Goal: Task Accomplishment & Management: Manage account settings

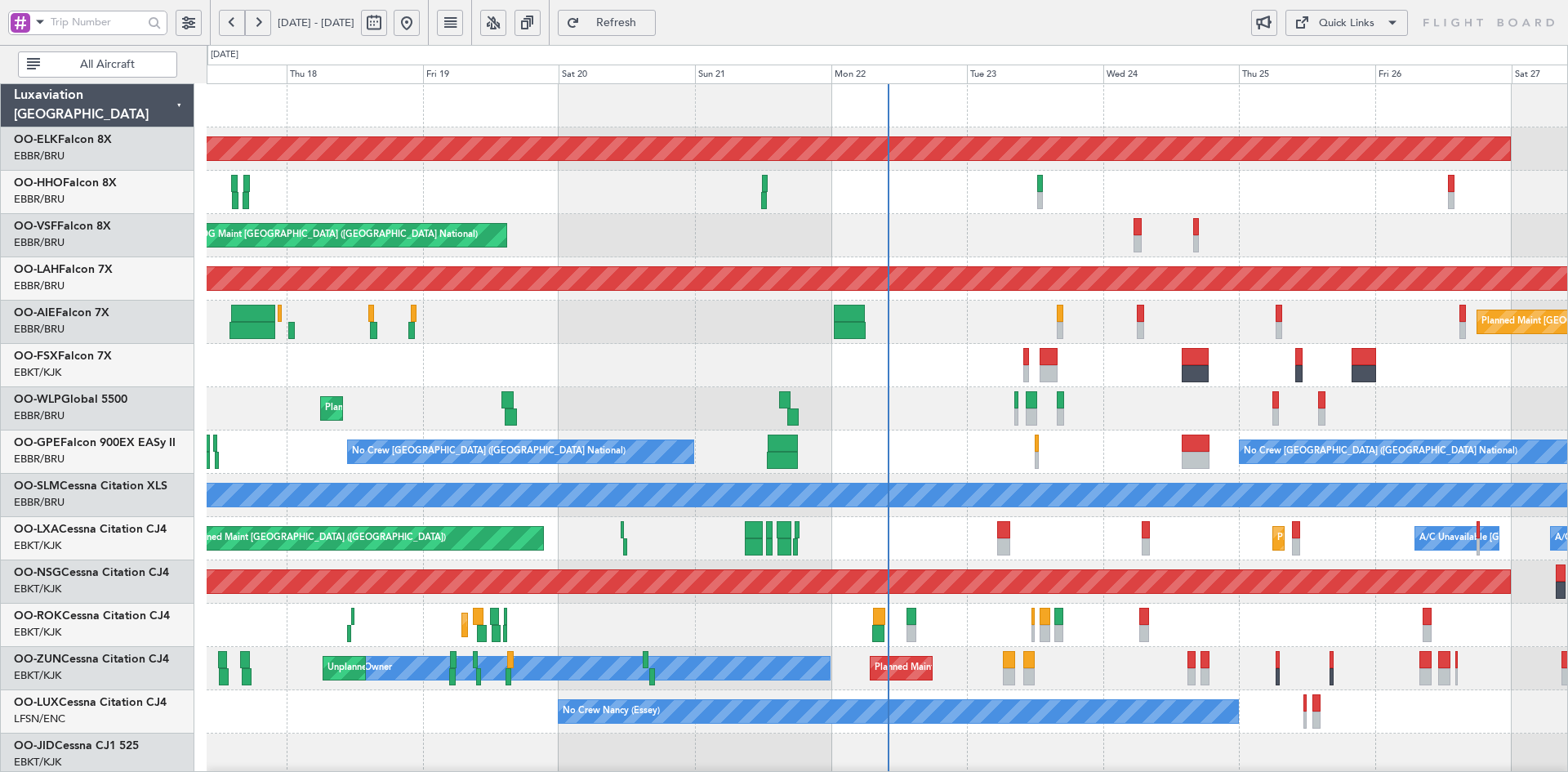
click at [1324, 366] on div "AOG Maint Kortrijk-[GEOGRAPHIC_DATA]" at bounding box center [887, 365] width 1361 height 43
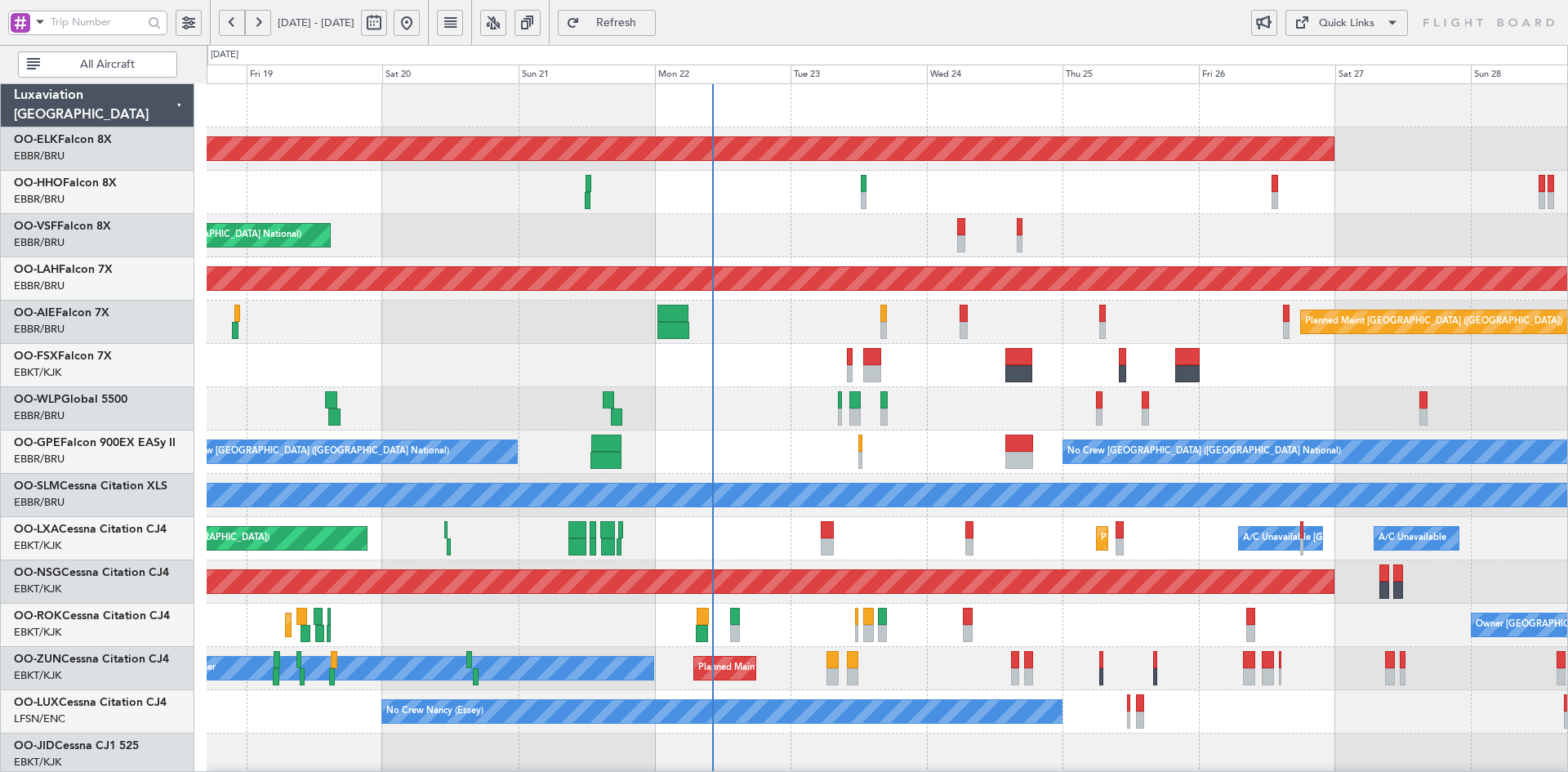
click at [801, 402] on div "Planned Maint Liege" at bounding box center [887, 409] width 1361 height 43
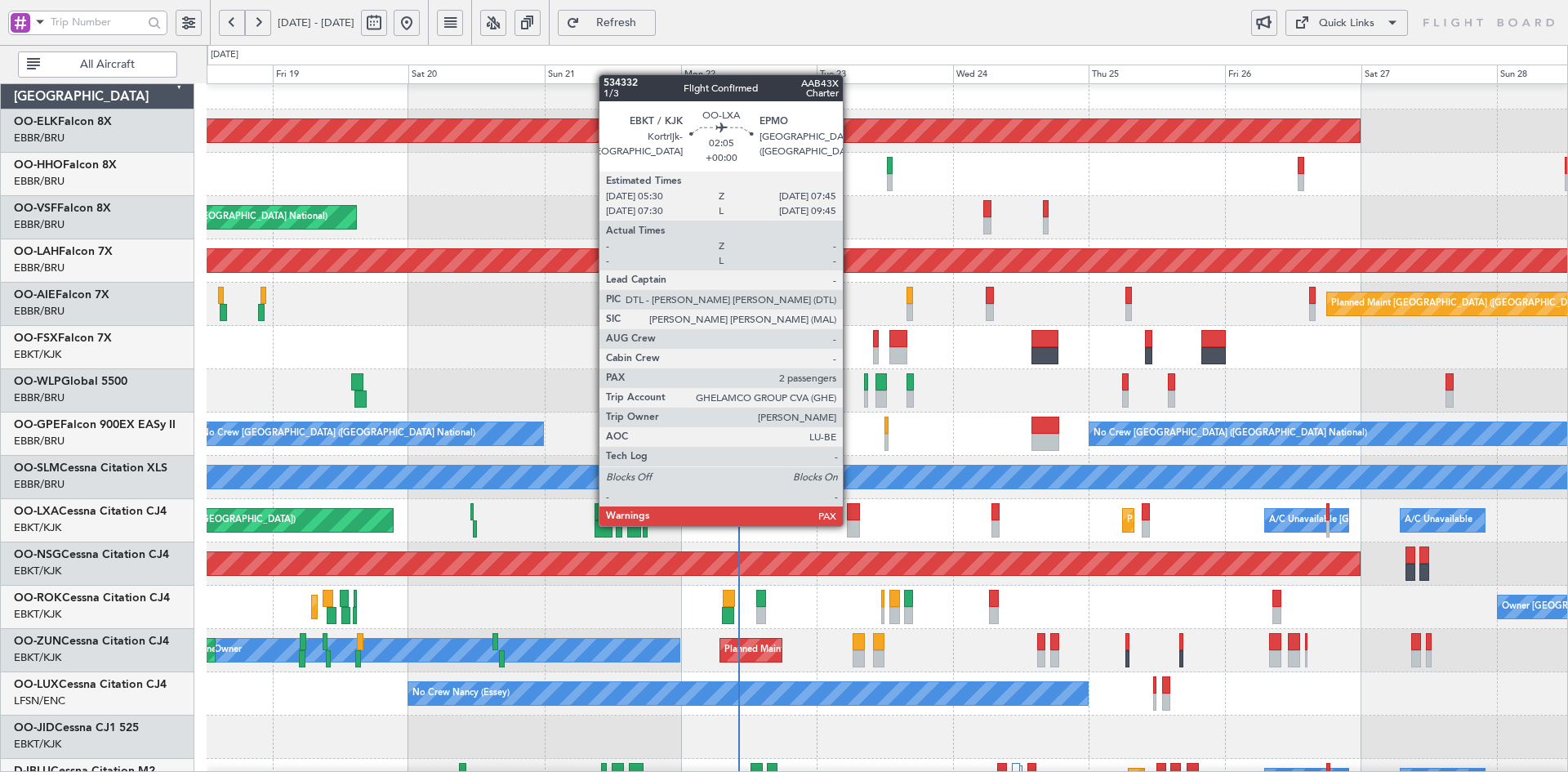
click at [850, 524] on div at bounding box center [854, 528] width 13 height 17
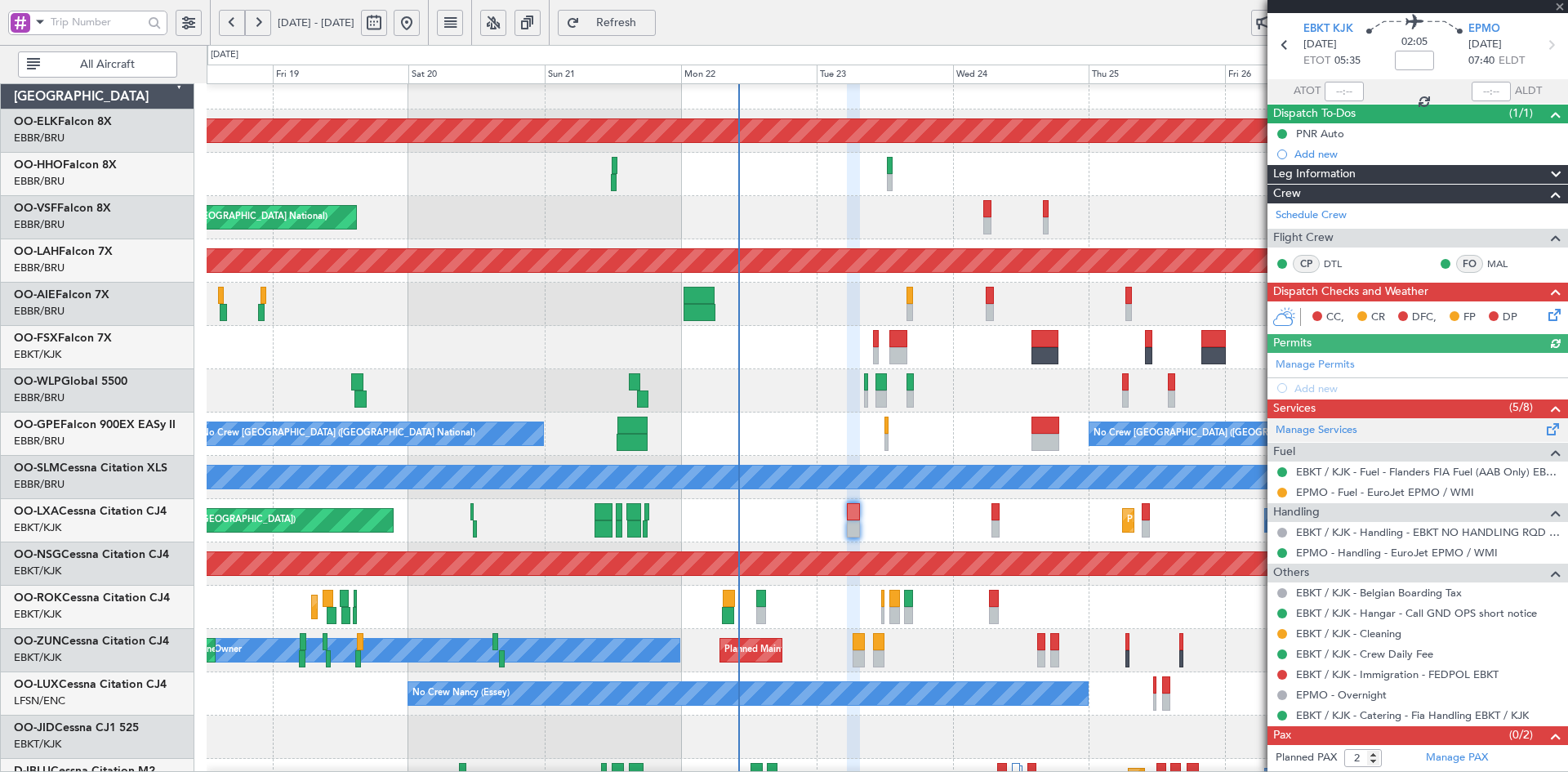
scroll to position [76, 0]
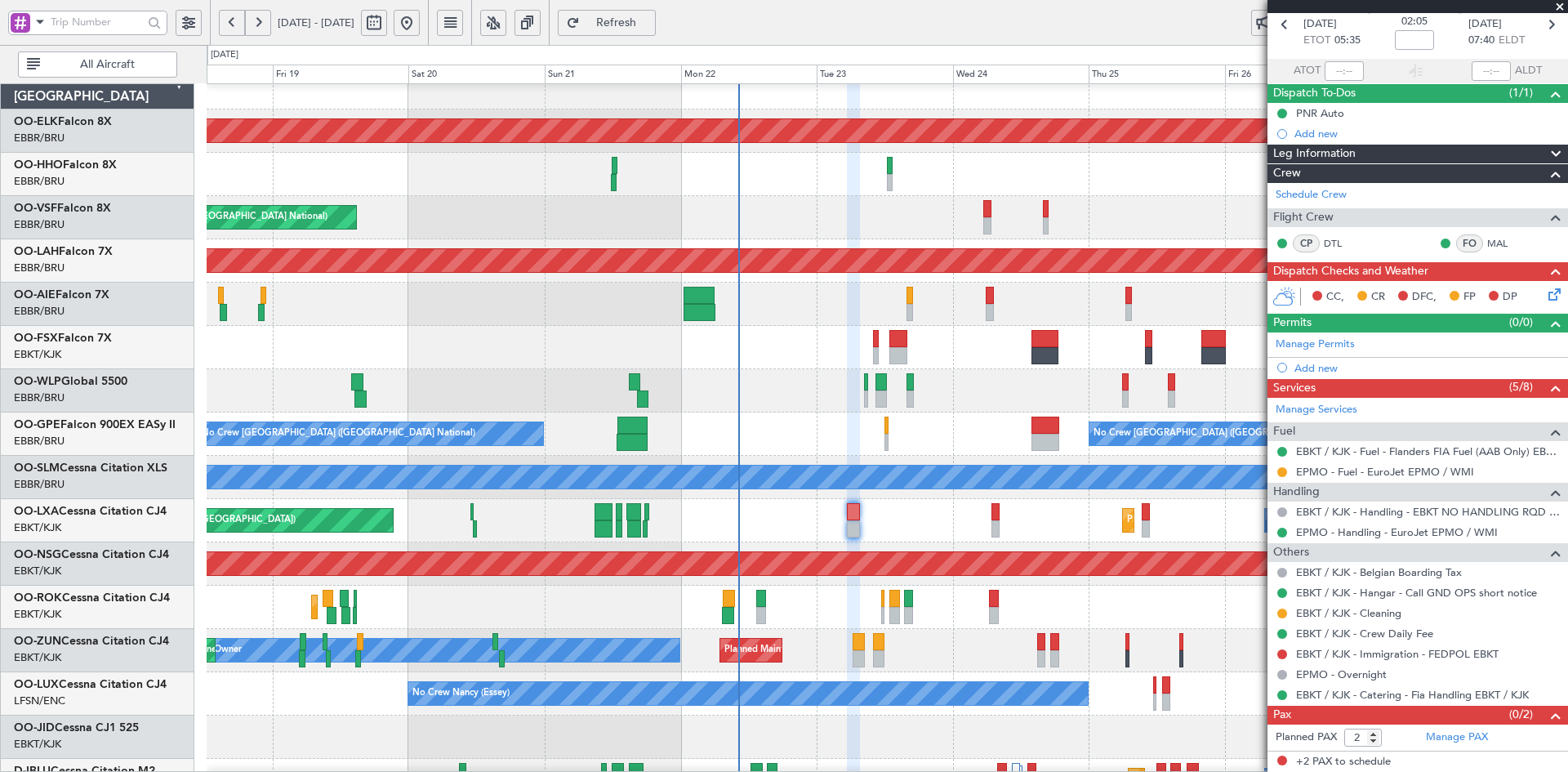
click at [1561, 11] on span at bounding box center [1561, 7] width 17 height 15
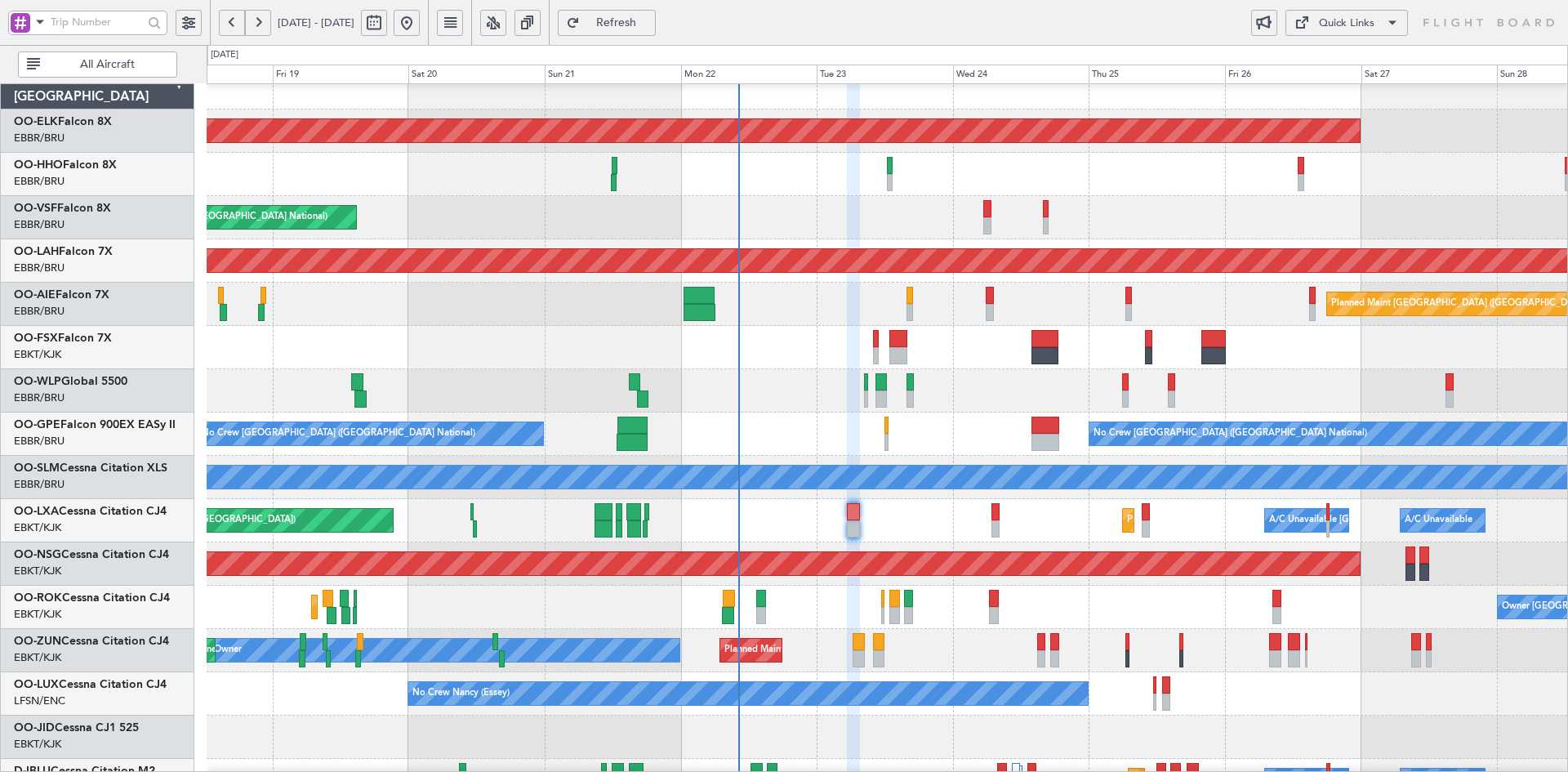
type input "0"
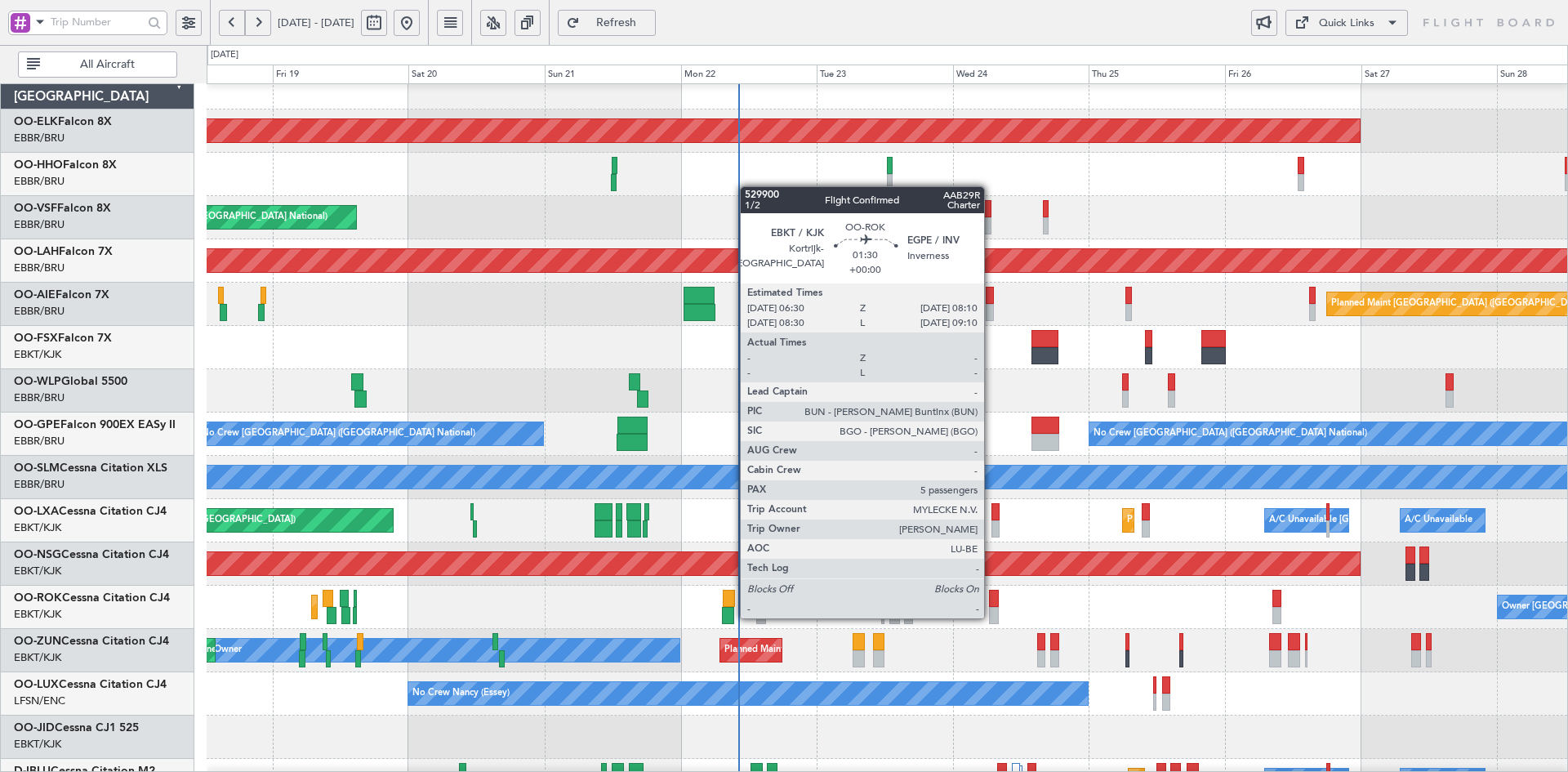
click at [992, 616] on div at bounding box center [994, 616] width 10 height 17
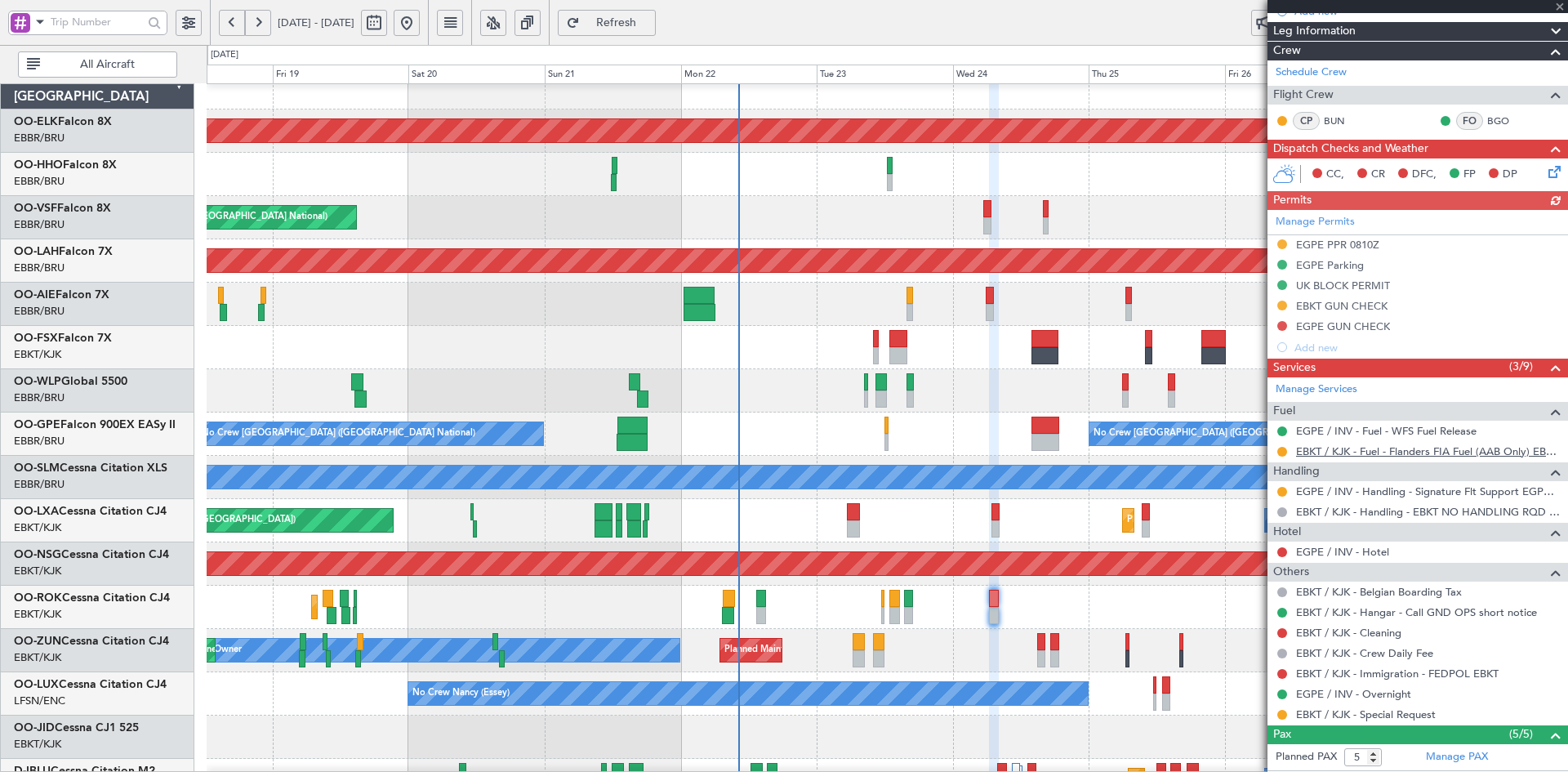
scroll to position [401, 0]
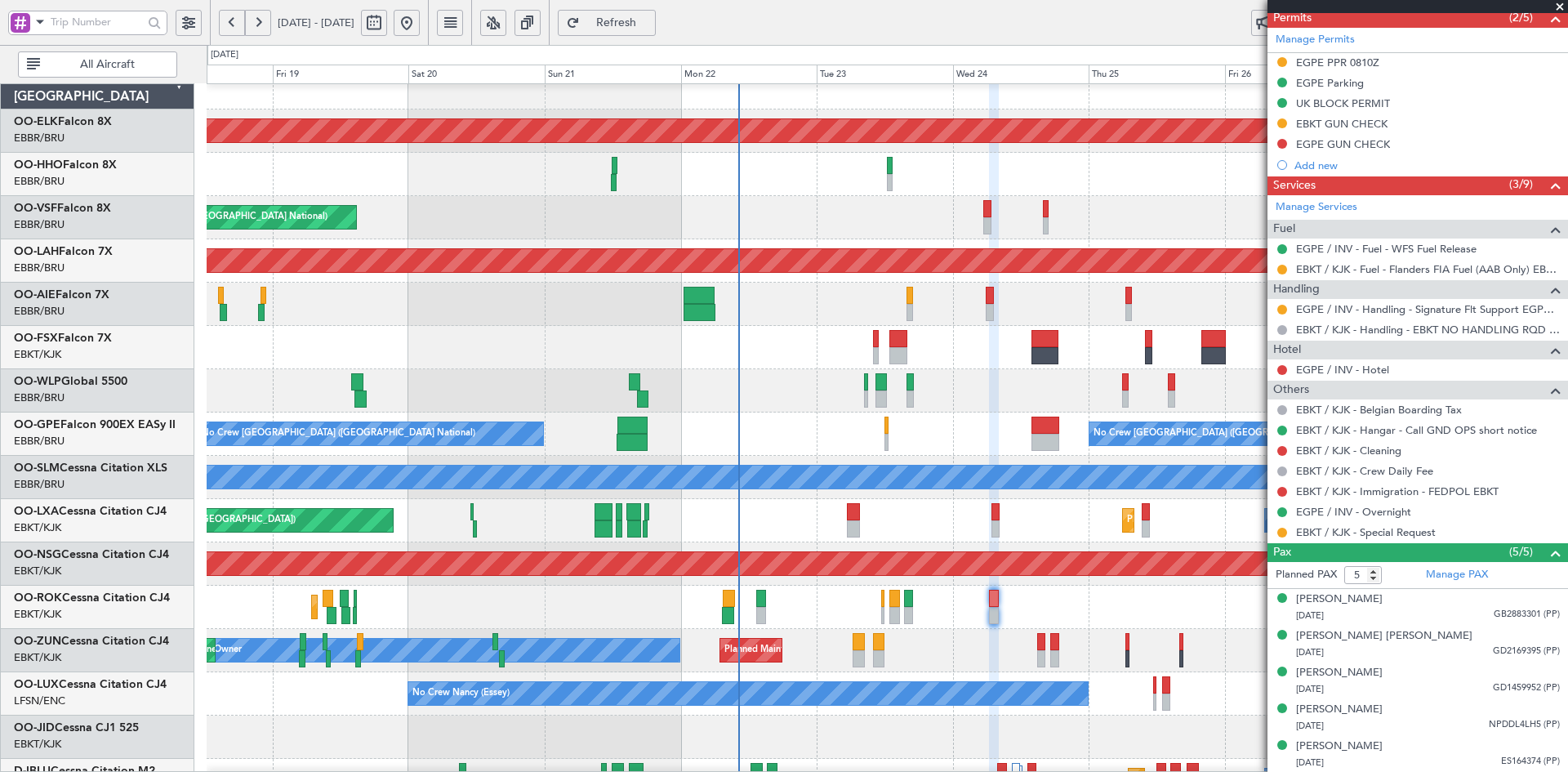
click at [1566, 6] on span at bounding box center [1561, 7] width 17 height 15
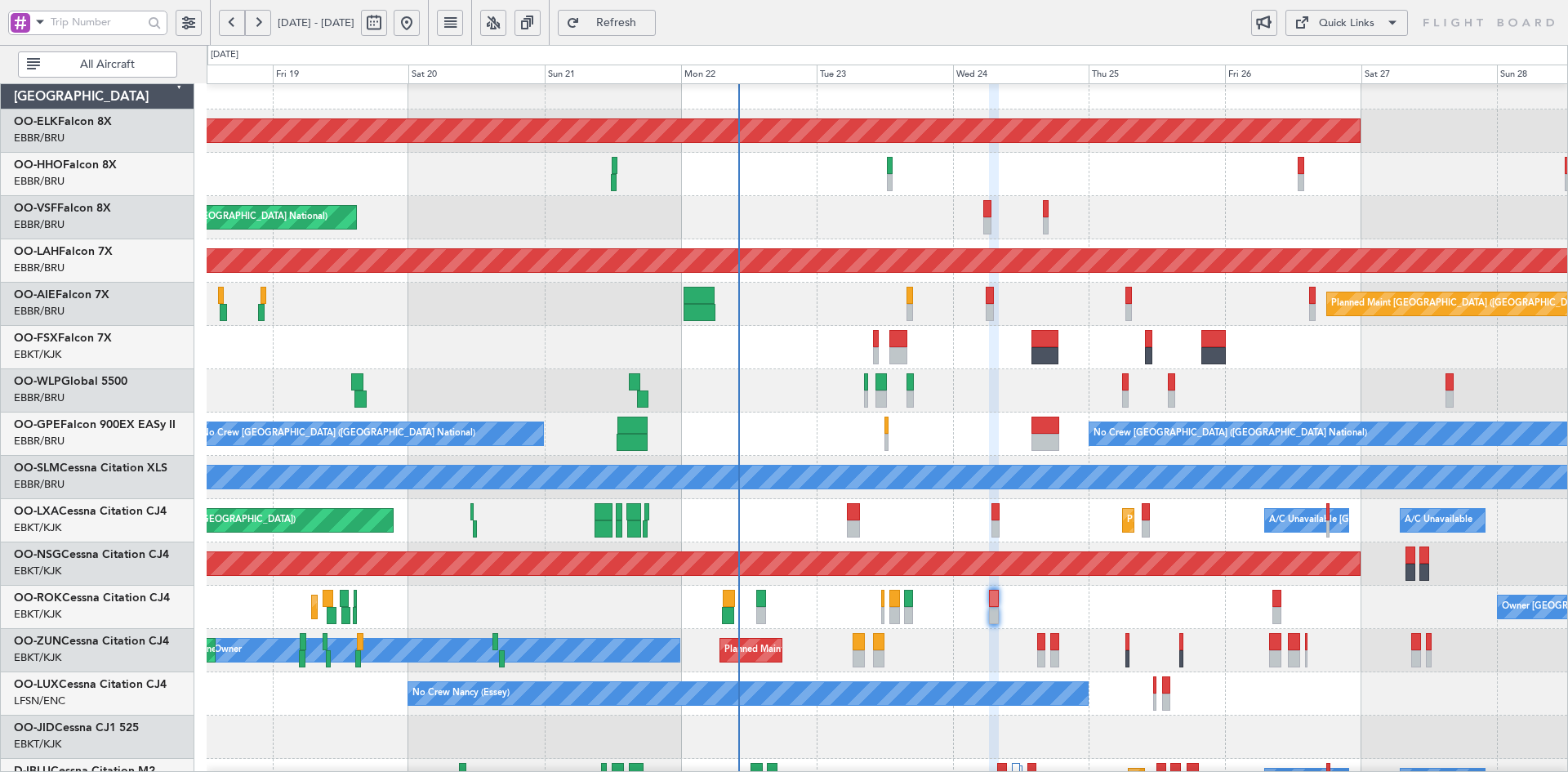
type input "0"
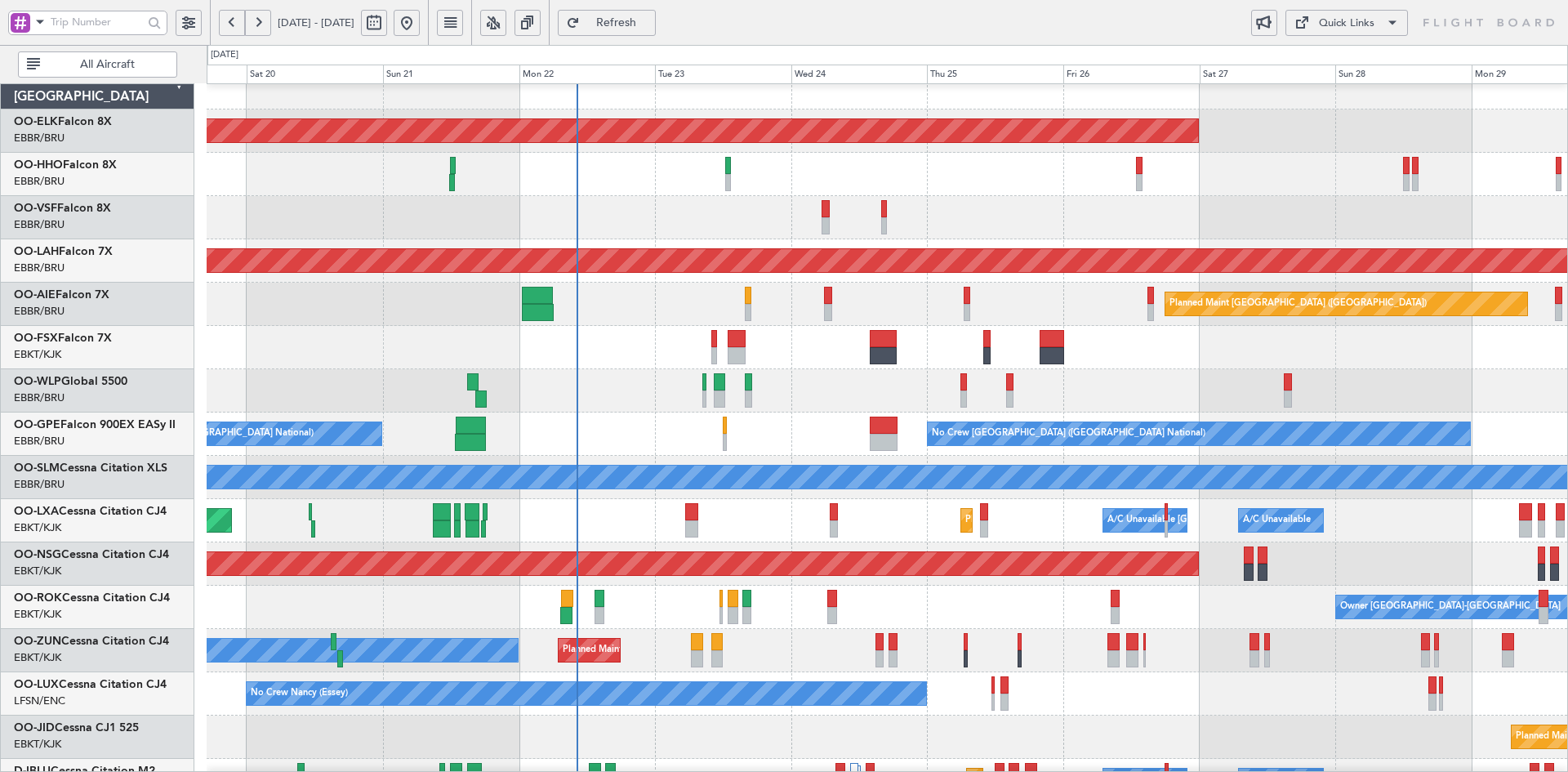
click at [742, 207] on div "AOG Maint [GEOGRAPHIC_DATA] ([GEOGRAPHIC_DATA] National)" at bounding box center [887, 217] width 1361 height 43
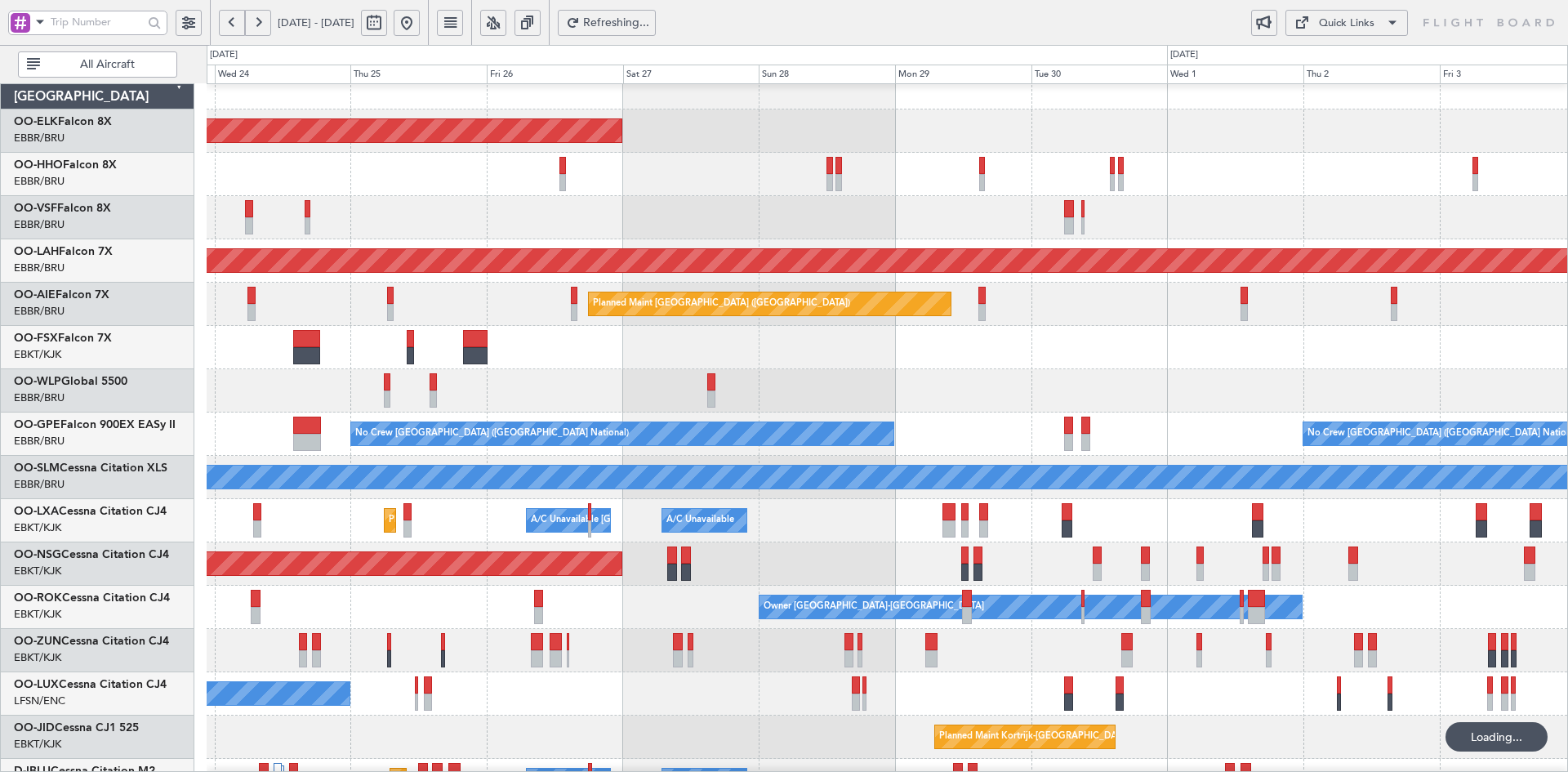
click at [1096, 368] on div at bounding box center [887, 347] width 1361 height 43
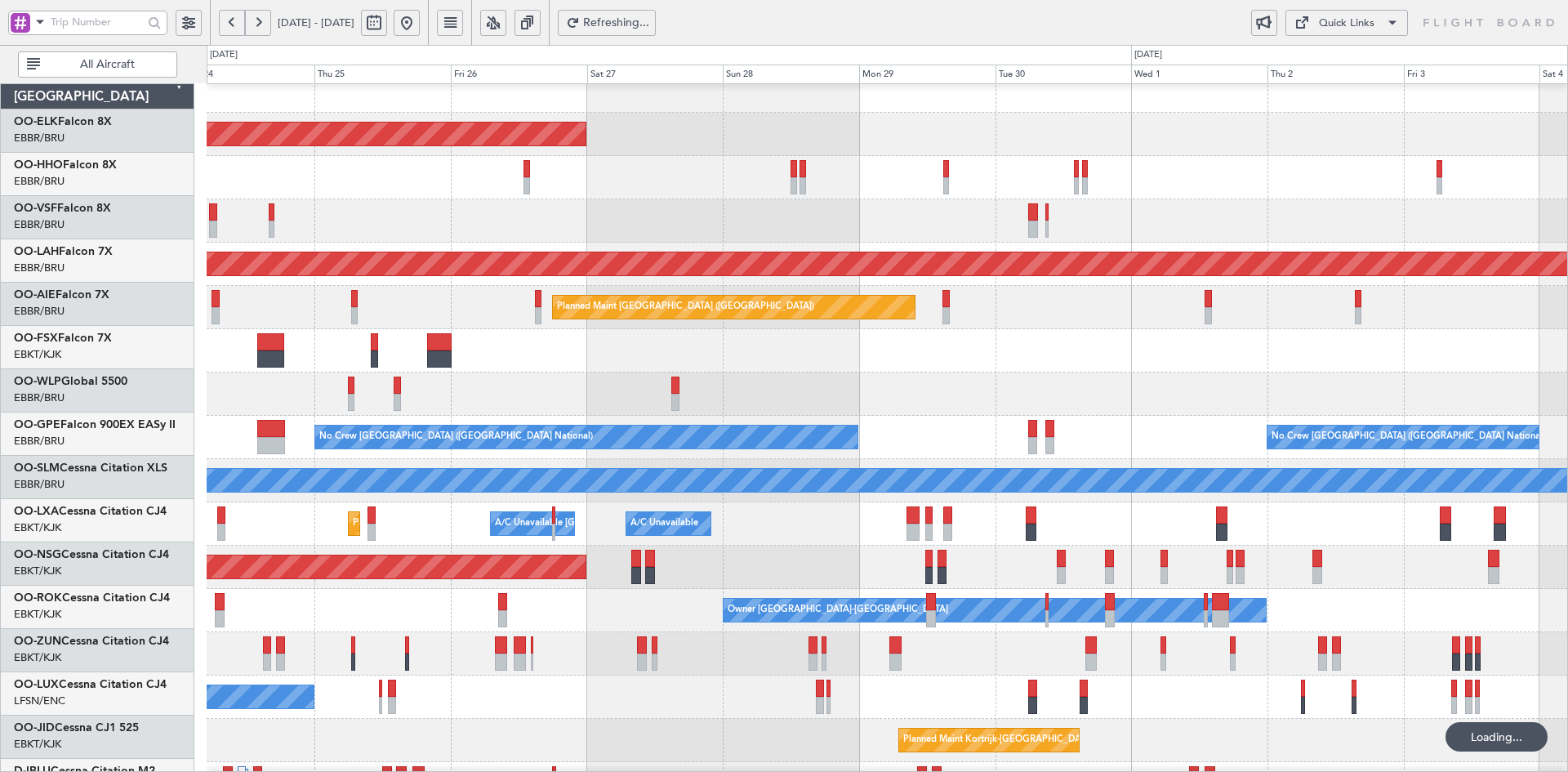
scroll to position [15, 0]
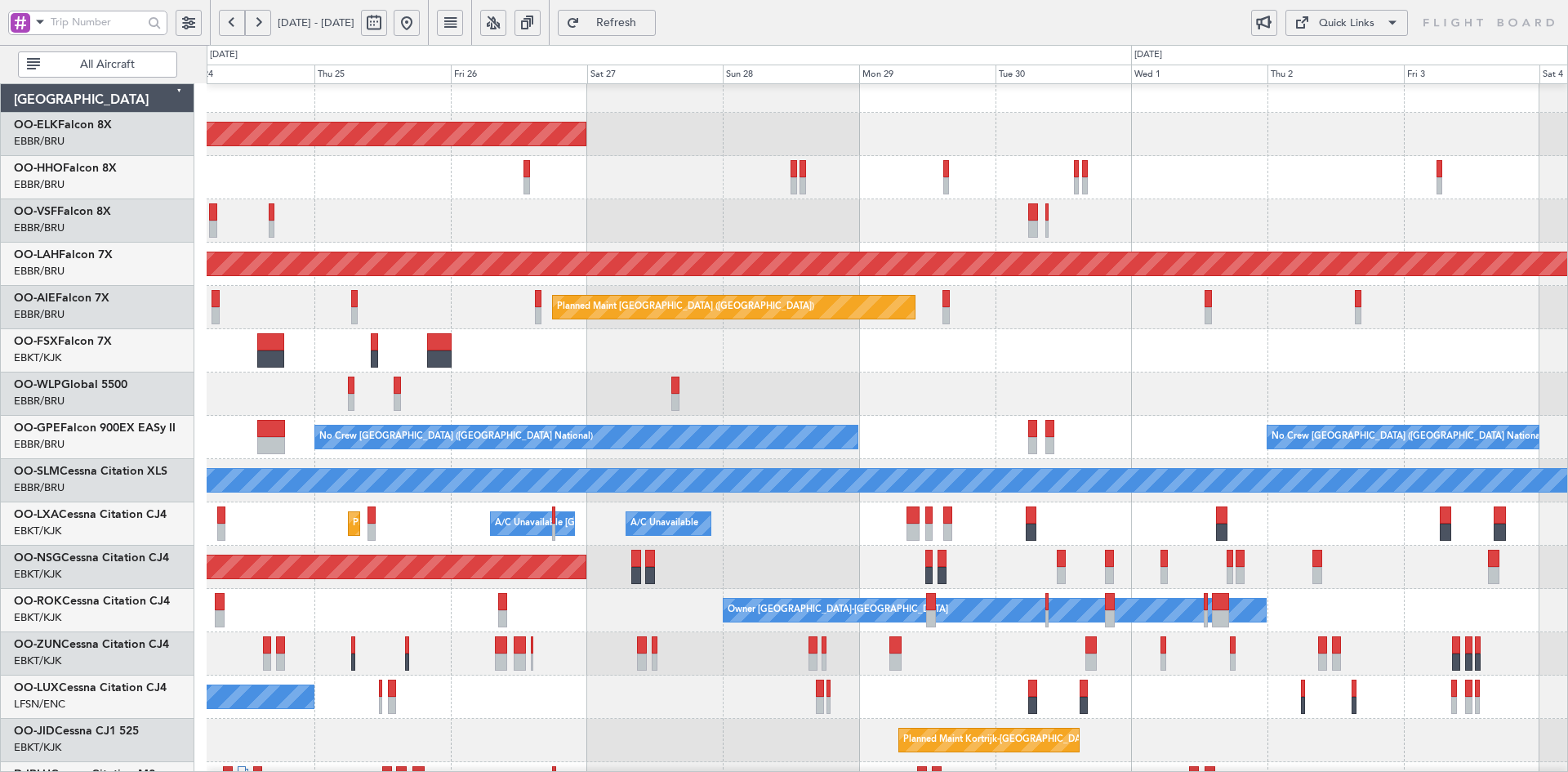
click at [1182, 474] on div "Planned Maint Kortrijk-[GEOGRAPHIC_DATA] Planned [GEOGRAPHIC_DATA][PERSON_NAME]…" at bounding box center [887, 501] width 1361 height 866
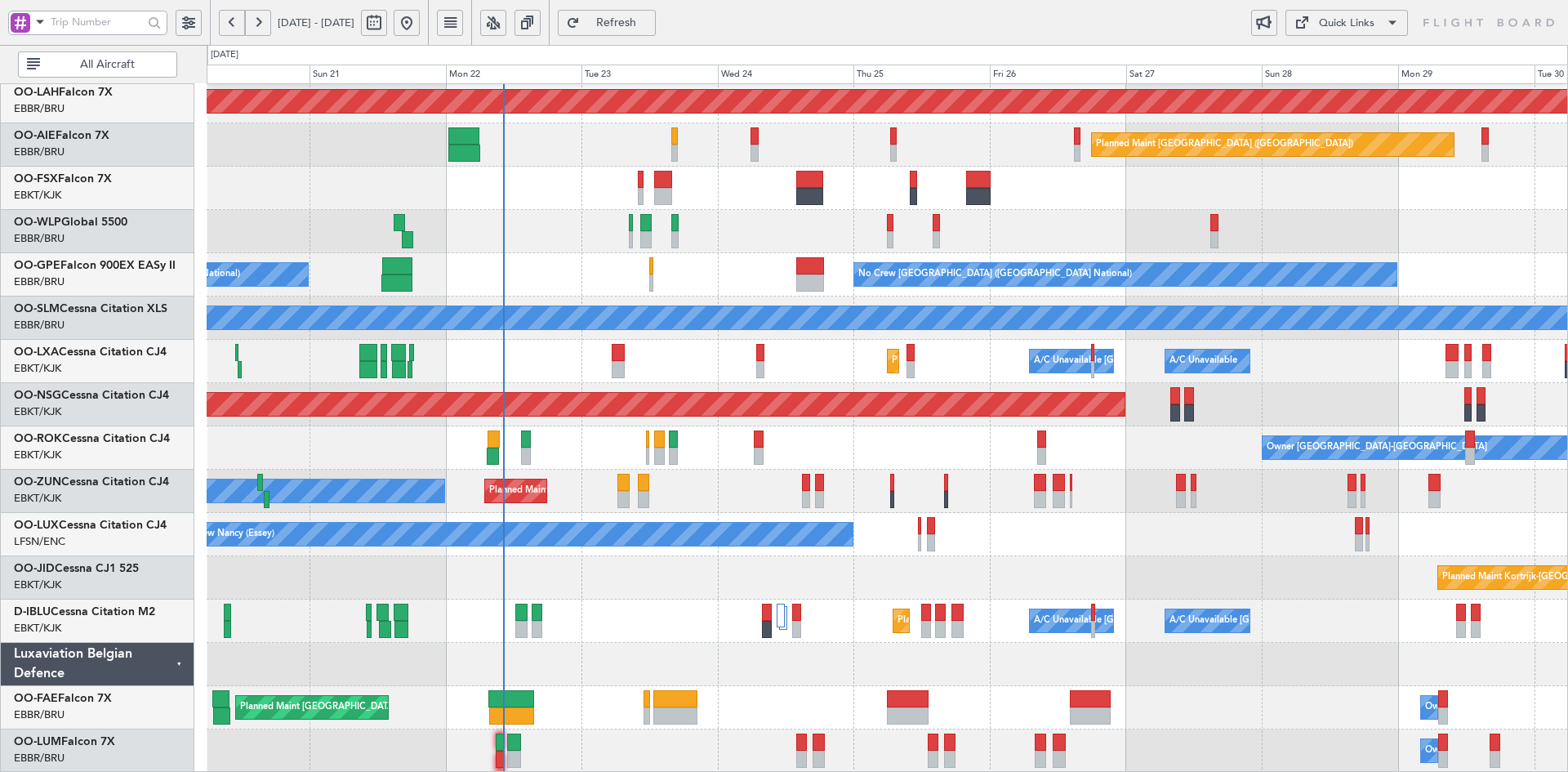
click at [1271, 572] on div "AOG Maint [GEOGRAPHIC_DATA] ([GEOGRAPHIC_DATA] National) Planned [GEOGRAPHIC_DA…" at bounding box center [887, 340] width 1361 height 866
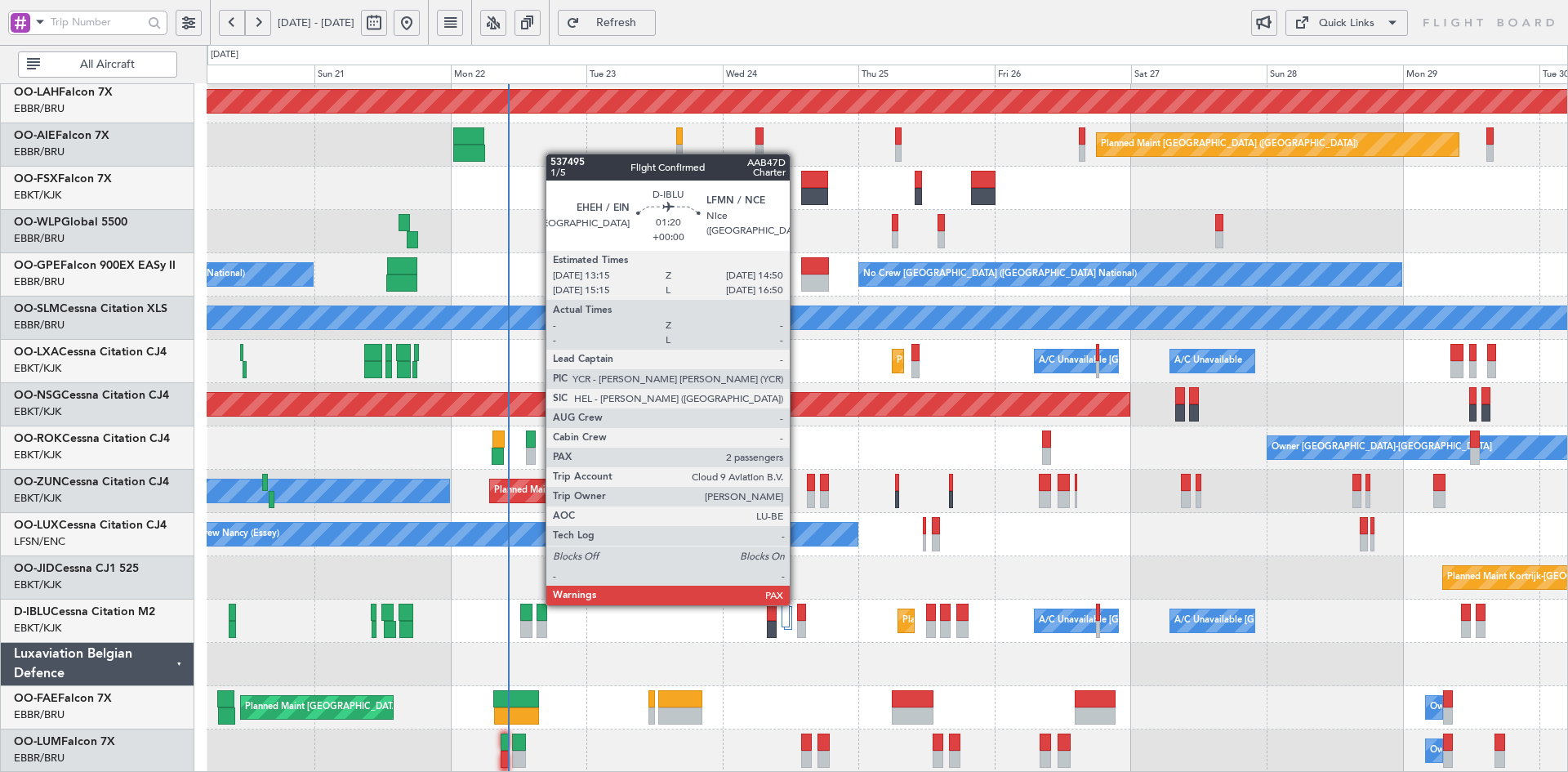
click at [801, 592] on div "Planned Maint Kortrijk-[GEOGRAPHIC_DATA]" at bounding box center [887, 577] width 1361 height 43
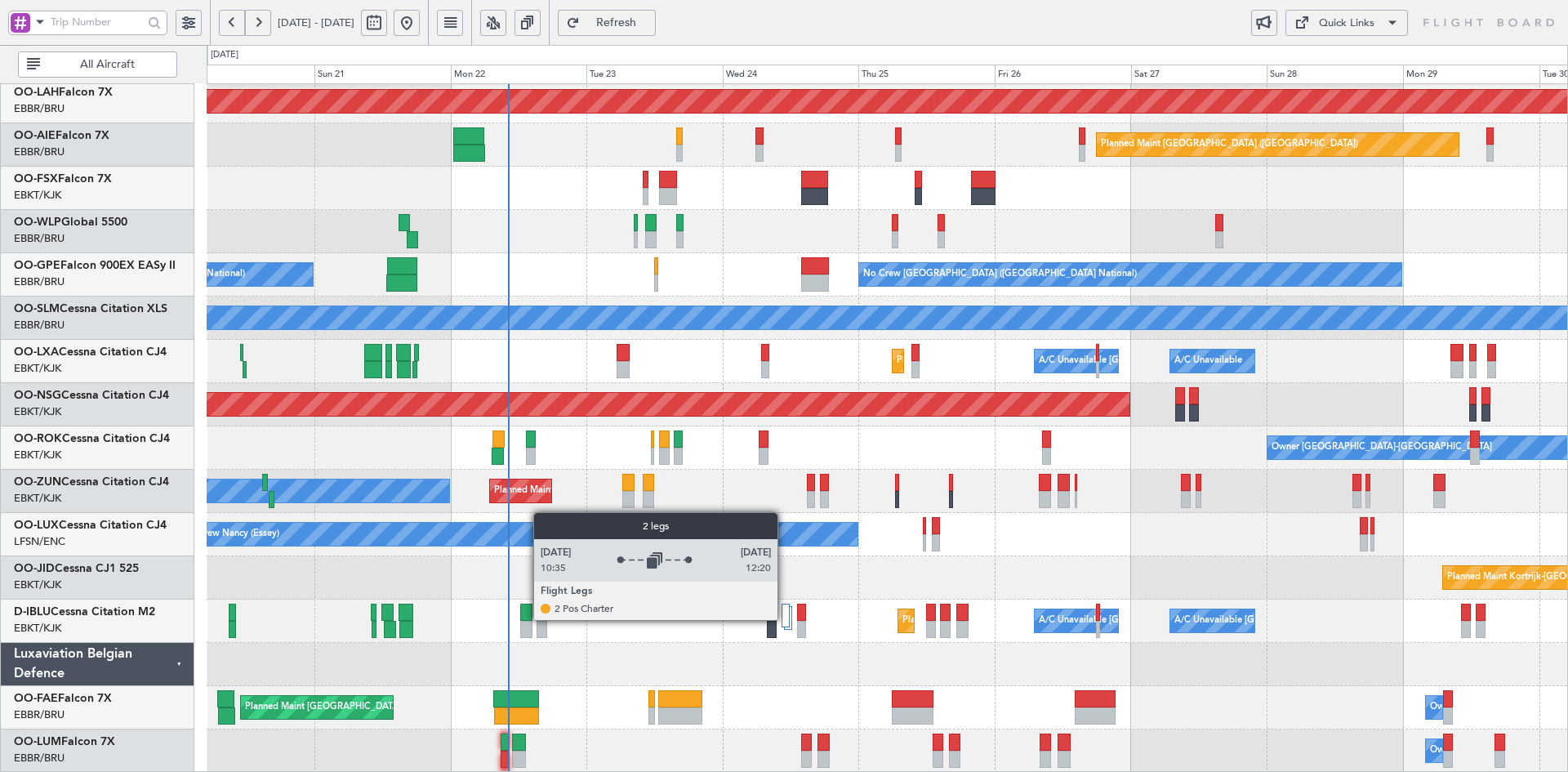
click at [785, 619] on div at bounding box center [785, 616] width 8 height 24
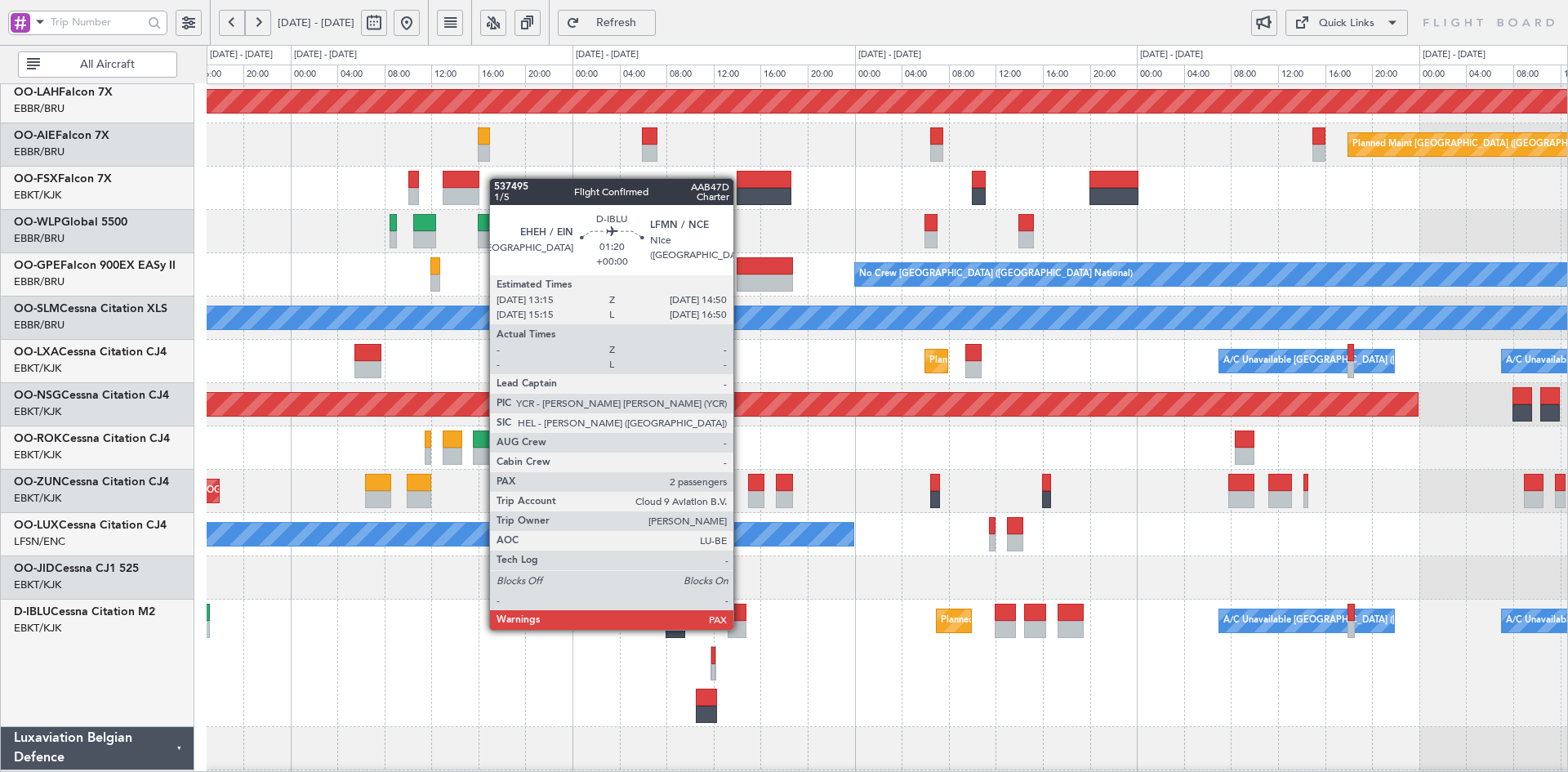
click at [741, 628] on div at bounding box center [737, 629] width 18 height 17
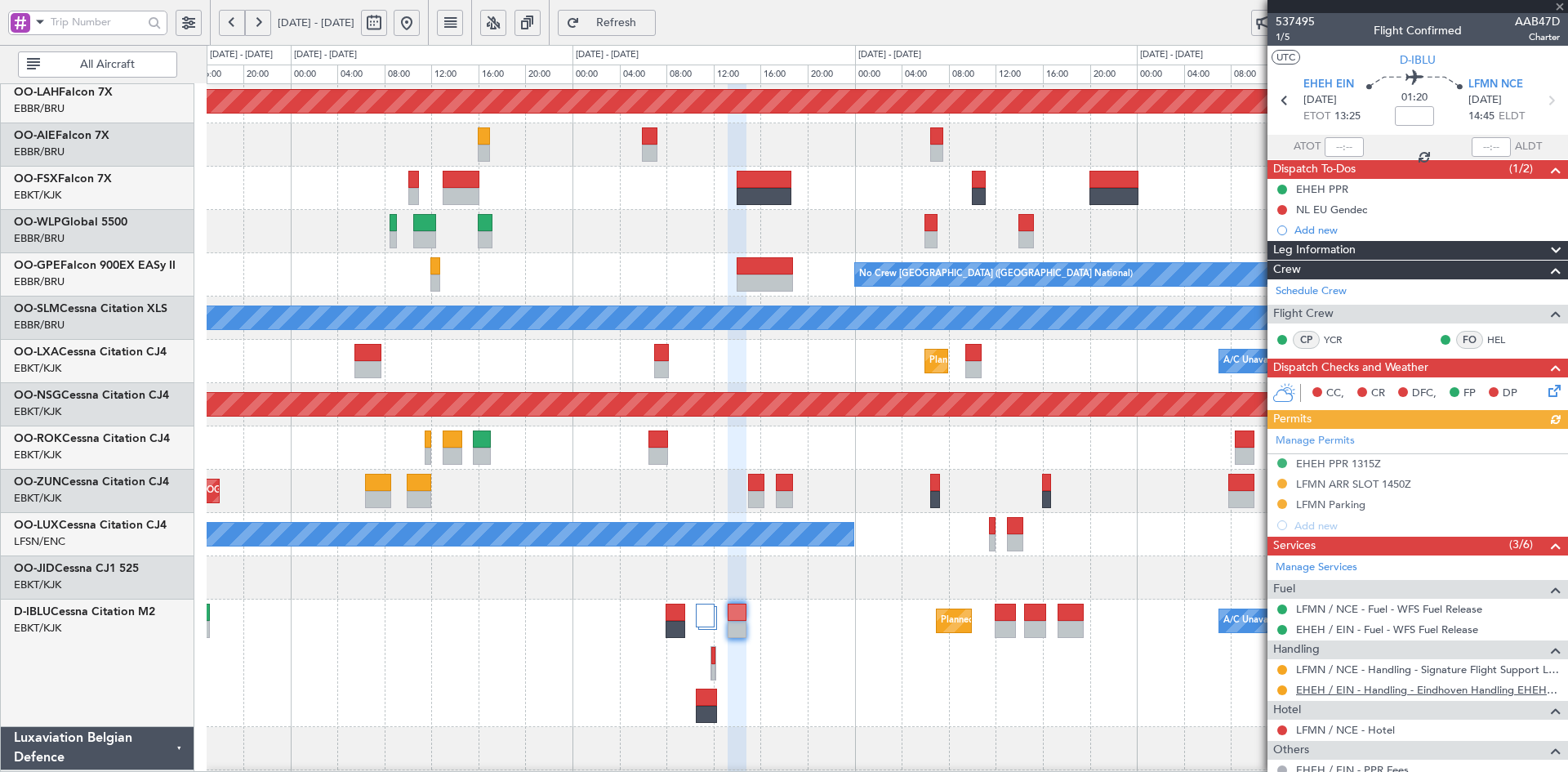
scroll to position [116, 0]
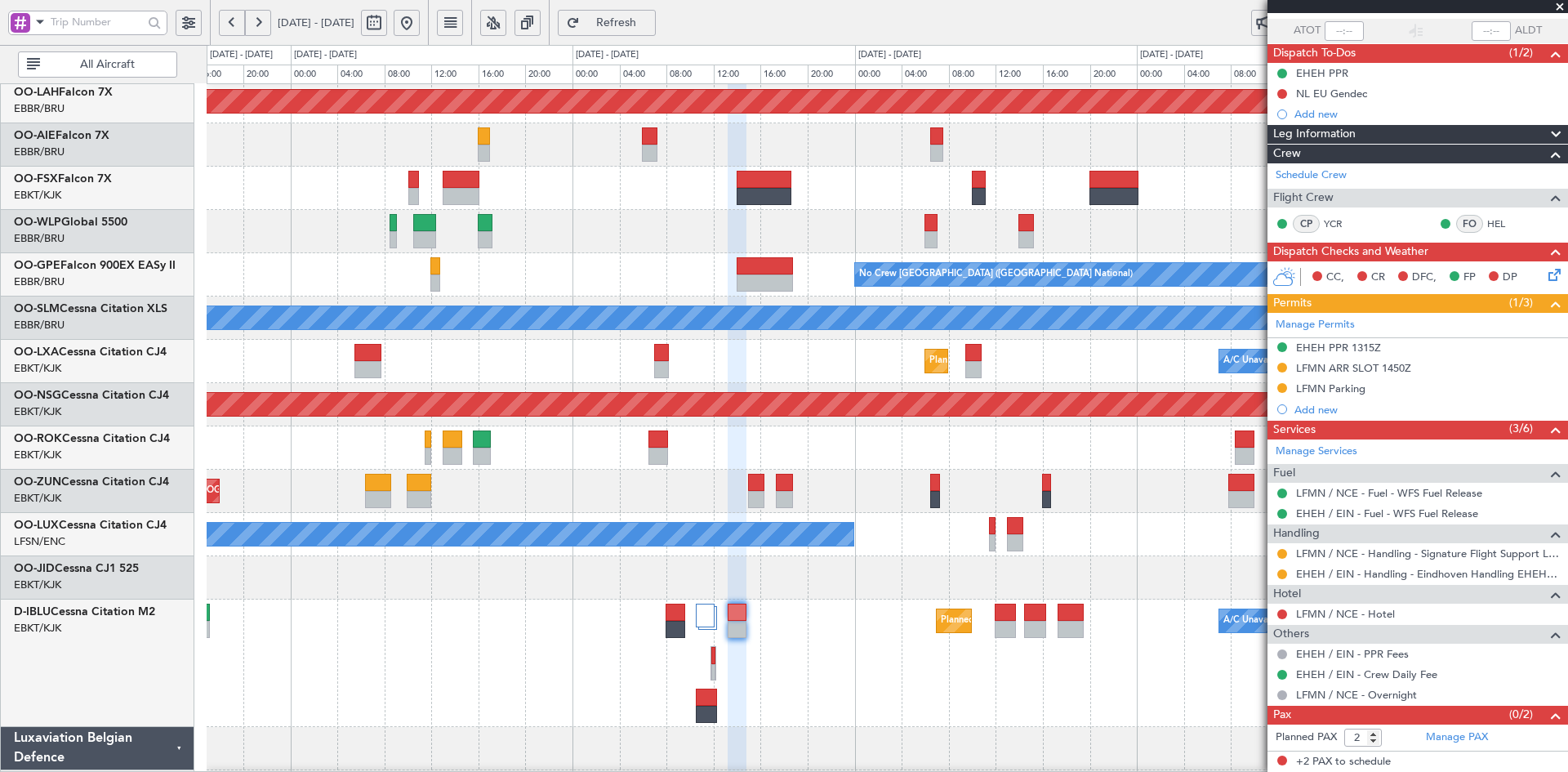
click at [1562, 6] on span at bounding box center [1561, 7] width 17 height 15
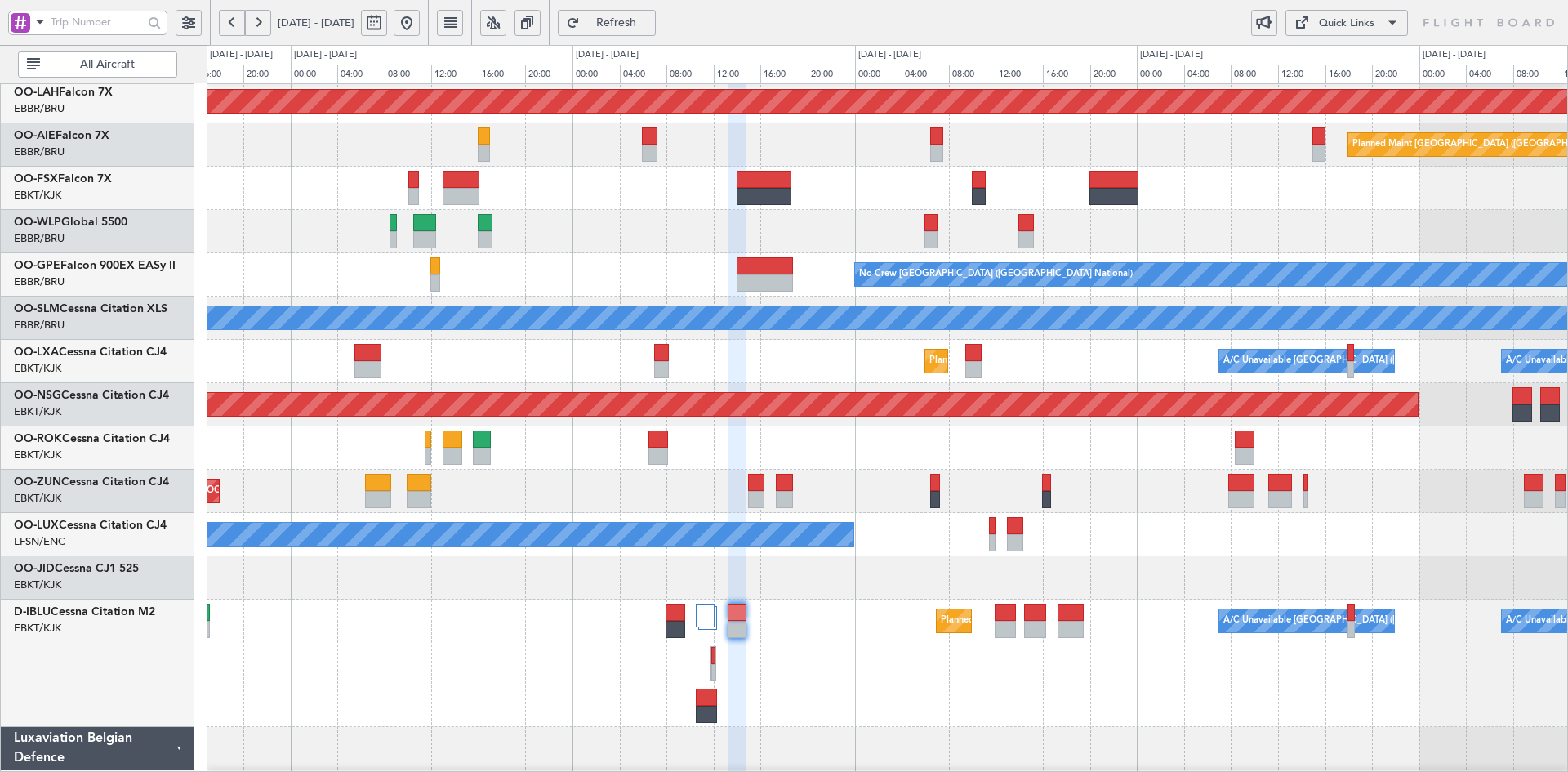
type input "0"
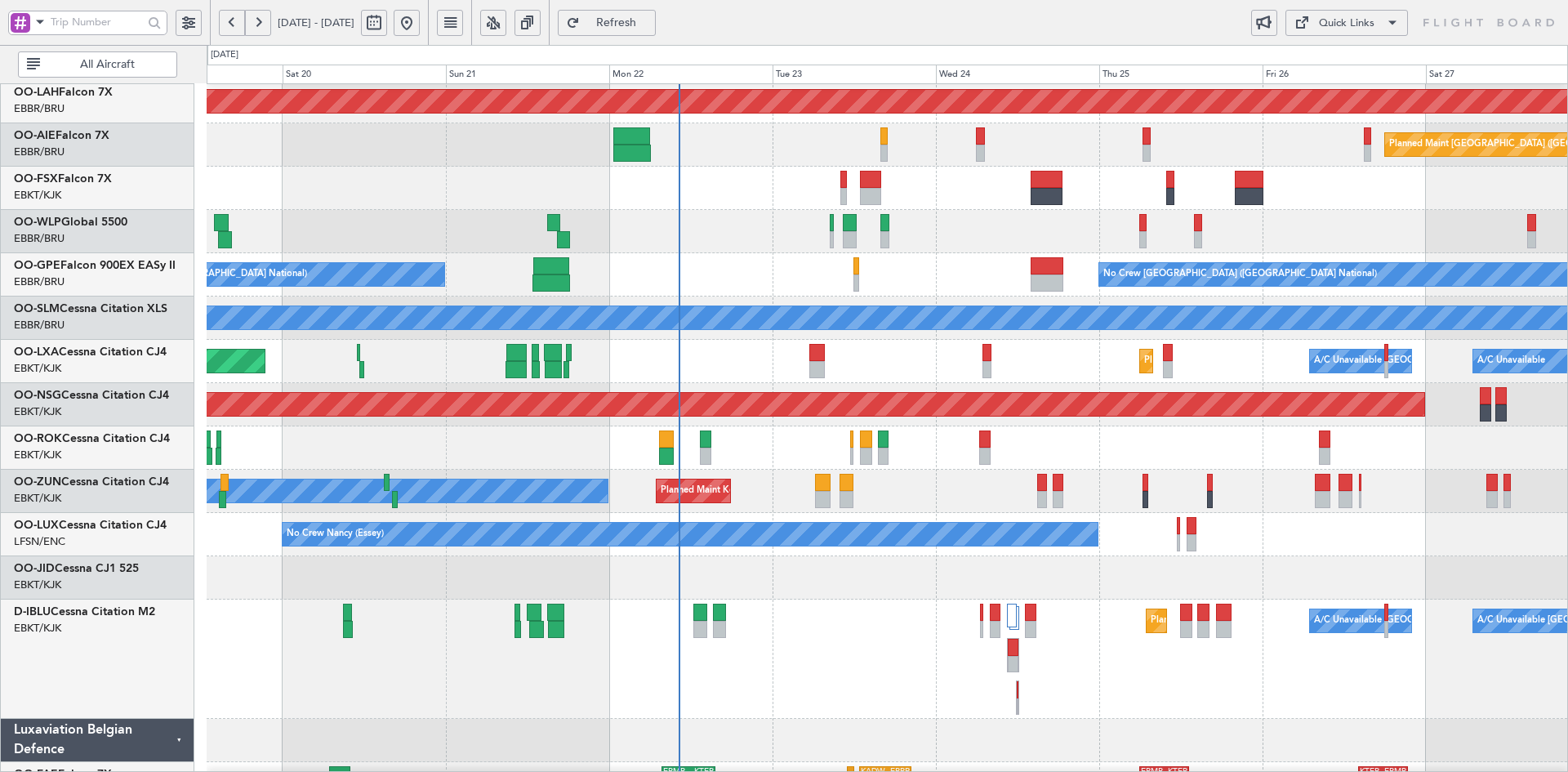
click at [1215, 503] on div "Planned Maint Kortrijk-Wevelgem Owner Unplanned Maint Kortrijk-Wevelgem" at bounding box center [887, 490] width 1361 height 43
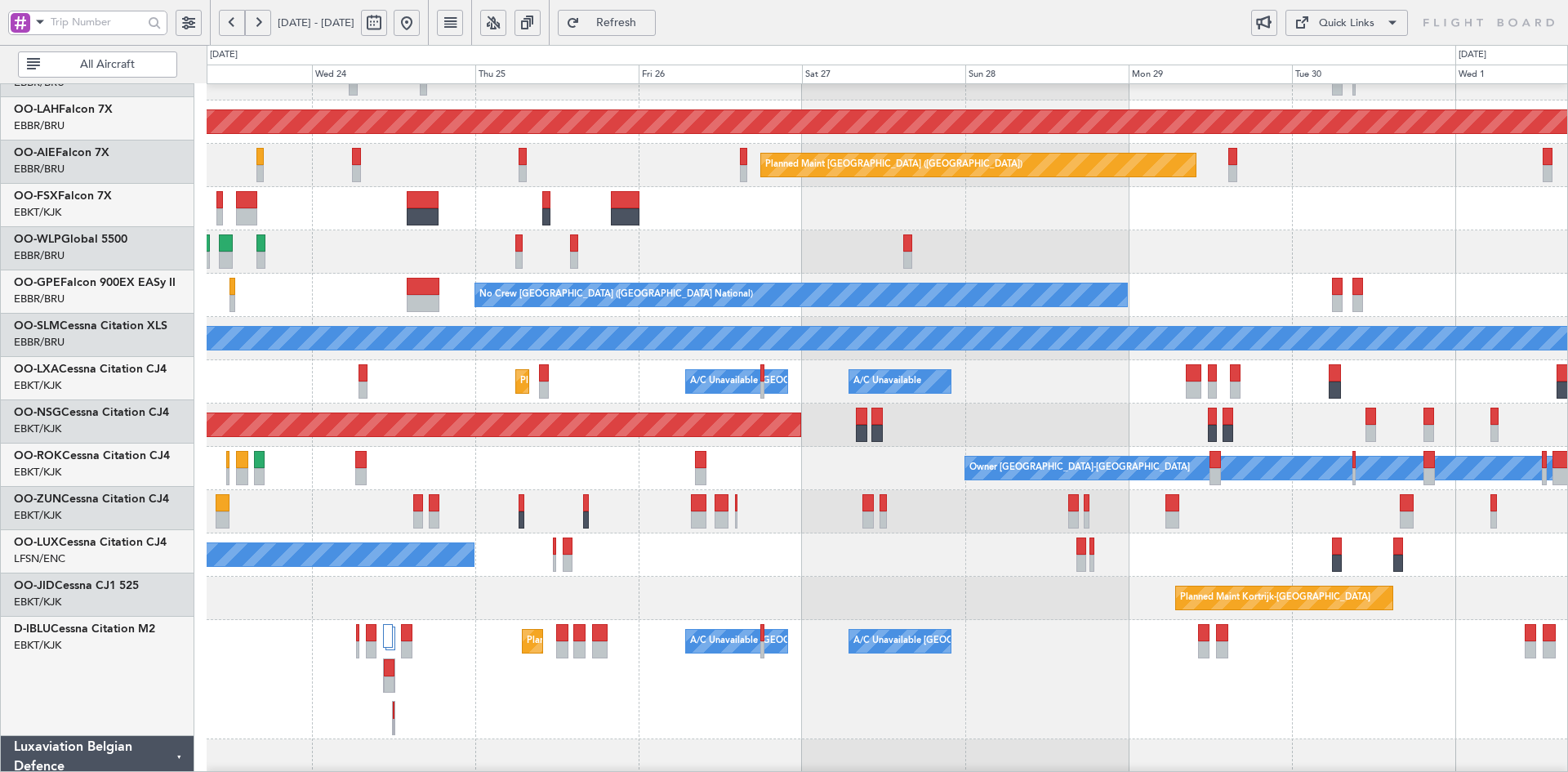
scroll to position [156, 0]
click at [1043, 569] on div "No Crew Nancy (Essey)" at bounding box center [887, 555] width 1361 height 43
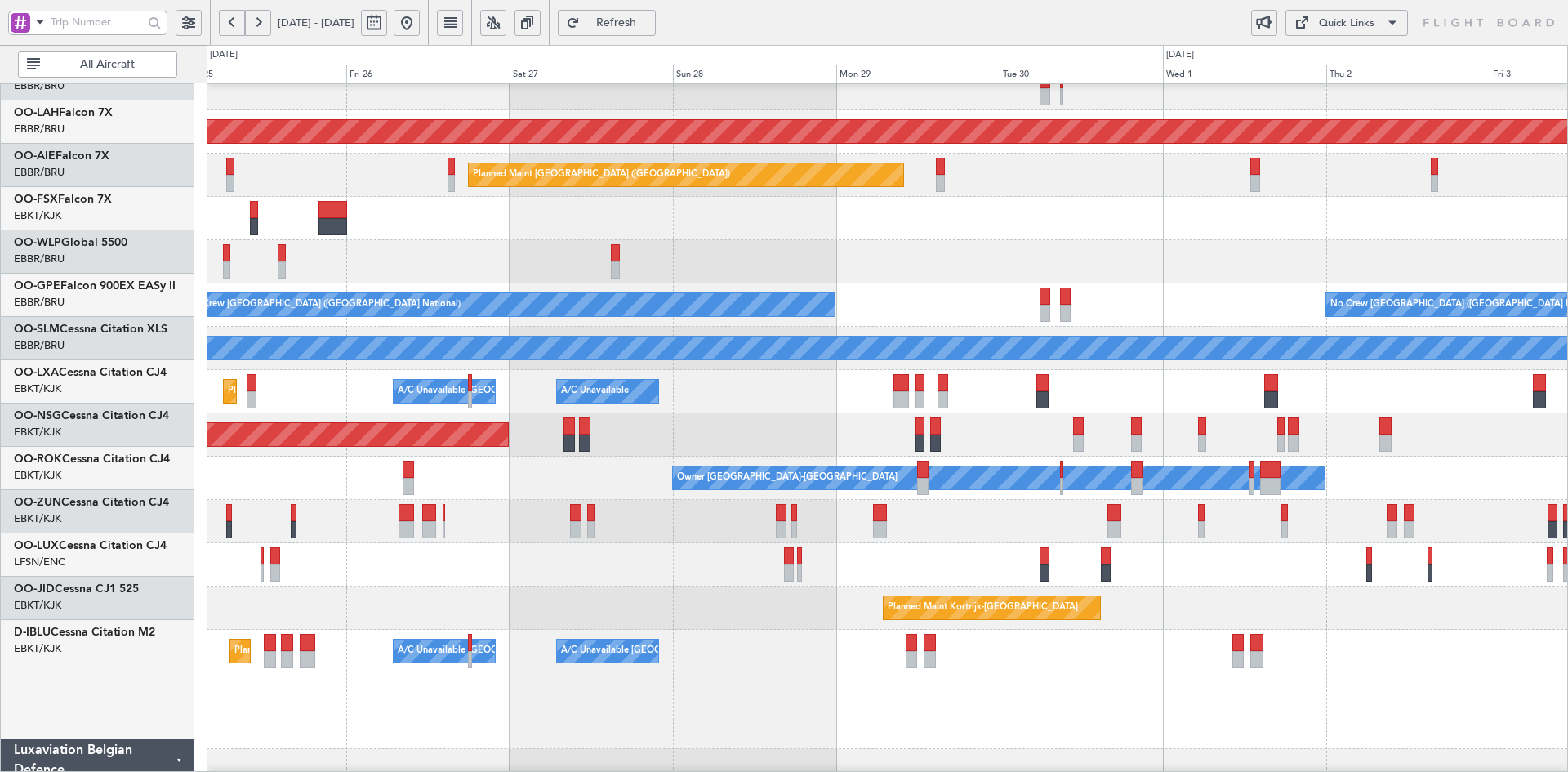
click at [1007, 532] on div at bounding box center [887, 521] width 1361 height 43
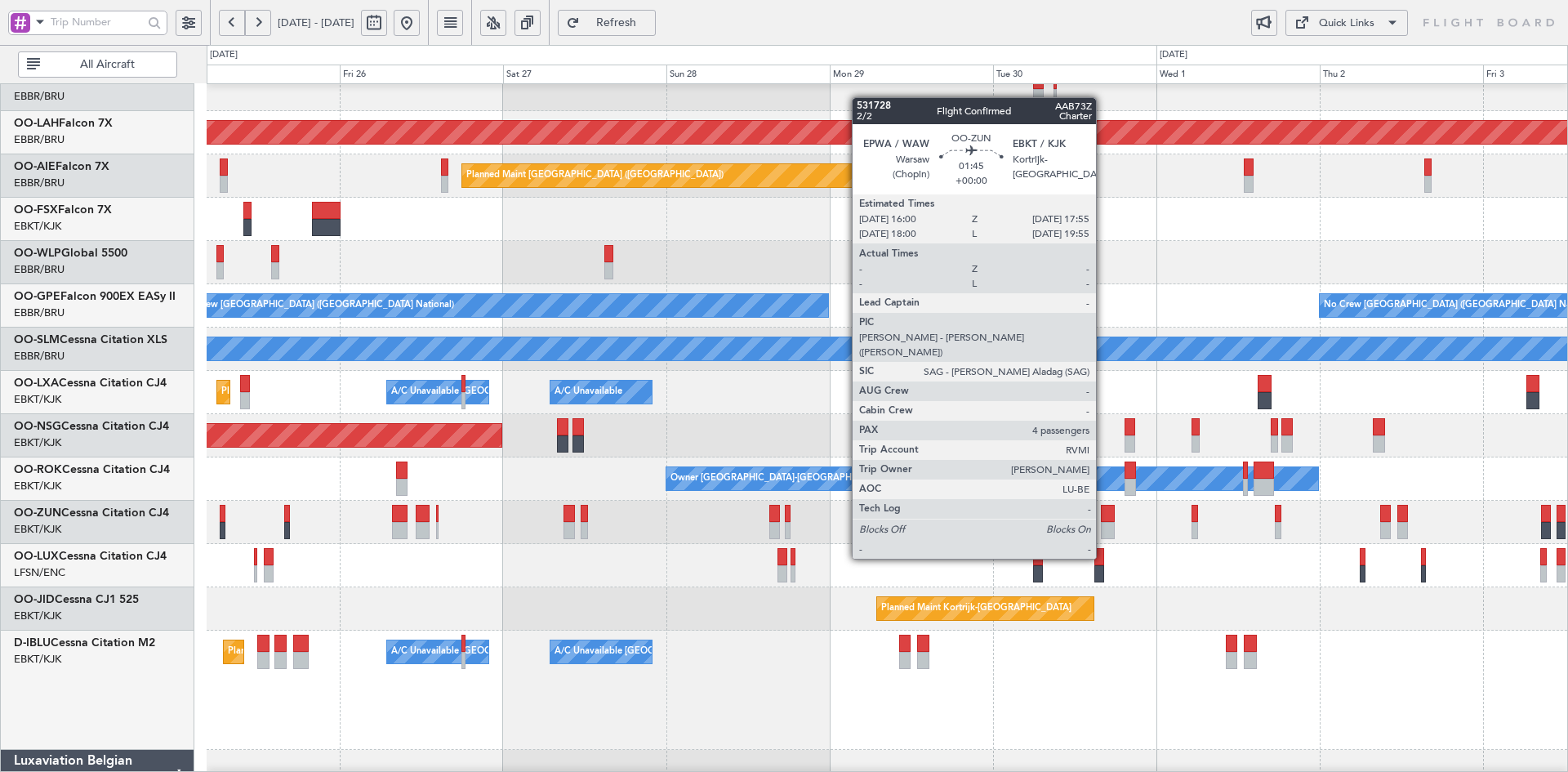
click at [1103, 527] on div at bounding box center [1108, 530] width 13 height 17
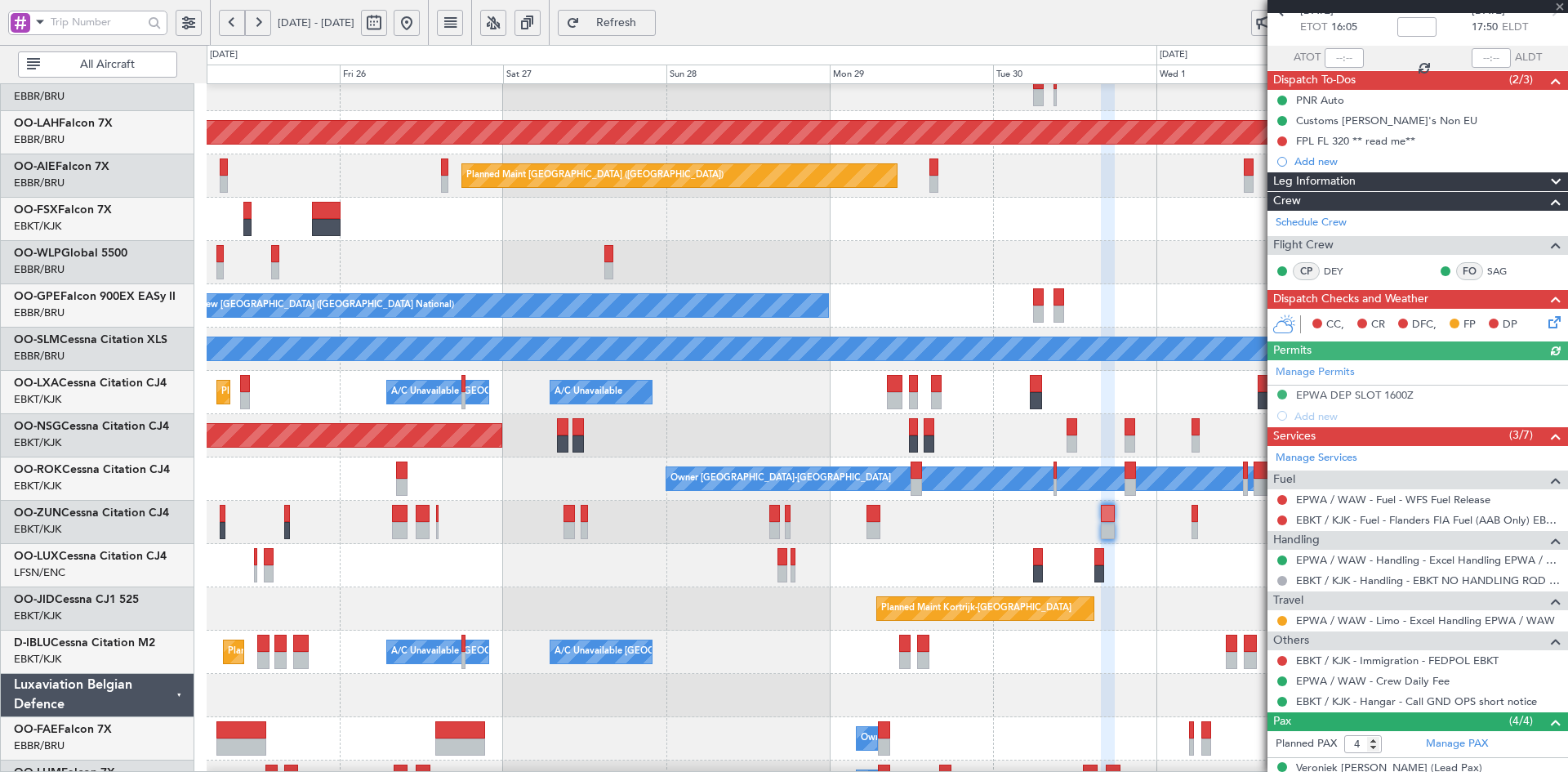
scroll to position [164, 0]
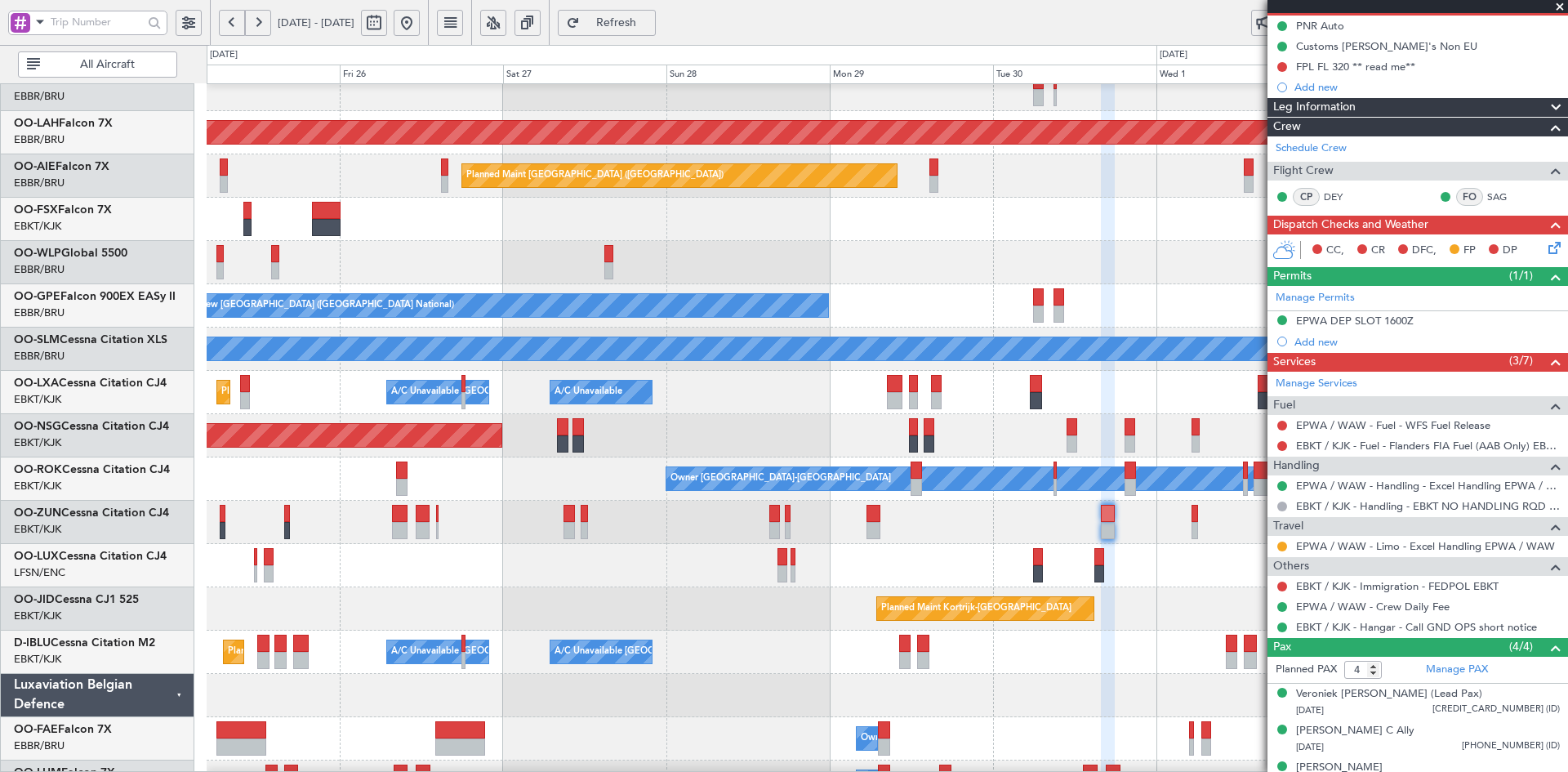
click at [1558, 5] on span at bounding box center [1561, 7] width 17 height 15
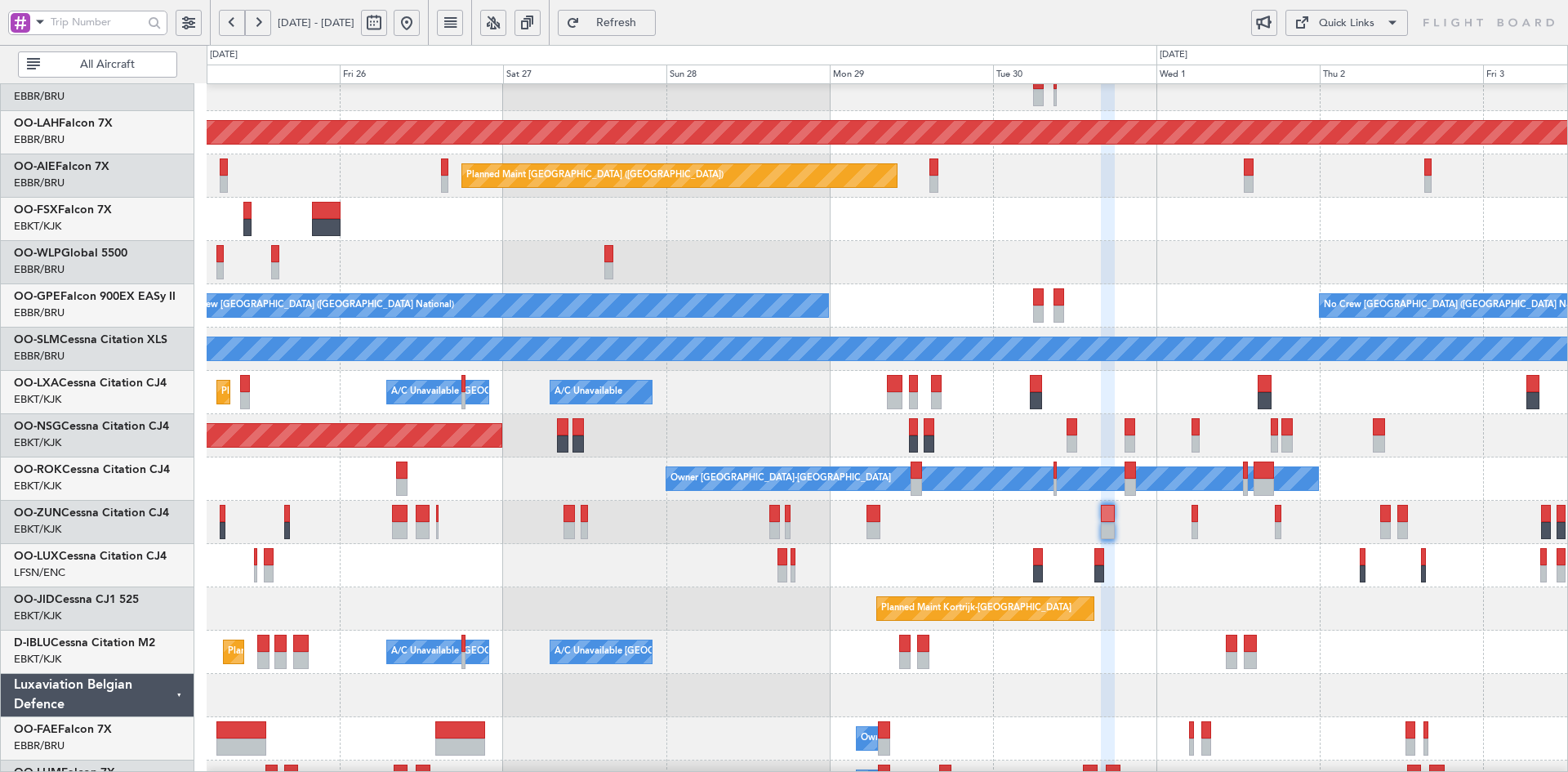
type input "0"
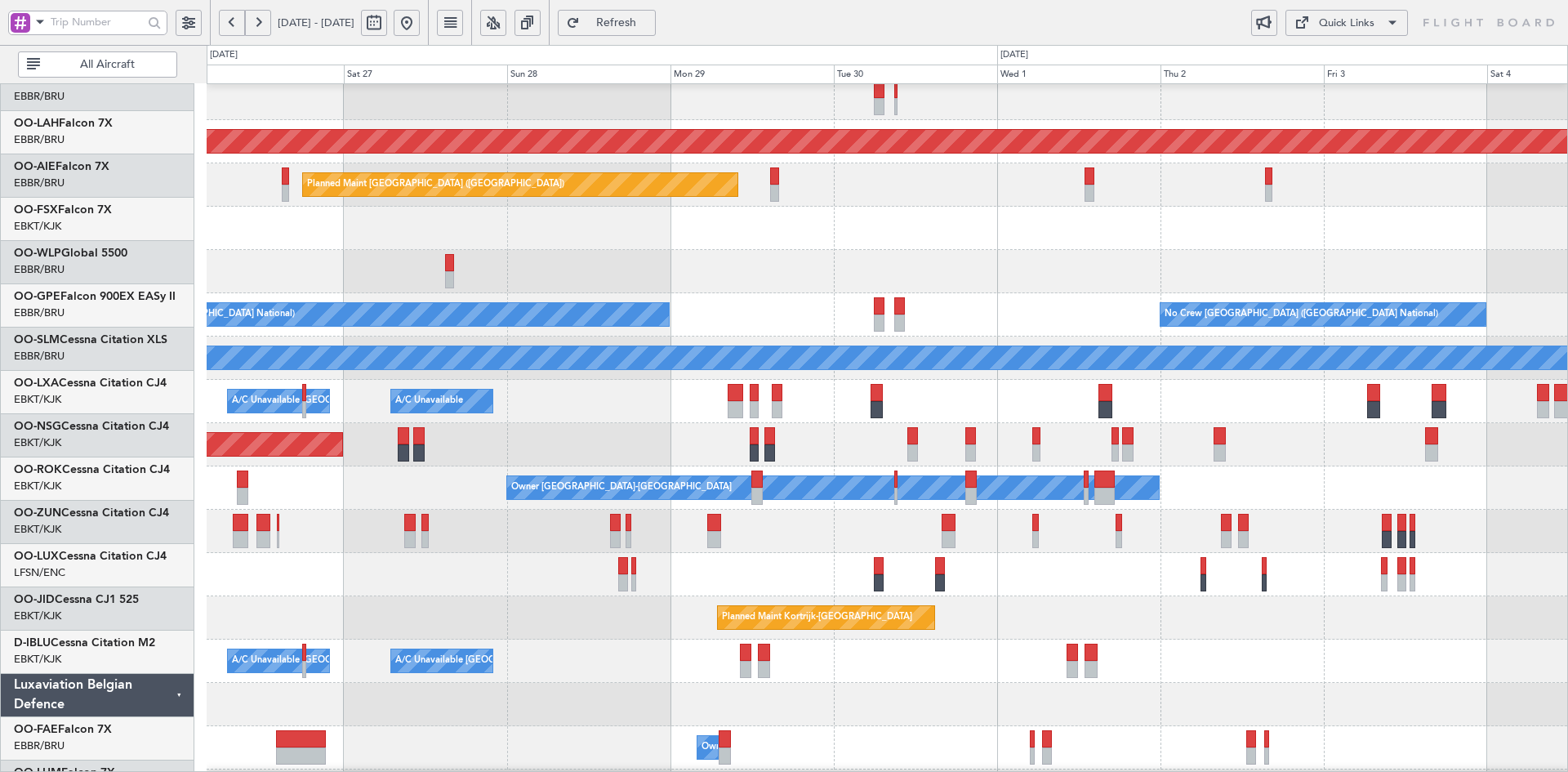
click at [1247, 475] on div "Owner [GEOGRAPHIC_DATA]-[GEOGRAPHIC_DATA]" at bounding box center [887, 488] width 1361 height 43
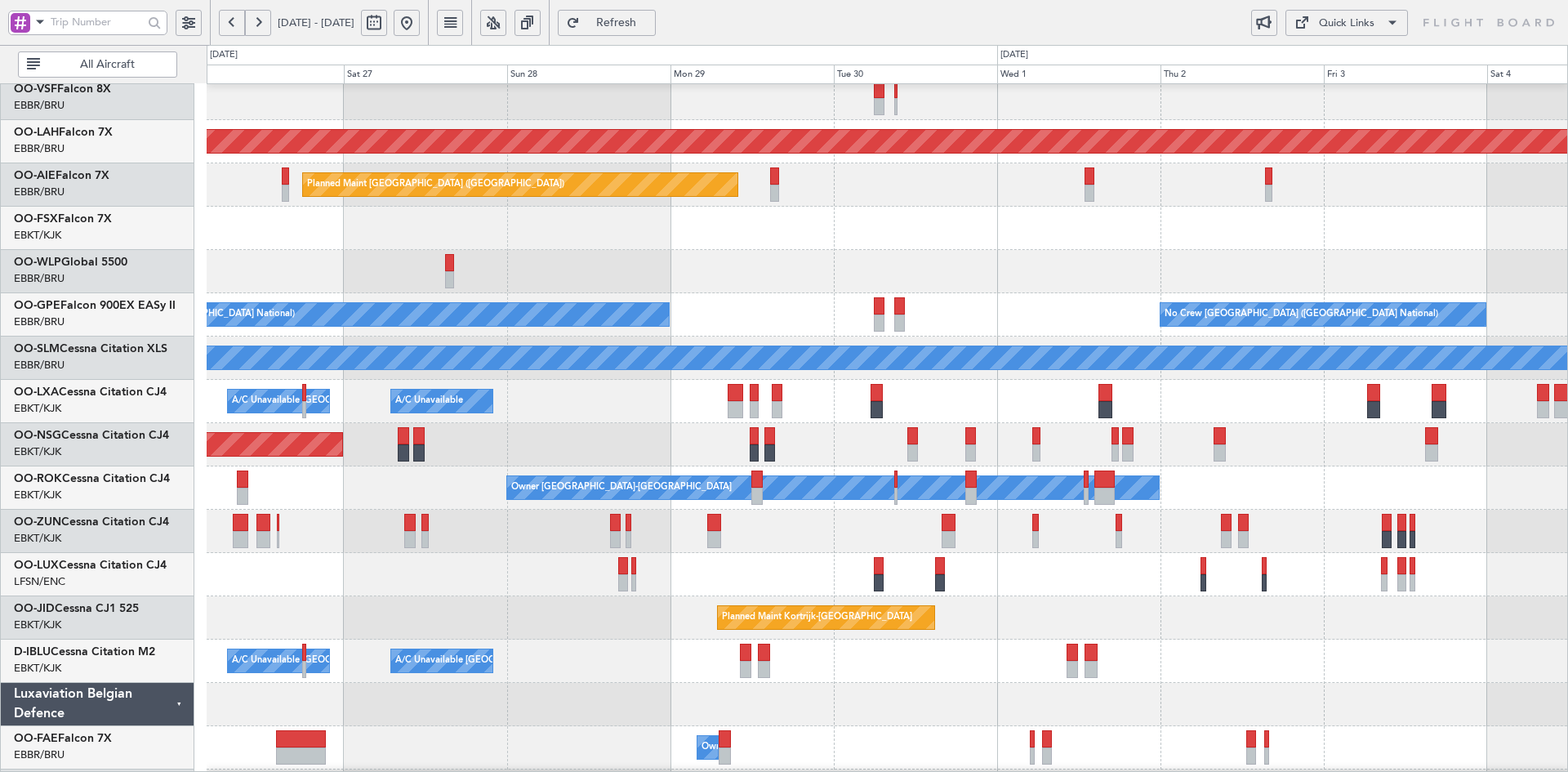
click at [749, 440] on div "Planned Maint [GEOGRAPHIC_DATA] ([GEOGRAPHIC_DATA])" at bounding box center [887, 444] width 1361 height 43
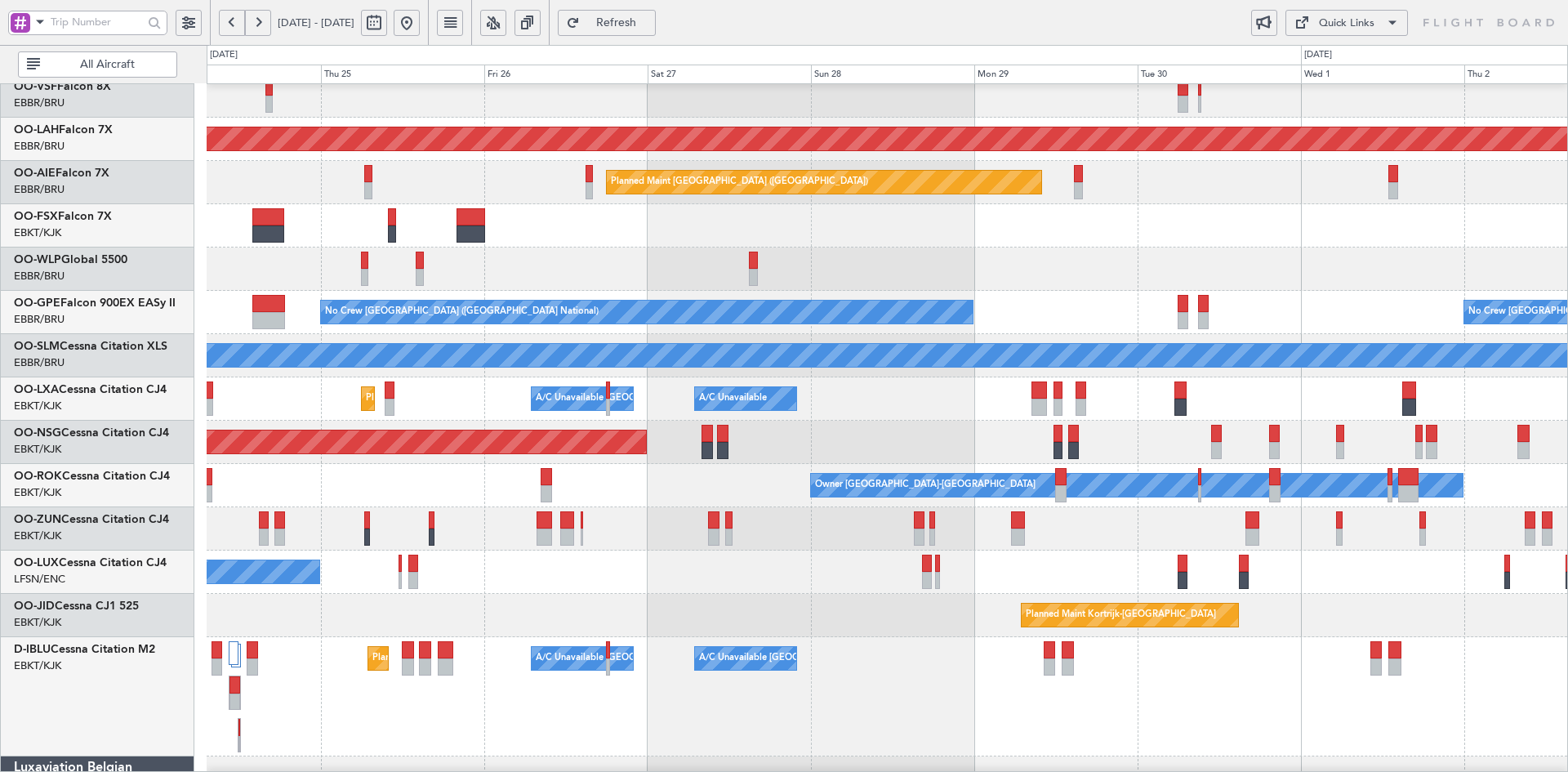
scroll to position [100, 0]
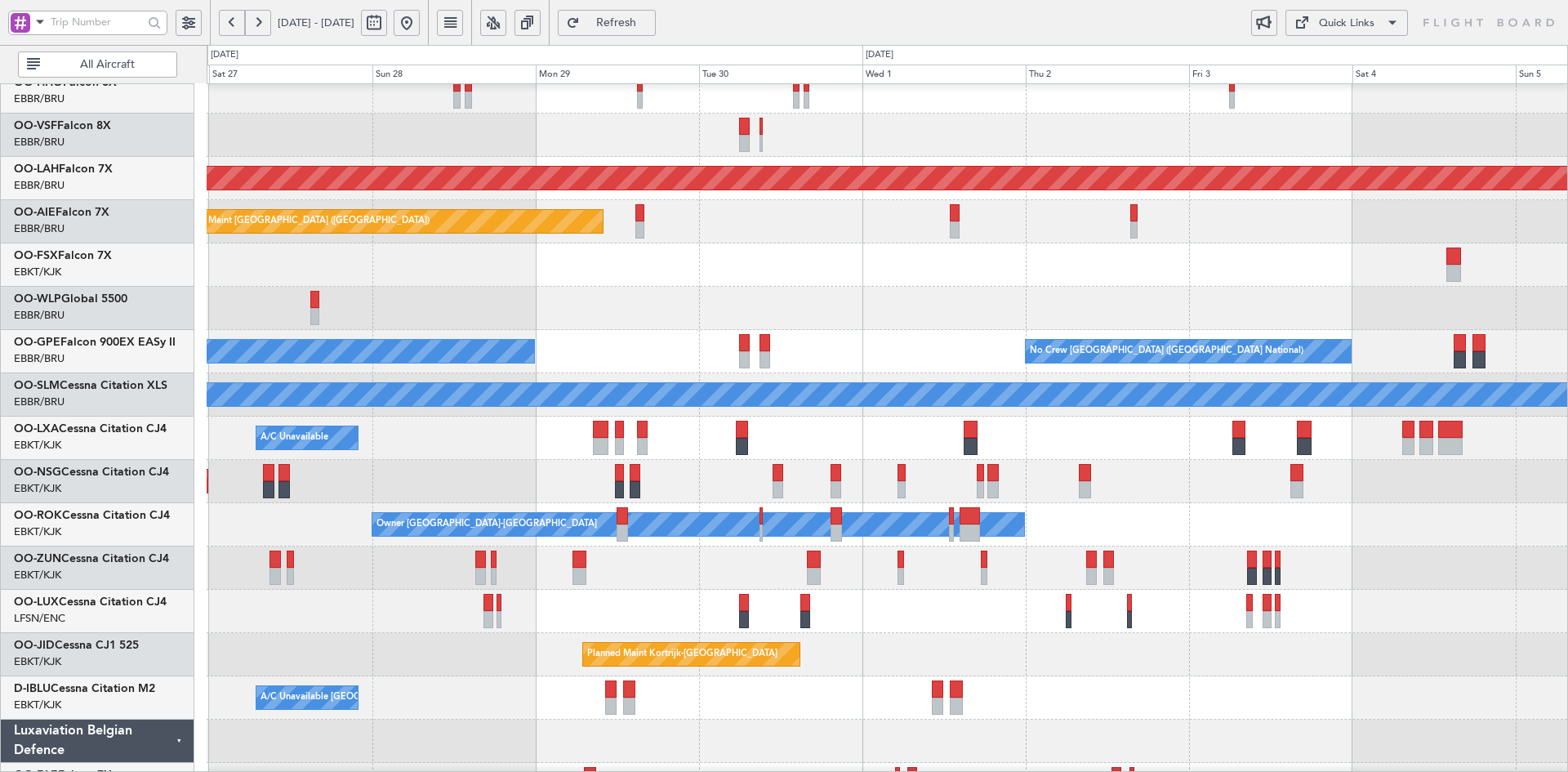
click at [967, 599] on div "No Crew Nancy (Essey)" at bounding box center [887, 611] width 1361 height 43
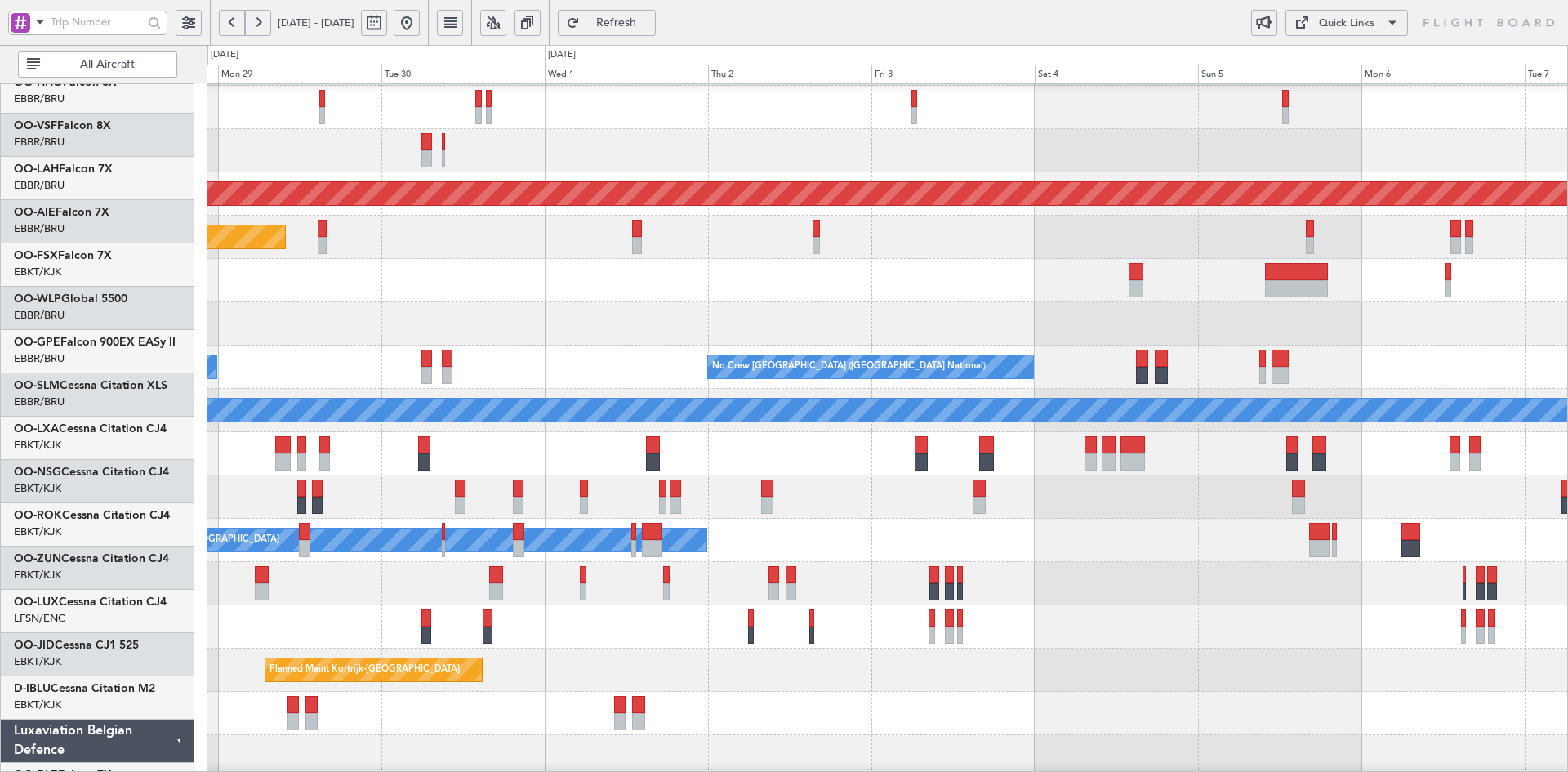
scroll to position [85, 0]
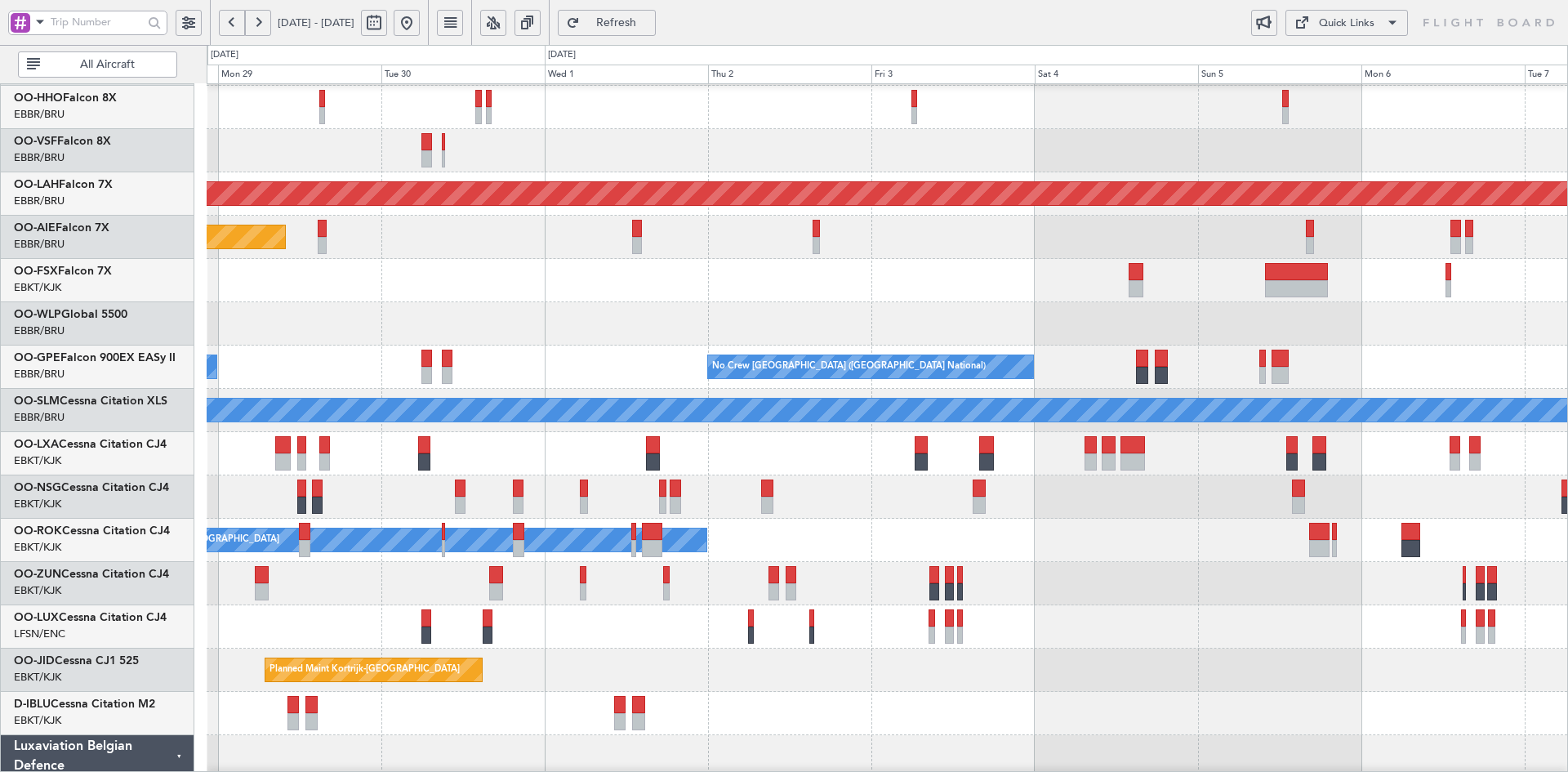
click at [1101, 511] on div "Planned Maint [GEOGRAPHIC_DATA] ([GEOGRAPHIC_DATA])" at bounding box center [887, 497] width 1361 height 43
click at [790, 735] on div at bounding box center [887, 756] width 1361 height 43
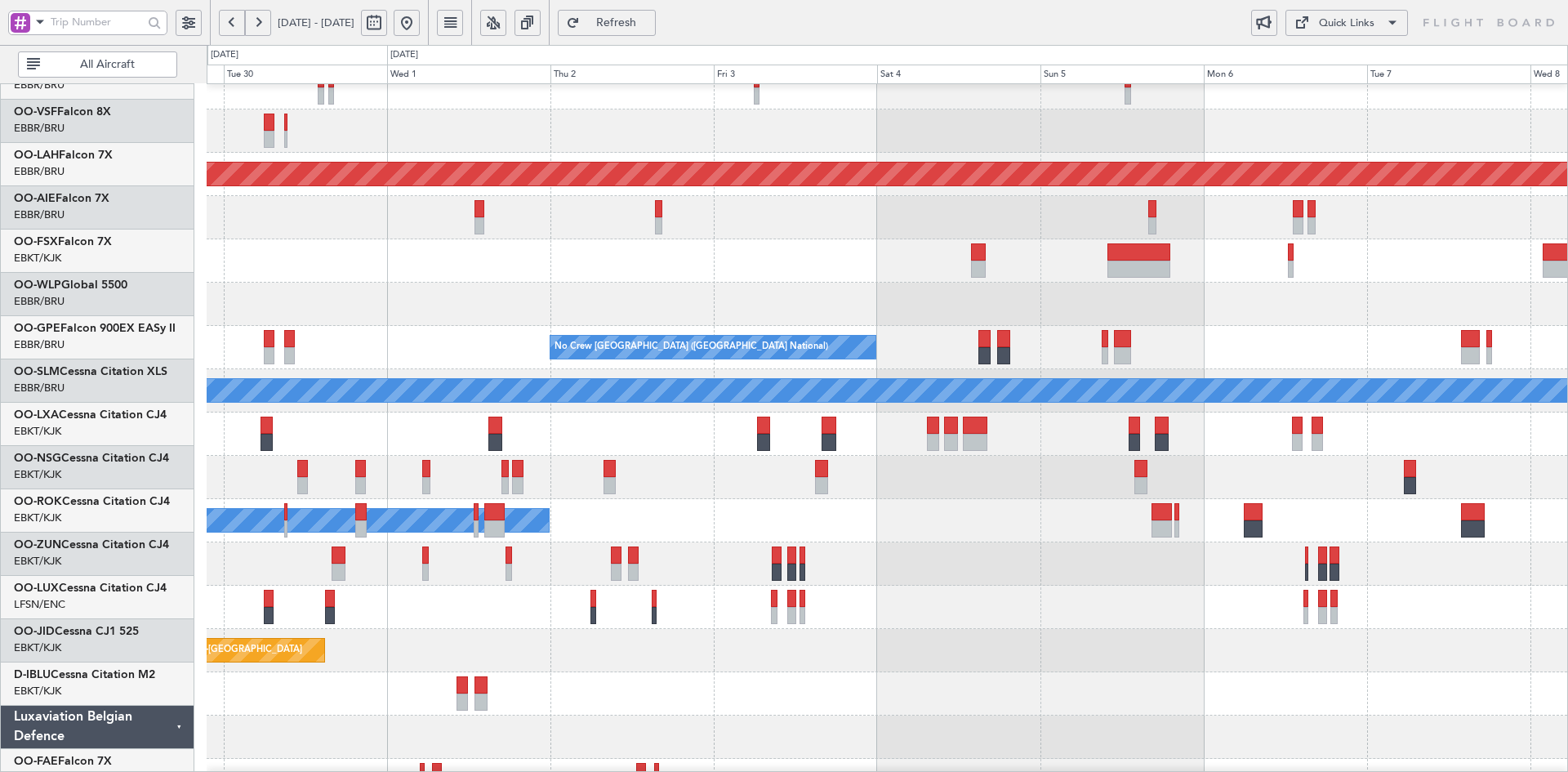
scroll to position [105, 0]
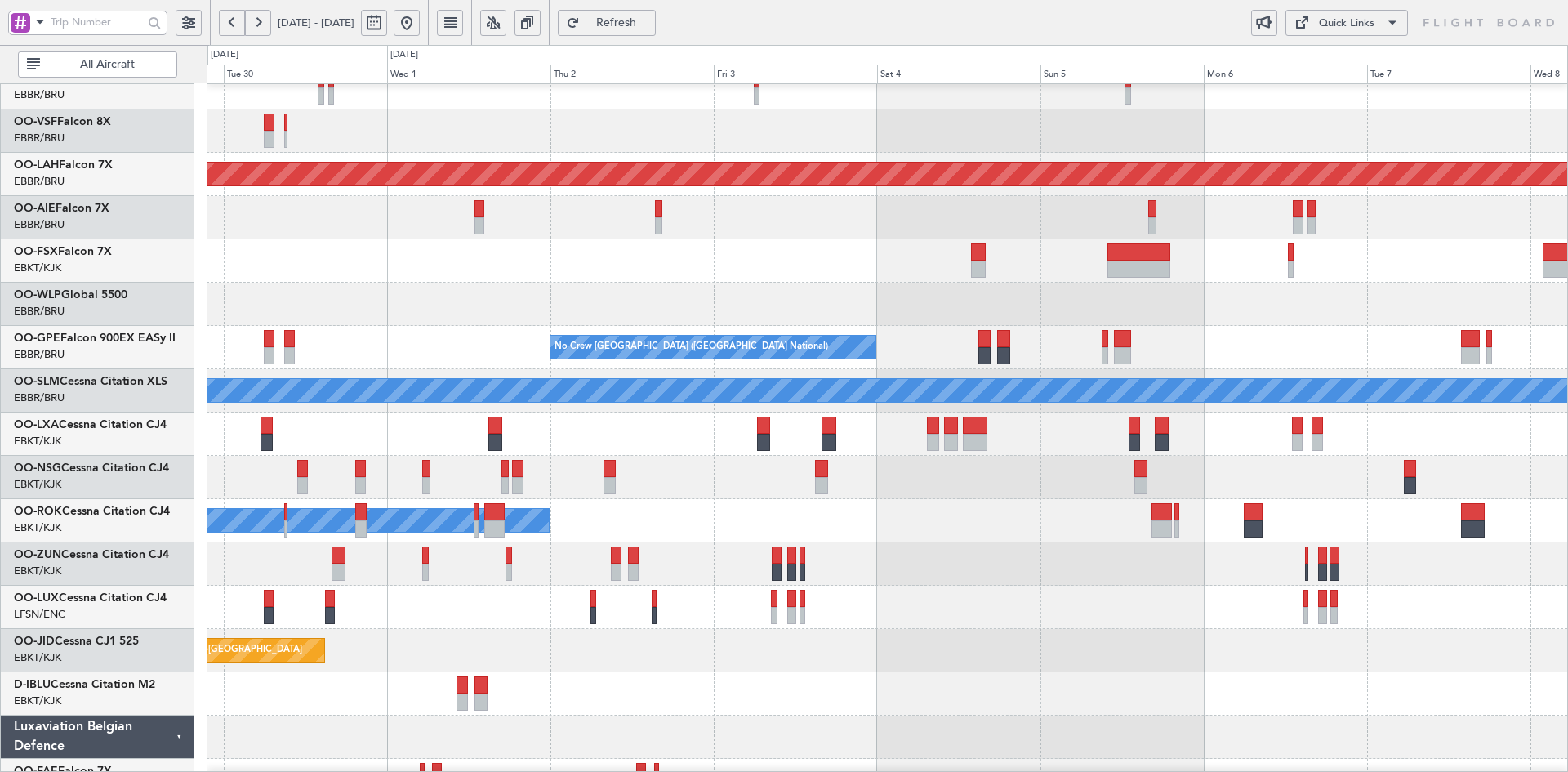
click at [865, 629] on div "Planned Maint Kortrijk-[GEOGRAPHIC_DATA]" at bounding box center [887, 650] width 1361 height 43
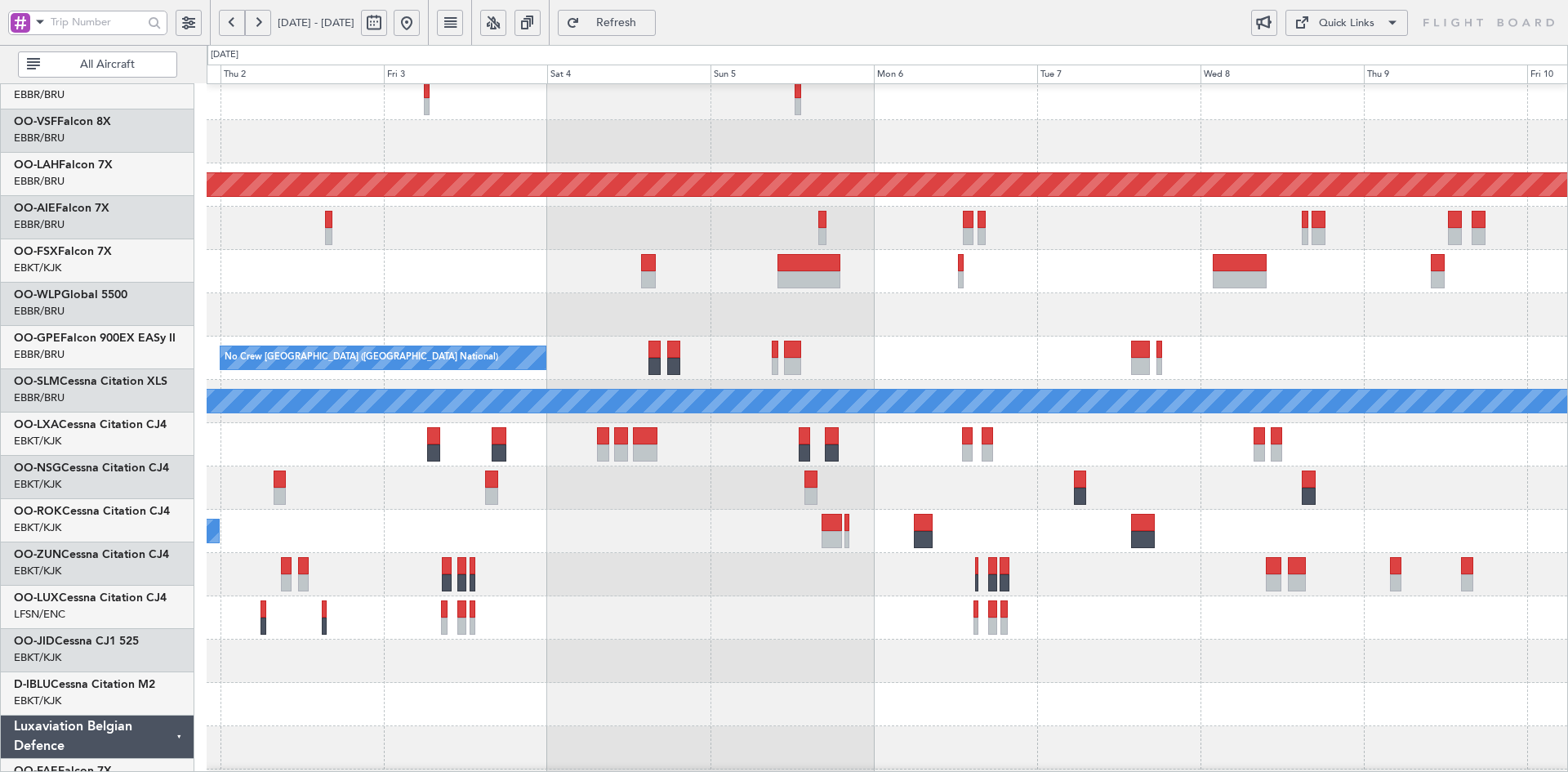
scroll to position [94, 0]
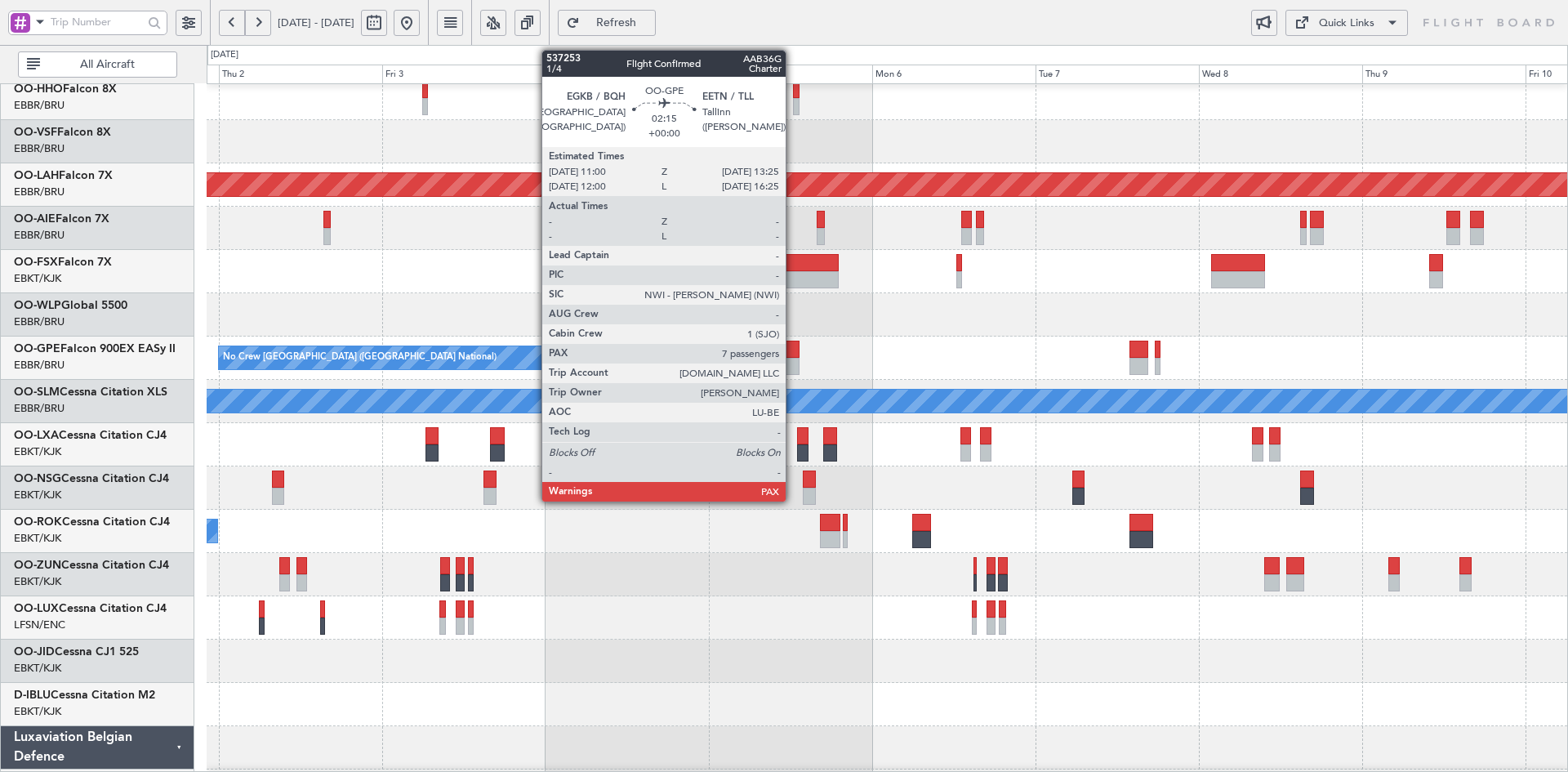
click at [793, 363] on div at bounding box center [790, 366] width 17 height 17
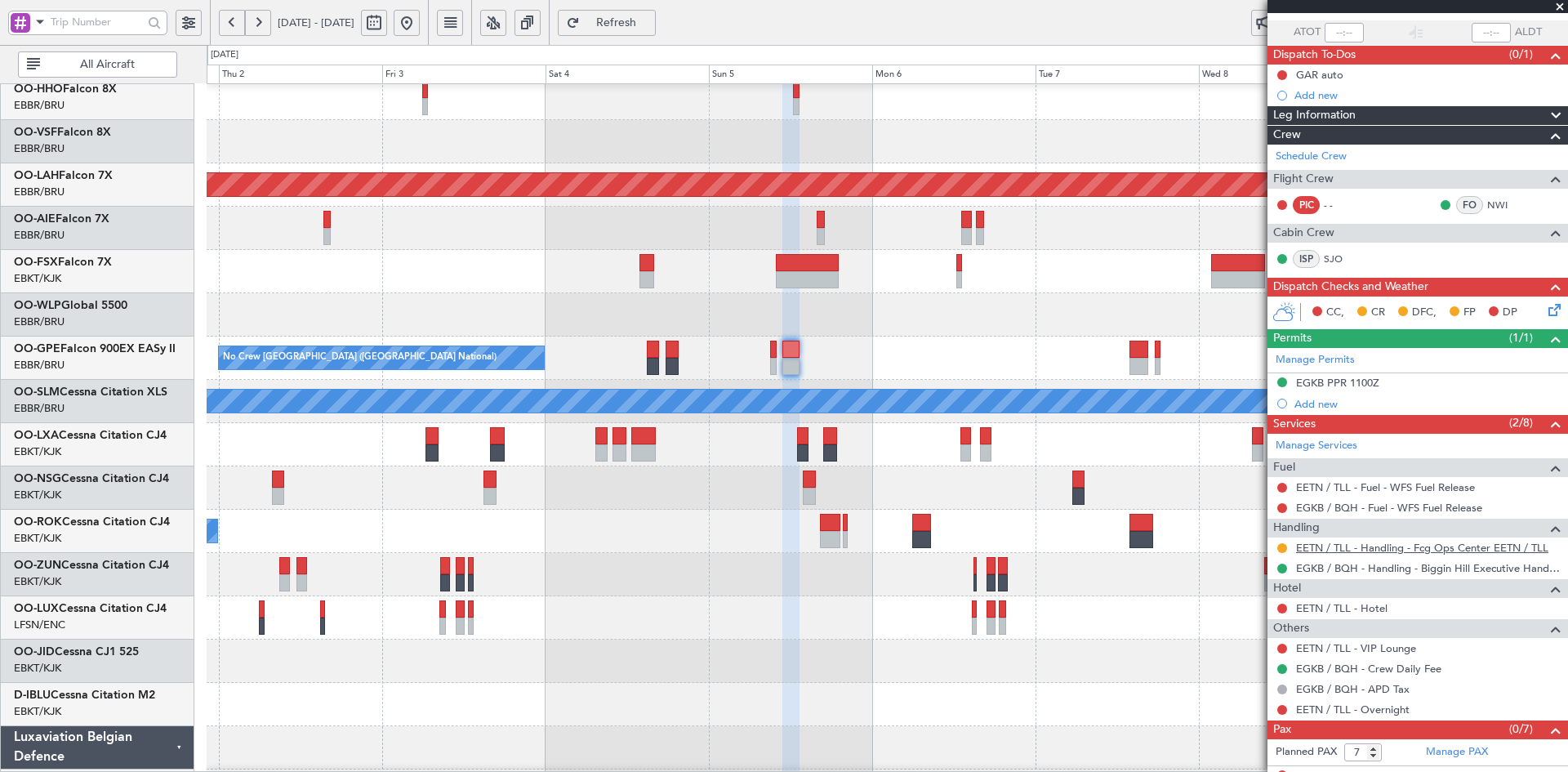
scroll to position [129, 0]
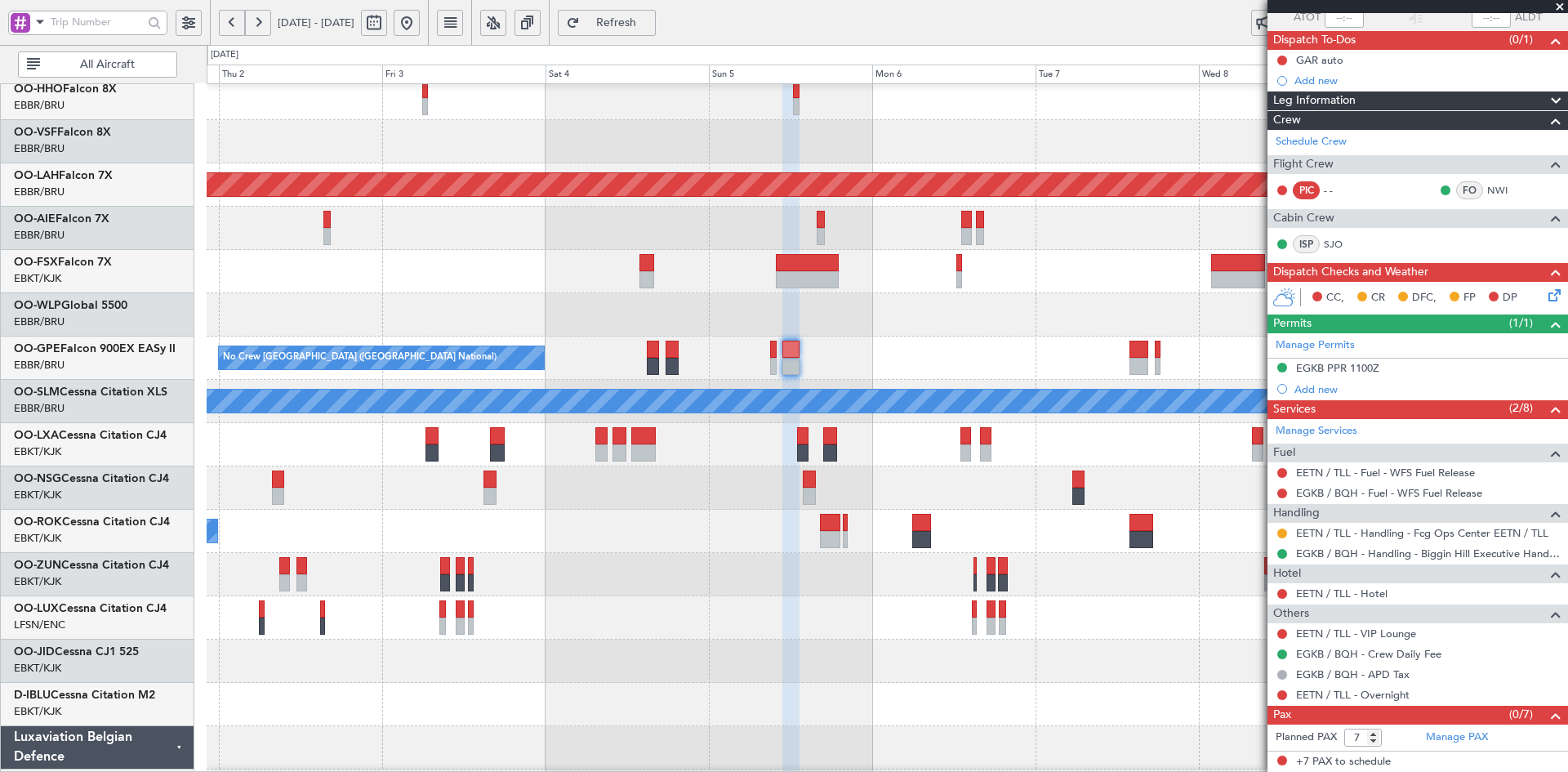
click at [1560, 4] on span at bounding box center [1561, 7] width 17 height 15
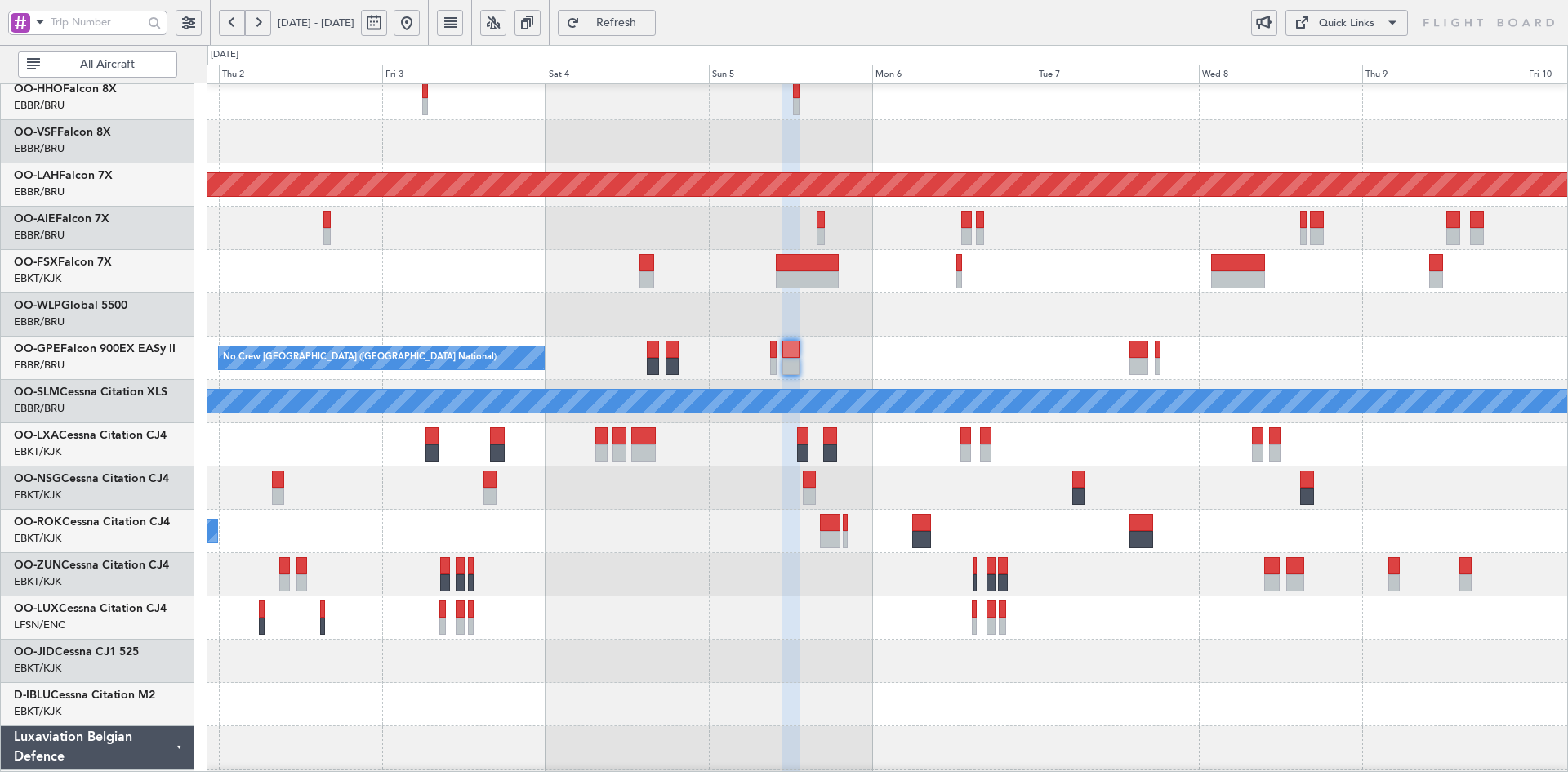
type input "0"
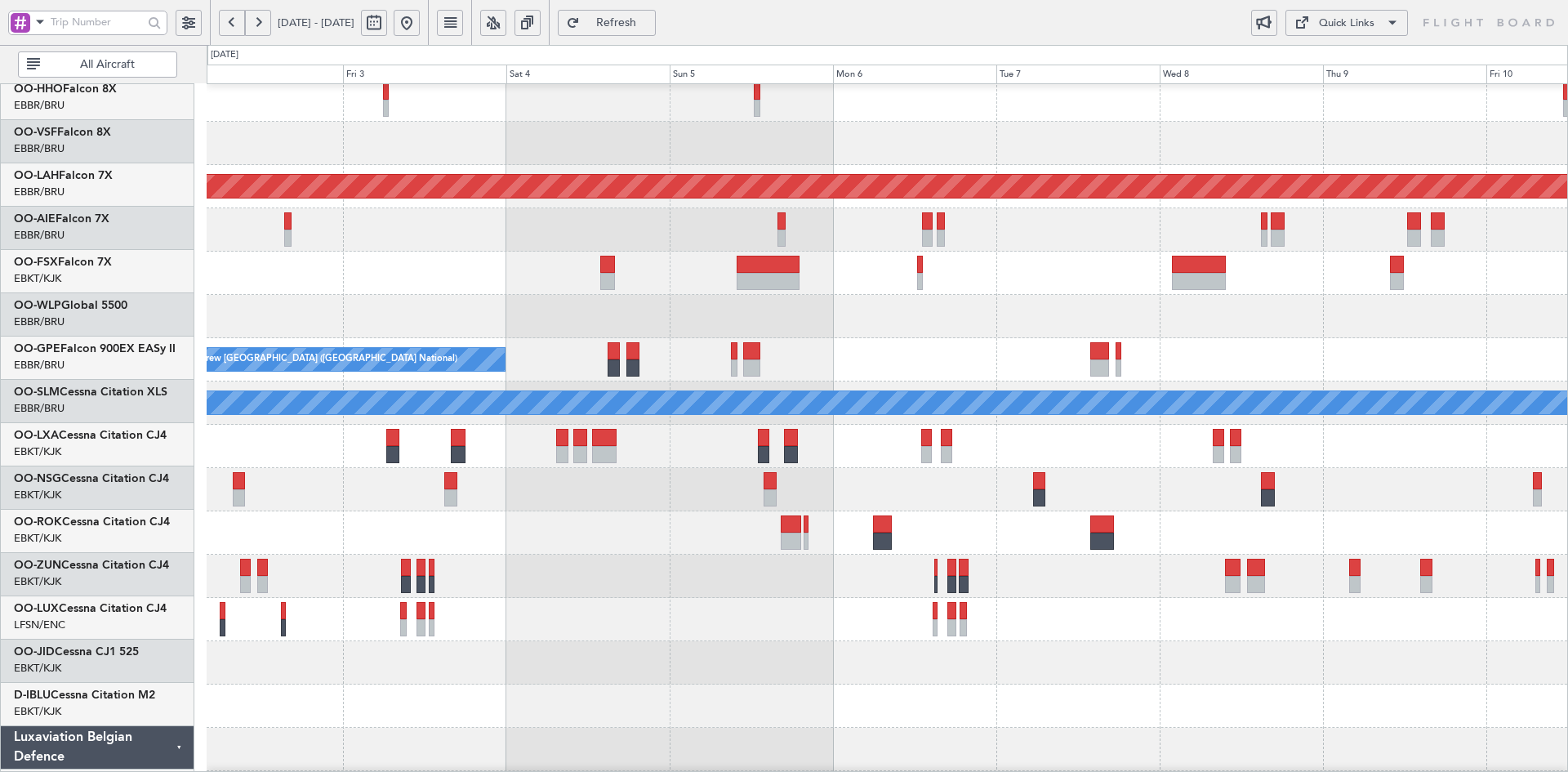
click at [1256, 462] on div at bounding box center [887, 446] width 1361 height 43
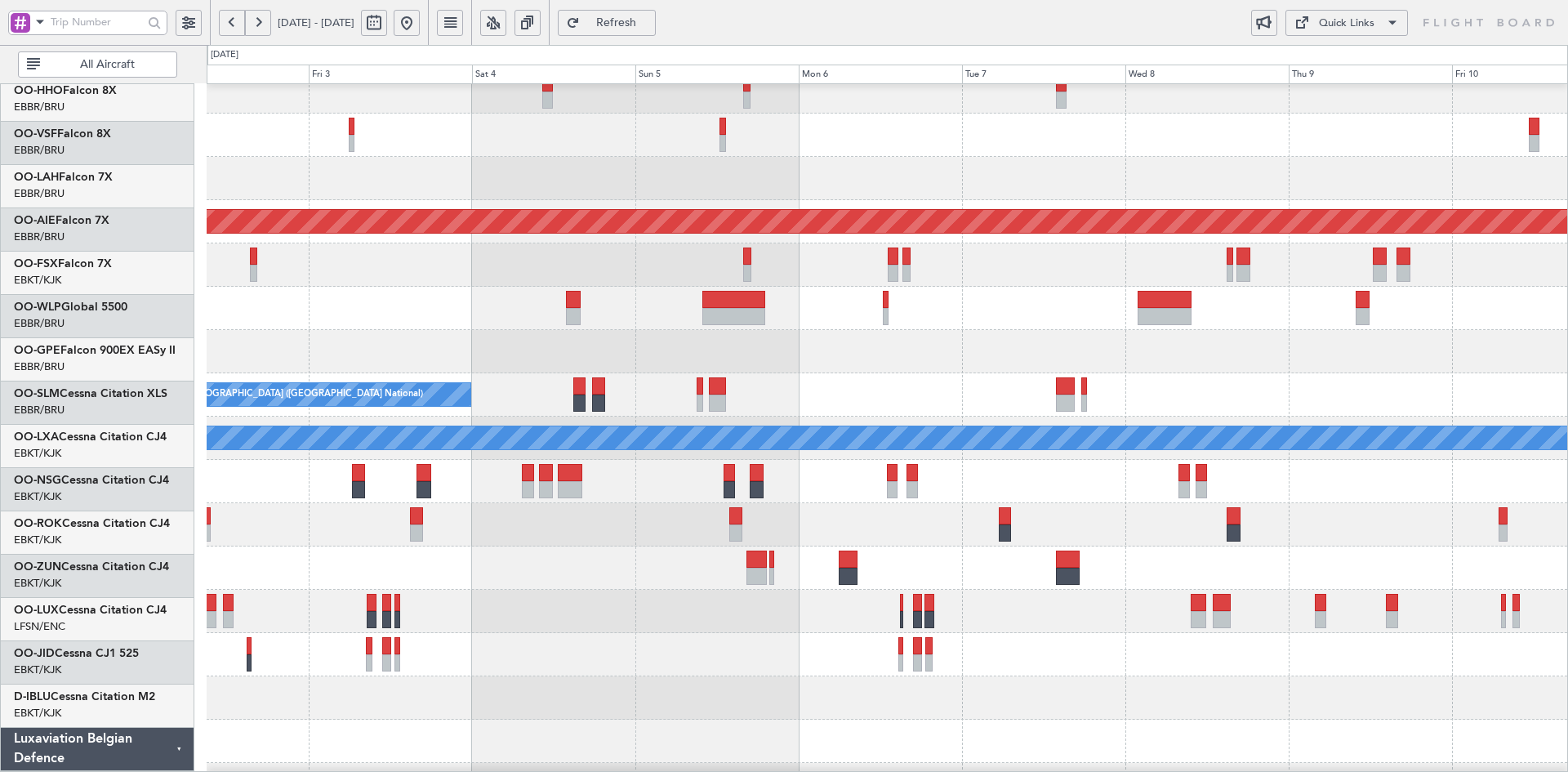
scroll to position [23, 0]
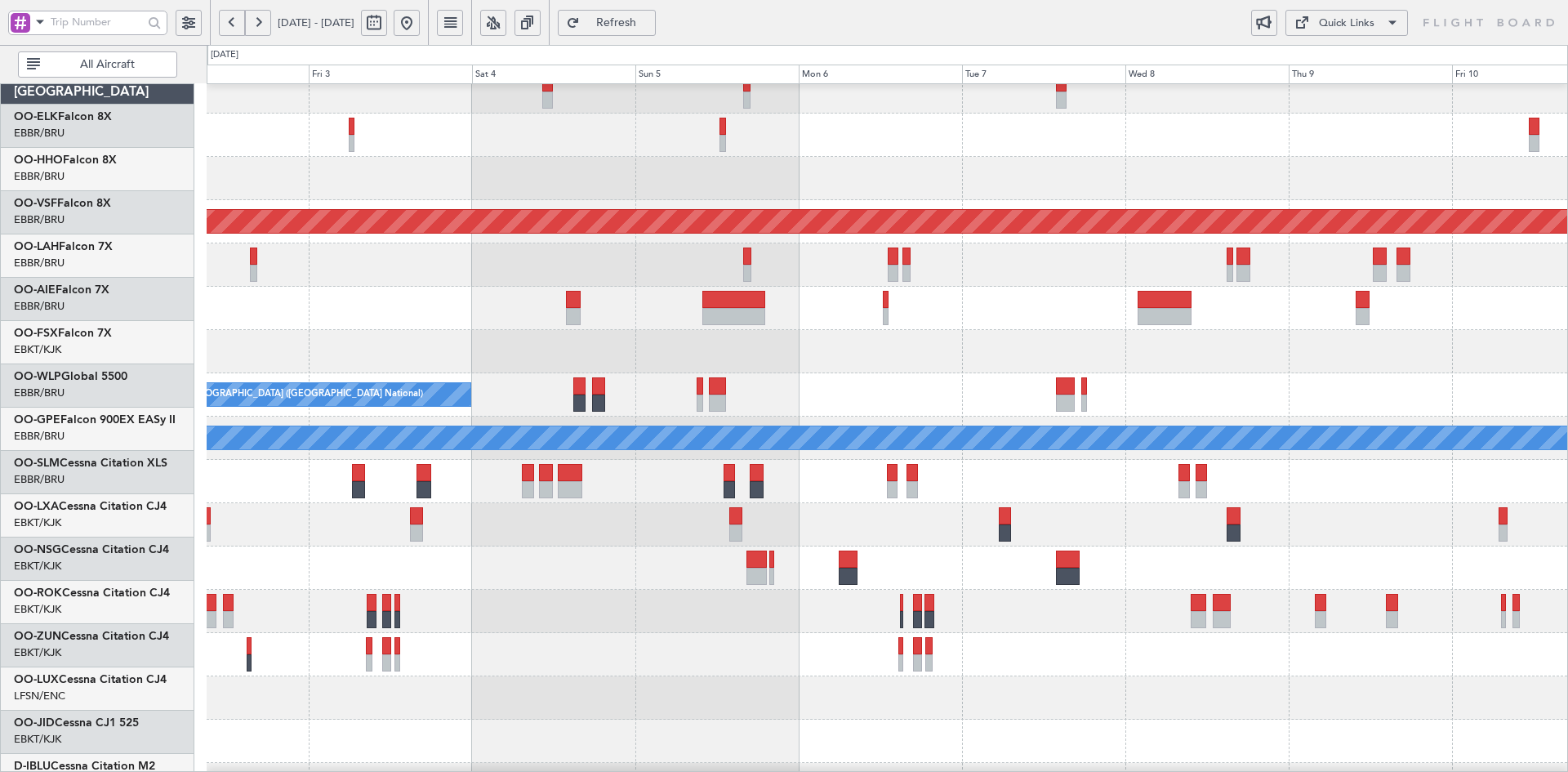
click at [1266, 374] on div at bounding box center [887, 351] width 1361 height 43
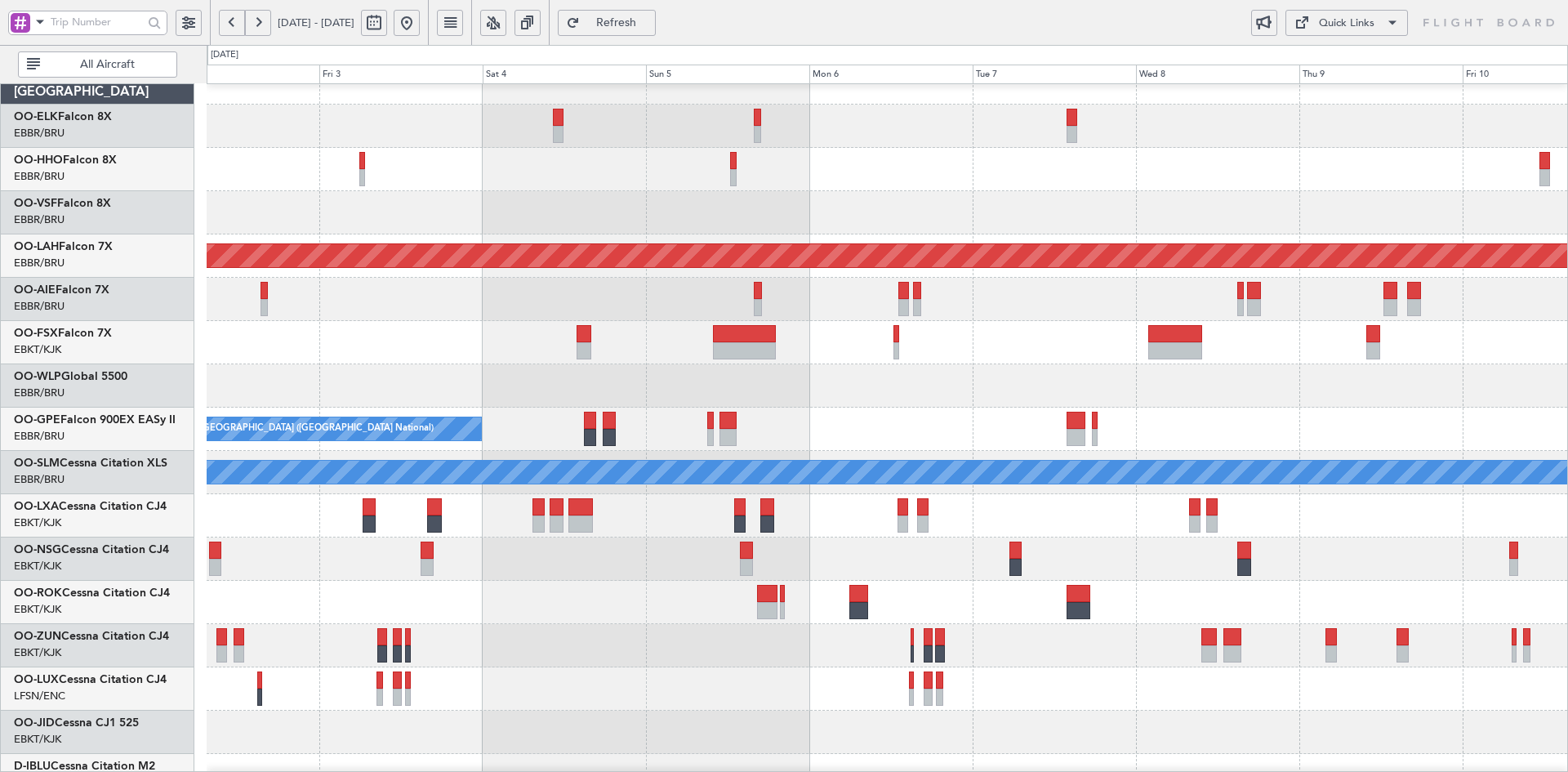
click at [1429, 75] on div "Planned Maint Alton-st Louis (St Louis Regl) No Crew Brussels (Brussels Nationa…" at bounding box center [784, 409] width 1568 height 727
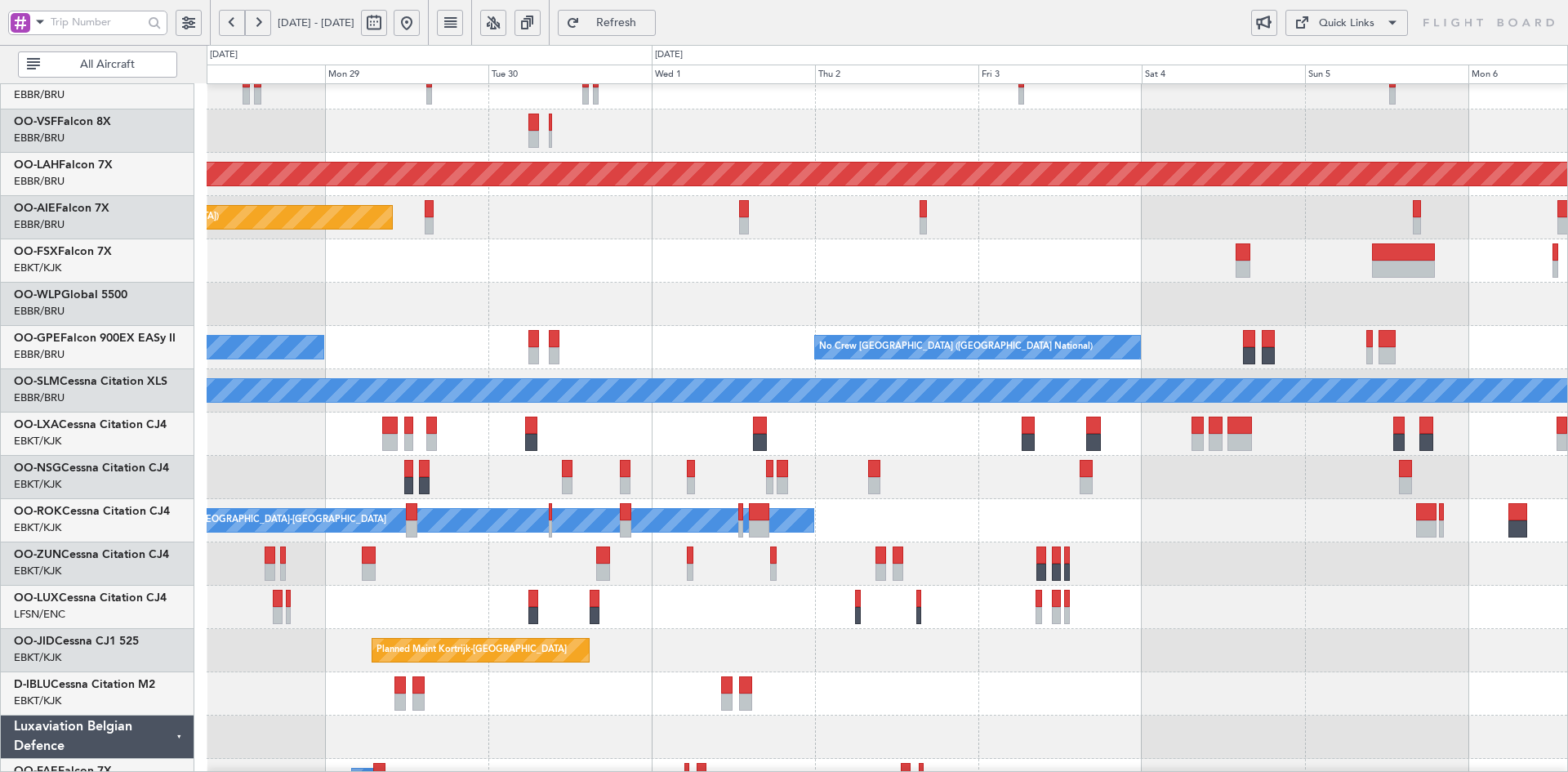
click at [917, 386] on div "Planned Maint Alton-st Louis (St Louis Regl) Planned Maint London (Farnborough)…" at bounding box center [887, 412] width 1361 height 866
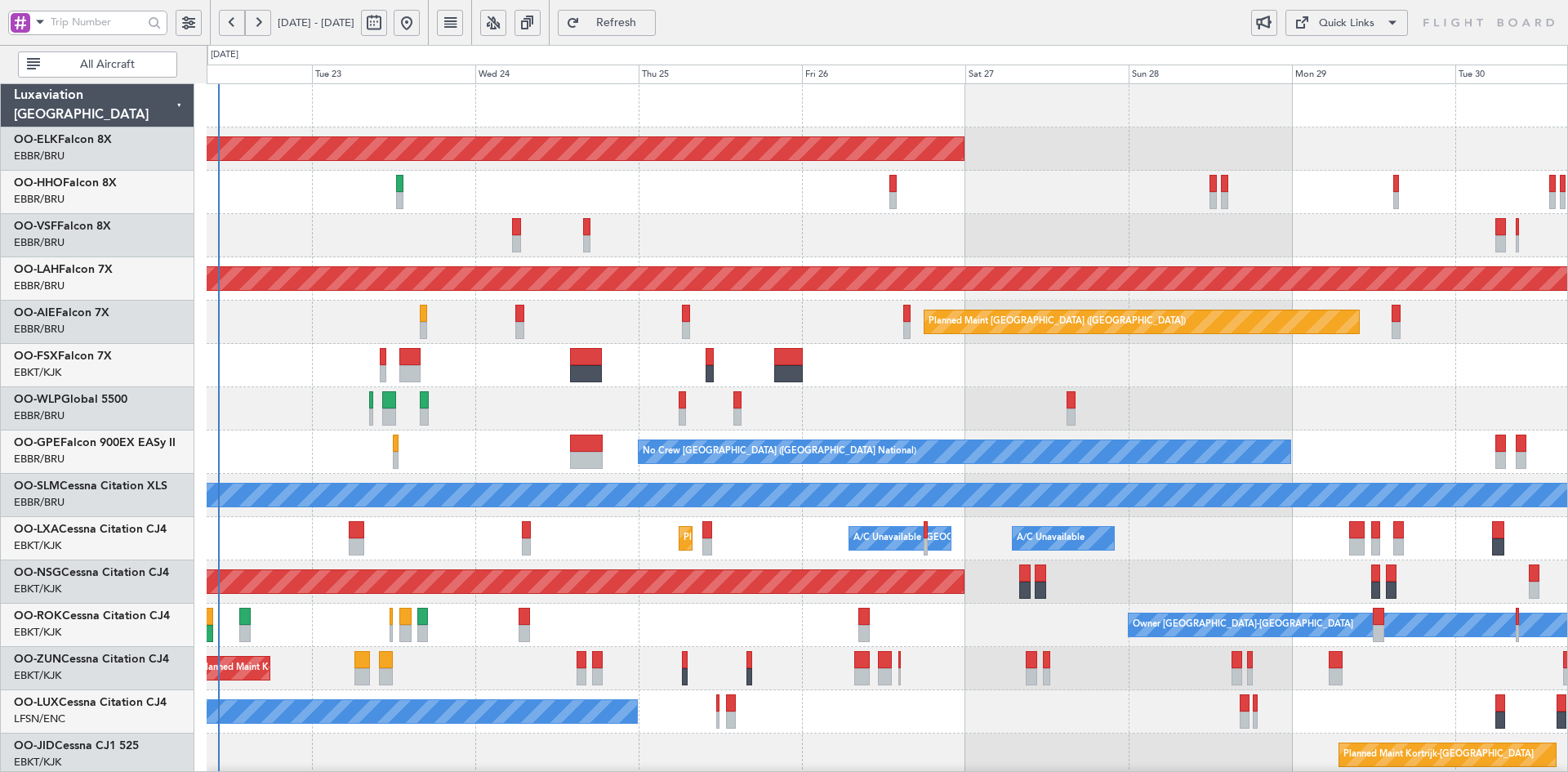
click at [848, 179] on div at bounding box center [887, 192] width 1361 height 43
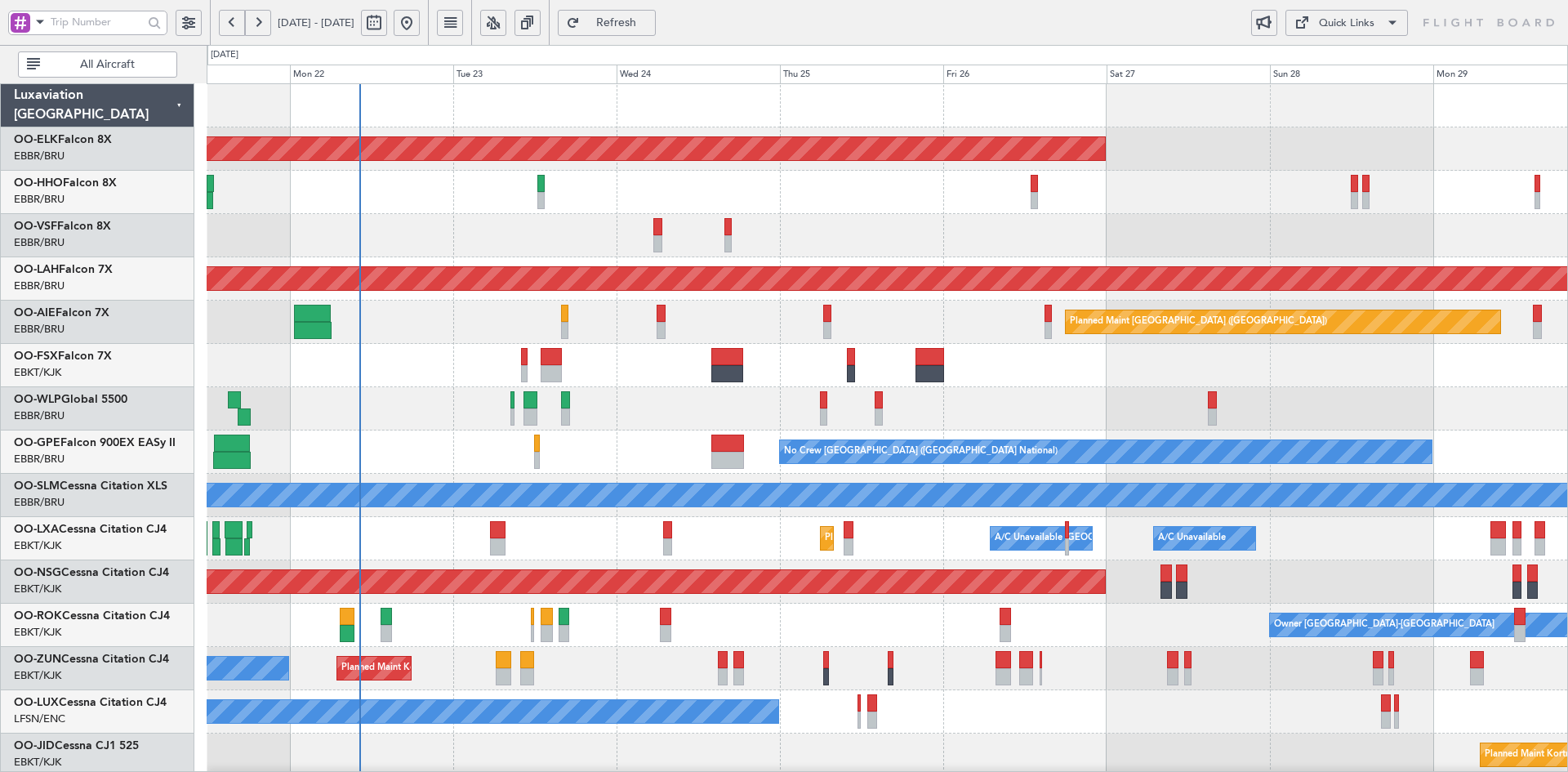
click at [1079, 417] on div at bounding box center [887, 409] width 1361 height 43
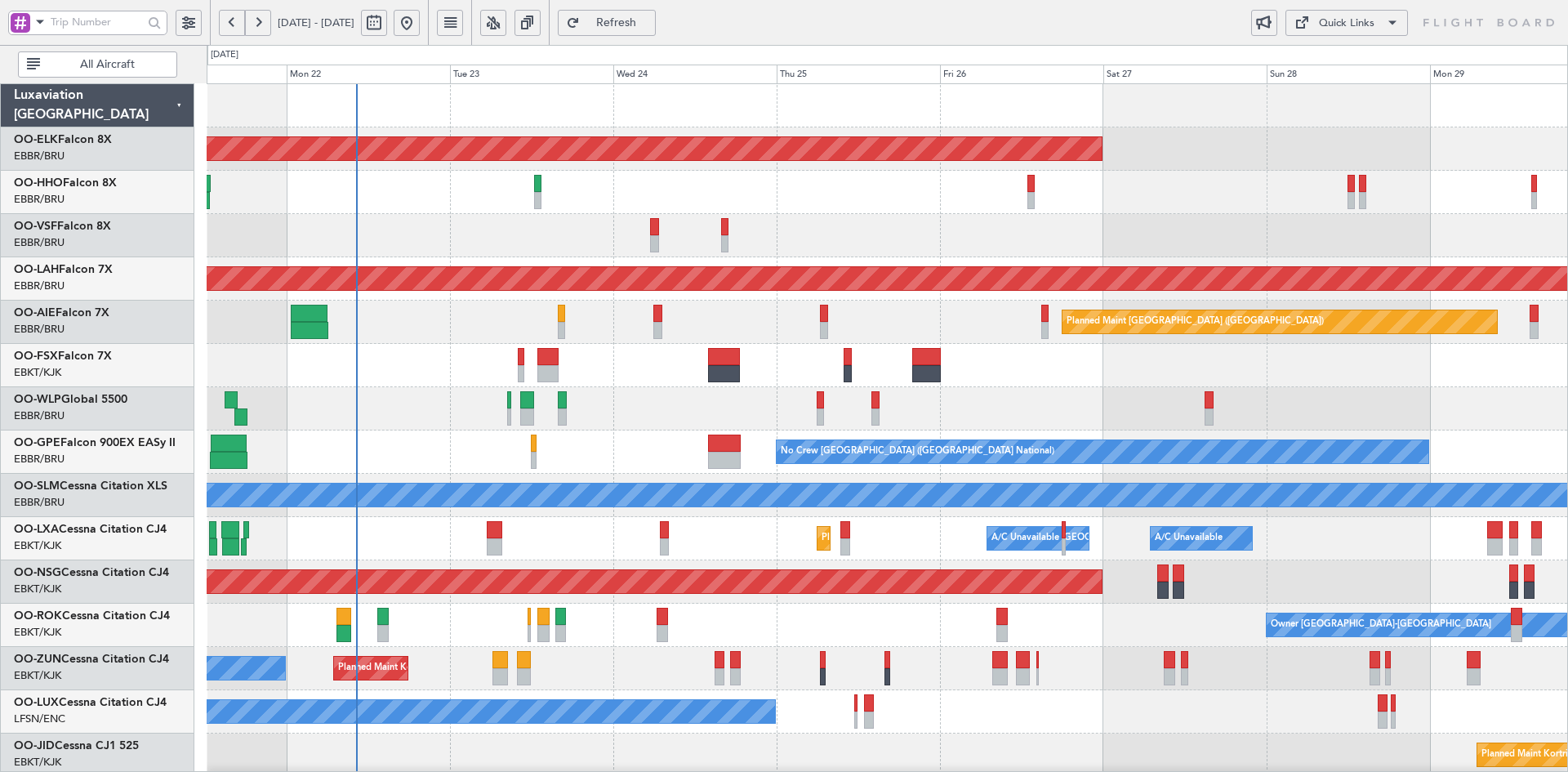
click at [1038, 387] on div "Planned Maint Kortrijk-Wevelgem AOG Maint Brussels (Brussels National) Planned …" at bounding box center [887, 554] width 1361 height 941
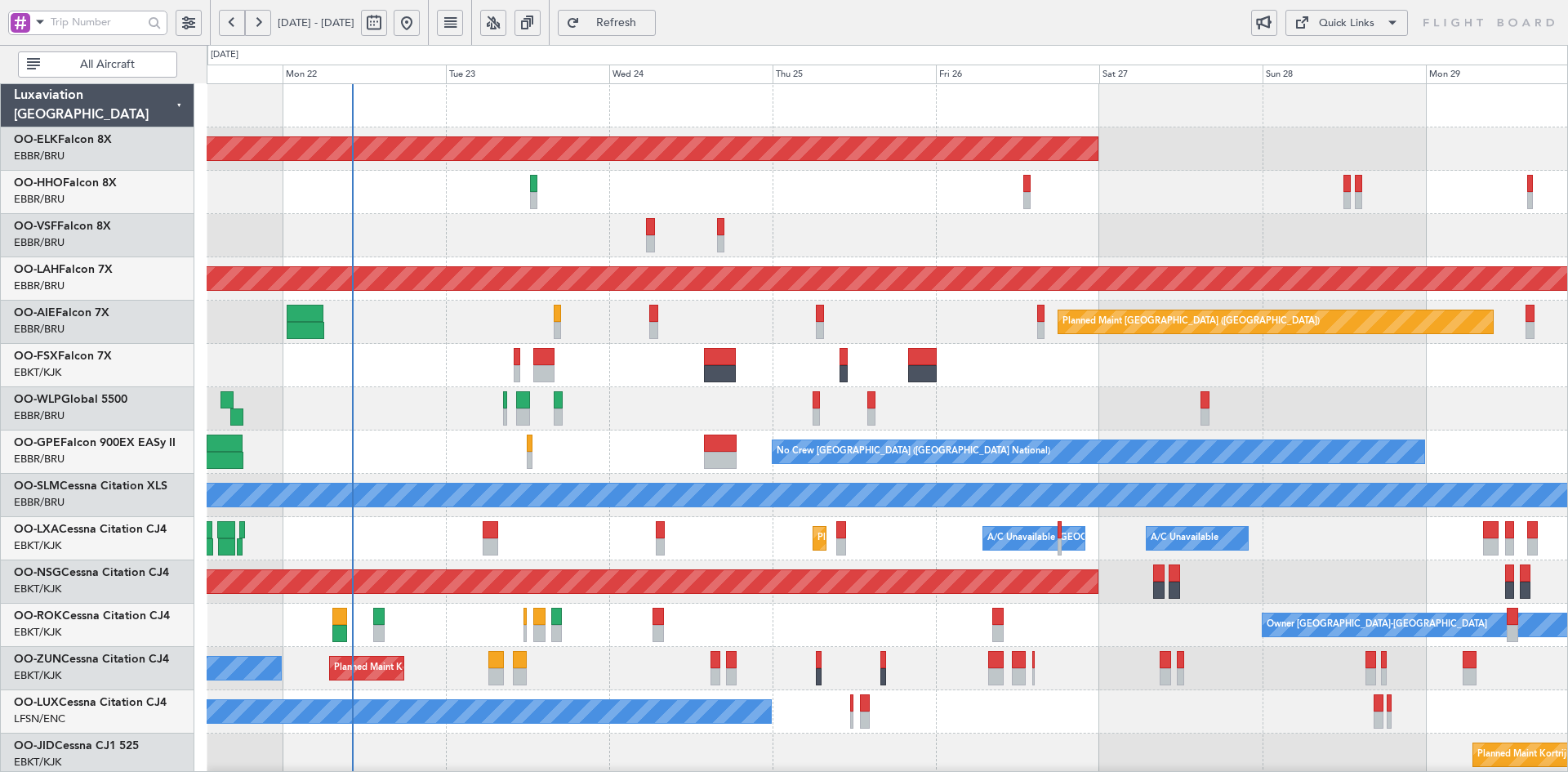
click at [967, 206] on div at bounding box center [887, 192] width 1361 height 43
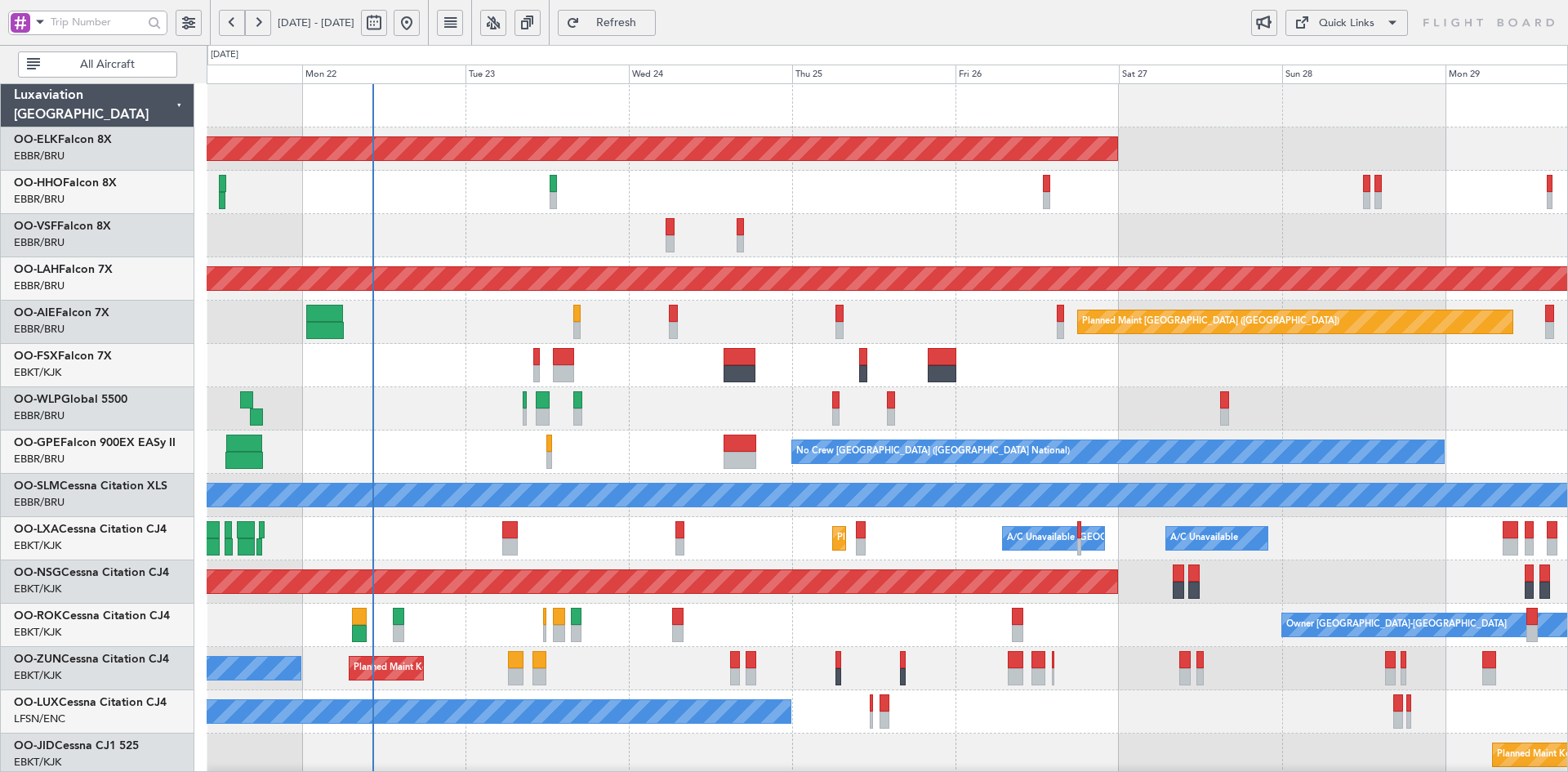
click at [1084, 376] on div at bounding box center [887, 365] width 1361 height 43
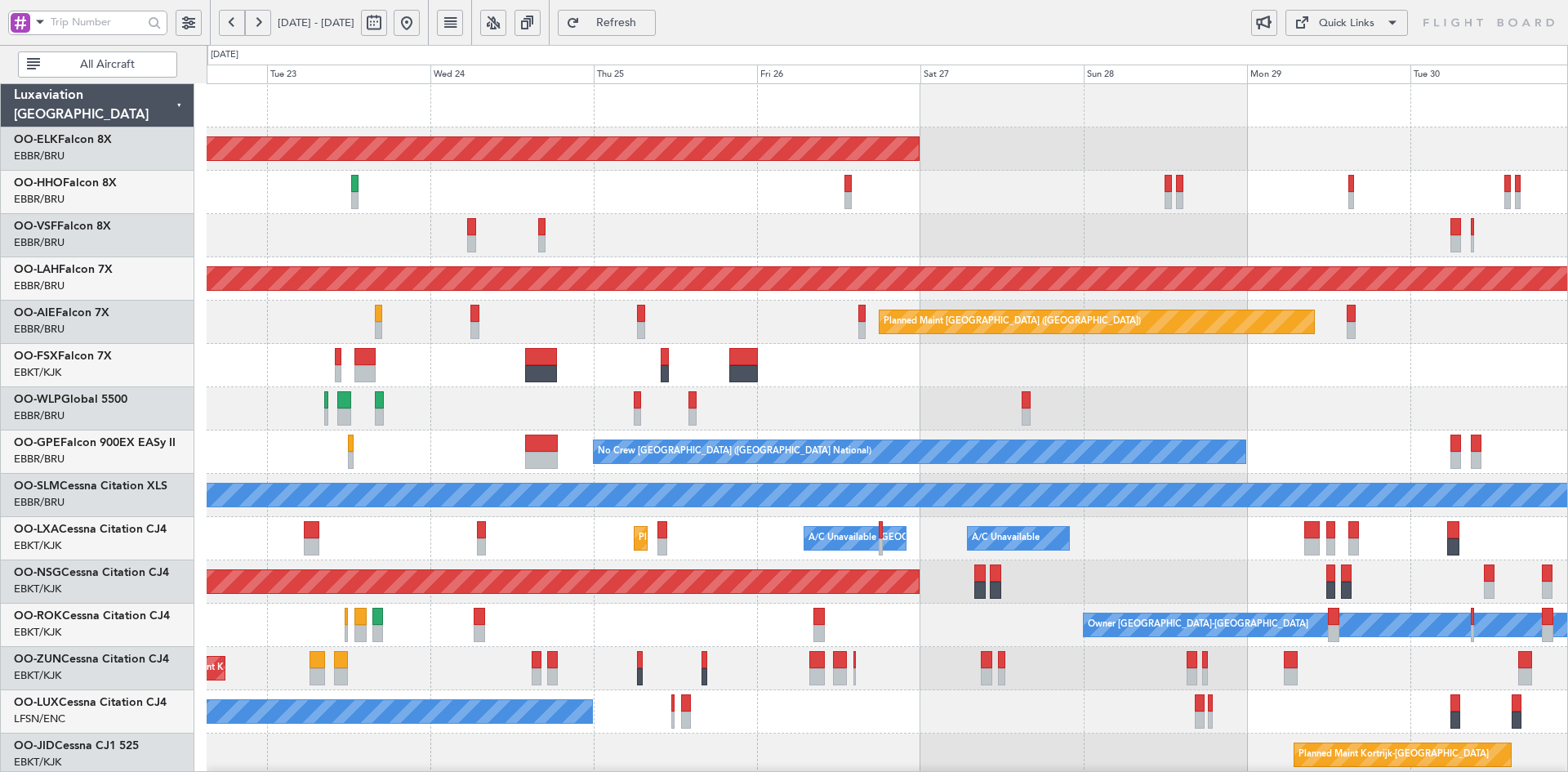
click at [1021, 258] on div "Planned Maint [PERSON_NAME]-[GEOGRAPHIC_DATA][PERSON_NAME] ([GEOGRAPHIC_DATA][P…" at bounding box center [887, 279] width 1361 height 43
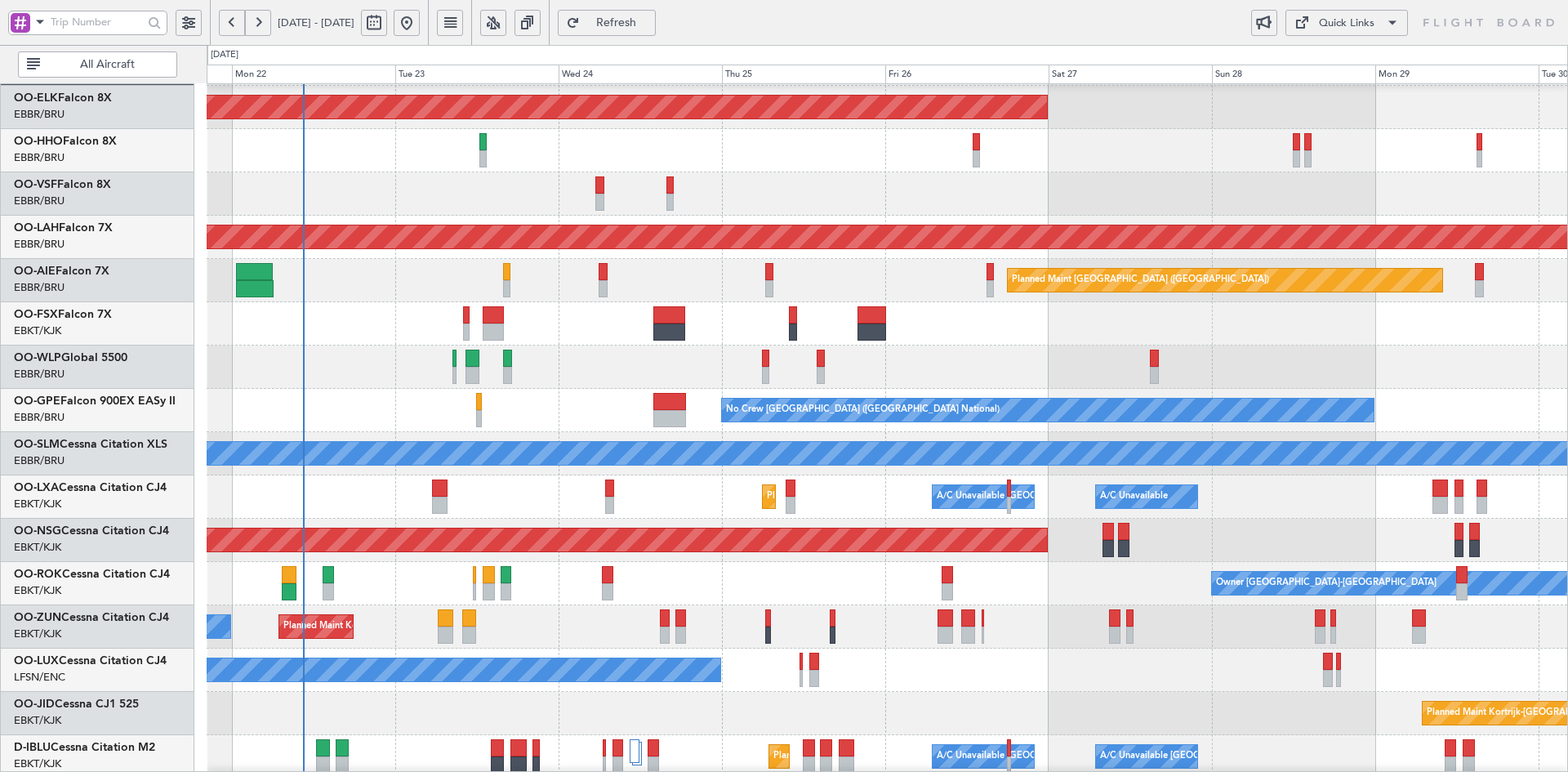
click at [810, 320] on div "Planned Maint Kortrijk-Wevelgem Planned Maint Alton-st Louis (St Louis Regl) Pl…" at bounding box center [887, 517] width 1361 height 950
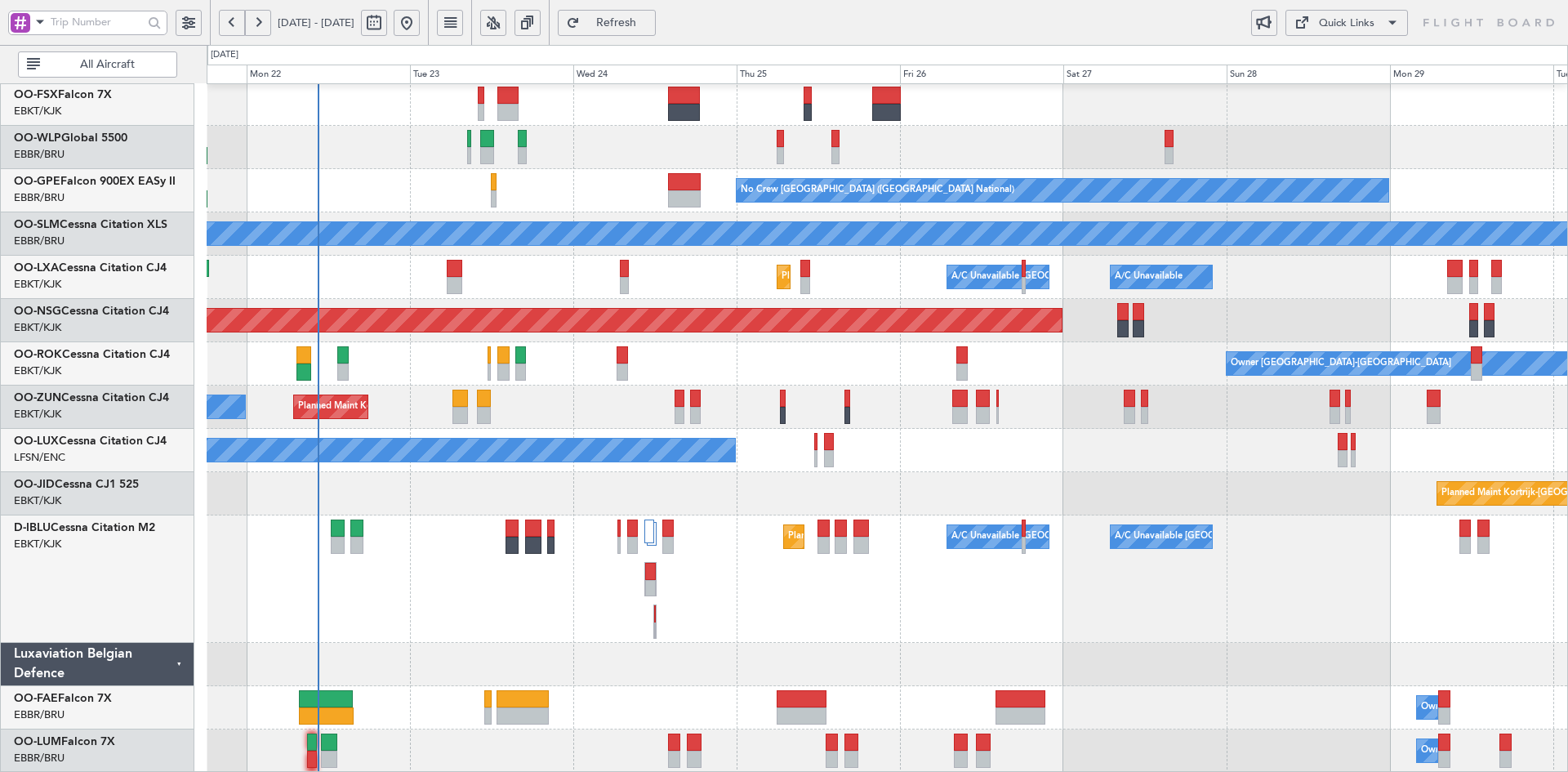
click at [990, 479] on div "Planned Maint Kortrijk-[GEOGRAPHIC_DATA]" at bounding box center [887, 493] width 1361 height 43
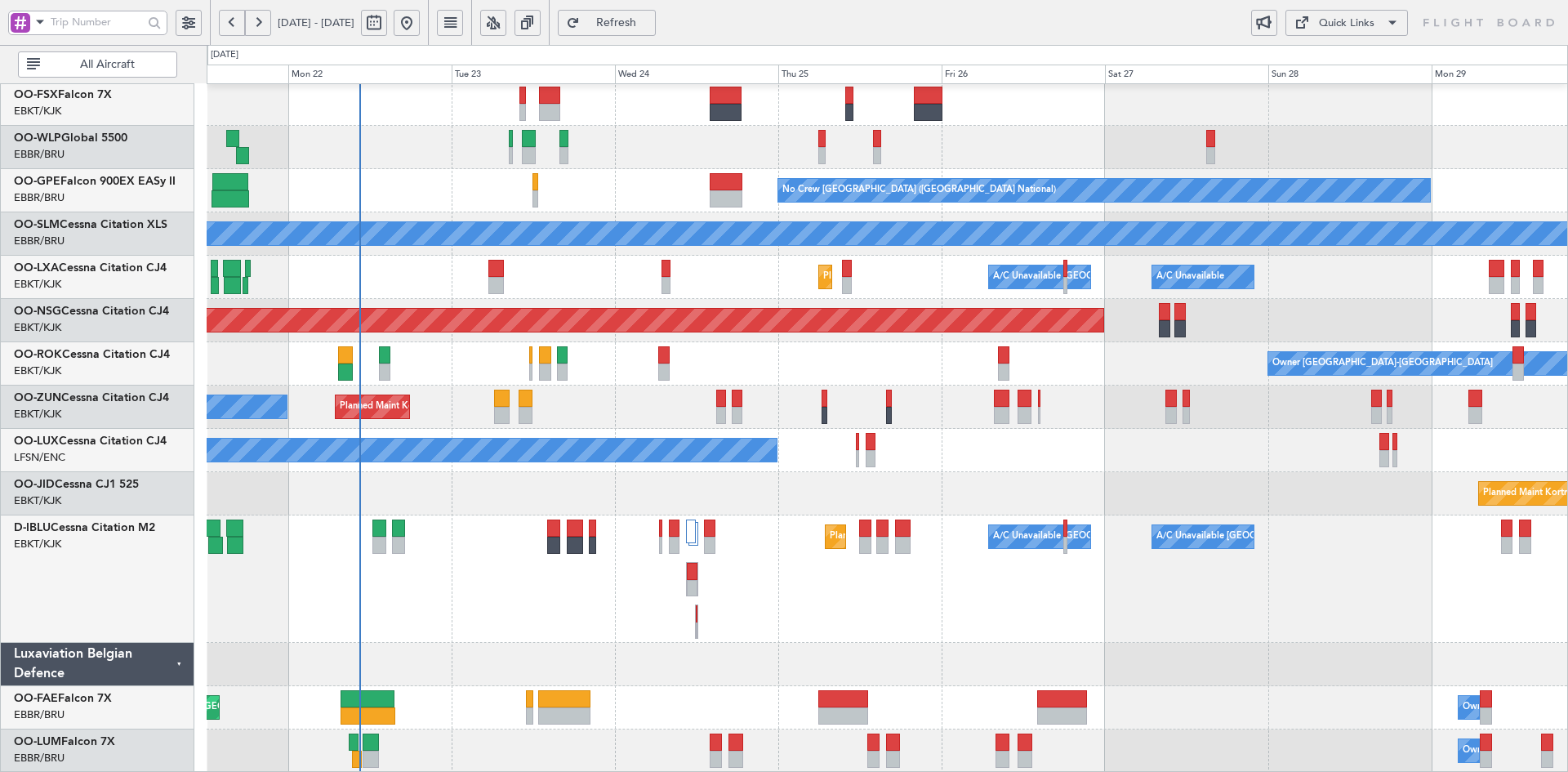
click at [1027, 634] on div "Planned Maint London (Farnborough) Planned Maint Brussels (Brussels National) N…" at bounding box center [887, 297] width 1361 height 950
click at [594, 438] on div "Planned Maint London (Farnborough) Planned Maint Brussels (Brussels National) N…" at bounding box center [887, 297] width 1361 height 950
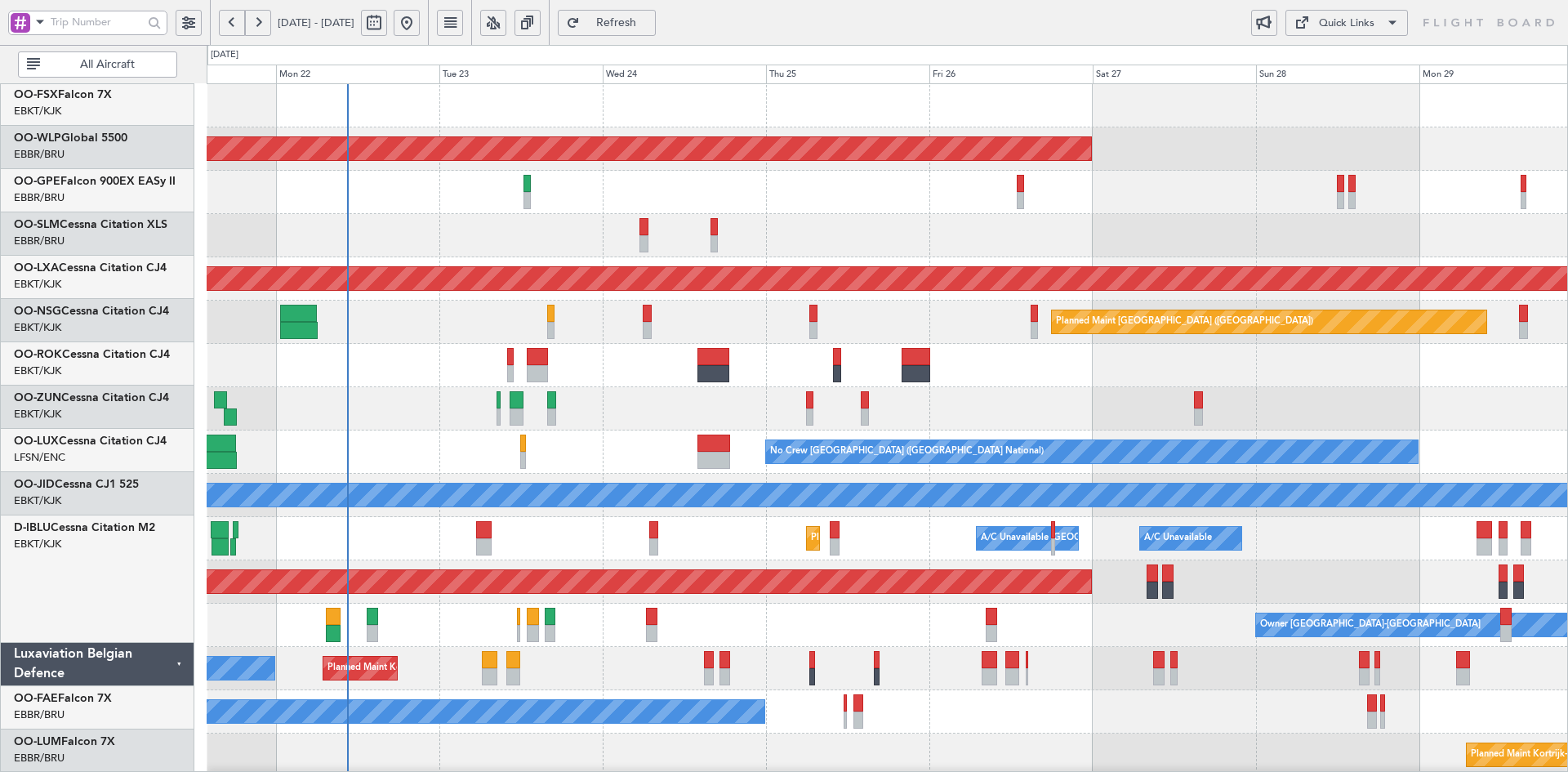
scroll to position [0, 0]
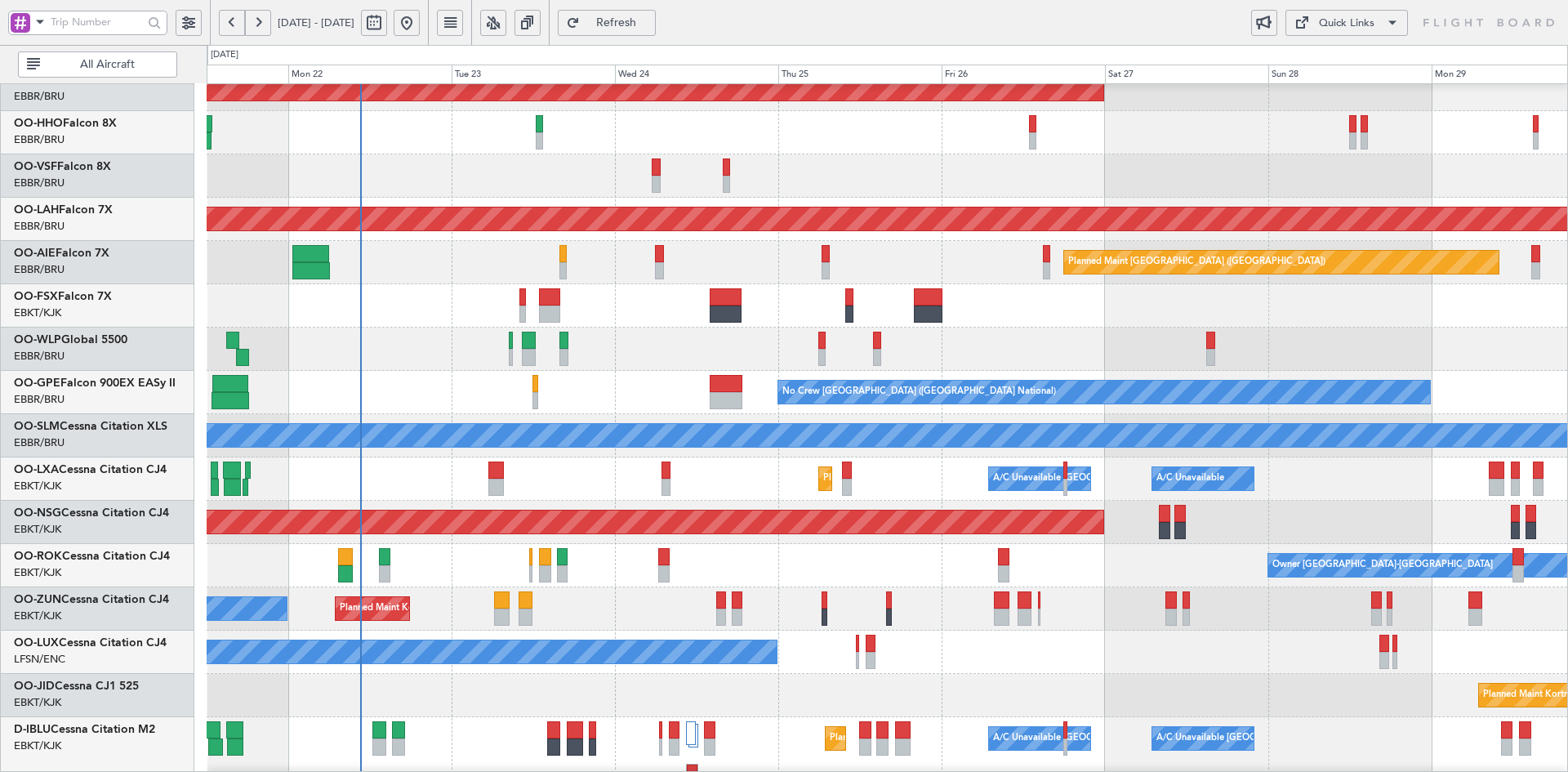
click at [916, 630] on div "No Crew Nancy (Essey)" at bounding box center [887, 651] width 1361 height 43
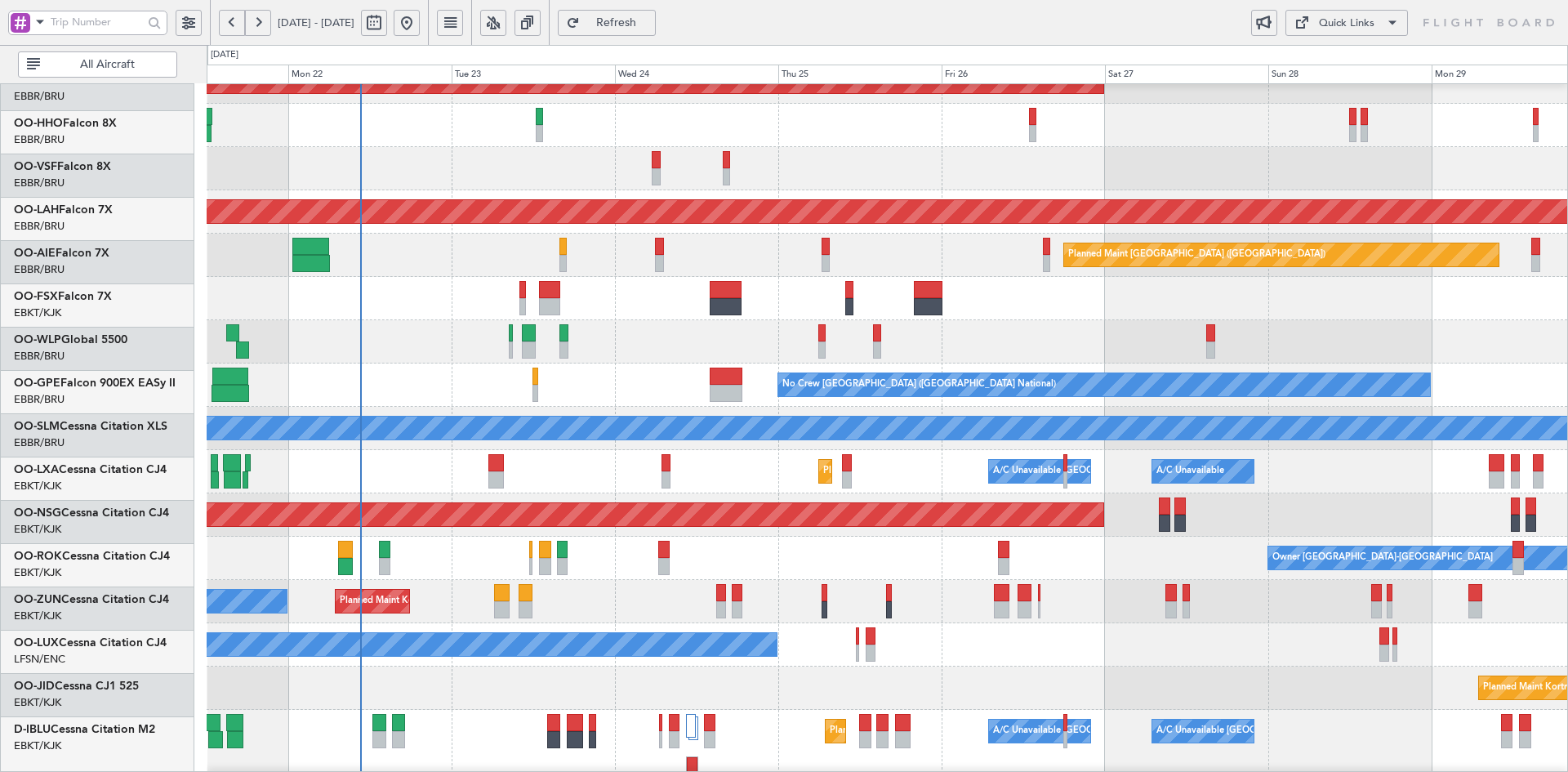
scroll to position [67, 0]
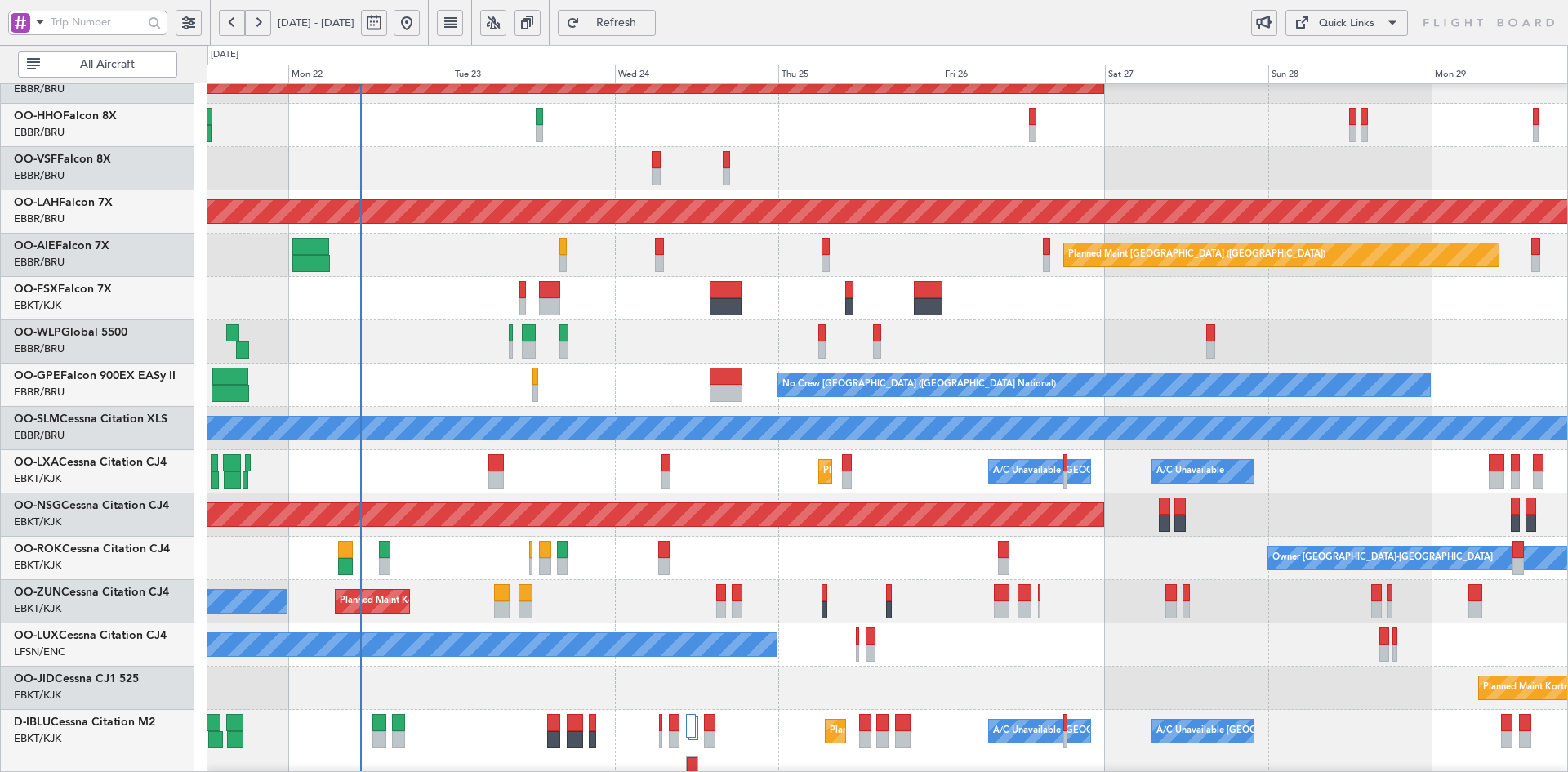
click at [602, 467] on div "Planned Maint Kortrijk-Wevelgem AOG Maint Brussels (Brussels National) Planned …" at bounding box center [887, 492] width 1361 height 950
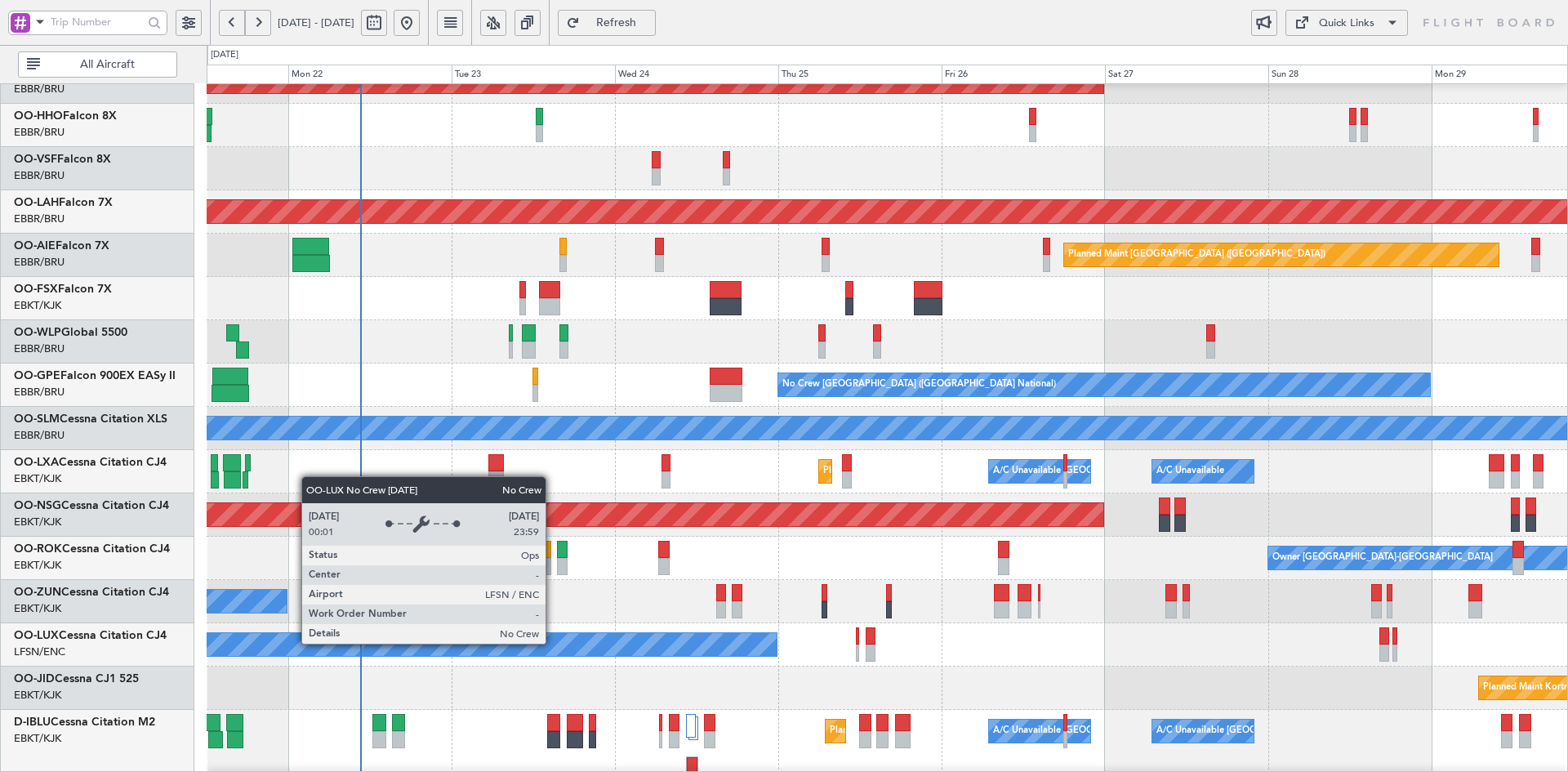
click at [563, 623] on div "No Crew Nancy (Essey)" at bounding box center [887, 644] width 1361 height 43
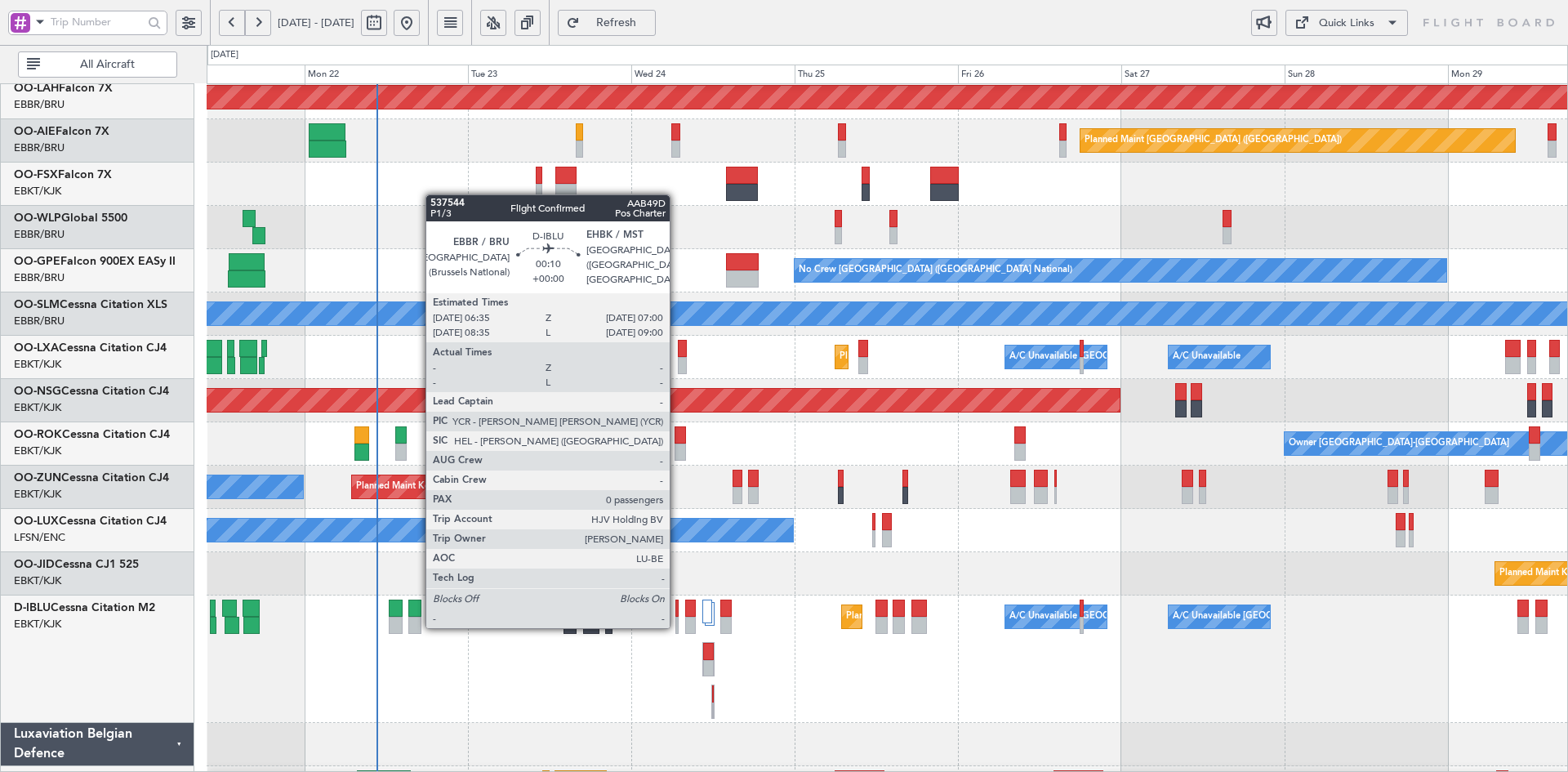
click at [677, 627] on div at bounding box center [677, 625] width 4 height 17
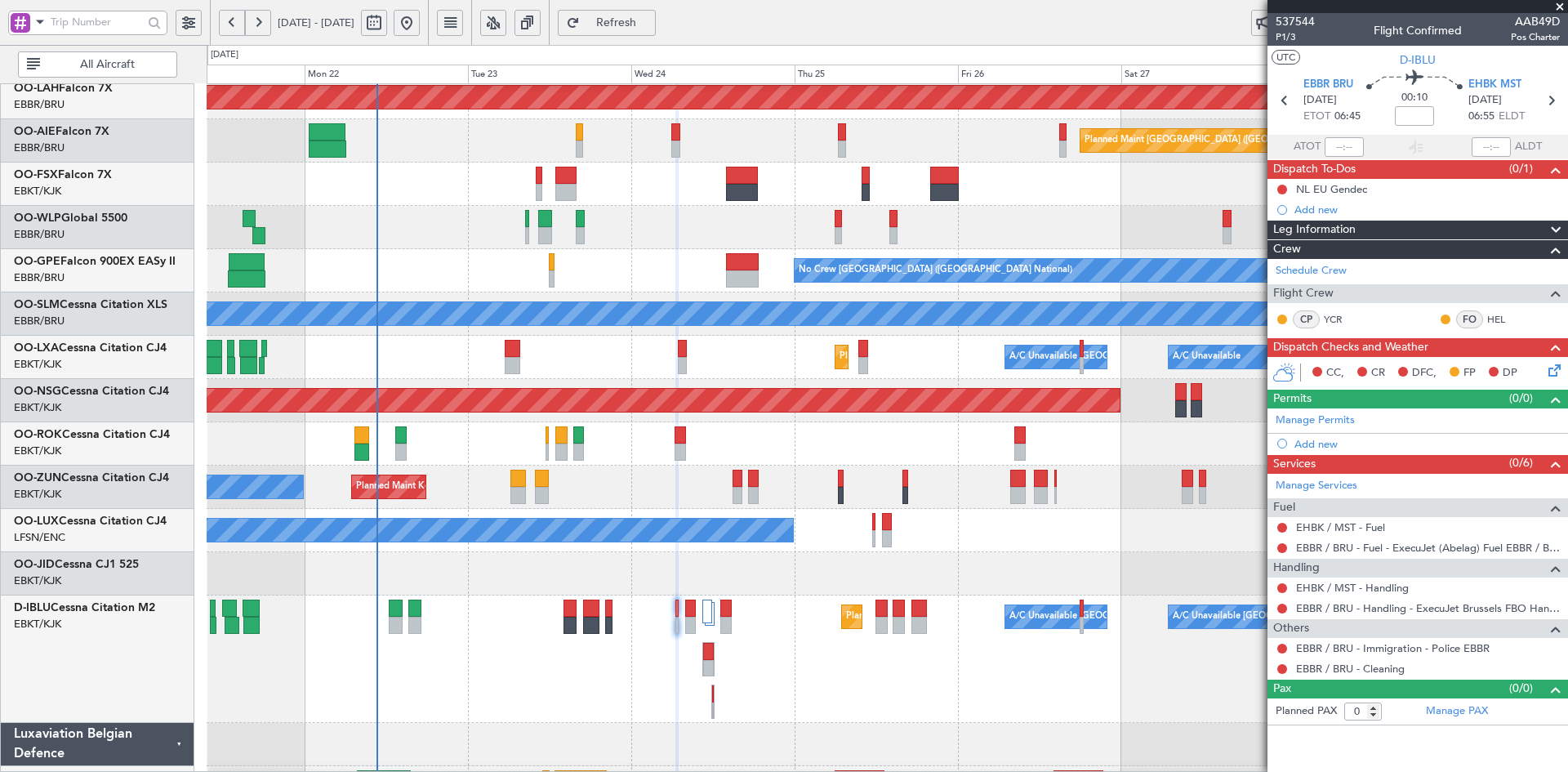
click at [1561, 6] on span at bounding box center [1561, 7] width 17 height 15
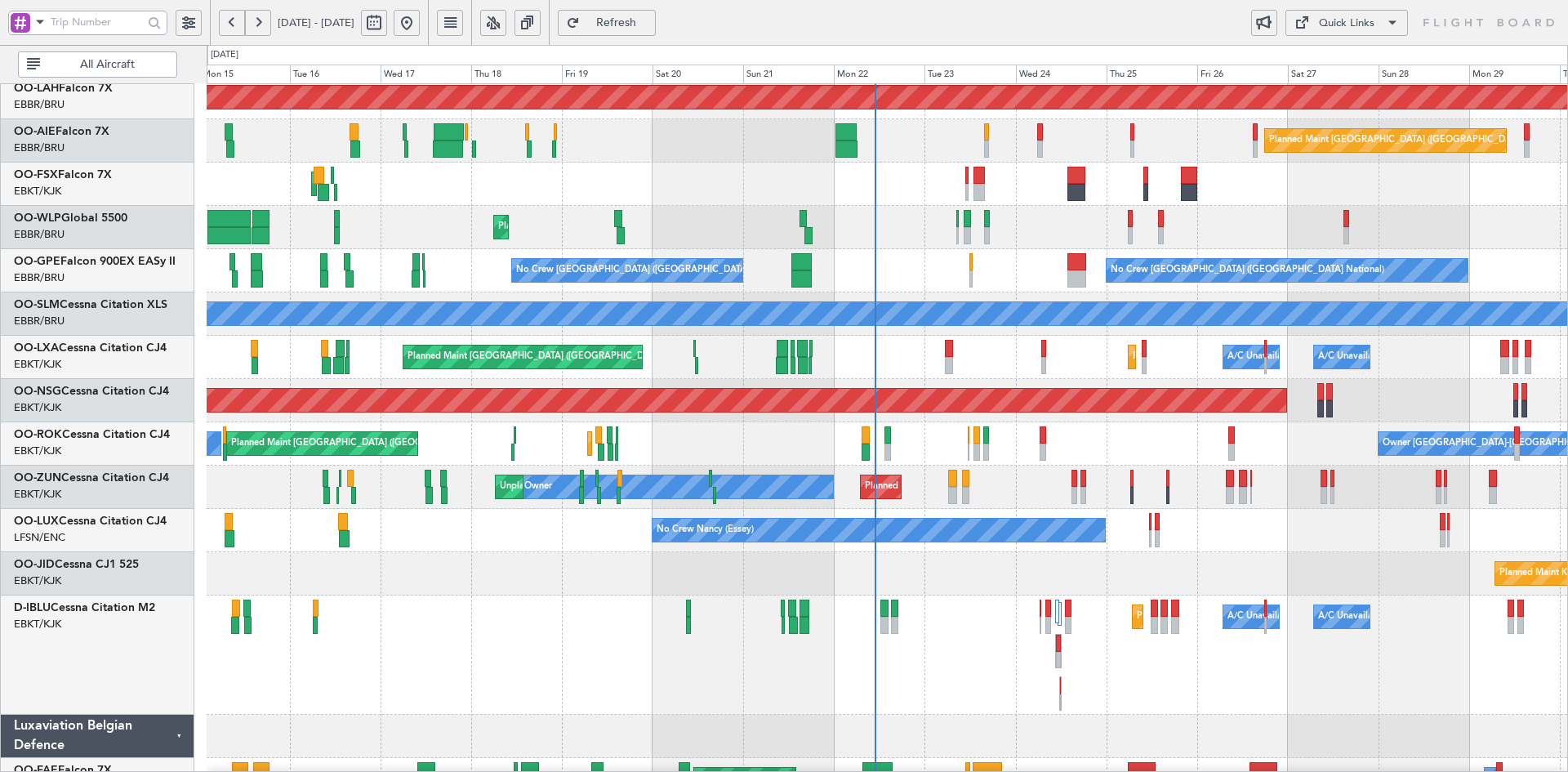
click at [1165, 379] on div "Planned Maint Paris (Le Bourget) Planned Maint Kortrijk-Wevelgem A/C Unavailabl…" at bounding box center [887, 357] width 1361 height 43
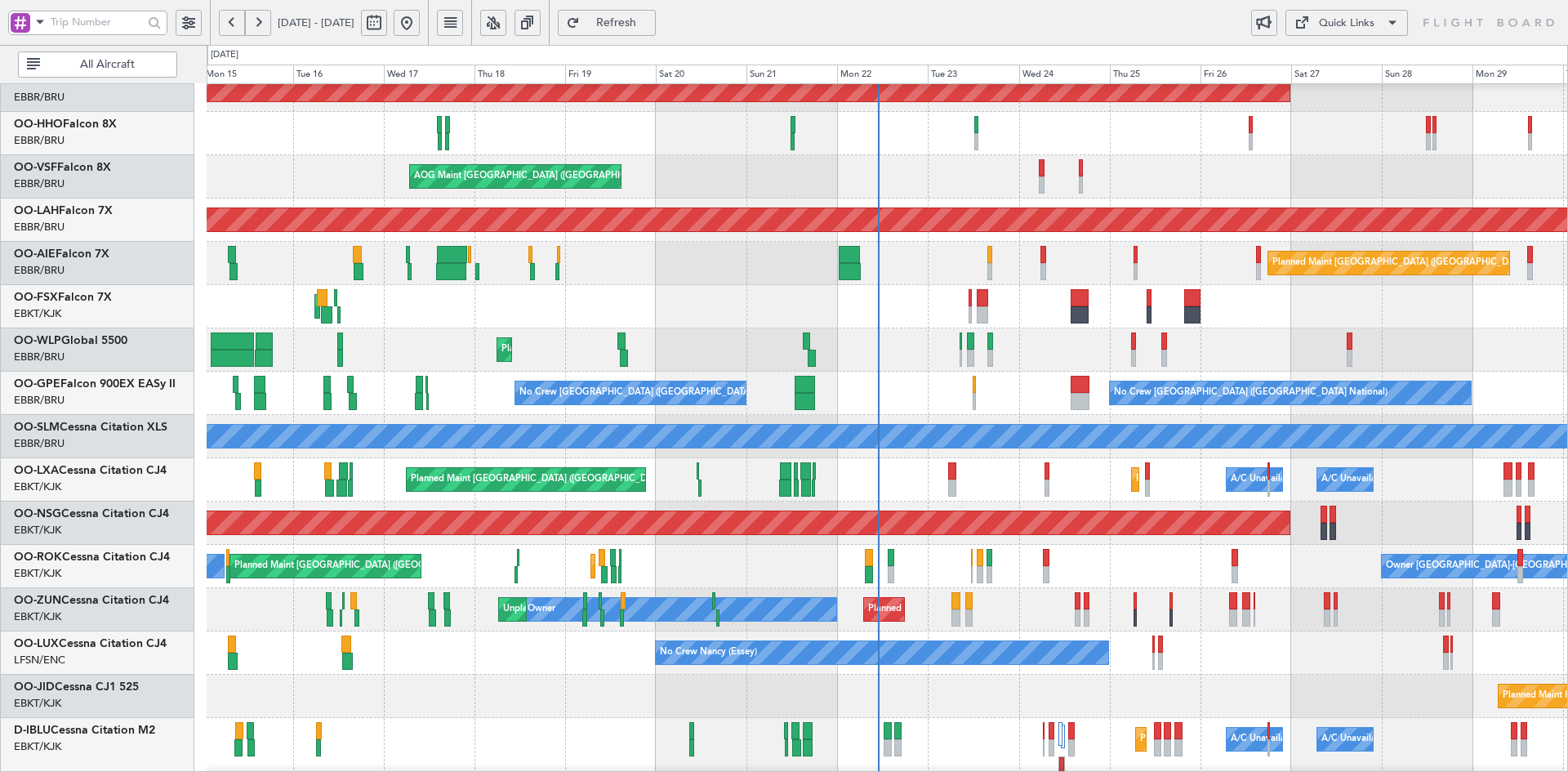
click at [1226, 489] on div "Planned Maint Paris (Le Bourget) Planned Maint Kortrijk-Wevelgem A/C Unavailabl…" at bounding box center [887, 479] width 1361 height 43
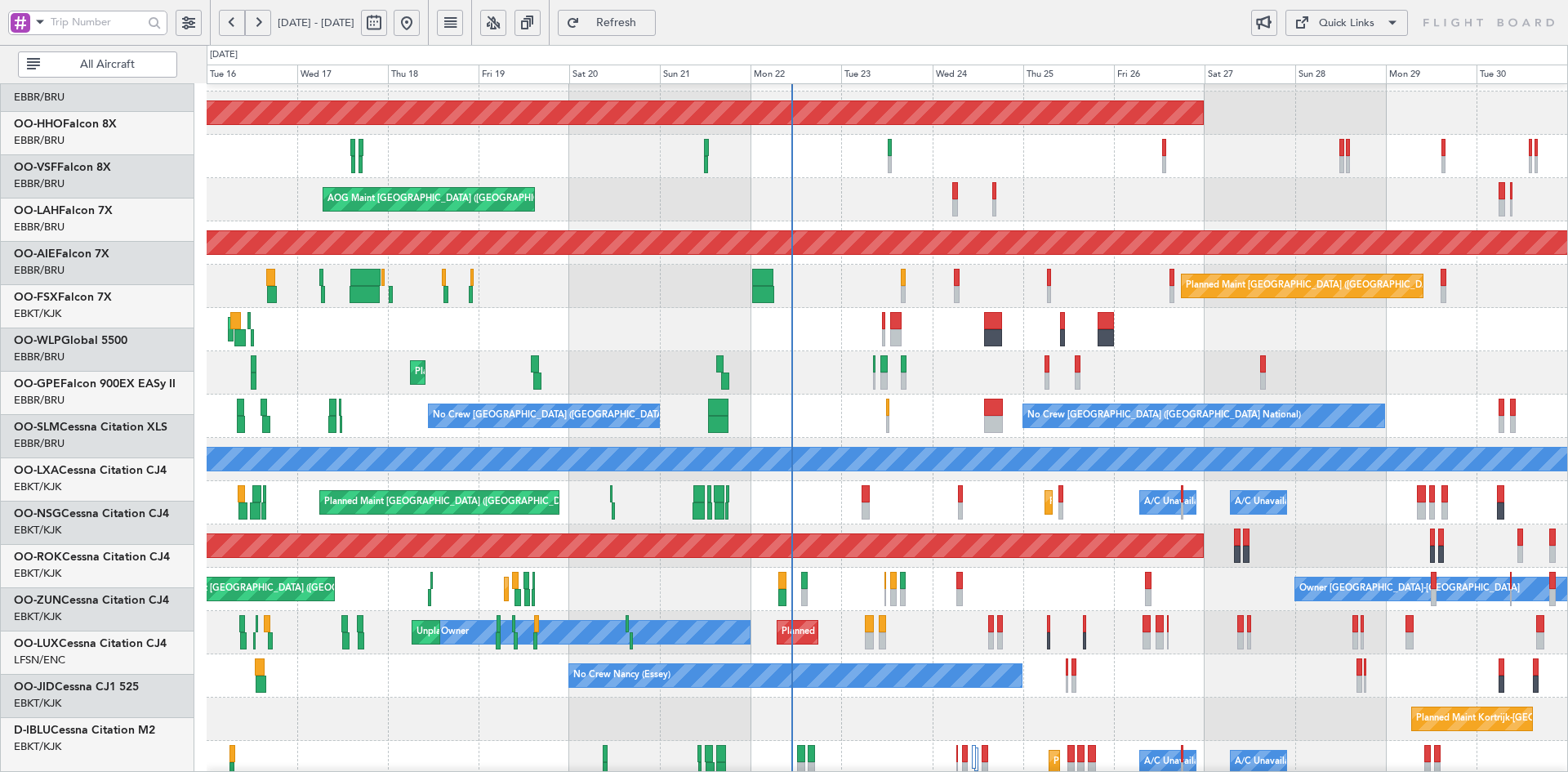
scroll to position [36, 0]
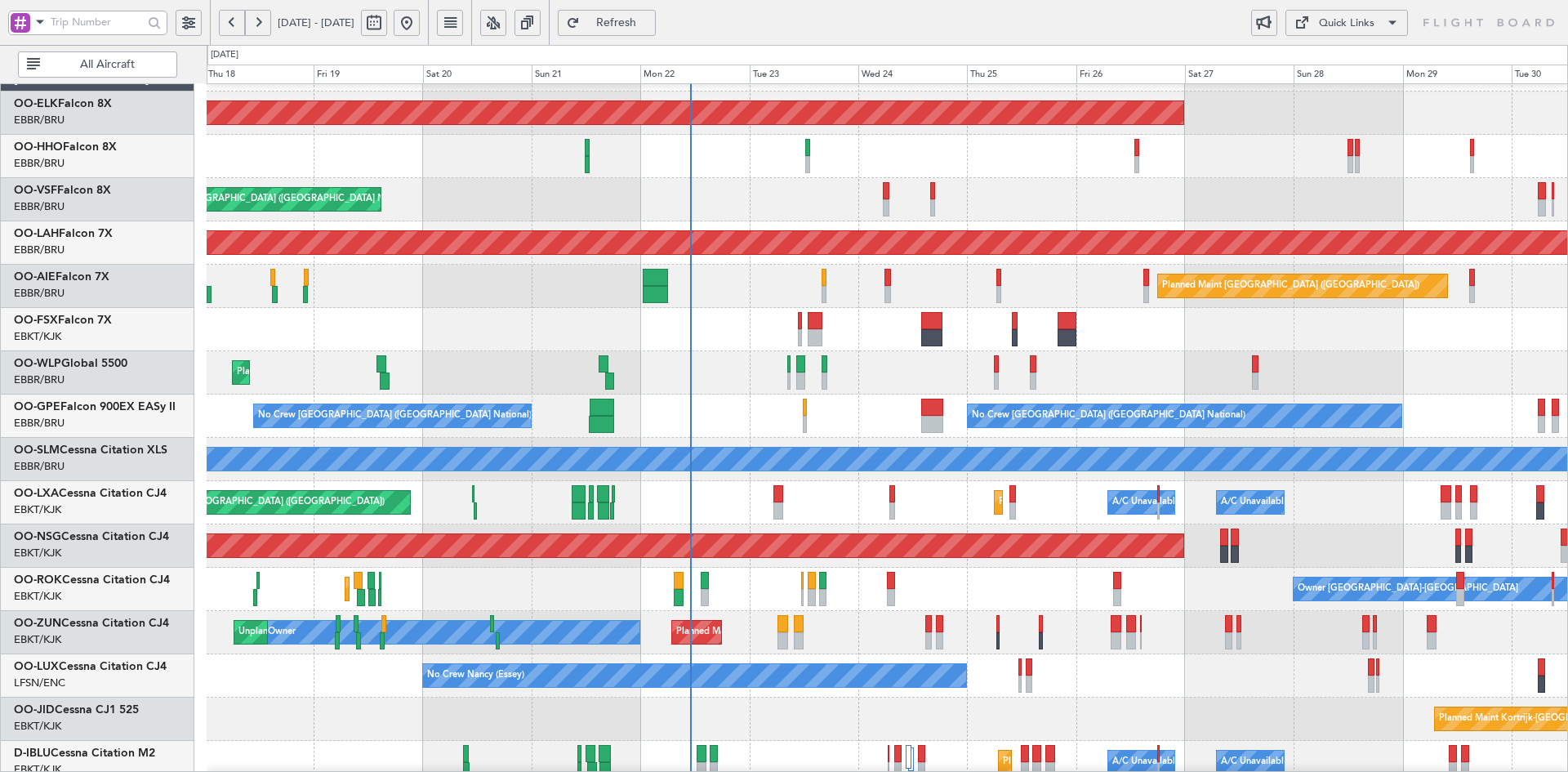
click at [806, 505] on div "Planned Maint Kortrijk-Wevelgem AOG Maint Brussels (Brussels National) Planned …" at bounding box center [887, 518] width 1361 height 941
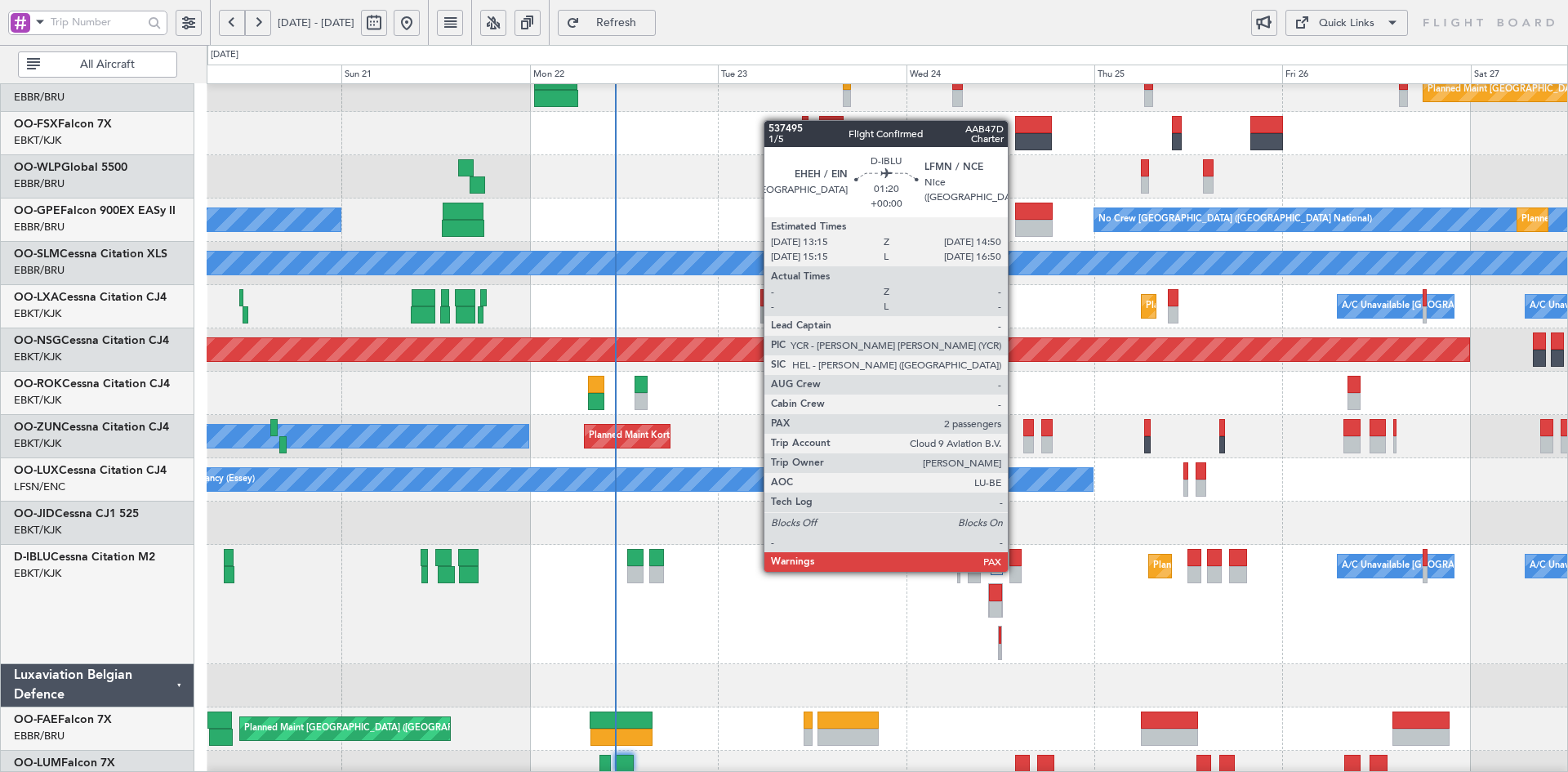
click at [1015, 570] on div at bounding box center [1016, 574] width 13 height 17
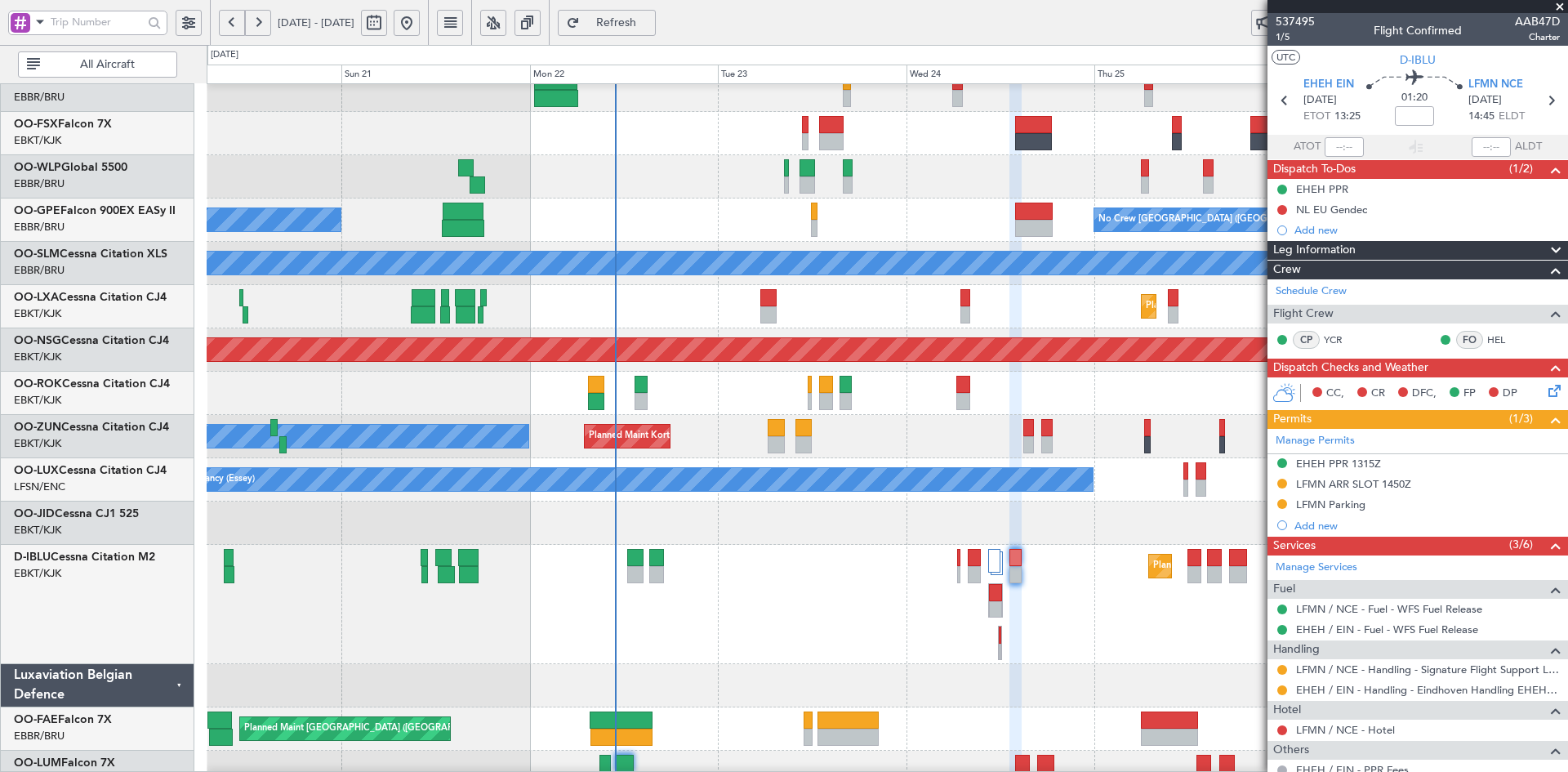
click at [1561, 6] on span at bounding box center [1561, 7] width 17 height 15
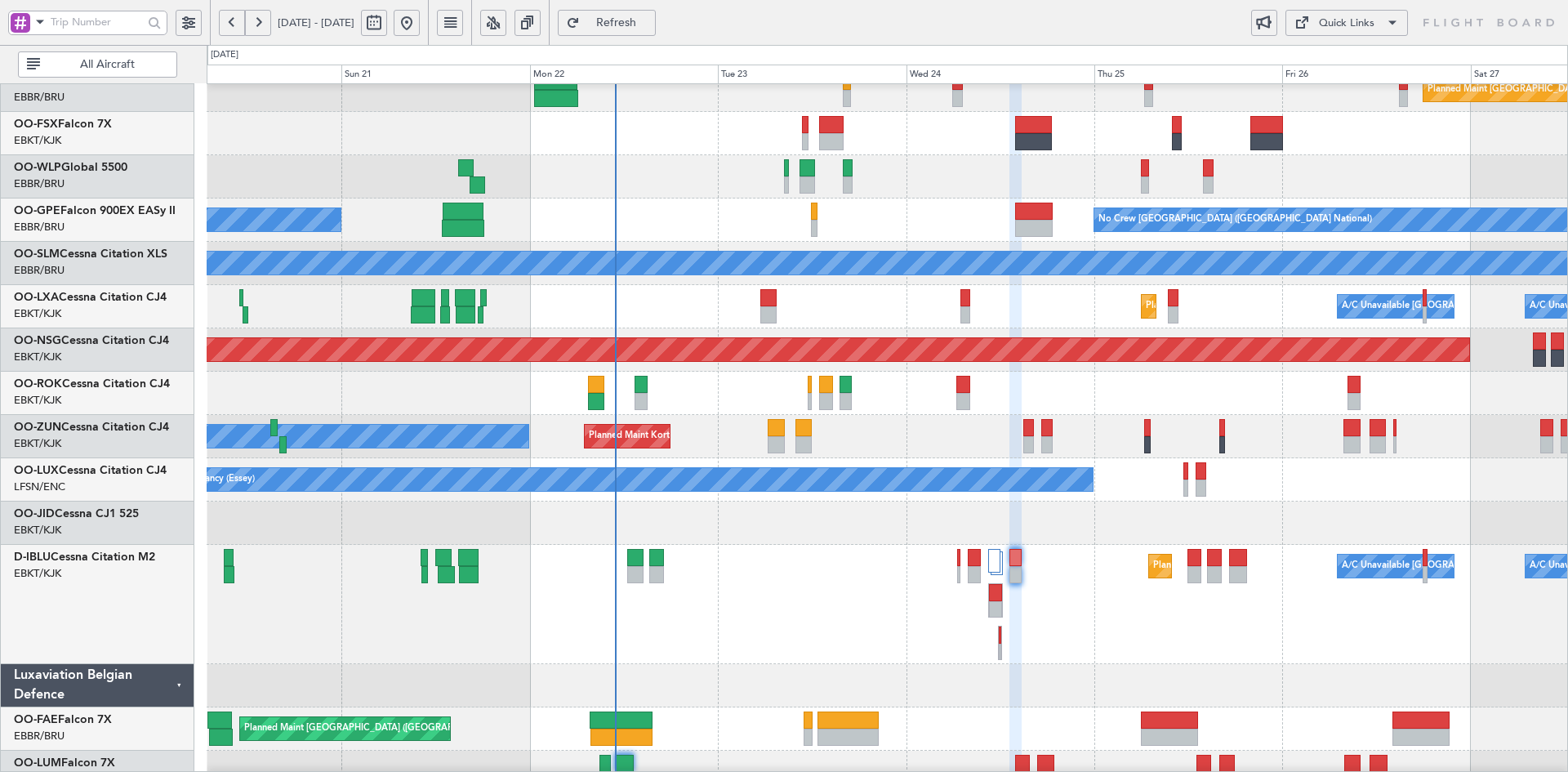
type input "0"
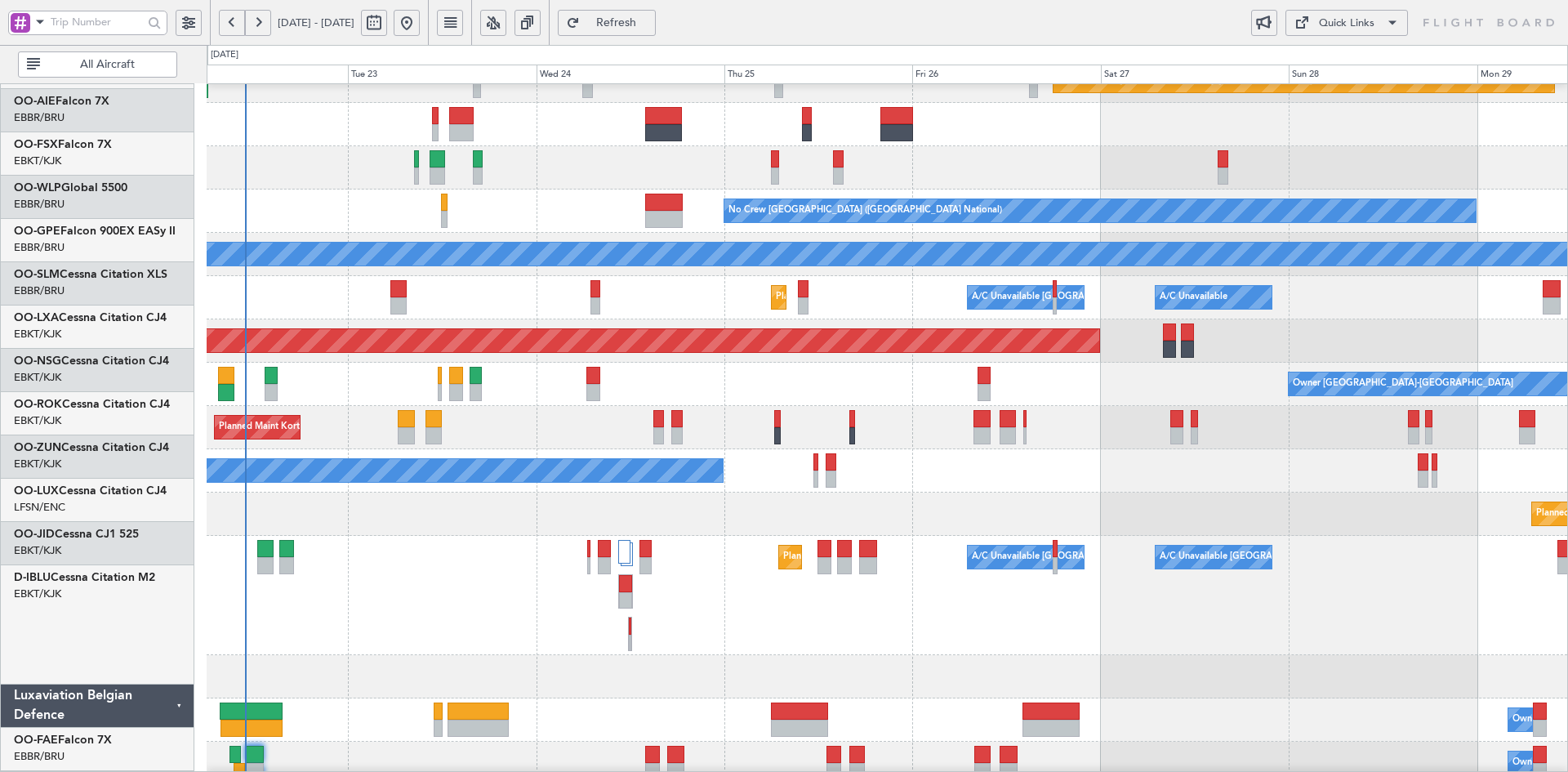
scroll to position [253, 0]
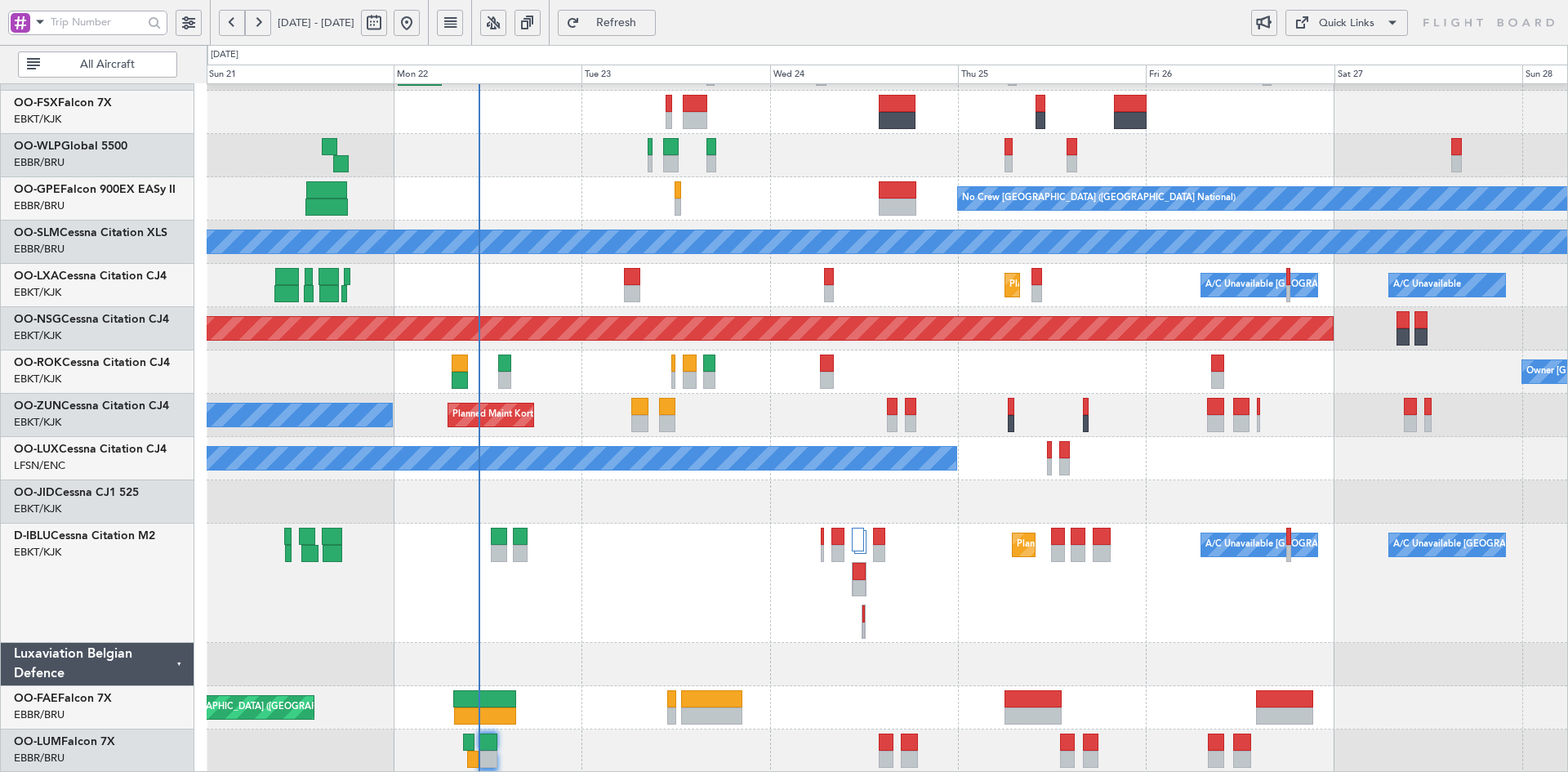
click at [1395, 575] on div "Planned Maint Nice (Côte d'Azur Airport) A/C Unavailable Brussels (Brussels Nat…" at bounding box center [887, 583] width 1361 height 120
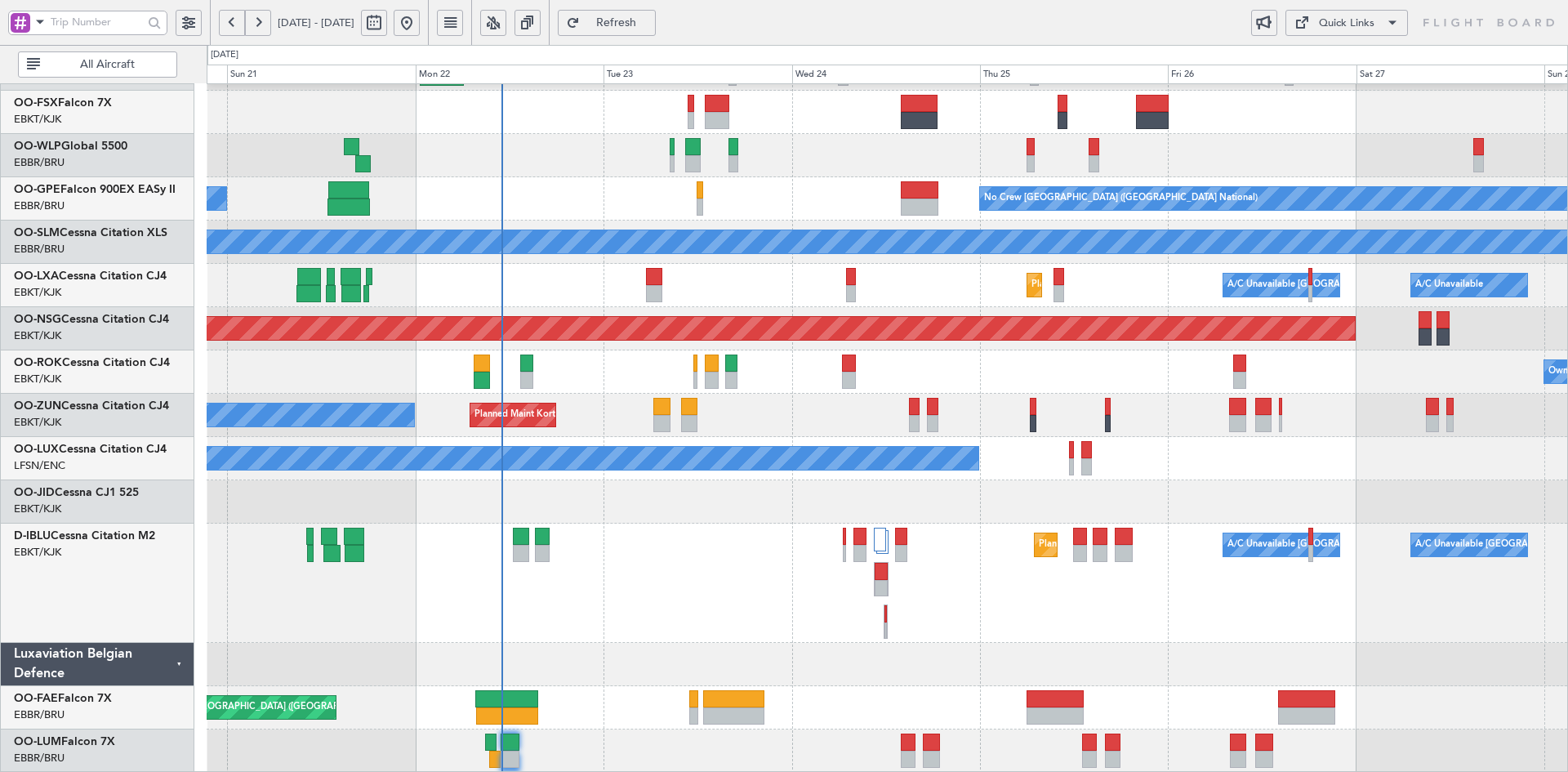
click at [509, 264] on div "A/C Unavailable [GEOGRAPHIC_DATA]" at bounding box center [887, 242] width 1361 height 43
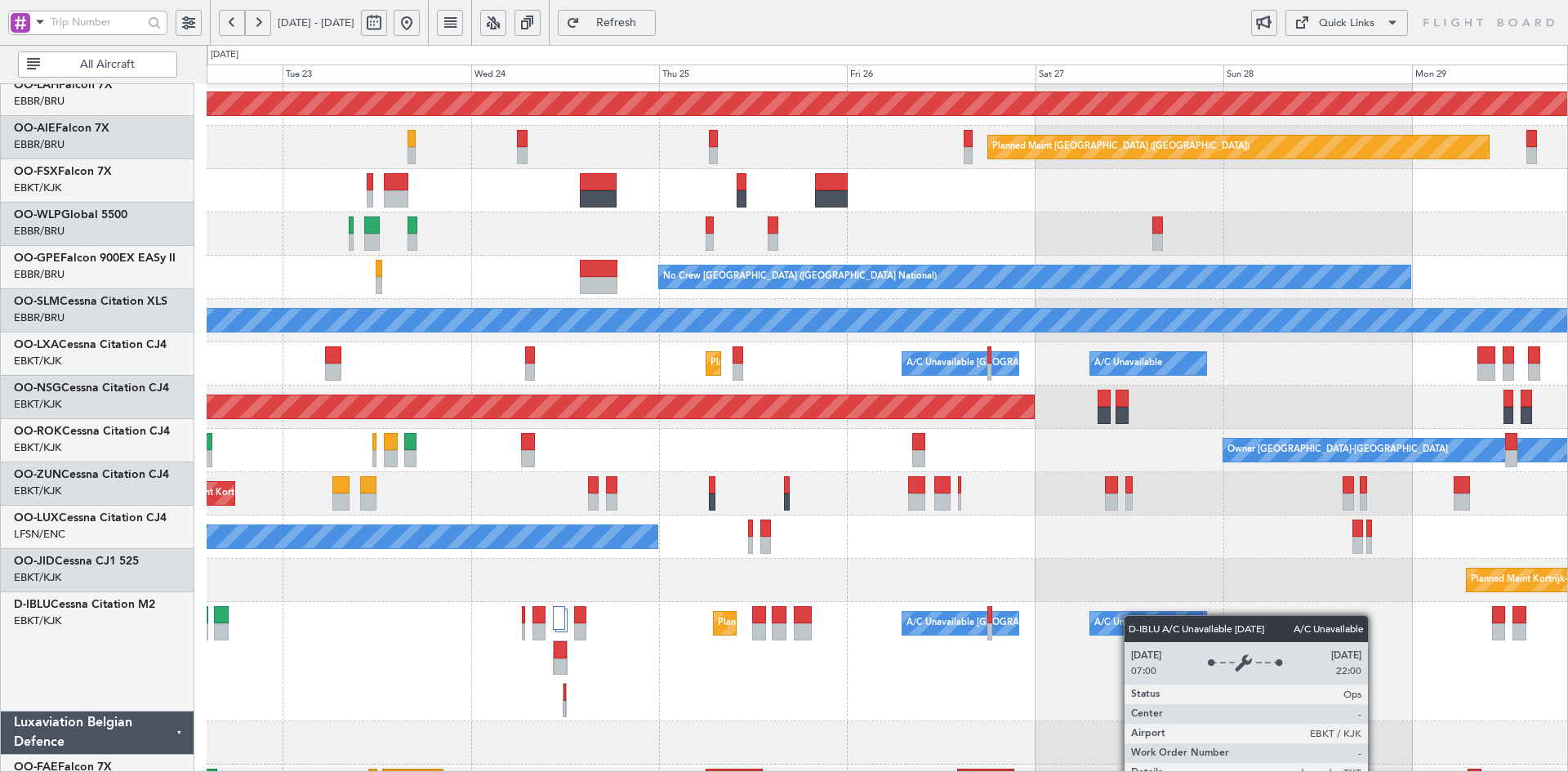
scroll to position [175, 0]
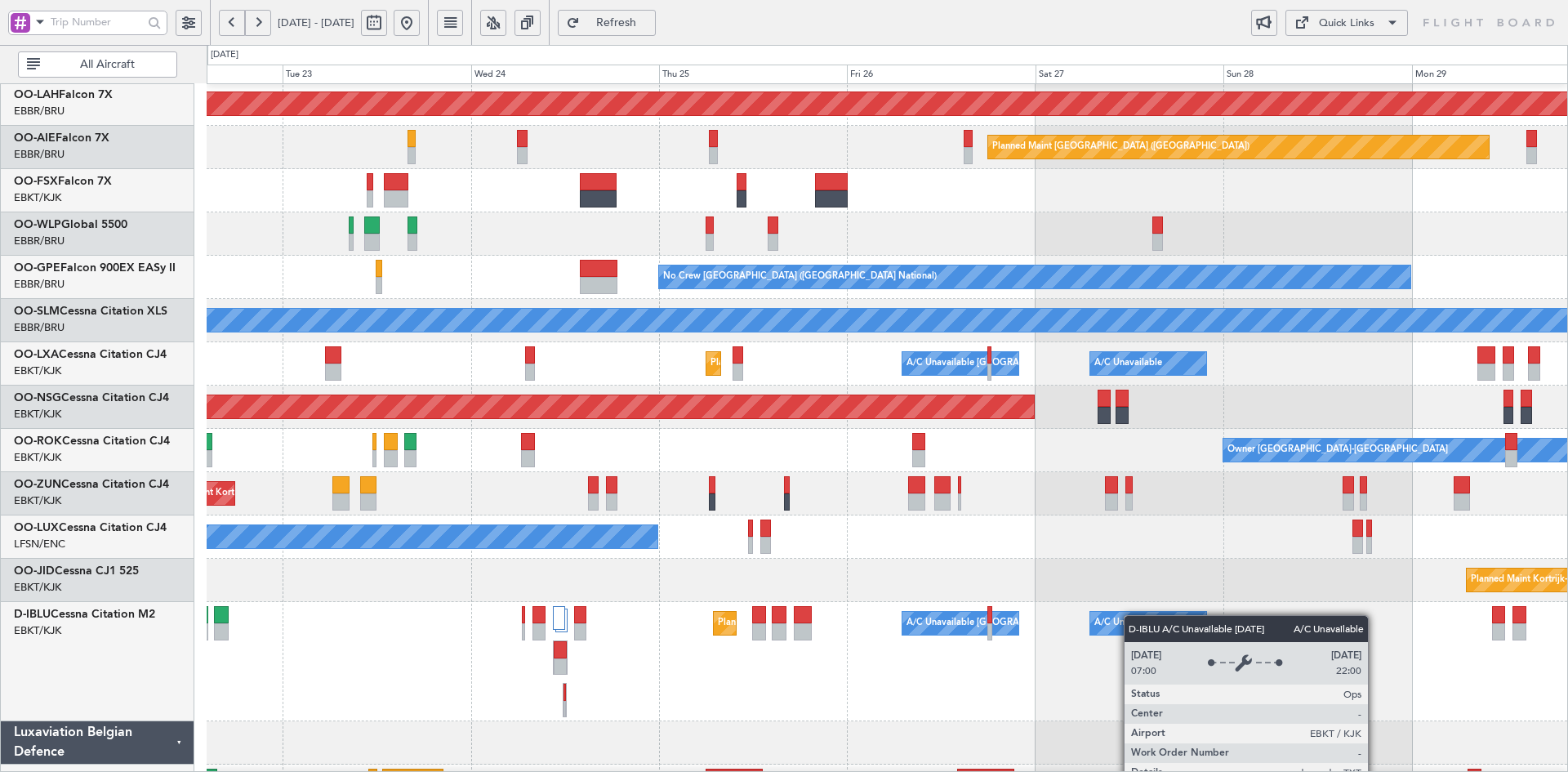
click at [1131, 615] on div "A/C Unavailable [GEOGRAPHIC_DATA]-[GEOGRAPHIC_DATA]" at bounding box center [1224, 623] width 260 height 25
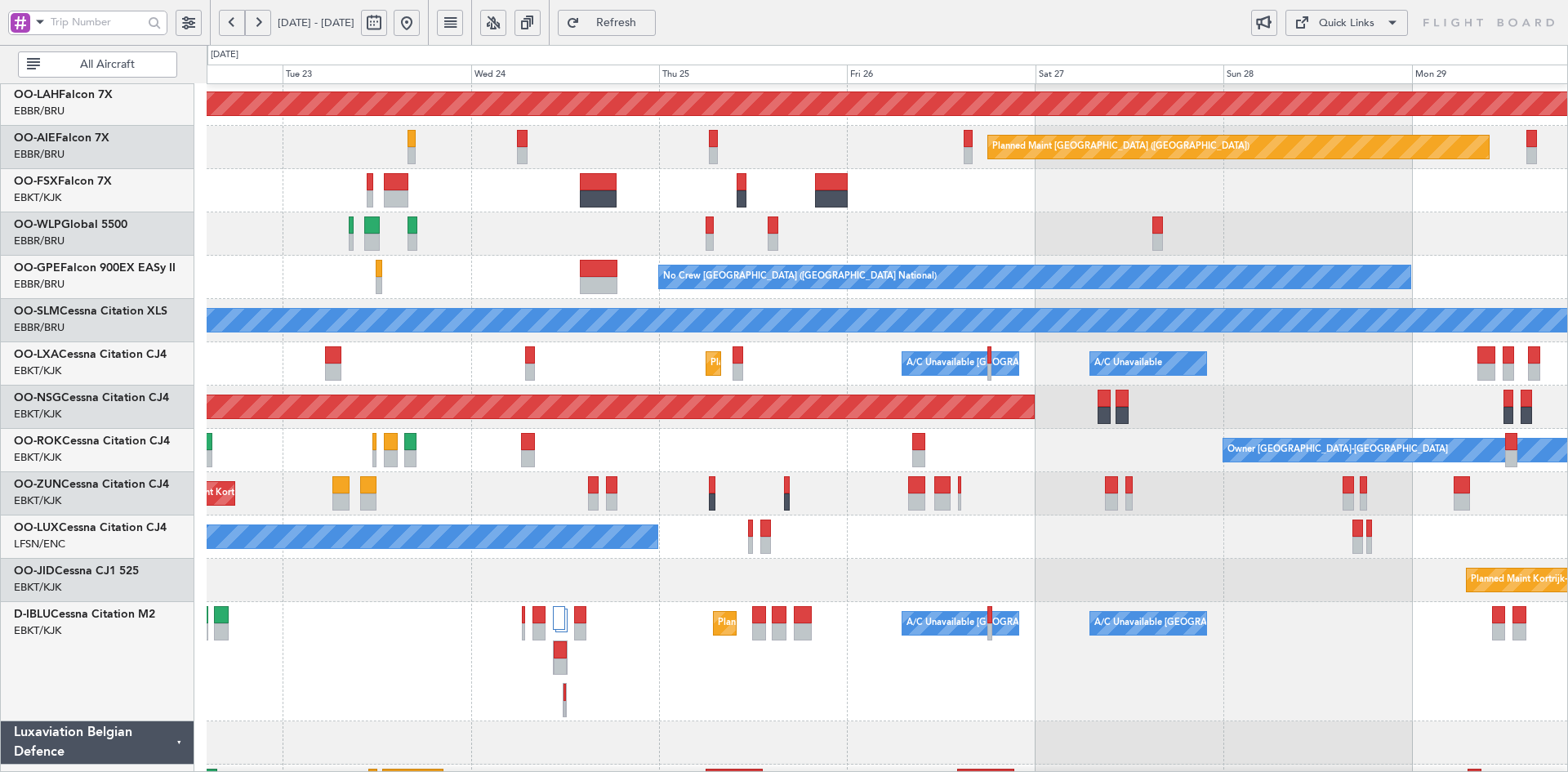
click at [1193, 602] on div "Planned Maint Kortrijk-[GEOGRAPHIC_DATA]" at bounding box center [887, 580] width 1361 height 43
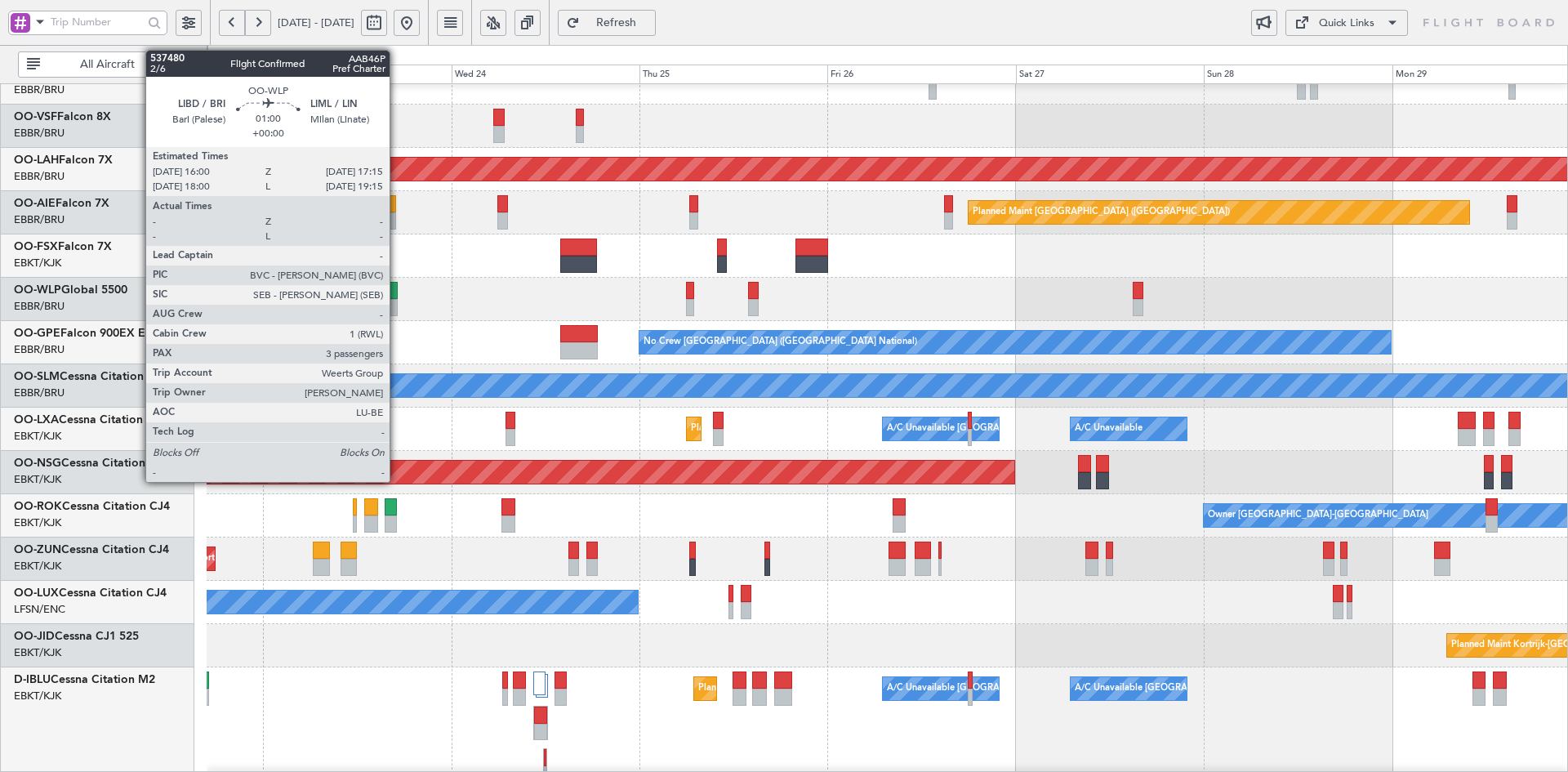
click at [698, 236] on div "Planned Maint Alton-st Louis (St Louis Regl) Planned Maint London (Farnborough)…" at bounding box center [887, 444] width 1361 height 941
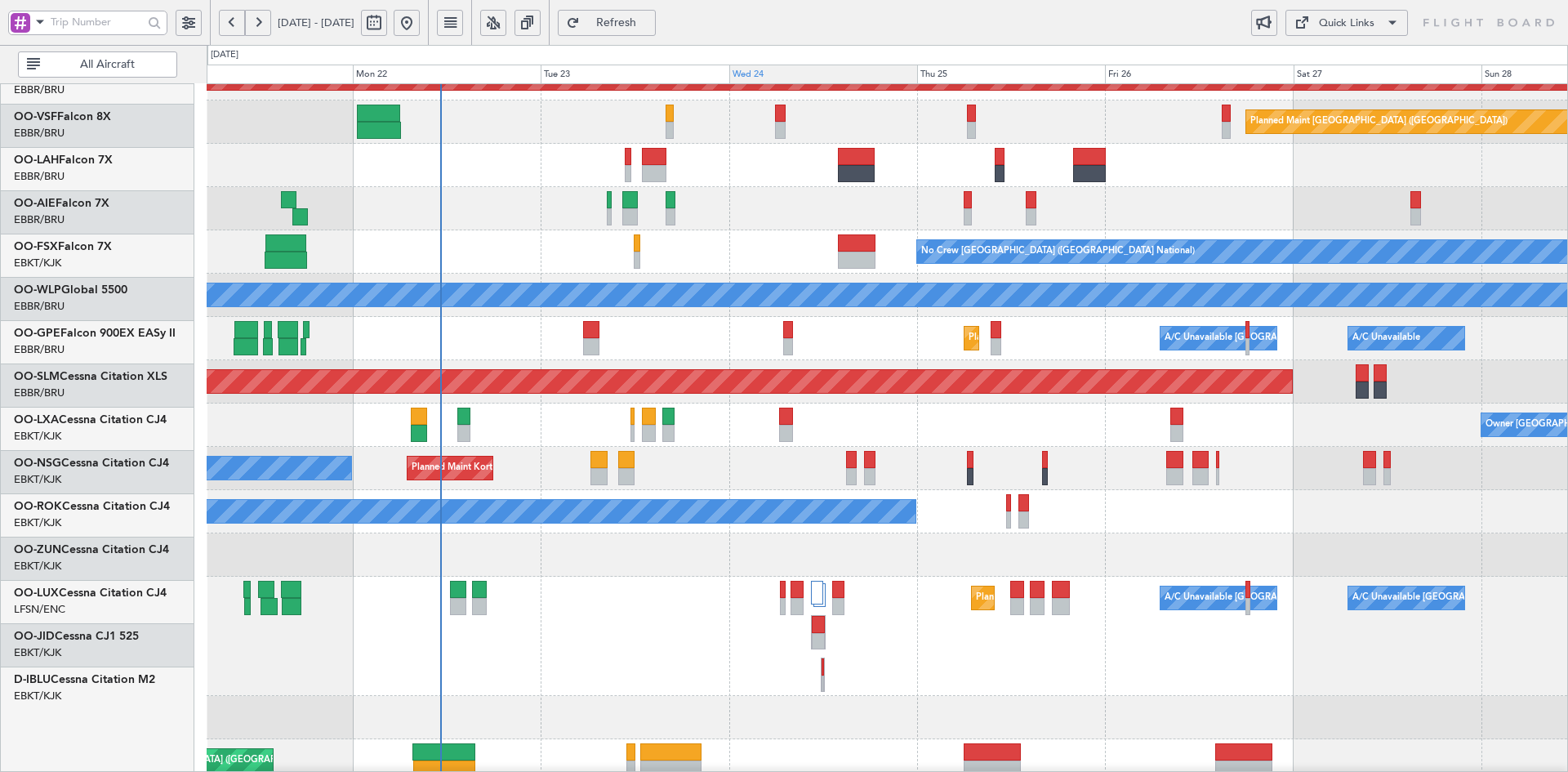
scroll to position [200, 0]
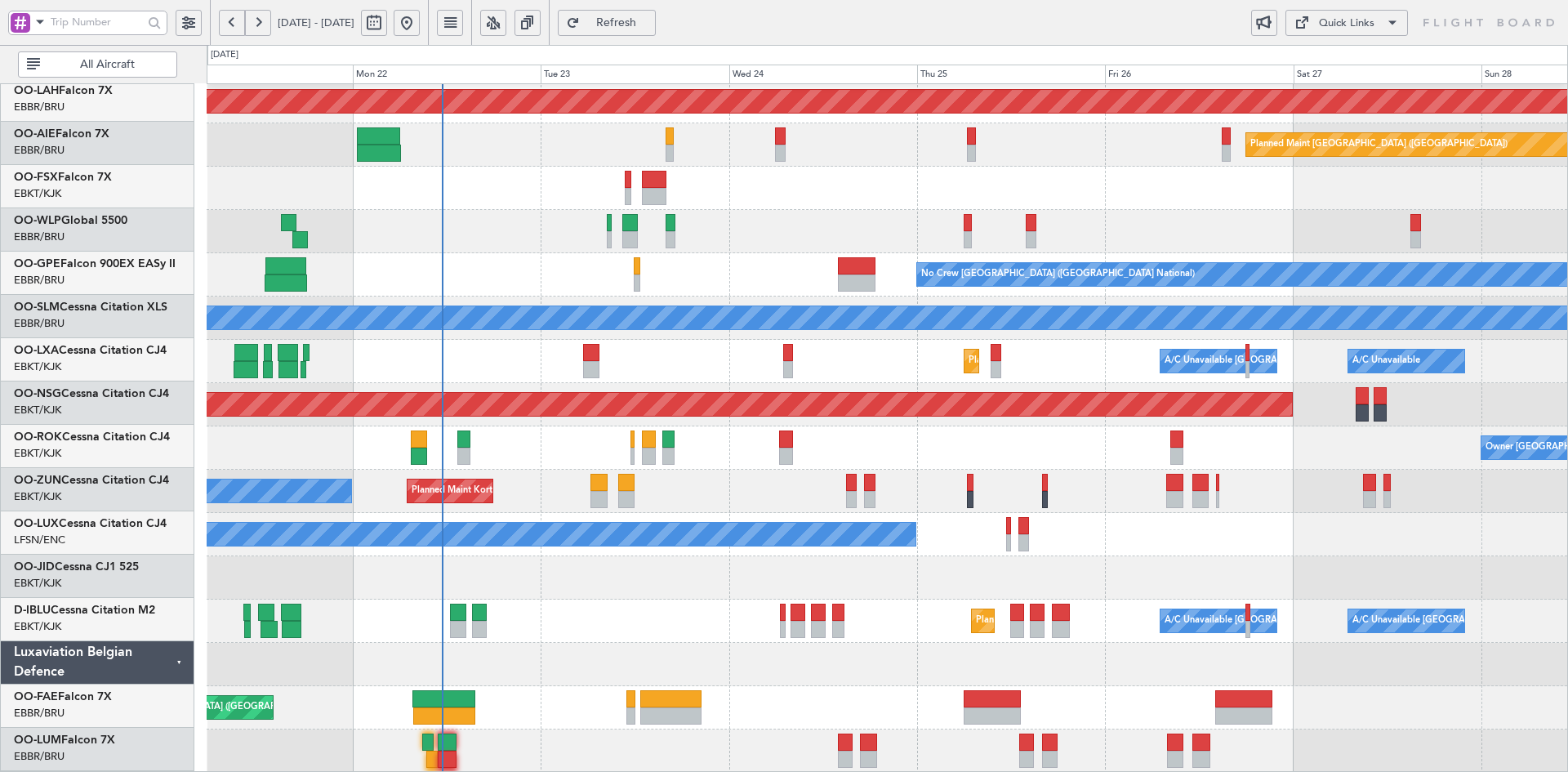
scroll to position [178, 0]
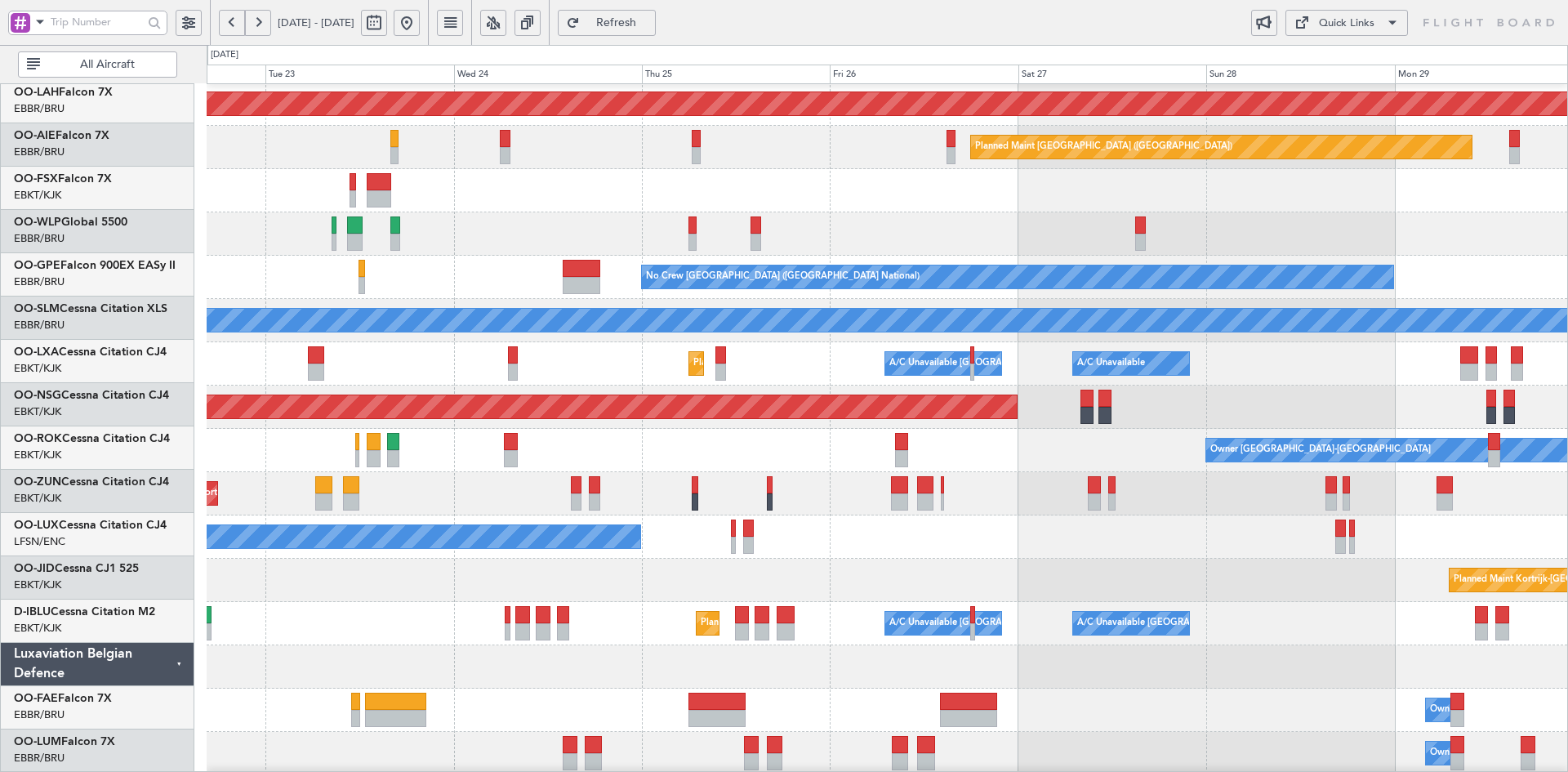
click at [440, 531] on div "Planned Maint [PERSON_NAME]-[GEOGRAPHIC_DATA][PERSON_NAME] ([GEOGRAPHIC_DATA][P…" at bounding box center [887, 341] width 1361 height 866
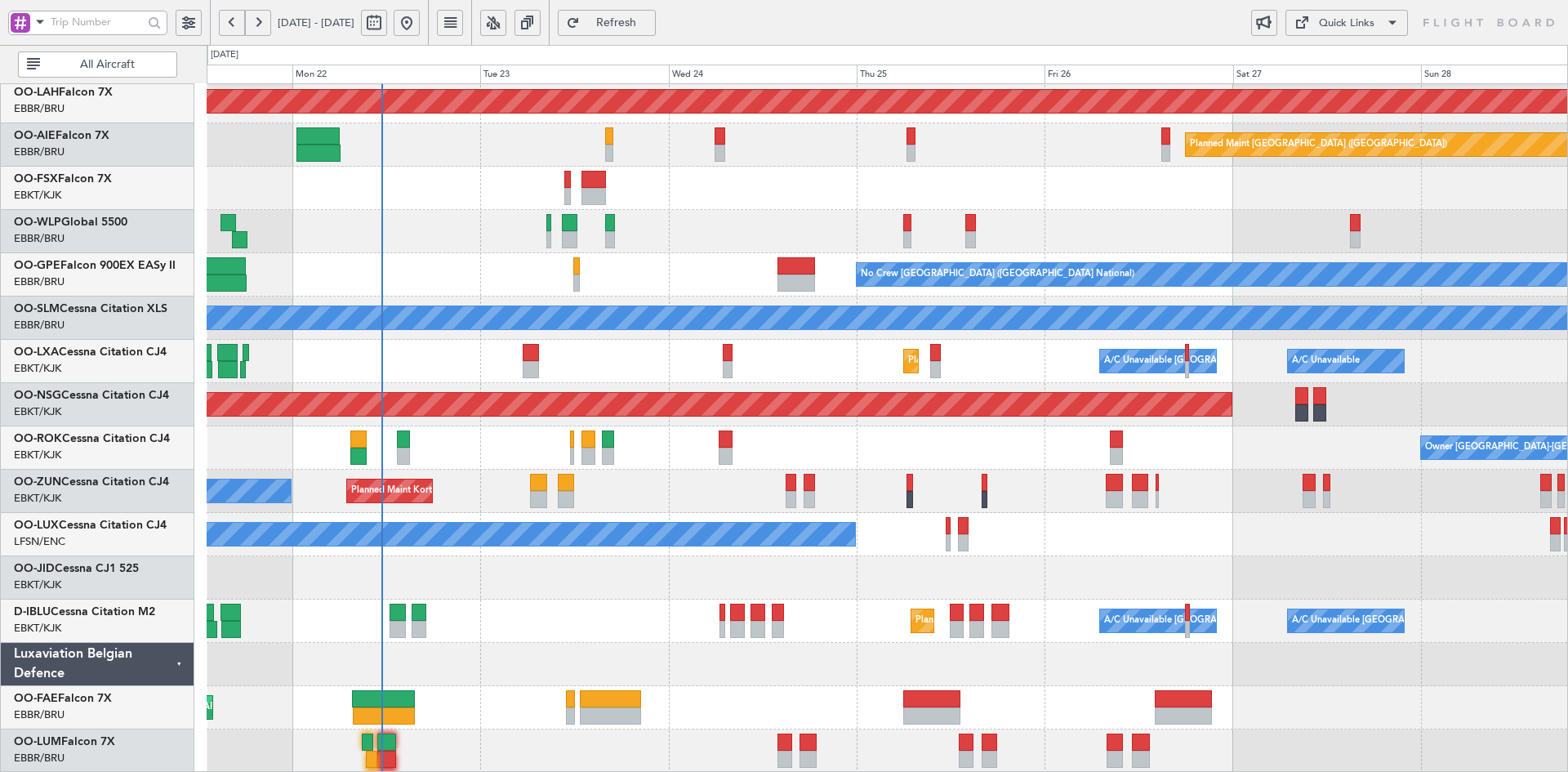
click at [1567, 251] on html "[DATE] - [DATE] Refresh Quick Links All Aircraft Planned [GEOGRAPHIC_DATA][PERS…" at bounding box center [784, 386] width 1568 height 772
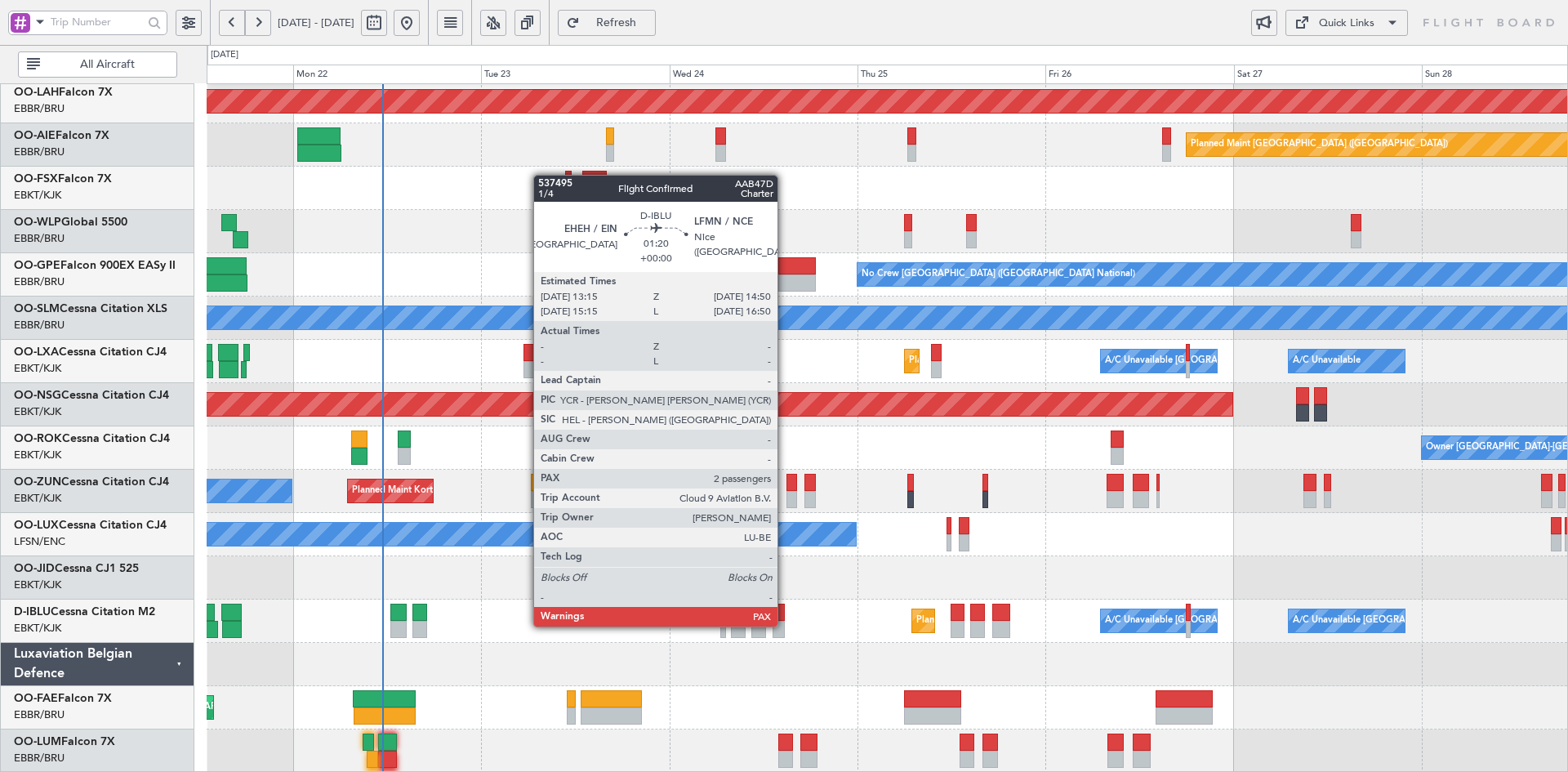
click at [785, 625] on div at bounding box center [779, 629] width 13 height 17
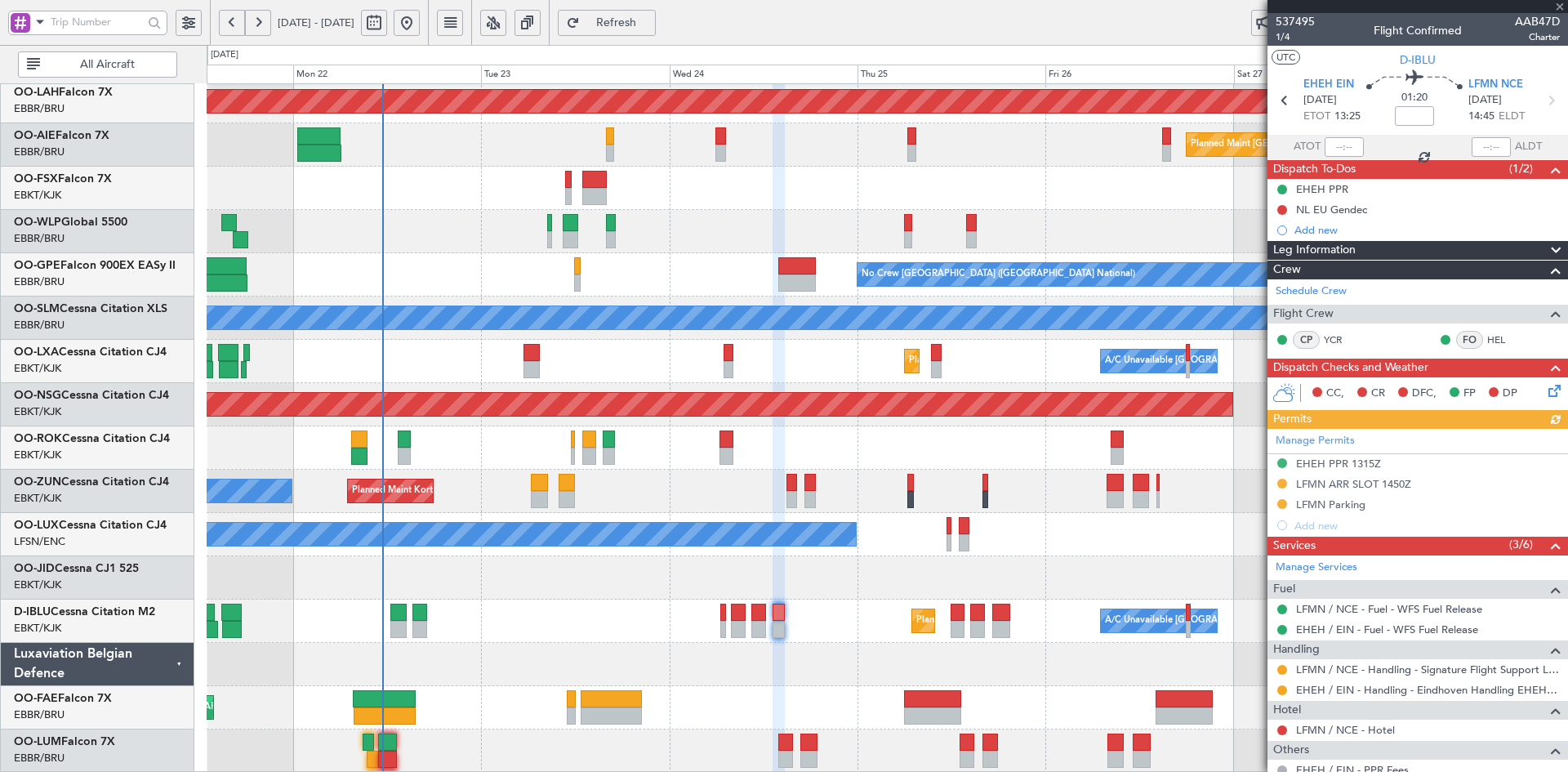
scroll to position [116, 0]
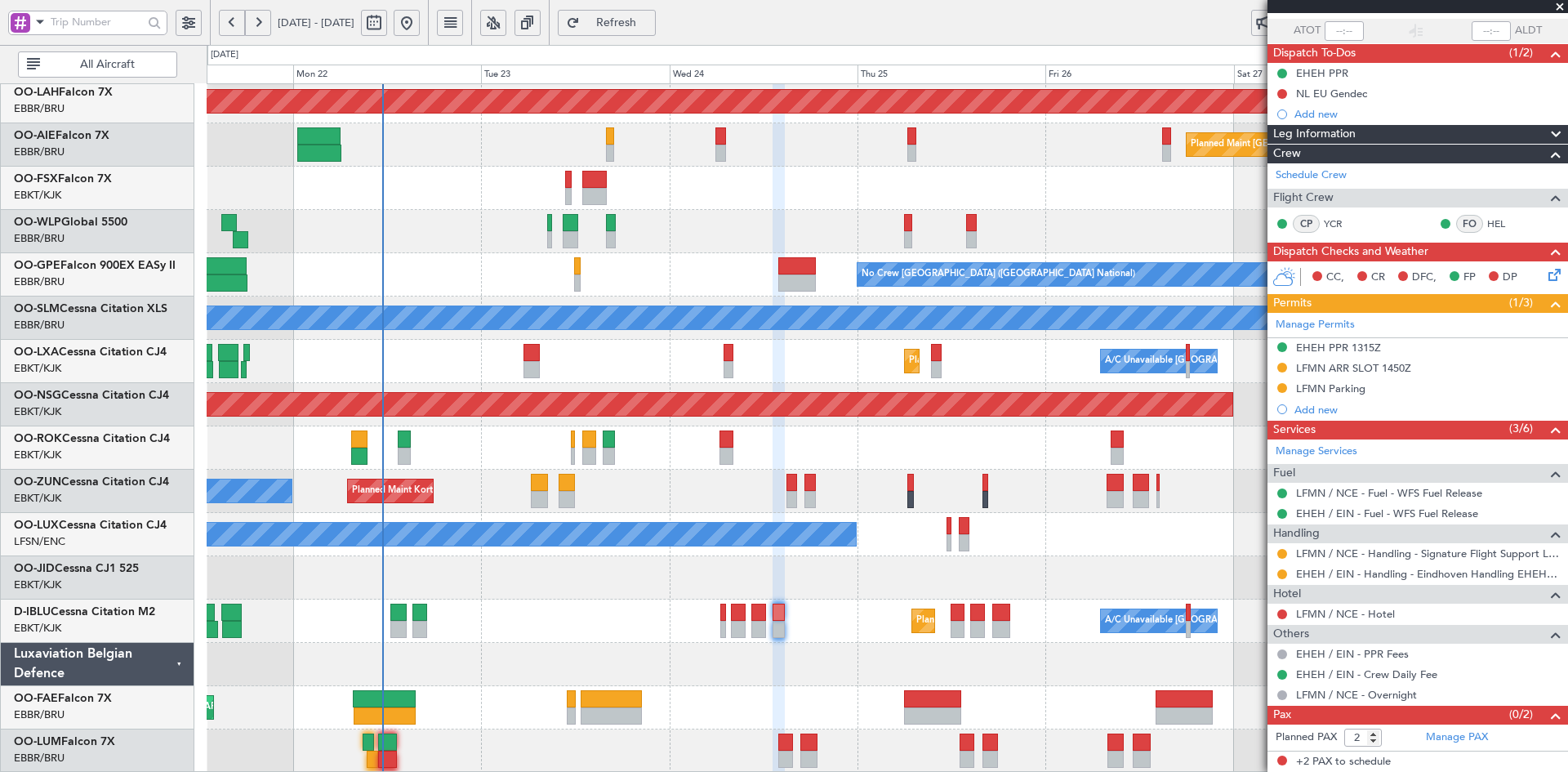
click at [1559, 6] on span at bounding box center [1561, 7] width 17 height 15
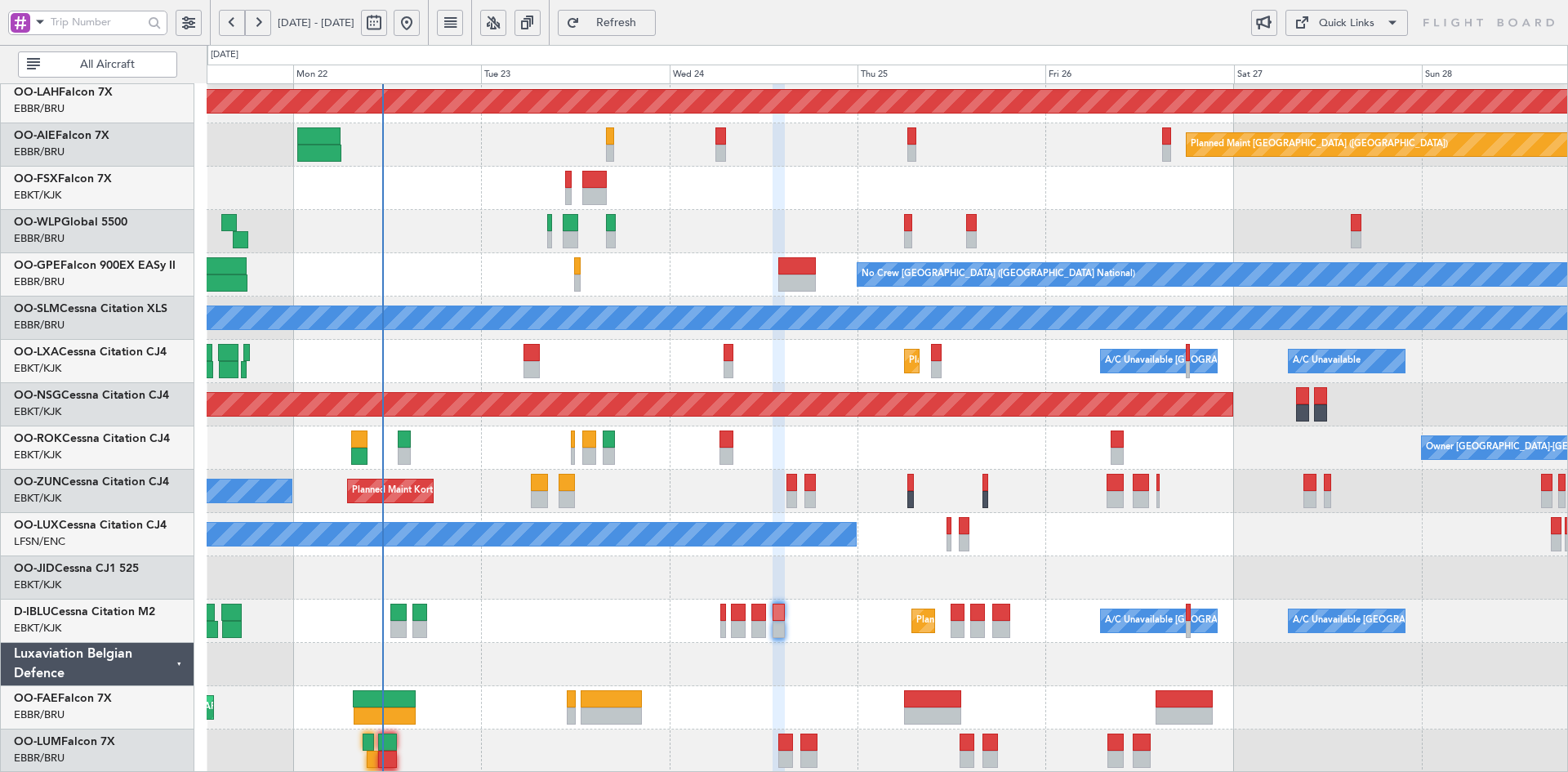
type input "0"
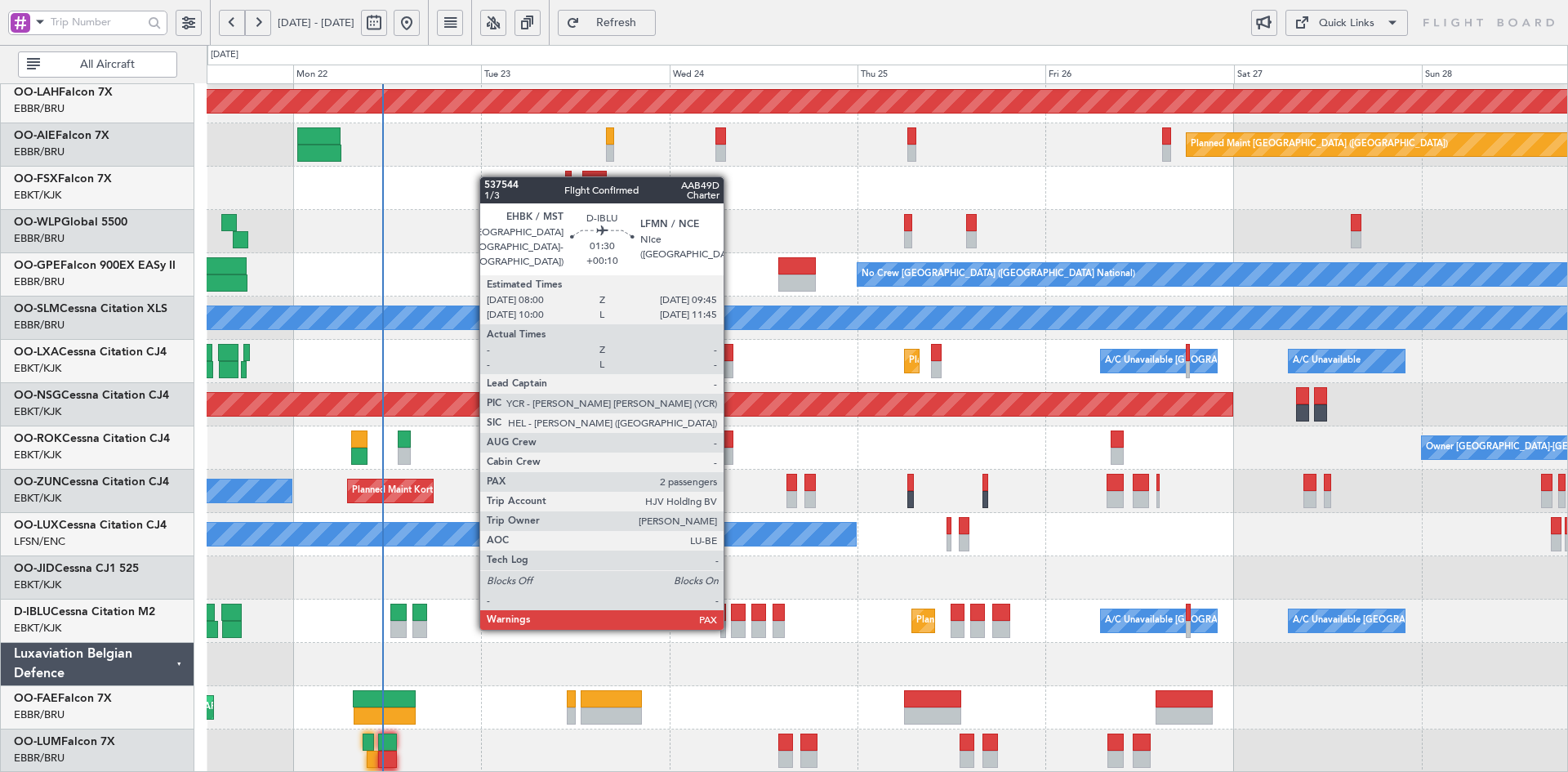
click at [731, 628] on div at bounding box center [737, 629] width 14 height 17
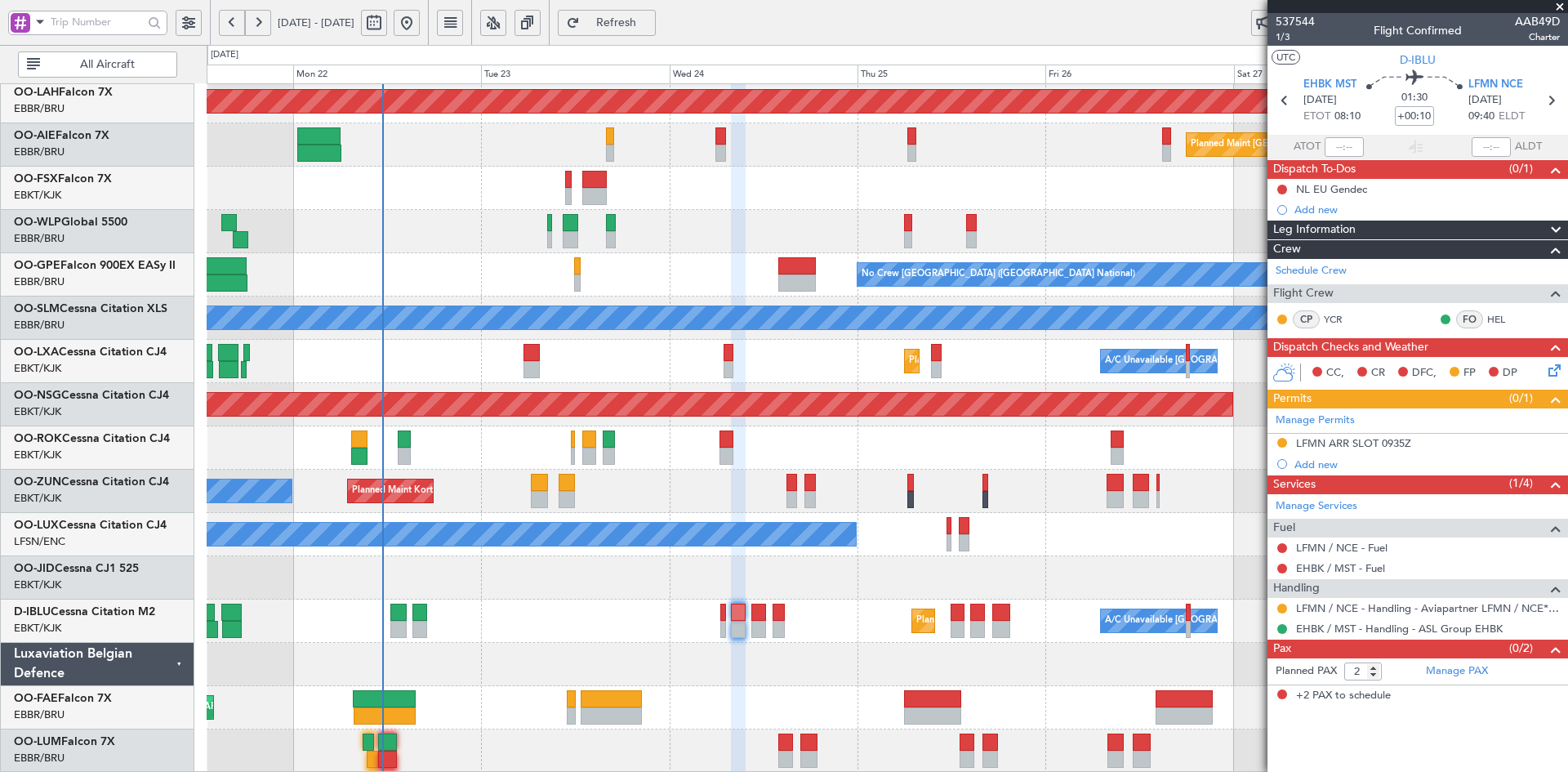
click at [1559, 6] on span at bounding box center [1561, 7] width 17 height 15
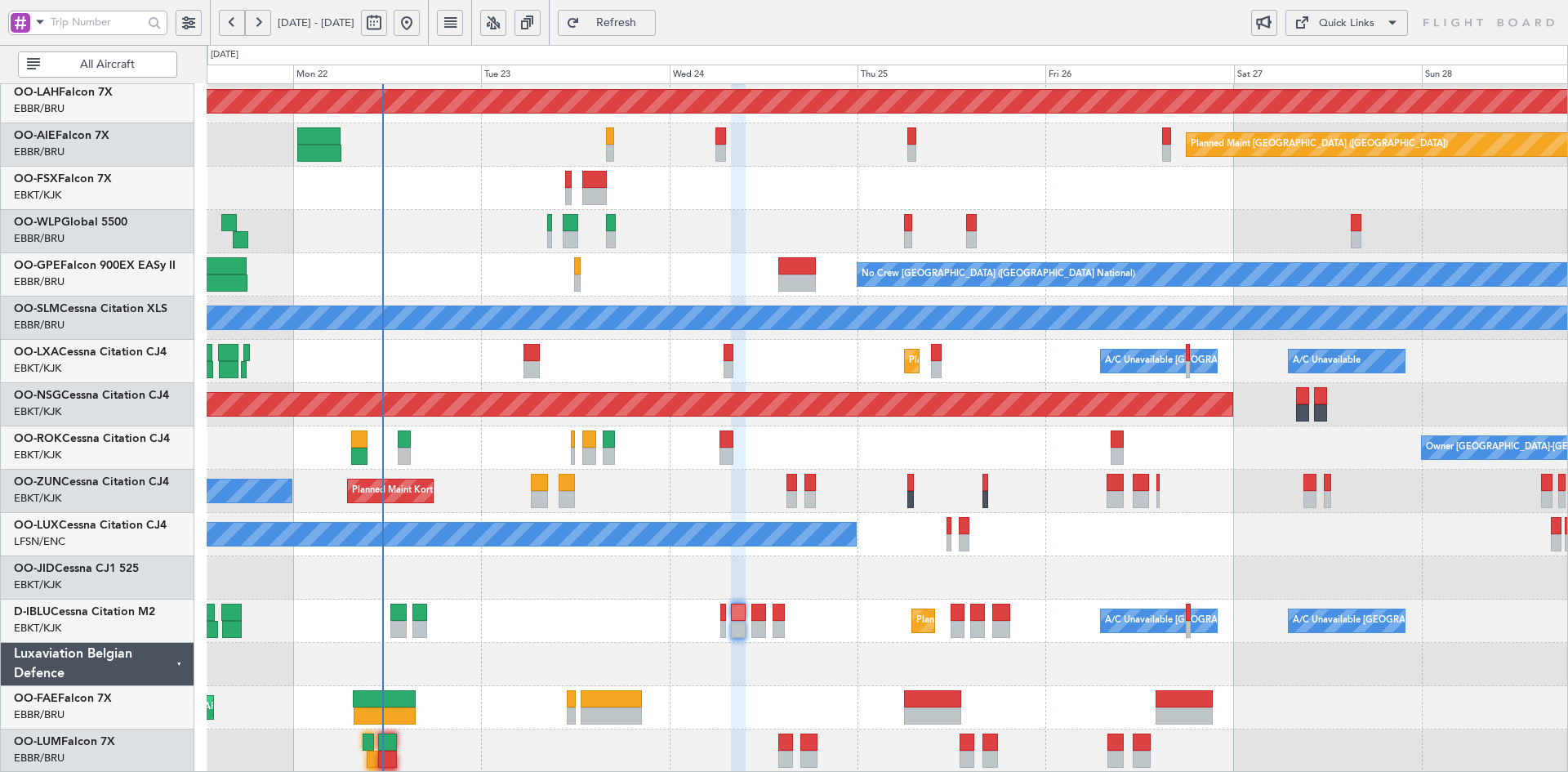
type input "0"
click at [607, 556] on div "No Crew Nancy (Essey)" at bounding box center [887, 534] width 1361 height 43
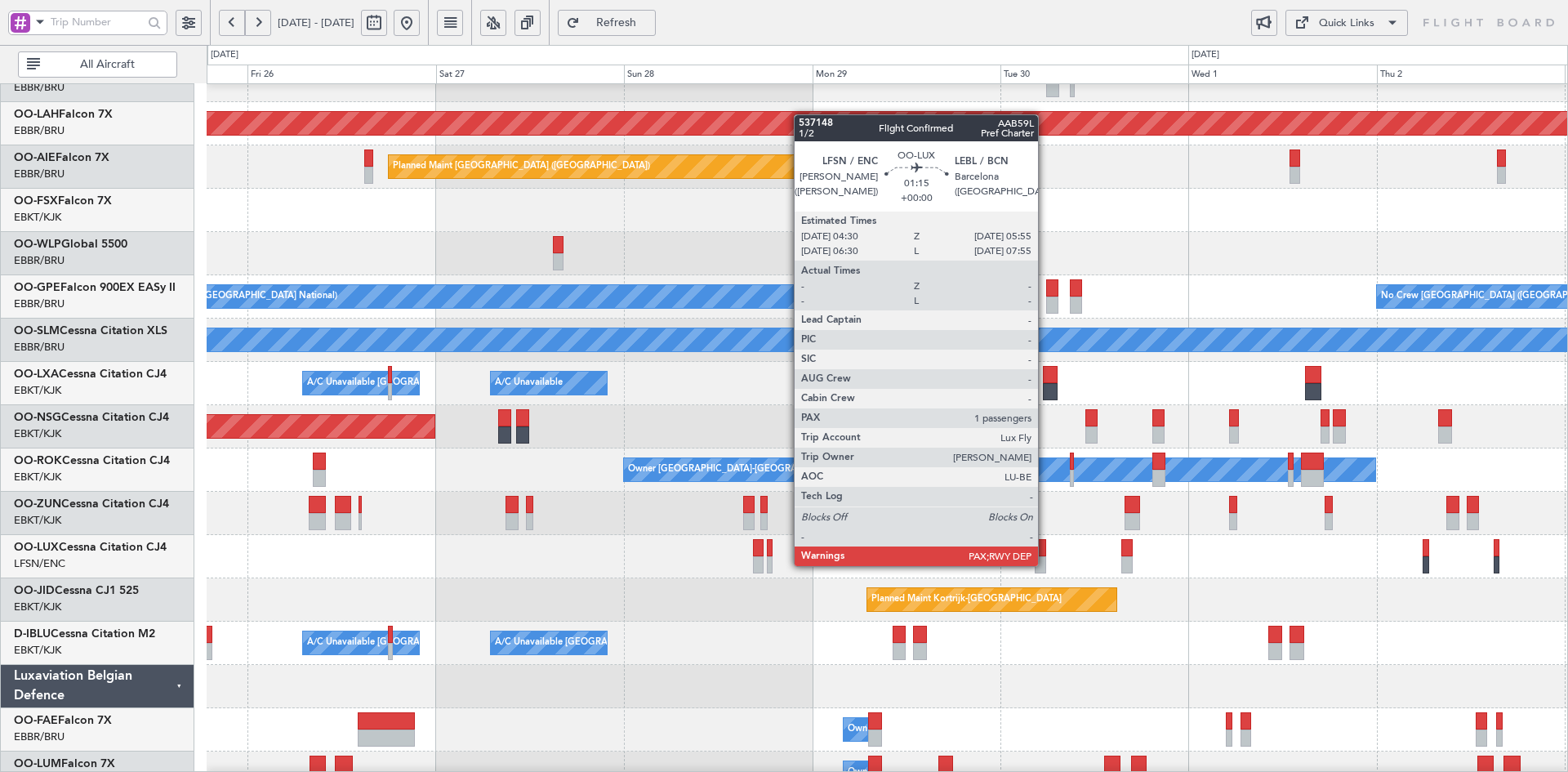
click at [1045, 564] on div at bounding box center [1041, 564] width 11 height 17
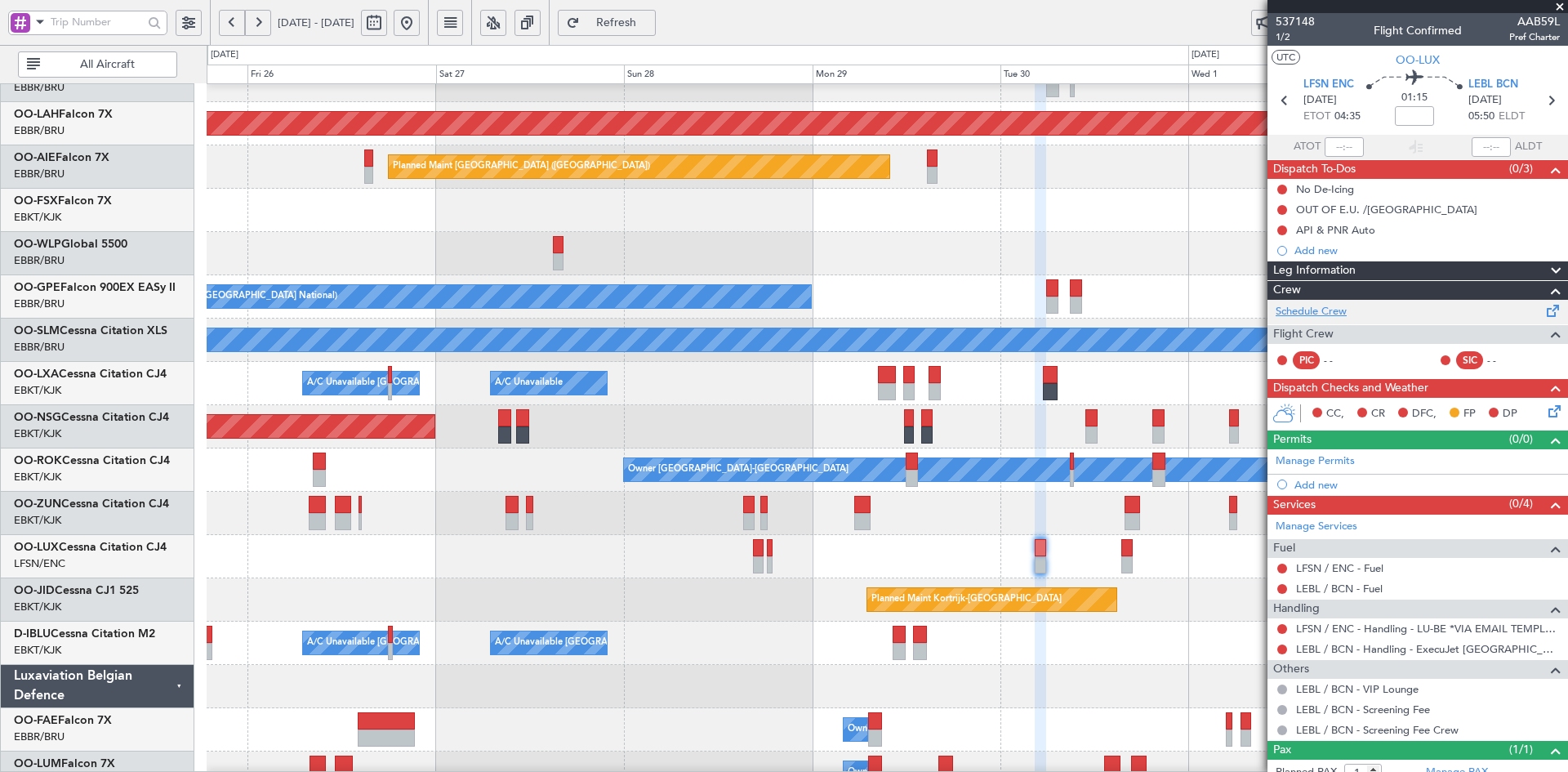
click at [1324, 309] on link "Schedule Crew" at bounding box center [1311, 312] width 71 height 17
click at [1561, 0] on span at bounding box center [1561, 7] width 17 height 15
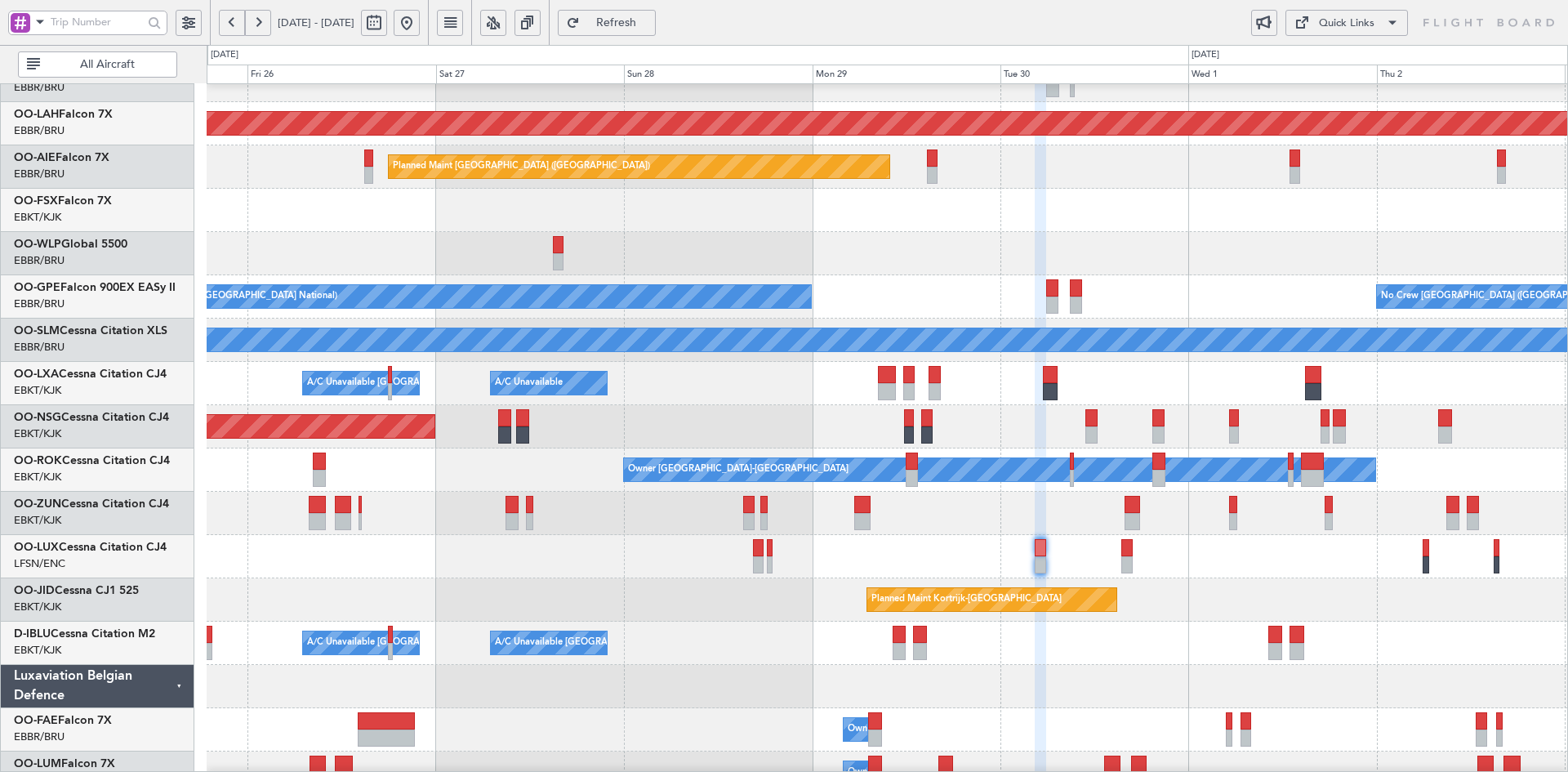
type input "0"
click at [1007, 268] on div at bounding box center [887, 253] width 1361 height 43
click at [898, 232] on div at bounding box center [887, 253] width 1361 height 43
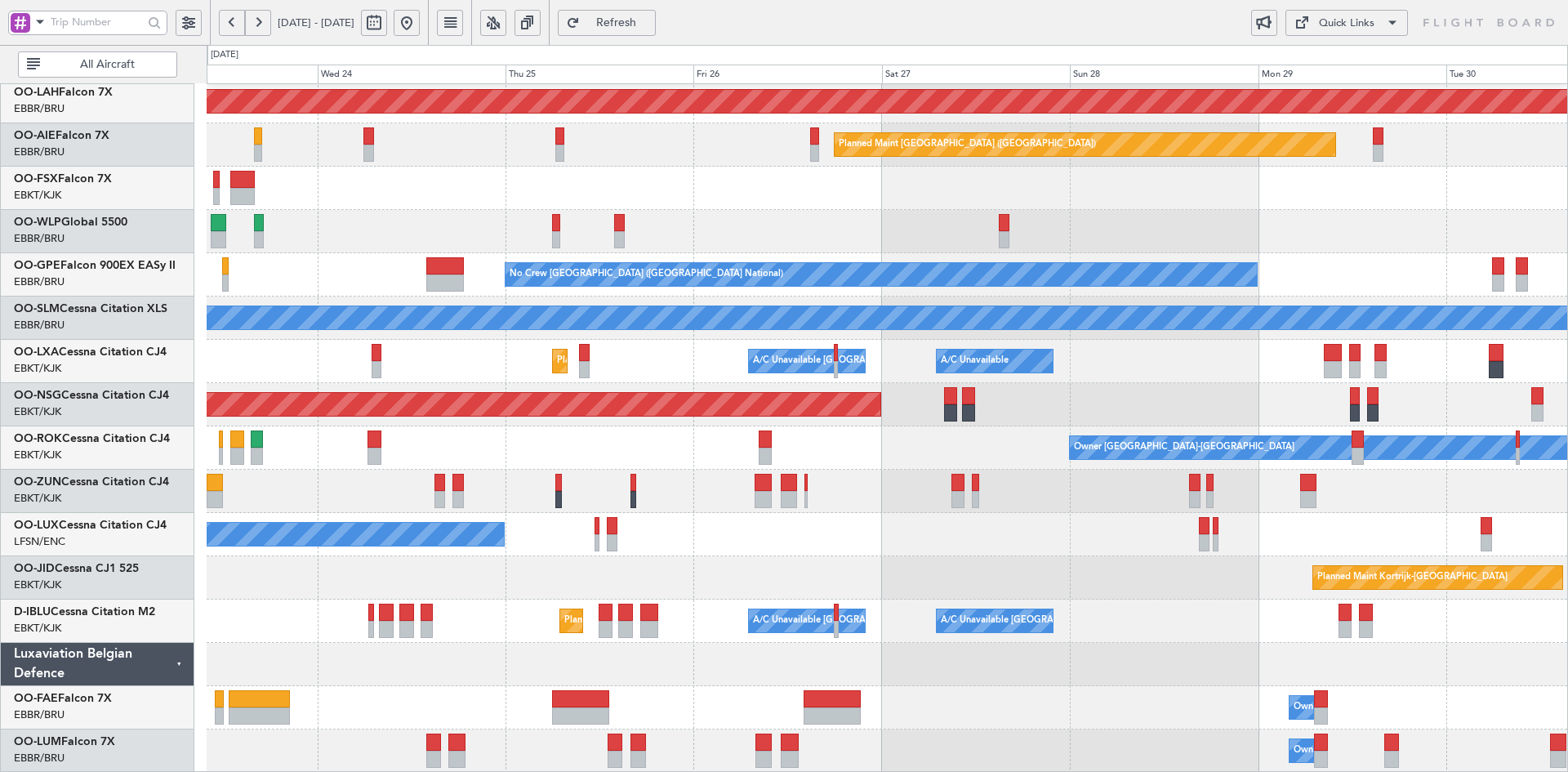
click at [1063, 253] on div at bounding box center [887, 231] width 1361 height 43
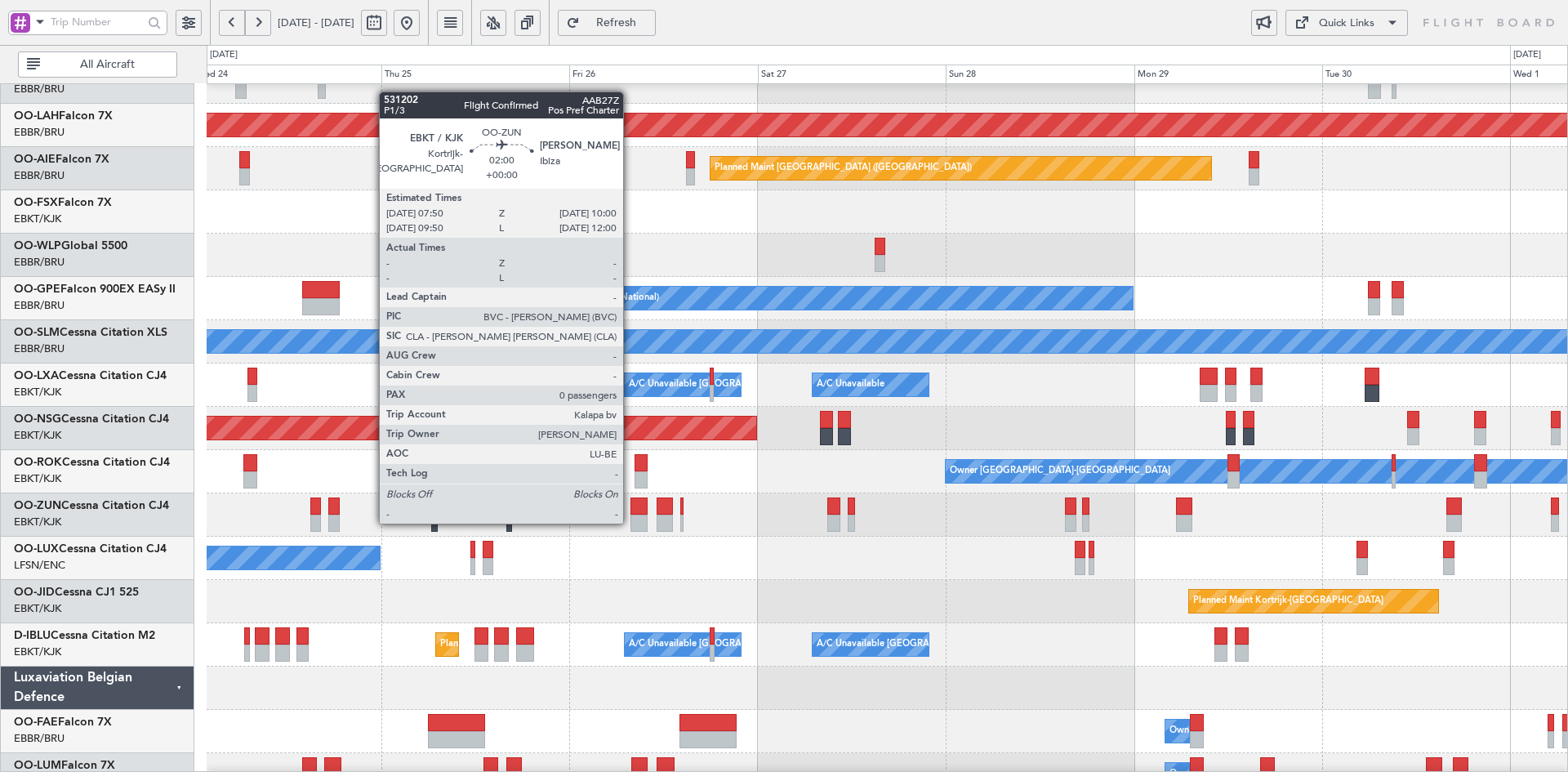
click at [648, 514] on div at bounding box center [639, 523] width 17 height 17
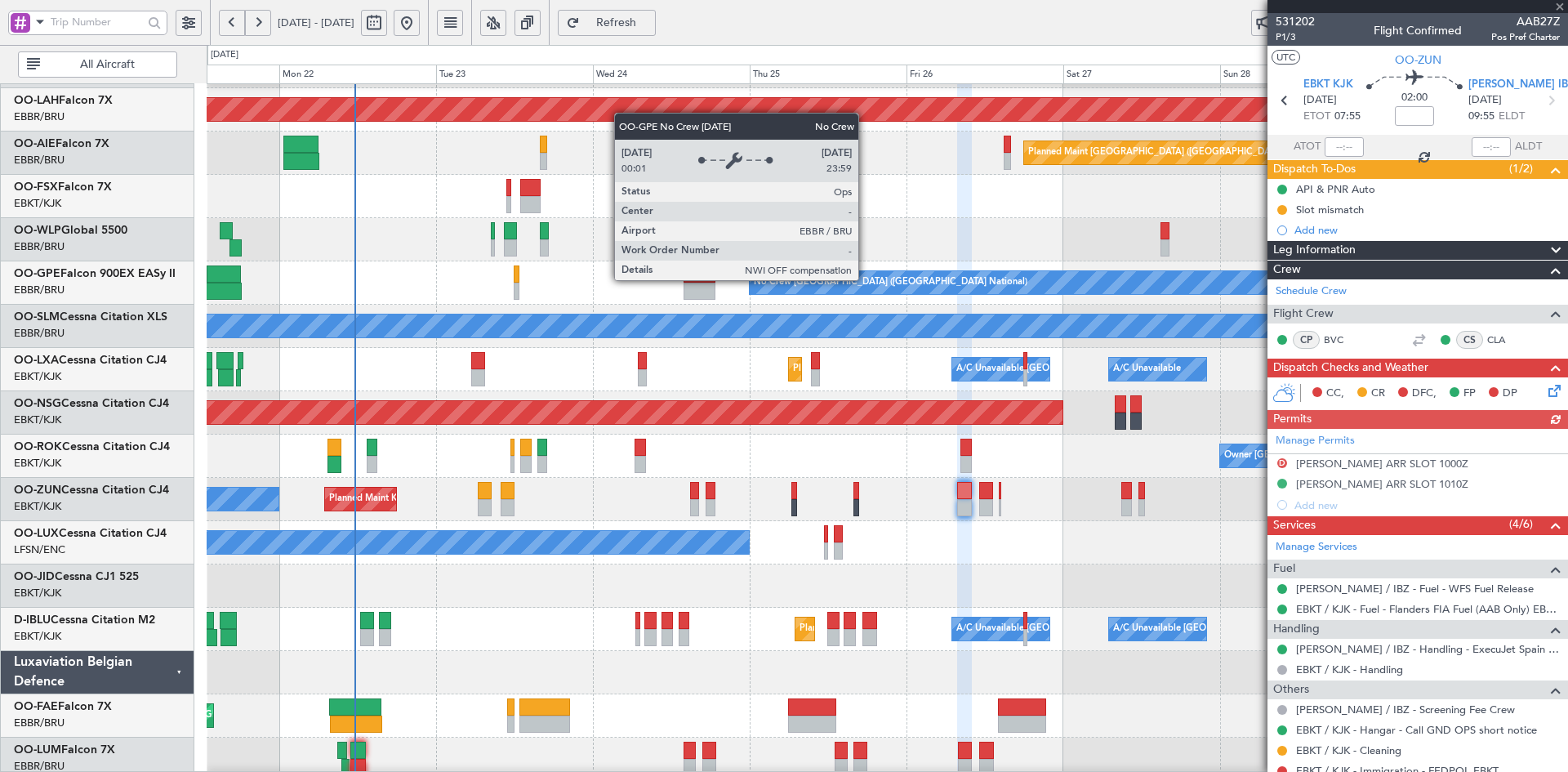
click at [803, 485] on div "AOG Maint Brussels (Brussels National) Planned Maint Alton-st Louis (St Louis R…" at bounding box center [887, 348] width 1361 height 866
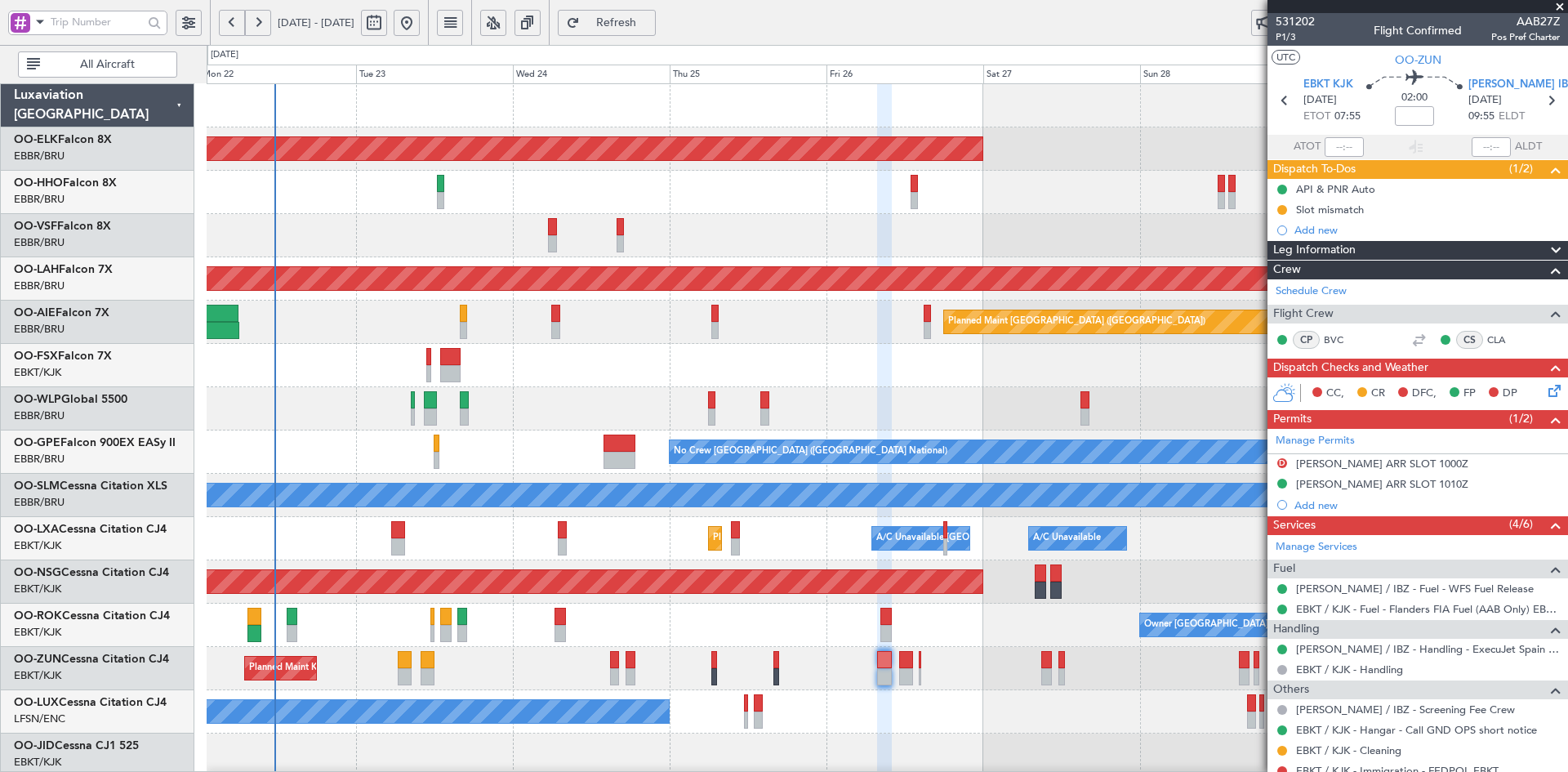
click at [830, 212] on div at bounding box center [887, 192] width 1361 height 43
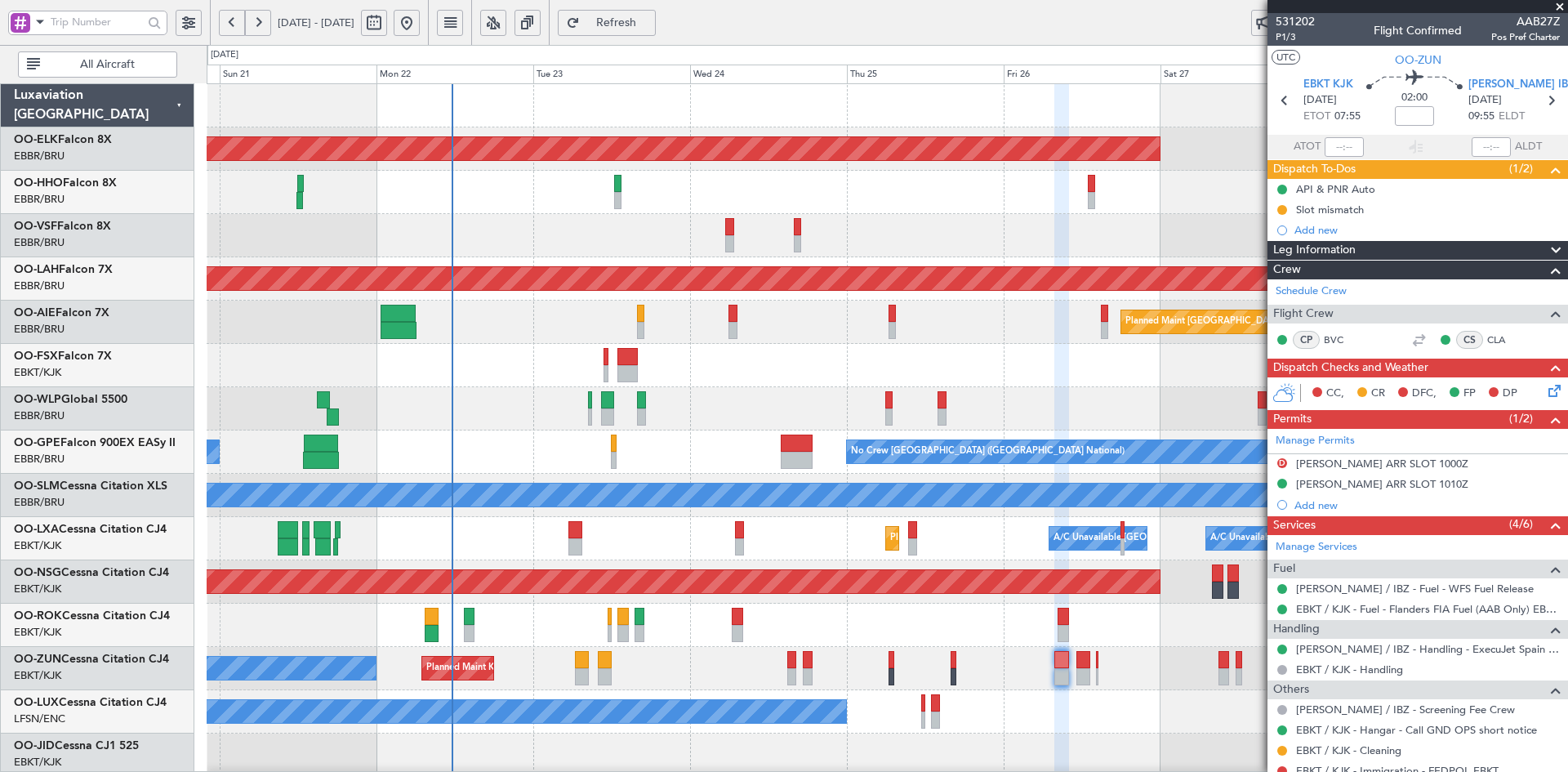
click at [893, 213] on div at bounding box center [887, 192] width 1361 height 43
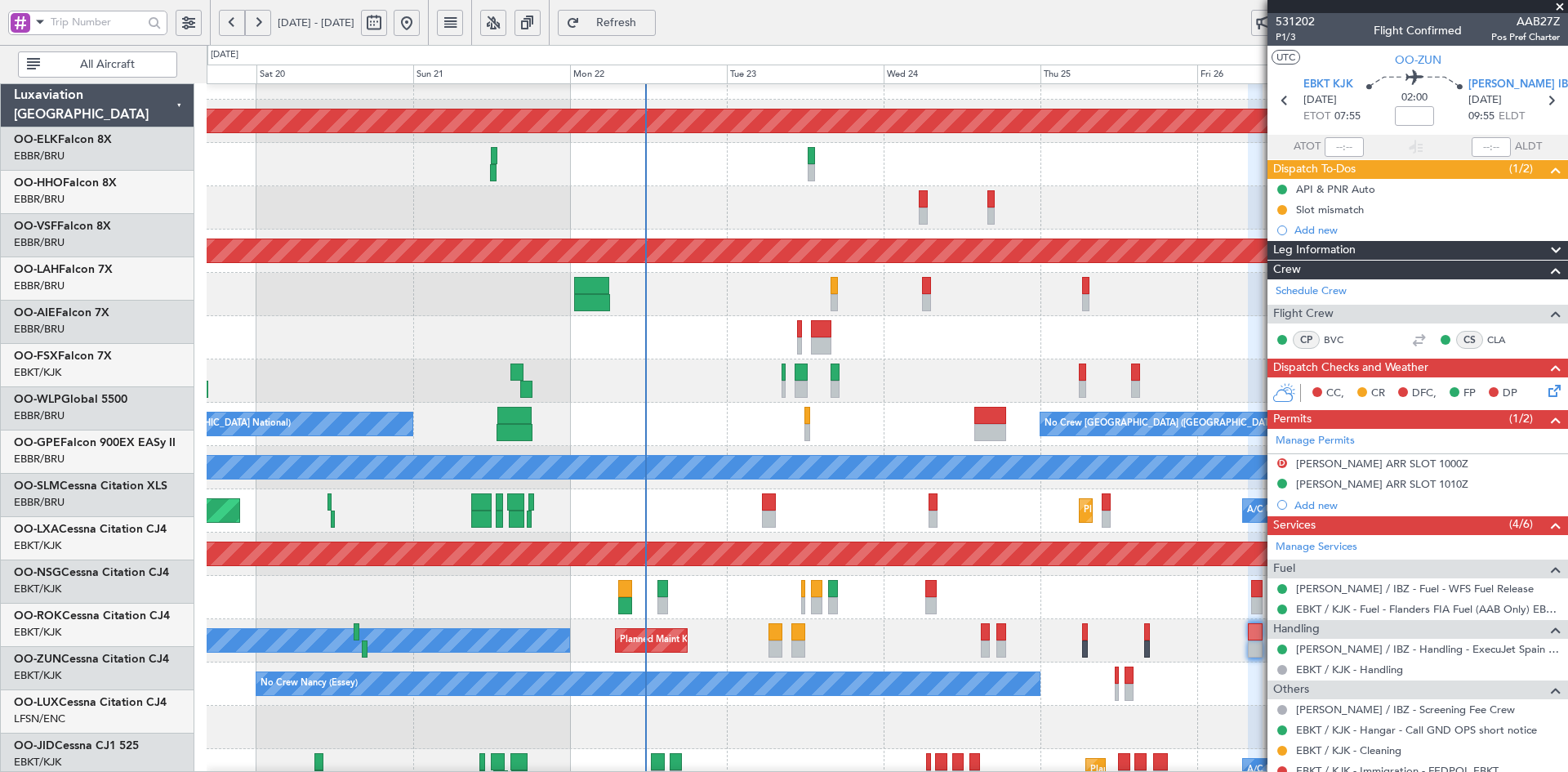
click at [840, 305] on div "Planned Maint [GEOGRAPHIC_DATA] ([GEOGRAPHIC_DATA])" at bounding box center [887, 294] width 1361 height 43
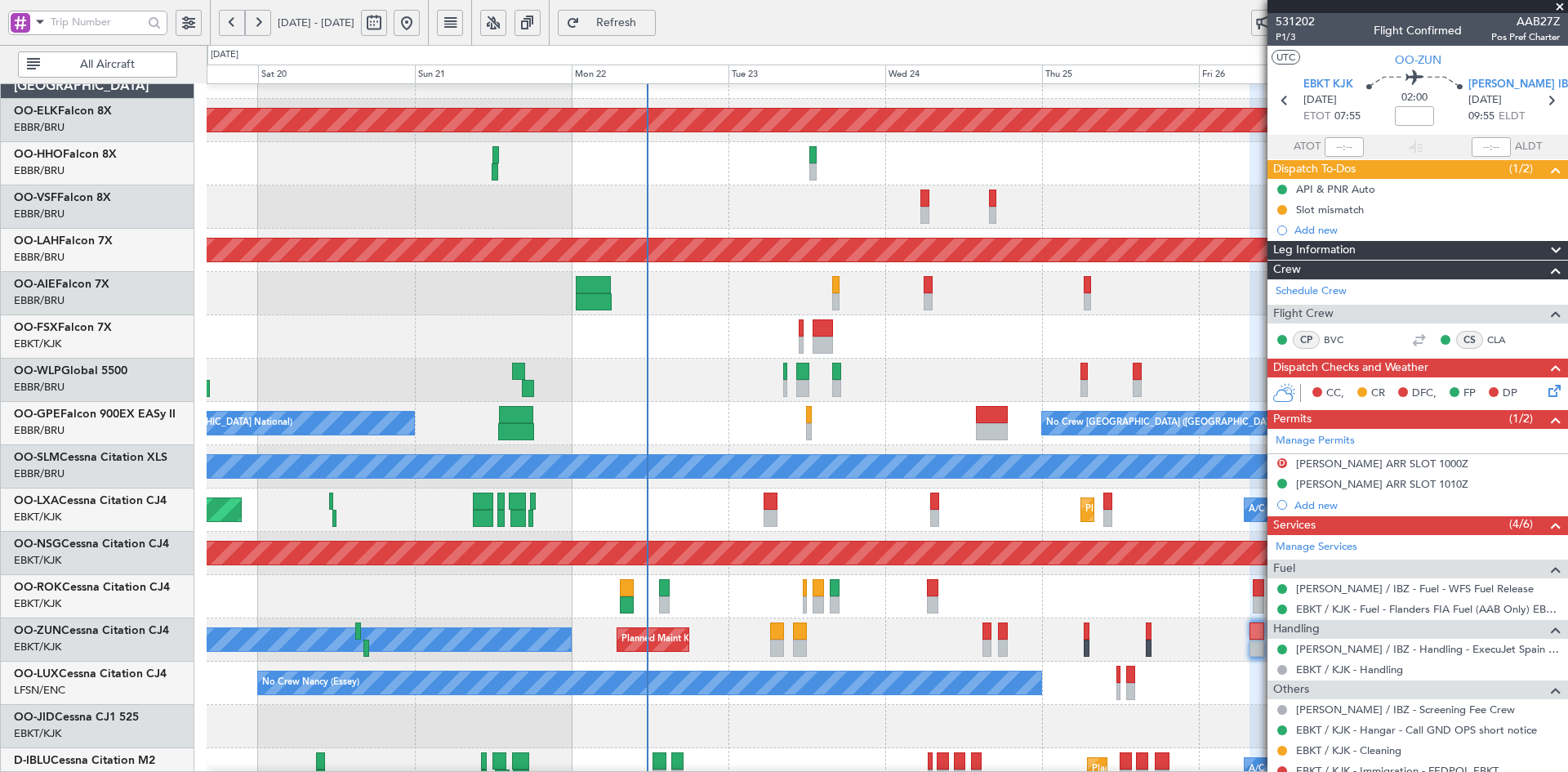
click at [560, 314] on div "Planned Maint Kortrijk-Wevelgem AOG Maint Brussels (Brussels National) Planned …" at bounding box center [887, 488] width 1361 height 866
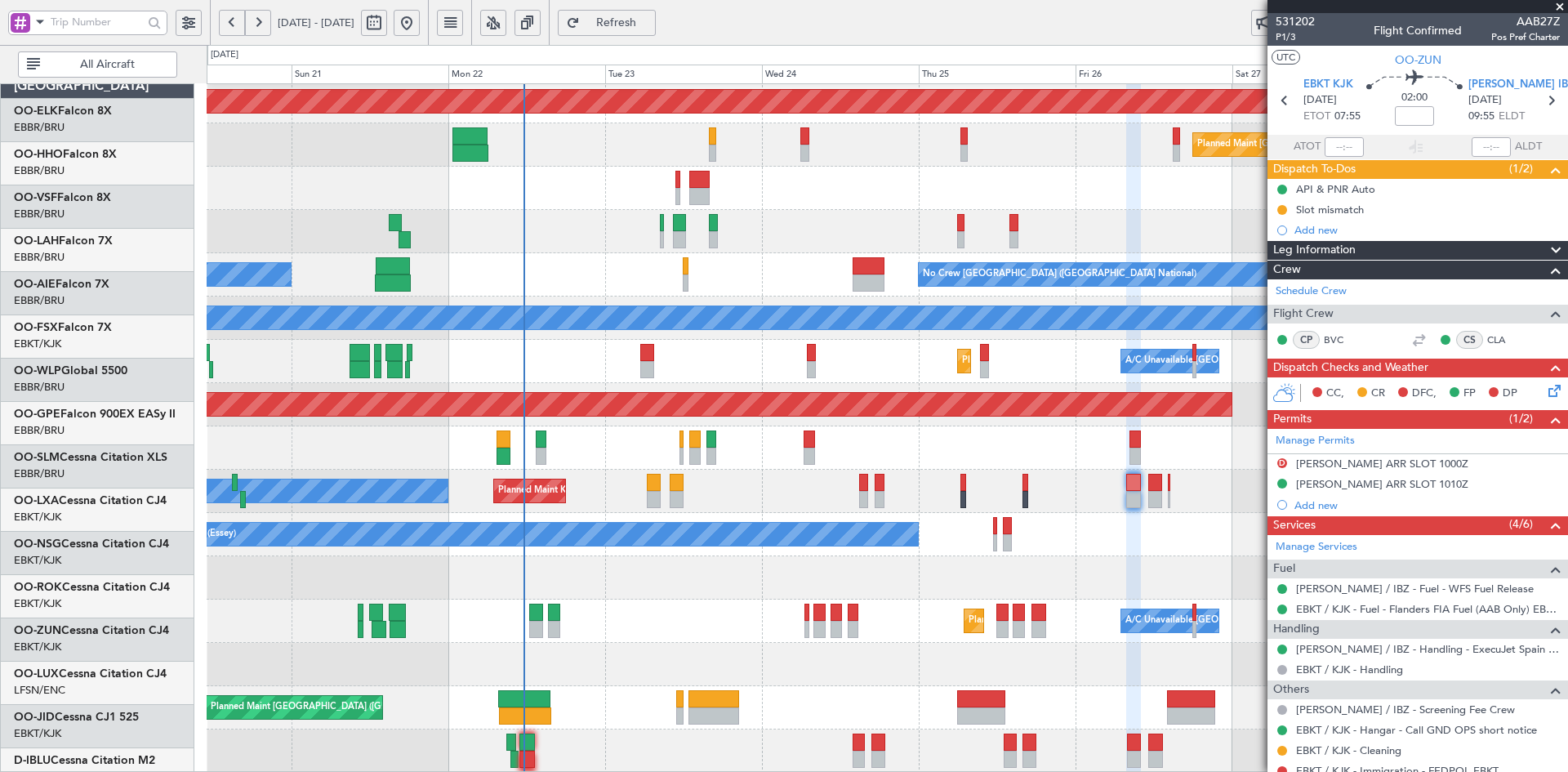
scroll to position [178, 0]
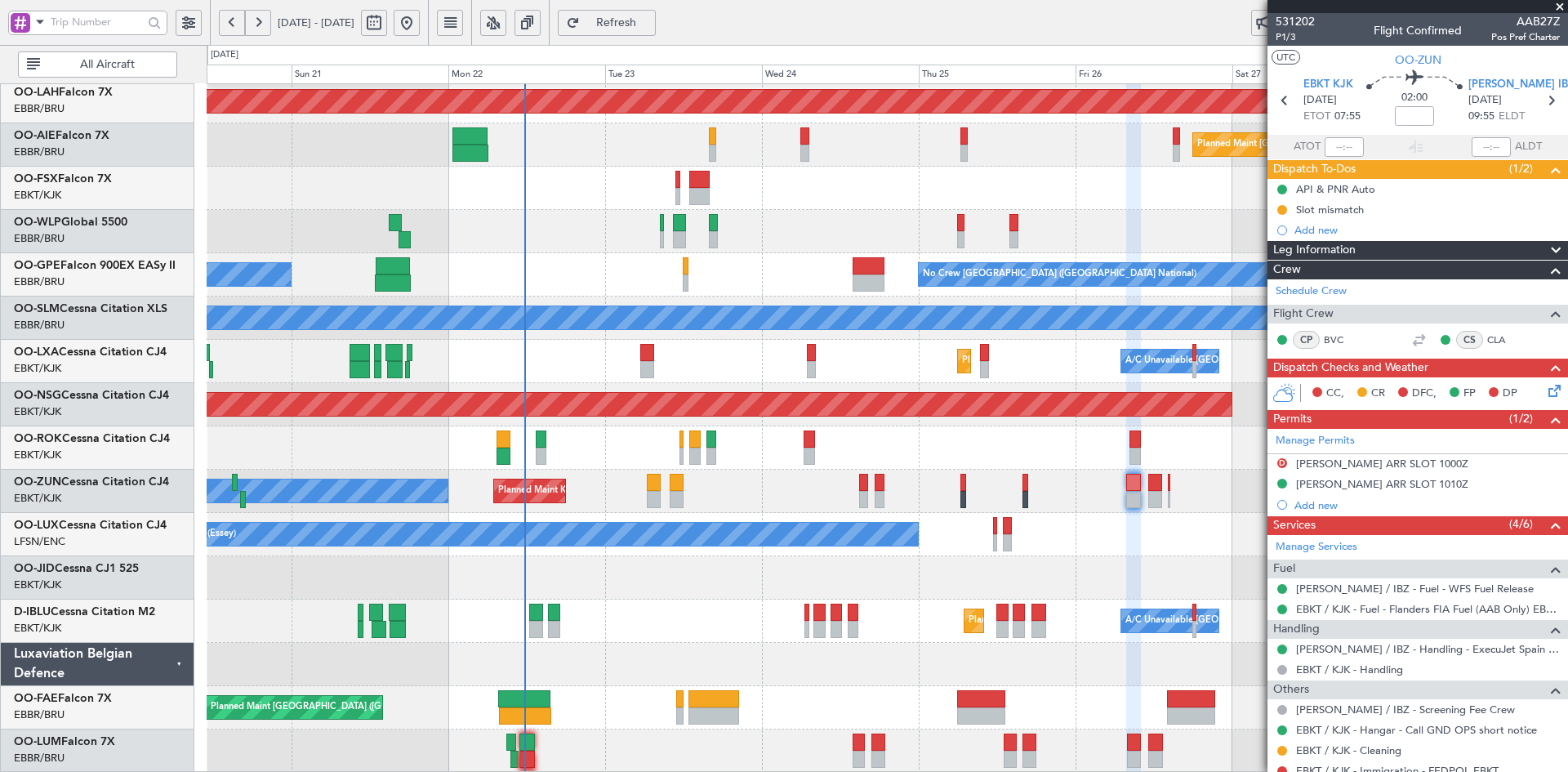
click at [1003, 437] on div "Owner Kortrijk-Wevelgem Planned Maint Kortrijk-Wevelgem" at bounding box center [887, 447] width 1361 height 43
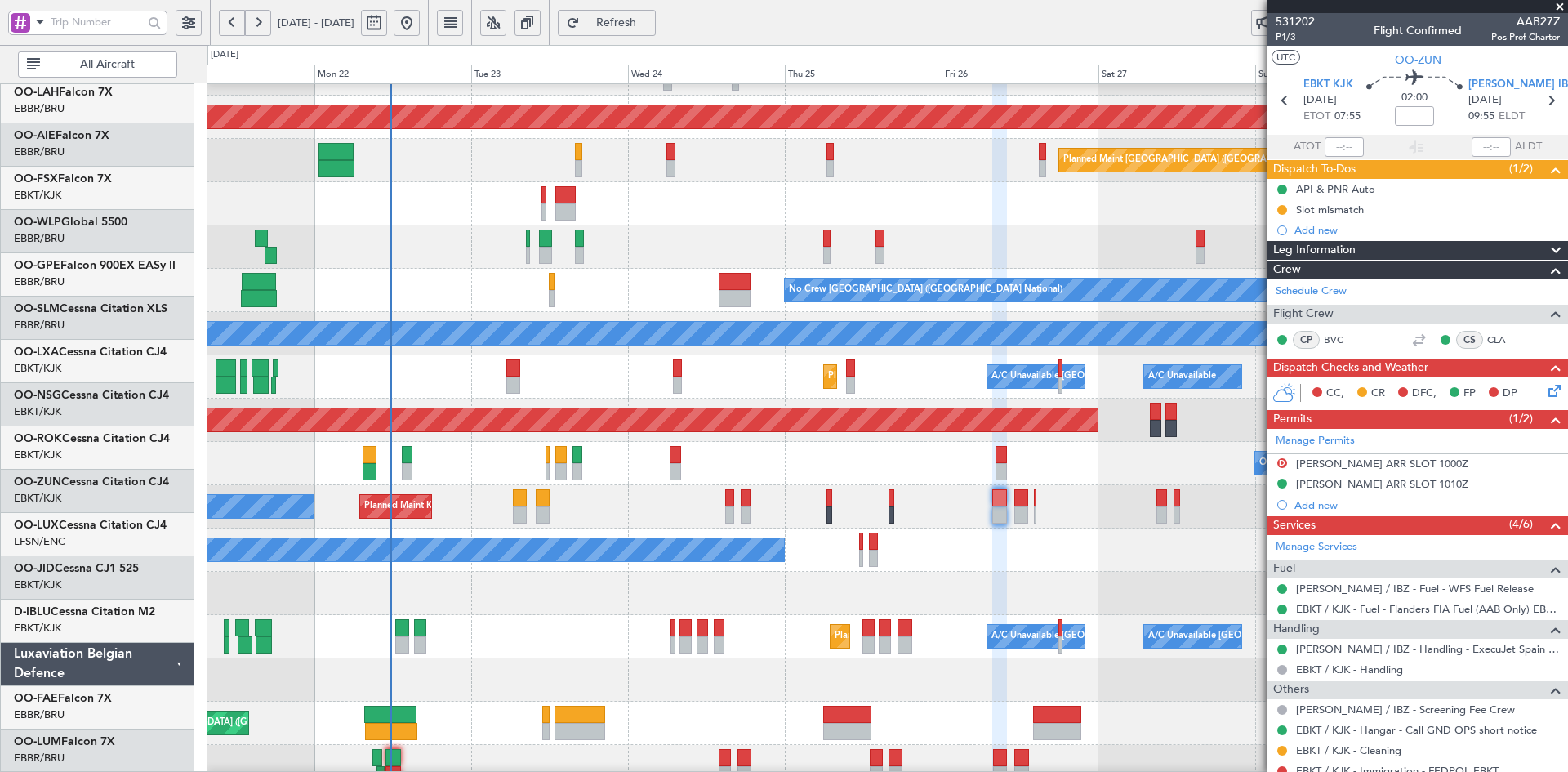
scroll to position [162, 0]
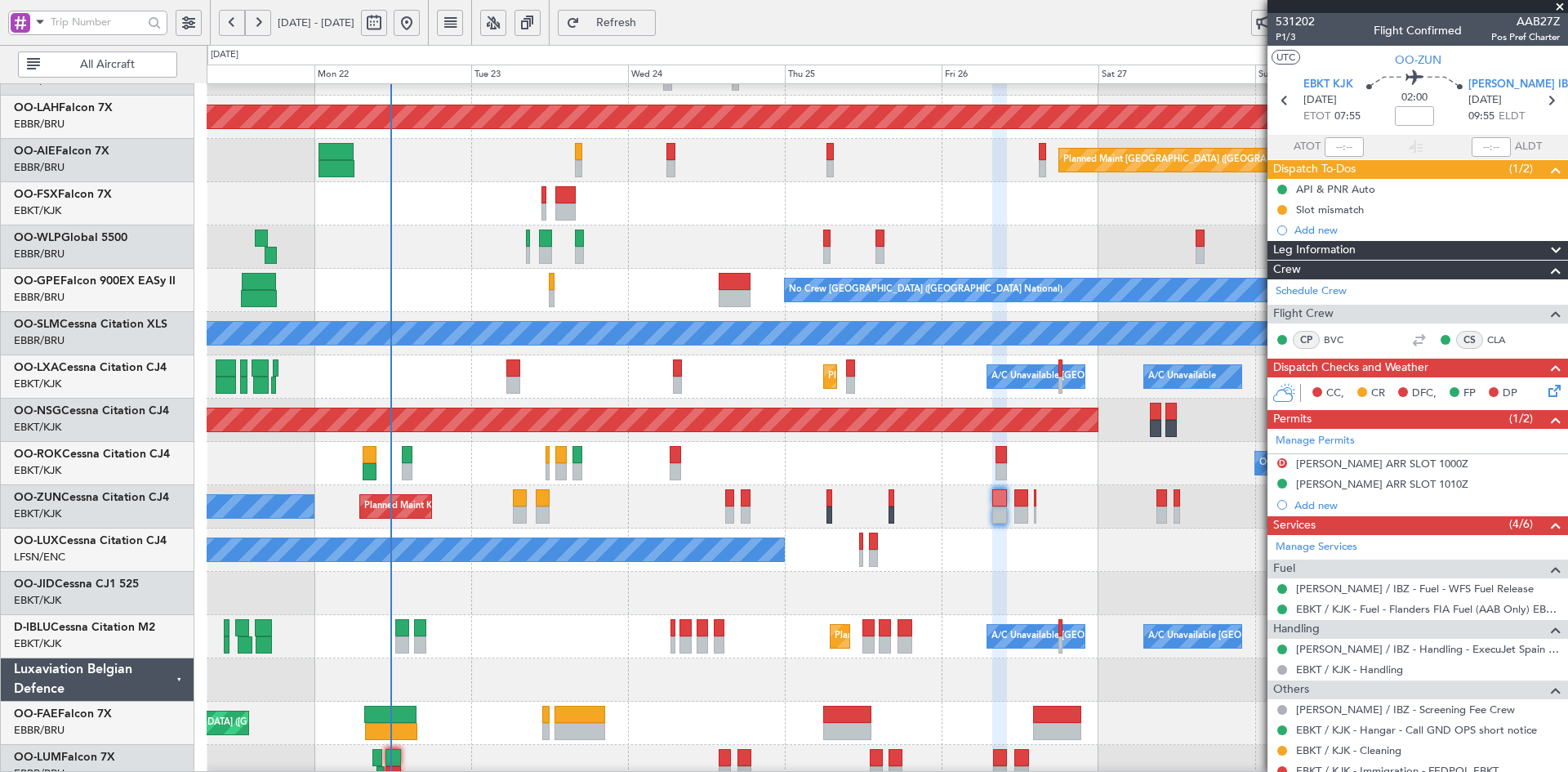
click at [804, 483] on div "Owner Kortrijk-Wevelgem Planned Maint Kortrijk-Wevelgem" at bounding box center [887, 463] width 1361 height 43
click at [905, 269] on div at bounding box center [887, 247] width 1361 height 43
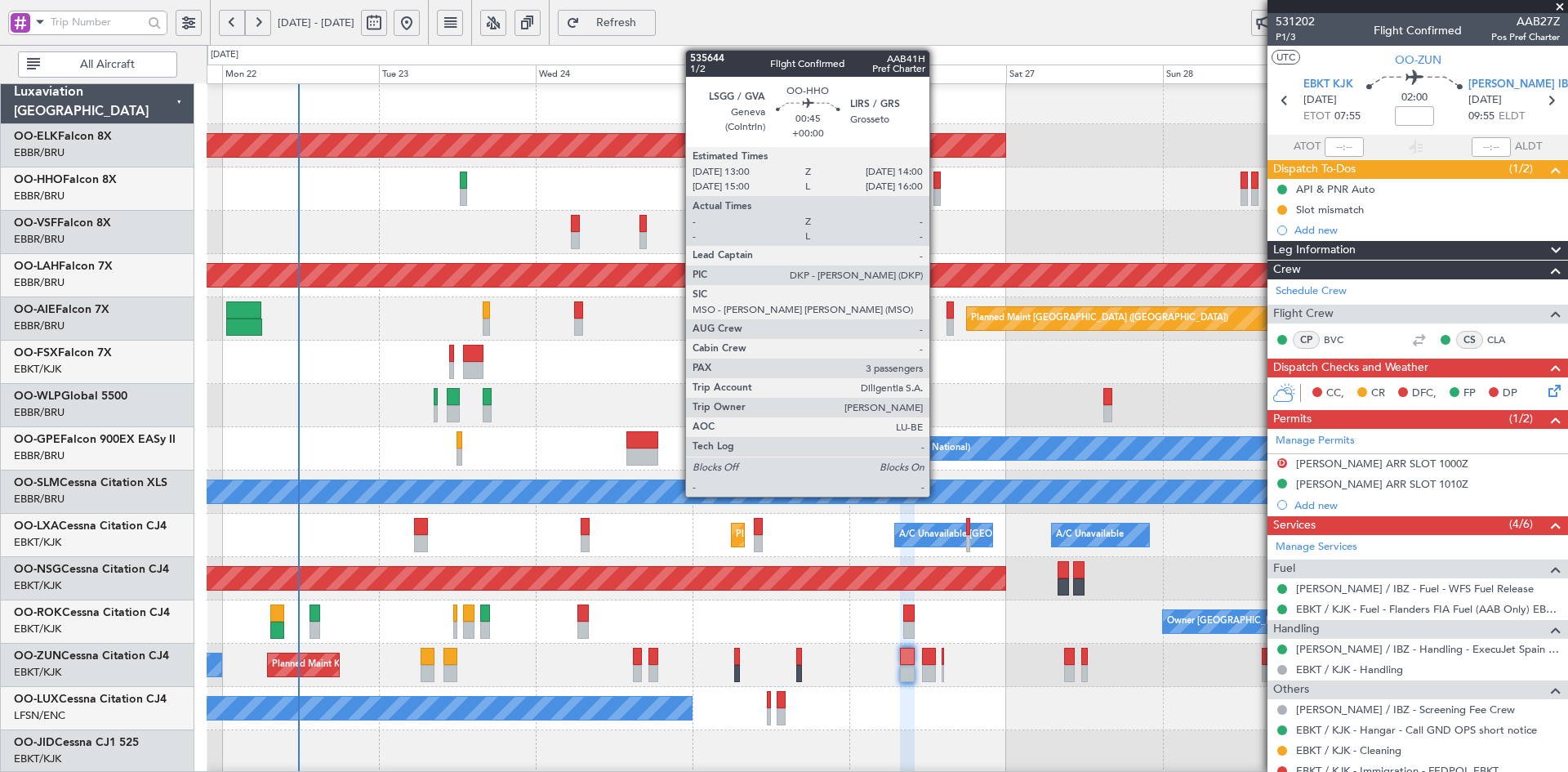
click at [937, 201] on div at bounding box center [937, 197] width 6 height 17
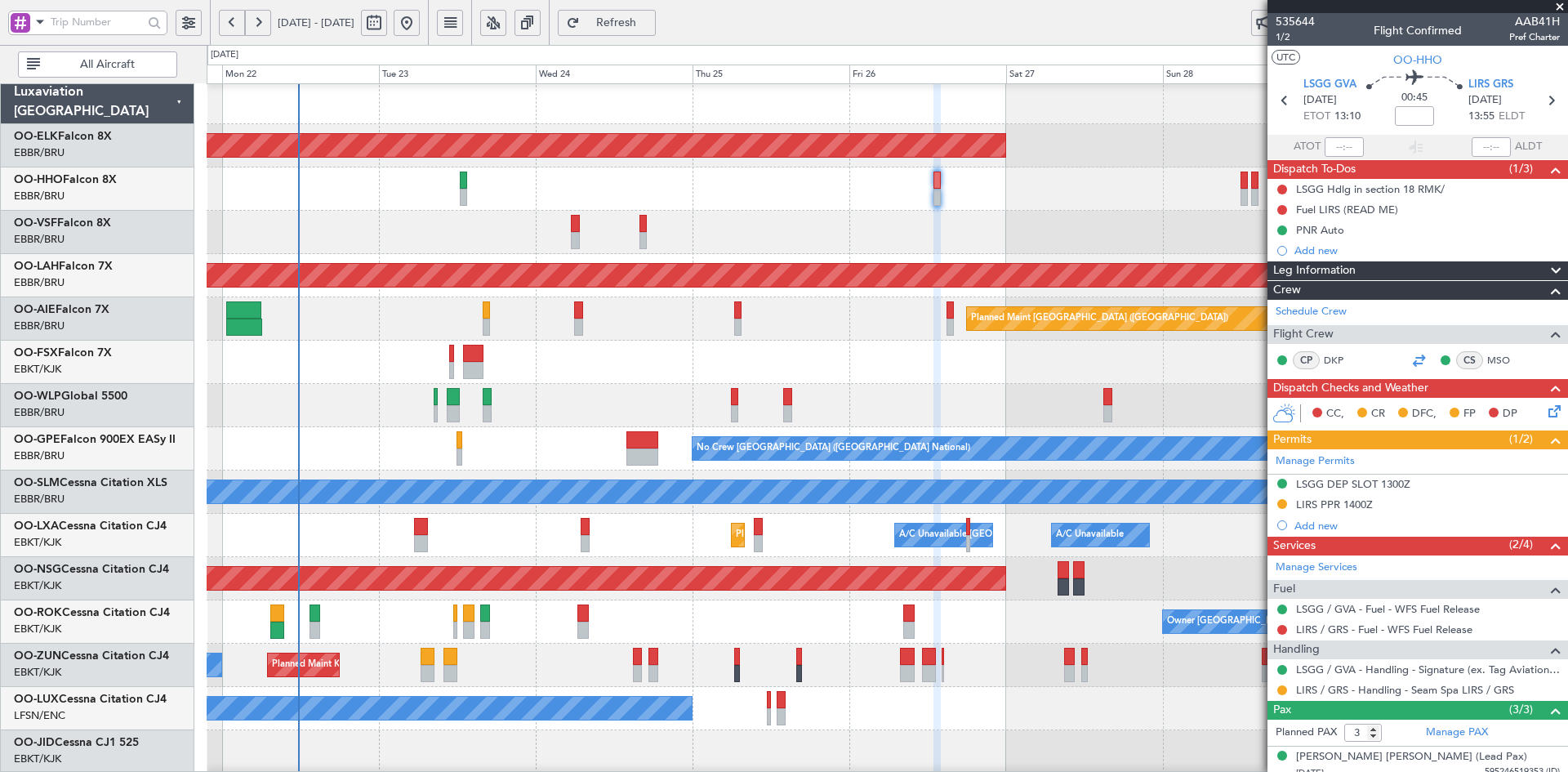
click at [1413, 357] on div at bounding box center [1418, 360] width 19 height 19
click at [1323, 316] on link "Schedule Crew" at bounding box center [1311, 312] width 71 height 17
click at [1562, 8] on span at bounding box center [1561, 7] width 17 height 15
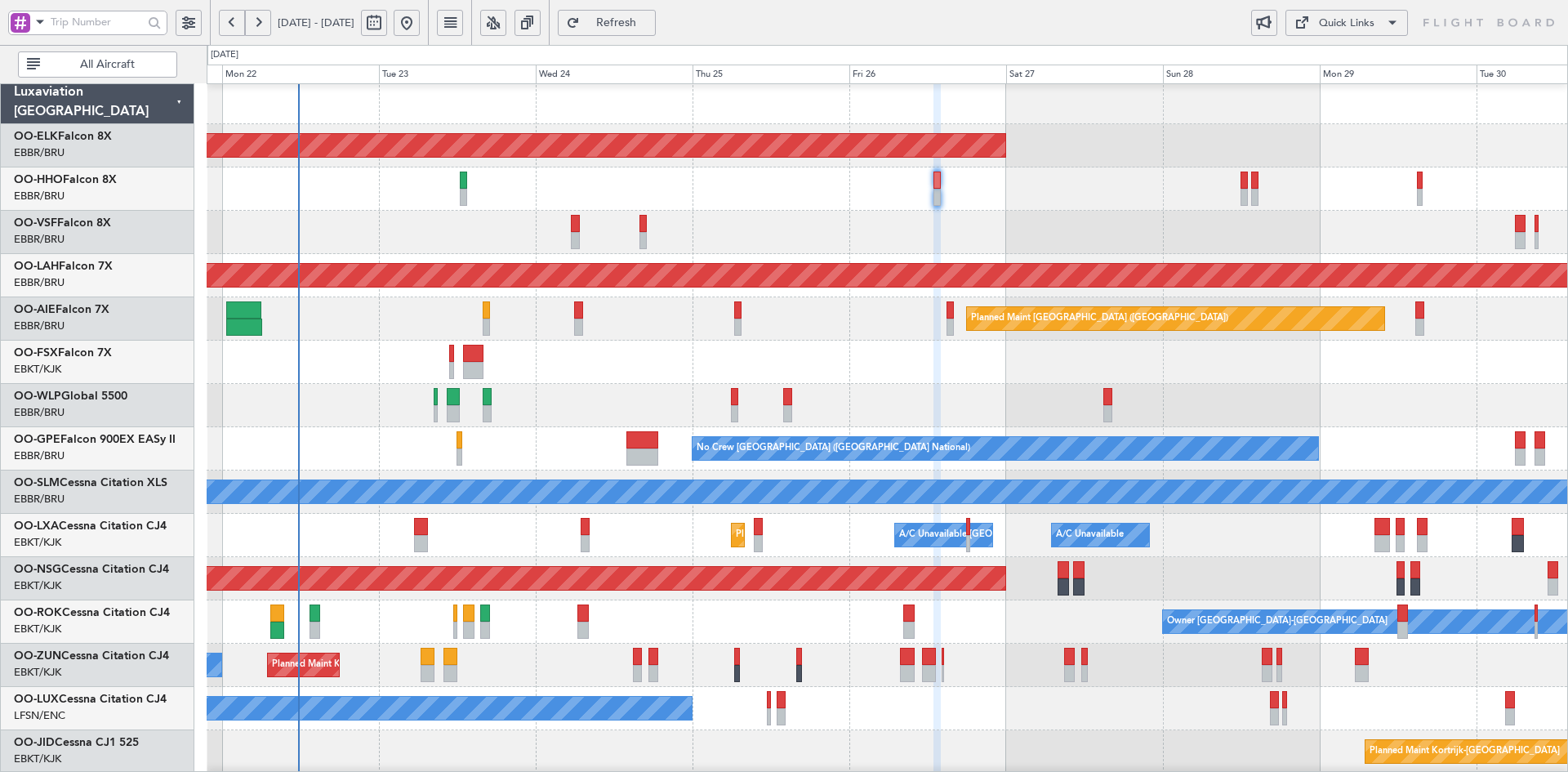
type input "0"
click at [1268, 321] on div "Planned Maint [GEOGRAPHIC_DATA] ([GEOGRAPHIC_DATA])" at bounding box center [887, 318] width 1361 height 43
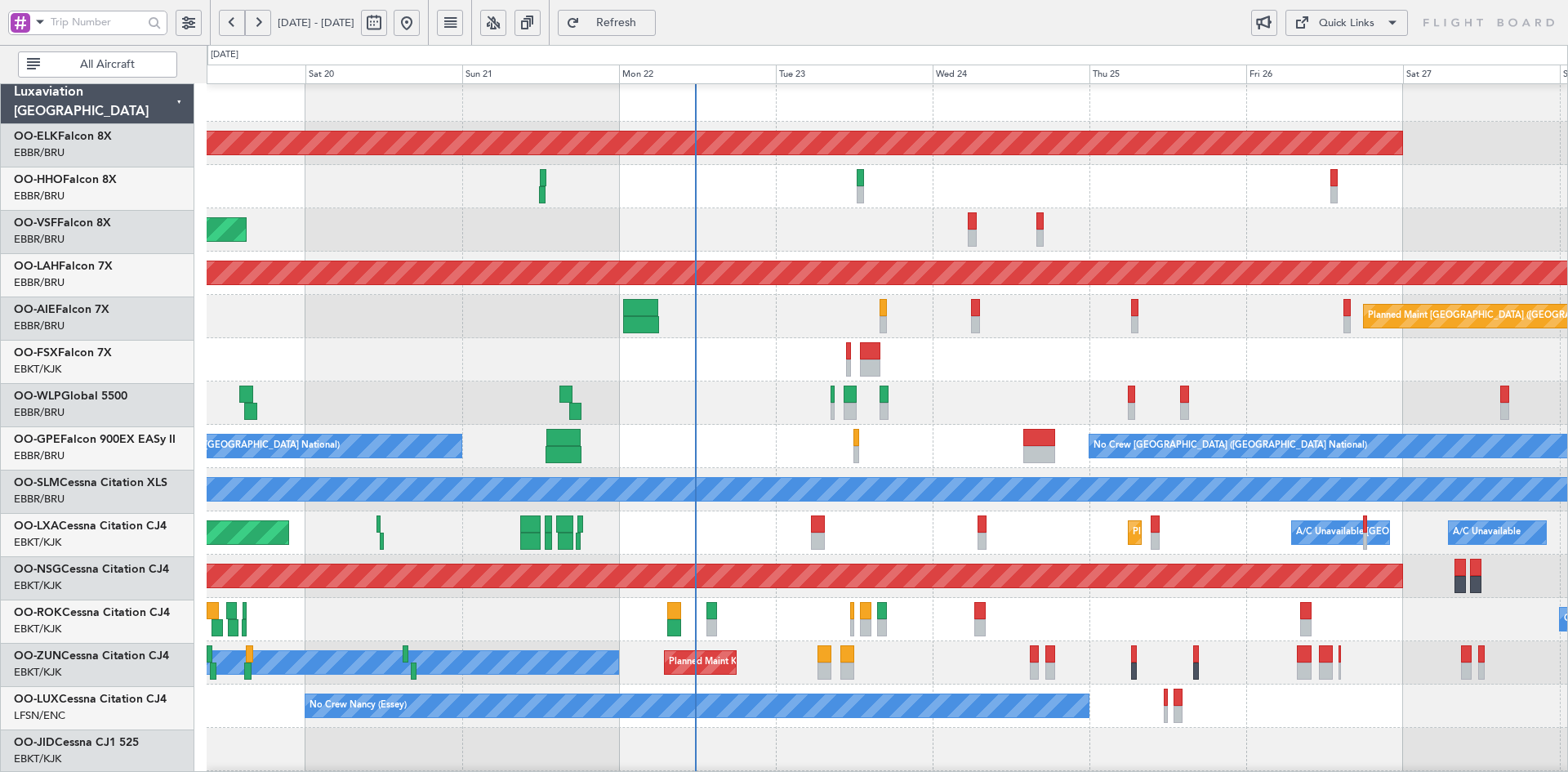
scroll to position [6, 0]
click at [1090, 360] on div "Planned Maint Kortrijk-Wevelgem AOG Maint Brussels (Brussels National) Planned …" at bounding box center [887, 511] width 1361 height 866
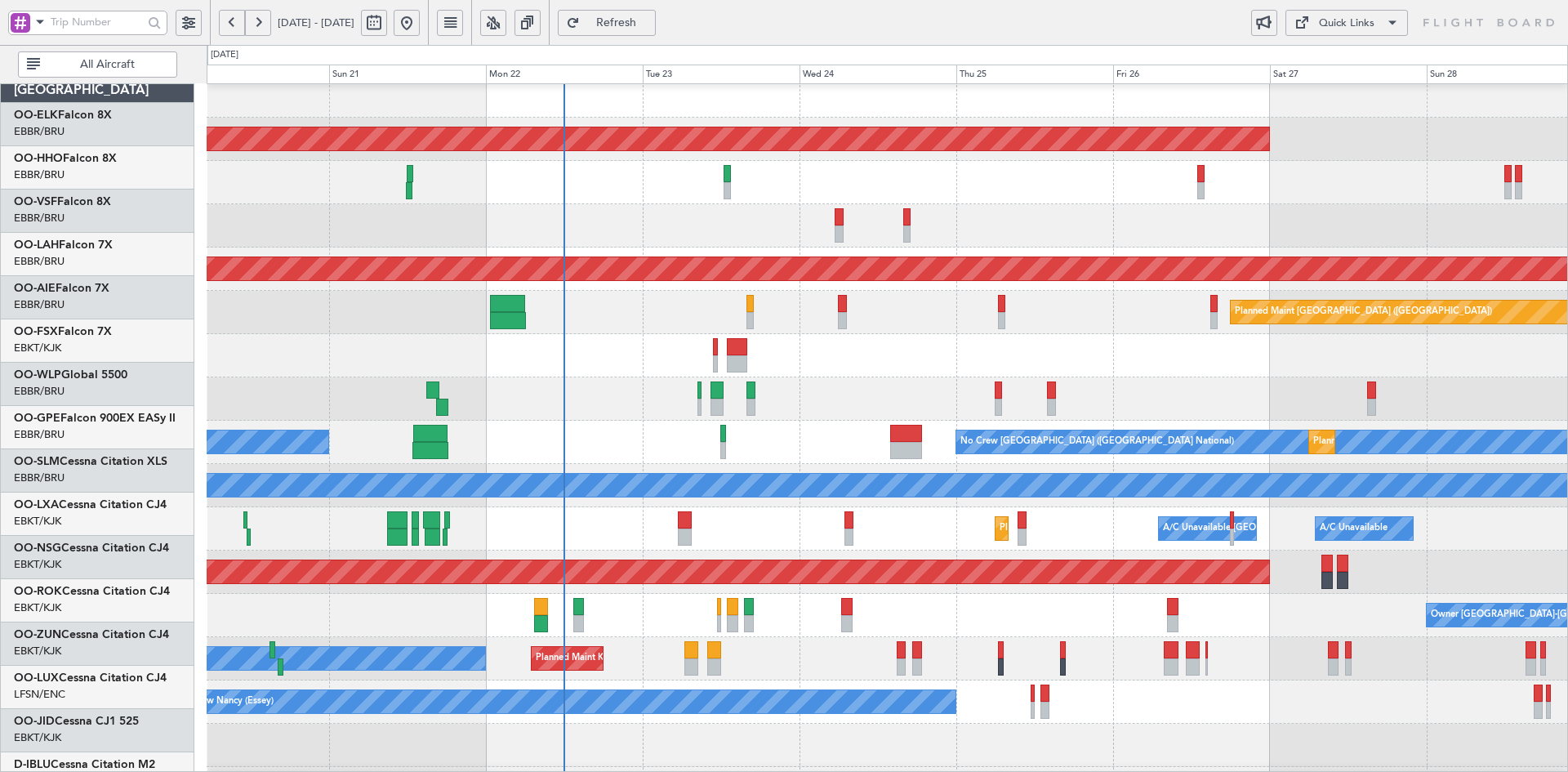
scroll to position [8, 0]
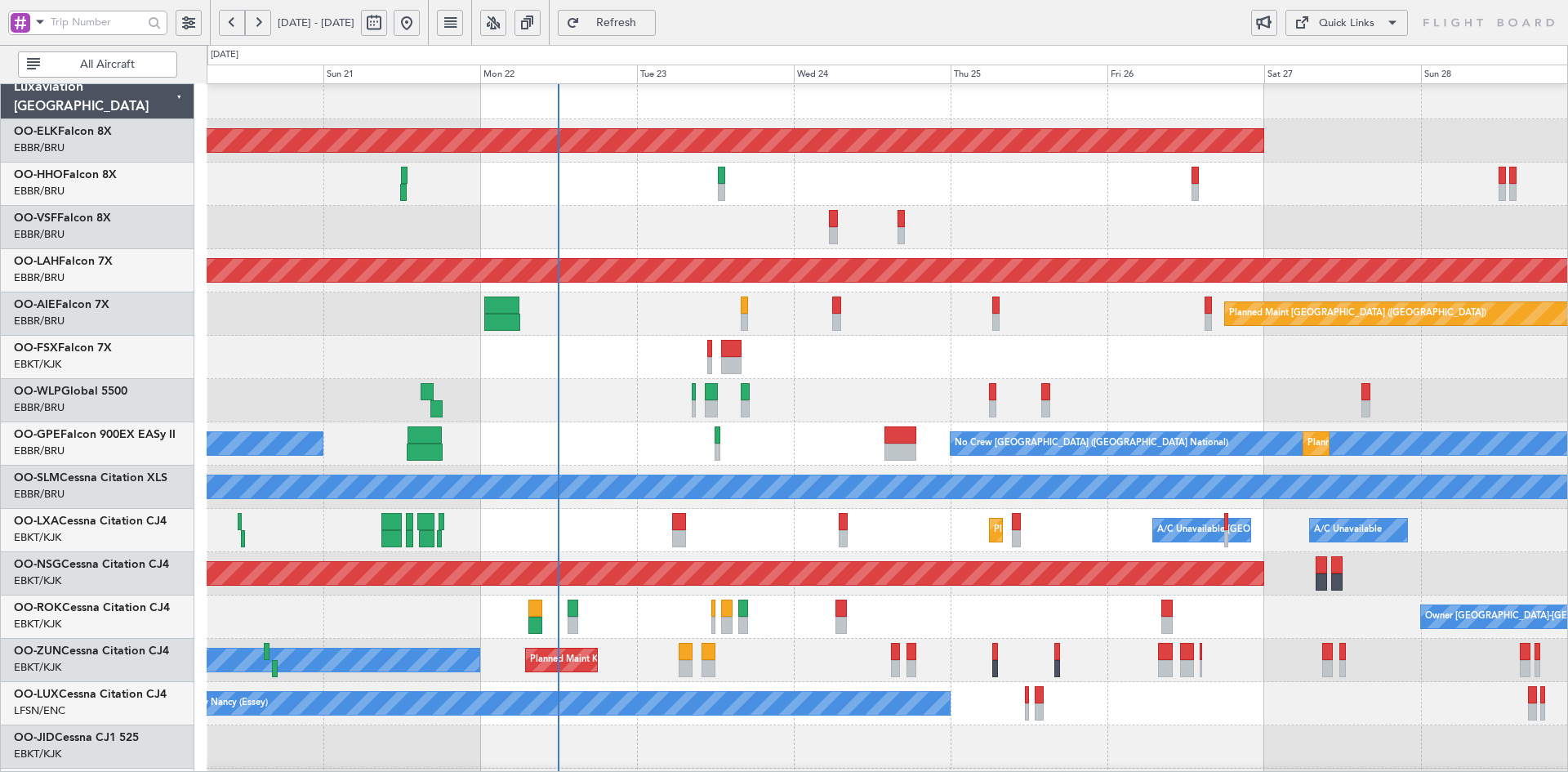
click at [842, 367] on div at bounding box center [887, 357] width 1361 height 43
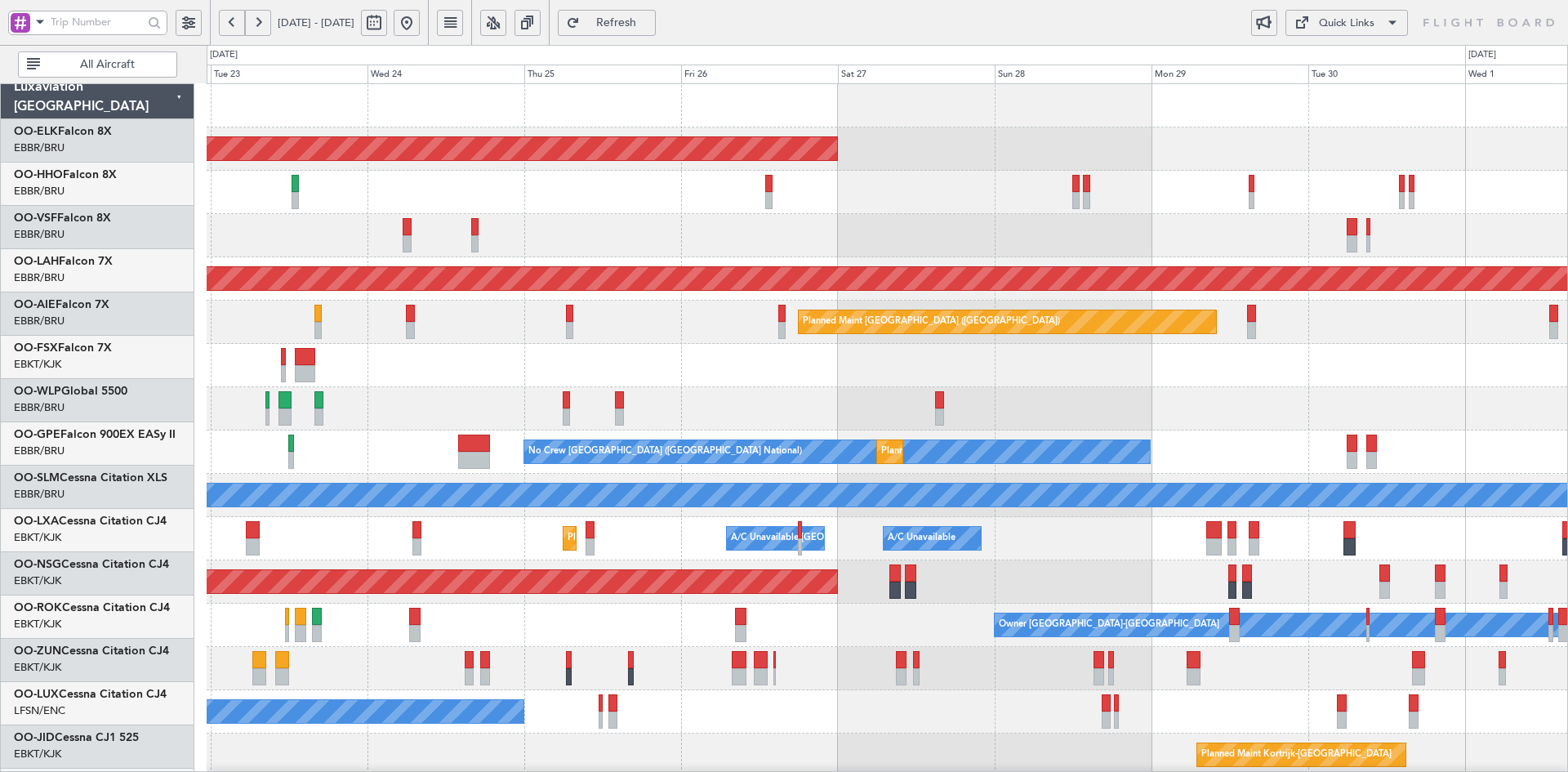
click at [1013, 421] on div "Planned Maint Kortrijk-Wevelgem Planned Maint Alton-st Louis (St Louis Regl) Pl…" at bounding box center [887, 516] width 1361 height 866
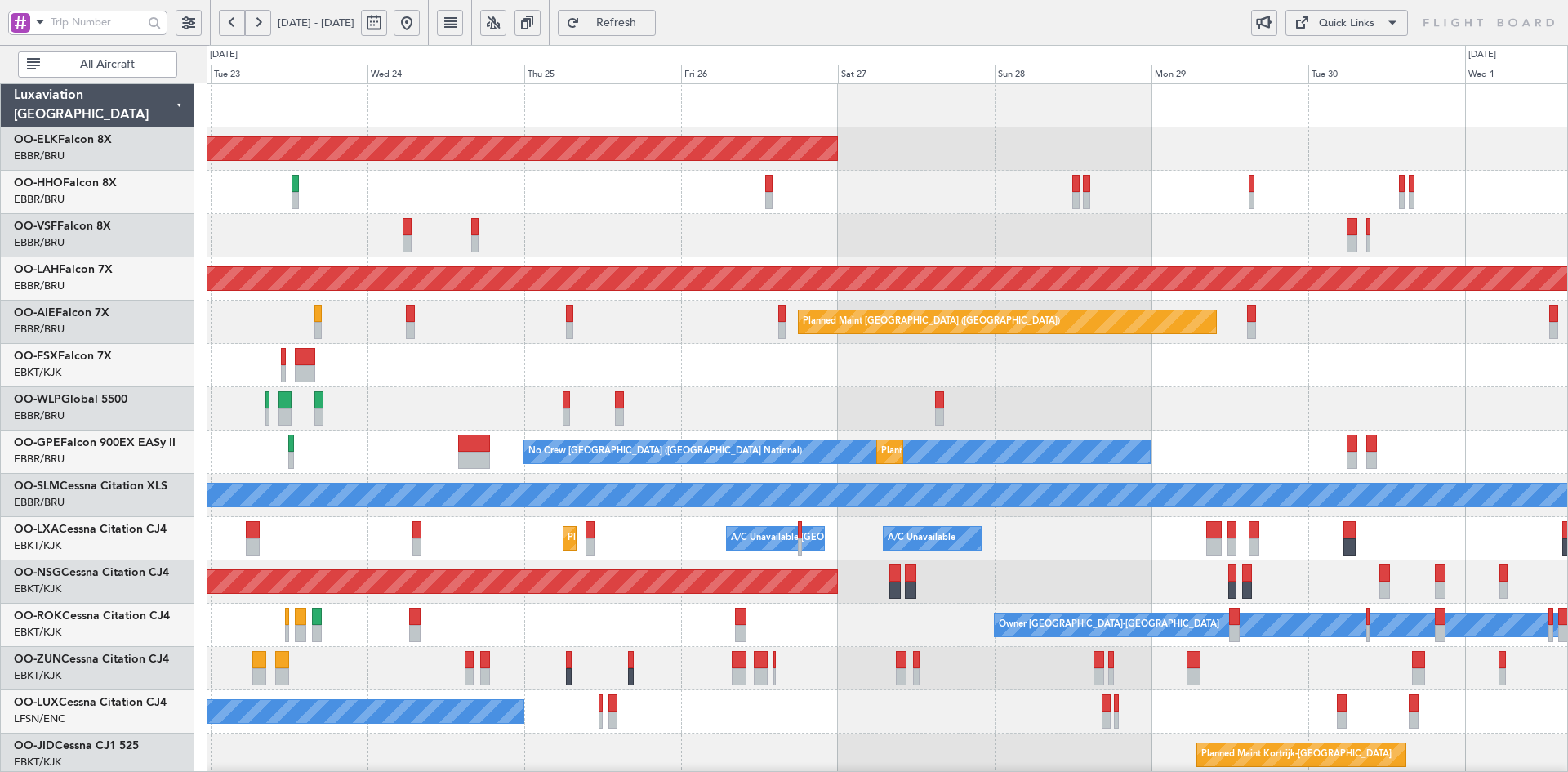
scroll to position [98, 0]
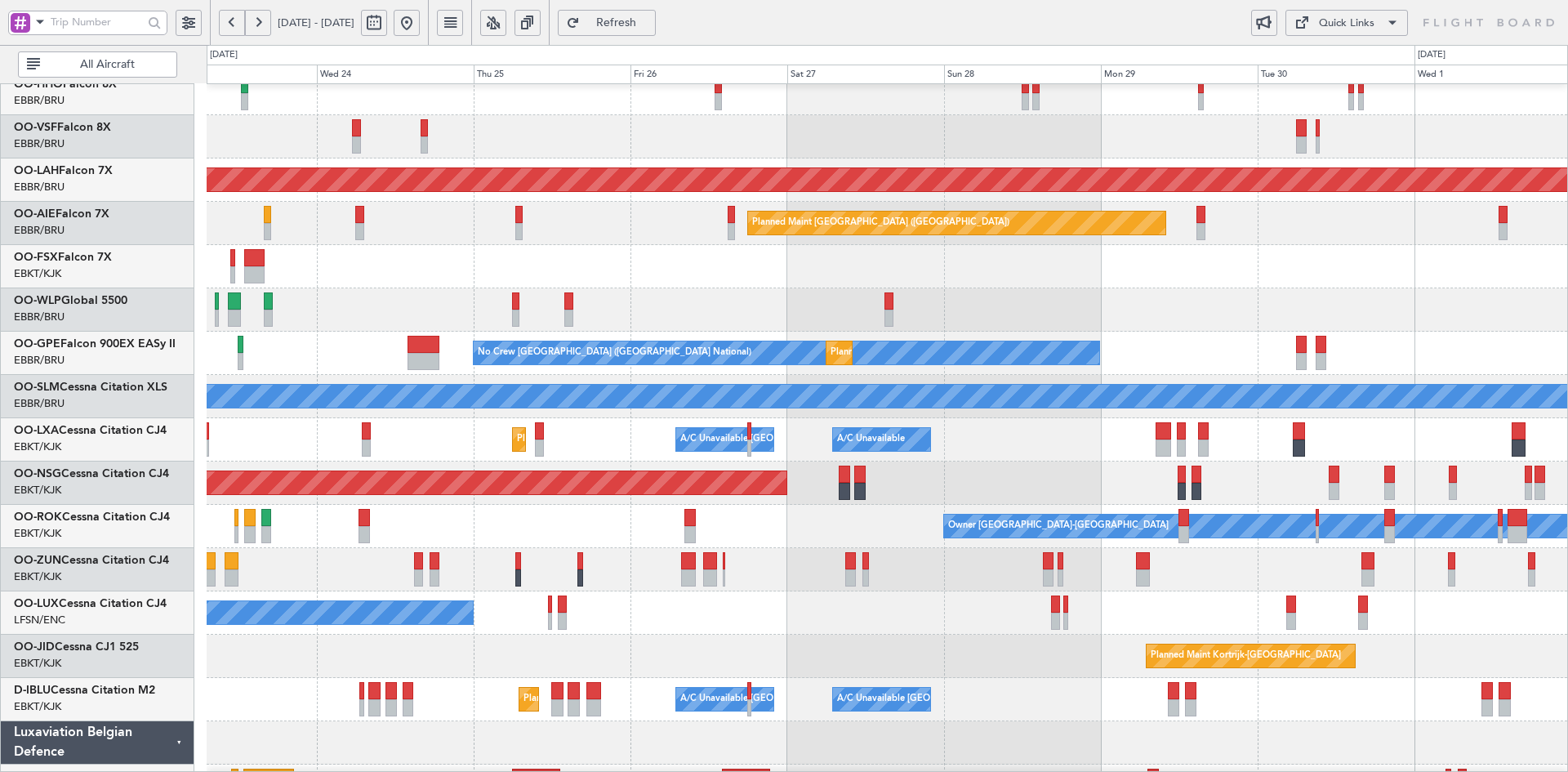
click at [1274, 264] on div at bounding box center [887, 266] width 1361 height 43
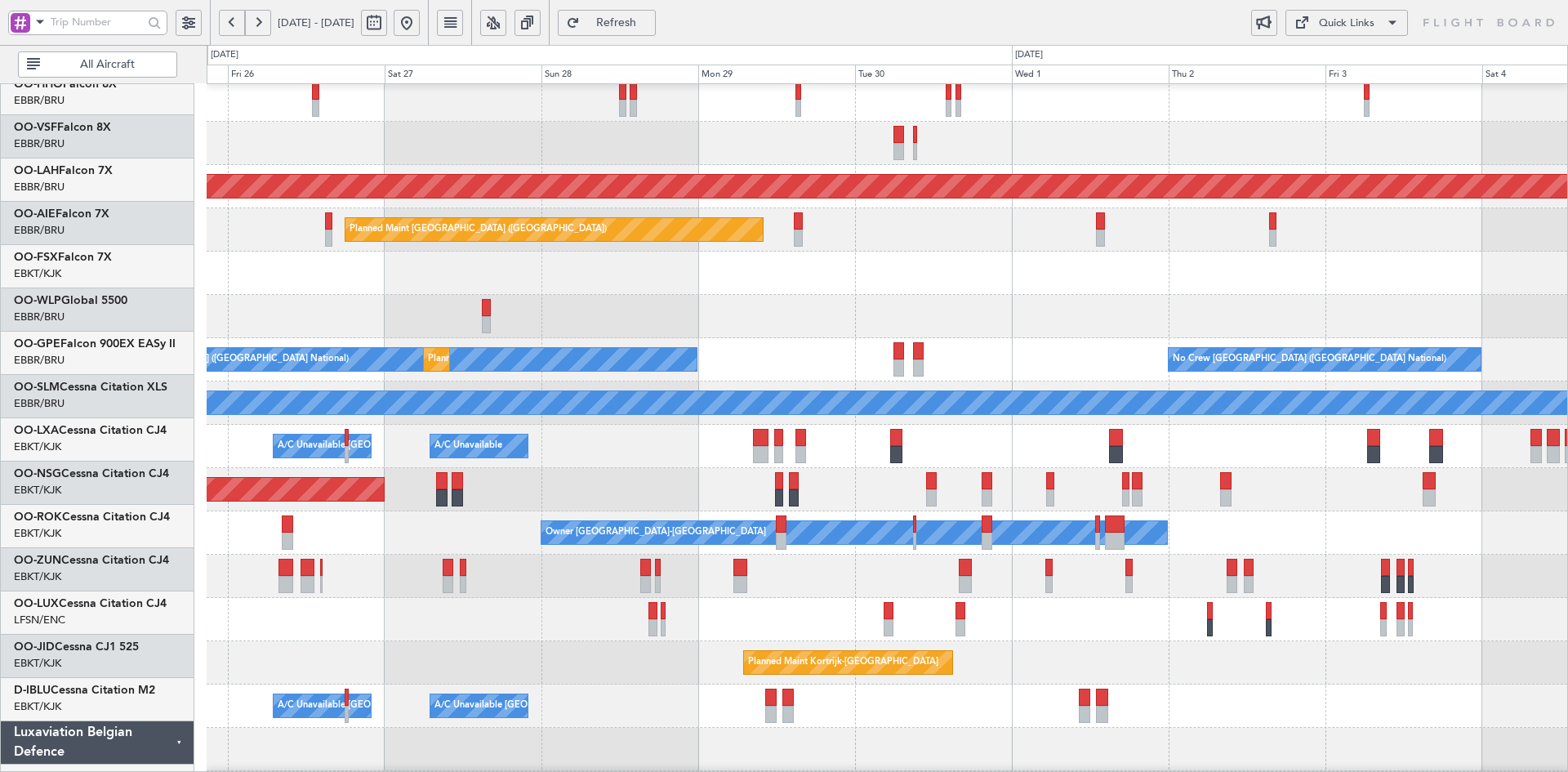
scroll to position [92, 0]
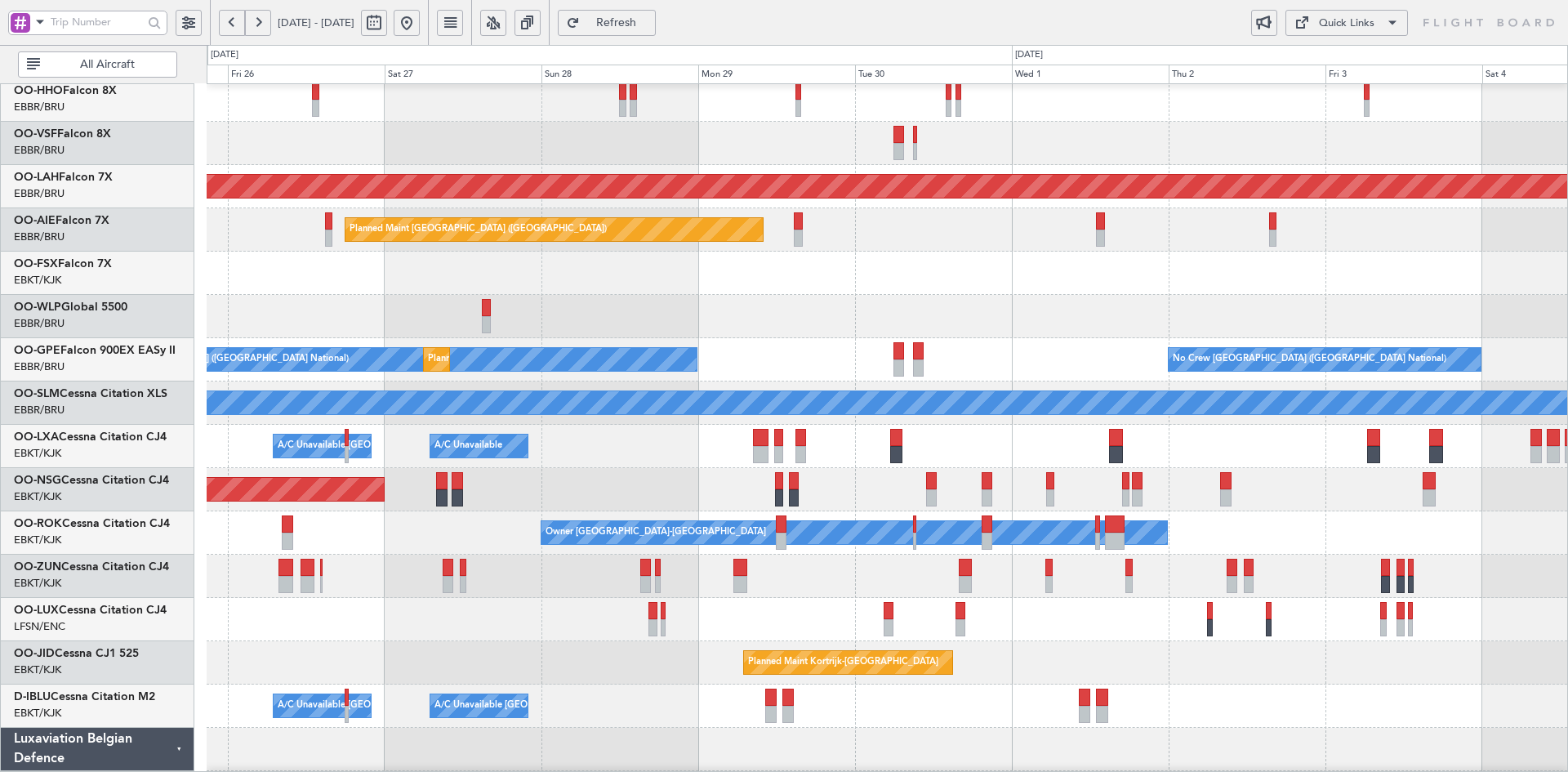
click at [1012, 302] on div at bounding box center [887, 316] width 1361 height 43
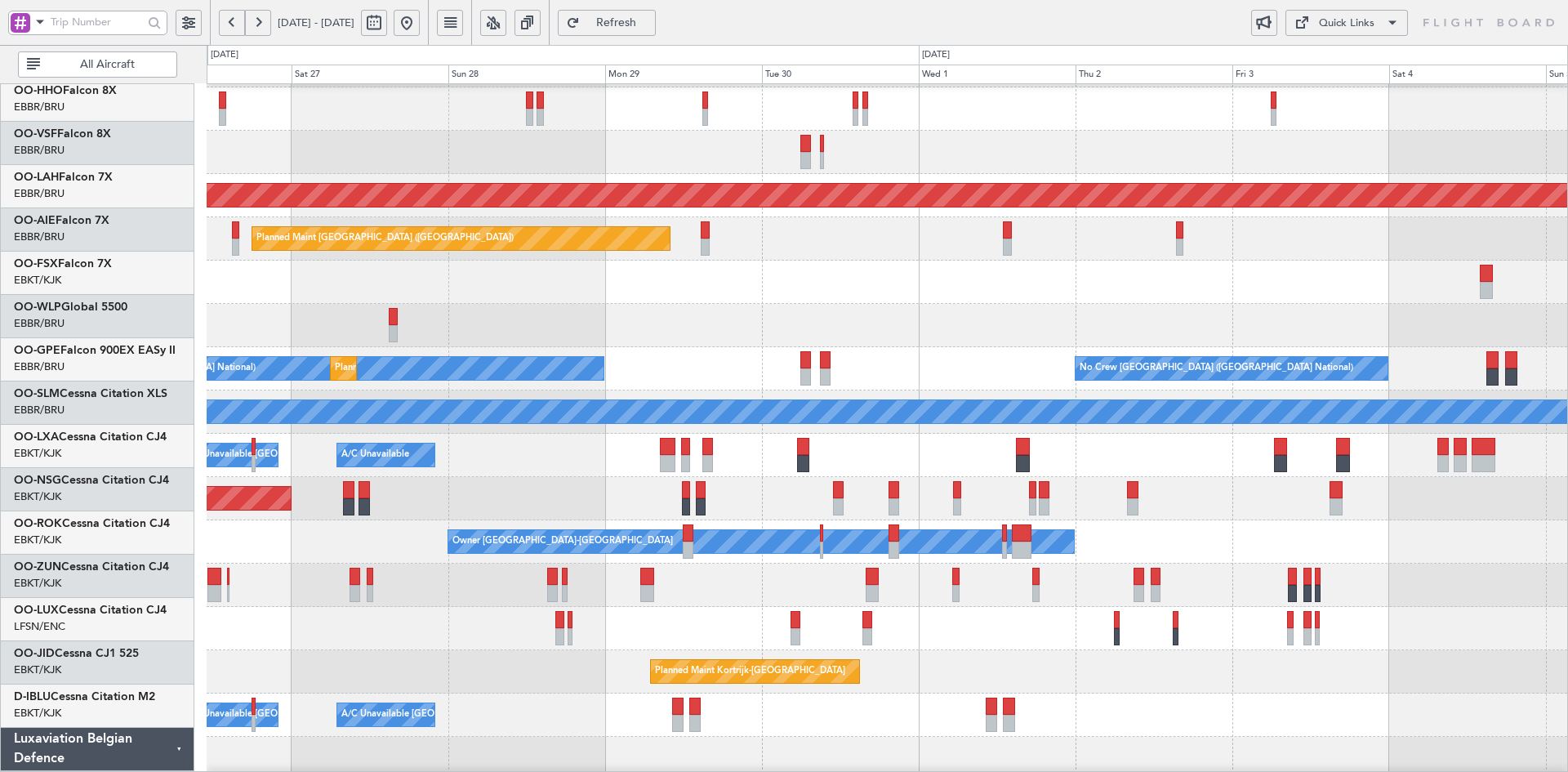
click at [1136, 547] on div "Owner [GEOGRAPHIC_DATA]-[GEOGRAPHIC_DATA]" at bounding box center [887, 541] width 1361 height 43
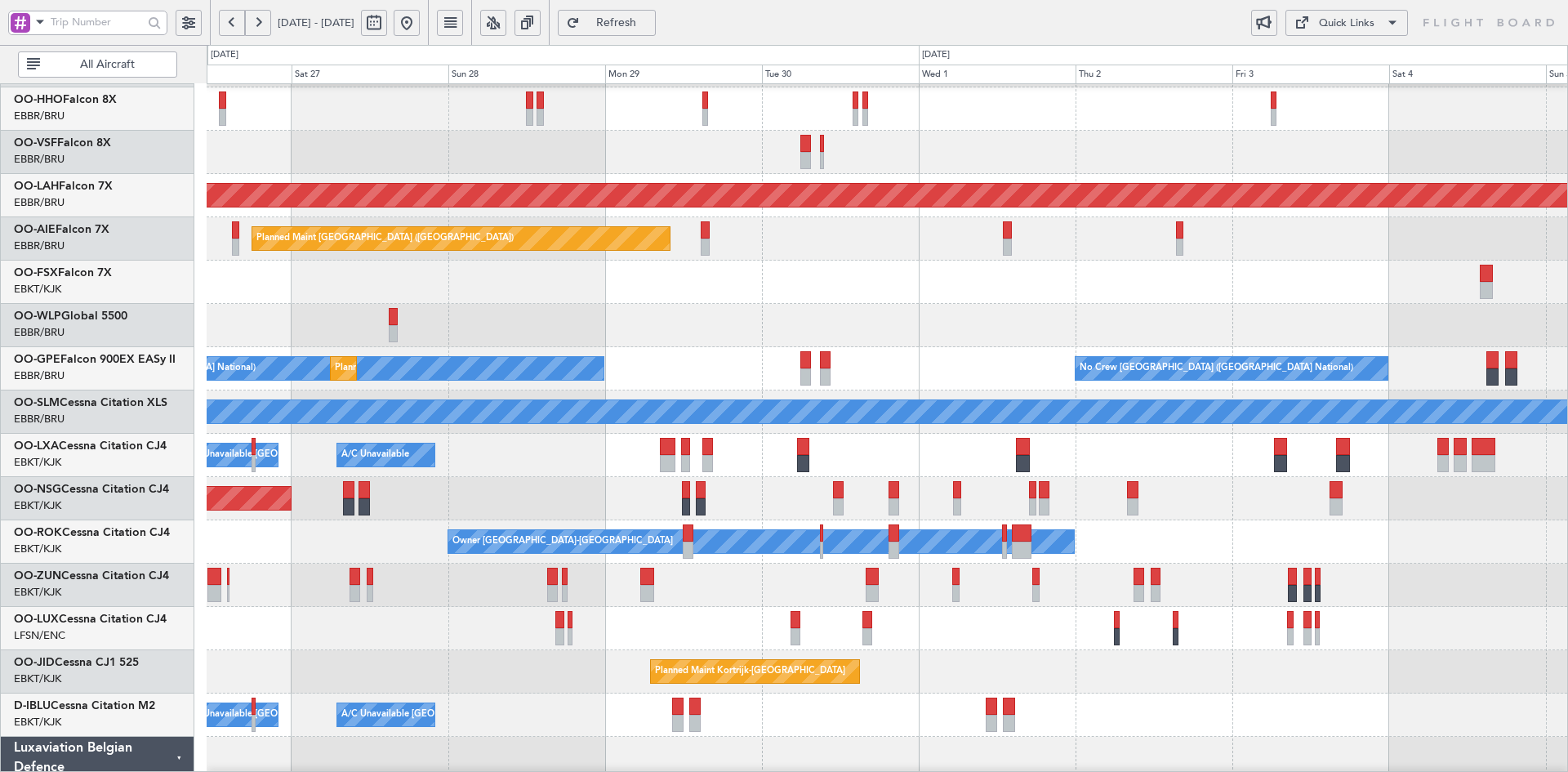
click at [1137, 519] on div "Planned Maint [GEOGRAPHIC_DATA] ([GEOGRAPHIC_DATA])" at bounding box center [887, 498] width 1361 height 43
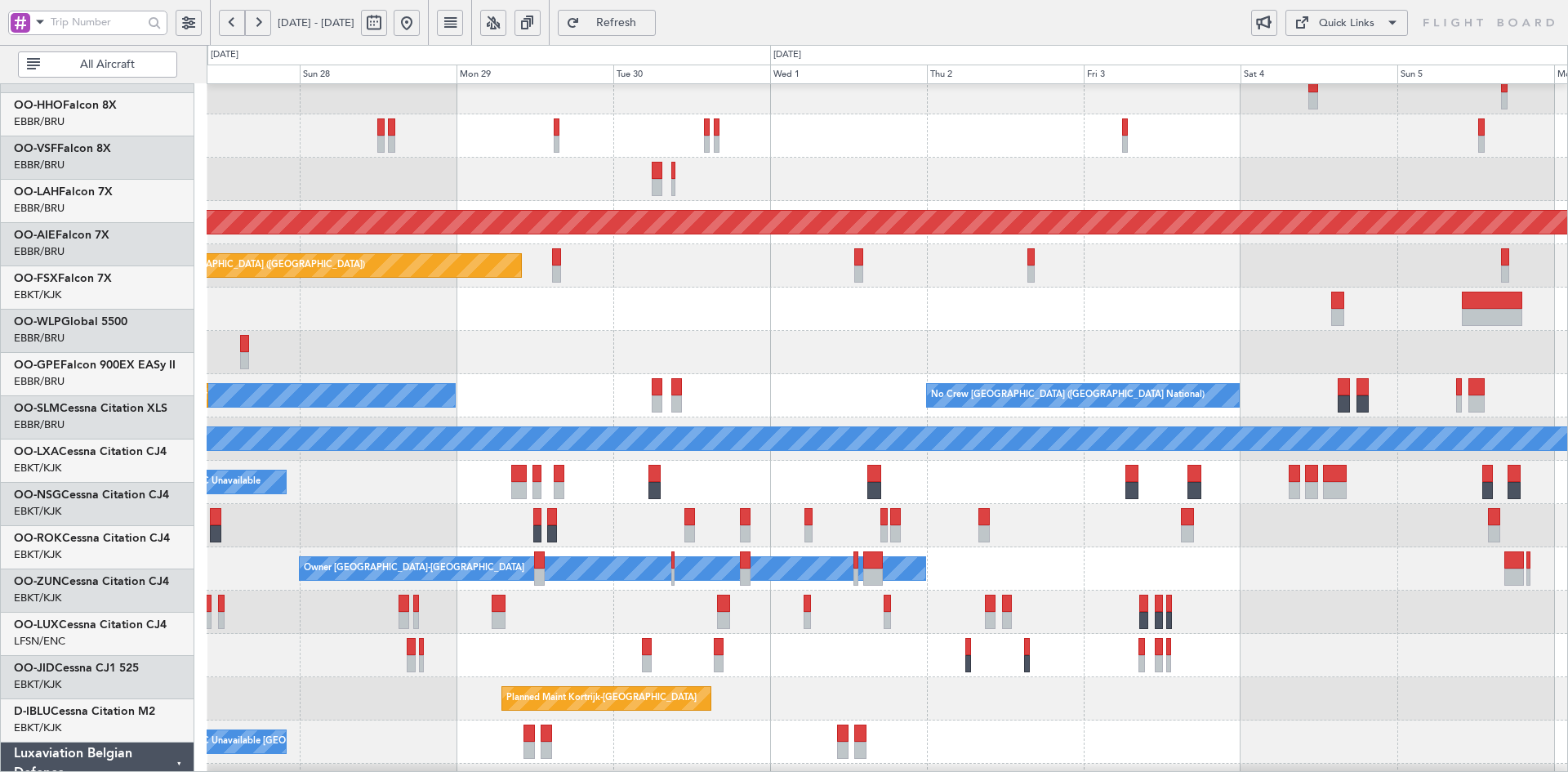
click at [1079, 510] on div "Planned Maint [GEOGRAPHIC_DATA] ([GEOGRAPHIC_DATA])" at bounding box center [887, 525] width 1361 height 43
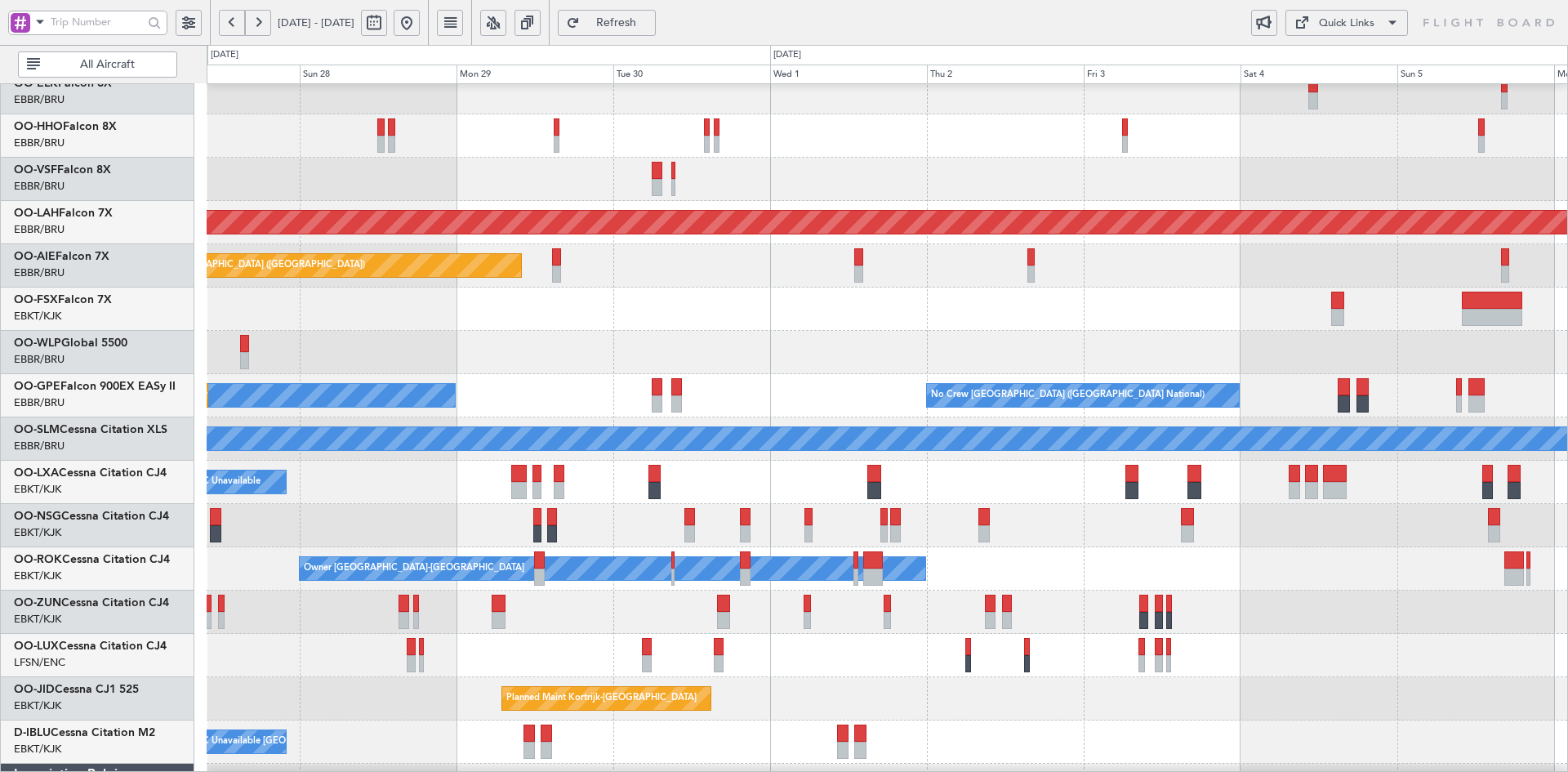
click at [1182, 562] on div "Owner [GEOGRAPHIC_DATA]-[GEOGRAPHIC_DATA]" at bounding box center [887, 569] width 1361 height 43
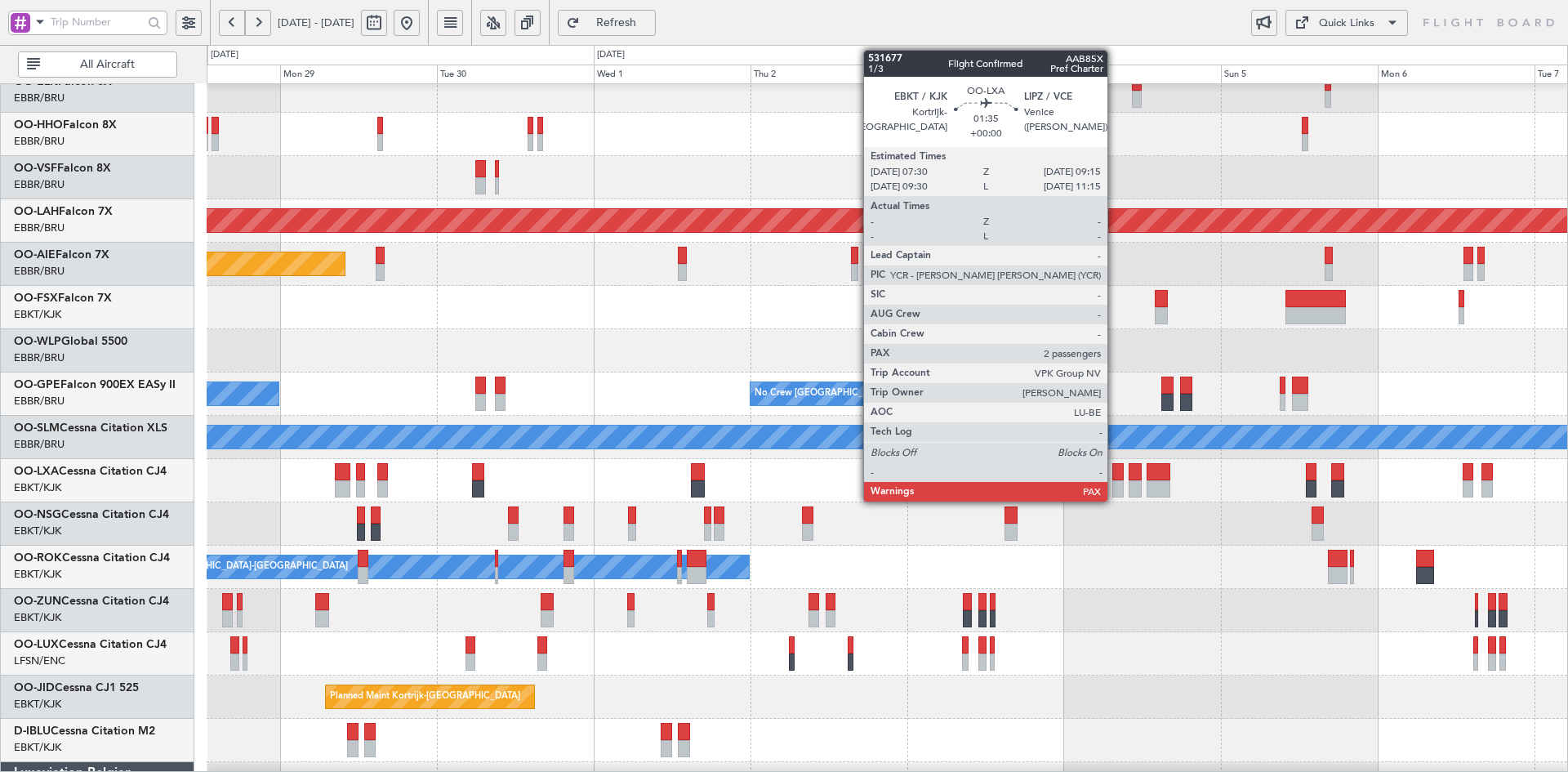
click at [1115, 490] on div at bounding box center [1118, 489] width 11 height 17
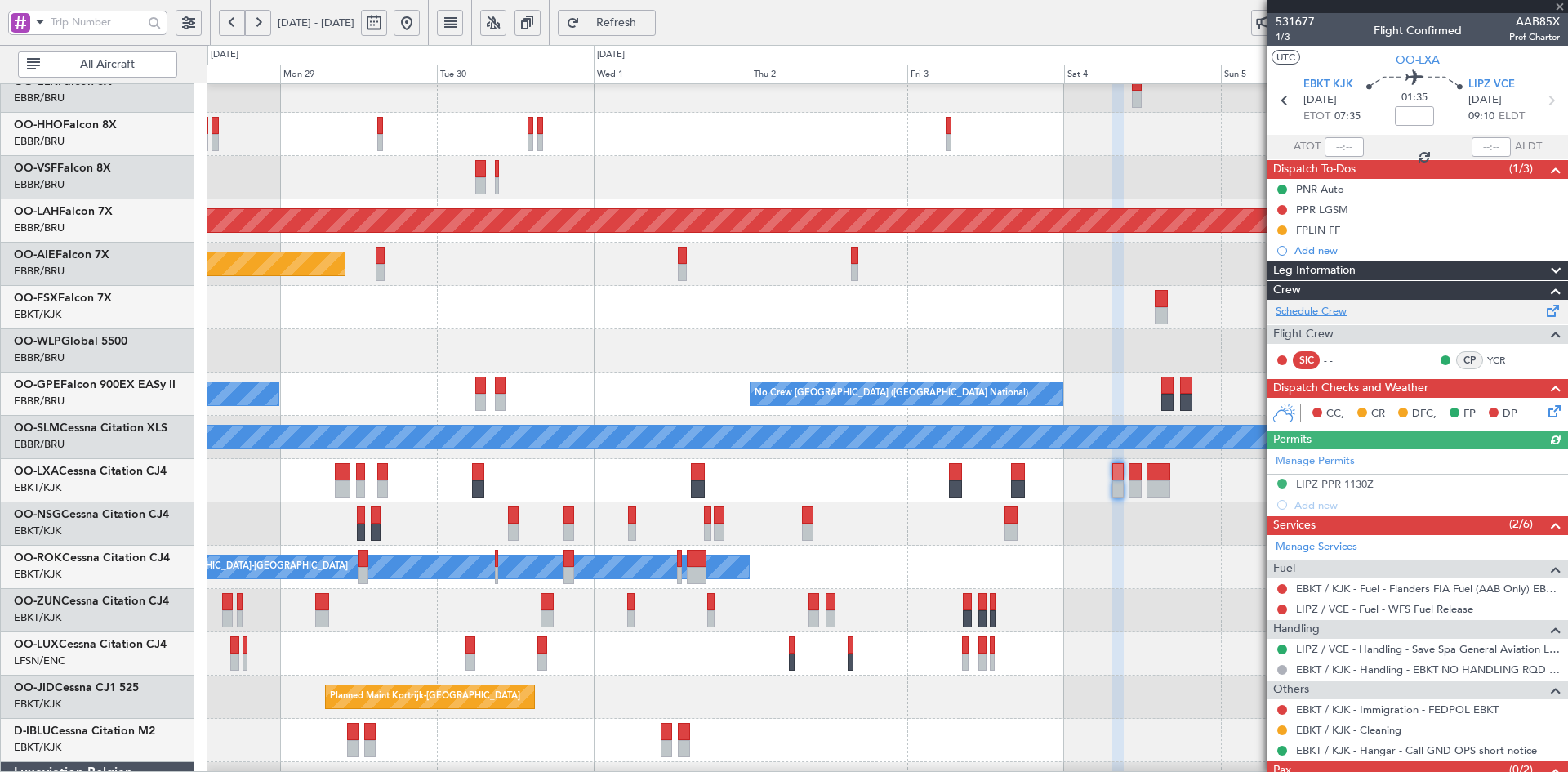
click at [1307, 311] on link "Schedule Crew" at bounding box center [1311, 312] width 71 height 17
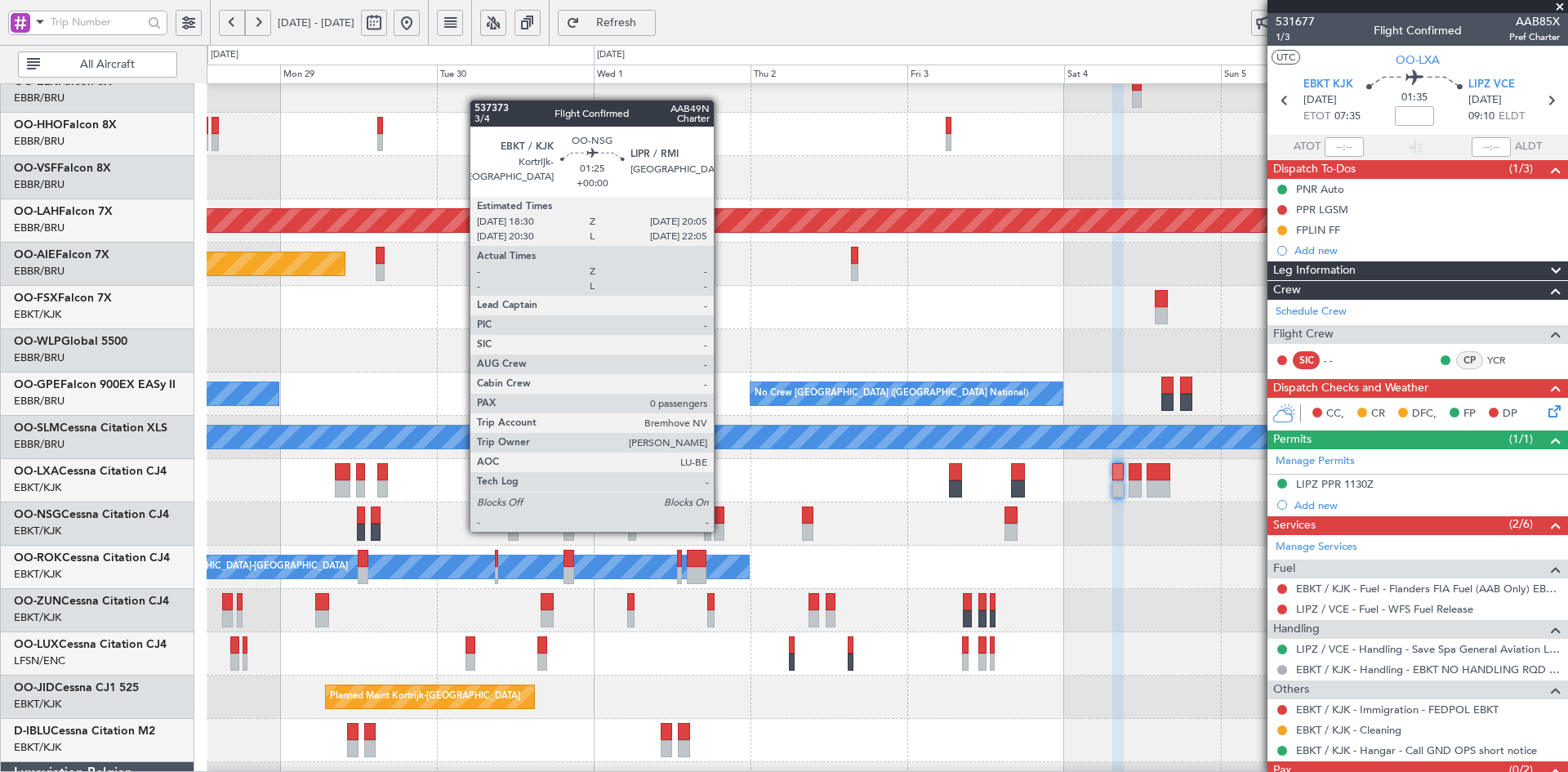
click at [721, 530] on div at bounding box center [720, 532] width 11 height 17
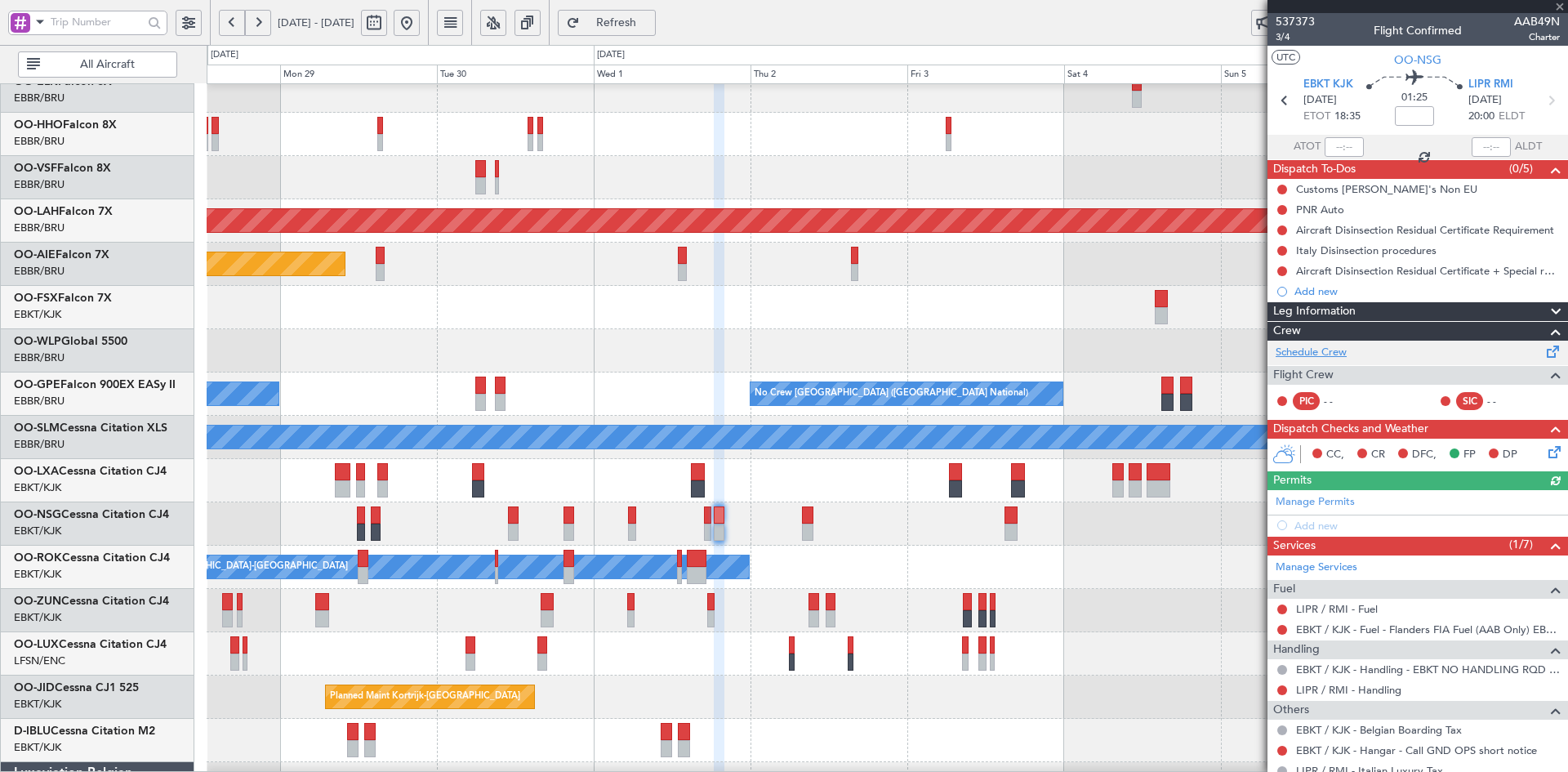
click at [1324, 357] on link "Schedule Crew" at bounding box center [1311, 353] width 71 height 17
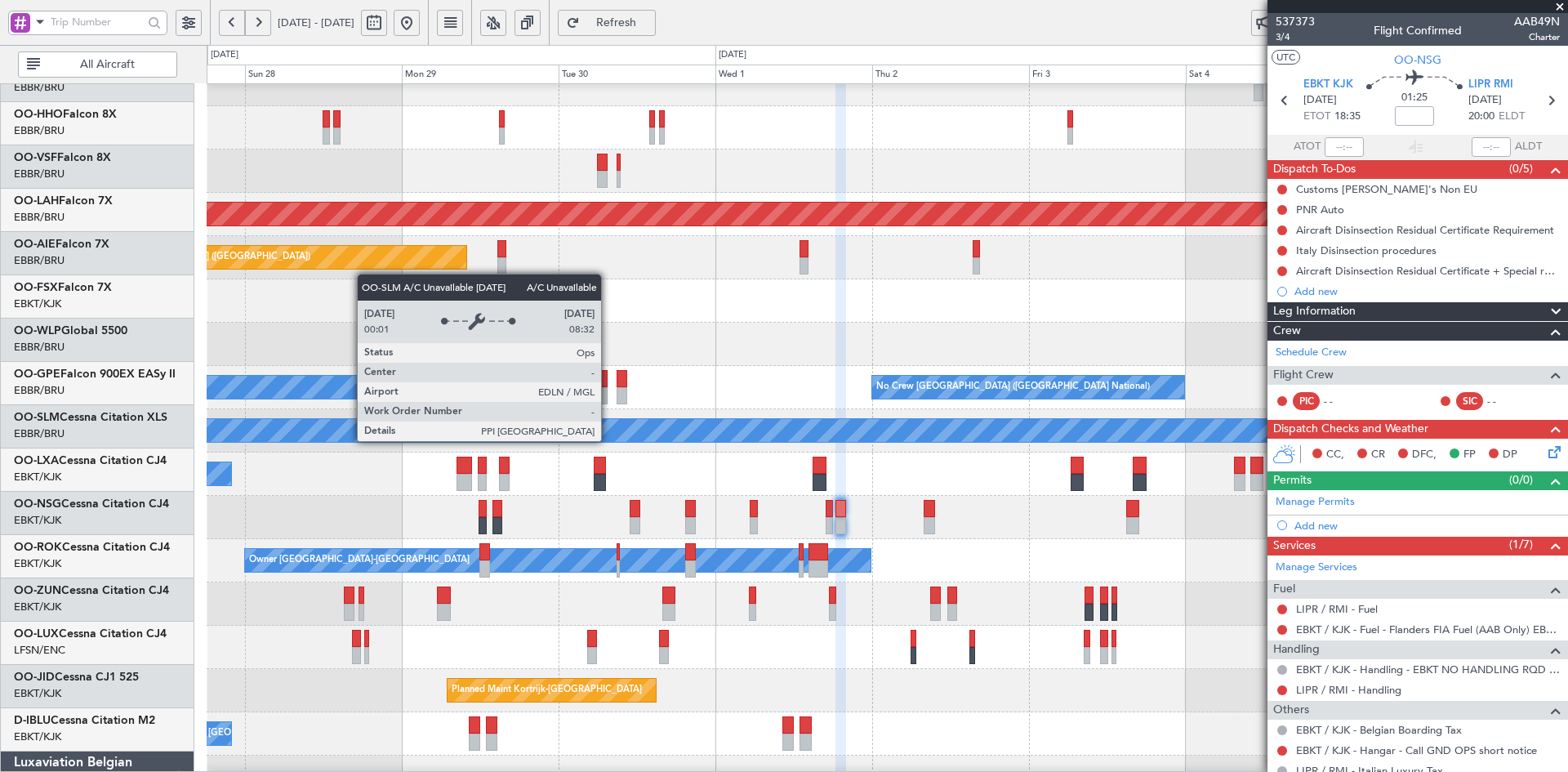
click at [801, 438] on div "A/C Unavailable [GEOGRAPHIC_DATA]" at bounding box center [888, 430] width 4082 height 23
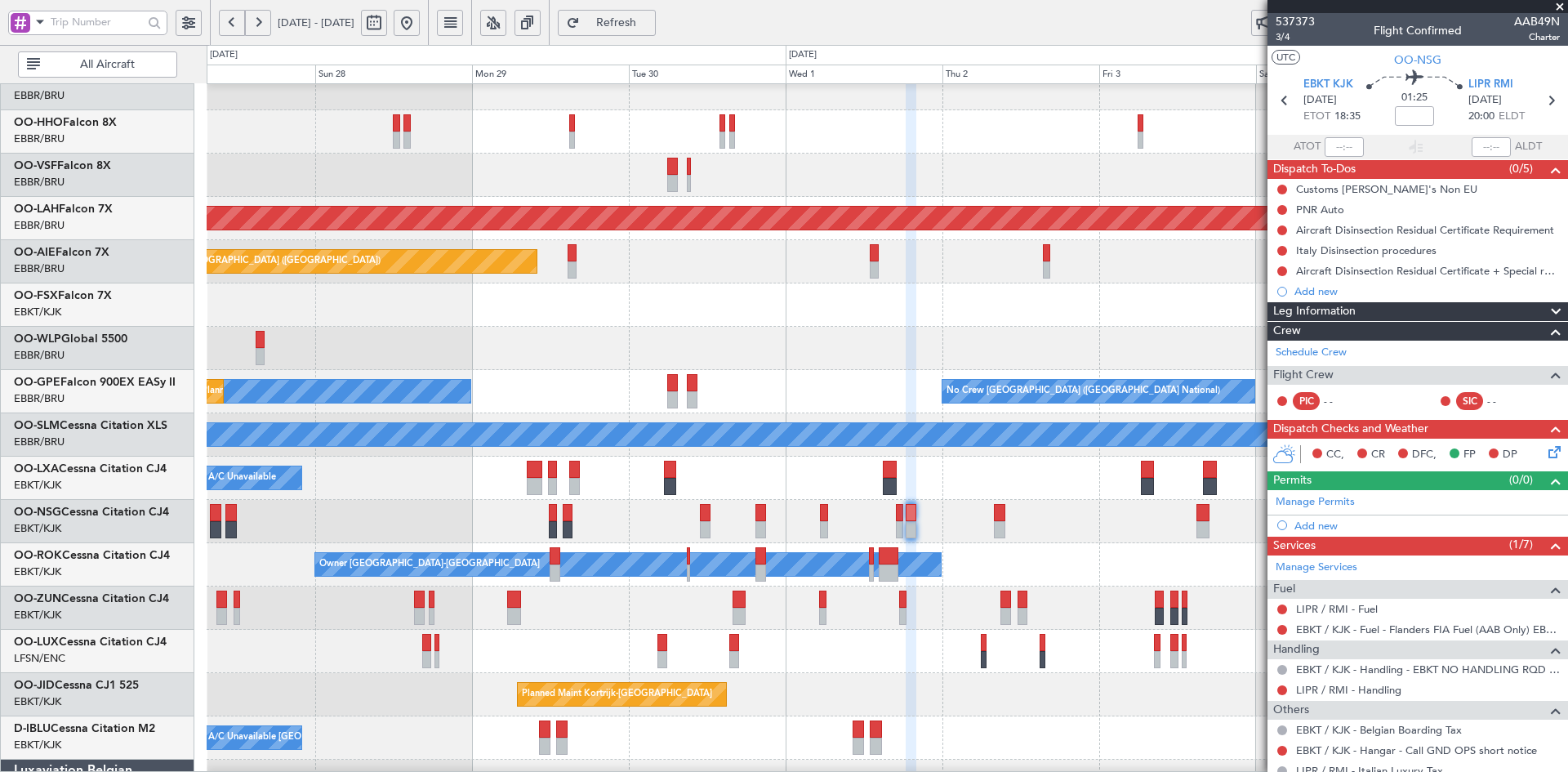
click at [783, 312] on div at bounding box center [887, 305] width 1361 height 43
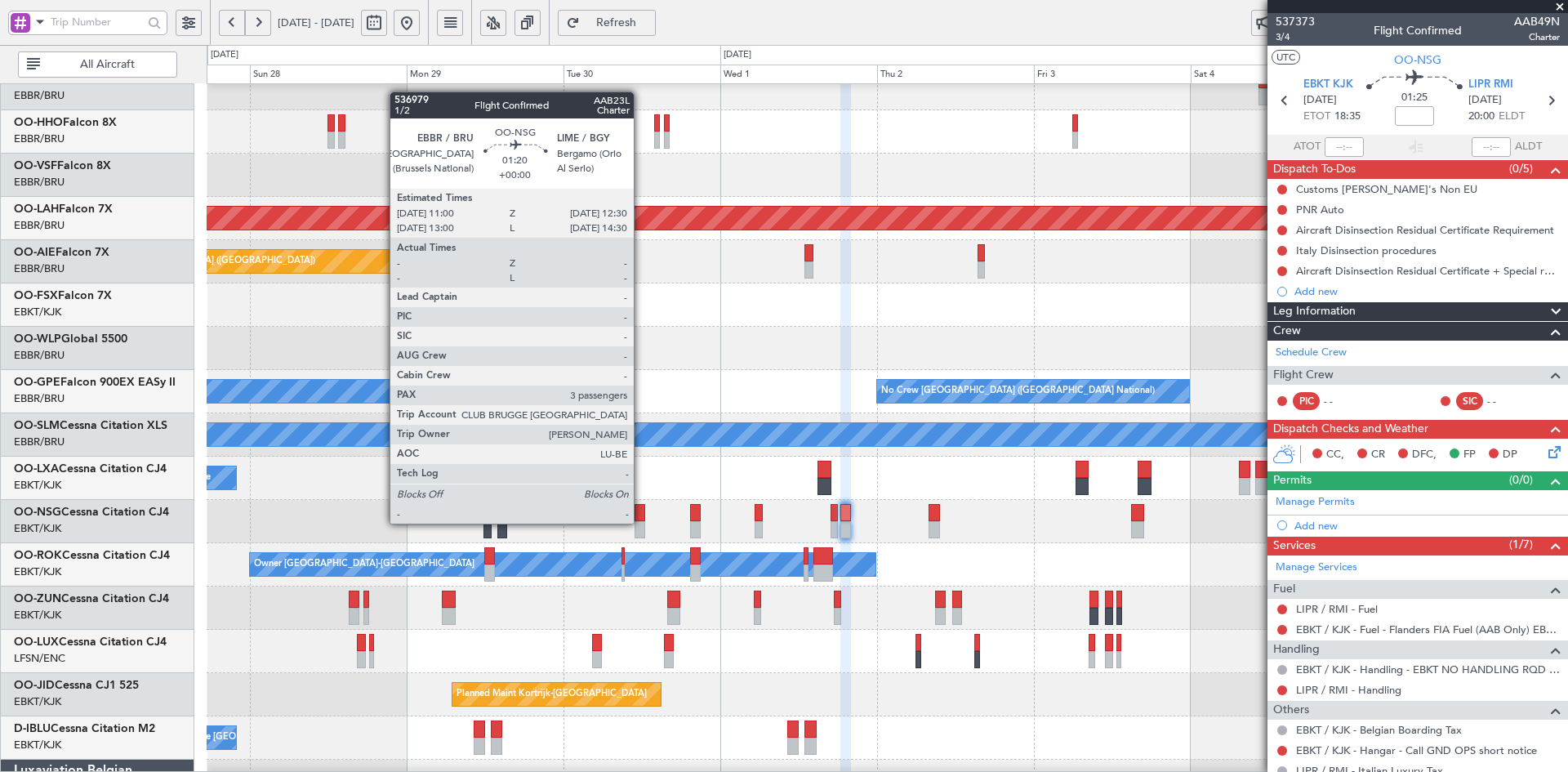
click at [641, 524] on div at bounding box center [640, 529] width 10 height 17
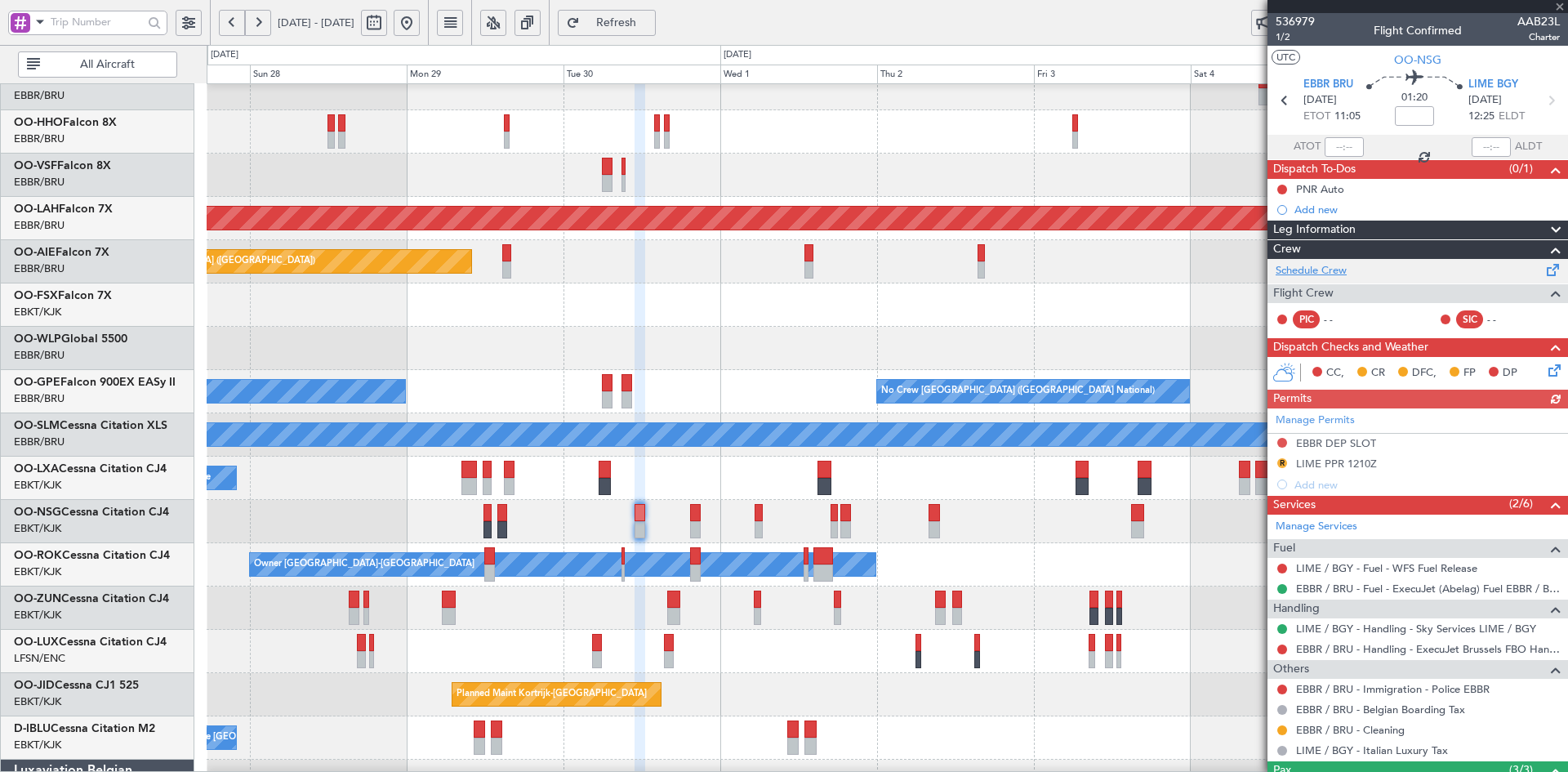
click at [1338, 266] on link "Schedule Crew" at bounding box center [1311, 271] width 71 height 17
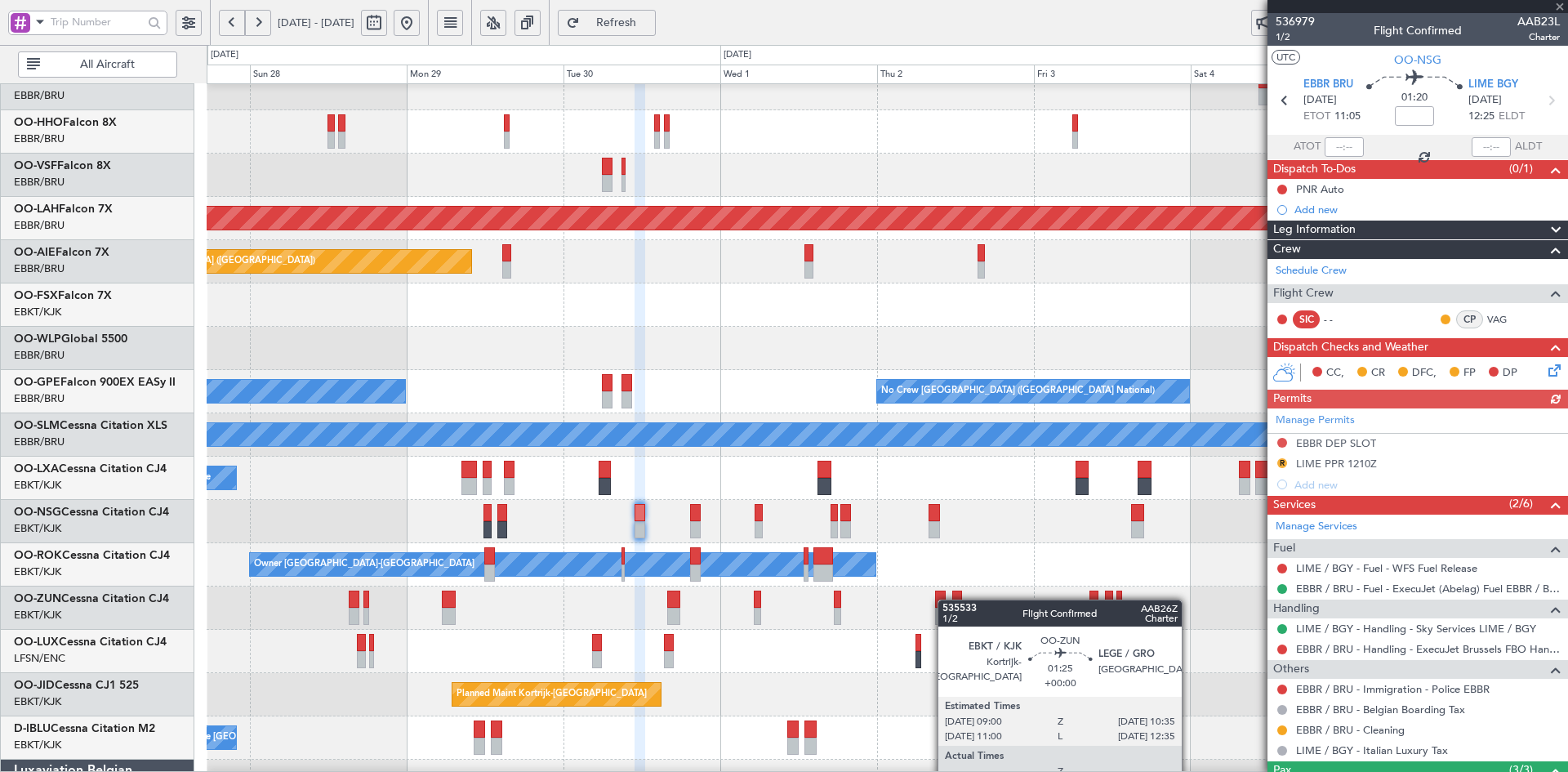
click at [961, 335] on div "Planned Maint Kortrijk-Wevelgem Planned Maint Alton-st Louis (St Louis Regl) Pl…" at bounding box center [887, 456] width 1361 height 866
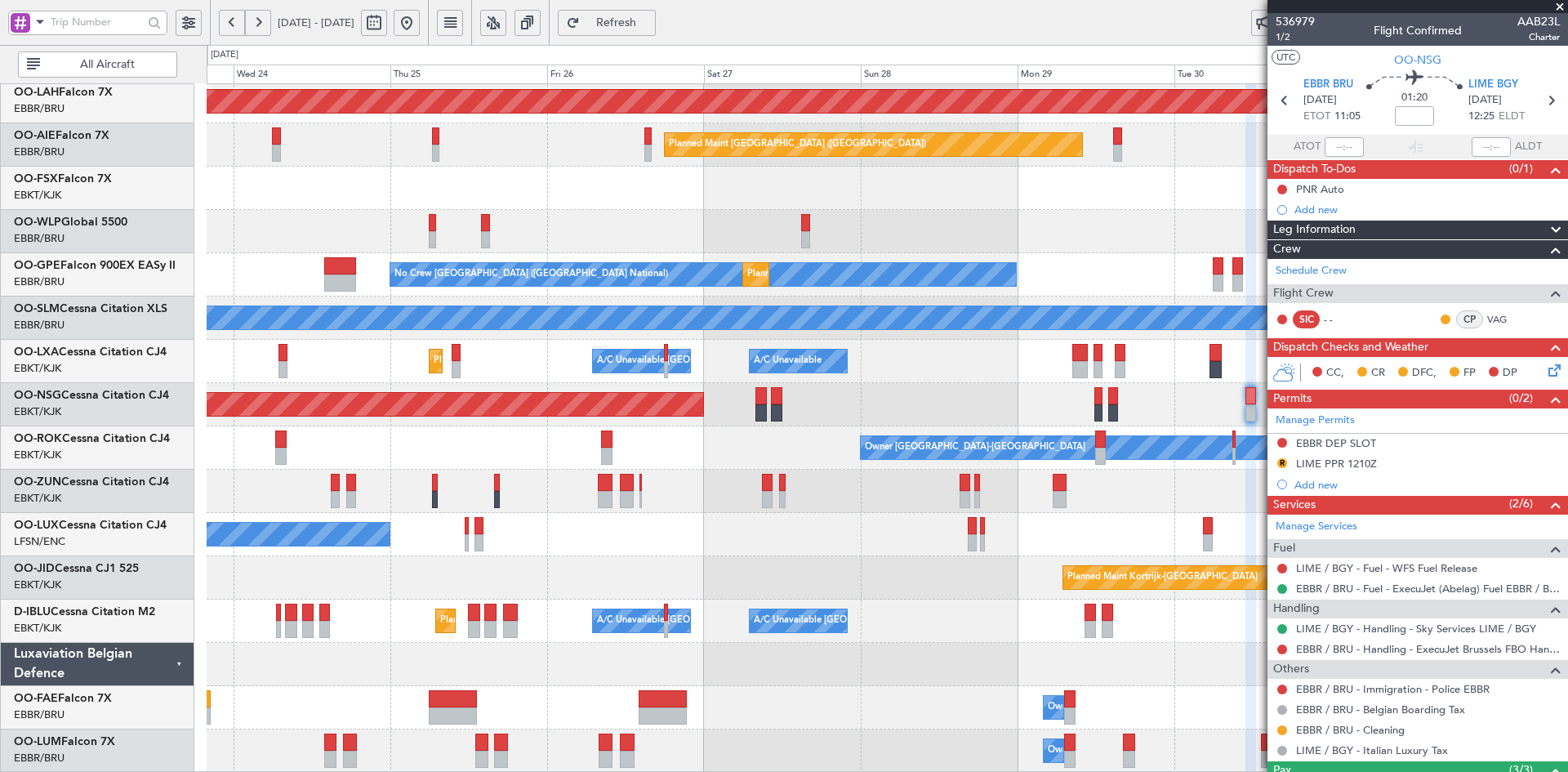
click at [1294, 541] on fb-app "27 Sep 2025 - 06 Oct 2025 Refresh Quick Links All Aircraft Planned Maint Alton-…" at bounding box center [784, 397] width 1568 height 753
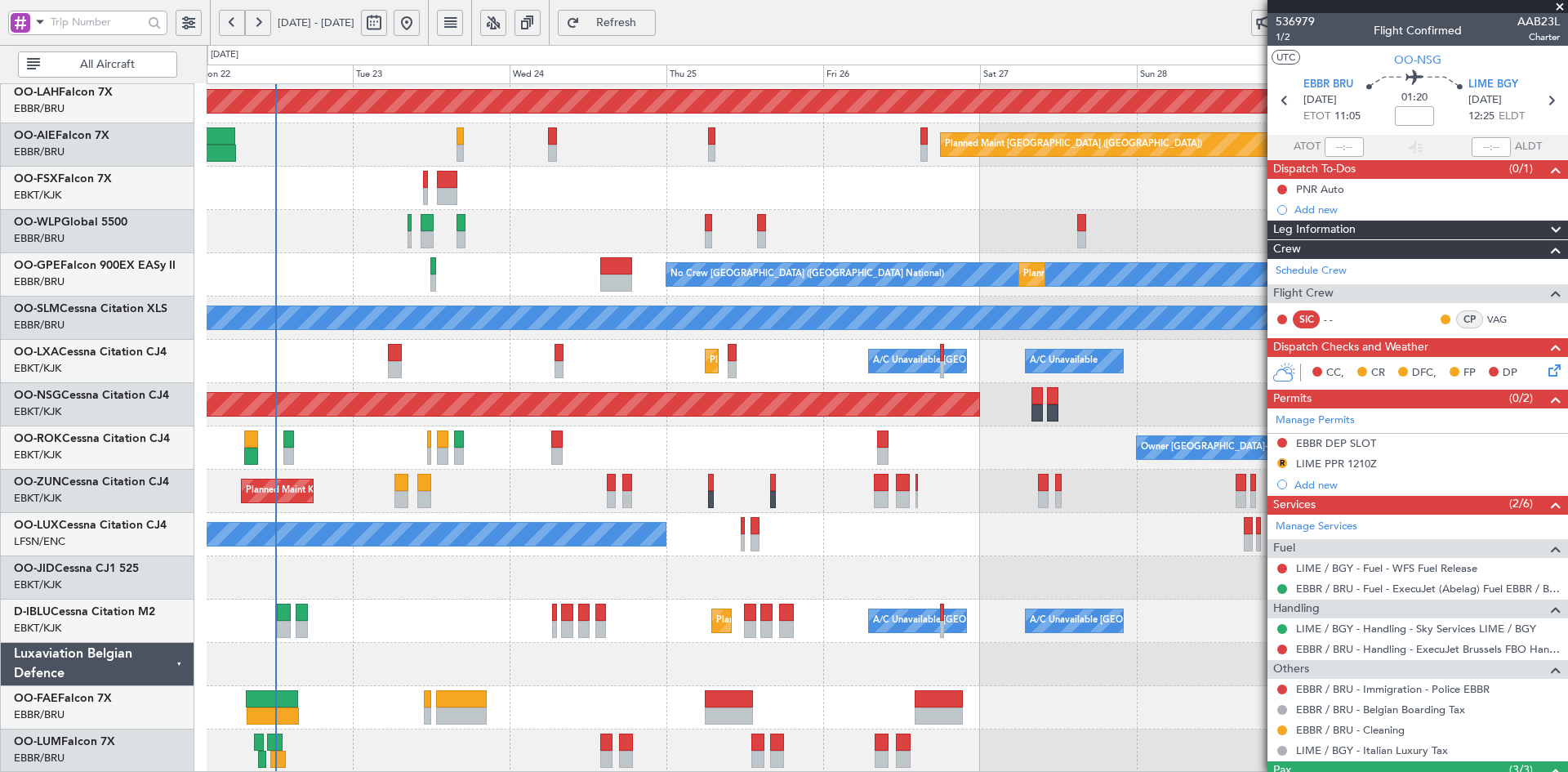
click at [1054, 577] on div "Planned Maint Kortrijk-[GEOGRAPHIC_DATA]" at bounding box center [887, 577] width 1361 height 43
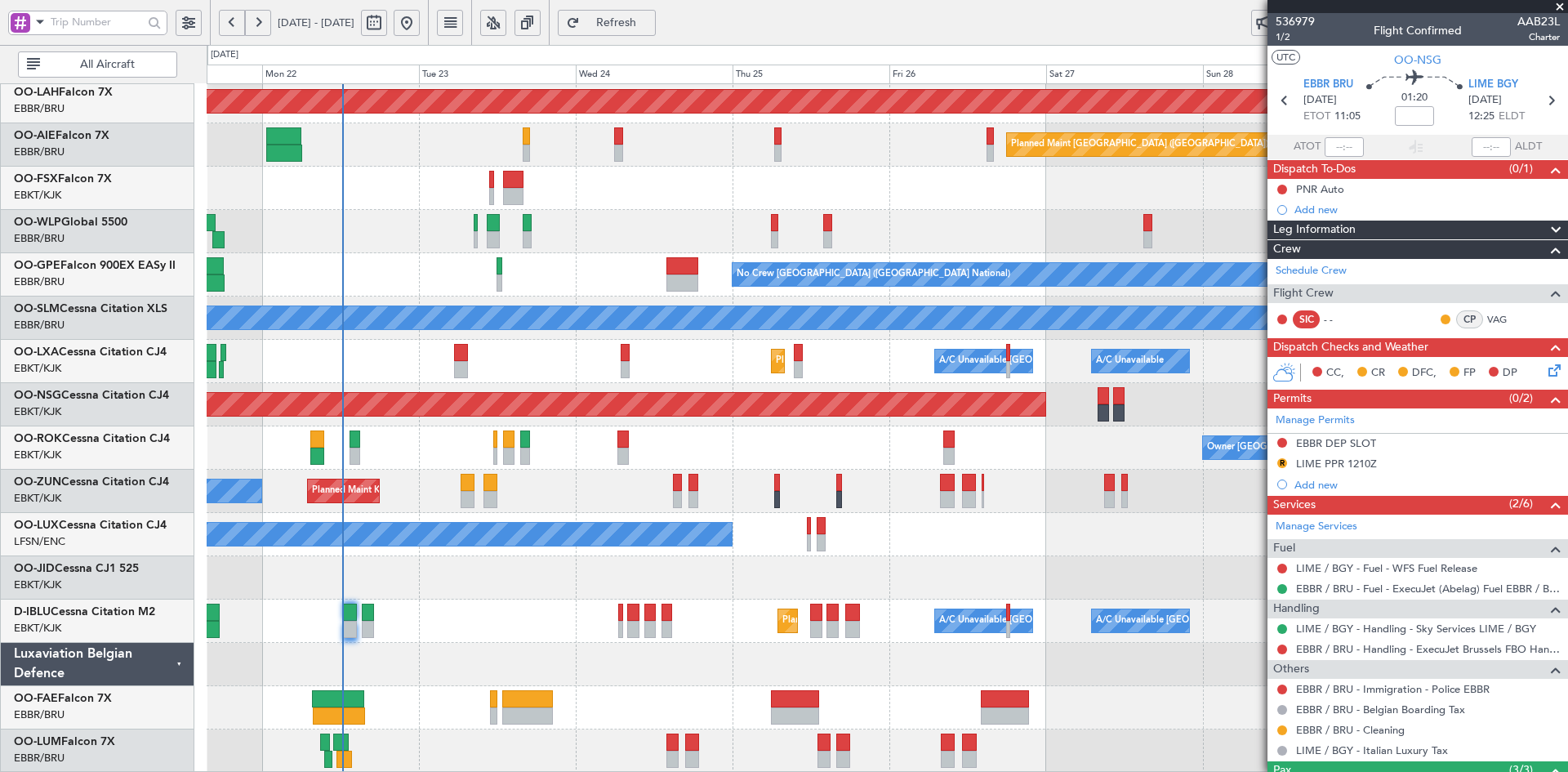
click at [1561, 4] on span at bounding box center [1561, 7] width 17 height 15
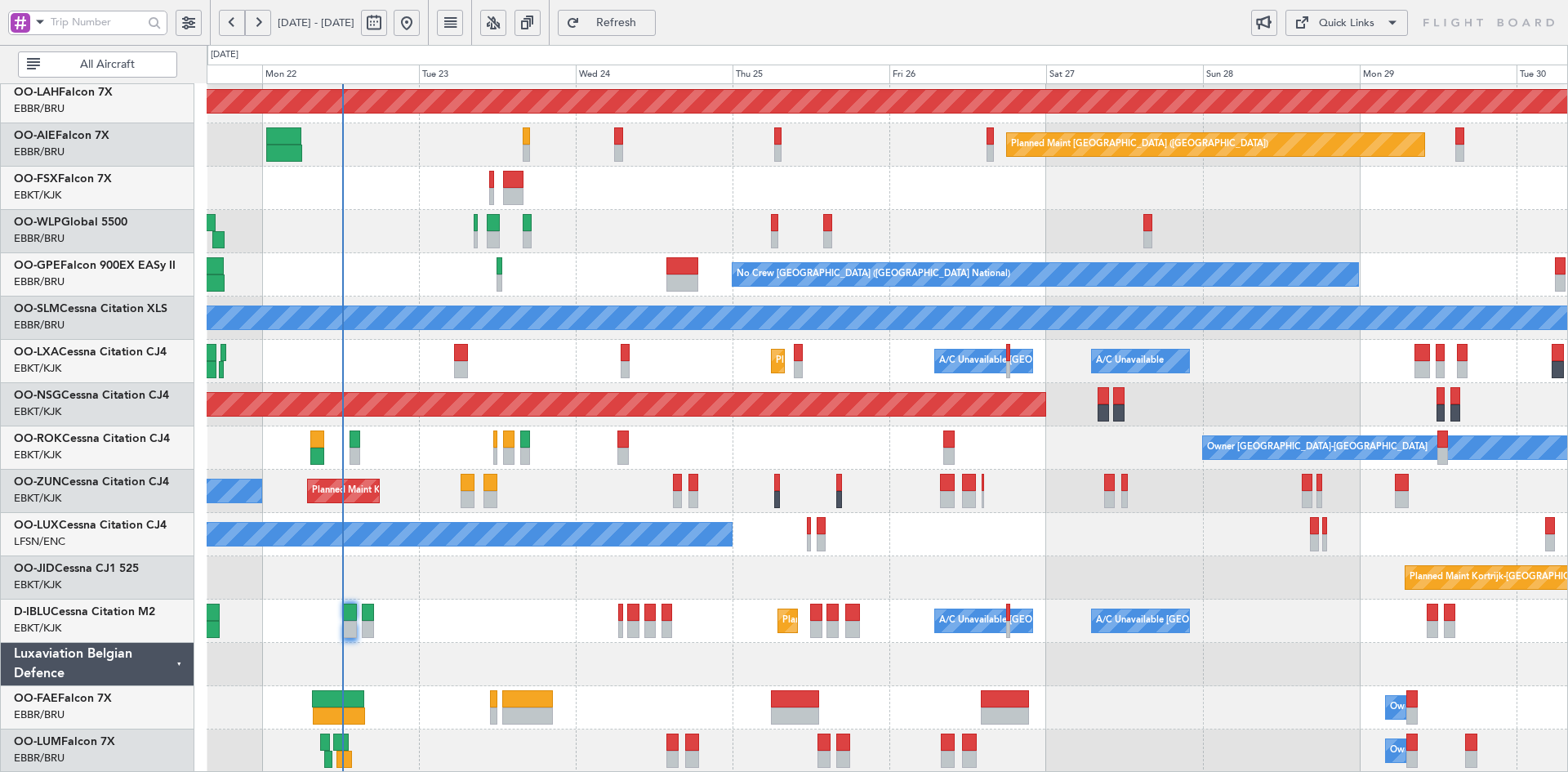
type input "0"
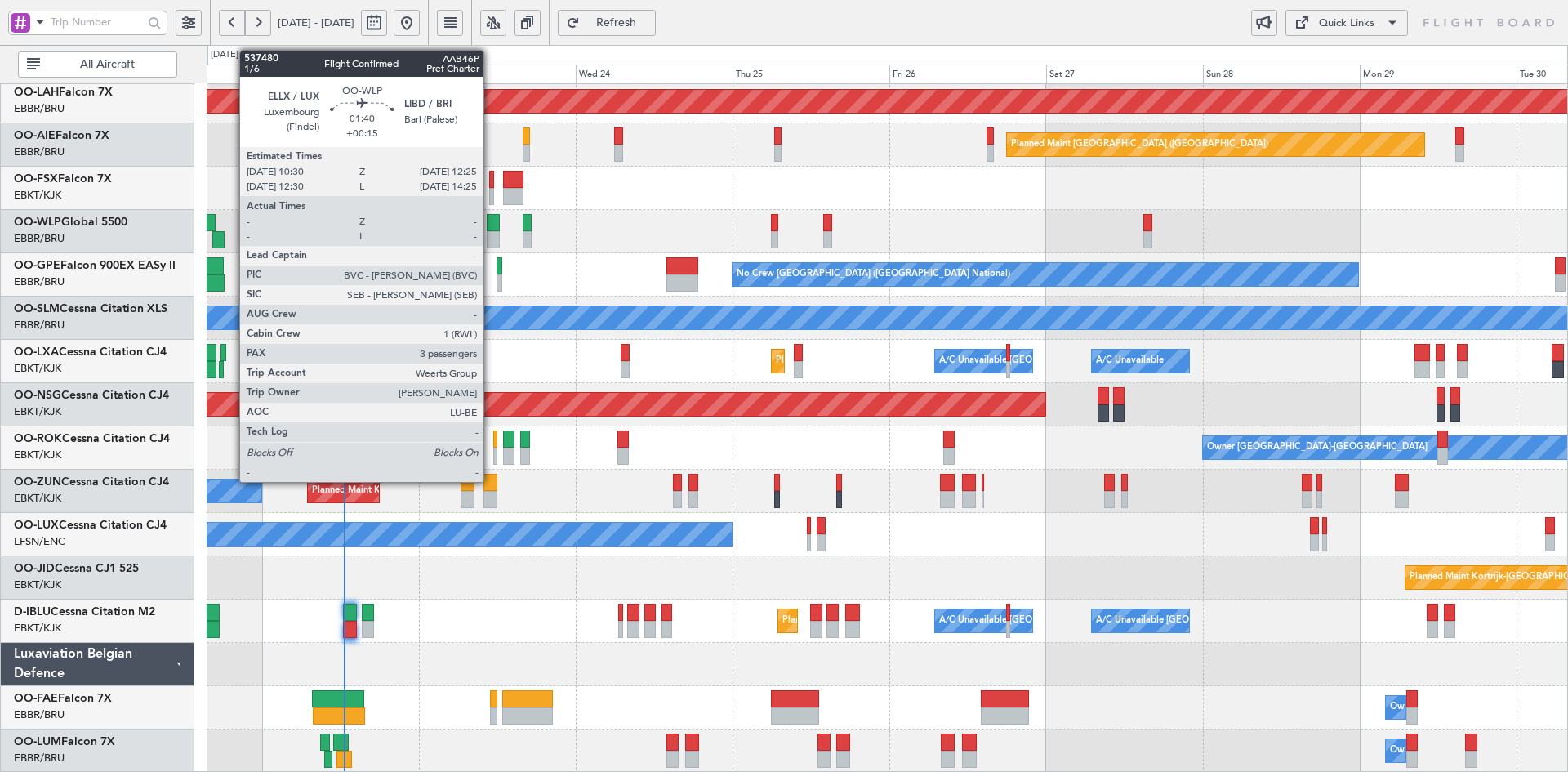
click at [680, 230] on div at bounding box center [887, 231] width 1361 height 43
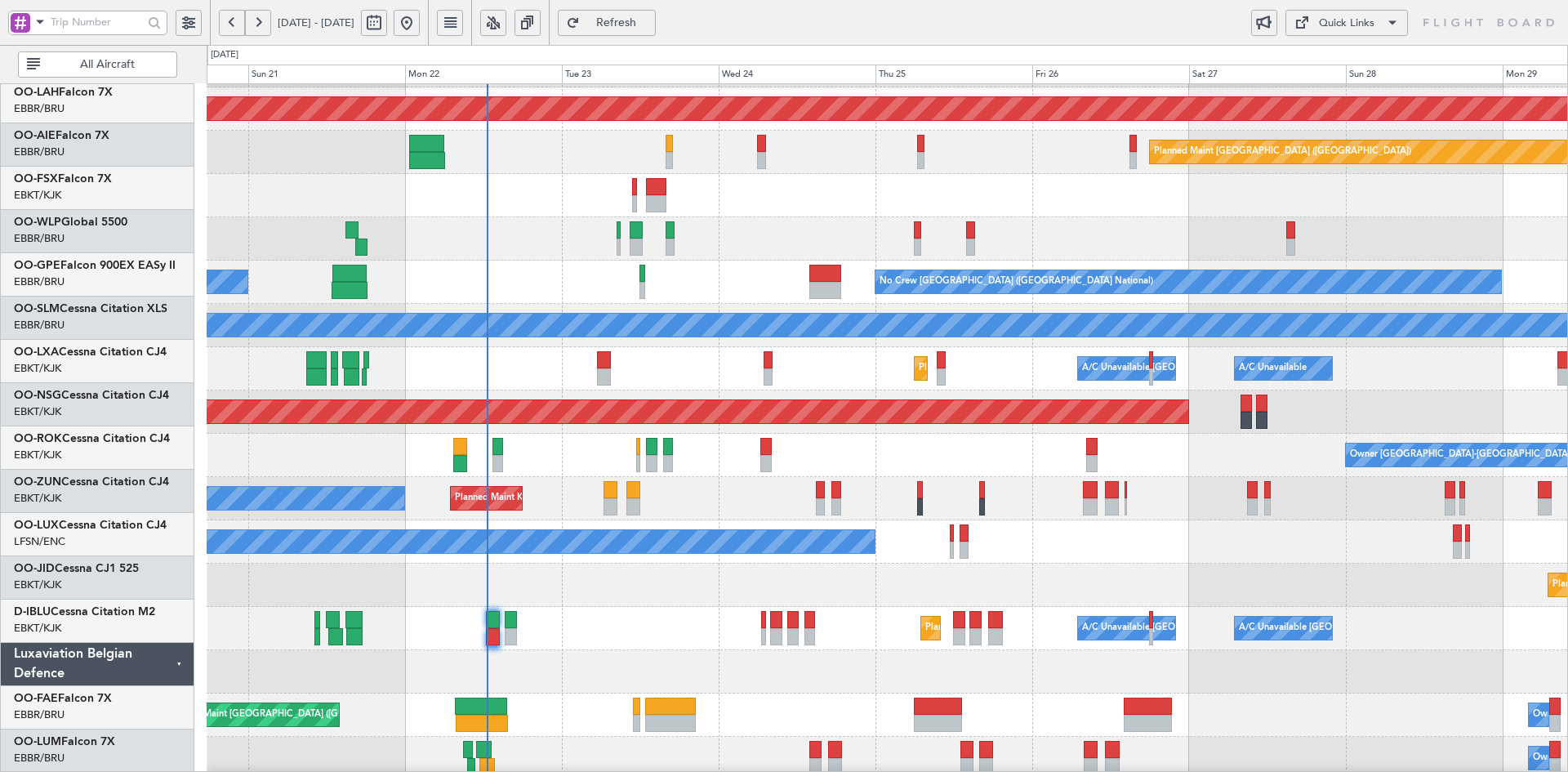
click at [1048, 192] on div at bounding box center [887, 195] width 1361 height 43
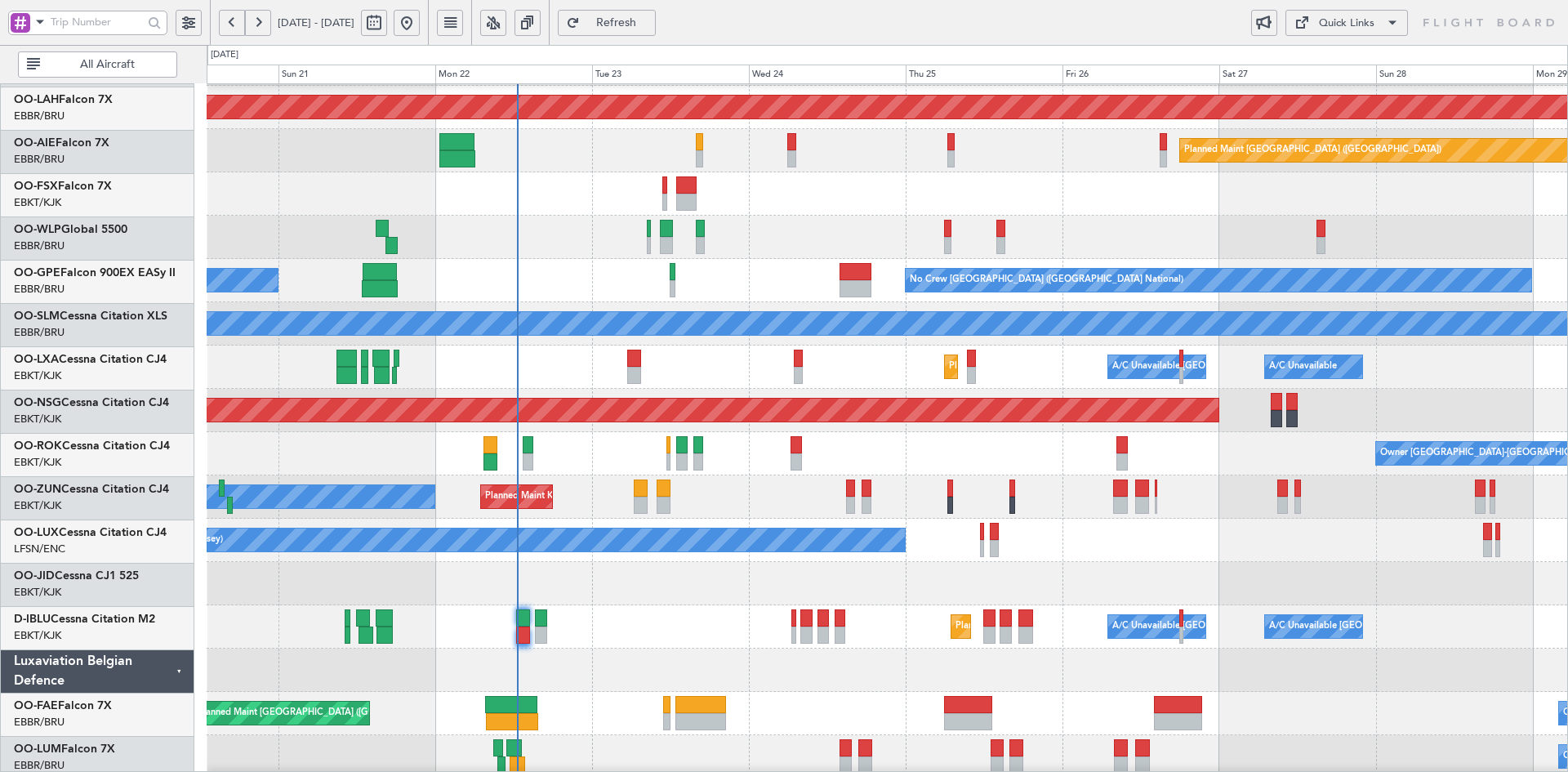
click at [1093, 213] on div at bounding box center [887, 193] width 1361 height 43
click at [891, 566] on div "AOG Maint Brussels (Brussels National) Planned Maint Alton-st Louis (St Louis R…" at bounding box center [887, 345] width 1361 height 866
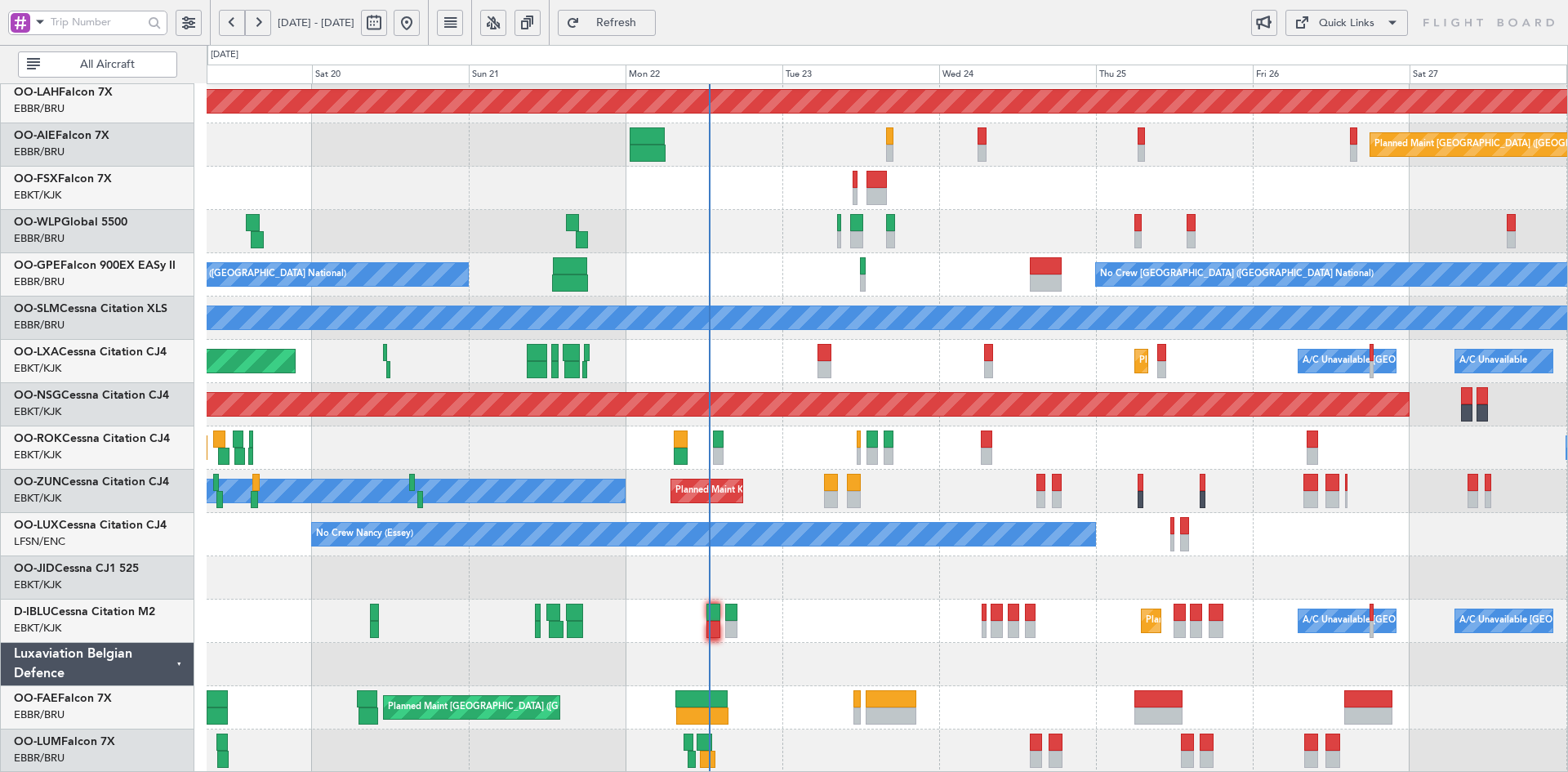
click at [1332, 563] on div "Planned Maint Kortrijk-[GEOGRAPHIC_DATA]" at bounding box center [887, 577] width 1361 height 43
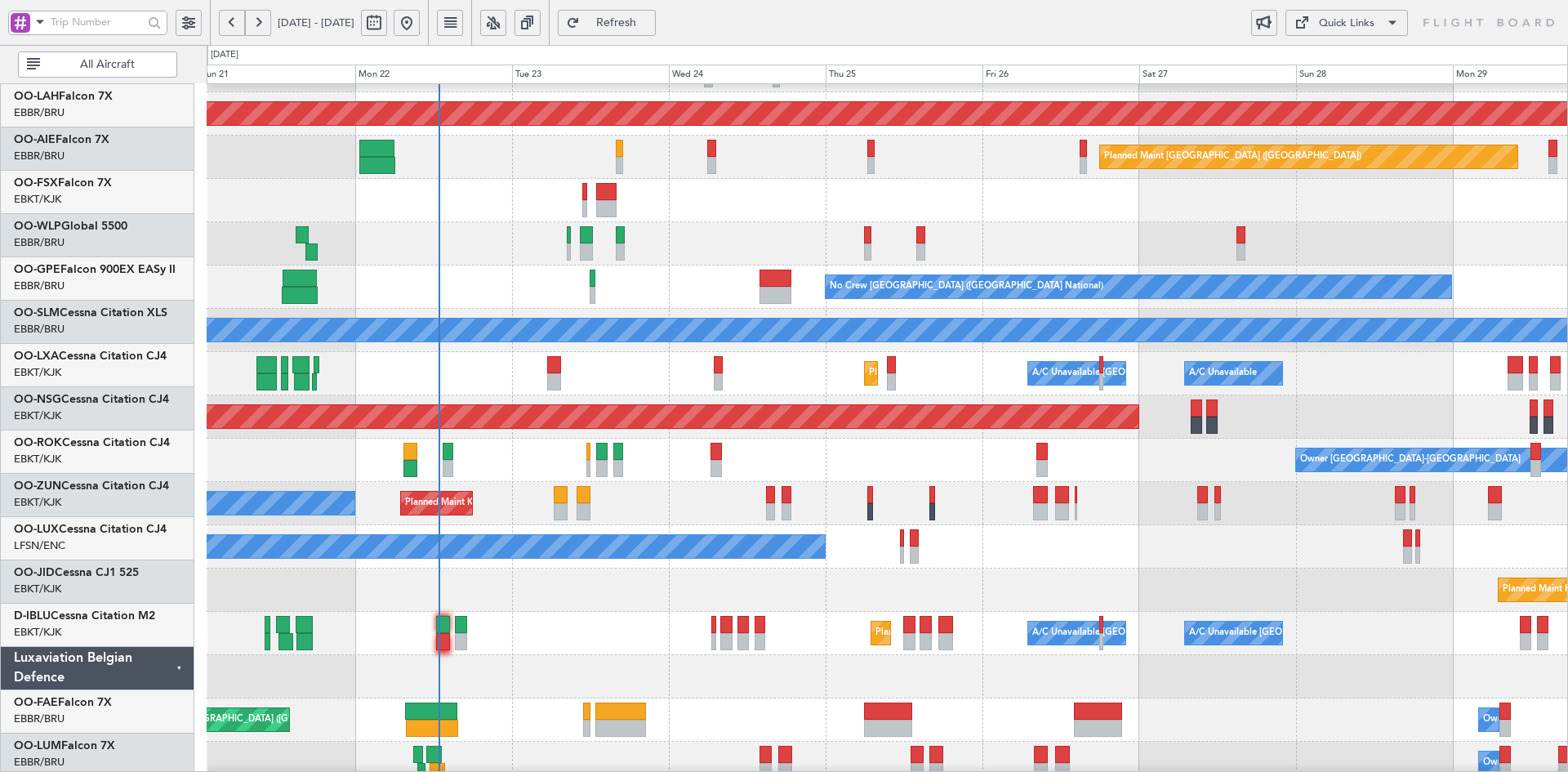
scroll to position [165, 0]
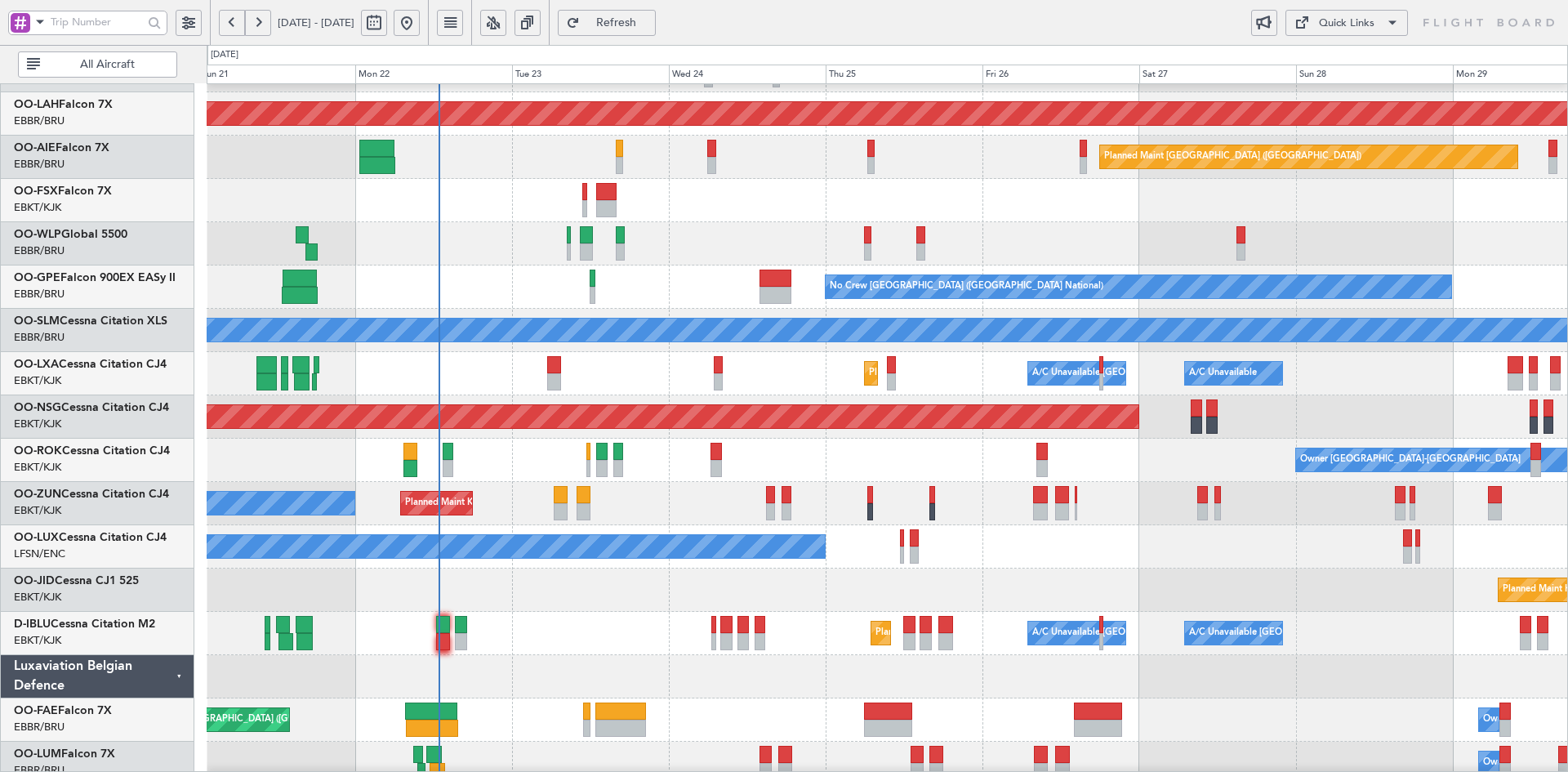
click at [887, 576] on div "Planned Maint Kortrijk-[GEOGRAPHIC_DATA]" at bounding box center [887, 590] width 1361 height 43
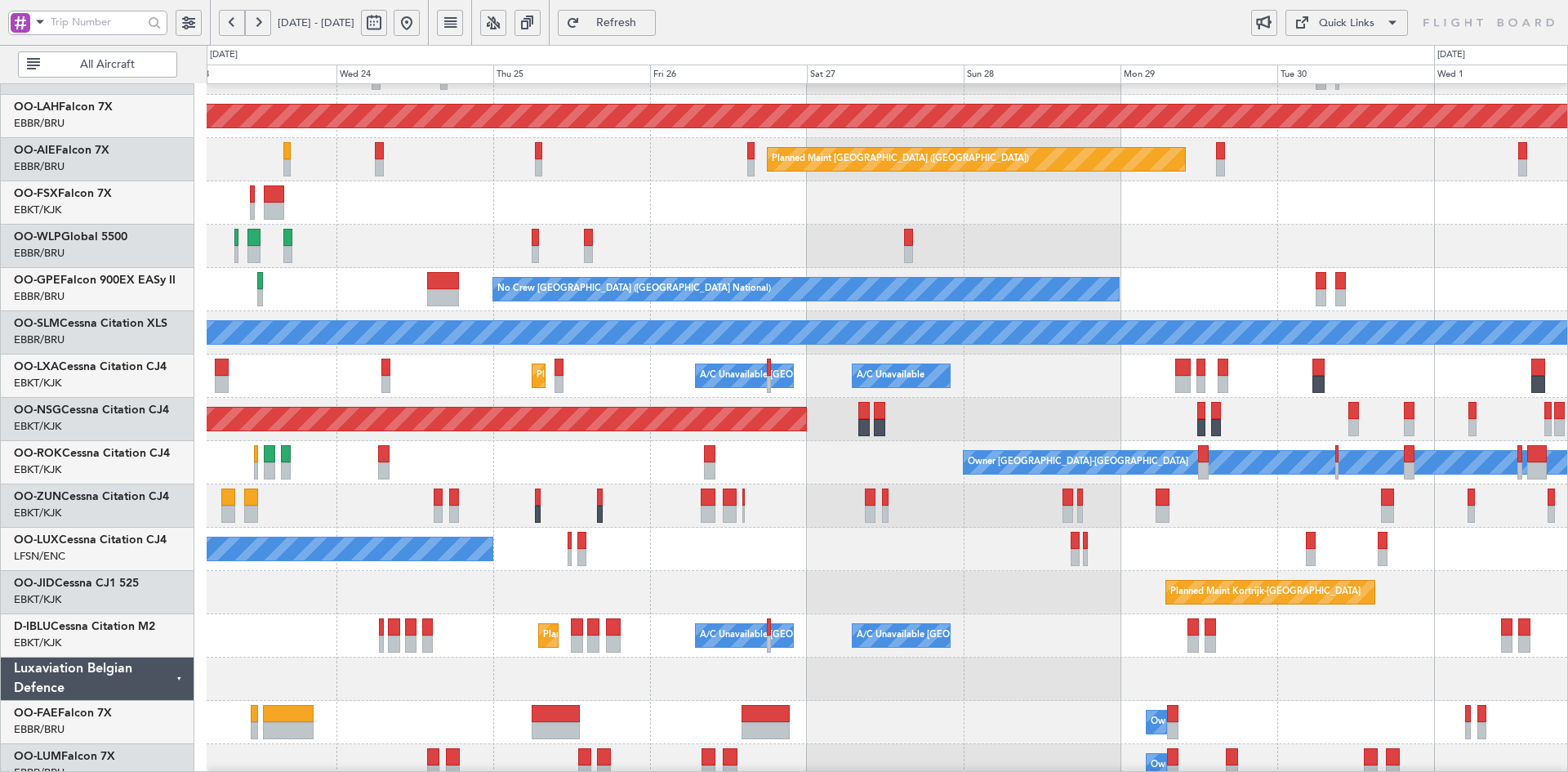
click at [1248, 268] on div at bounding box center [887, 246] width 1361 height 43
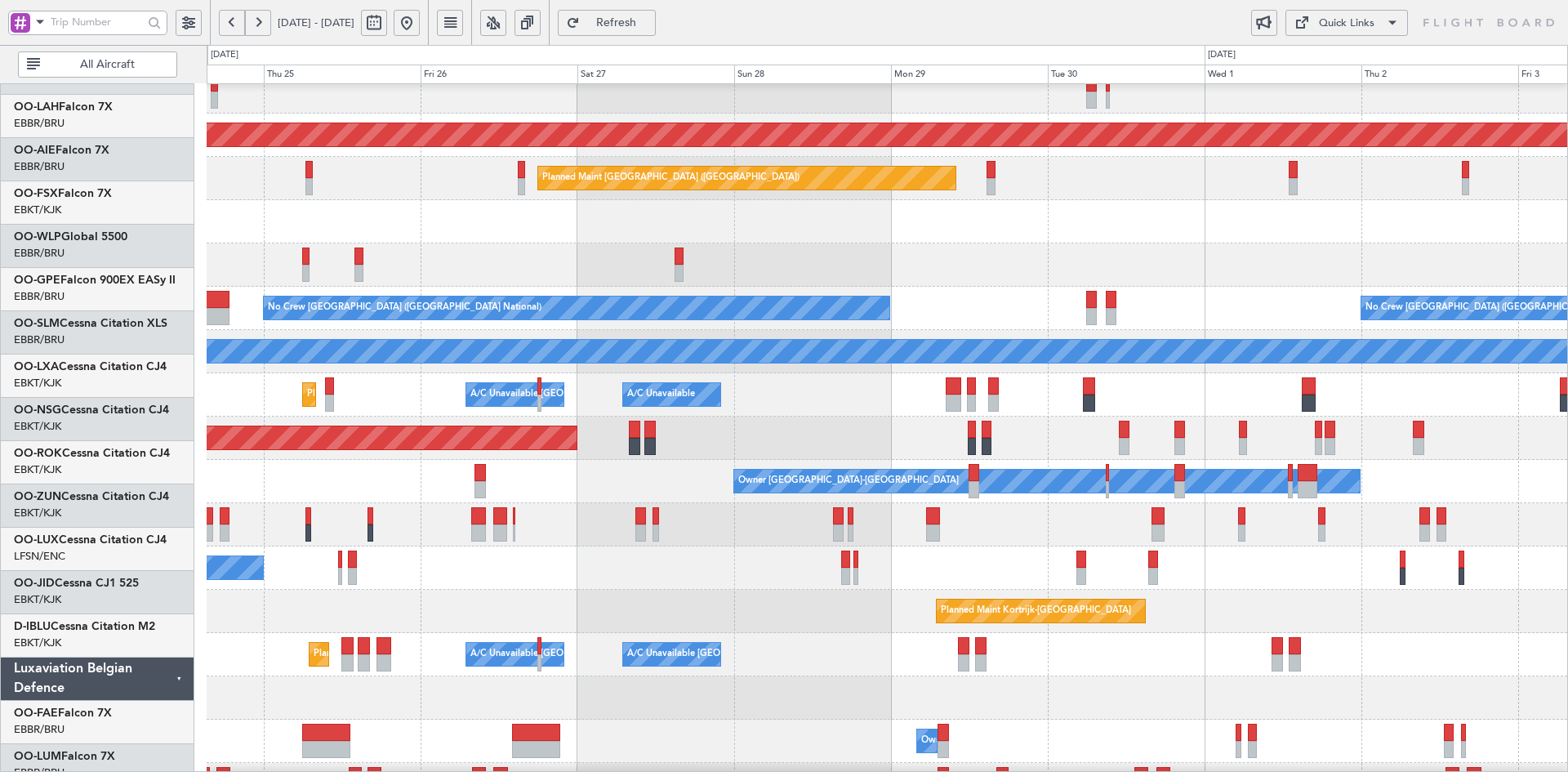
scroll to position [144, 0]
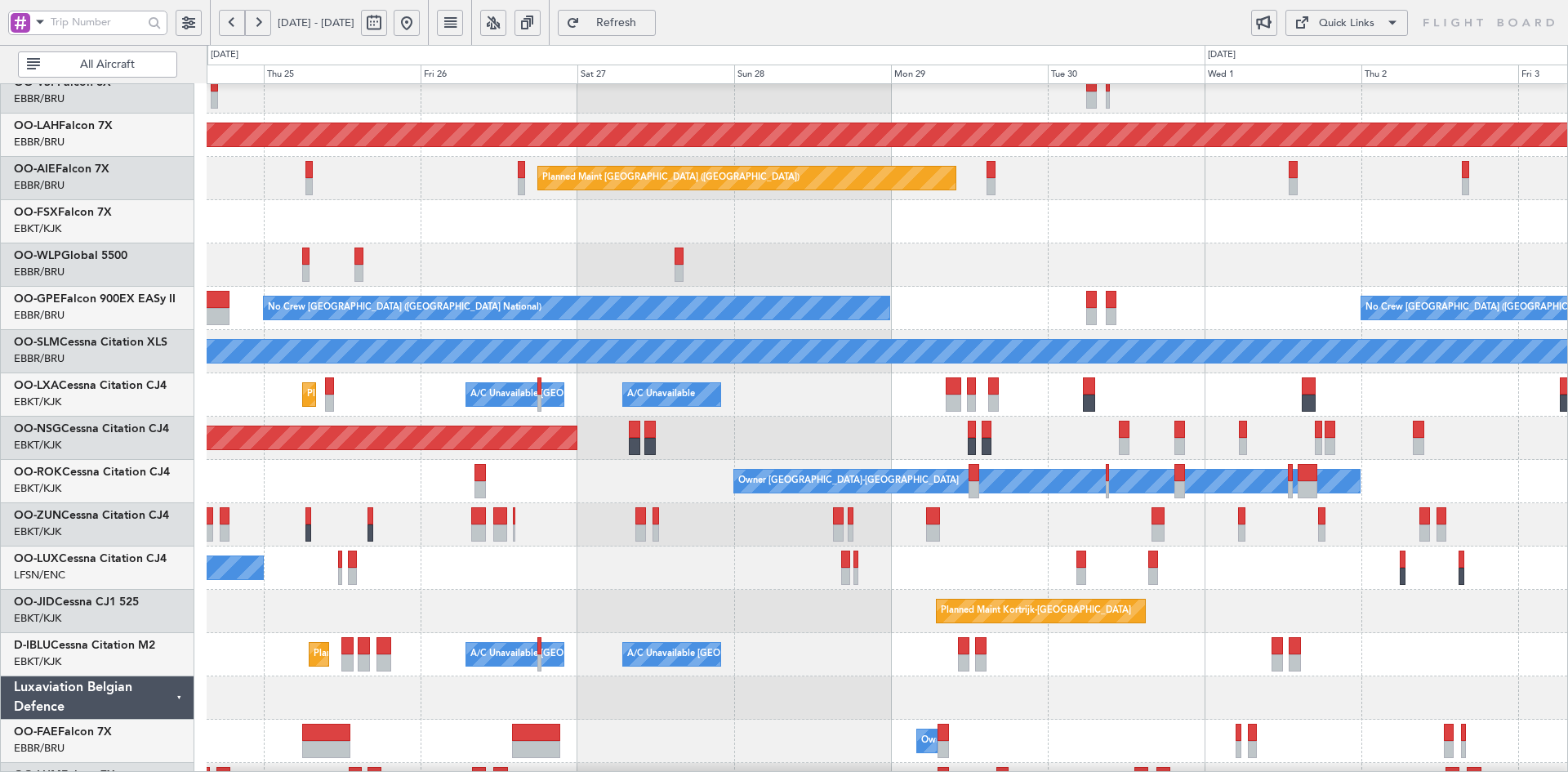
click at [1093, 244] on div at bounding box center [887, 221] width 1361 height 43
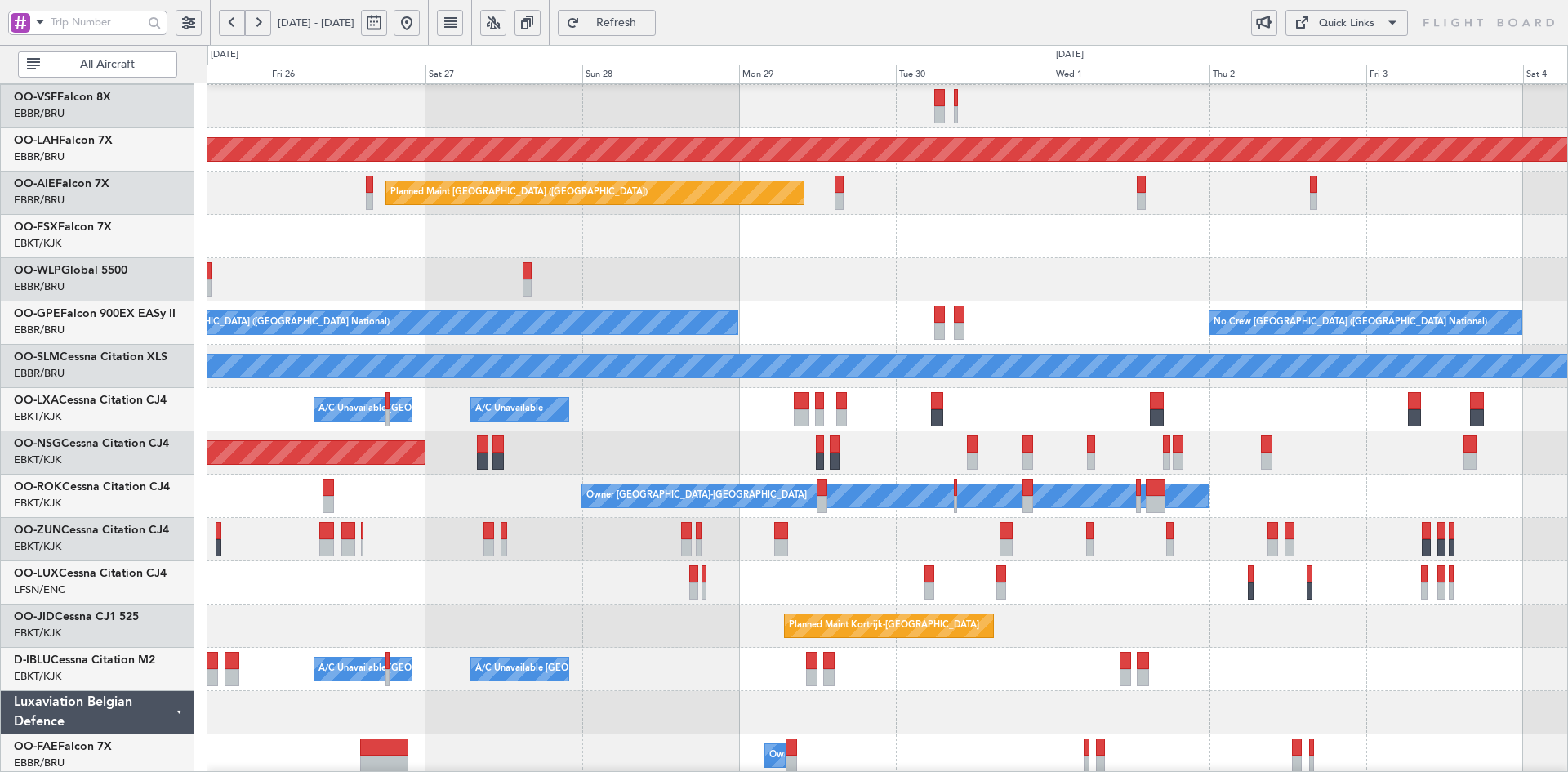
click at [851, 284] on div at bounding box center [887, 279] width 1361 height 43
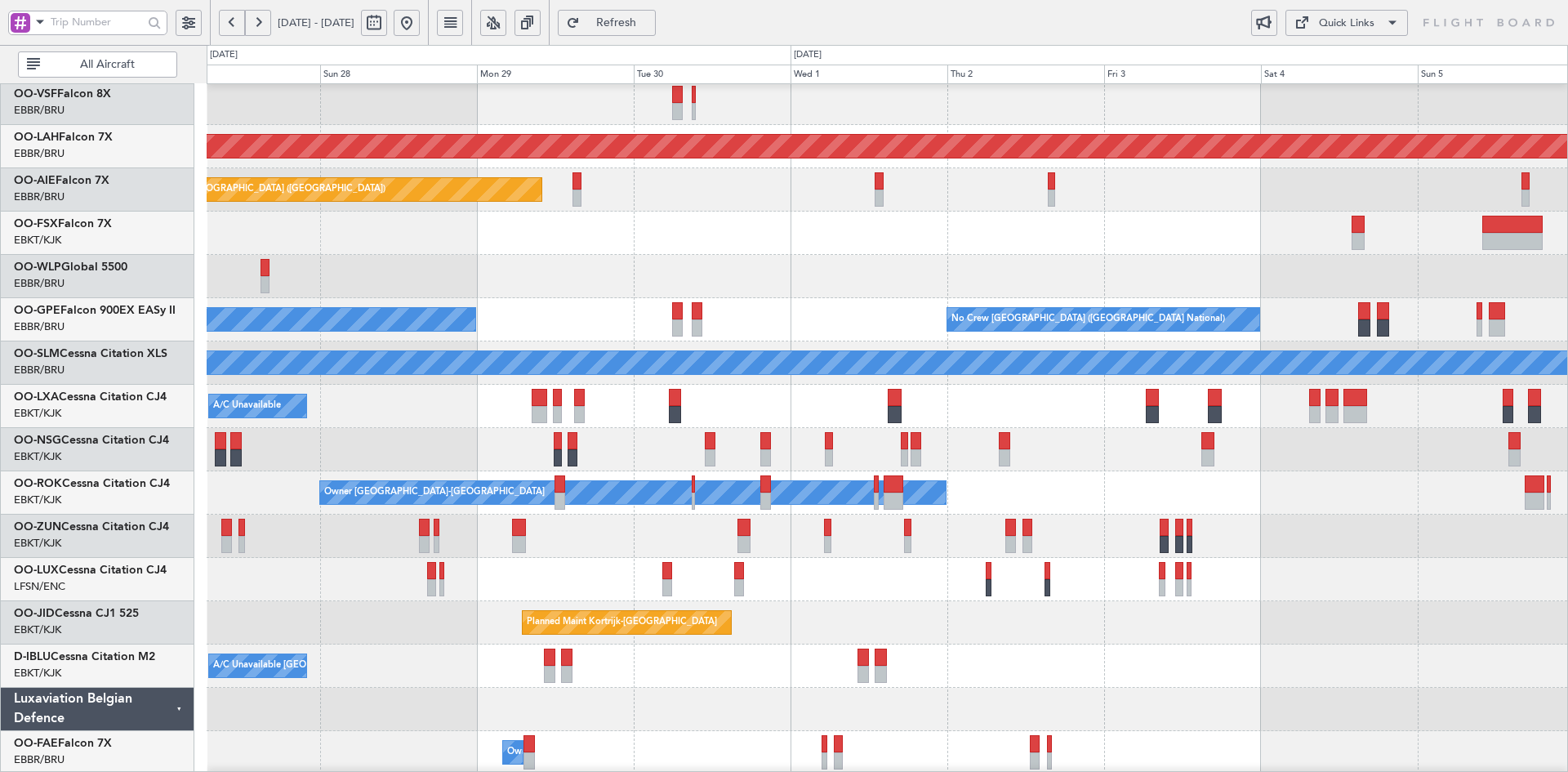
click at [1293, 484] on div "Owner [GEOGRAPHIC_DATA]-[GEOGRAPHIC_DATA]" at bounding box center [887, 492] width 1361 height 43
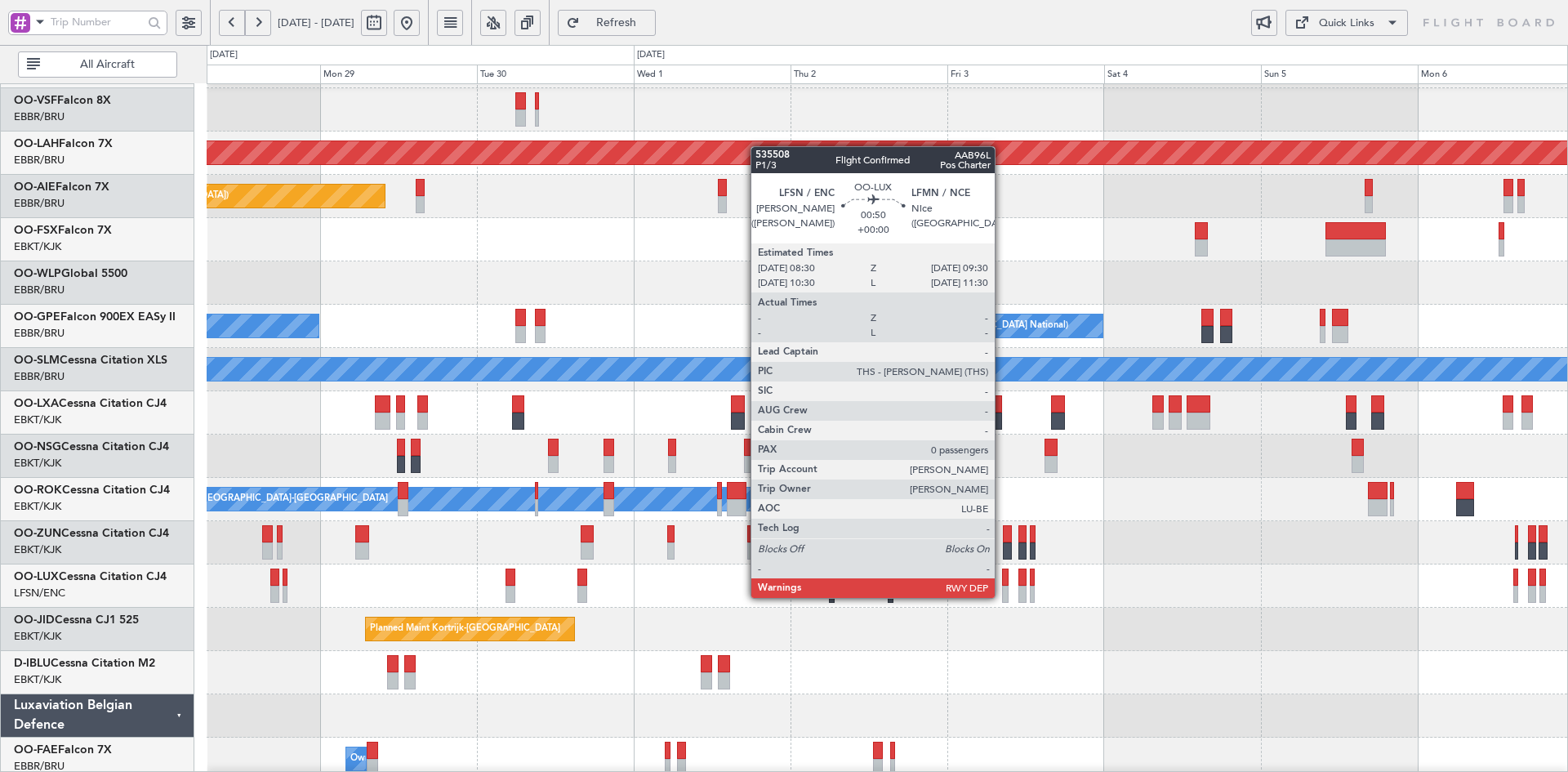
click at [1002, 596] on div at bounding box center [1005, 593] width 6 height 17
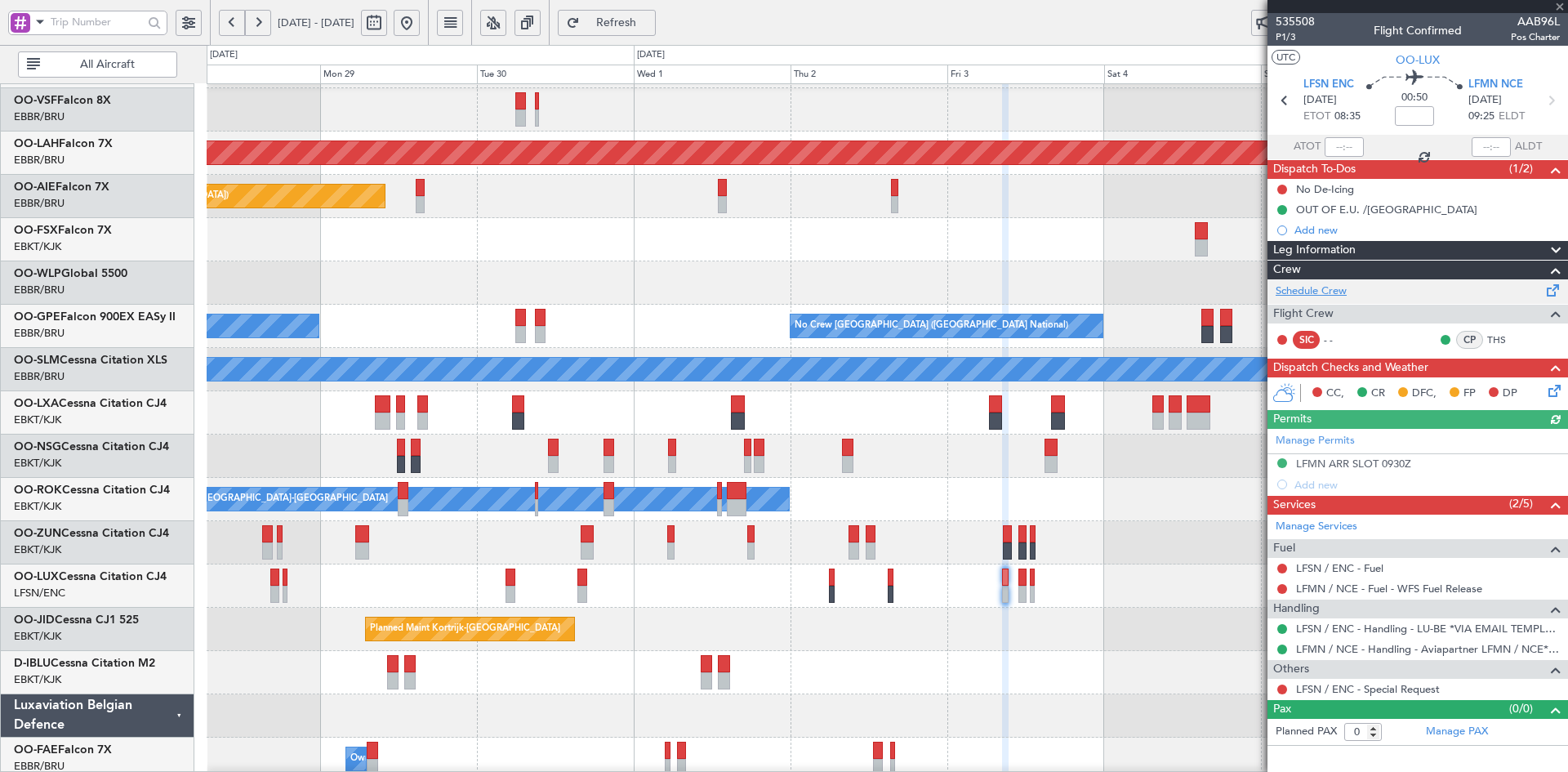
click at [1305, 285] on link "Schedule Crew" at bounding box center [1311, 292] width 71 height 17
click at [1559, 2] on span at bounding box center [1561, 7] width 17 height 15
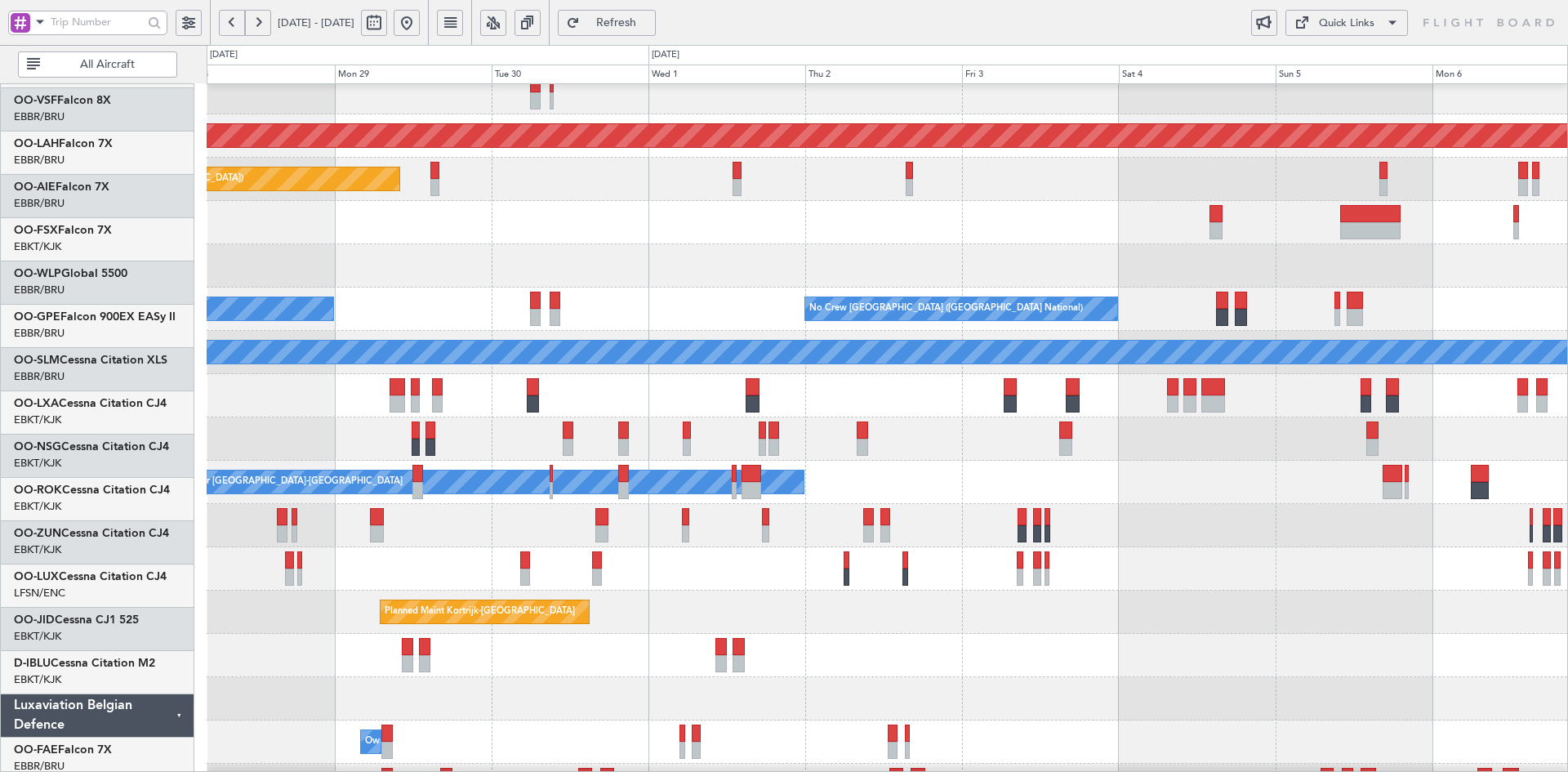
scroll to position [158, 0]
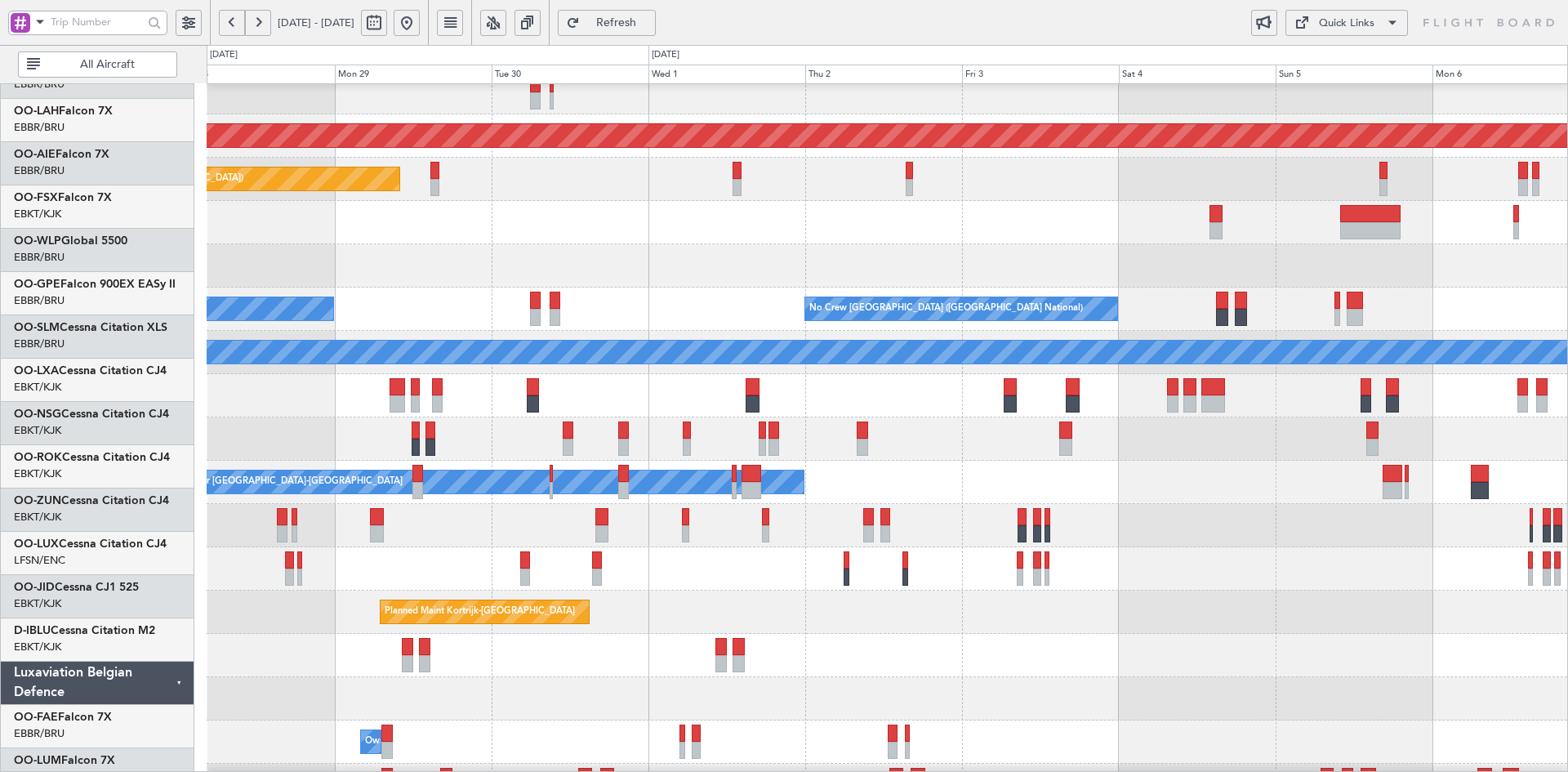
click at [1079, 378] on div at bounding box center [1072, 386] width 14 height 17
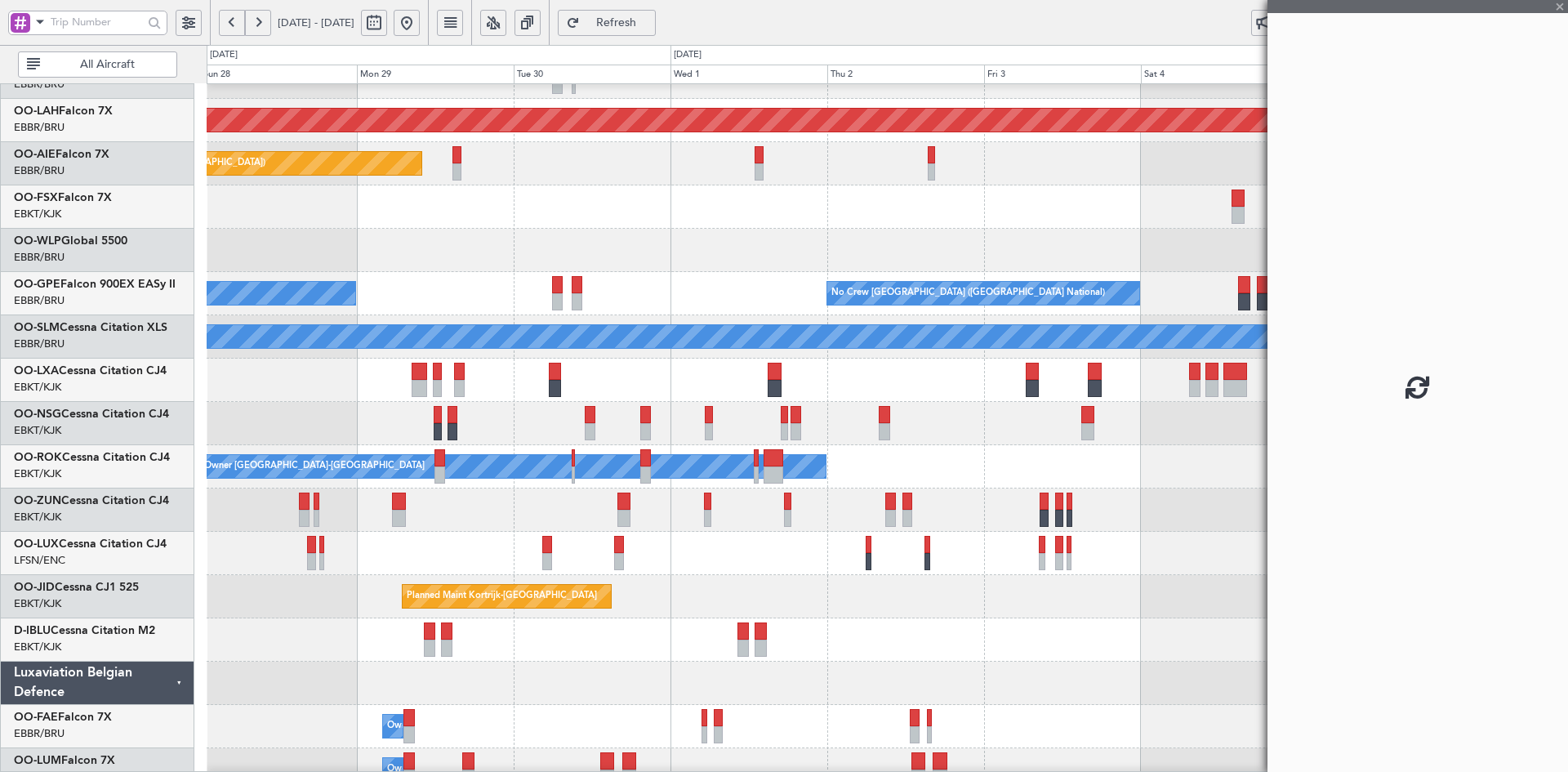
click at [1229, 571] on div "Planned Maint Alton-st Louis (St Louis Regl) Planned Maint London (Farnborough)…" at bounding box center [887, 358] width 1361 height 866
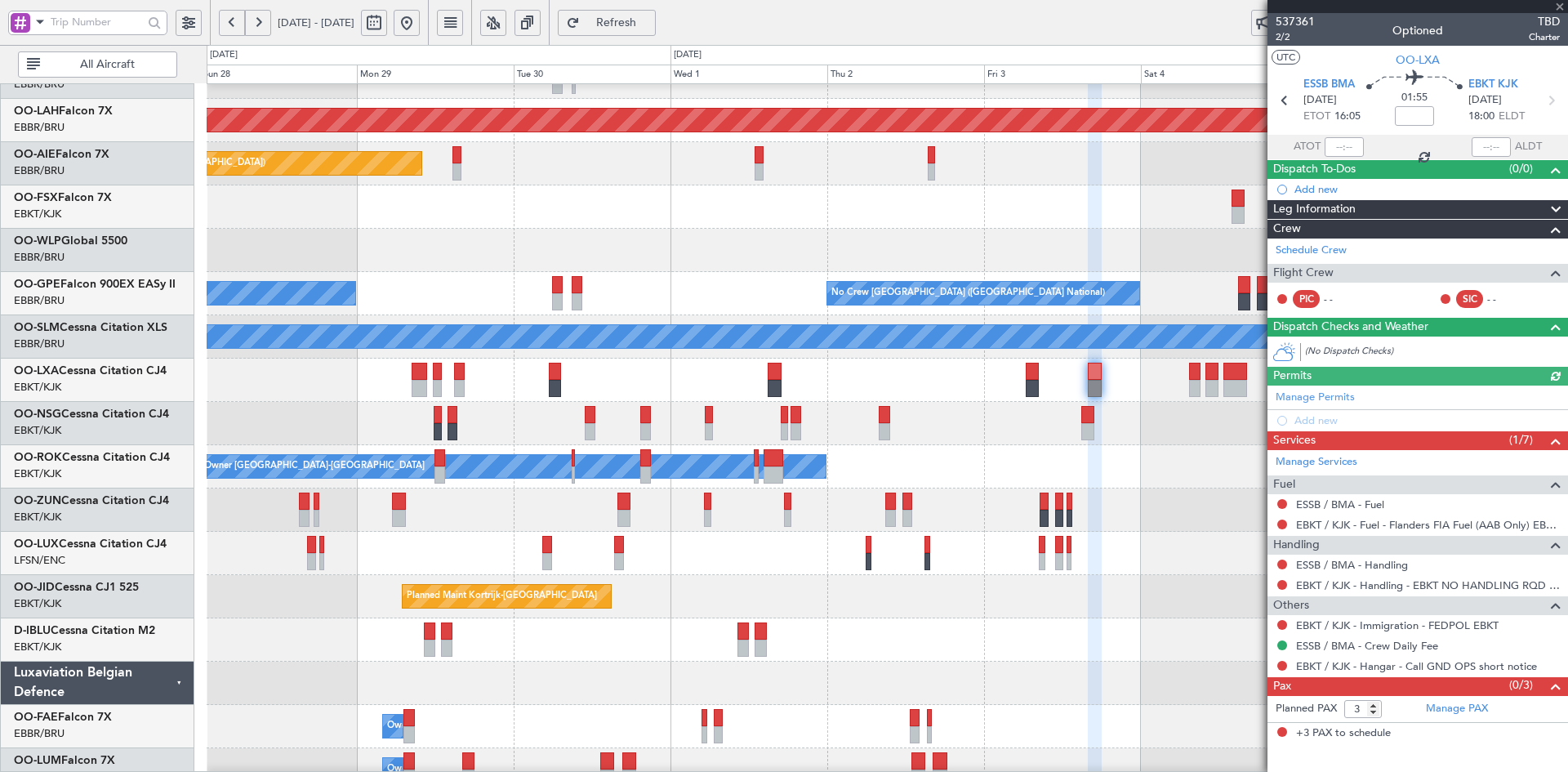
click at [1562, 8] on div at bounding box center [1418, 6] width 301 height 13
click at [1565, 6] on span at bounding box center [1561, 7] width 17 height 15
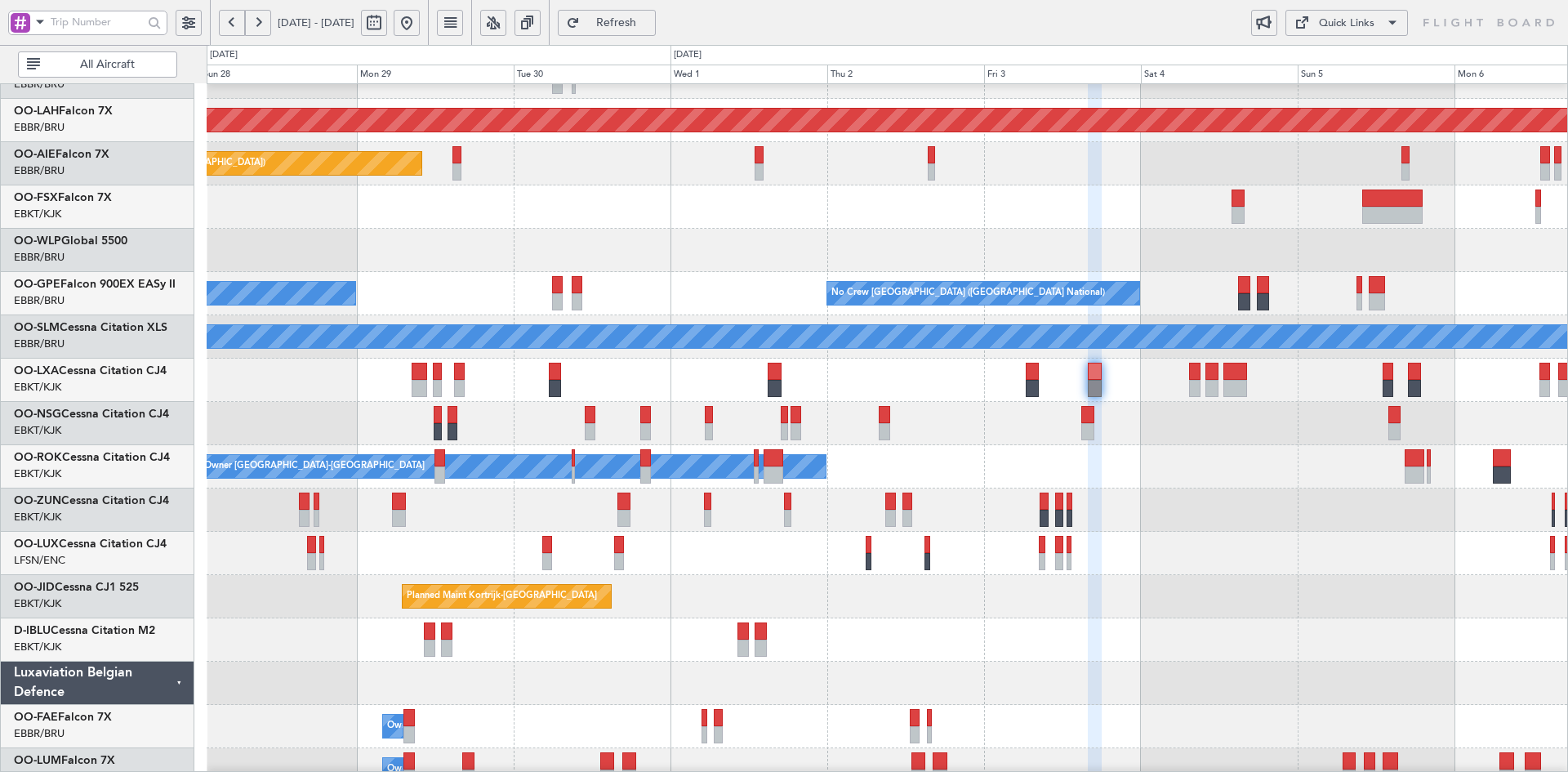
type input "0"
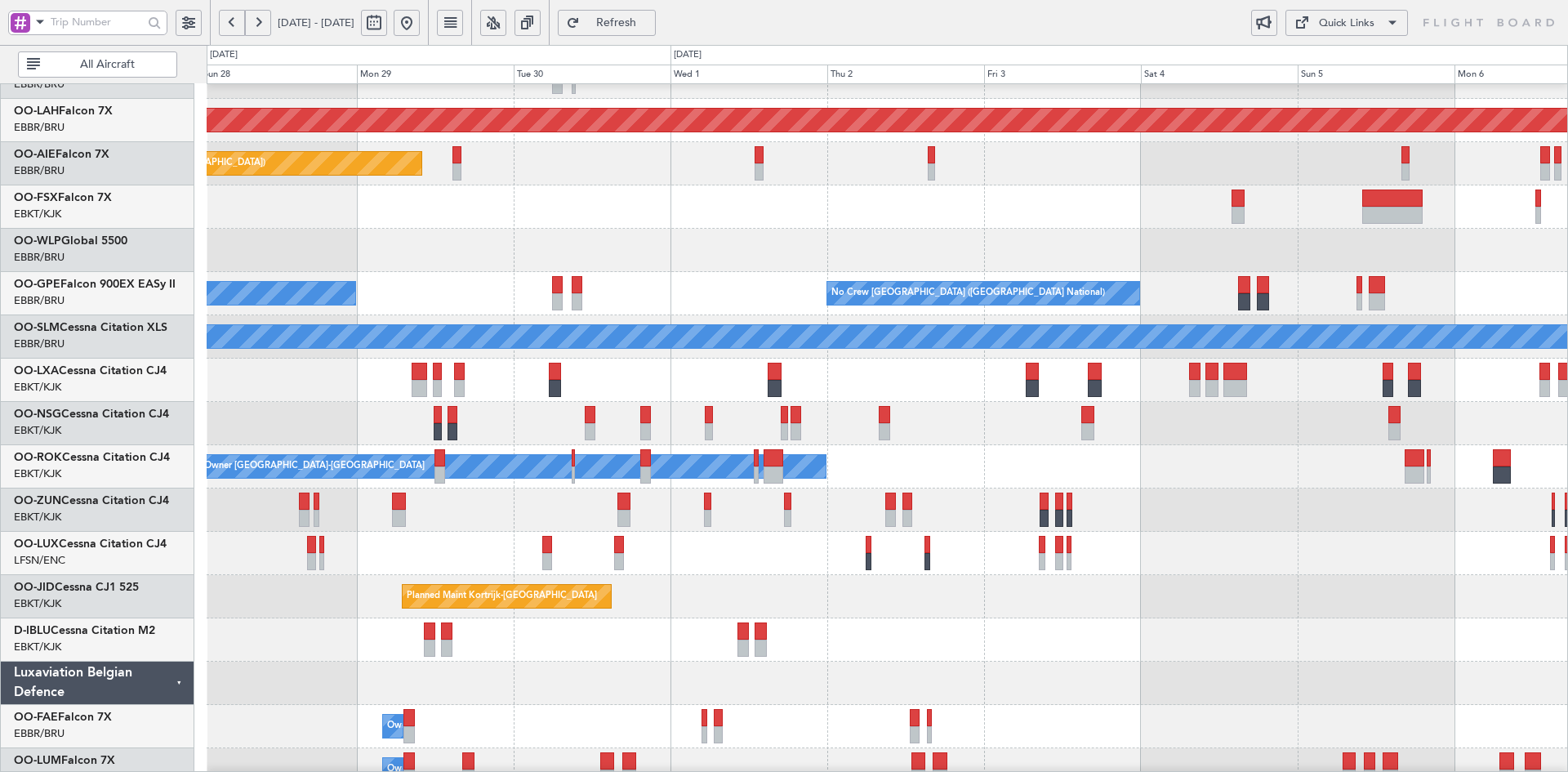
click at [962, 432] on div "Planned Maint [GEOGRAPHIC_DATA] ([GEOGRAPHIC_DATA])" at bounding box center [887, 423] width 1361 height 43
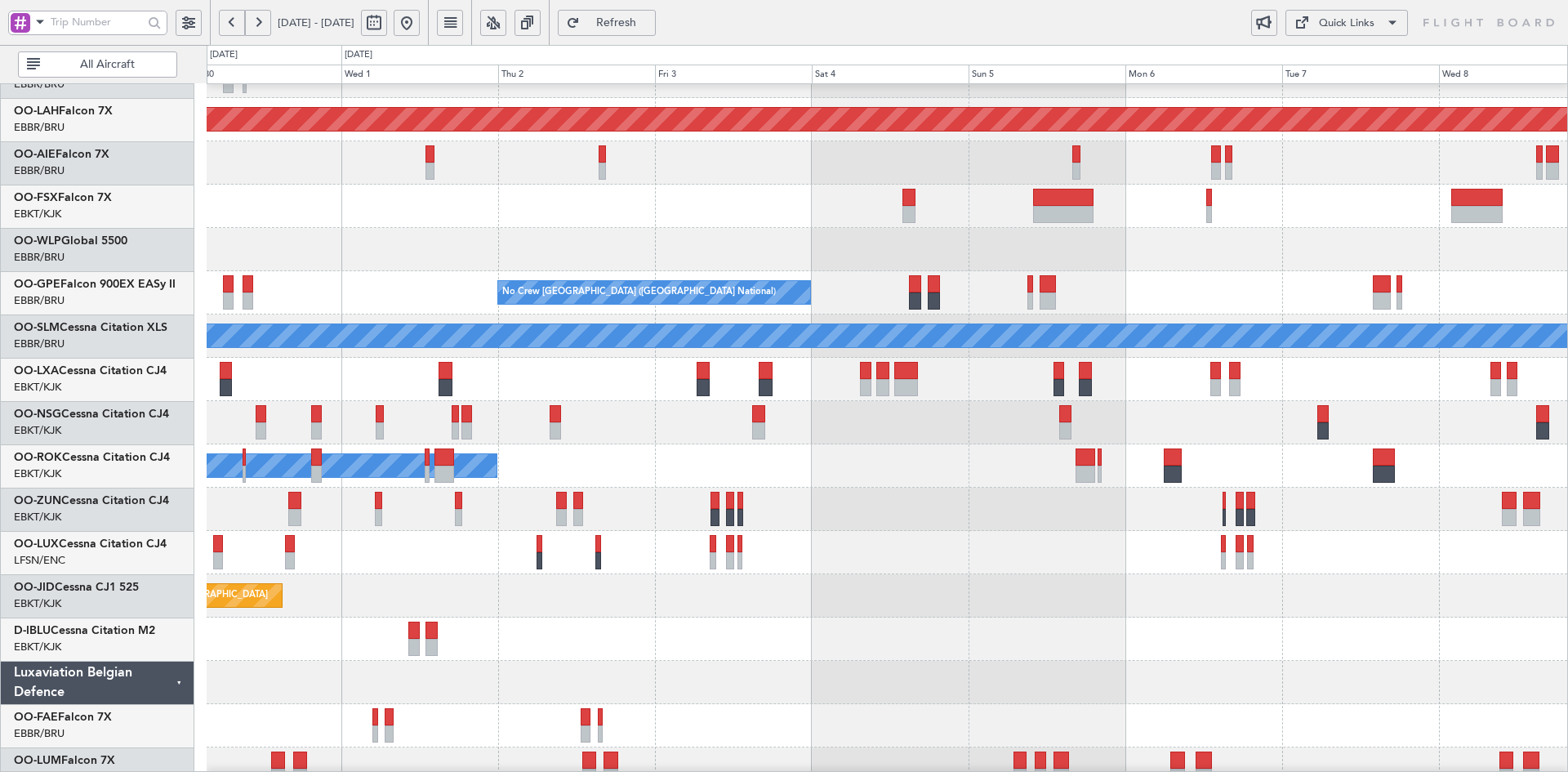
scroll to position [159, 0]
click at [1211, 444] on div "Owner [GEOGRAPHIC_DATA]-[GEOGRAPHIC_DATA]" at bounding box center [887, 466] width 1361 height 43
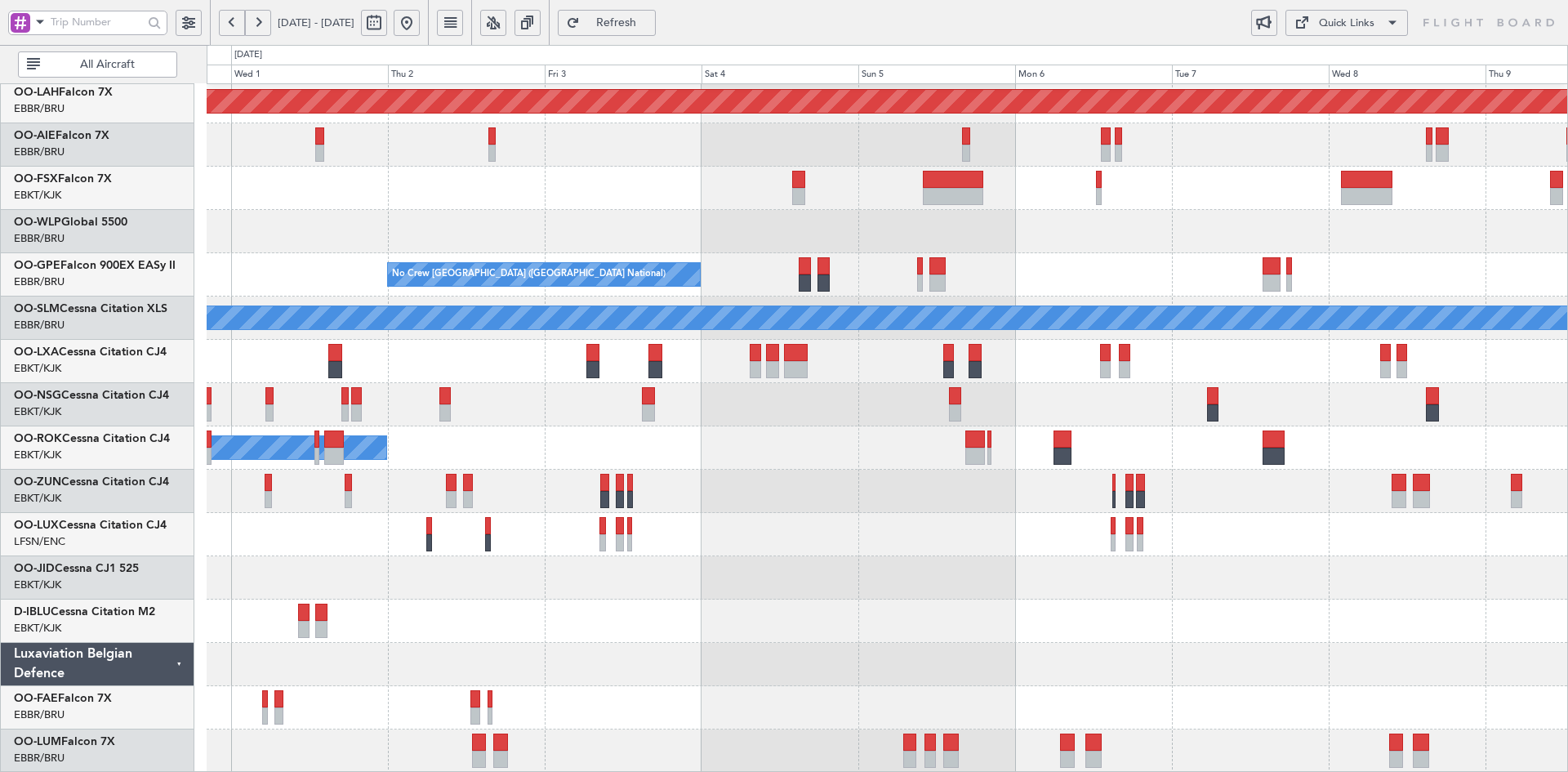
click at [1182, 410] on div at bounding box center [887, 404] width 1361 height 43
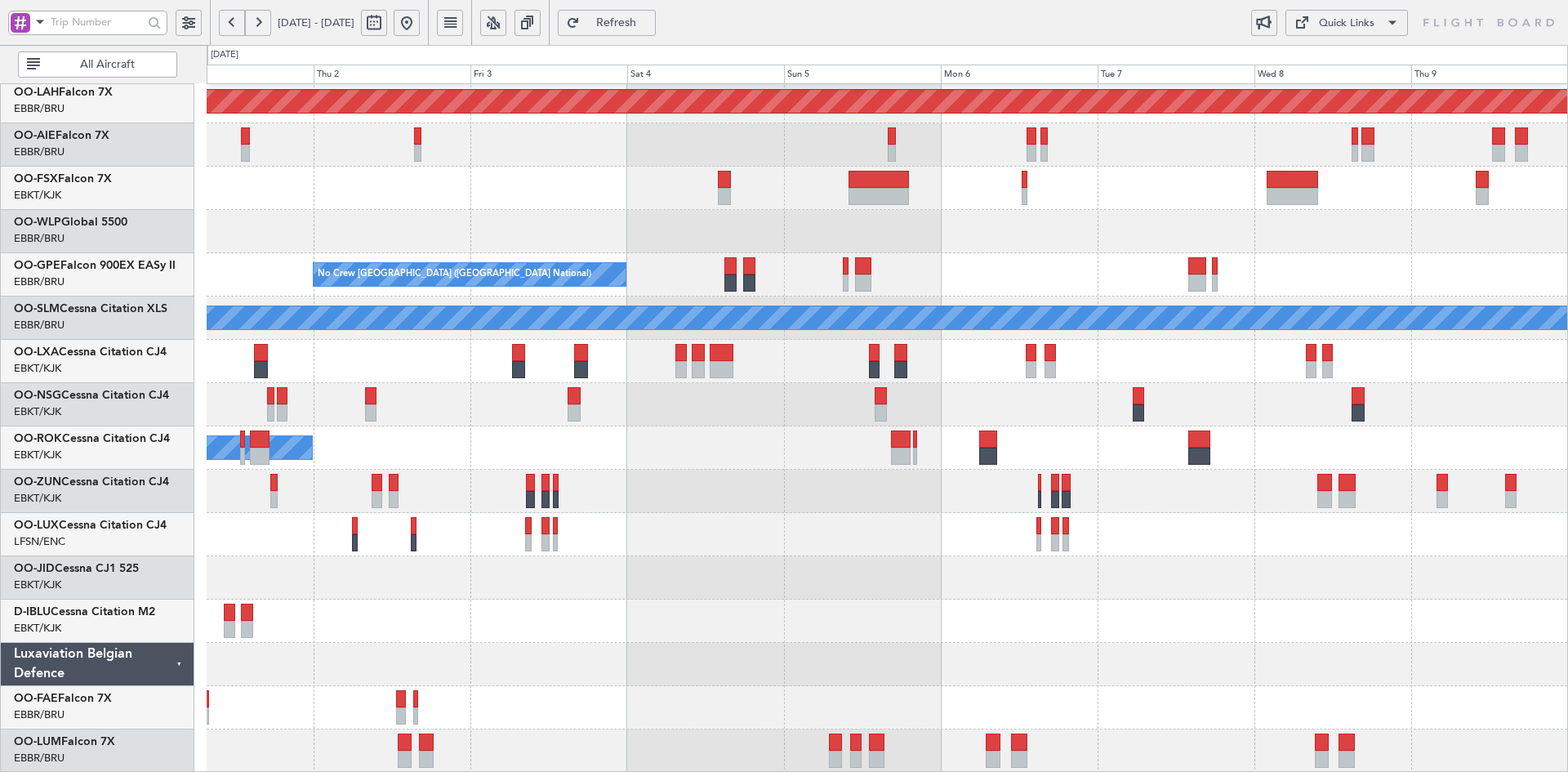
click at [1083, 539] on div at bounding box center [887, 534] width 1361 height 43
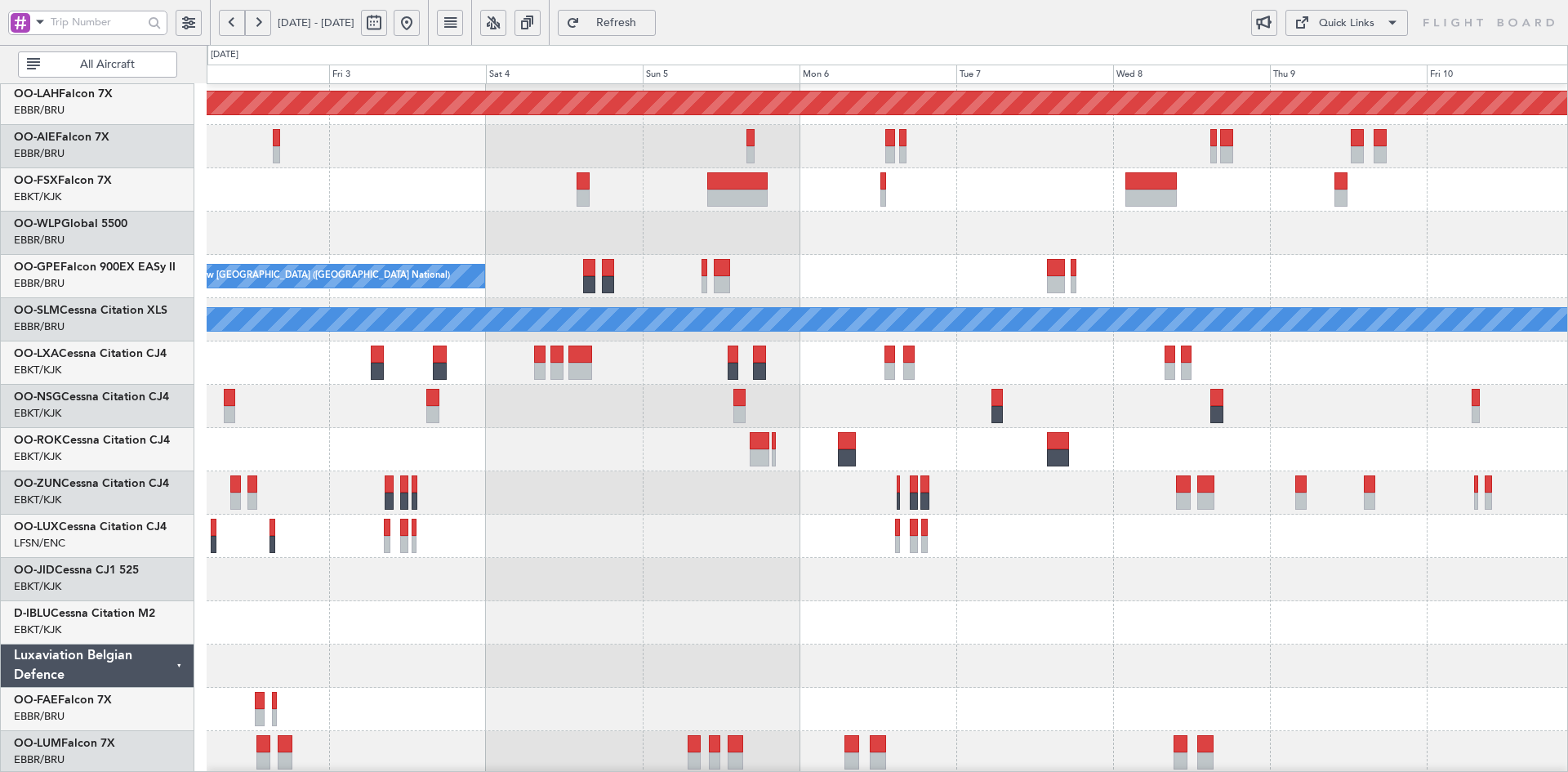
click at [1302, 433] on div "Owner [GEOGRAPHIC_DATA]-[GEOGRAPHIC_DATA]" at bounding box center [887, 449] width 1361 height 43
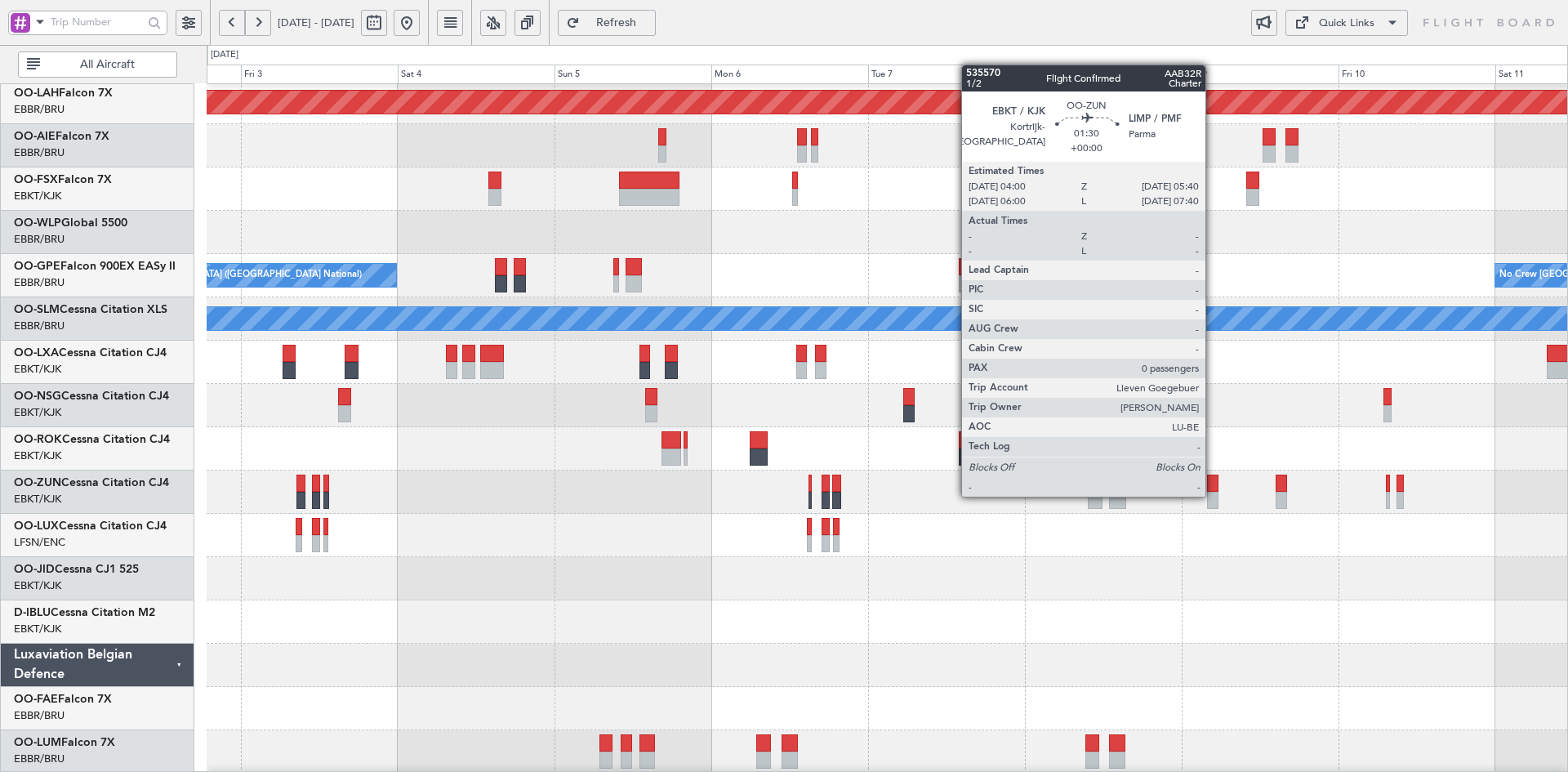
click at [1213, 495] on div at bounding box center [1213, 500] width 11 height 17
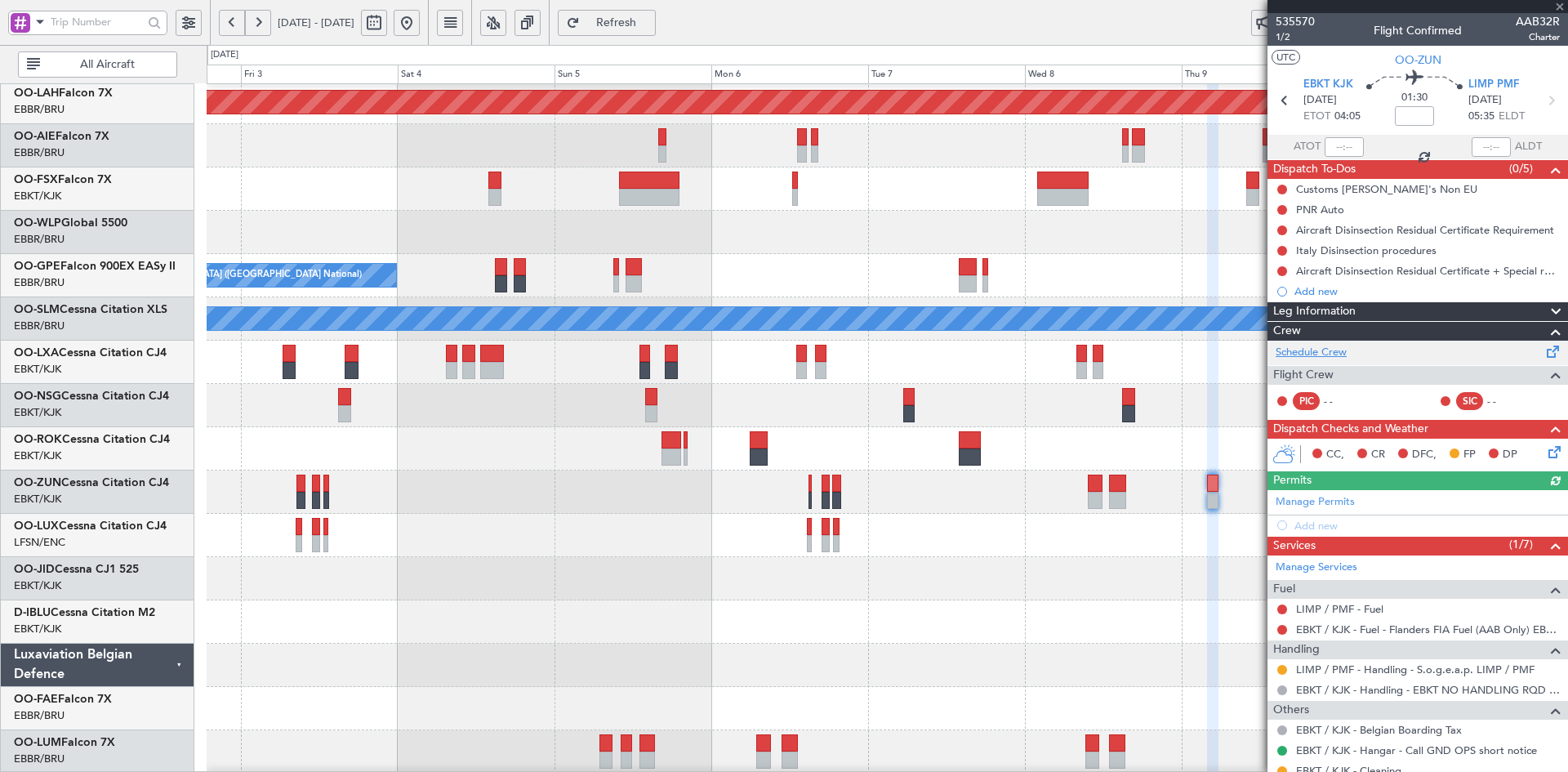
click at [1345, 354] on link "Schedule Crew" at bounding box center [1311, 353] width 71 height 17
click at [1560, 9] on span at bounding box center [1561, 7] width 17 height 15
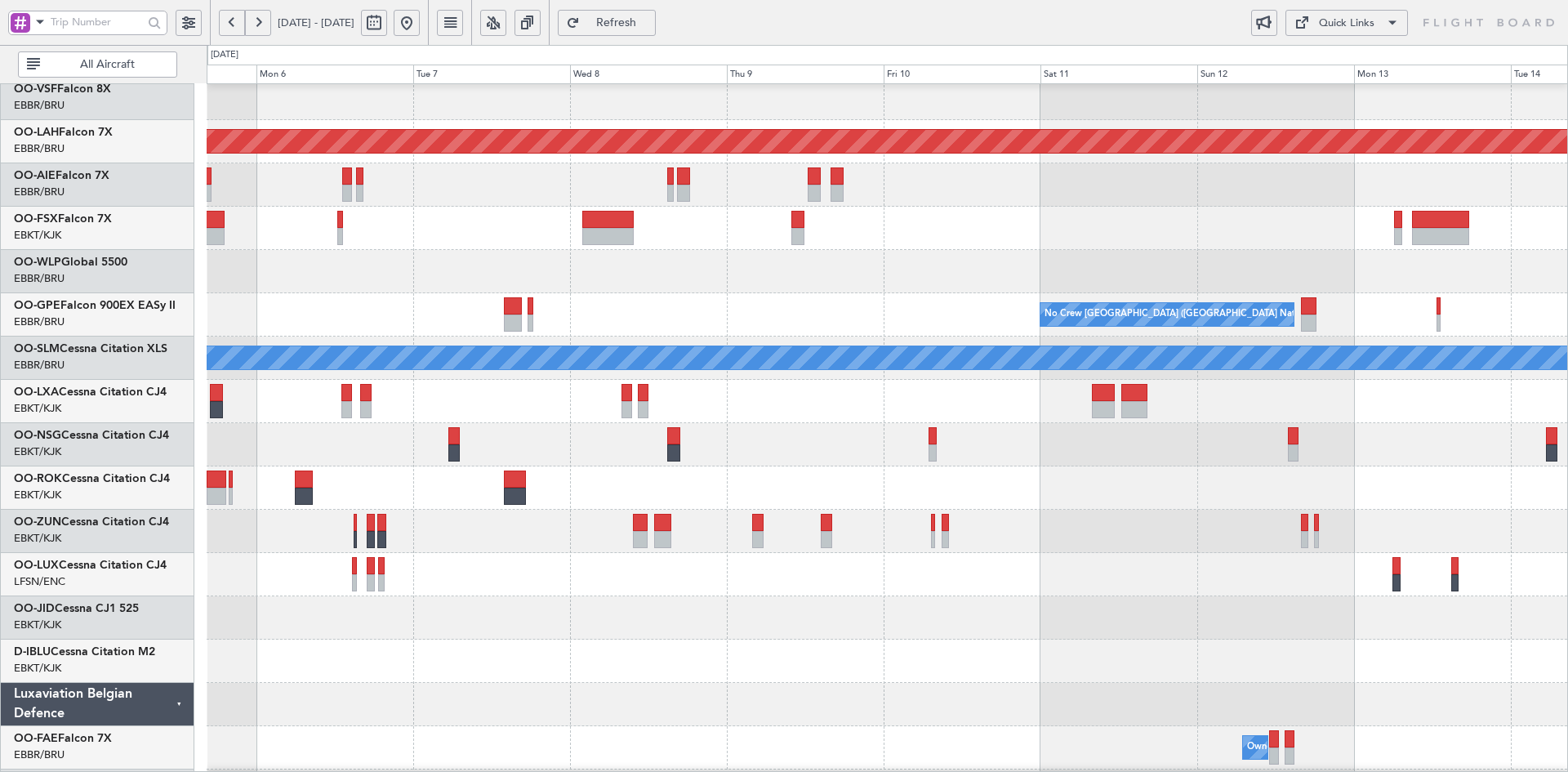
click at [709, 282] on div at bounding box center [887, 271] width 1361 height 43
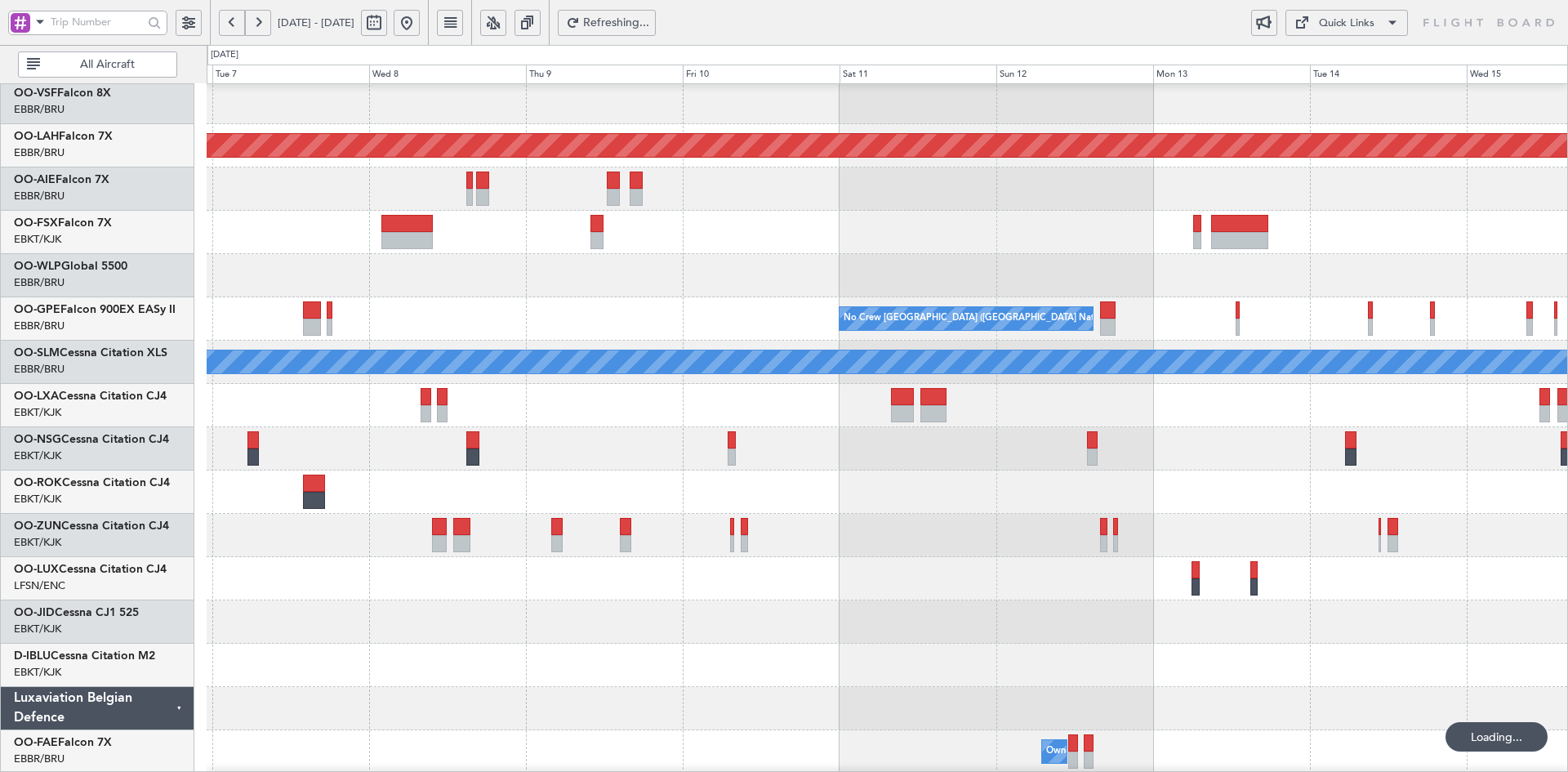
click at [919, 431] on div "- - EBBR 20:40 Z SKCG 06:50 Z Planned Maint Alton-st Louis (St Louis Regl) No C…" at bounding box center [887, 384] width 1361 height 866
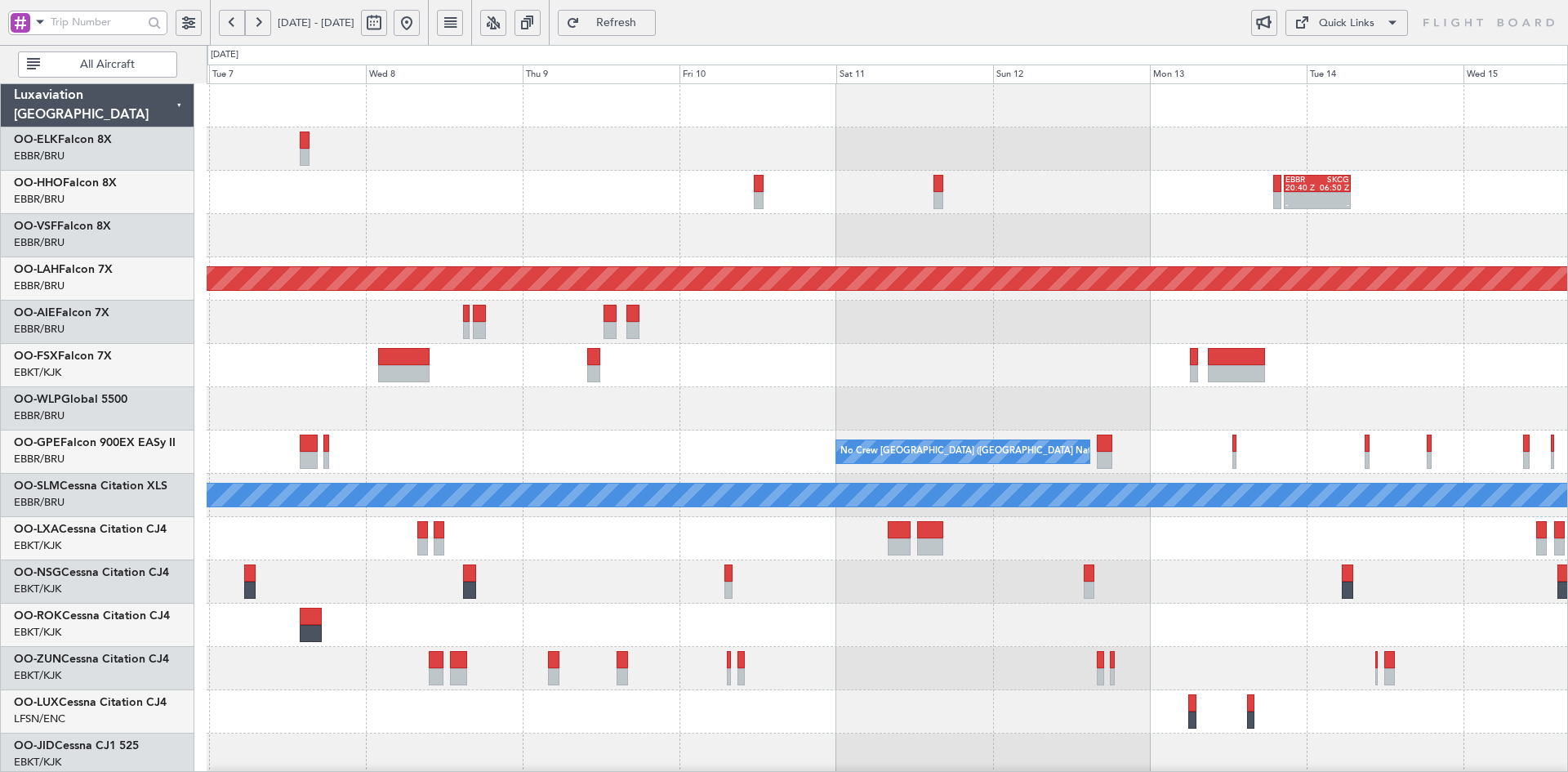
click at [420, 26] on button at bounding box center [407, 23] width 26 height 26
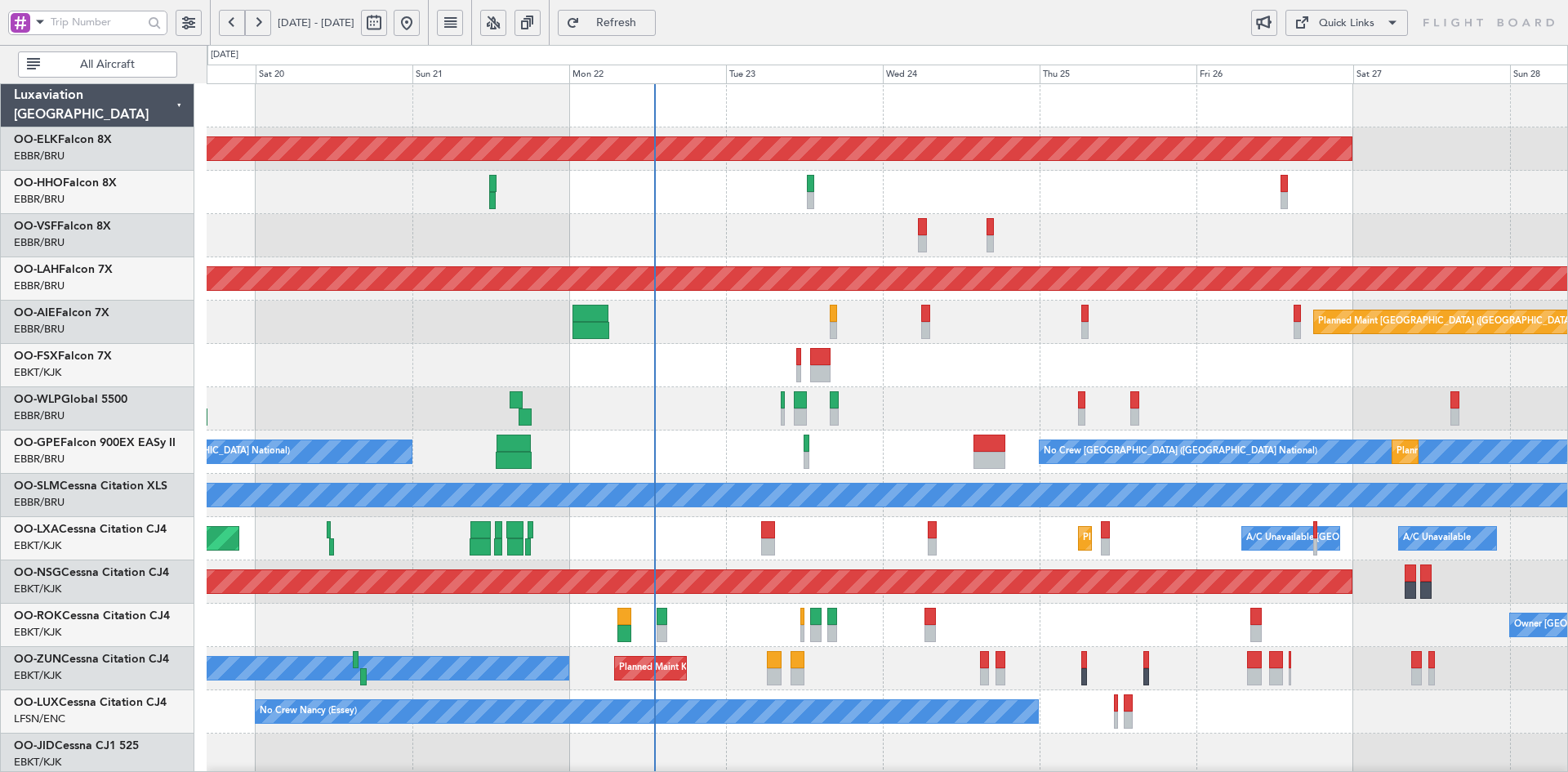
click at [1107, 367] on div at bounding box center [887, 365] width 1361 height 43
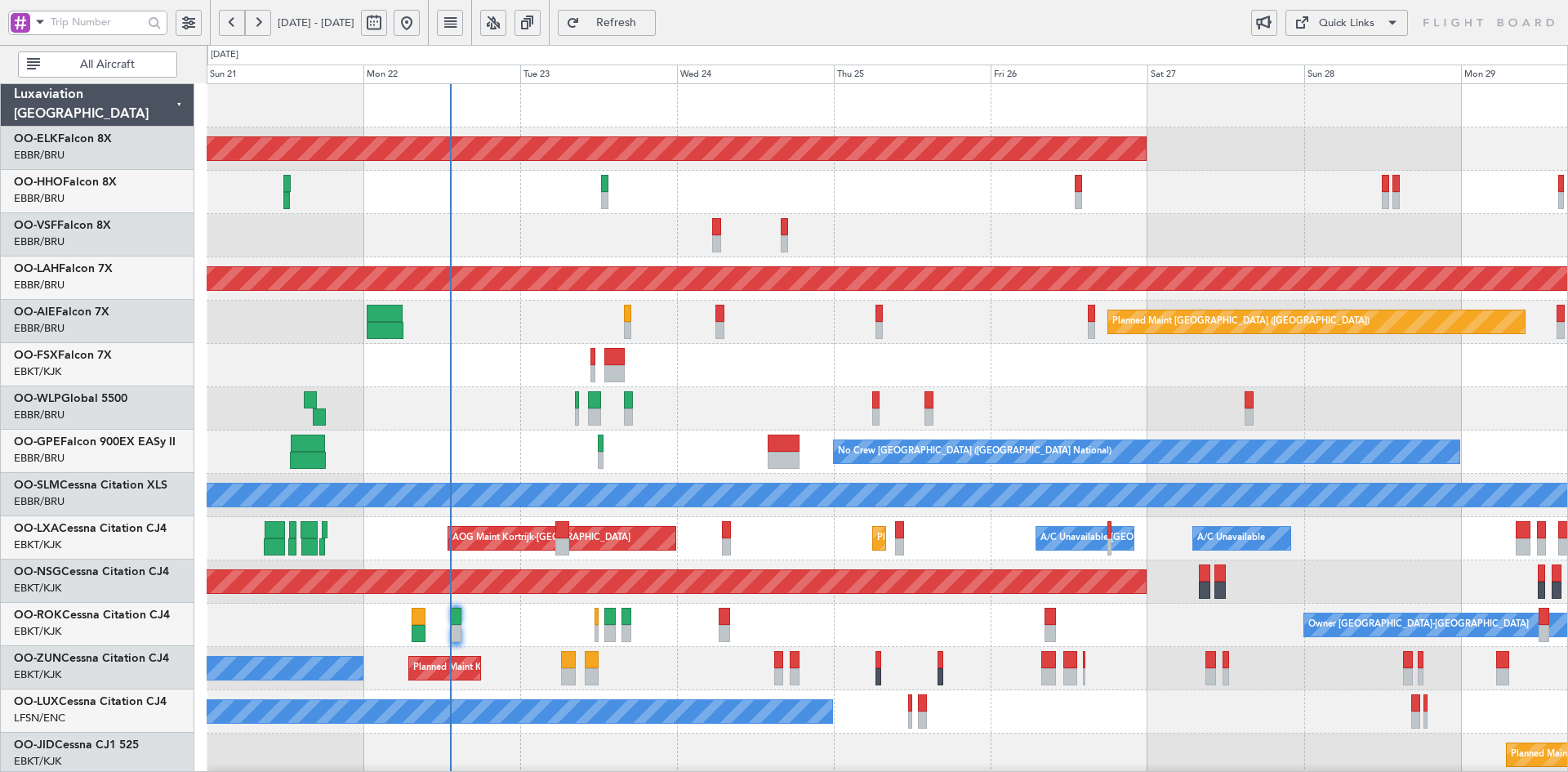
click at [1192, 407] on div at bounding box center [887, 409] width 1361 height 43
click at [1017, 362] on div at bounding box center [887, 365] width 1361 height 43
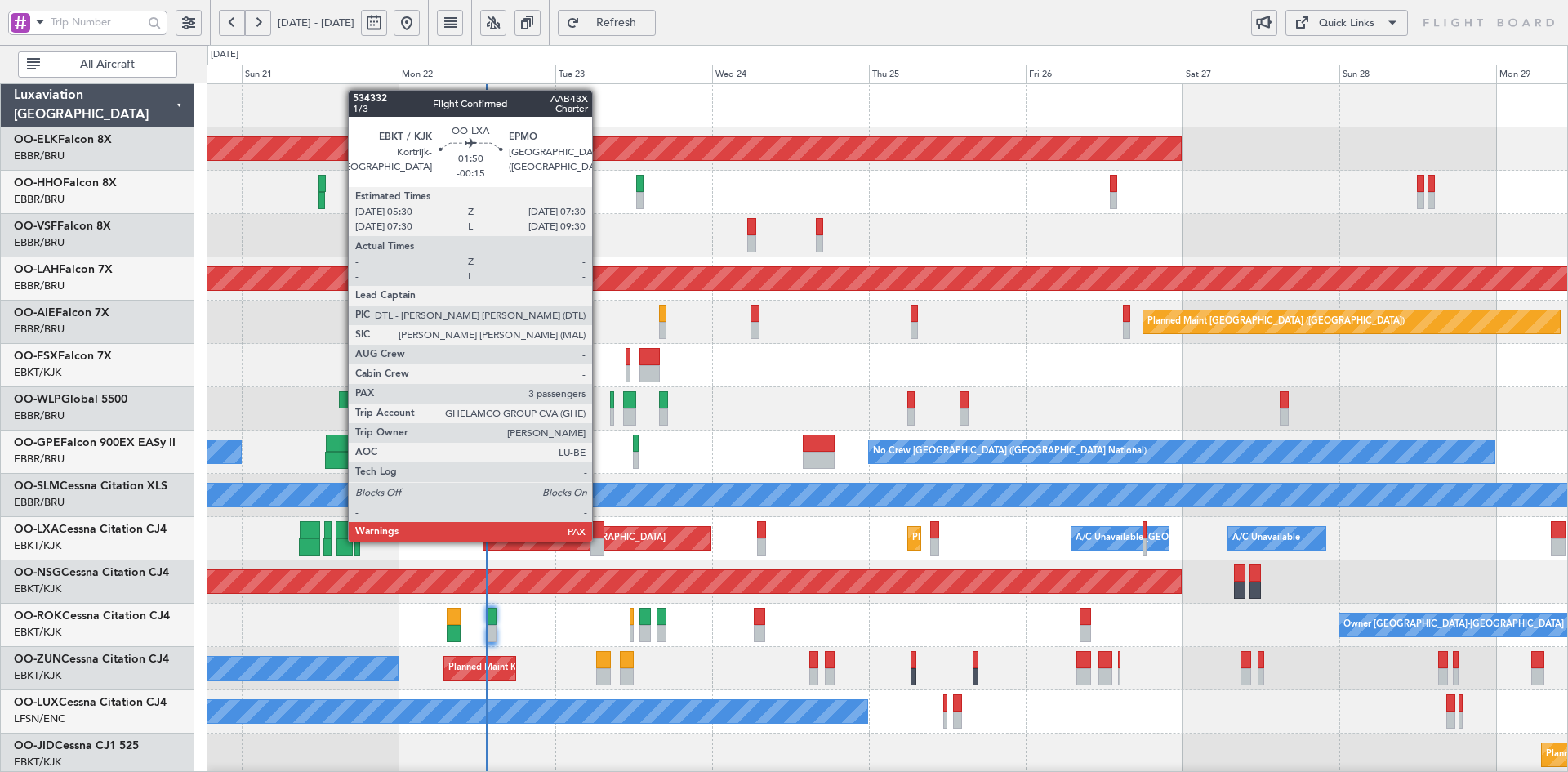
click at [600, 540] on div at bounding box center [597, 547] width 13 height 17
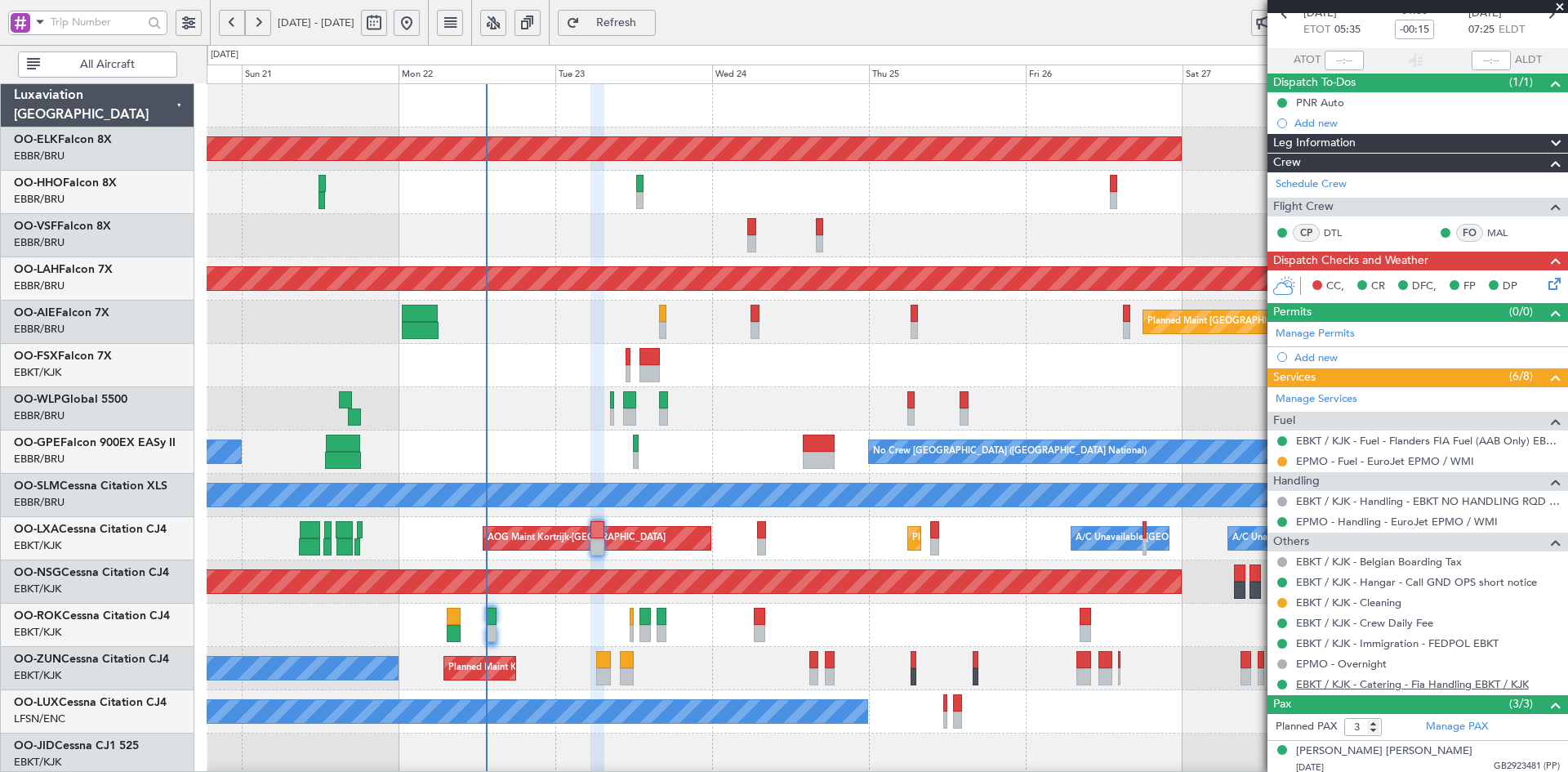
scroll to position [165, 0]
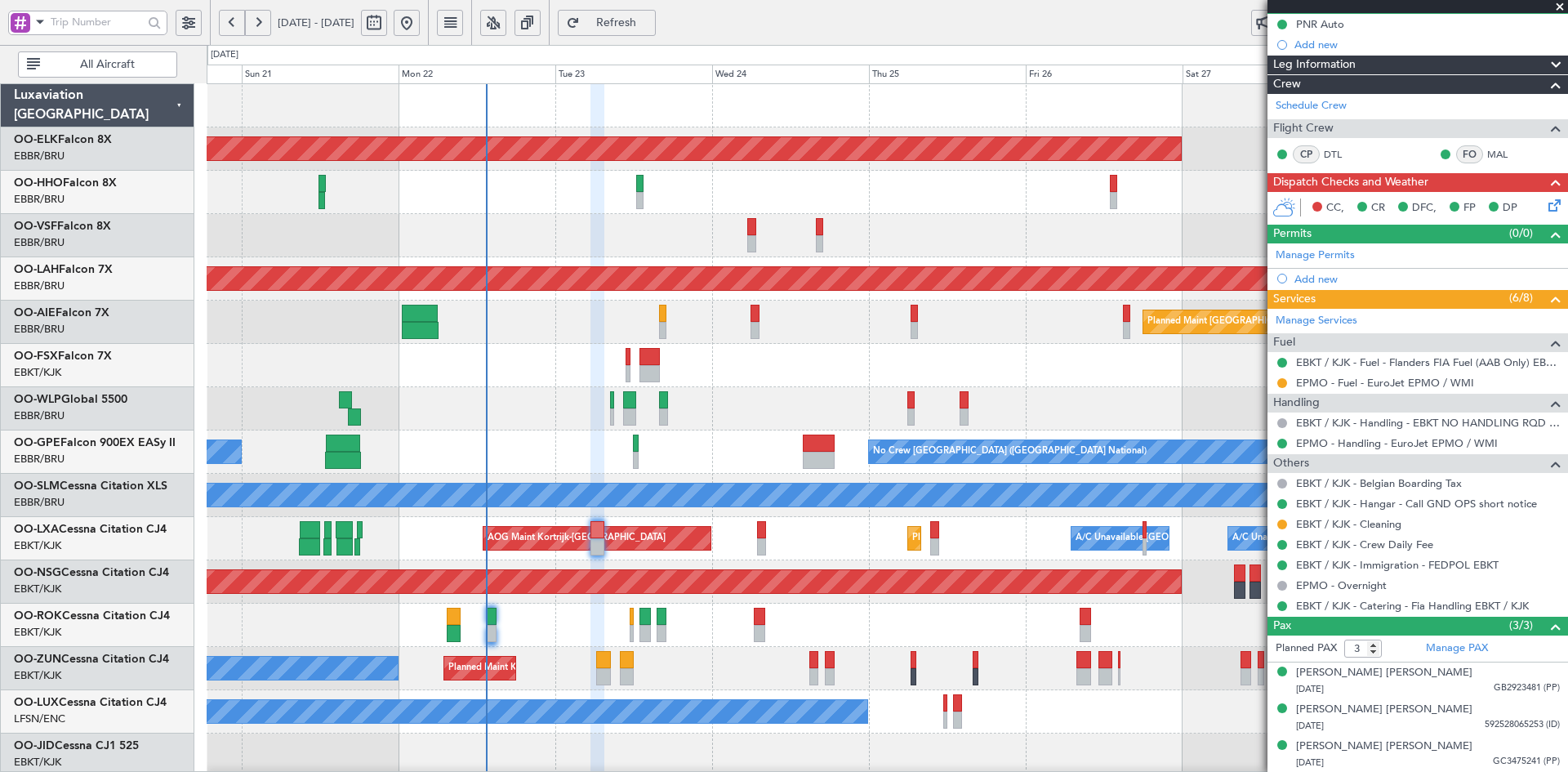
click at [1561, 8] on span at bounding box center [1561, 7] width 17 height 15
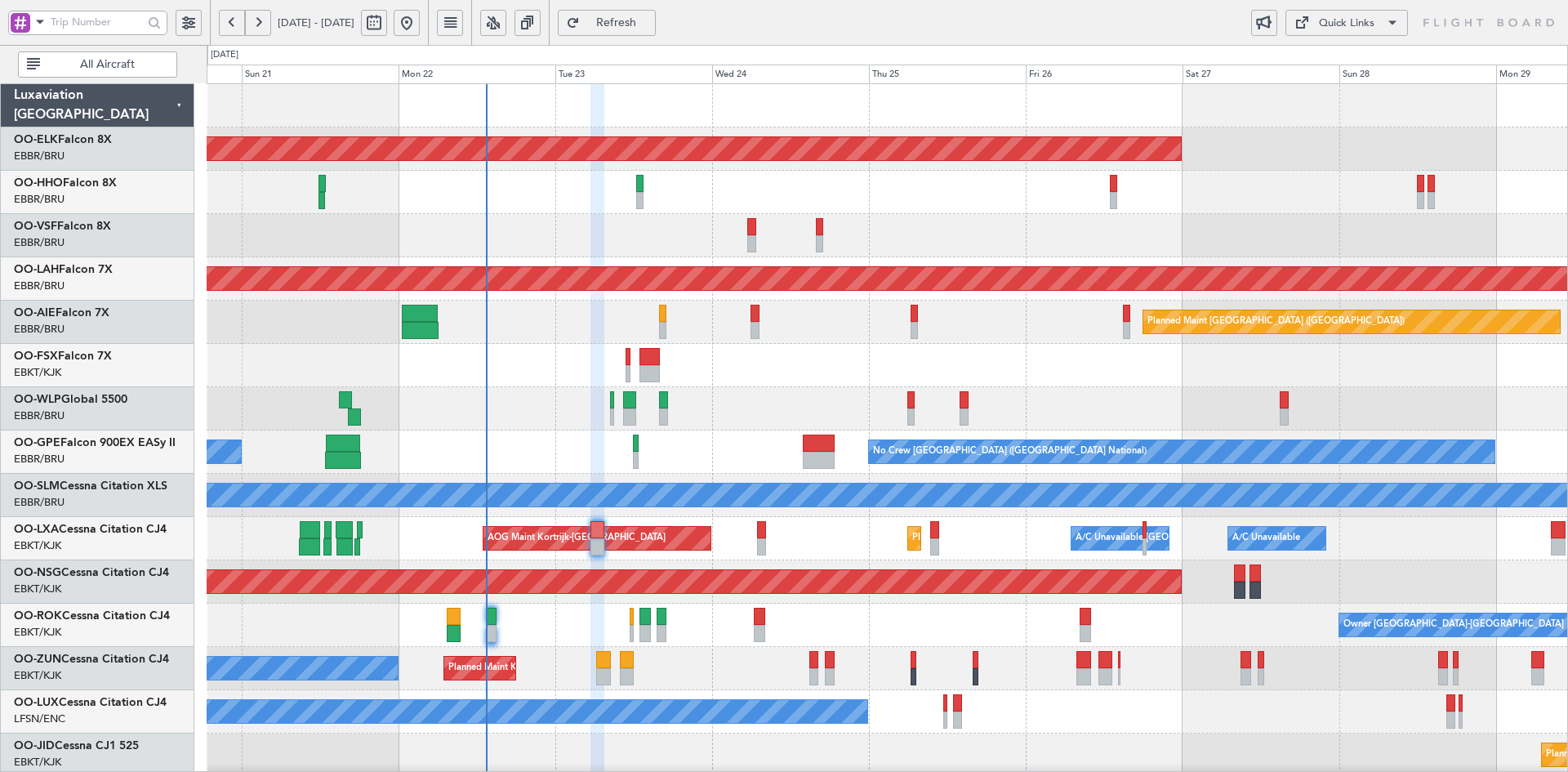
type input "0"
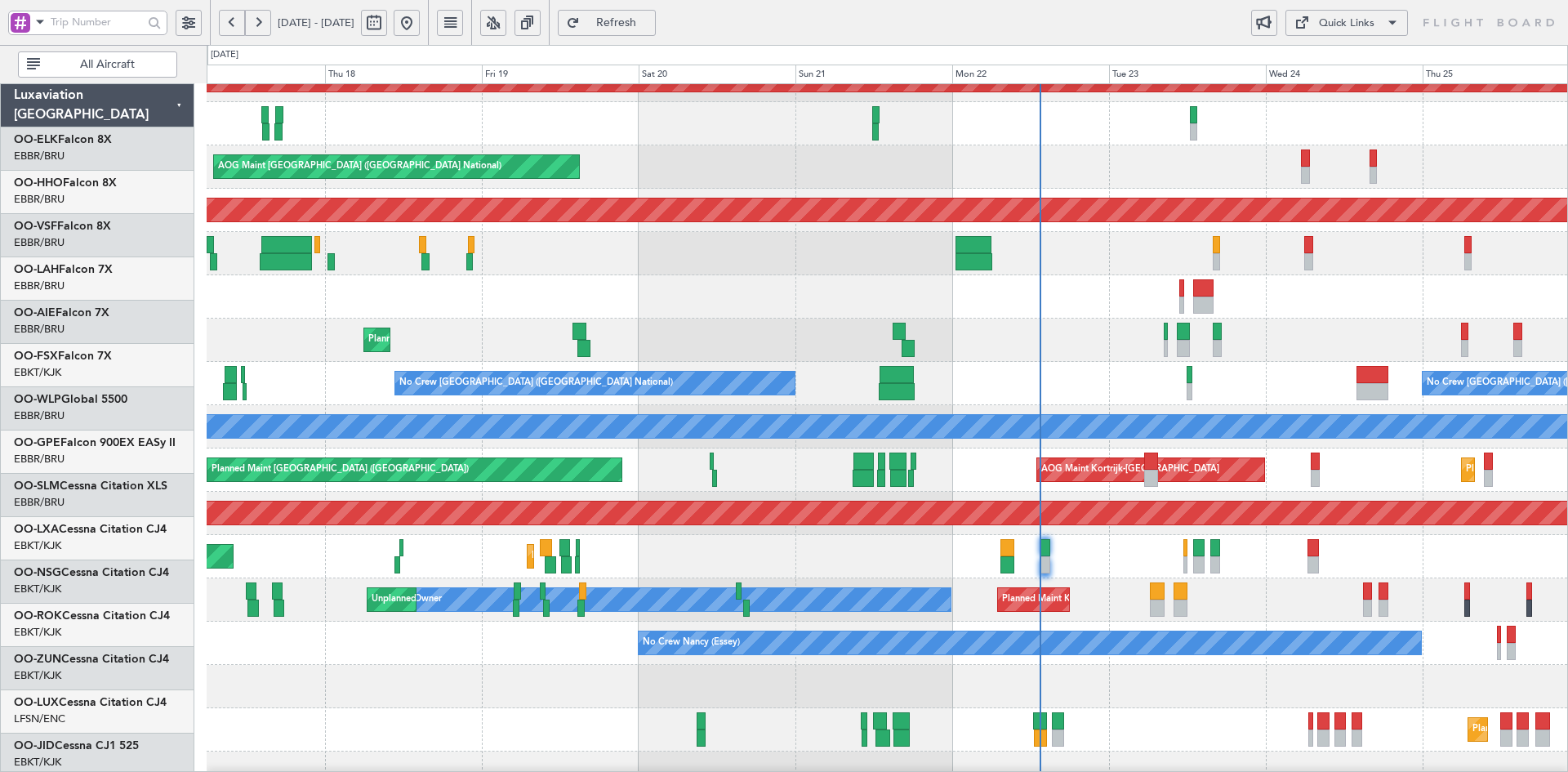
scroll to position [69, 0]
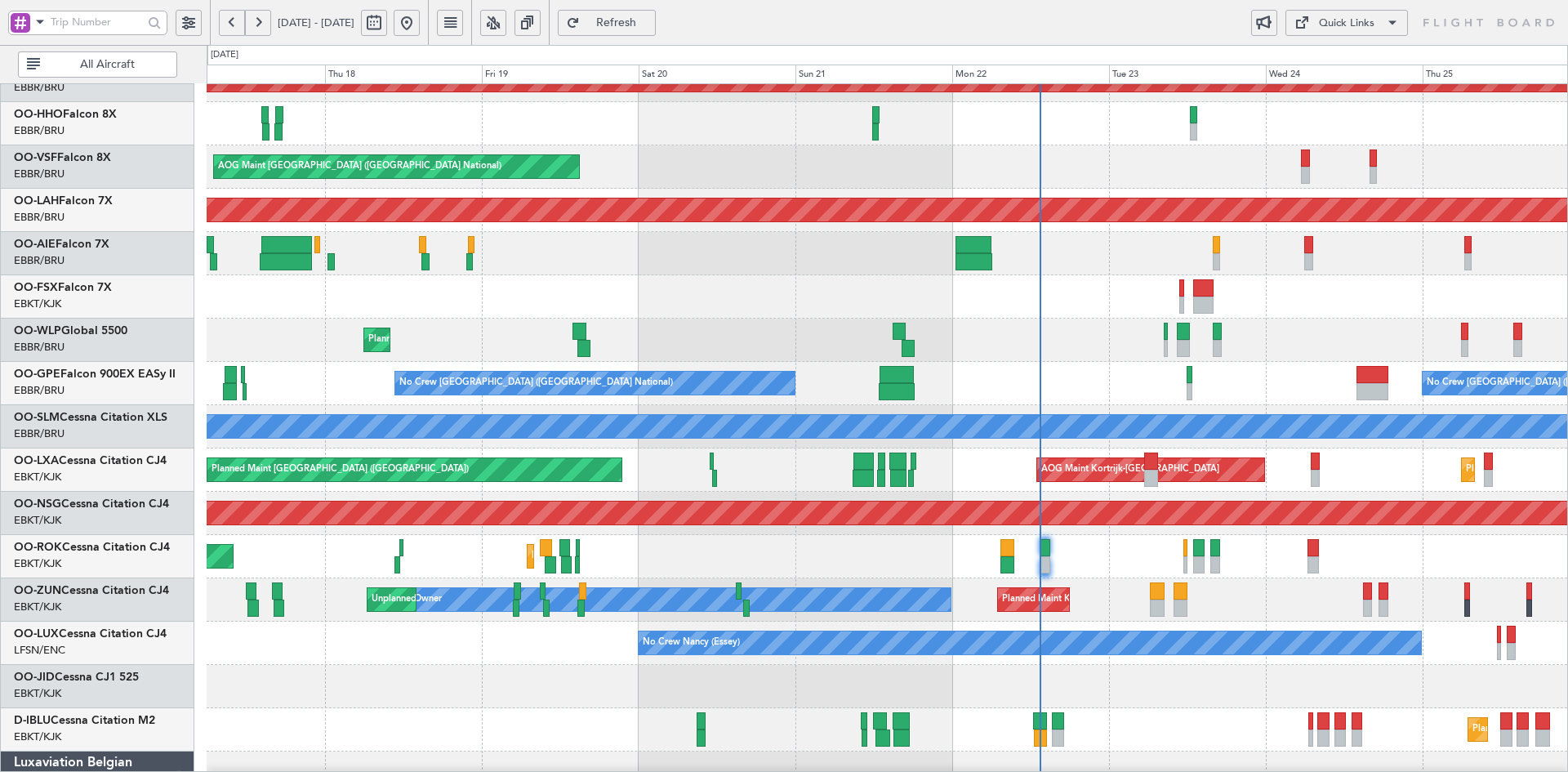
click at [1108, 354] on div "Planned Maint Liege RJAA 02:30 Z UBBB 13:50 Z 02:30 Z 13:45 Z" at bounding box center [887, 340] width 1361 height 43
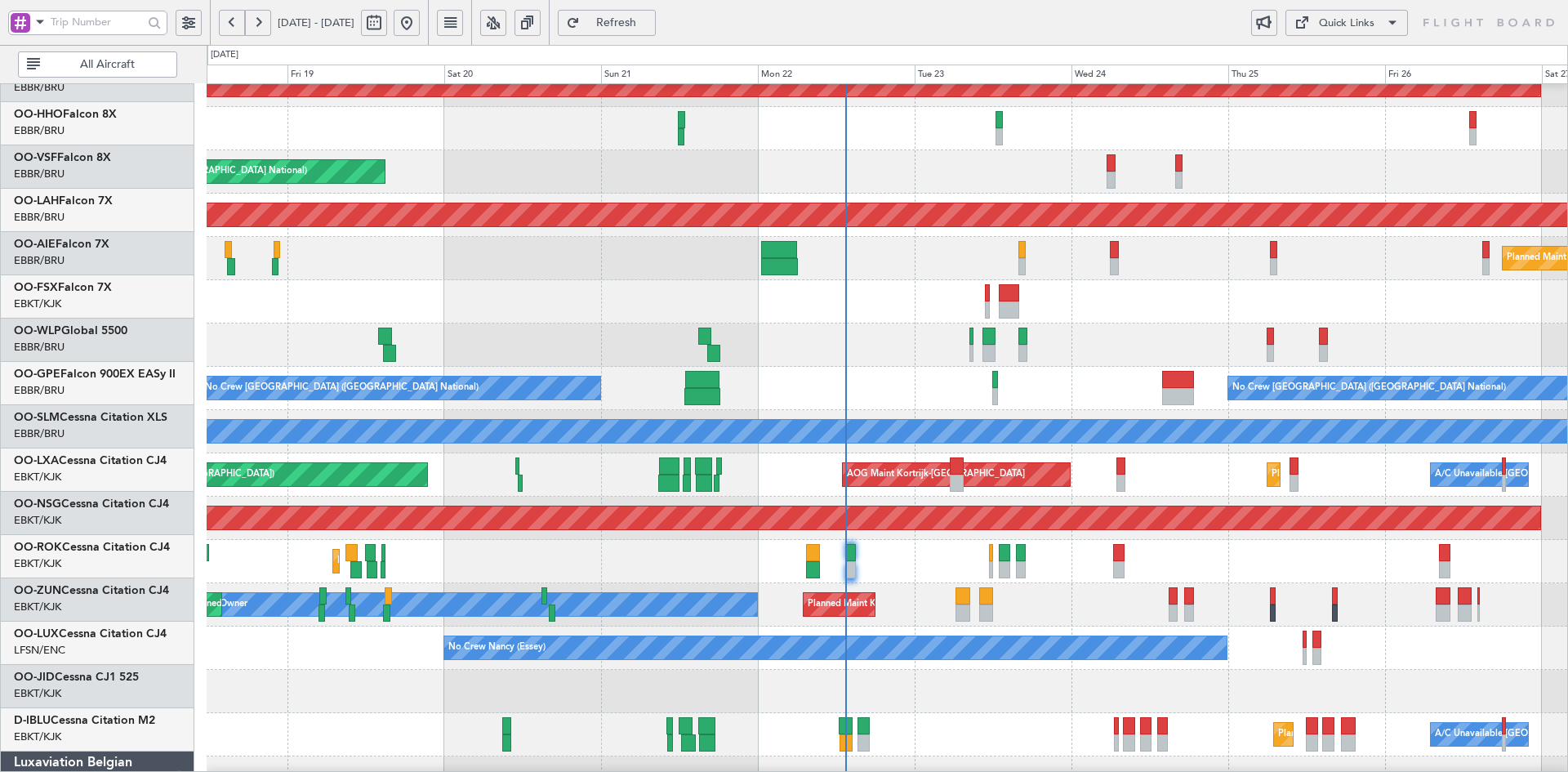
click at [858, 329] on div "Planned Maint Liege" at bounding box center [887, 345] width 1361 height 43
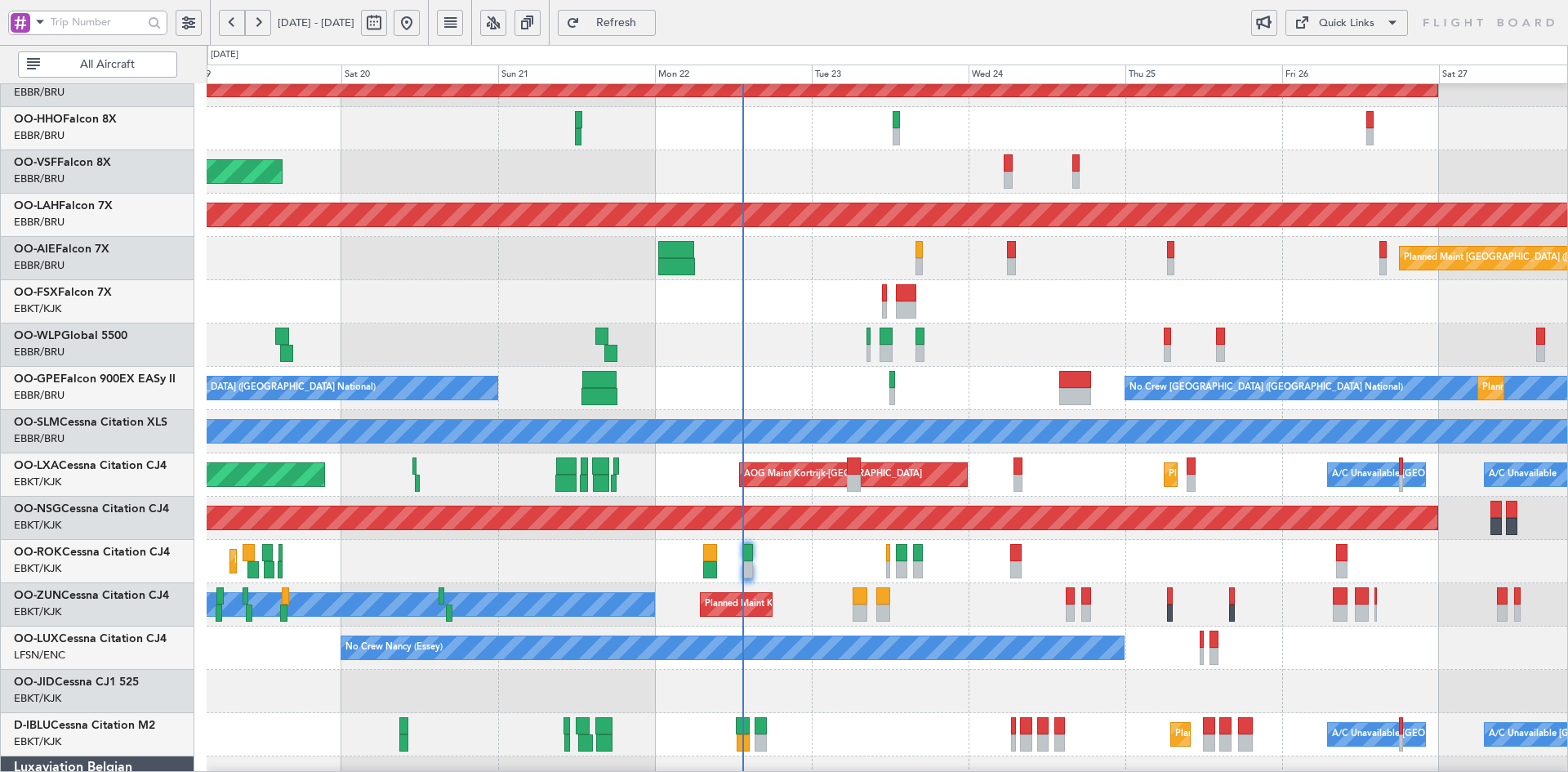
click at [995, 321] on div at bounding box center [887, 301] width 1361 height 43
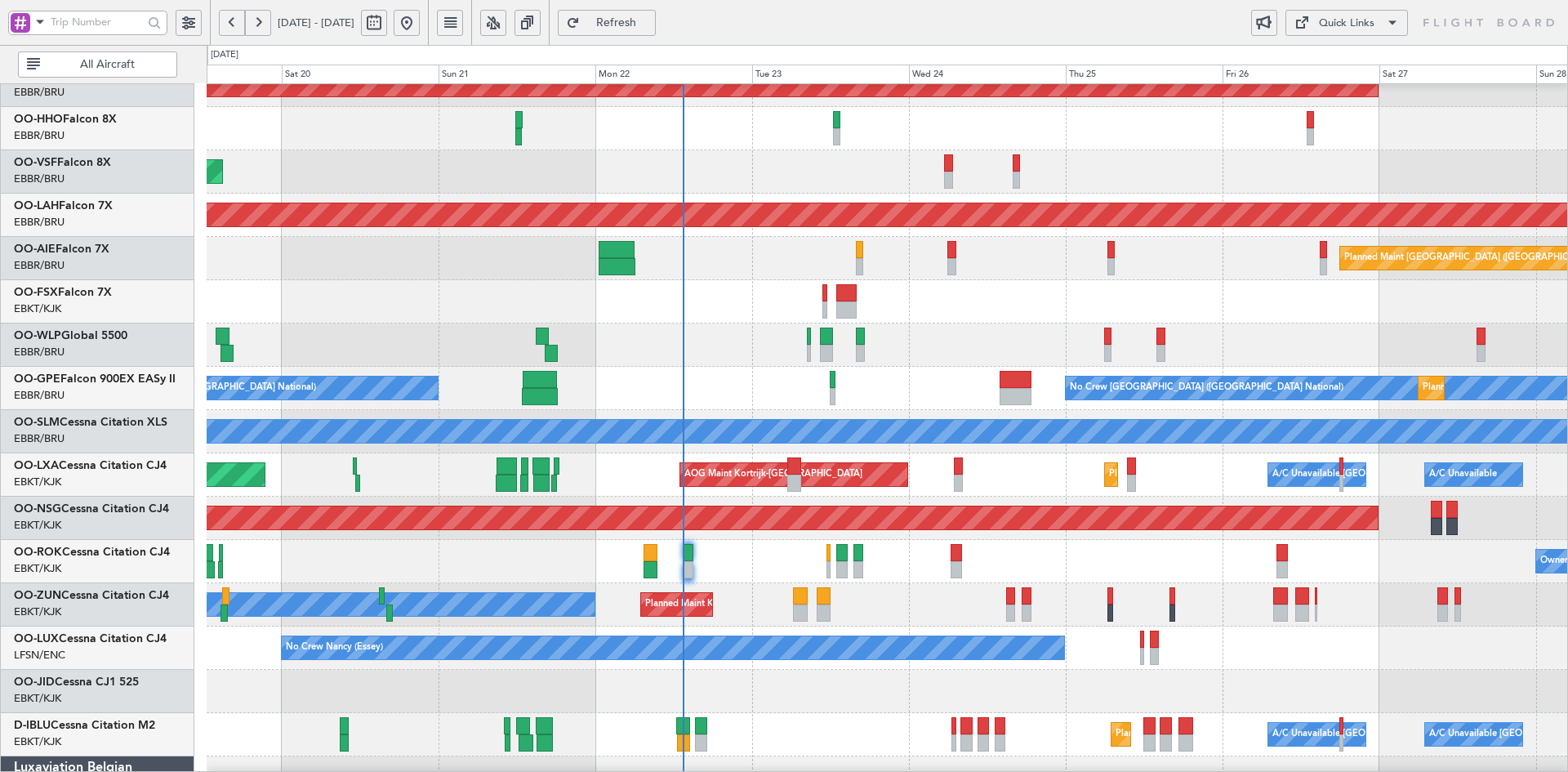
scroll to position [60, 0]
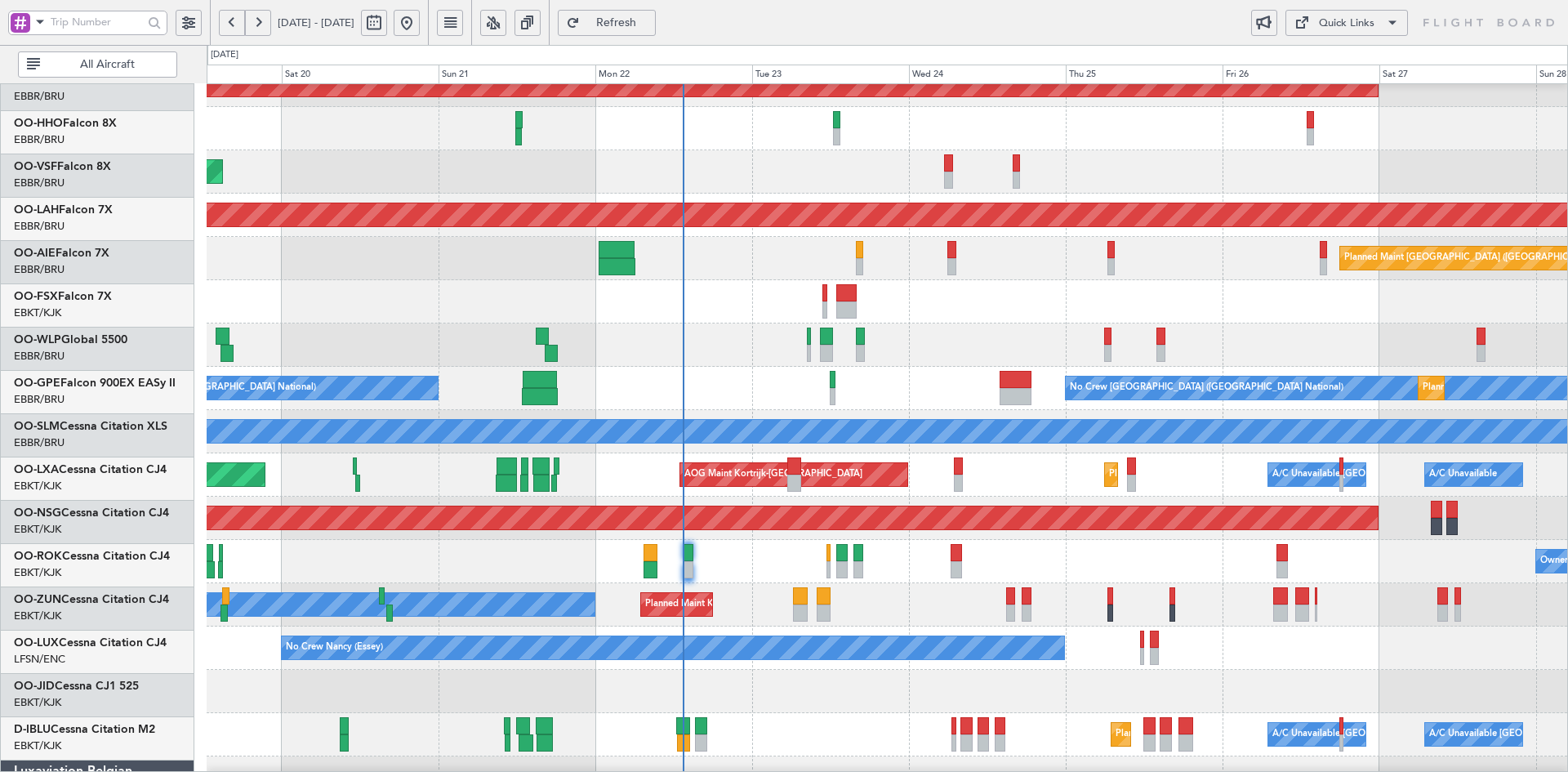
click at [820, 299] on div at bounding box center [887, 301] width 1361 height 43
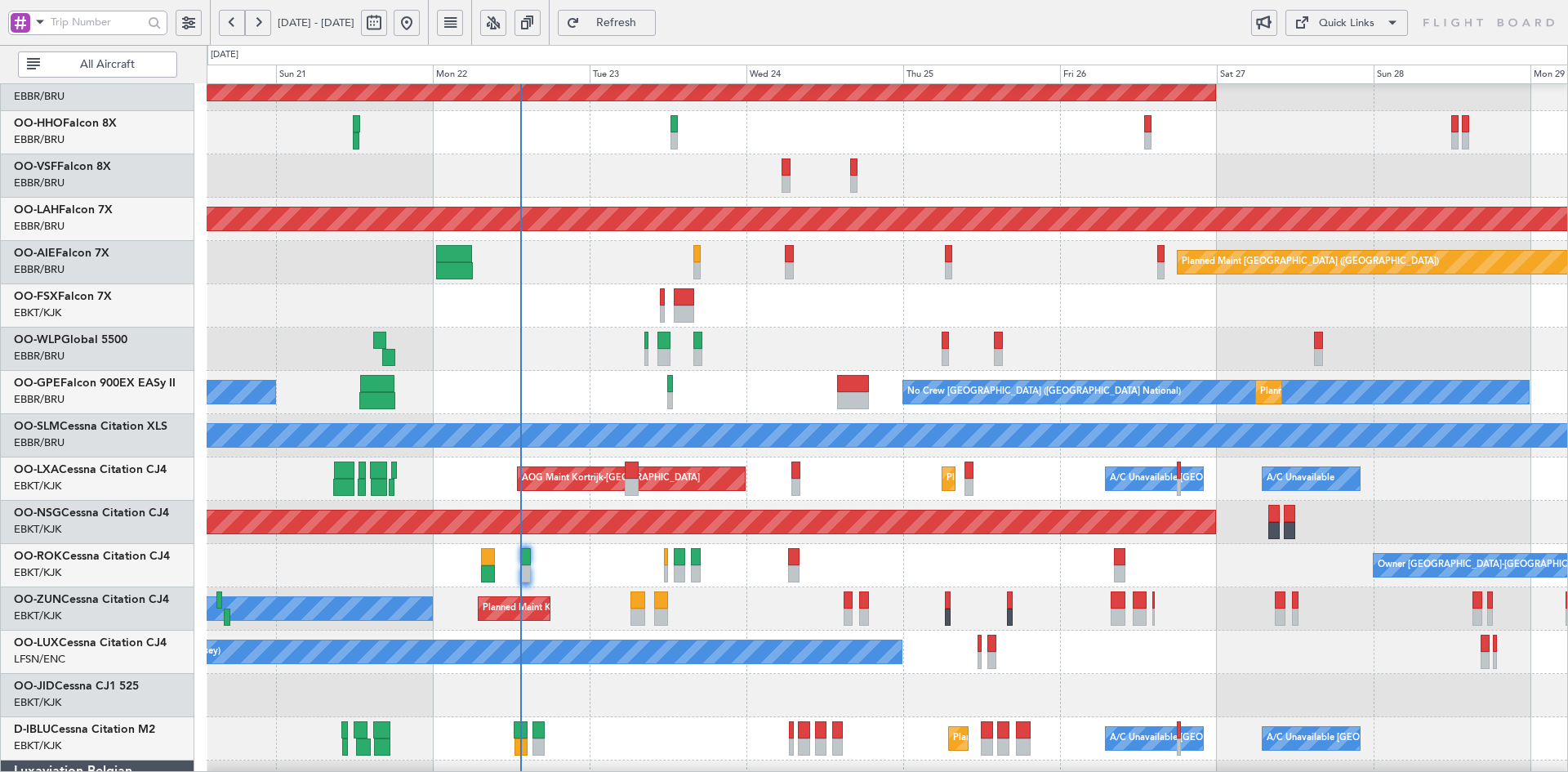
scroll to position [66, 0]
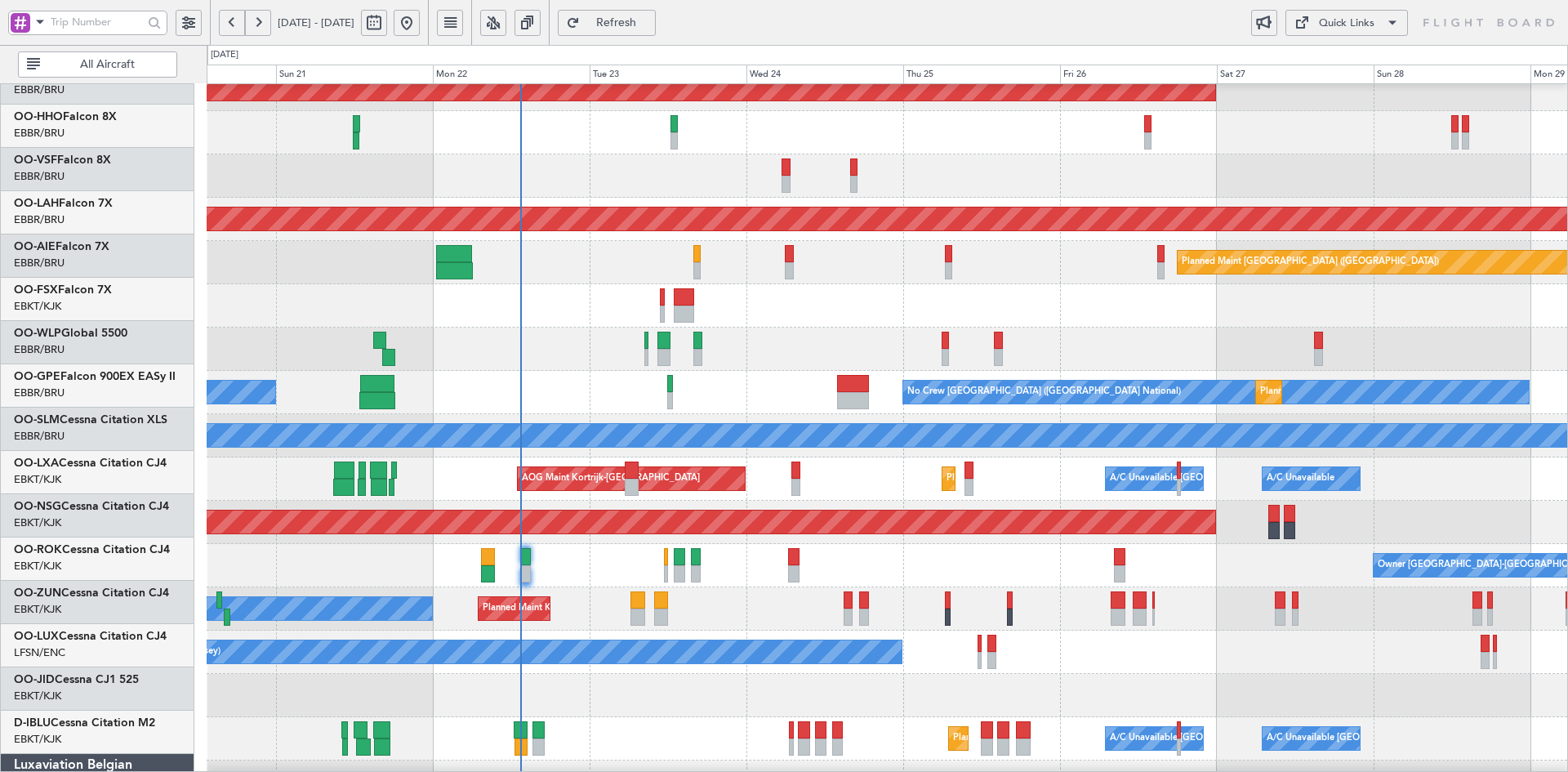
click at [1105, 490] on div "AOG Maint Kortrijk-Wevelgem Planned Maint Kortrijk-Wevelgem A/C Unavailable Bru…" at bounding box center [887, 478] width 1361 height 43
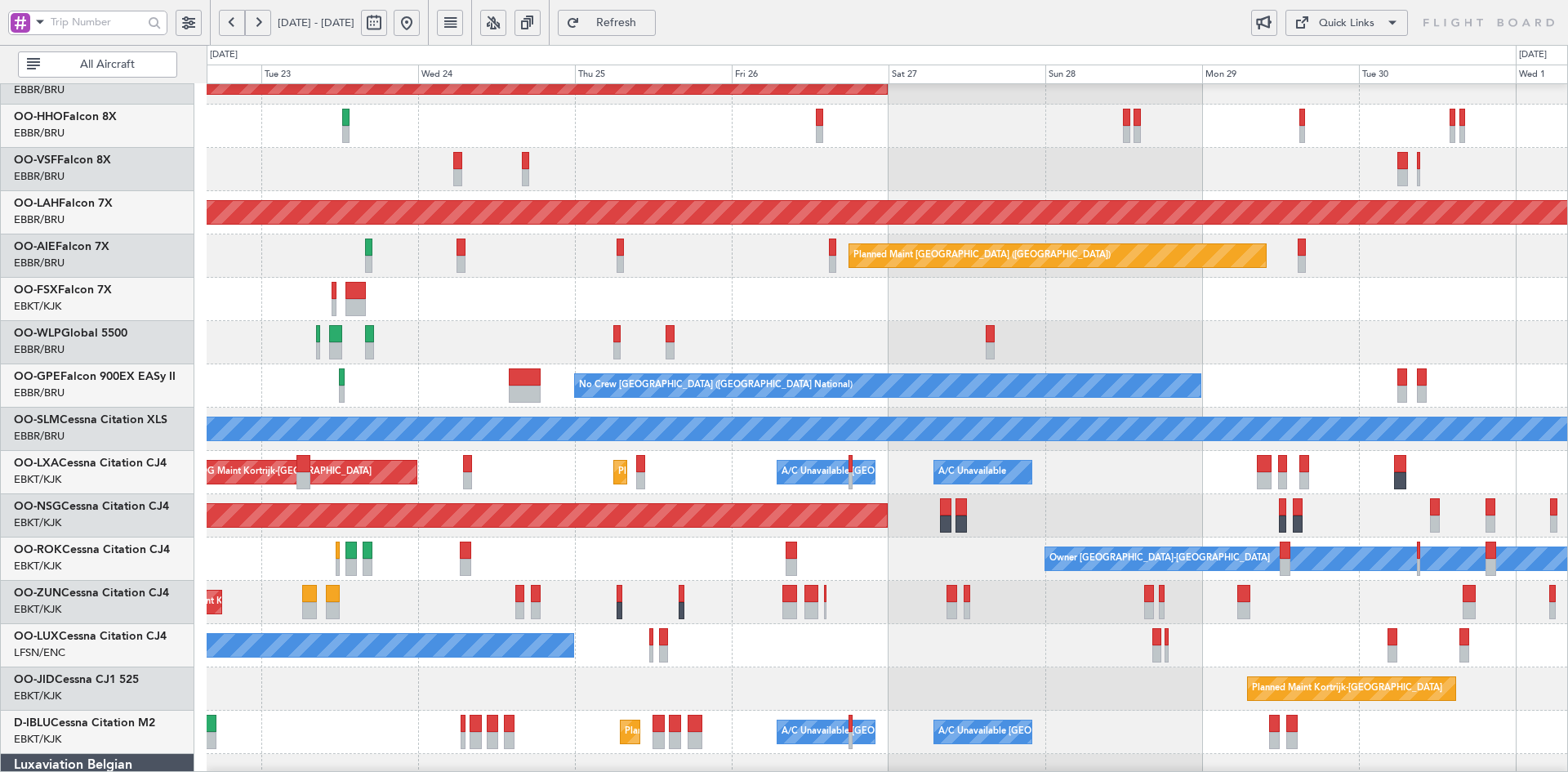
click at [794, 312] on div "Planned Maint Kortrijk-Wevelgem Planned Maint Alton-st Louis (St Louis Regl) Pl…" at bounding box center [887, 451] width 1361 height 866
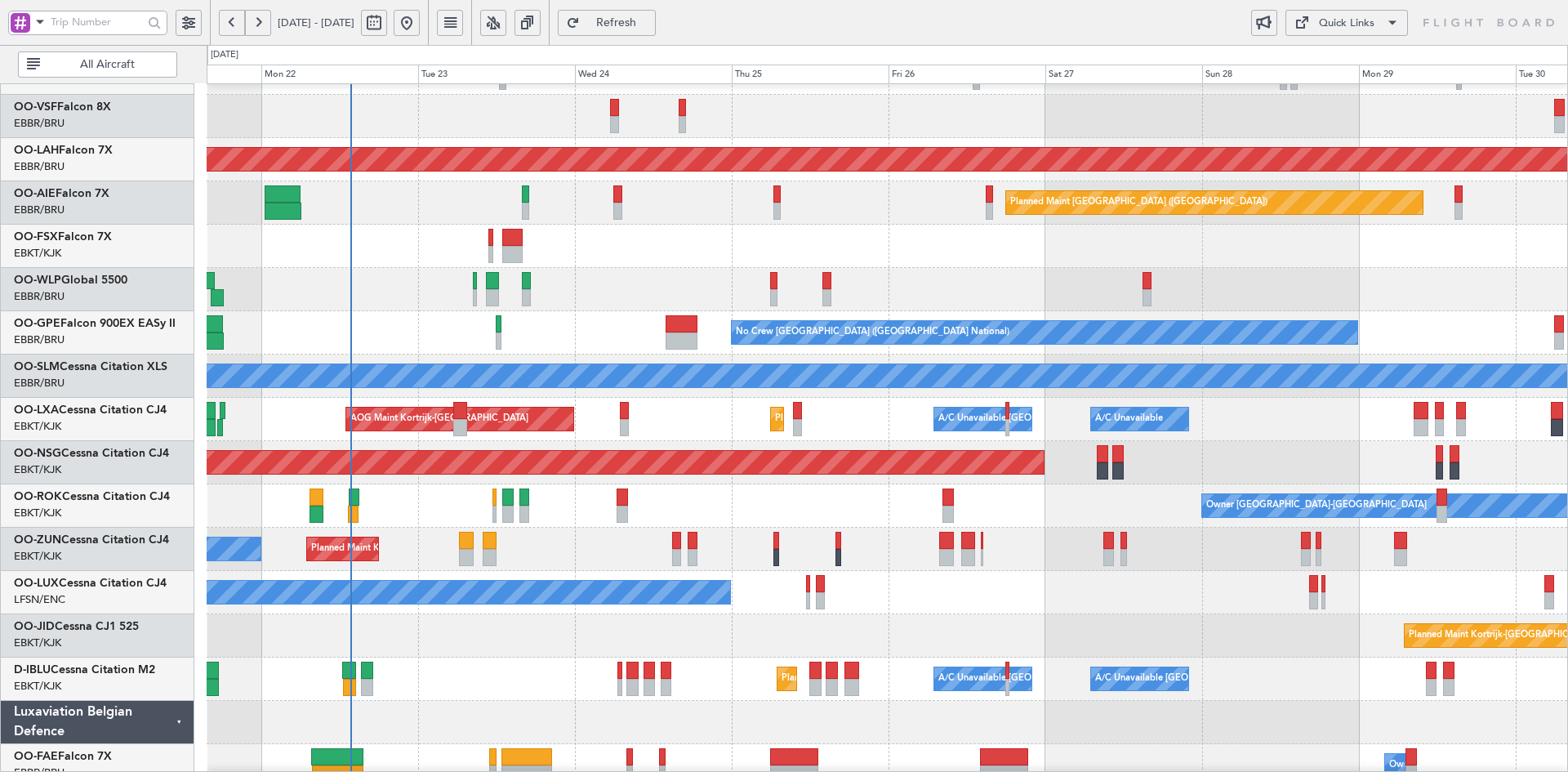
click at [660, 457] on div "AOG Maint Brussels (Brussels National) Planned Maint Alton-st Louis (St Louis R…" at bounding box center [887, 398] width 1361 height 866
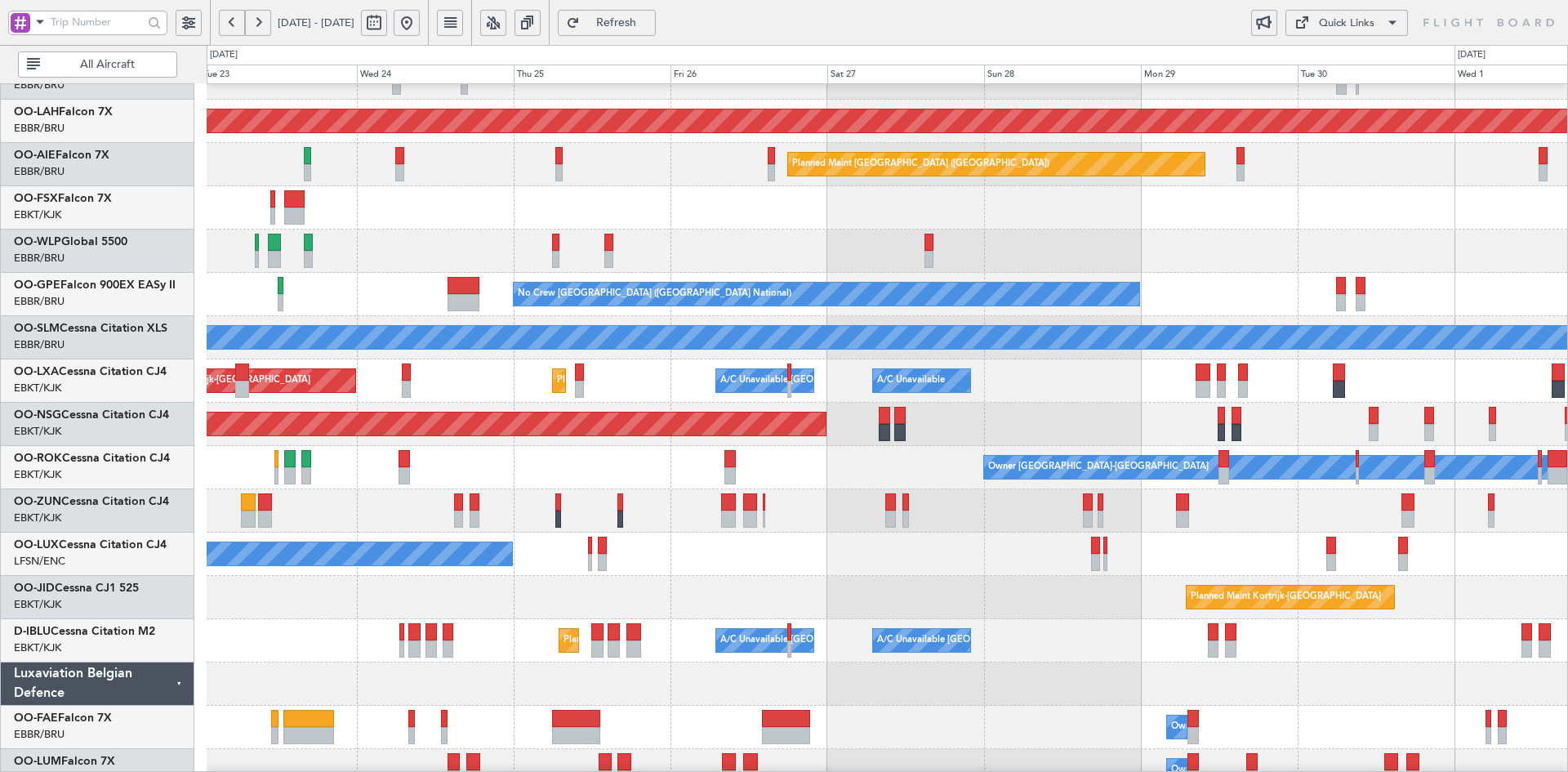
scroll to position [178, 0]
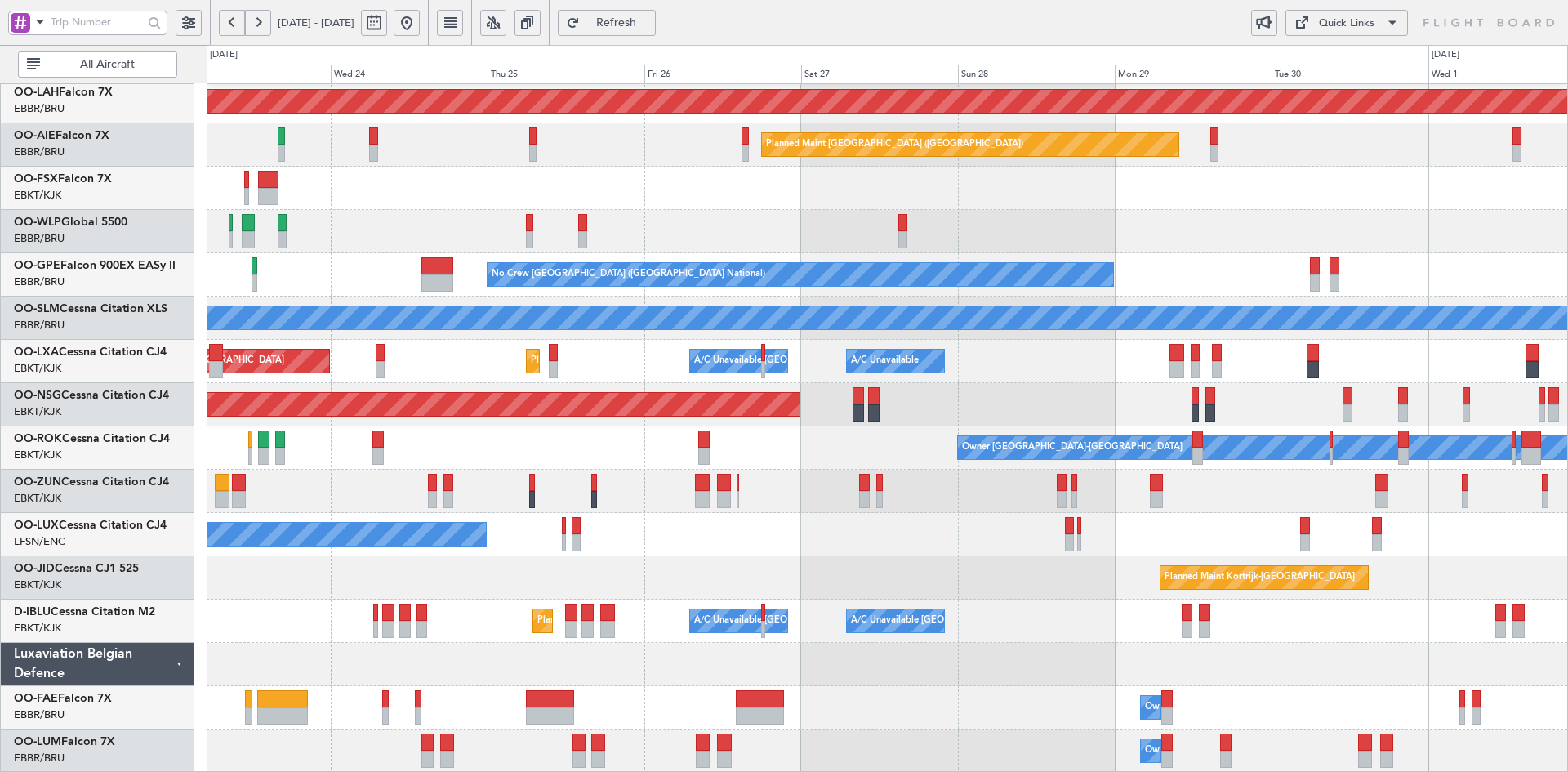
click at [956, 498] on div "Planned Maint Alton-st Louis (St Louis Regl) Planned Maint London (Farnborough)…" at bounding box center [887, 340] width 1361 height 866
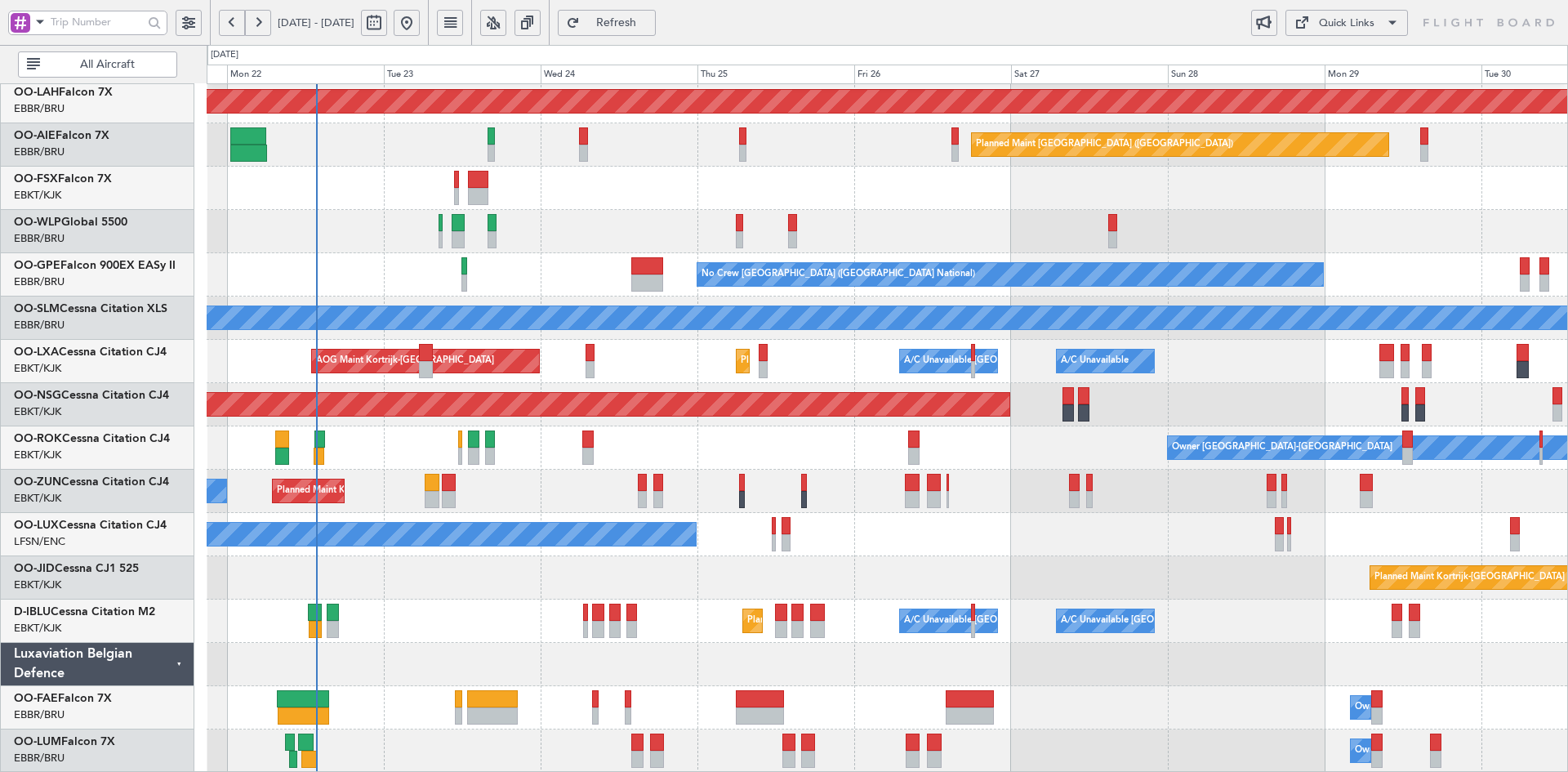
click at [956, 508] on div "Planned Maint Alton-st Louis (St Louis Regl) Planned Maint London (Farnborough)…" at bounding box center [887, 340] width 1361 height 866
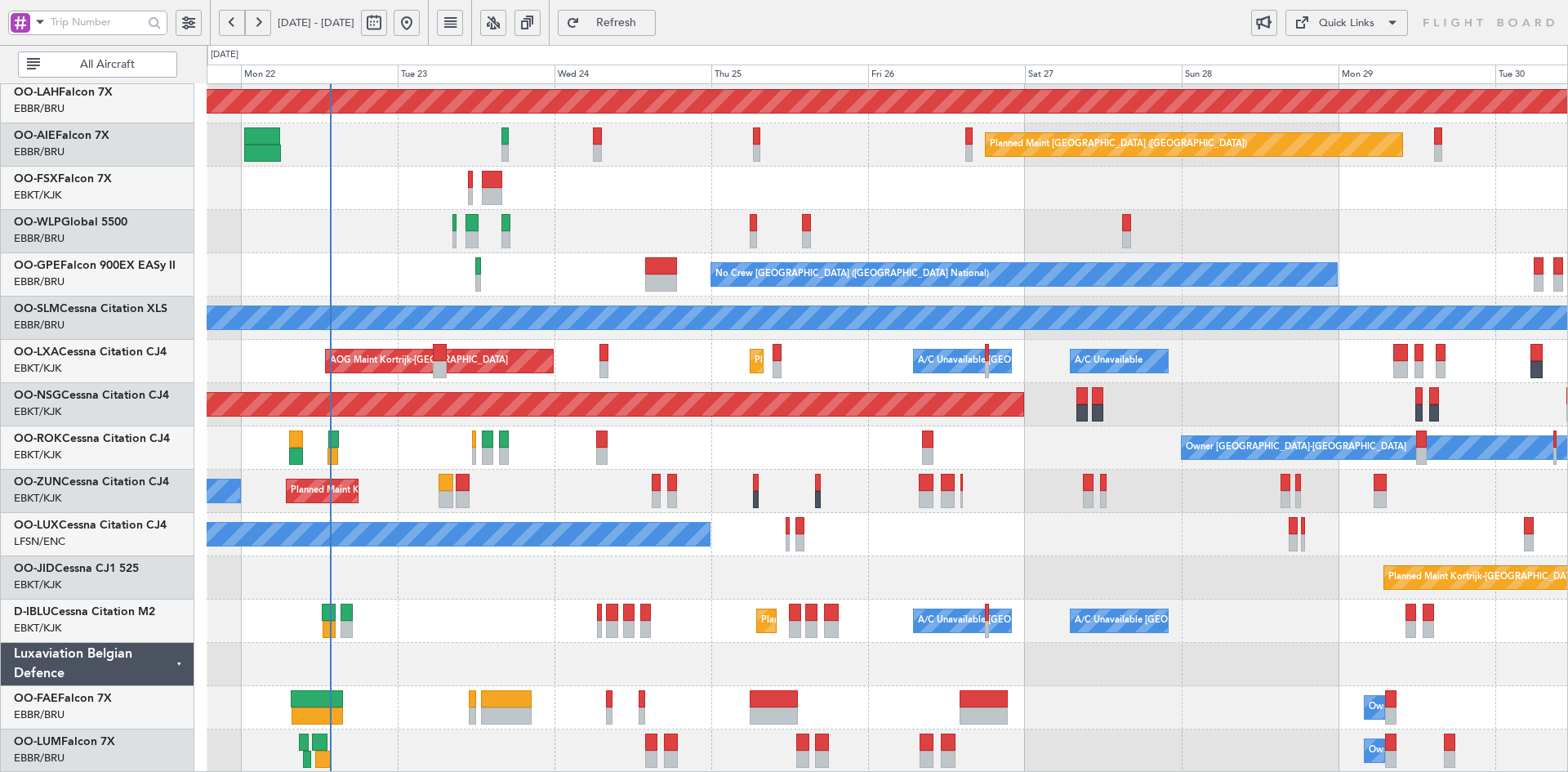
click at [796, 331] on div "AOG Maint Brussels (Brussels National) Planned Maint Alton-st Louis (St Louis R…" at bounding box center [887, 340] width 1361 height 866
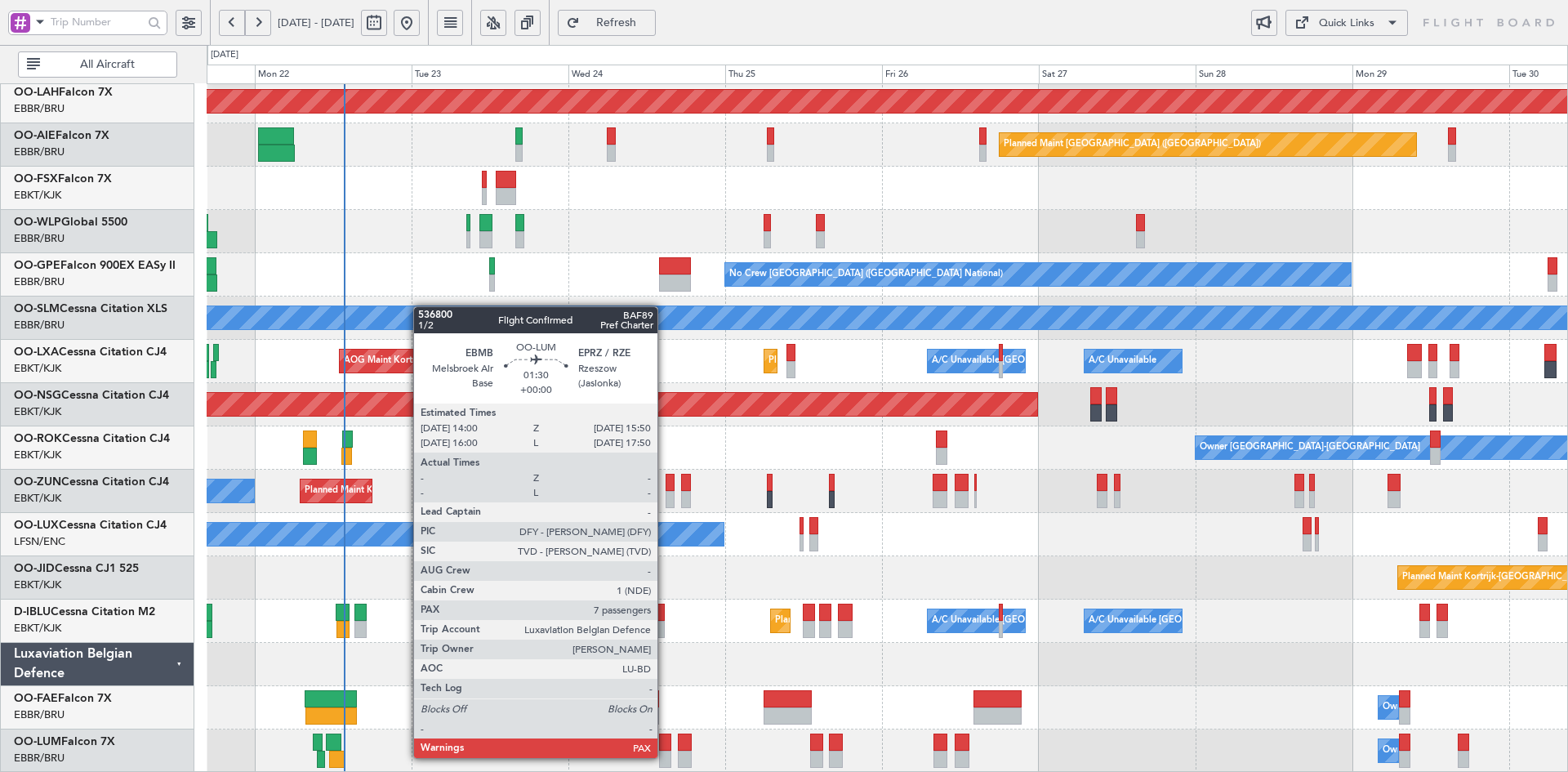
click at [665, 756] on div at bounding box center [664, 759] width 12 height 17
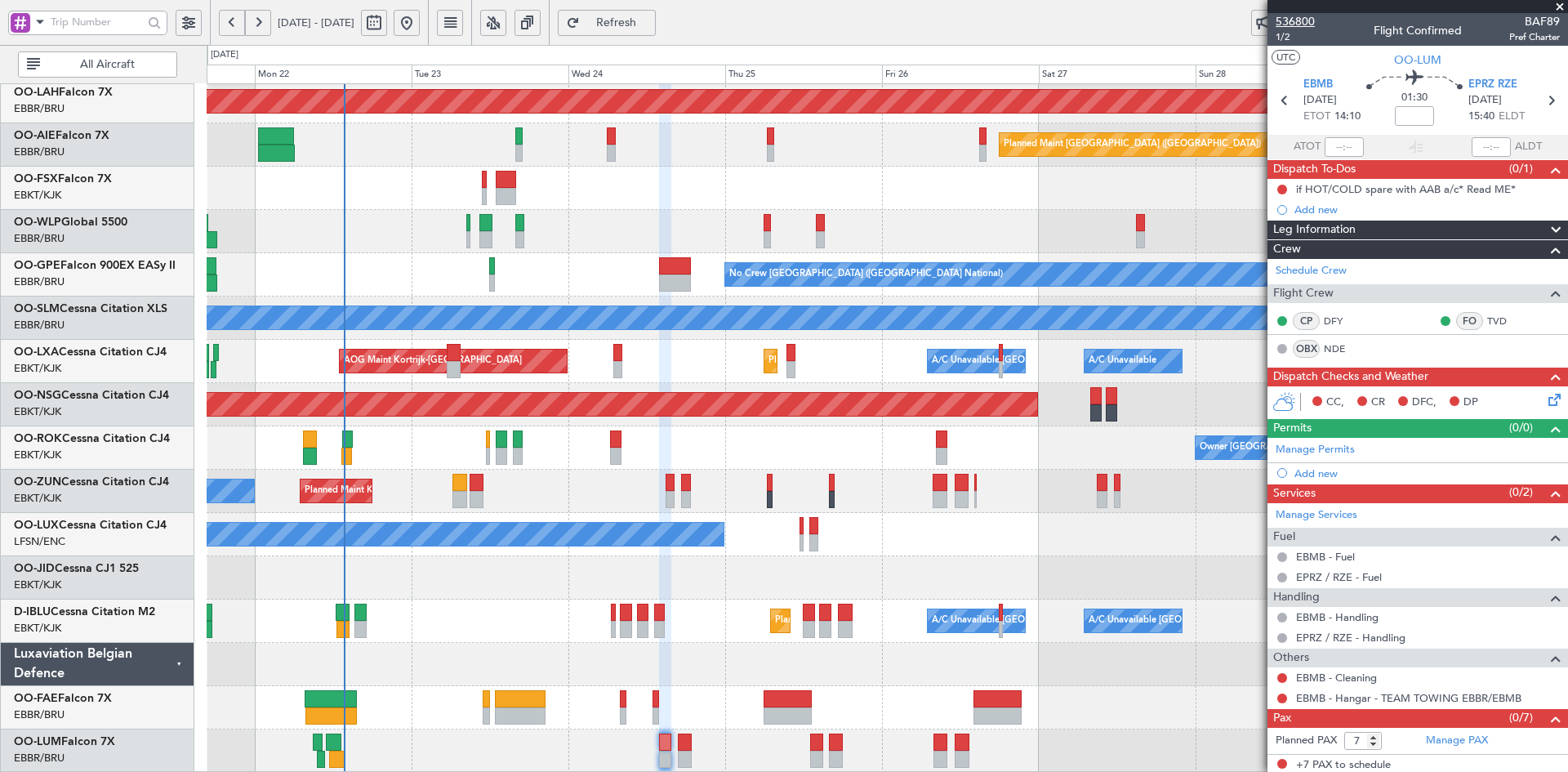
click at [1300, 18] on span "536800" at bounding box center [1296, 21] width 40 height 17
click at [1560, 6] on span at bounding box center [1561, 7] width 17 height 15
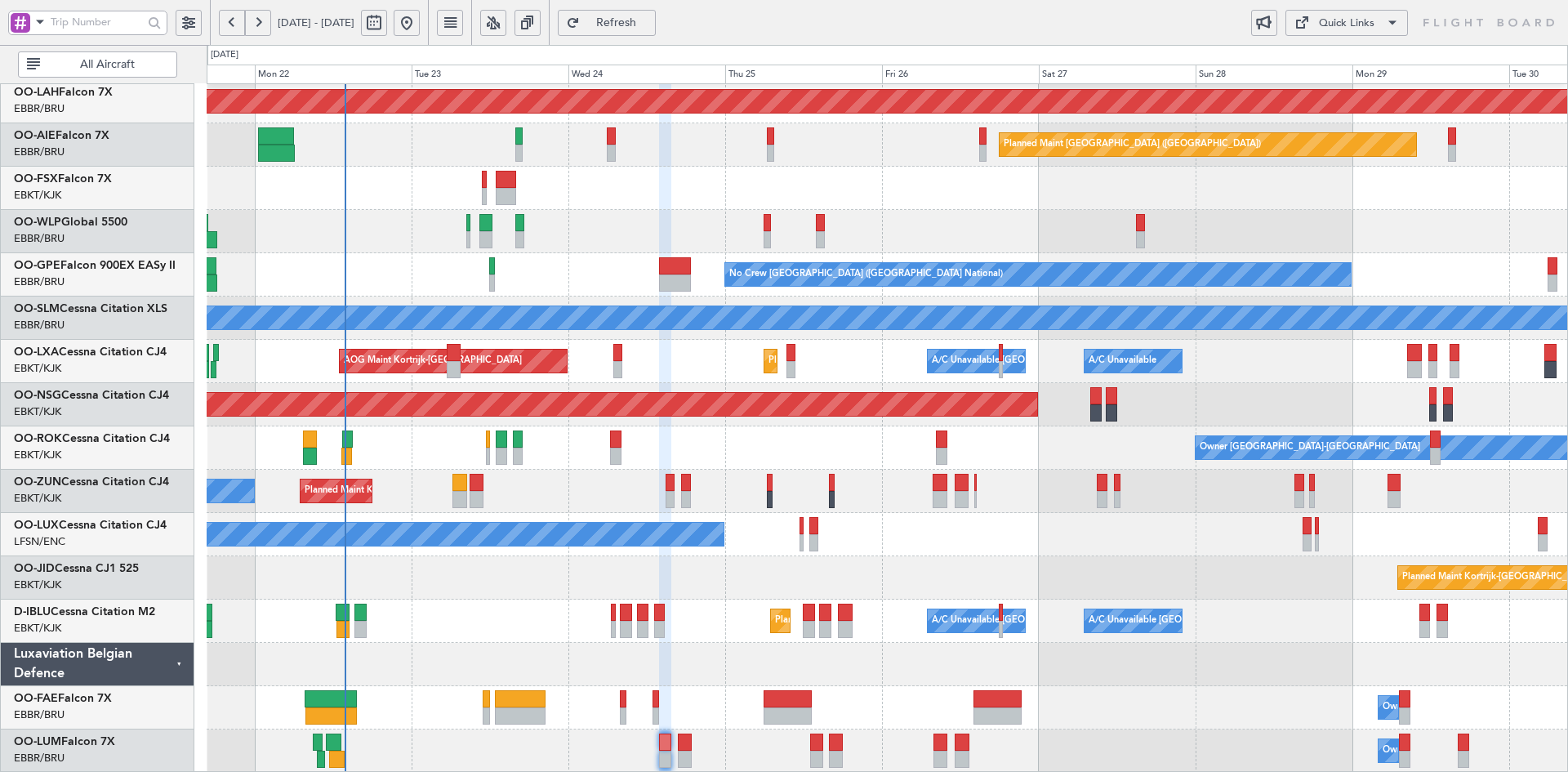
type input "0"
click at [1029, 655] on div "AOG Maint Brussels (Brussels National) Planned Maint Alton-st Louis (St Louis R…" at bounding box center [887, 340] width 1361 height 866
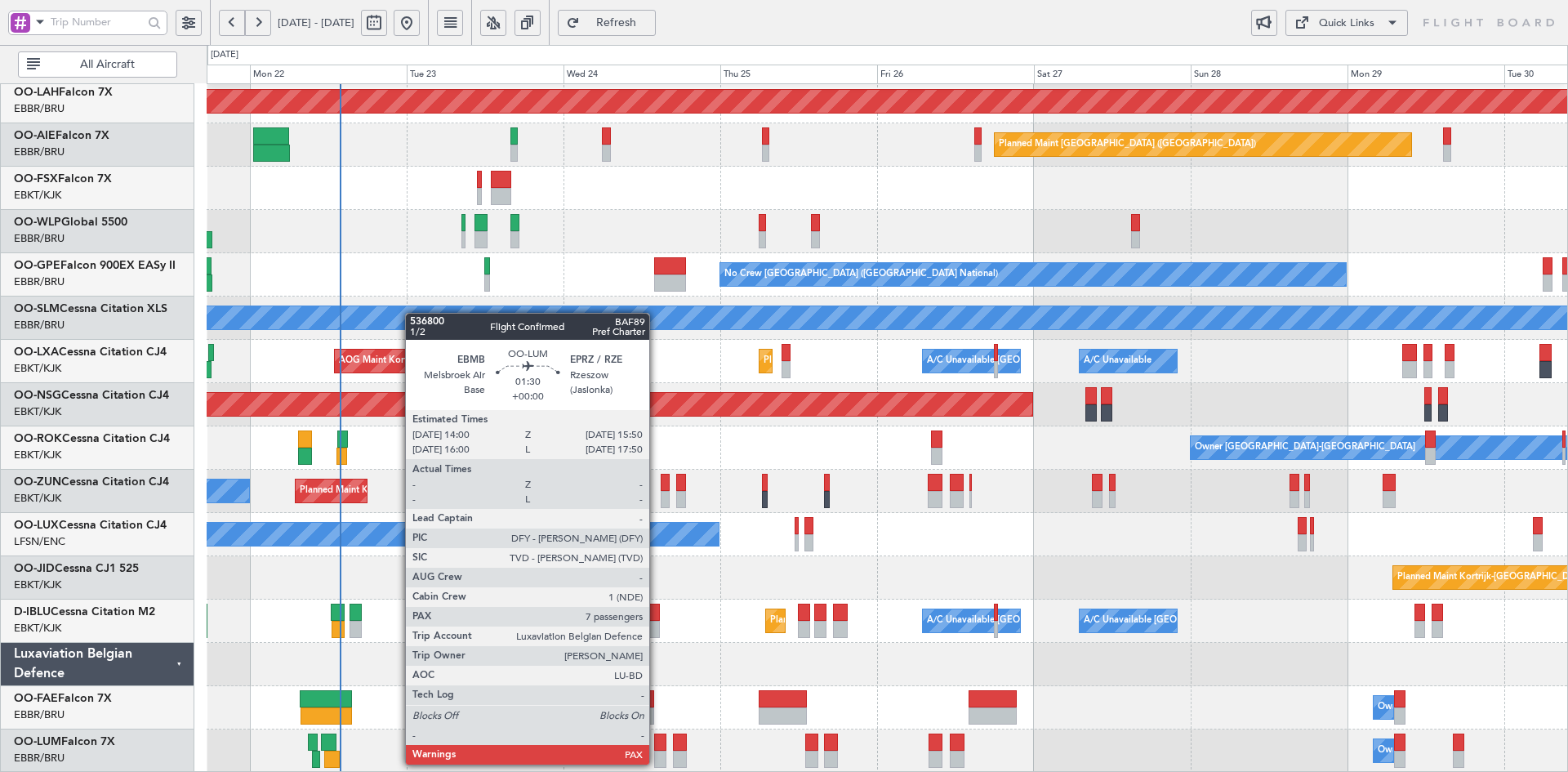
click at [657, 763] on div at bounding box center [660, 759] width 12 height 17
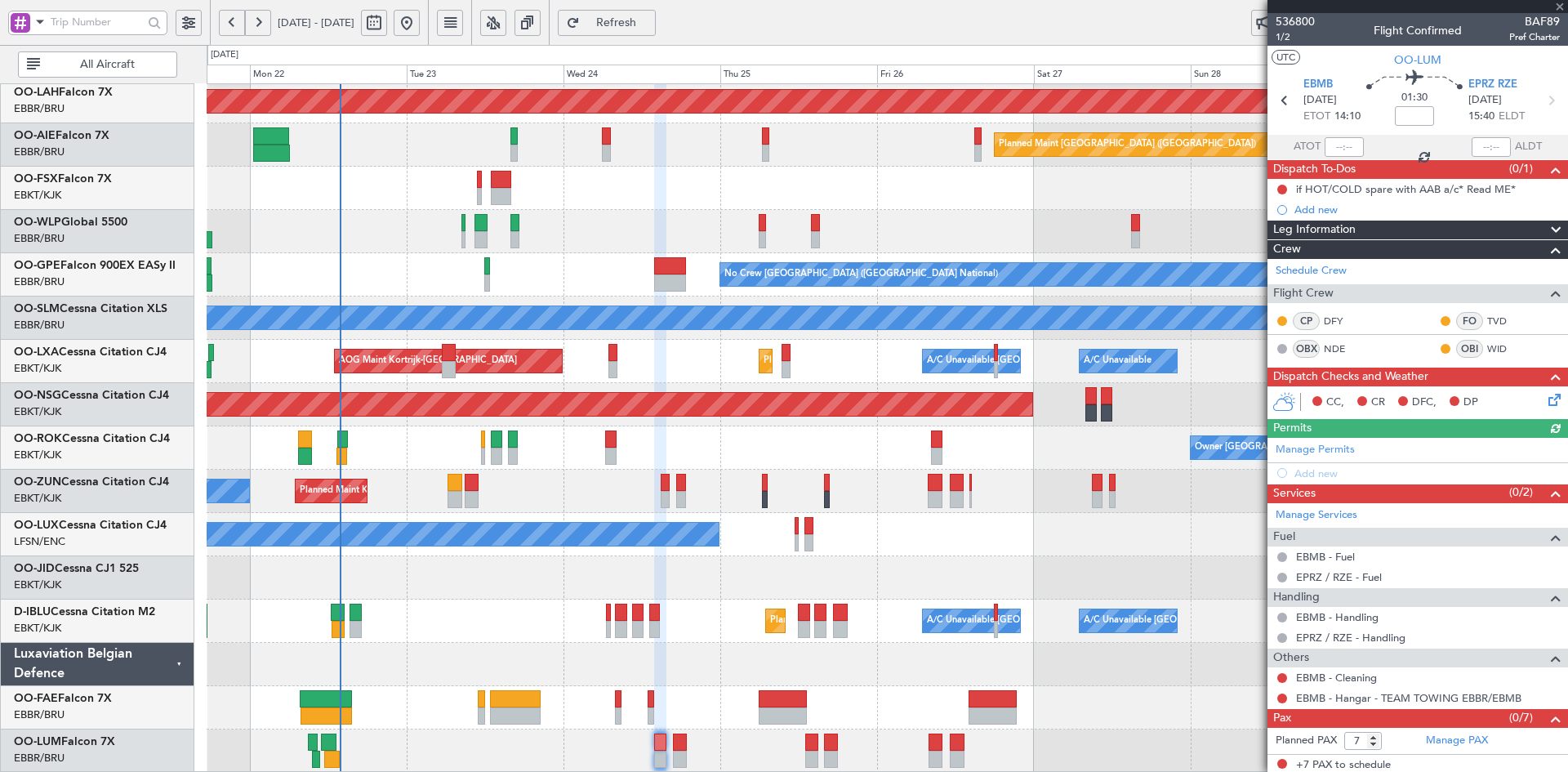
click at [1556, 4] on div at bounding box center [1418, 6] width 301 height 13
click at [1563, 4] on span at bounding box center [1561, 7] width 17 height 15
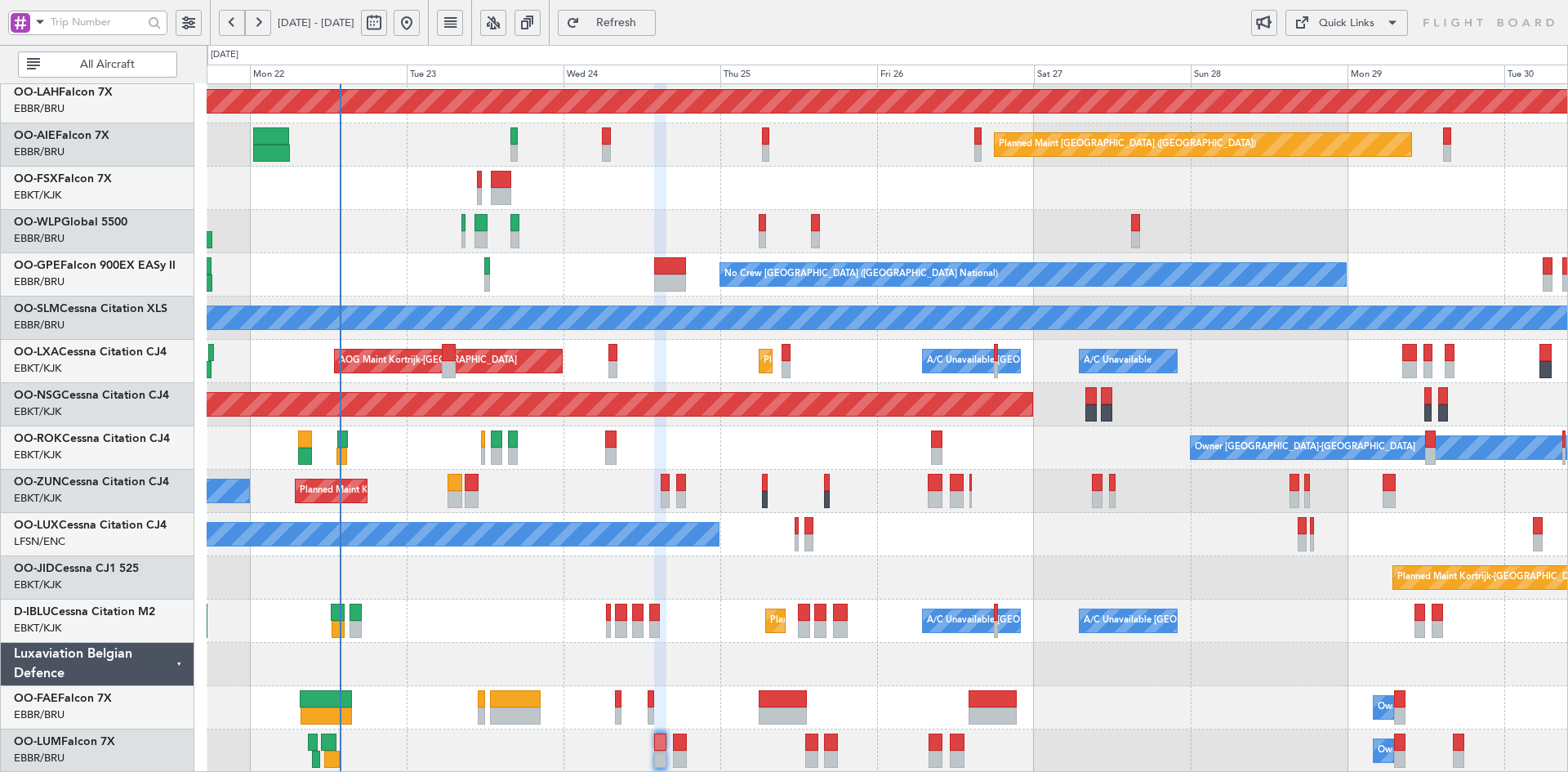
type input "0"
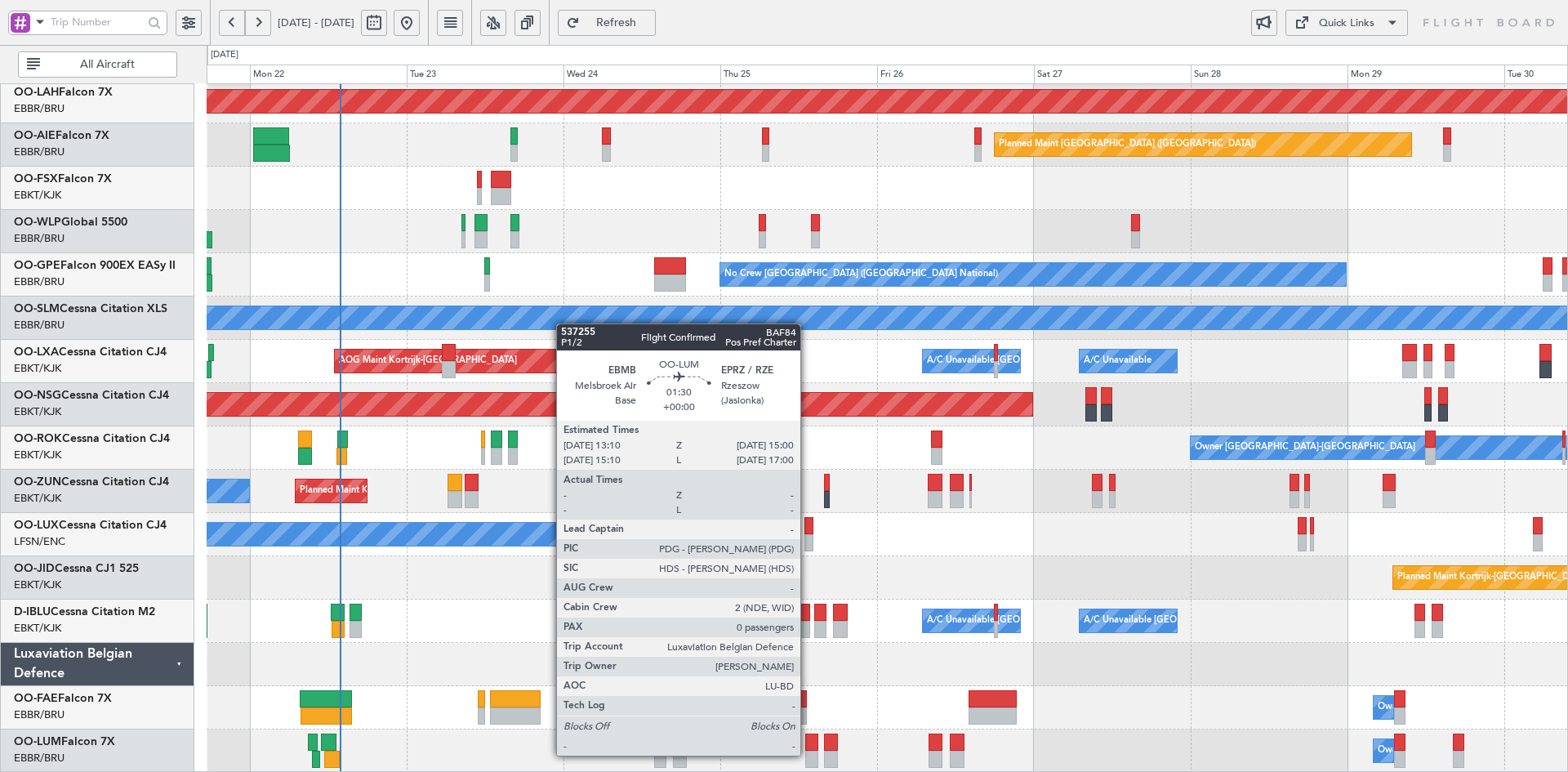
click at [808, 754] on div at bounding box center [811, 759] width 12 height 17
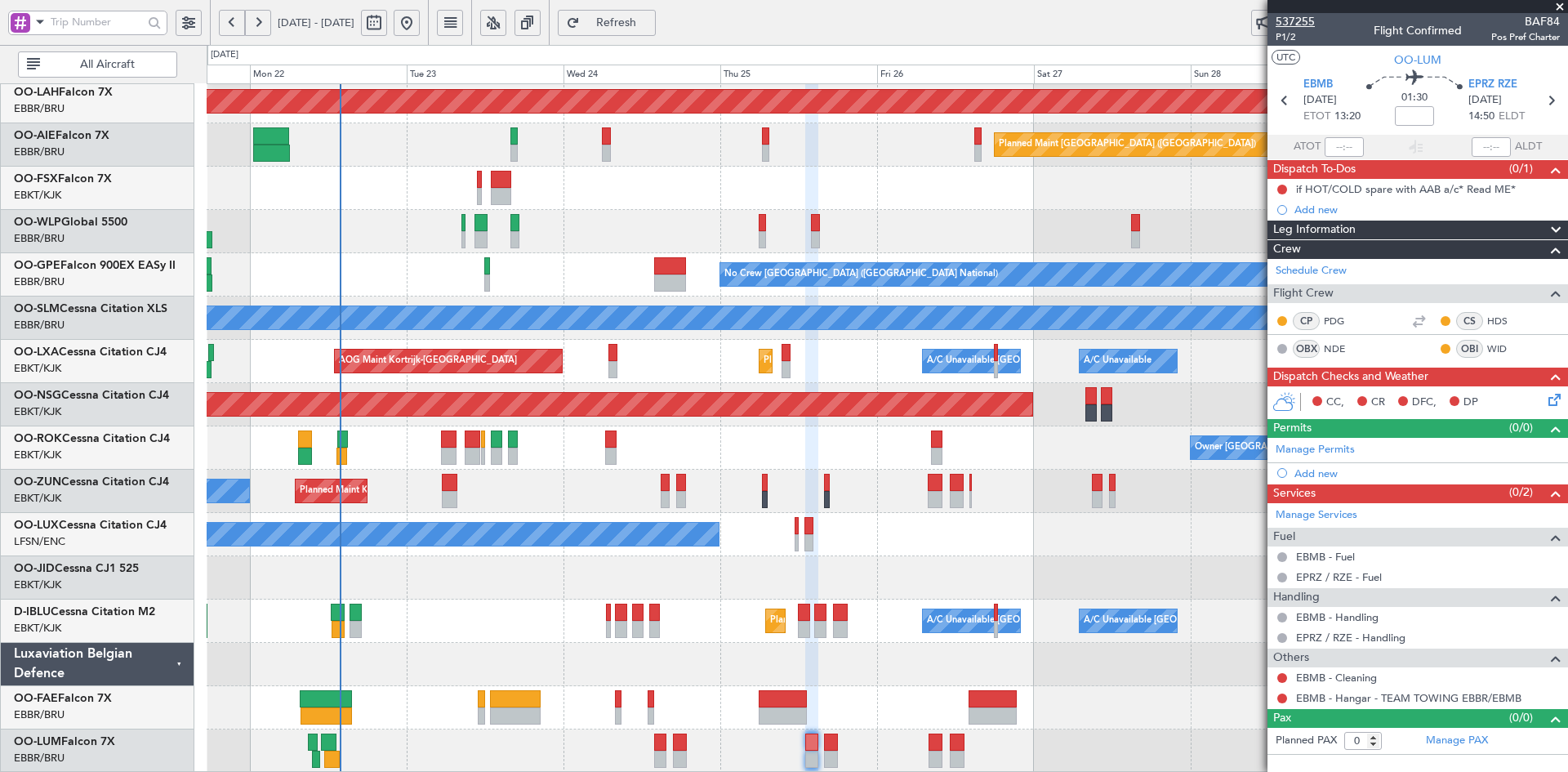
click at [1281, 22] on span "537255" at bounding box center [1296, 21] width 40 height 17
click at [1560, 5] on span at bounding box center [1561, 7] width 17 height 15
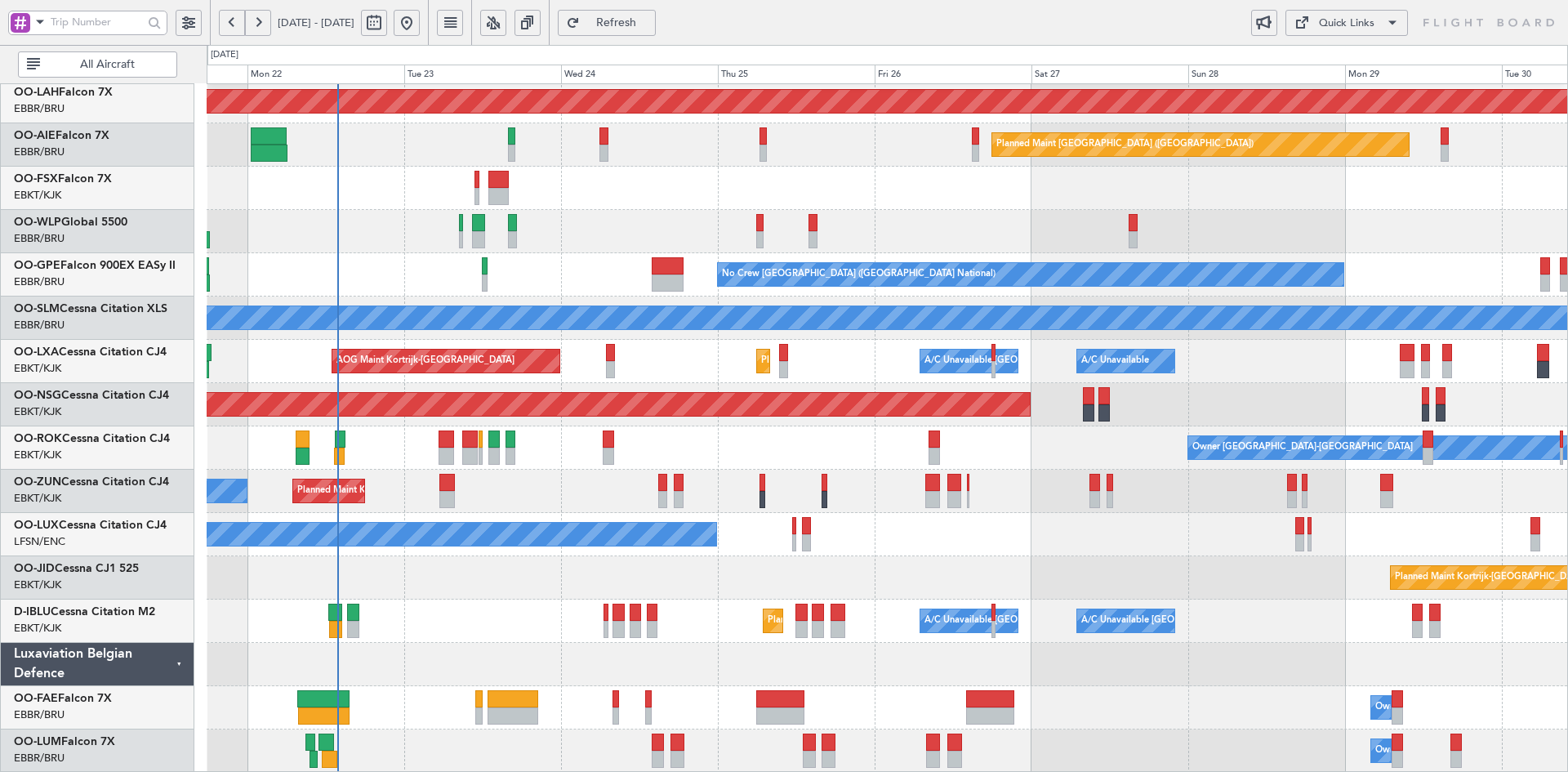
click at [1020, 415] on div "AOG Maint Brussels (Brussels National) Planned Maint Alton-st Louis (St Louis R…" at bounding box center [887, 340] width 1361 height 866
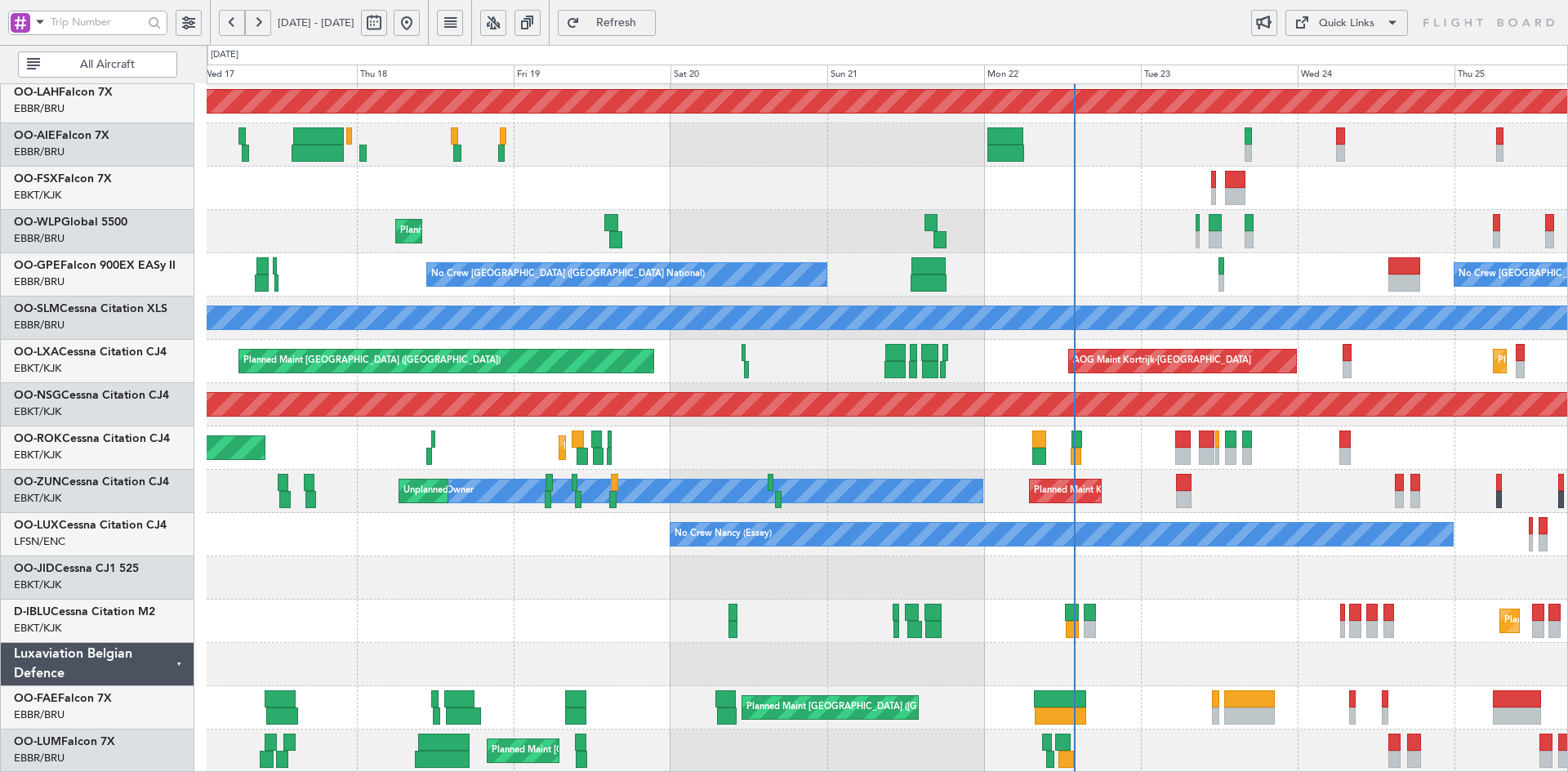
click at [1249, 607] on div "Planned Maint Nice ([GEOGRAPHIC_DATA]) A/C Unavailable [GEOGRAPHIC_DATA] ([GEOG…" at bounding box center [887, 621] width 1361 height 43
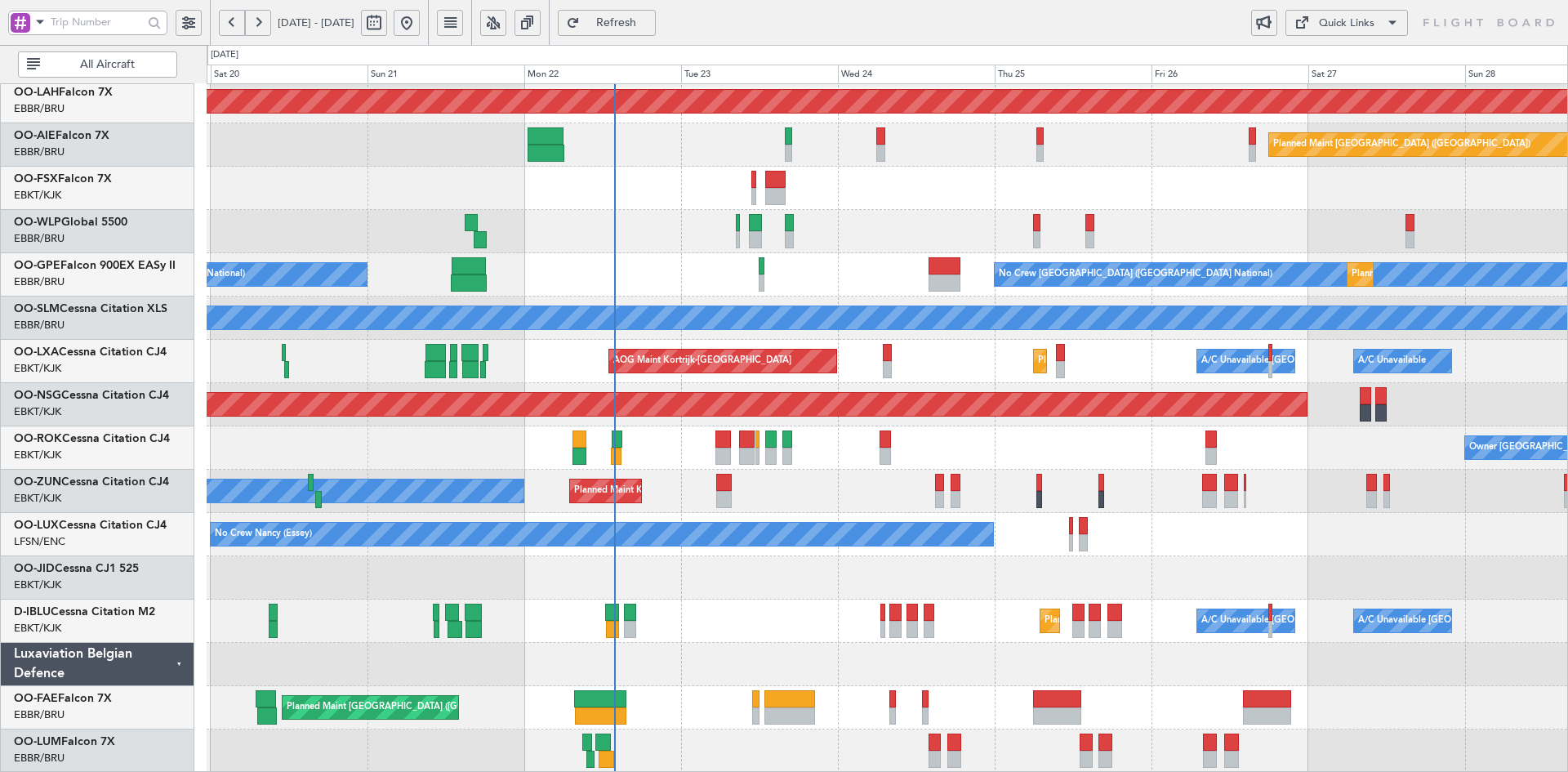
click at [716, 568] on div "Planned Maint Kortrijk-[GEOGRAPHIC_DATA]" at bounding box center [887, 577] width 1361 height 43
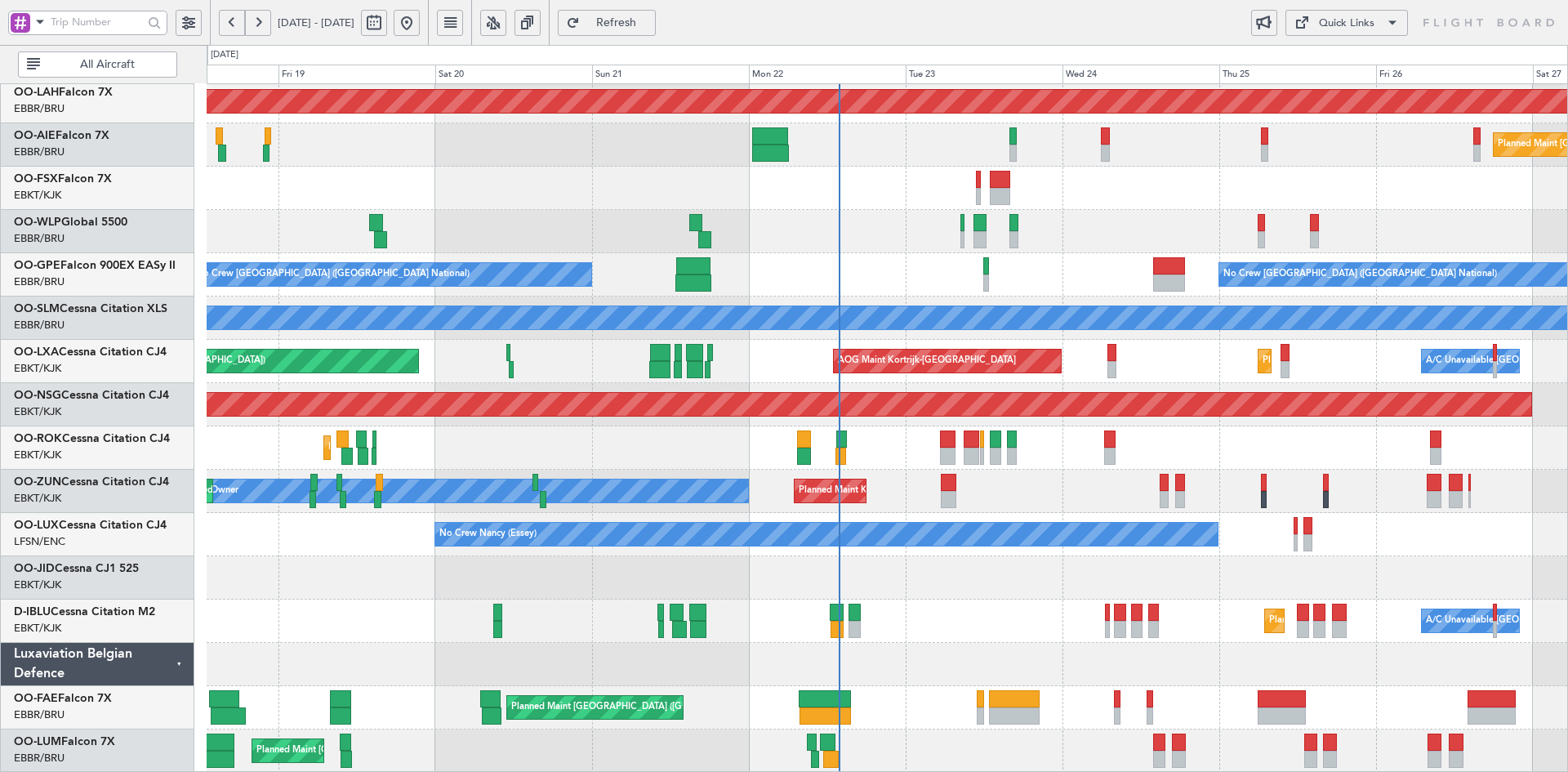
click at [930, 605] on div "Planned Maint Nice ([GEOGRAPHIC_DATA]) A/C Unavailable [GEOGRAPHIC_DATA] ([GEOG…" at bounding box center [887, 621] width 1361 height 43
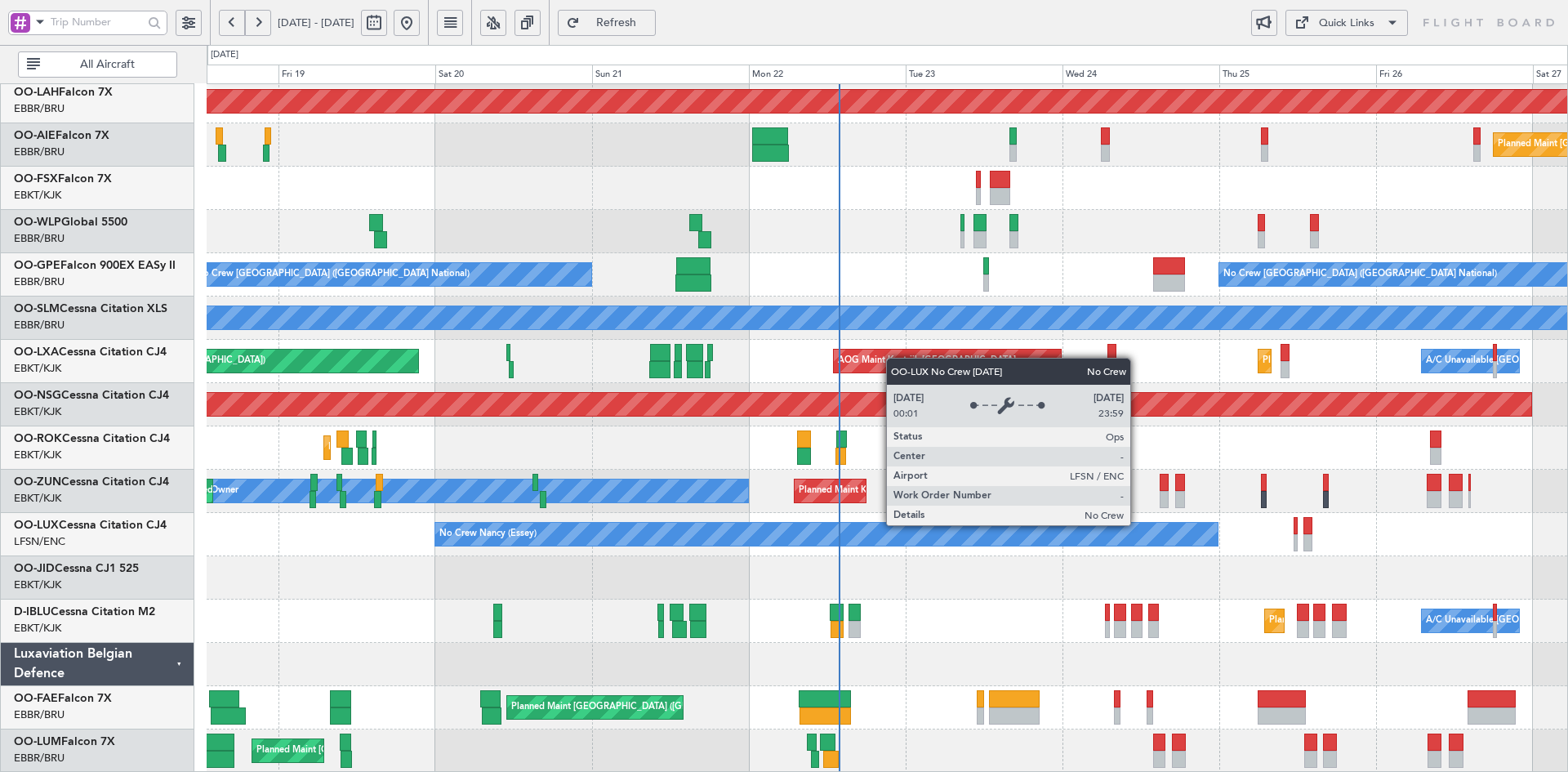
click at [1051, 532] on div "No Crew Nancy (Essey)" at bounding box center [826, 534] width 782 height 23
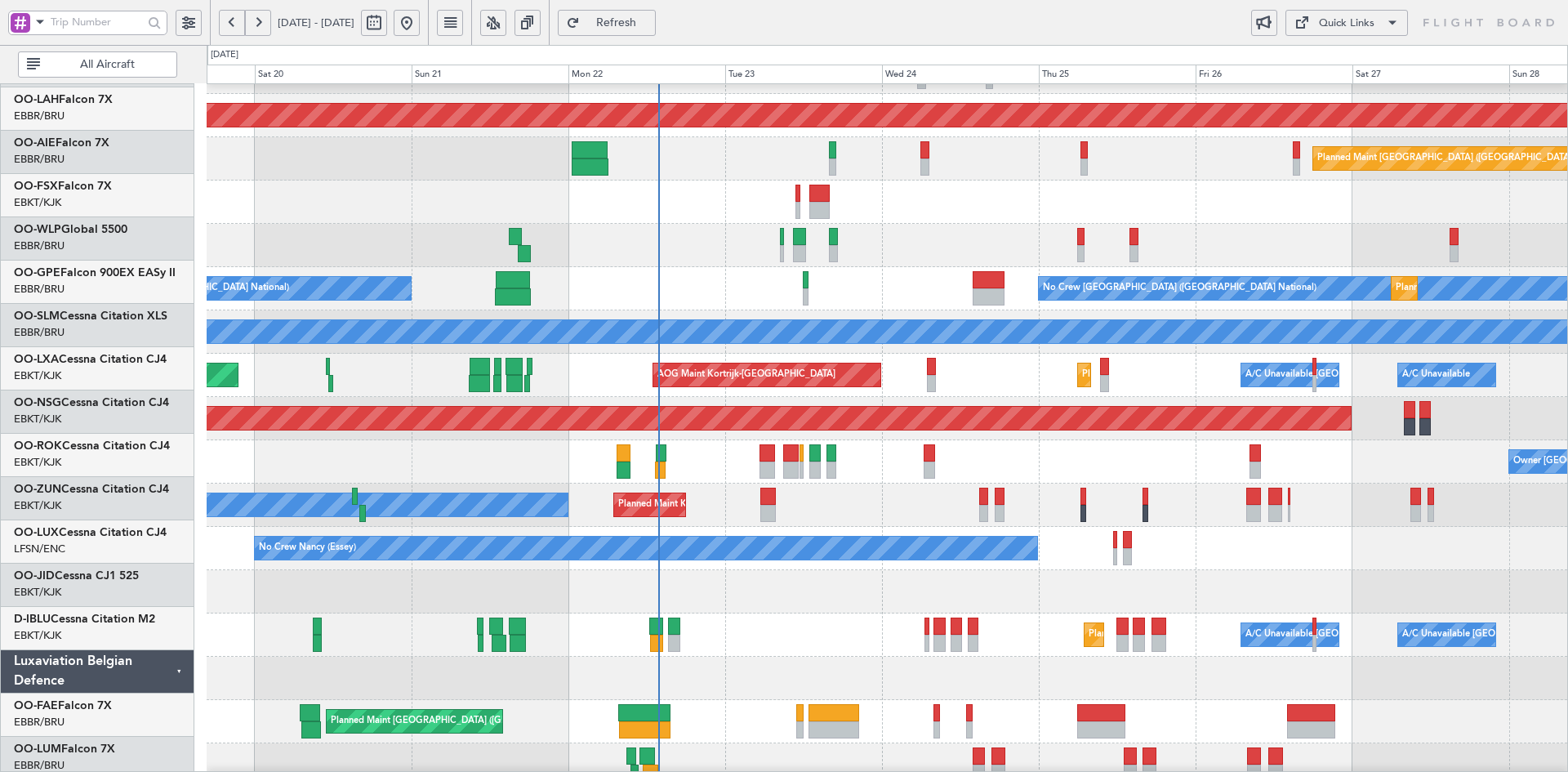
click at [1305, 519] on div "Planned Maint Kortrijk-Wevelgem Owner Unplanned Maint Kortrijk-Wevelgem" at bounding box center [887, 504] width 1361 height 43
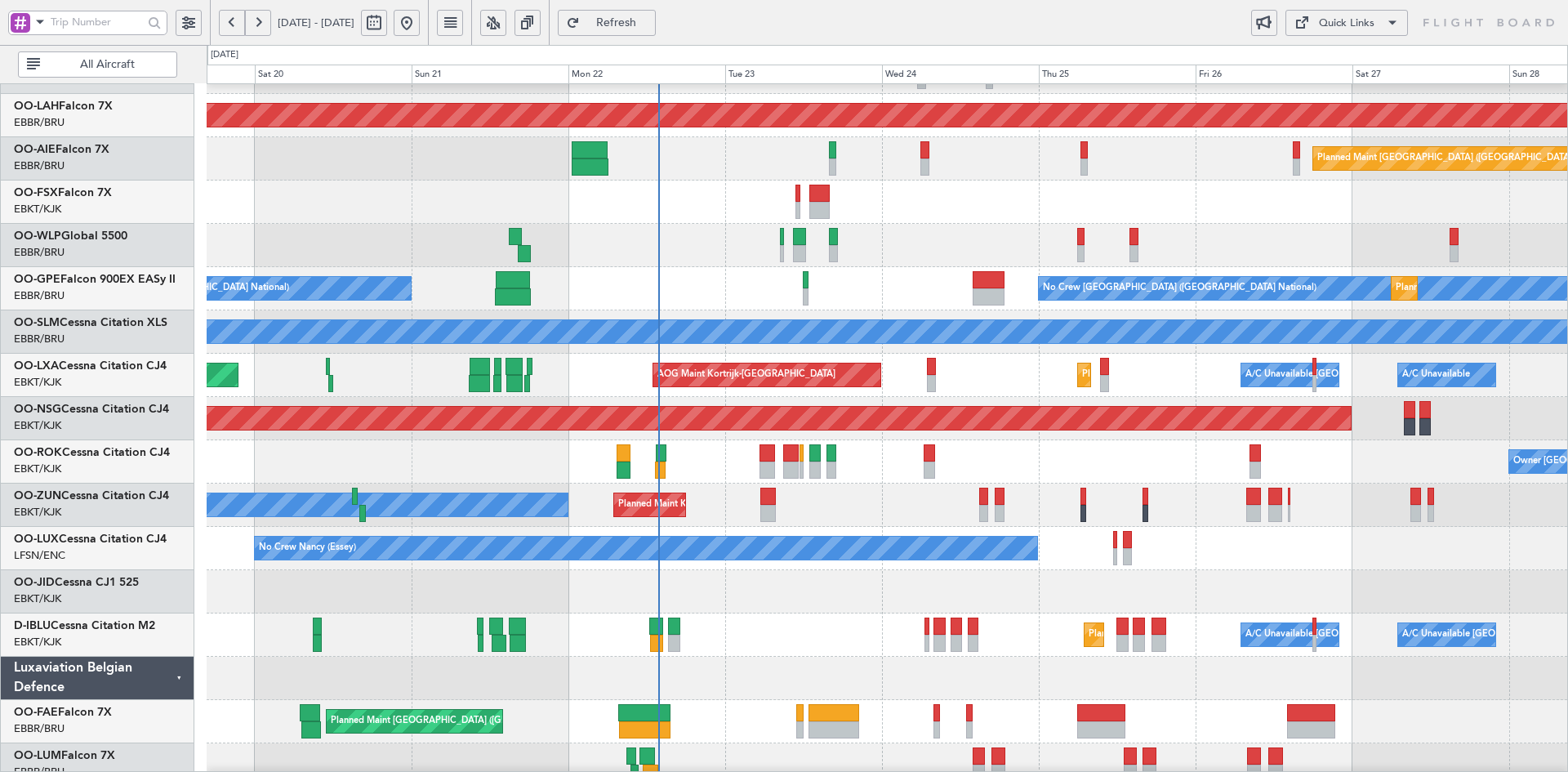
scroll to position [164, 0]
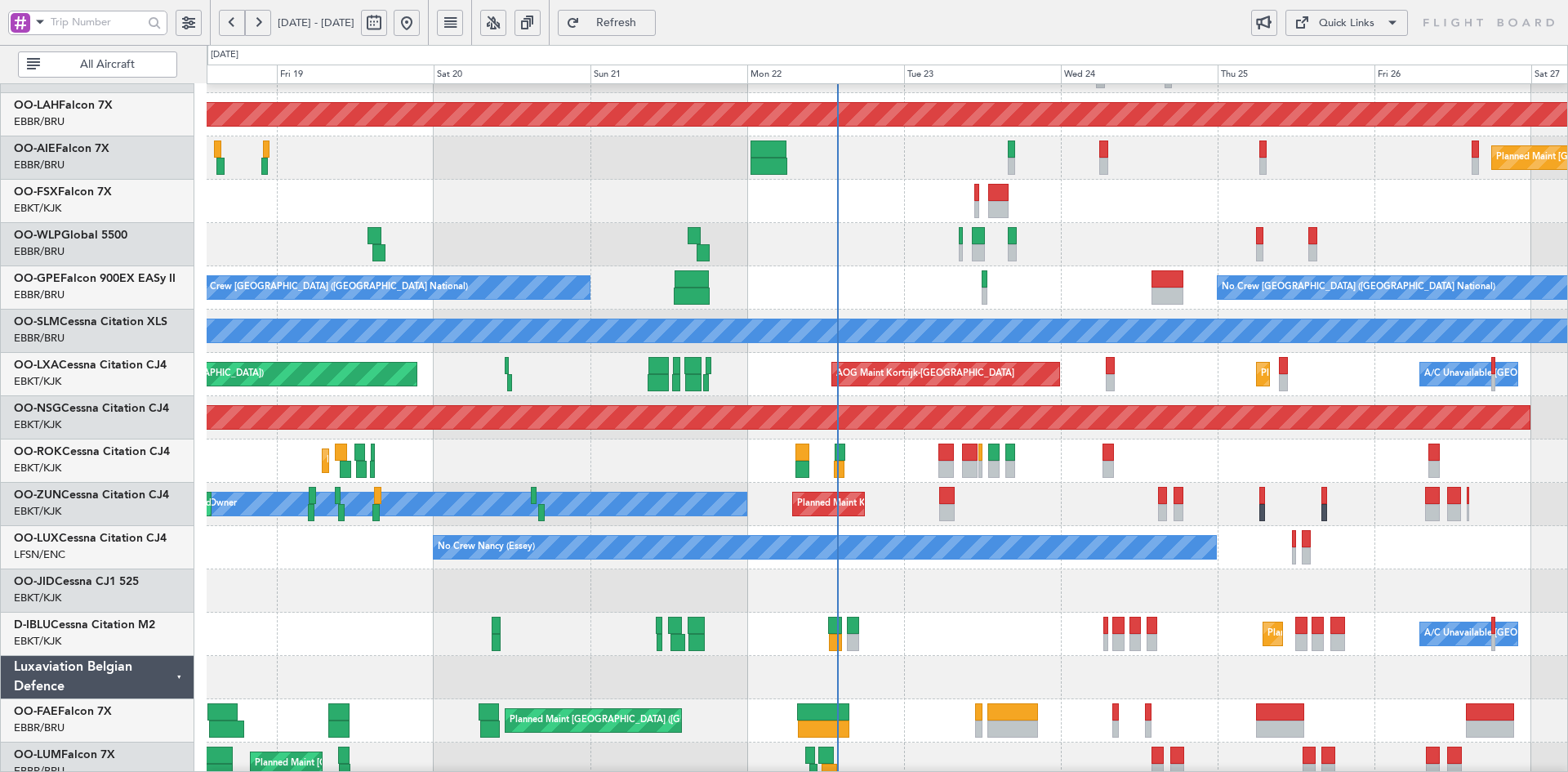
click at [892, 612] on div "Planned Maint Kortrijk-[GEOGRAPHIC_DATA]" at bounding box center [887, 591] width 1361 height 43
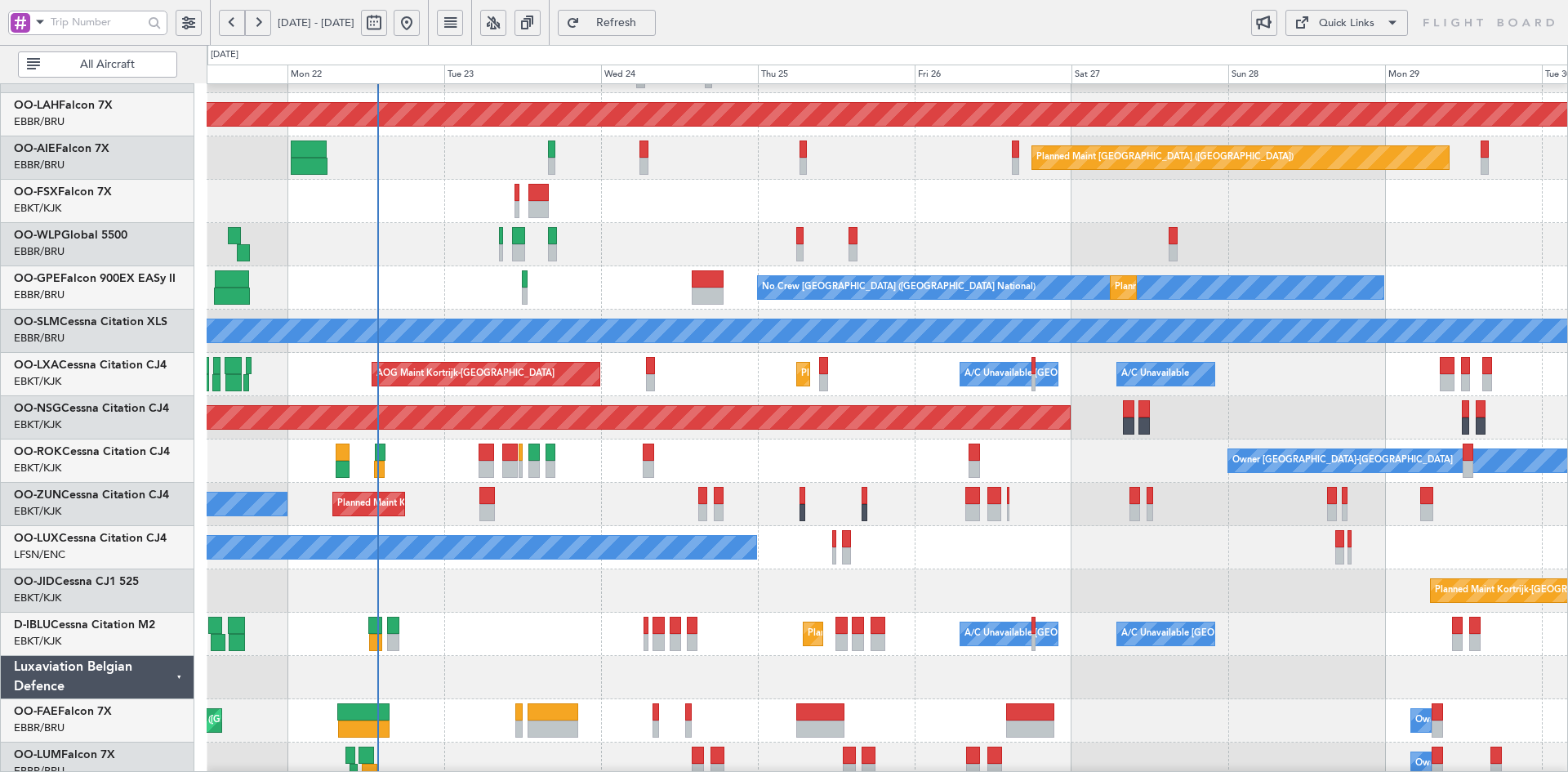
click at [531, 599] on div "Planned Maint Kortrijk-[GEOGRAPHIC_DATA]" at bounding box center [887, 591] width 1361 height 43
click at [546, 474] on div "AOG Maint Brussels (Brussels National) Planned Maint Alton-st Louis (St Louis R…" at bounding box center [887, 352] width 1361 height 866
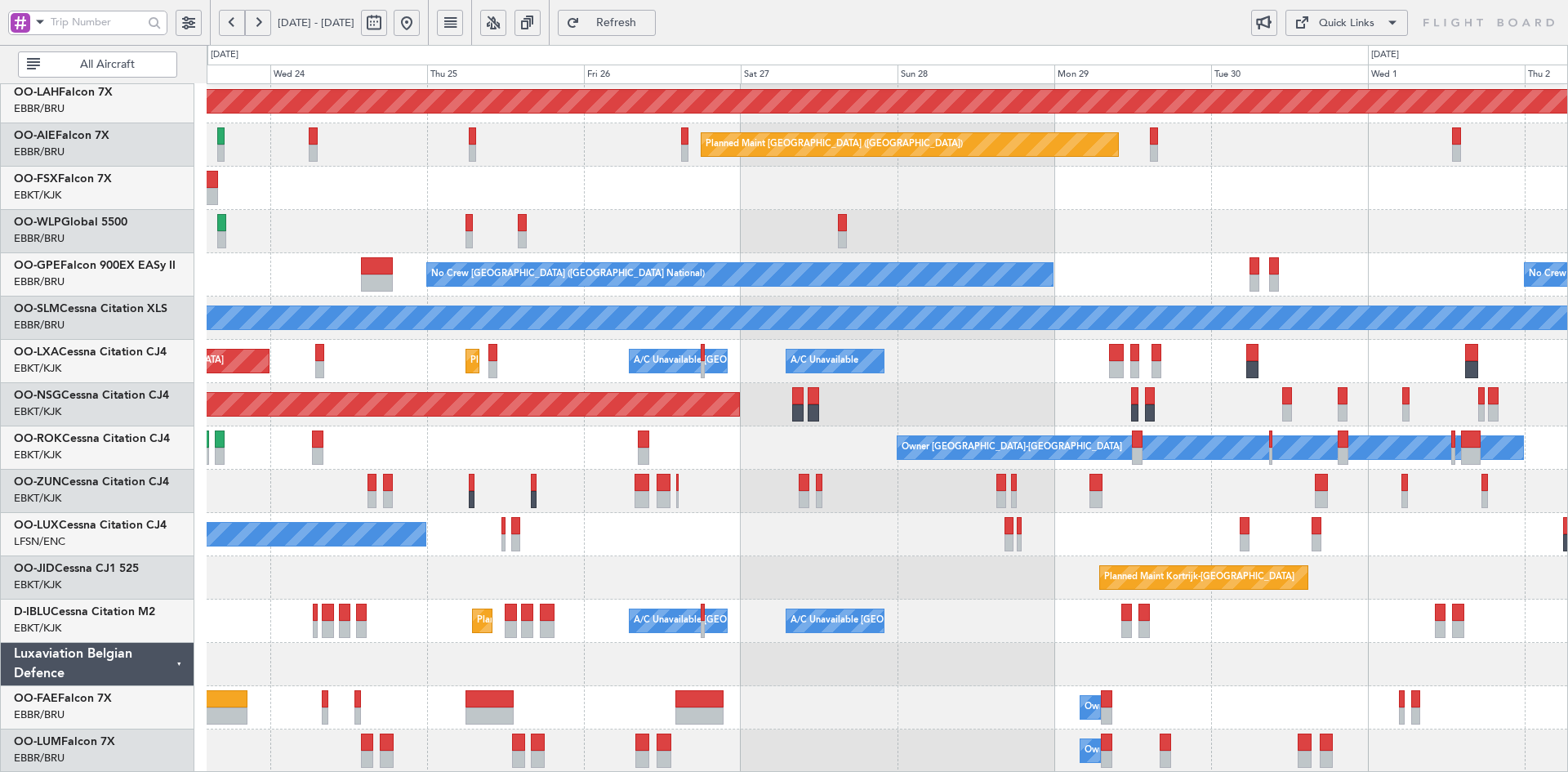
click at [961, 600] on div "Planned Maint Alton-st Louis (St Louis Regl) Planned Maint London (Farnborough)…" at bounding box center [887, 340] width 1361 height 866
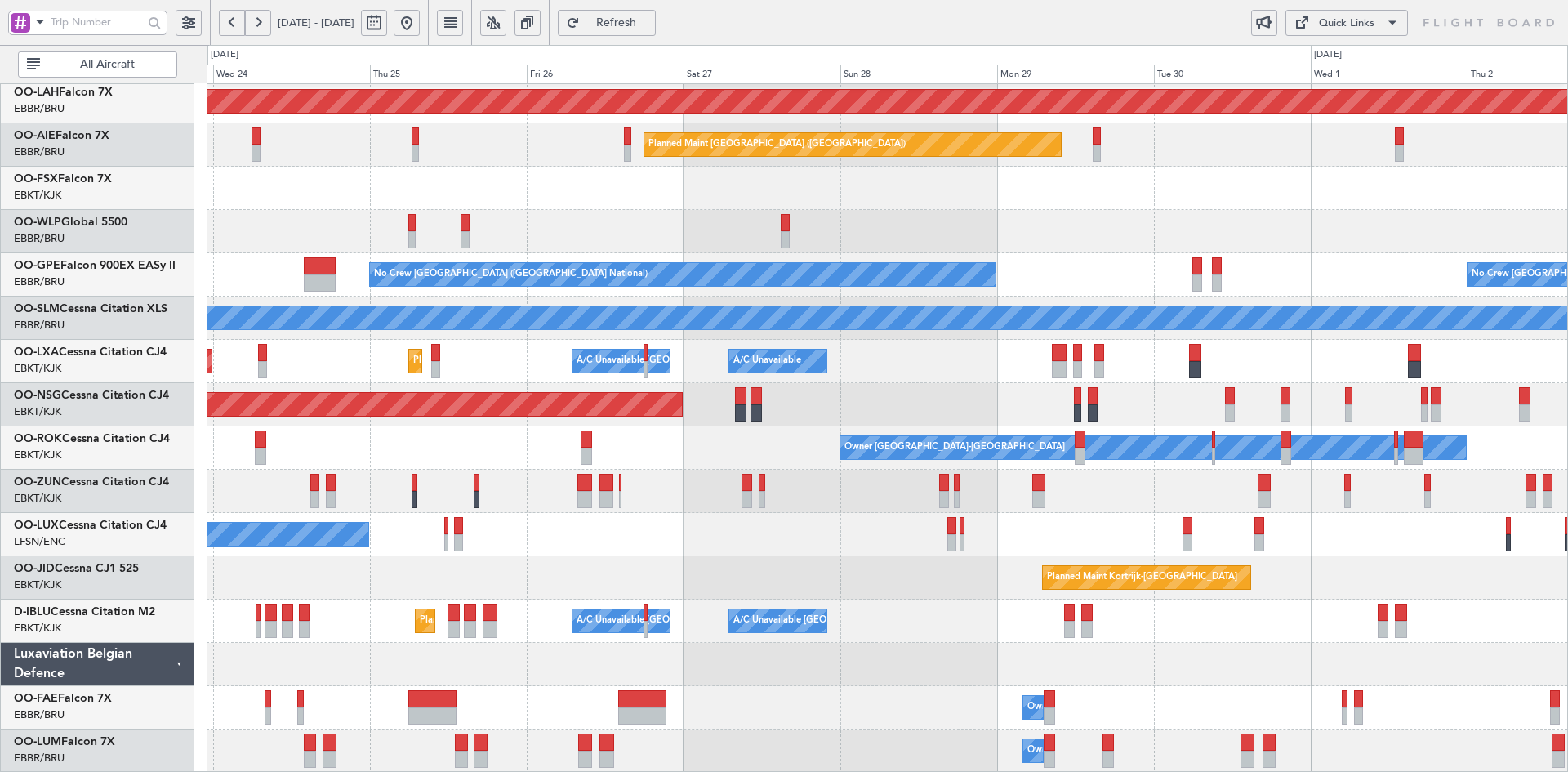
click at [1169, 680] on div at bounding box center [887, 664] width 1361 height 43
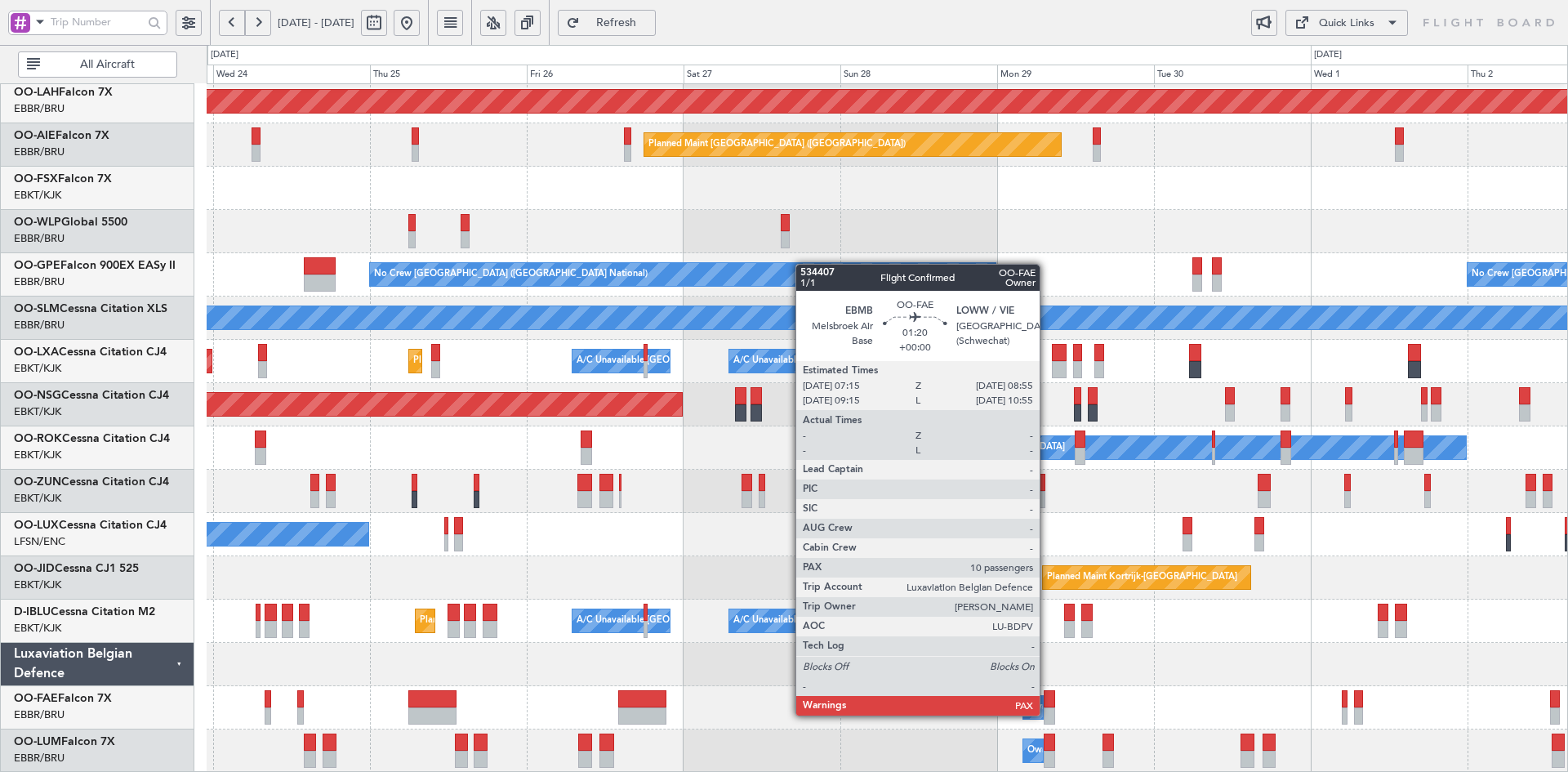
click at [1047, 714] on div at bounding box center [1049, 716] width 11 height 17
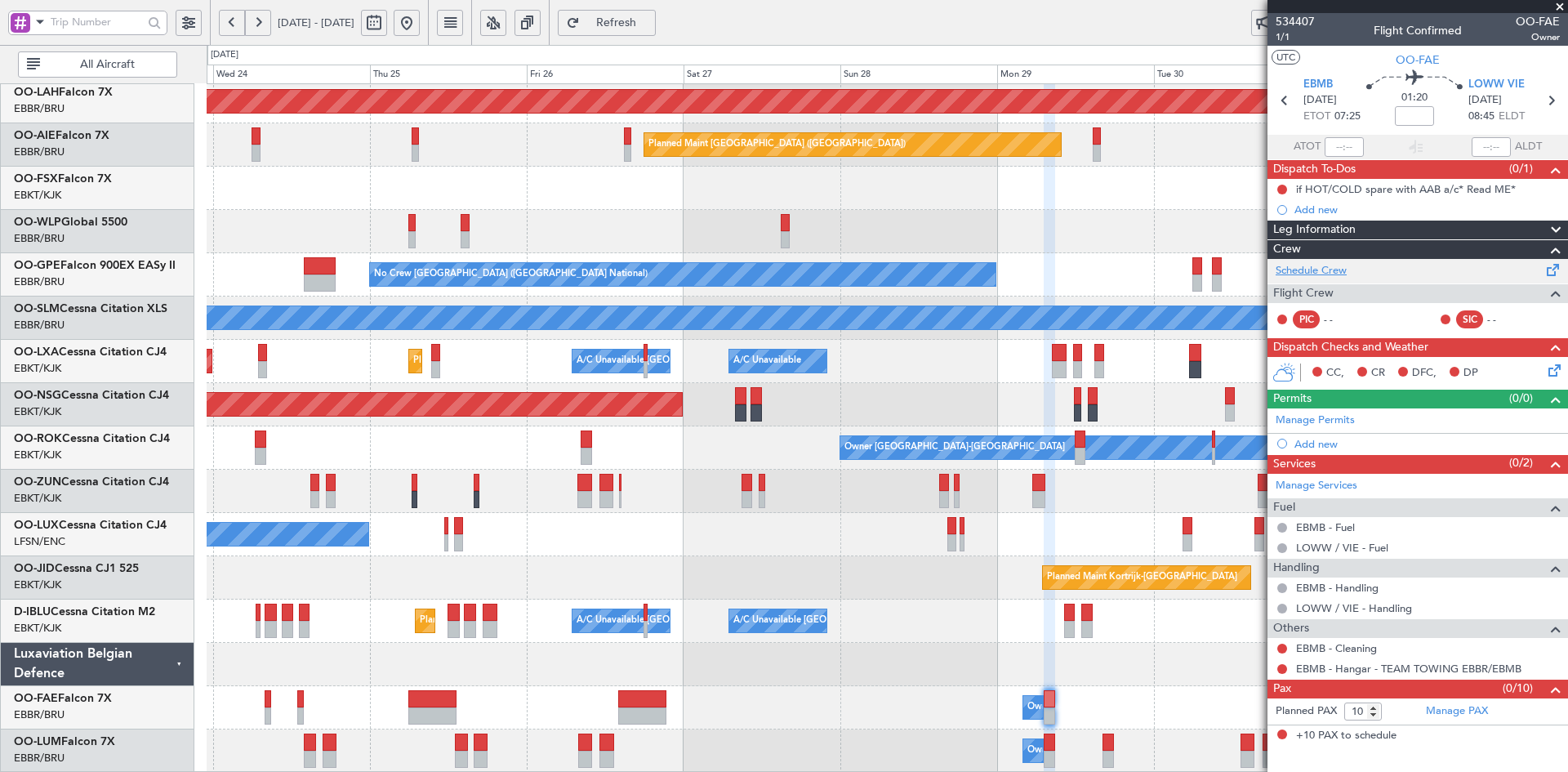
click at [1320, 271] on link "Schedule Crew" at bounding box center [1311, 271] width 71 height 17
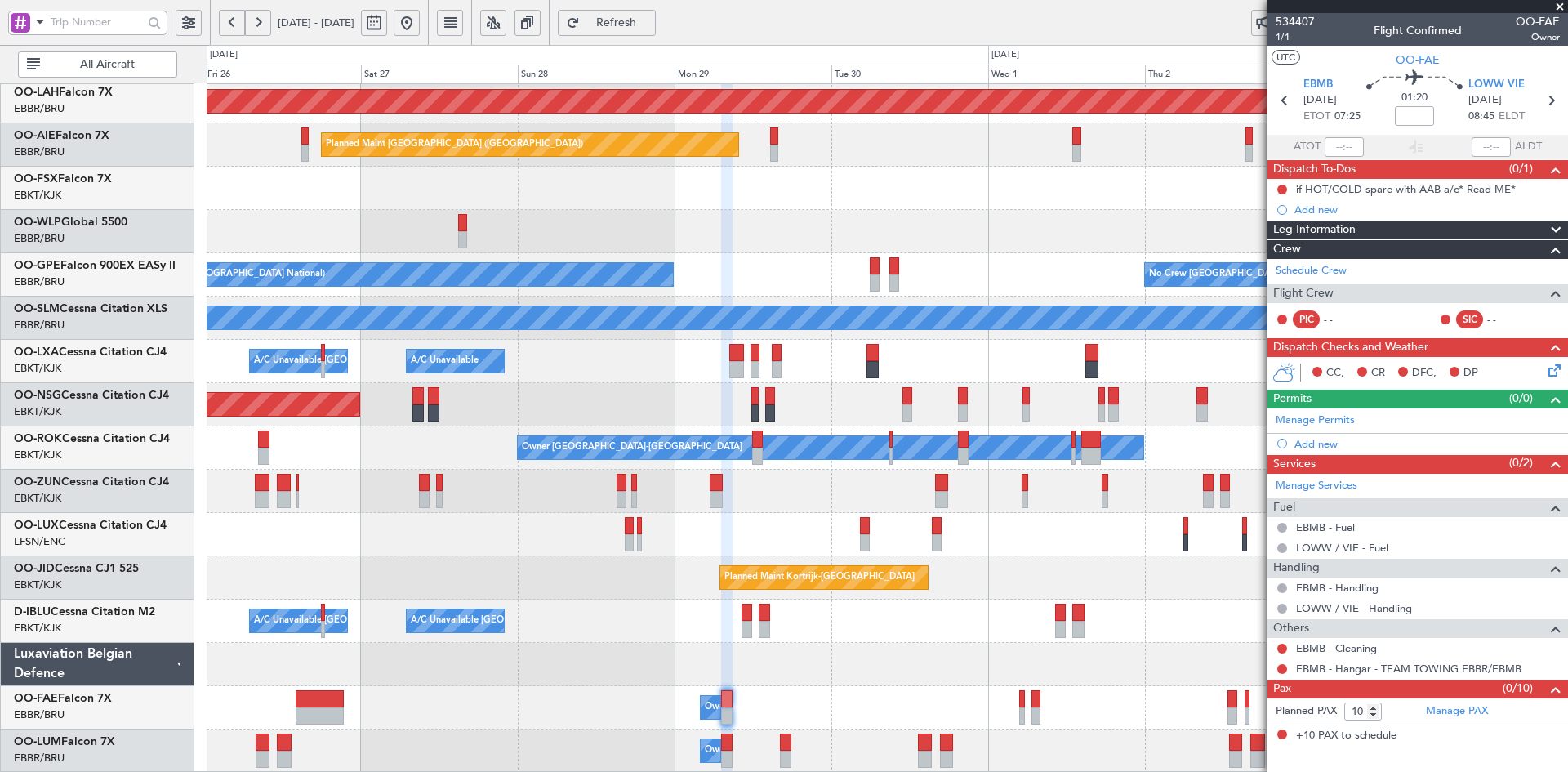
click at [785, 498] on div "Planned Maint Alton-st Louis (St Louis Regl) Planned Maint London (Farnborough)…" at bounding box center [887, 340] width 1361 height 866
click at [1562, 11] on span at bounding box center [1561, 7] width 17 height 15
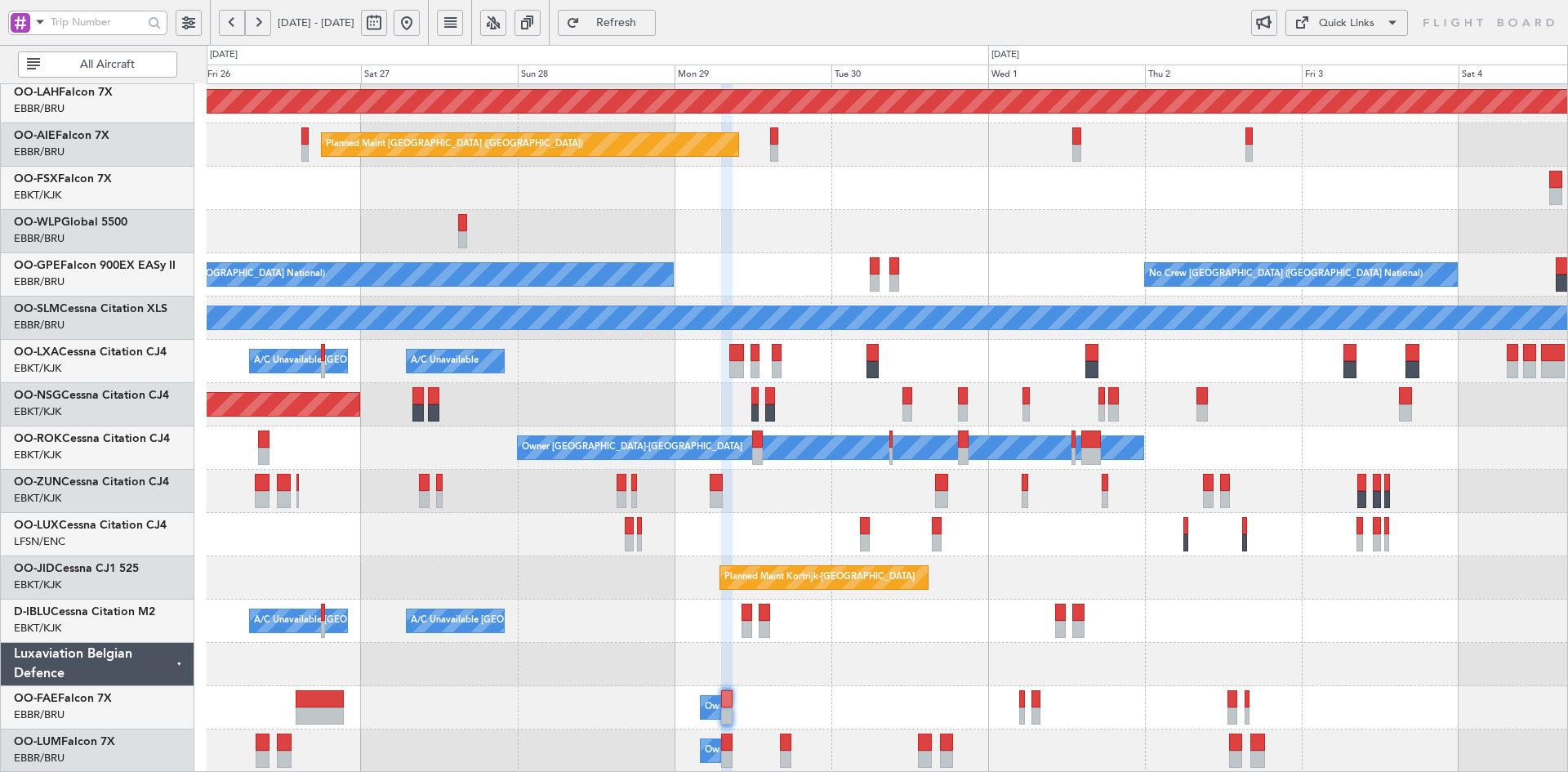
type input "0"
click at [639, 532] on div "Planned Maint Alton-st Louis (St Louis Regl) Planned Maint London (Farnborough)…" at bounding box center [887, 340] width 1361 height 866
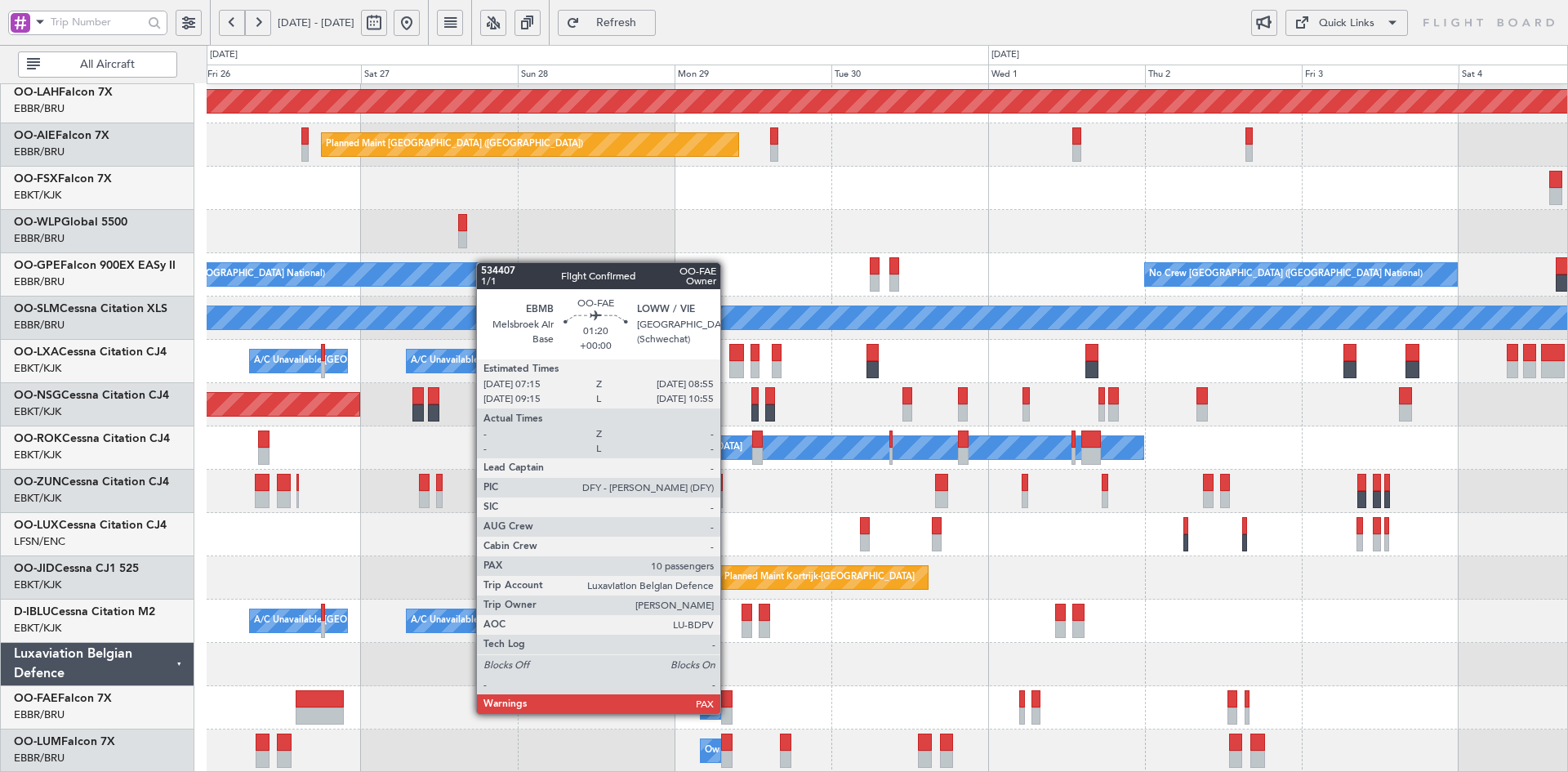
click at [728, 712] on div at bounding box center [727, 716] width 11 height 17
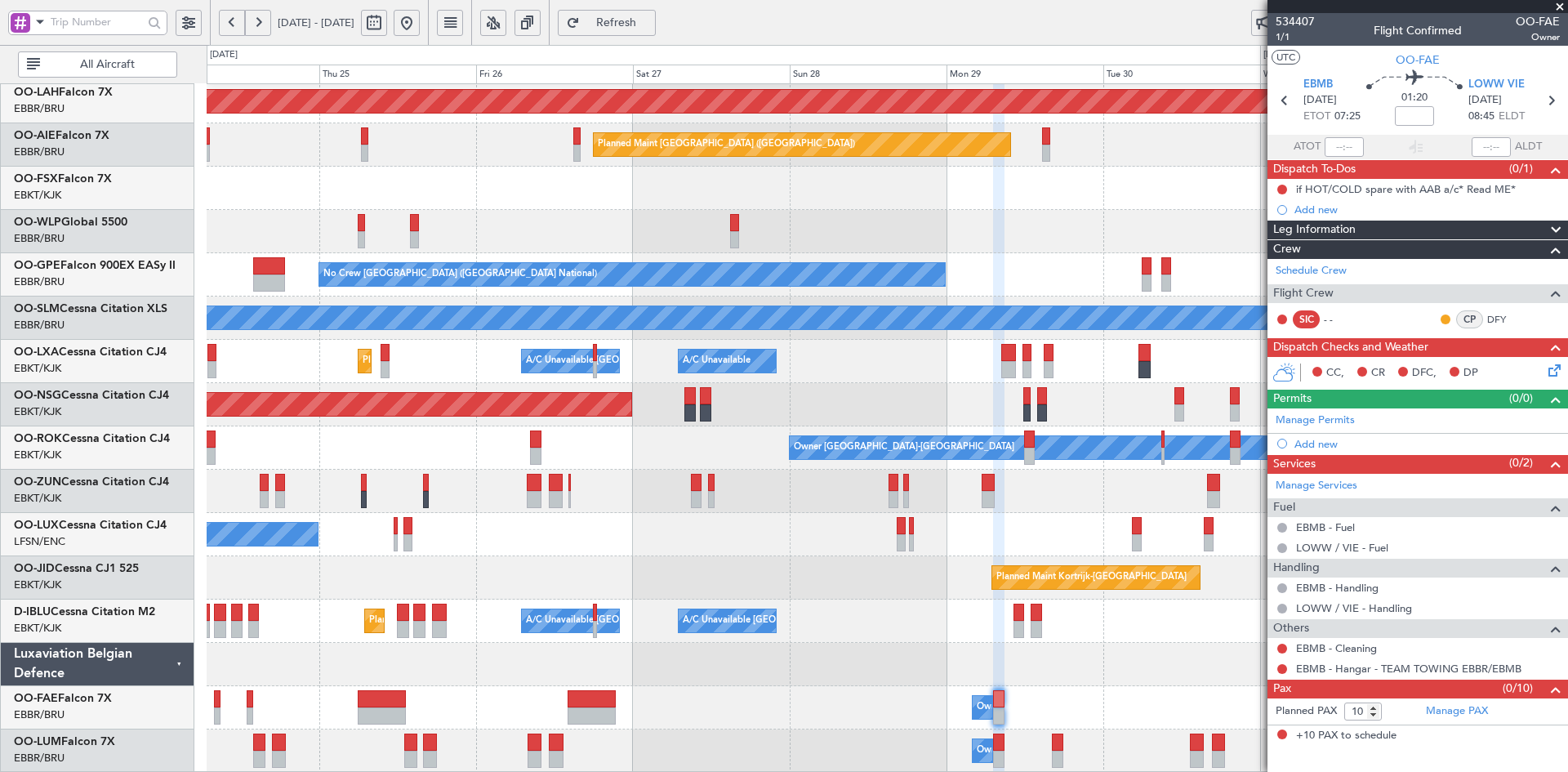
click at [1069, 244] on div at bounding box center [887, 231] width 1361 height 43
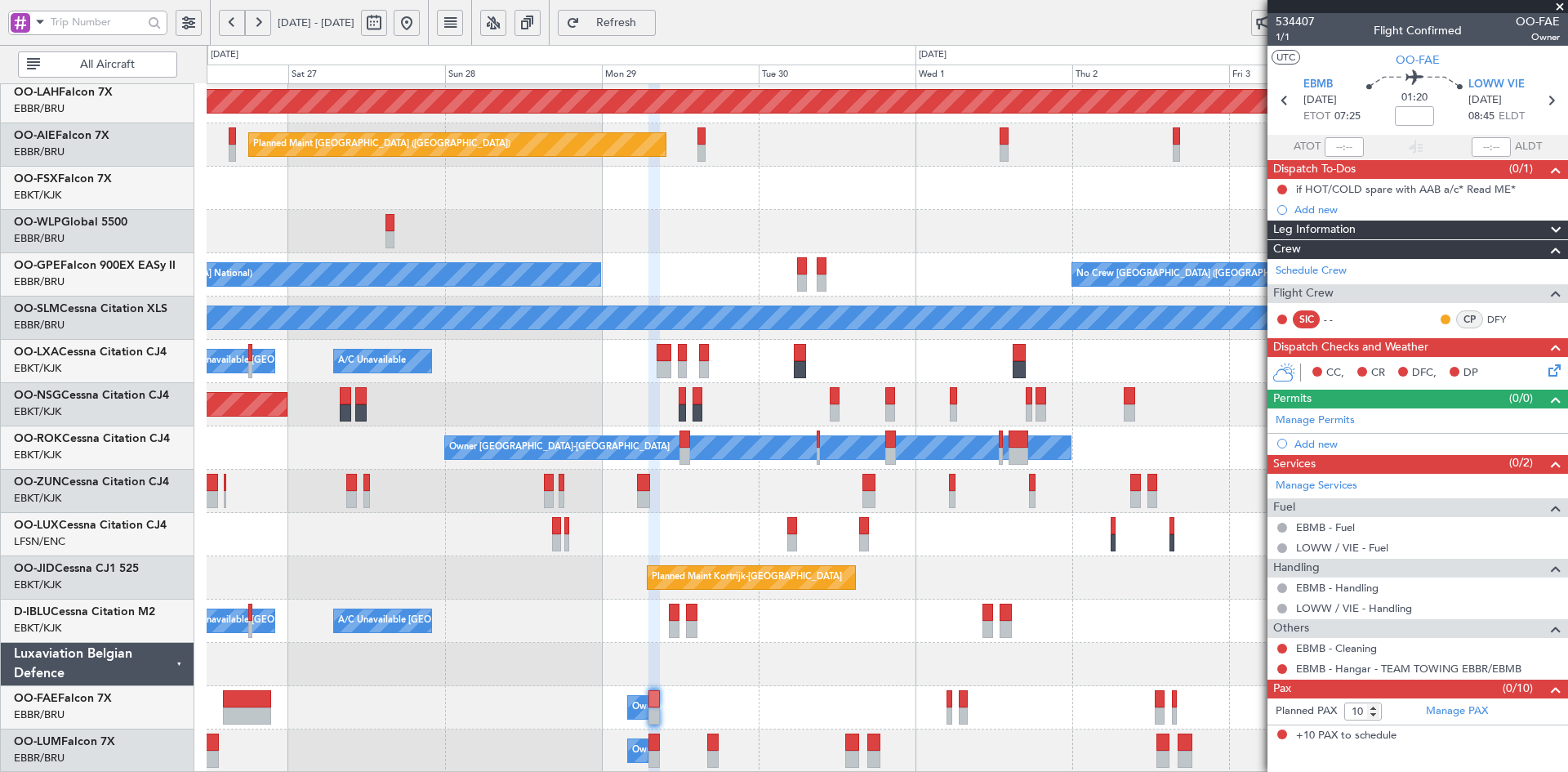
click at [793, 210] on div at bounding box center [887, 231] width 1361 height 43
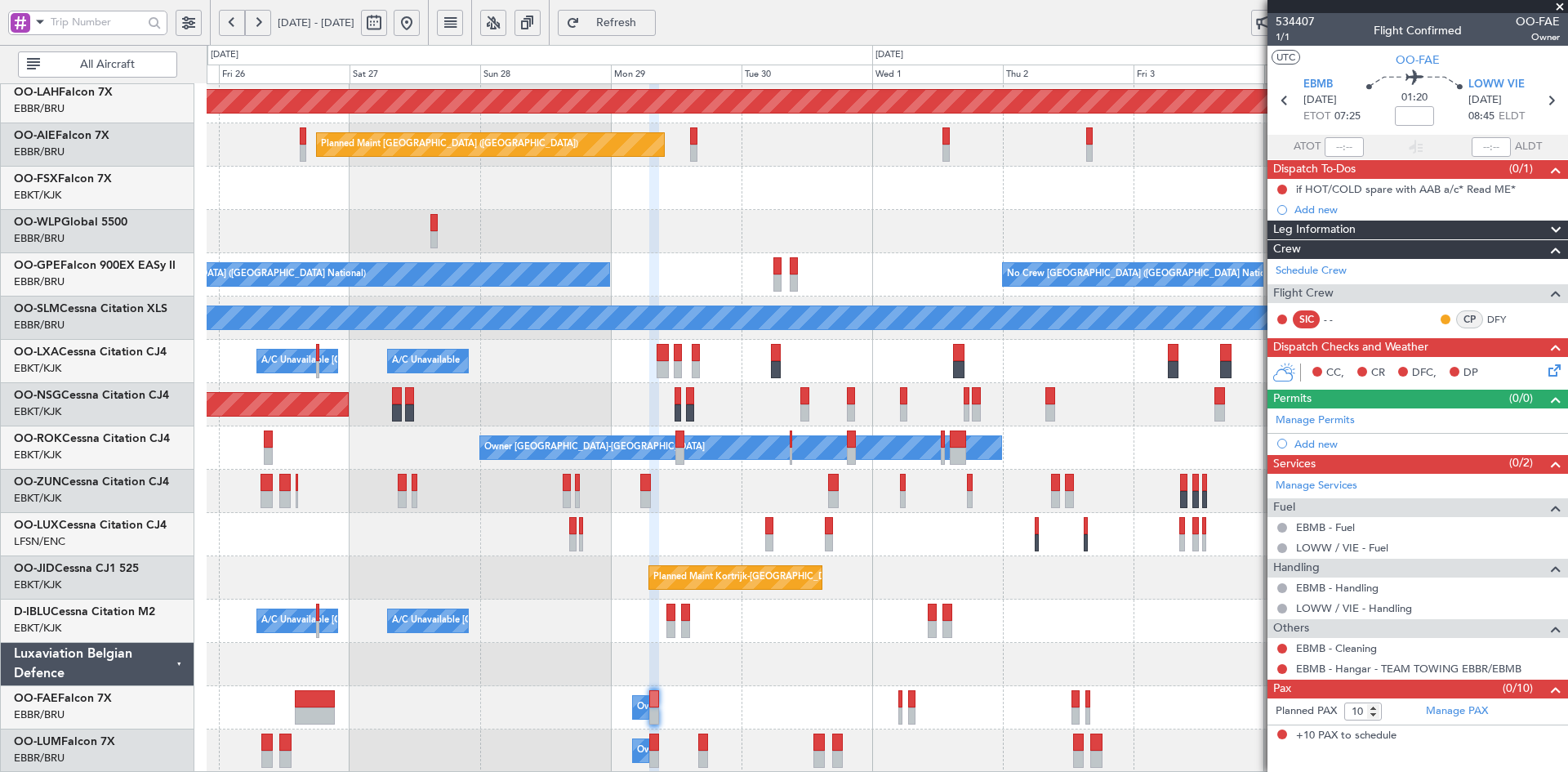
scroll to position [155, 0]
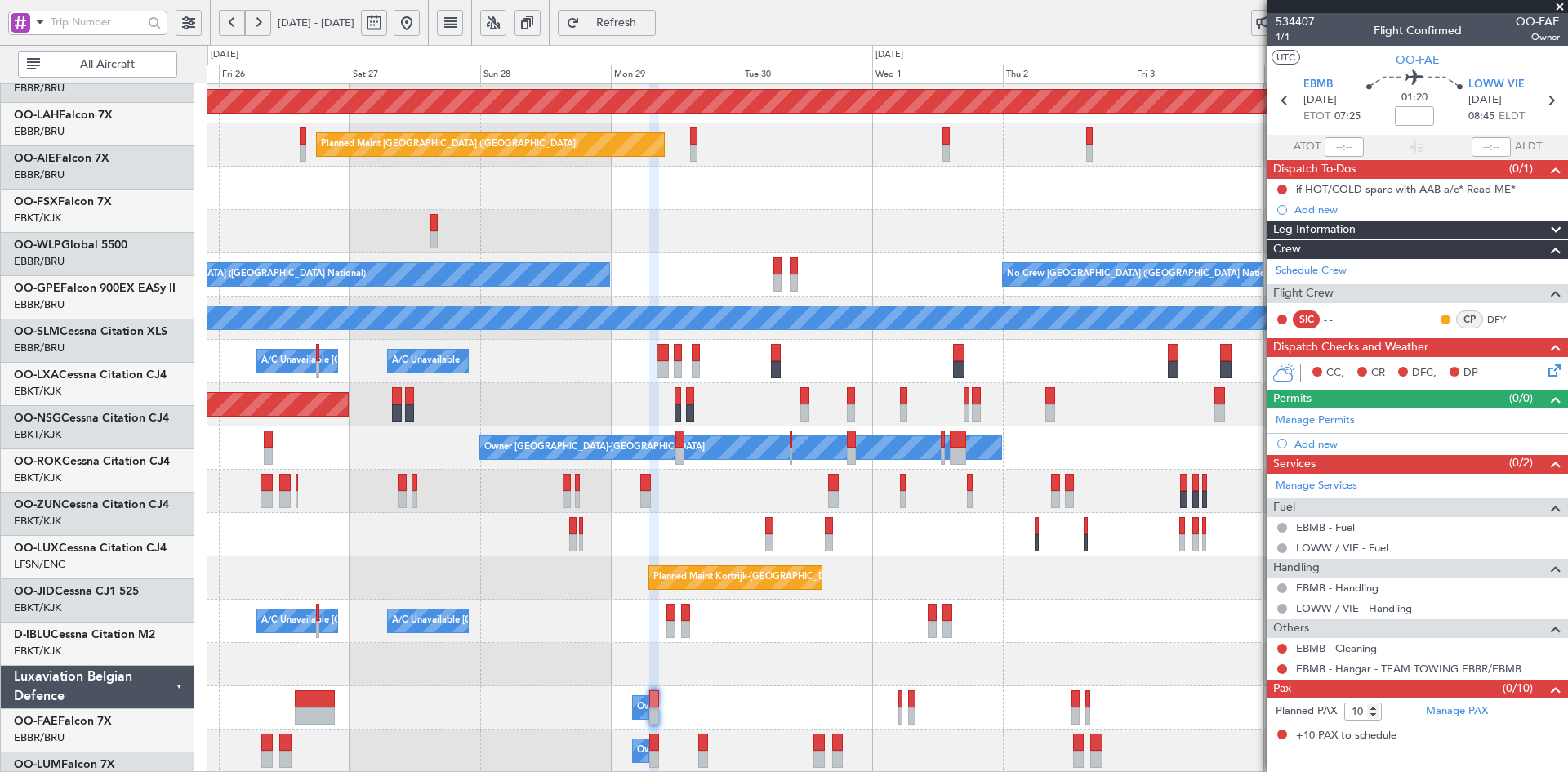
click at [730, 242] on div at bounding box center [887, 231] width 1361 height 43
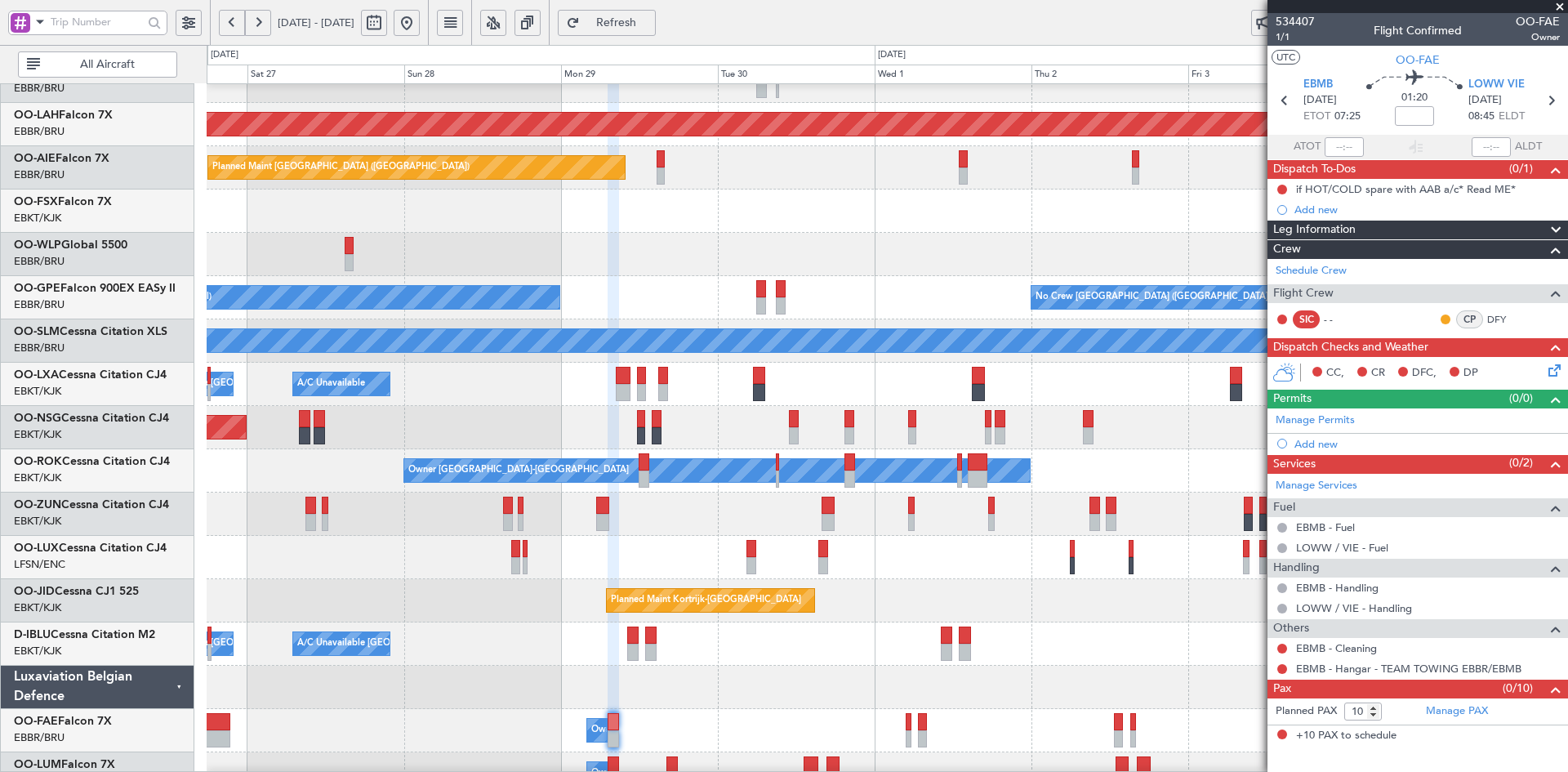
click at [811, 213] on div at bounding box center [887, 211] width 1361 height 43
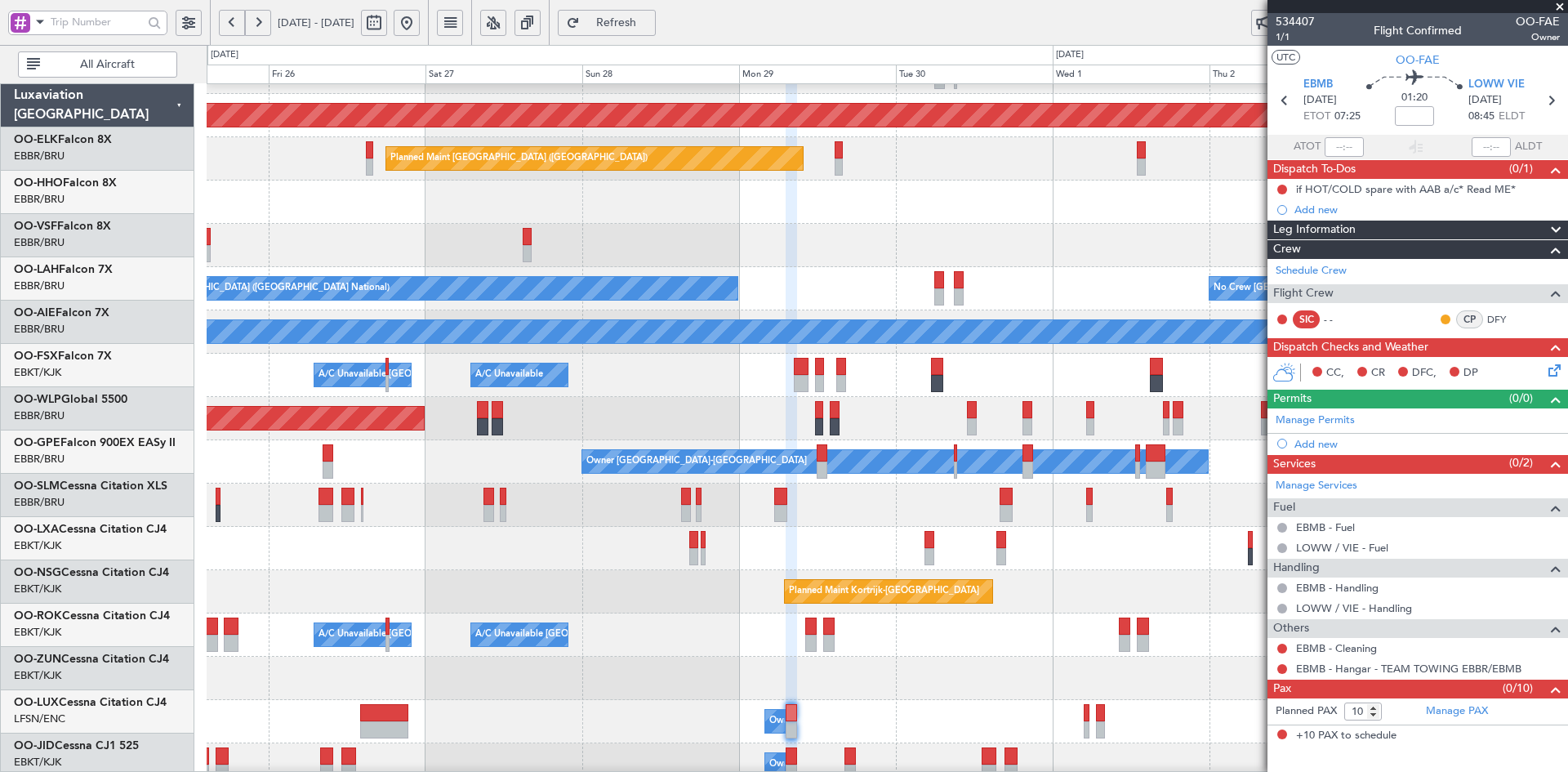
scroll to position [164, 0]
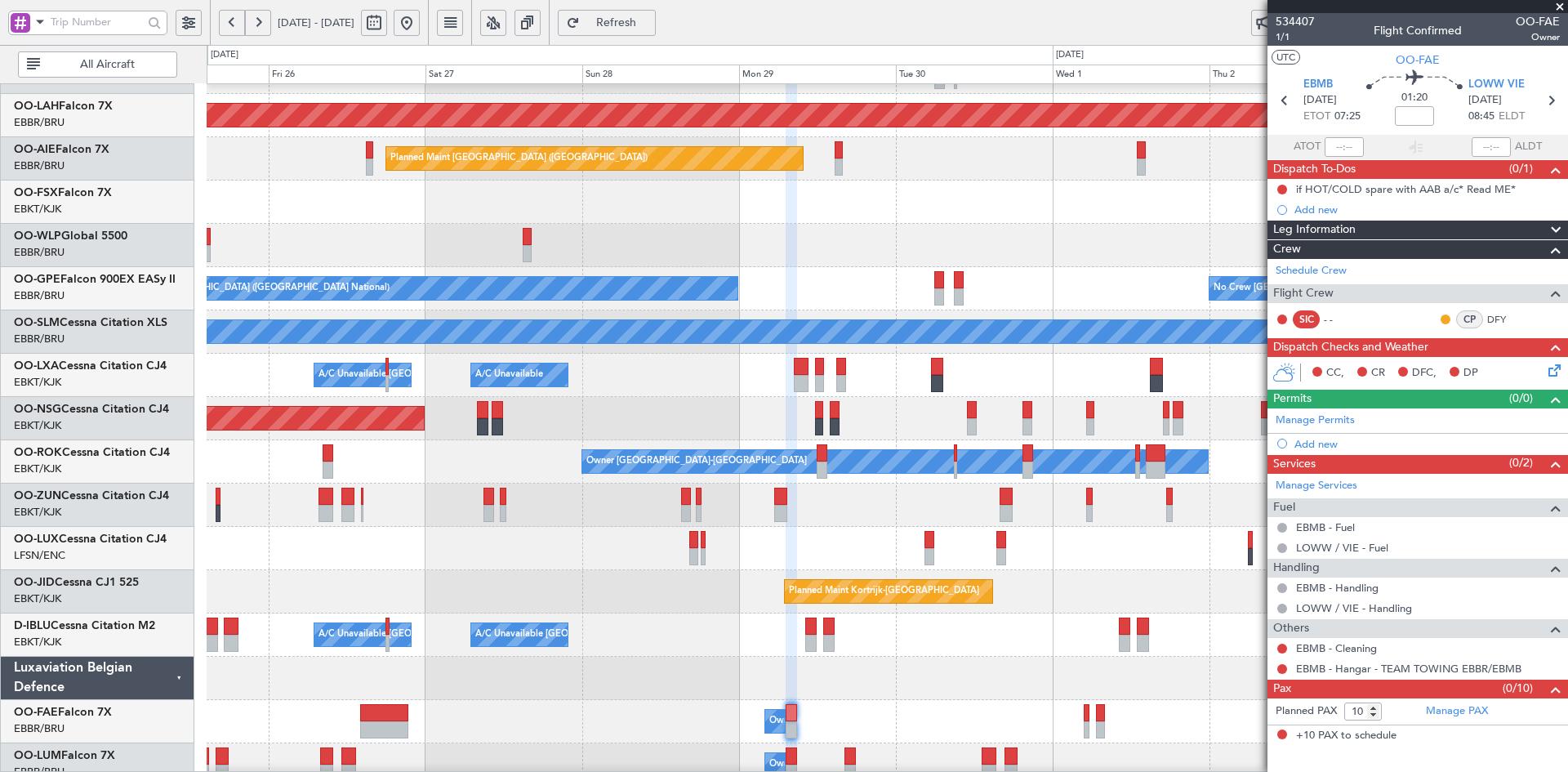
click at [825, 227] on div at bounding box center [887, 245] width 1361 height 43
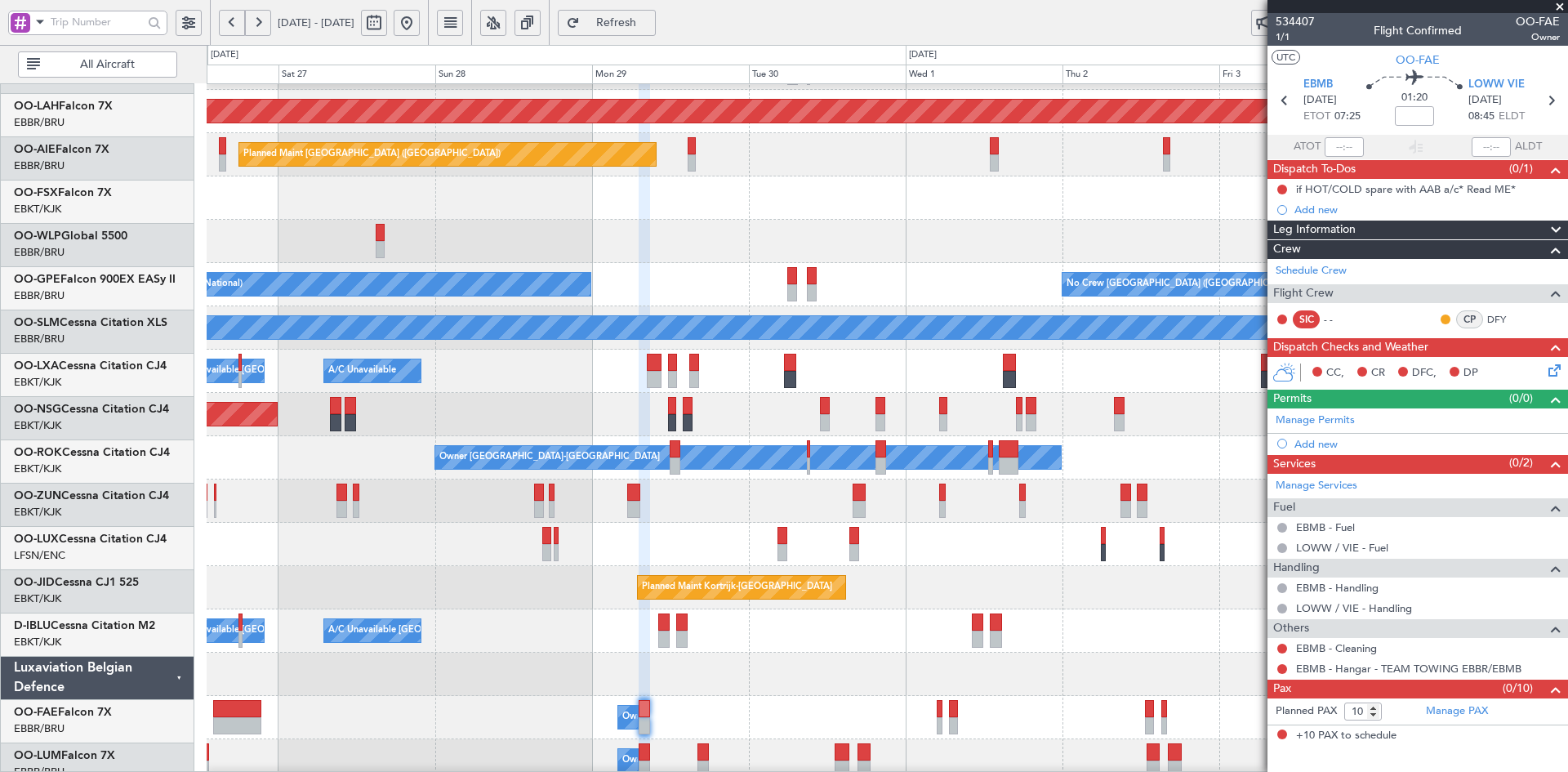
scroll to position [167, 0]
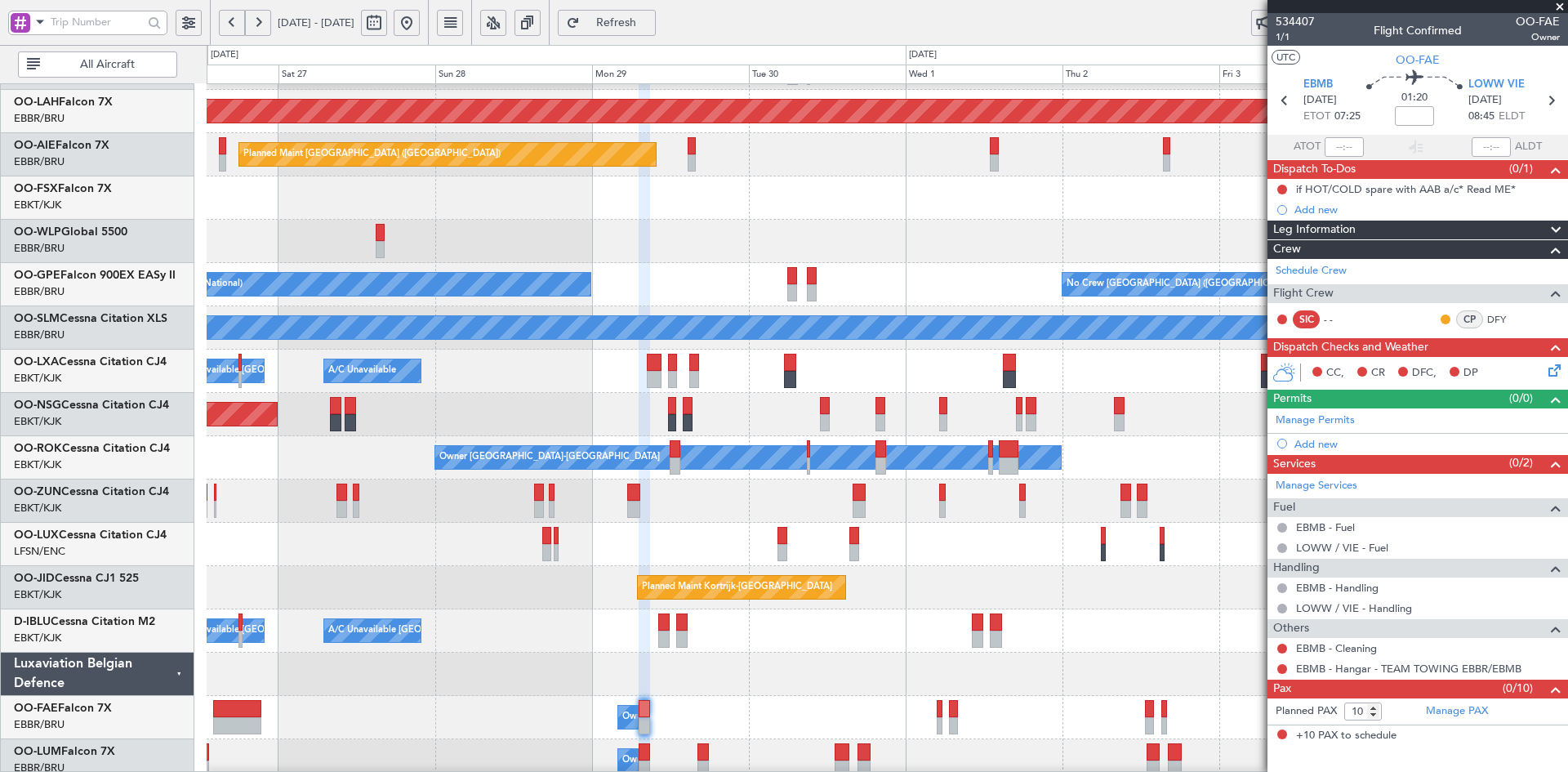
click at [896, 245] on div at bounding box center [887, 241] width 1361 height 43
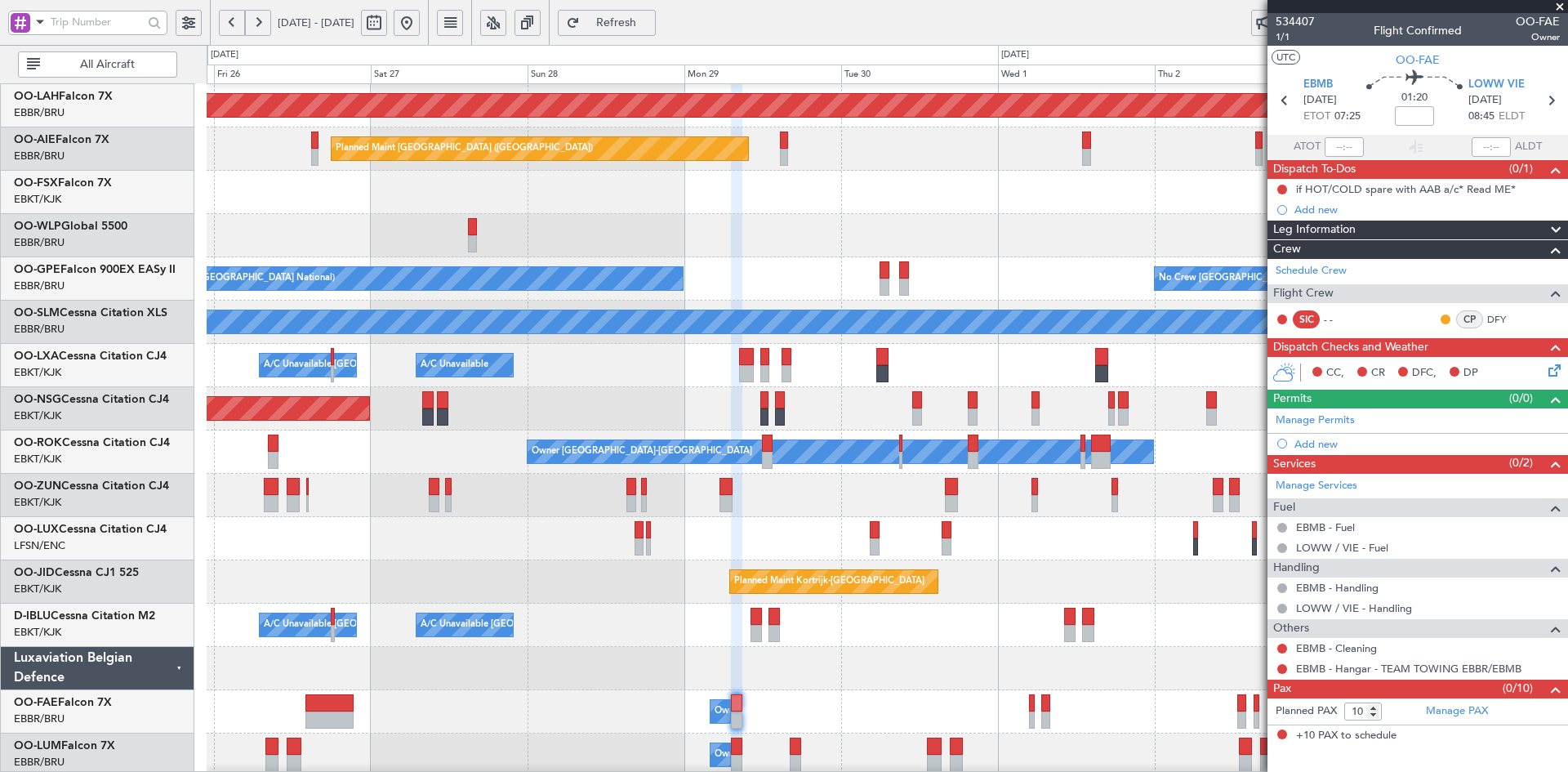
scroll to position [175, 0]
click at [1544, 229] on fb-app "25 Sep 2025 - 04 Oct 2025 Refresh Quick Links All Aircraft Planned Maint Alton-…" at bounding box center [784, 397] width 1568 height 753
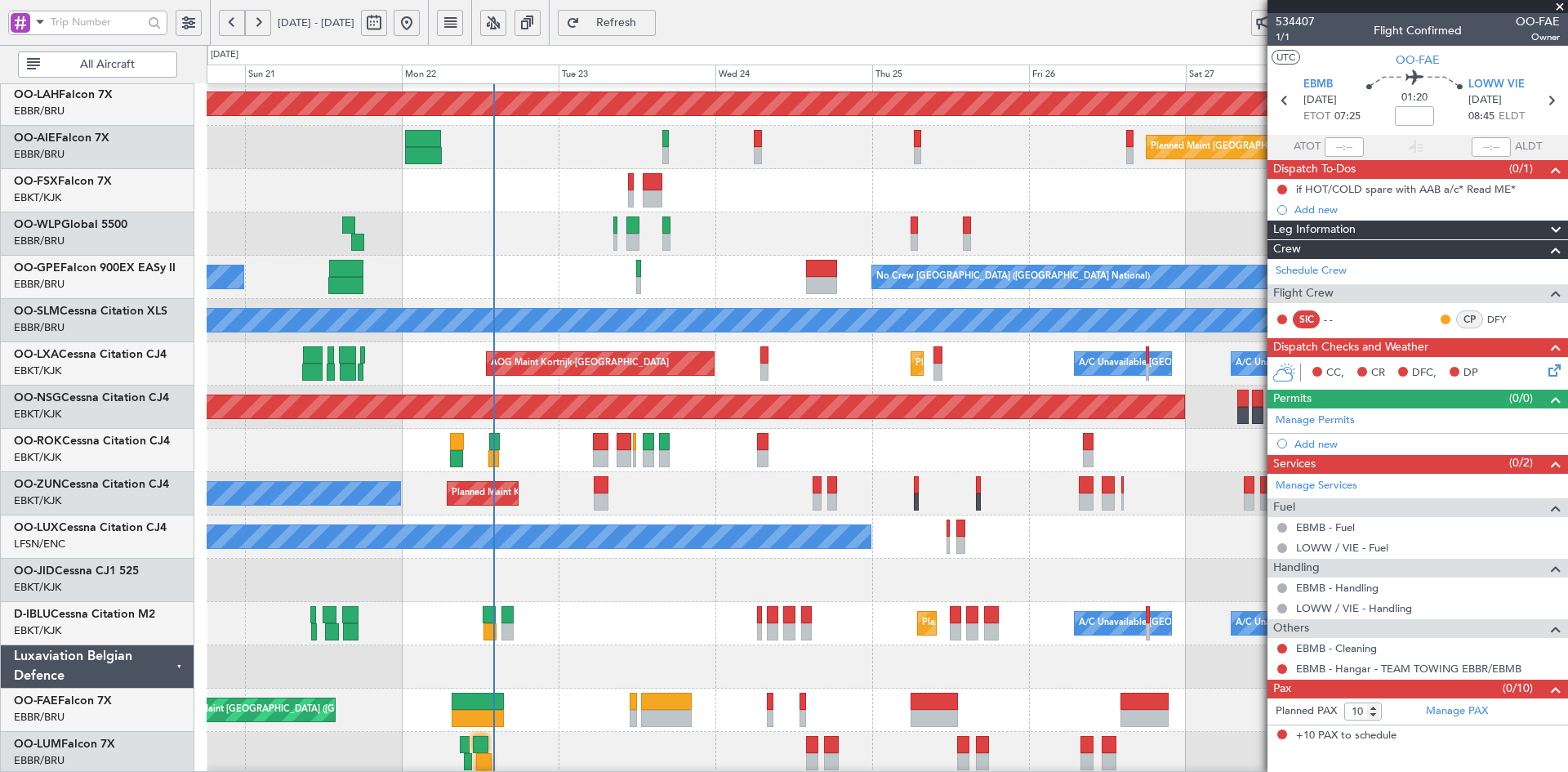
click at [1044, 229] on div at bounding box center [887, 234] width 1361 height 43
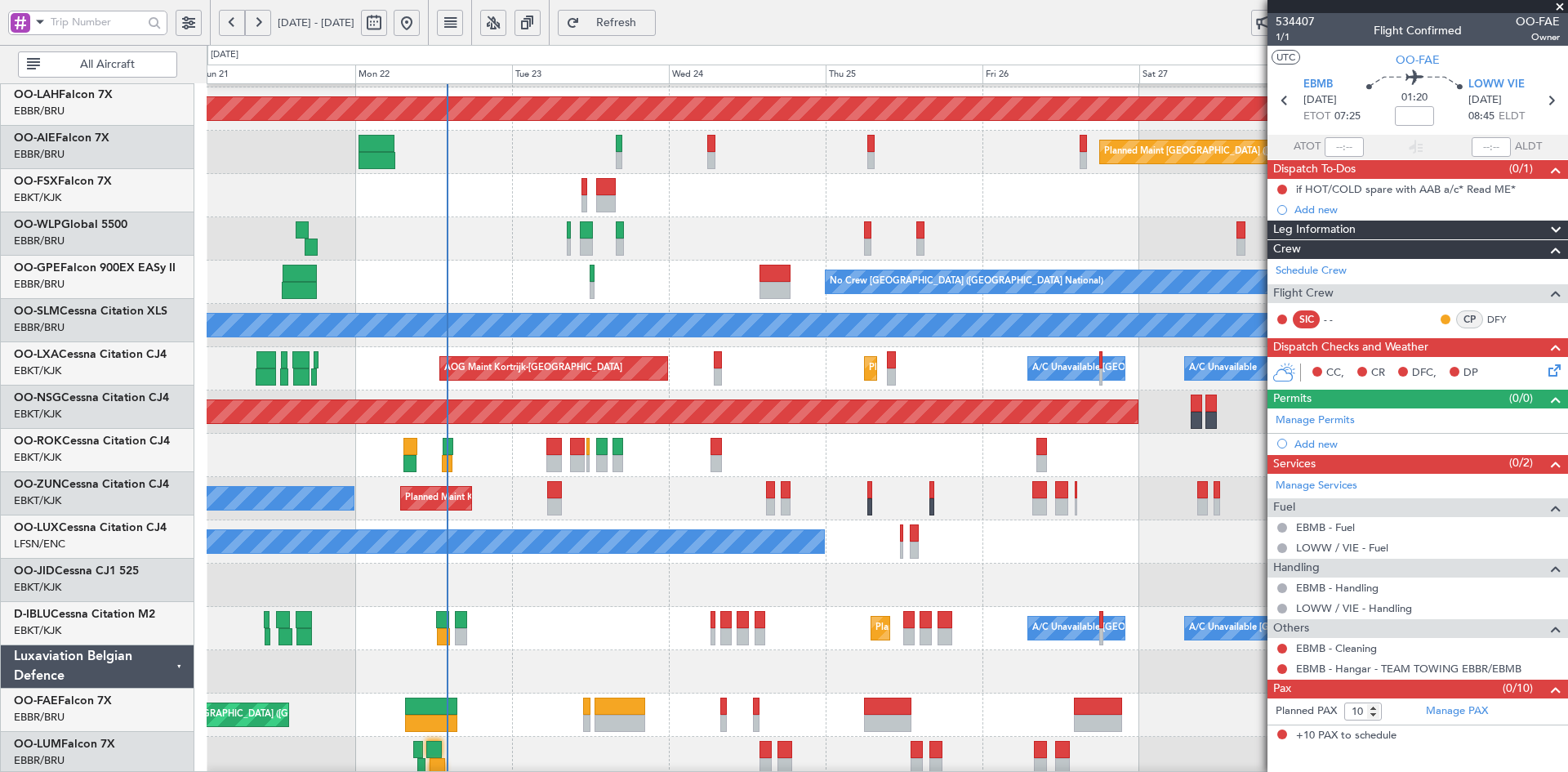
scroll to position [170, 0]
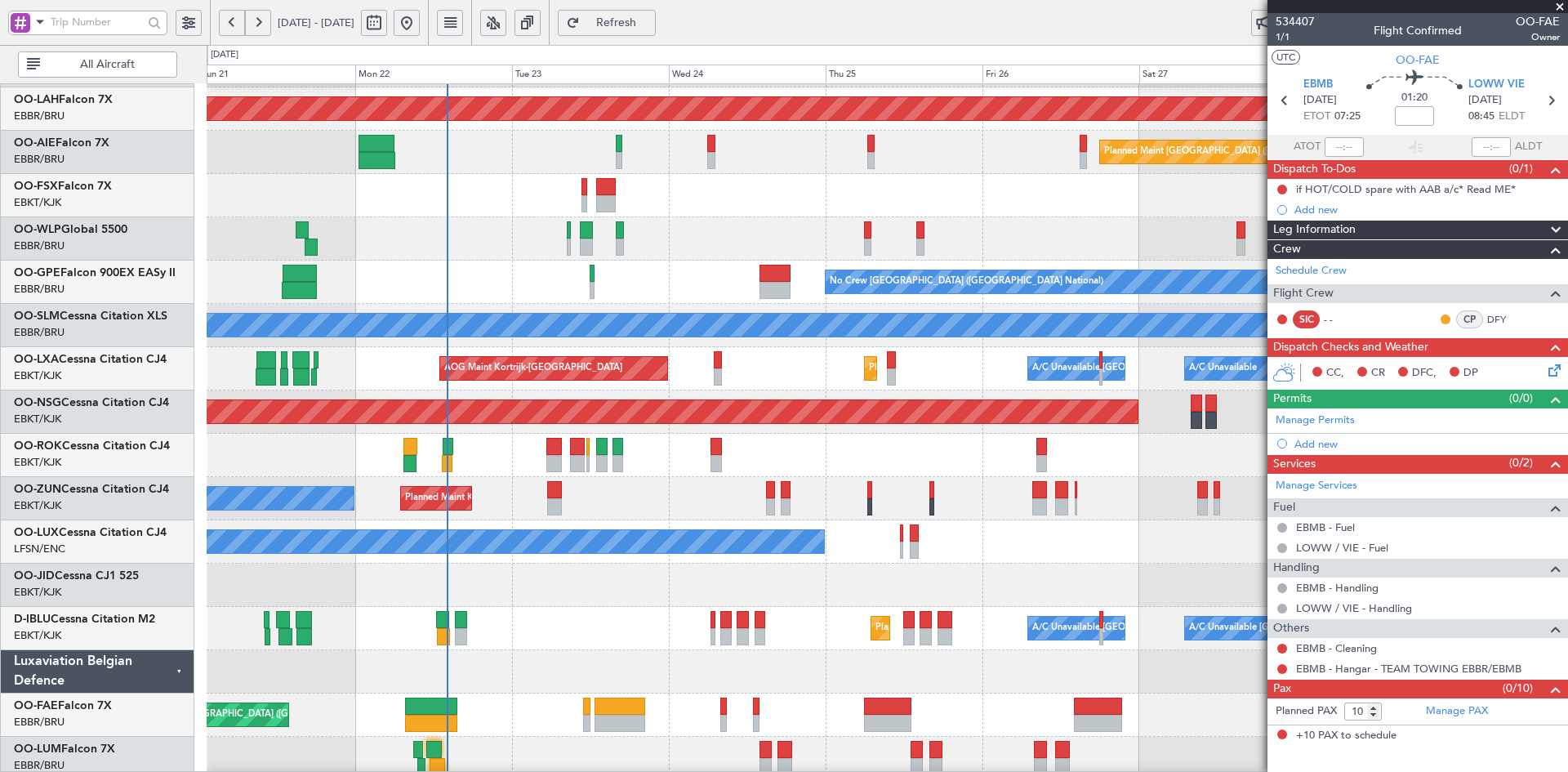
click at [933, 432] on div "AOG Maint Brussels (Brussels National) Planned Maint Alton-st Louis (St Louis R…" at bounding box center [887, 347] width 1361 height 866
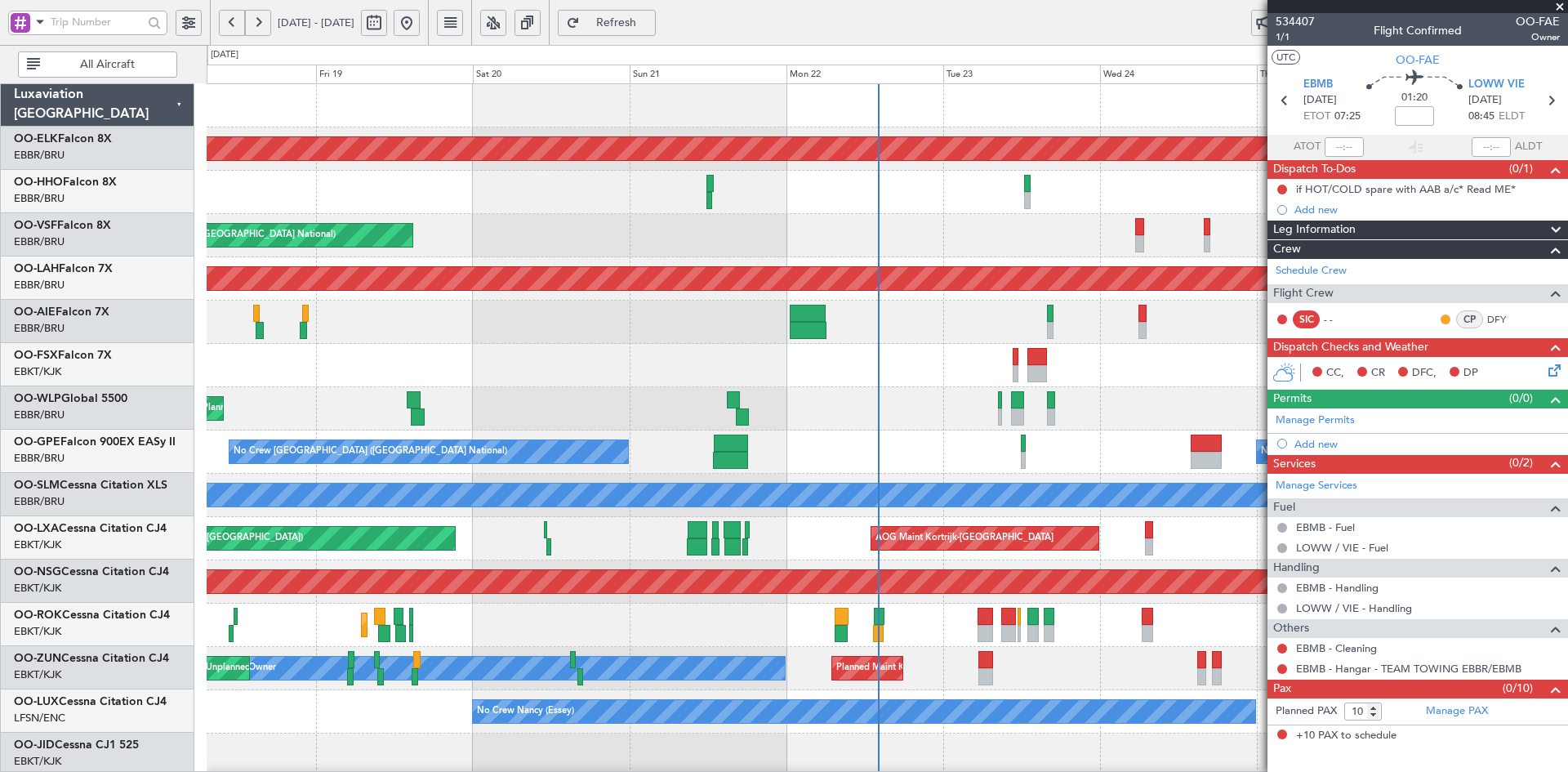
scroll to position [0, 0]
click at [970, 193] on div at bounding box center [887, 192] width 1361 height 43
click at [1008, 200] on div at bounding box center [887, 192] width 1361 height 43
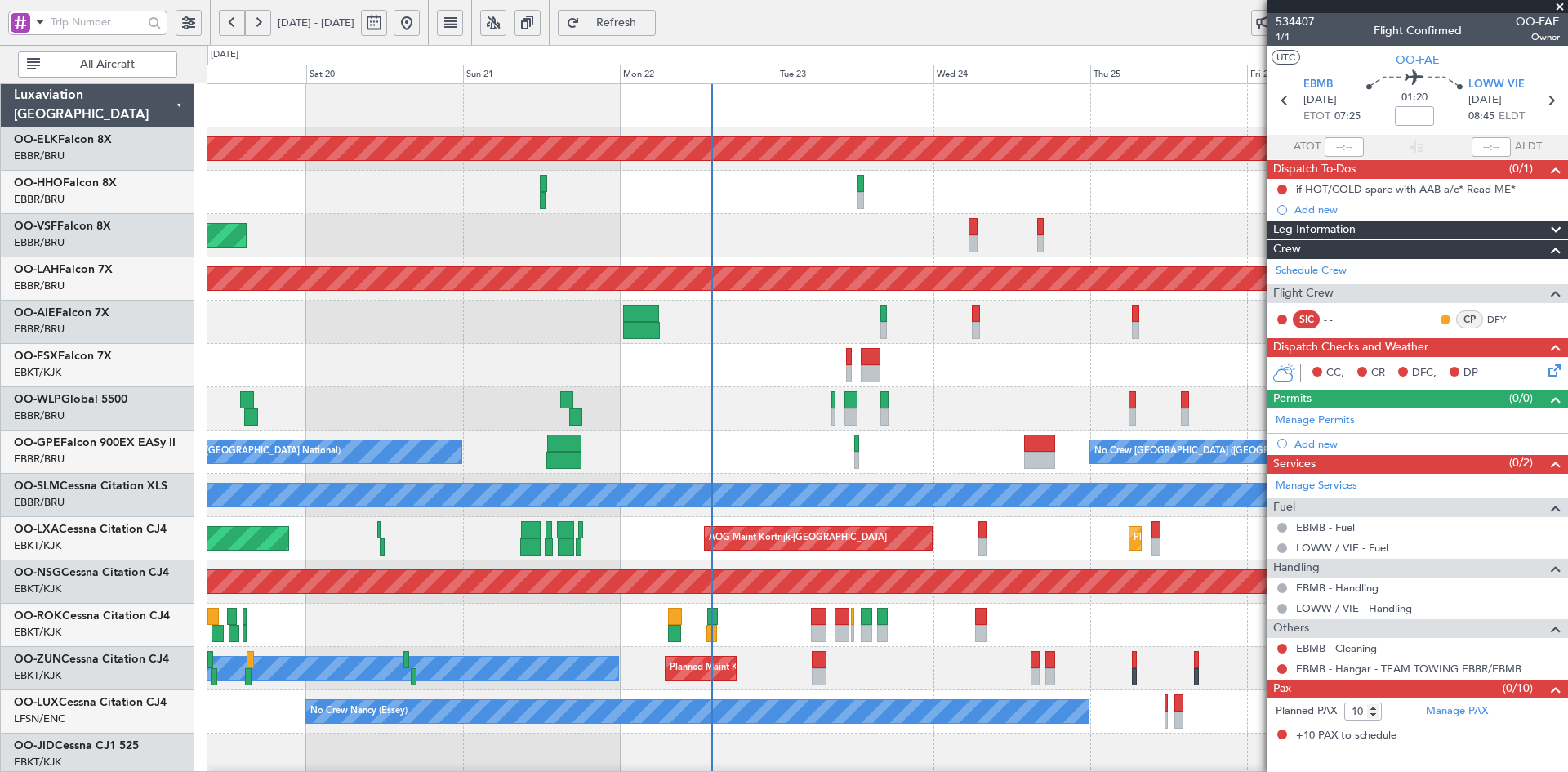
scroll to position [2, 0]
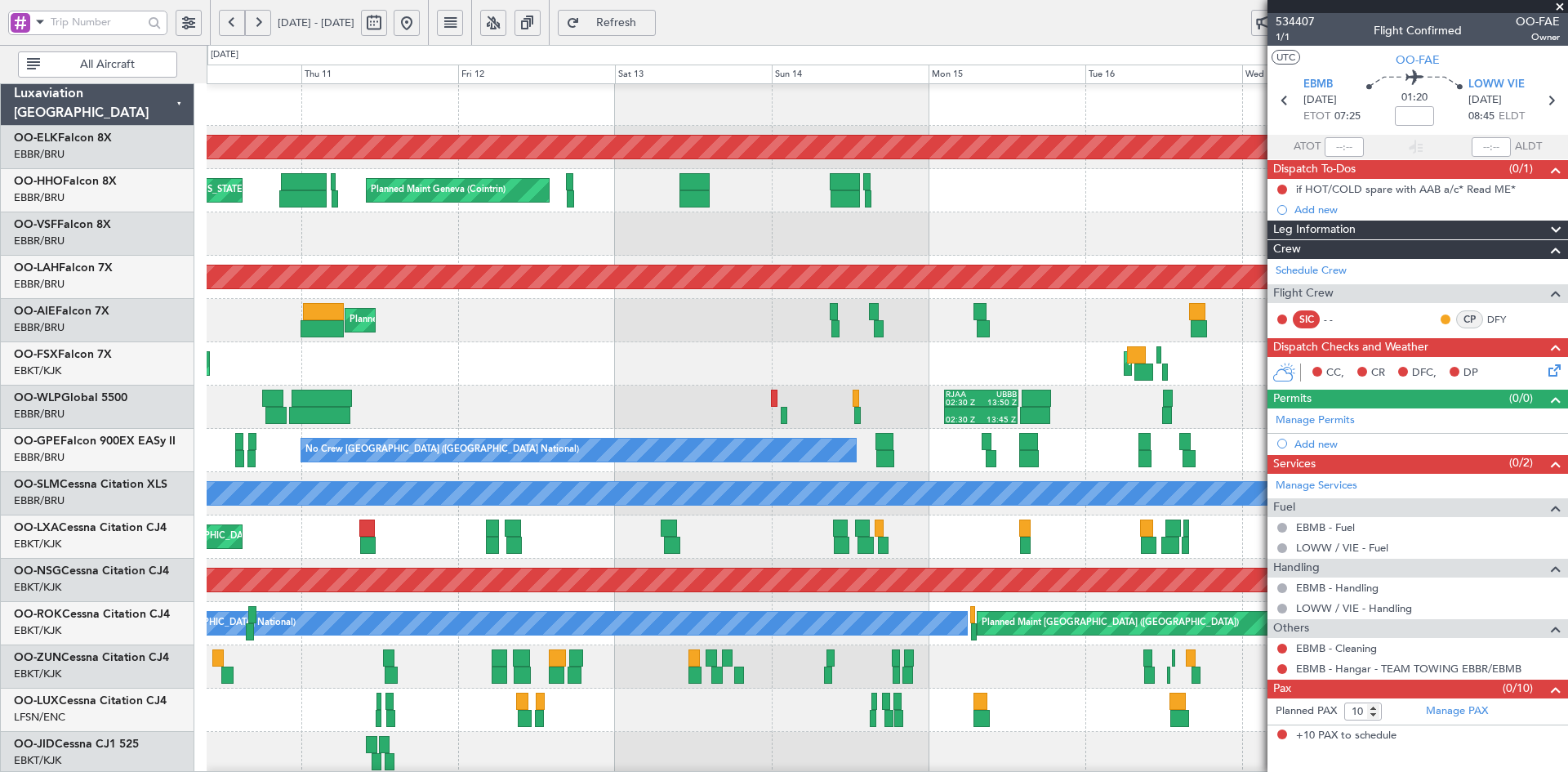
click at [1567, 208] on html "19 Sep 2025 - 28 Sep 2025 Refresh Quick Links All Aircraft Planned Maint Kortri…" at bounding box center [784, 386] width 1568 height 772
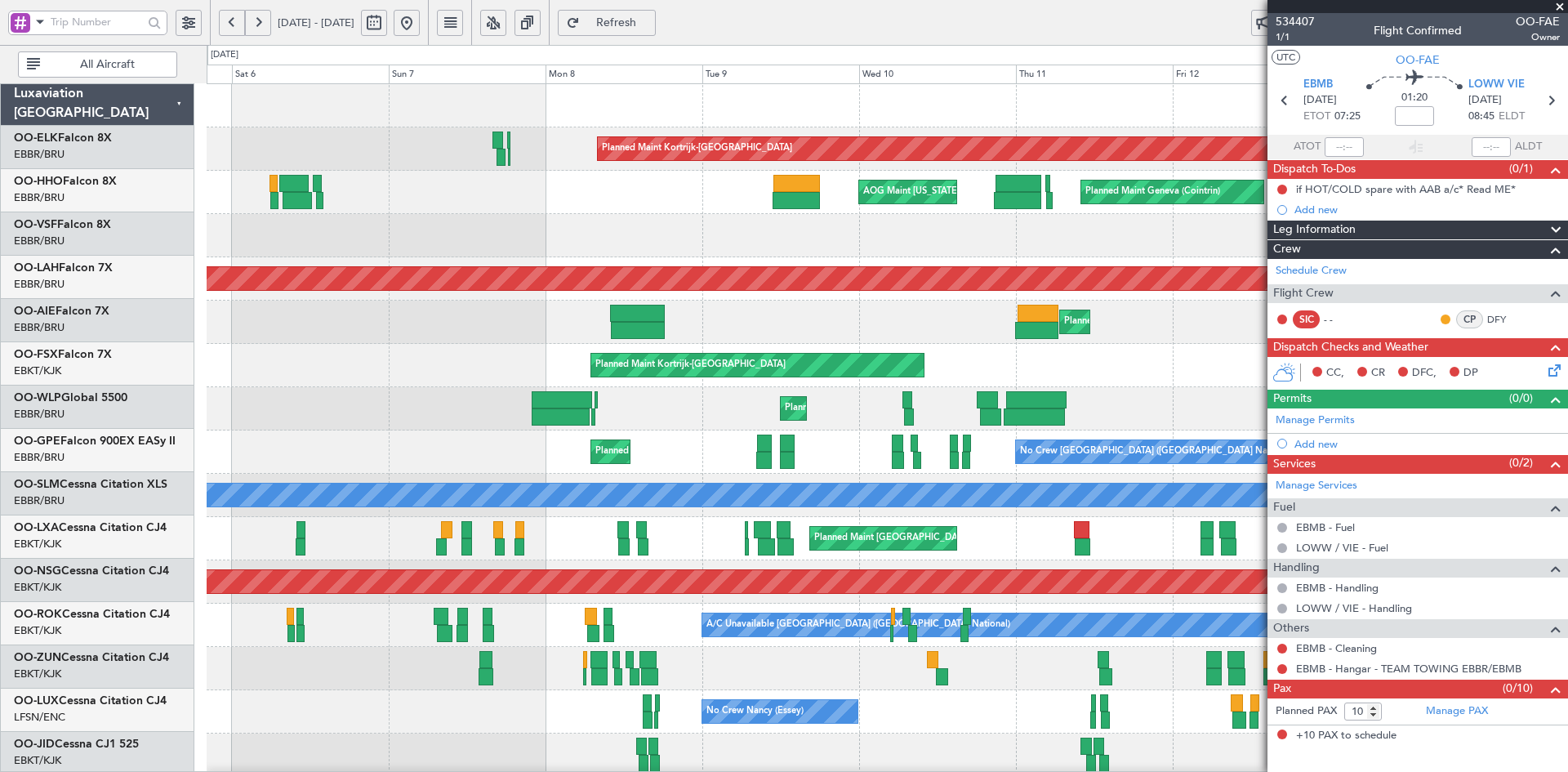
scroll to position [0, 0]
click at [1479, 265] on fb-app "10 Sep 2025 - 19 Sep 2025 Refresh Quick Links All Aircraft Planned Maint Kortri…" at bounding box center [784, 397] width 1568 height 753
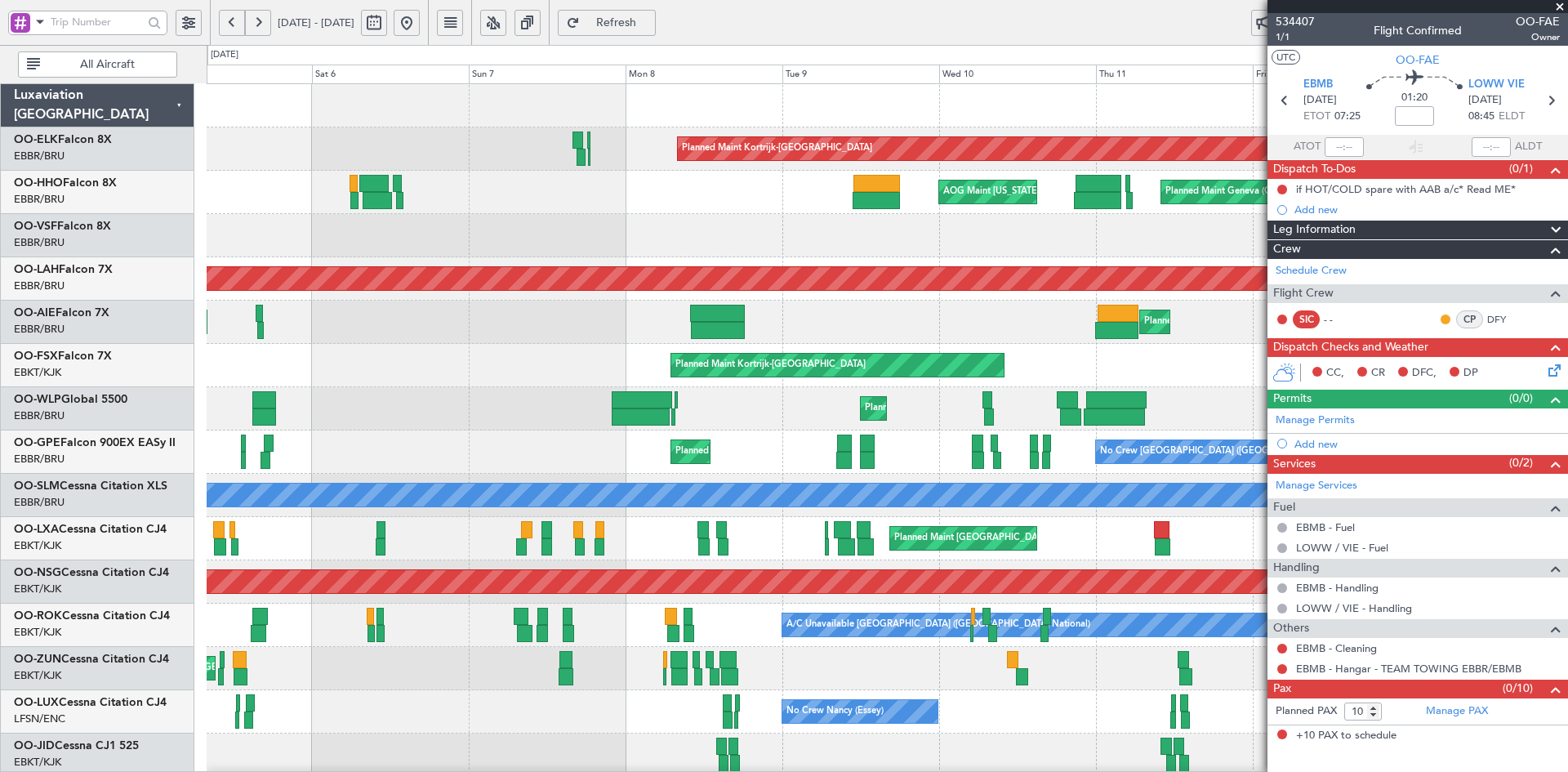
click at [1560, 6] on span at bounding box center [1561, 7] width 17 height 15
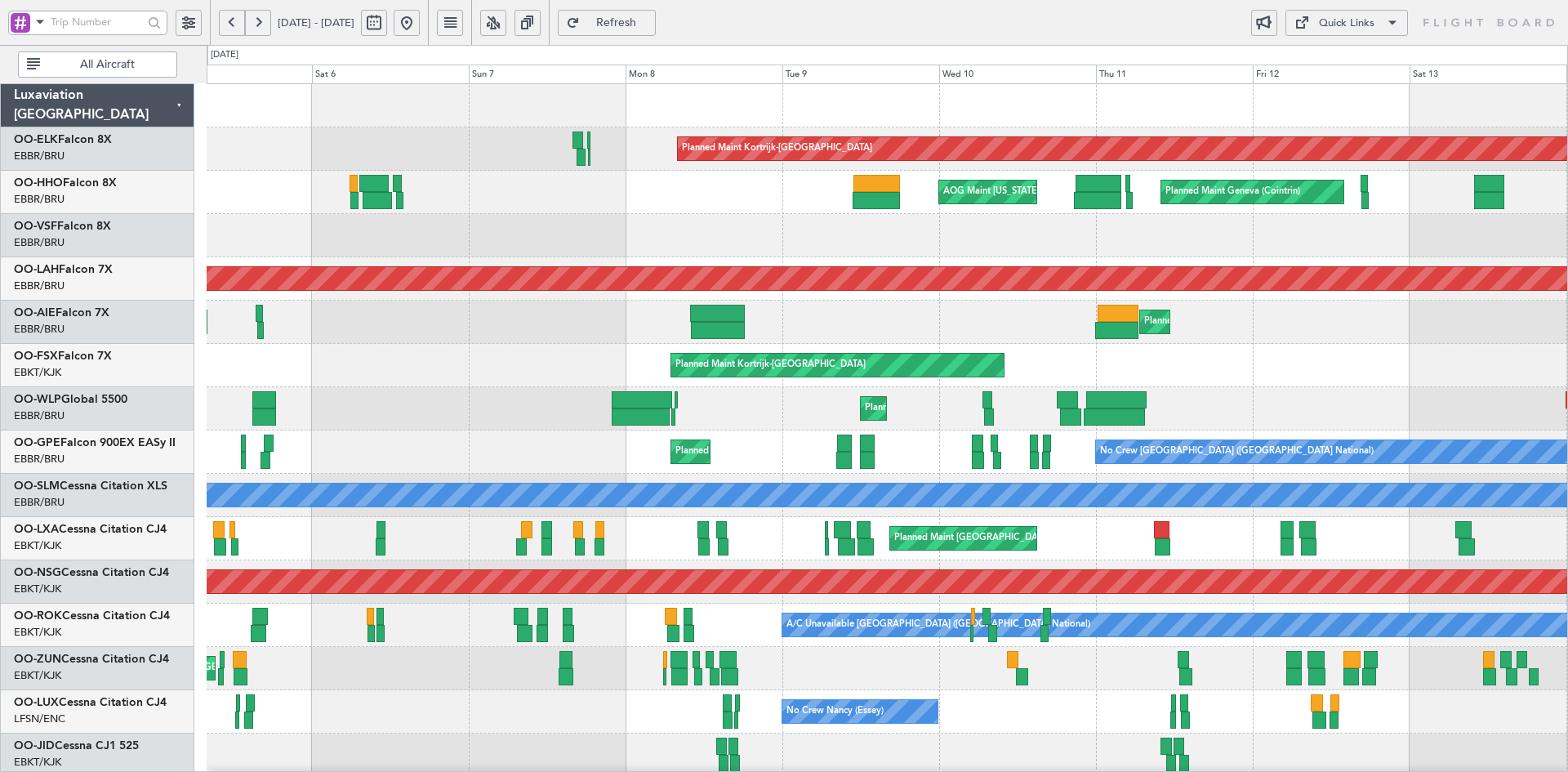
type input "0"
click at [641, 214] on div at bounding box center [887, 236] width 1361 height 43
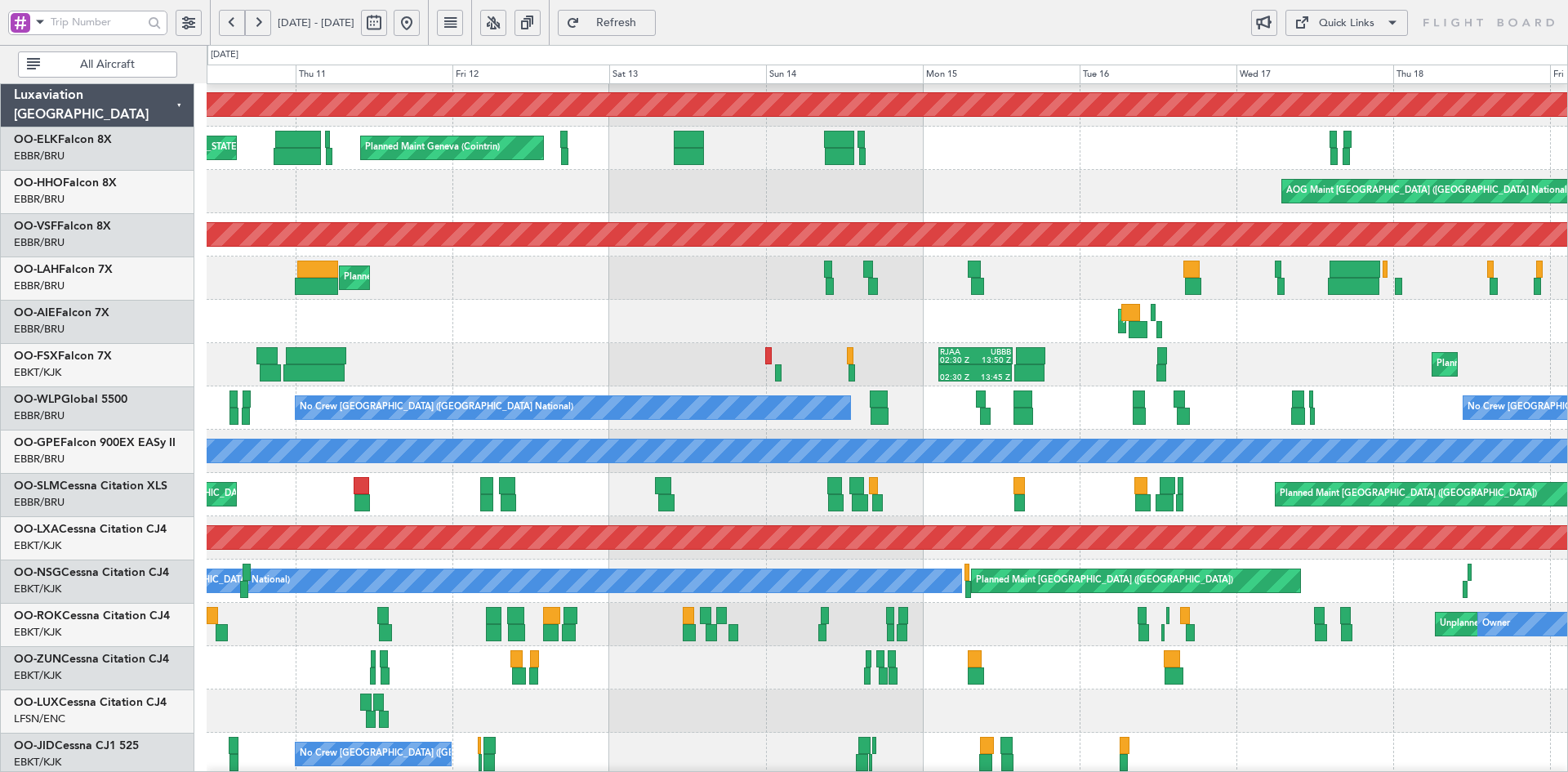
scroll to position [44, 0]
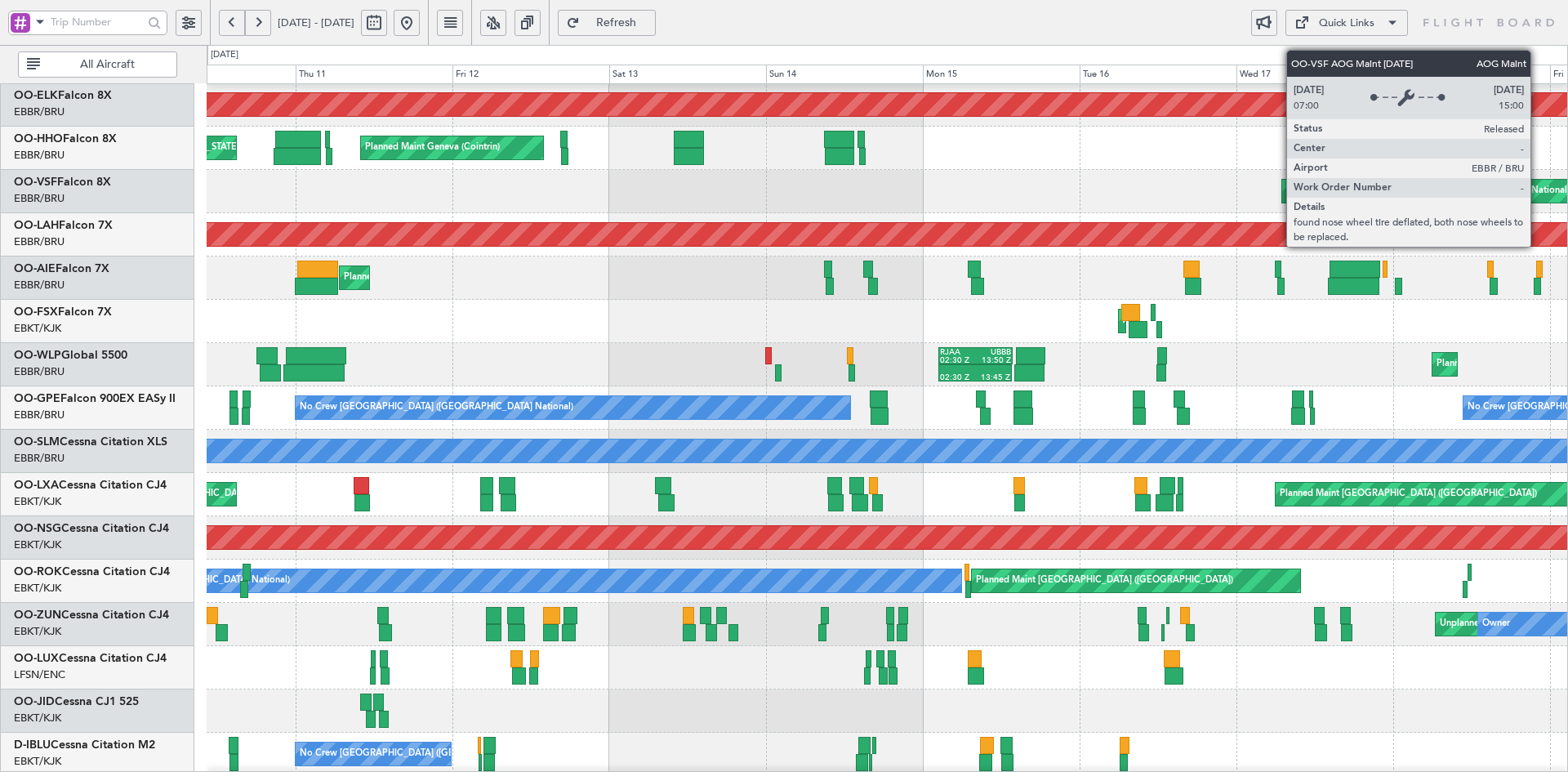
click at [1386, 294] on div "Planned Maint Kortrijk-Wevelgem Planned Maint Geneva (Cointrin) AOG Maint New Y…" at bounding box center [887, 472] width 1361 height 866
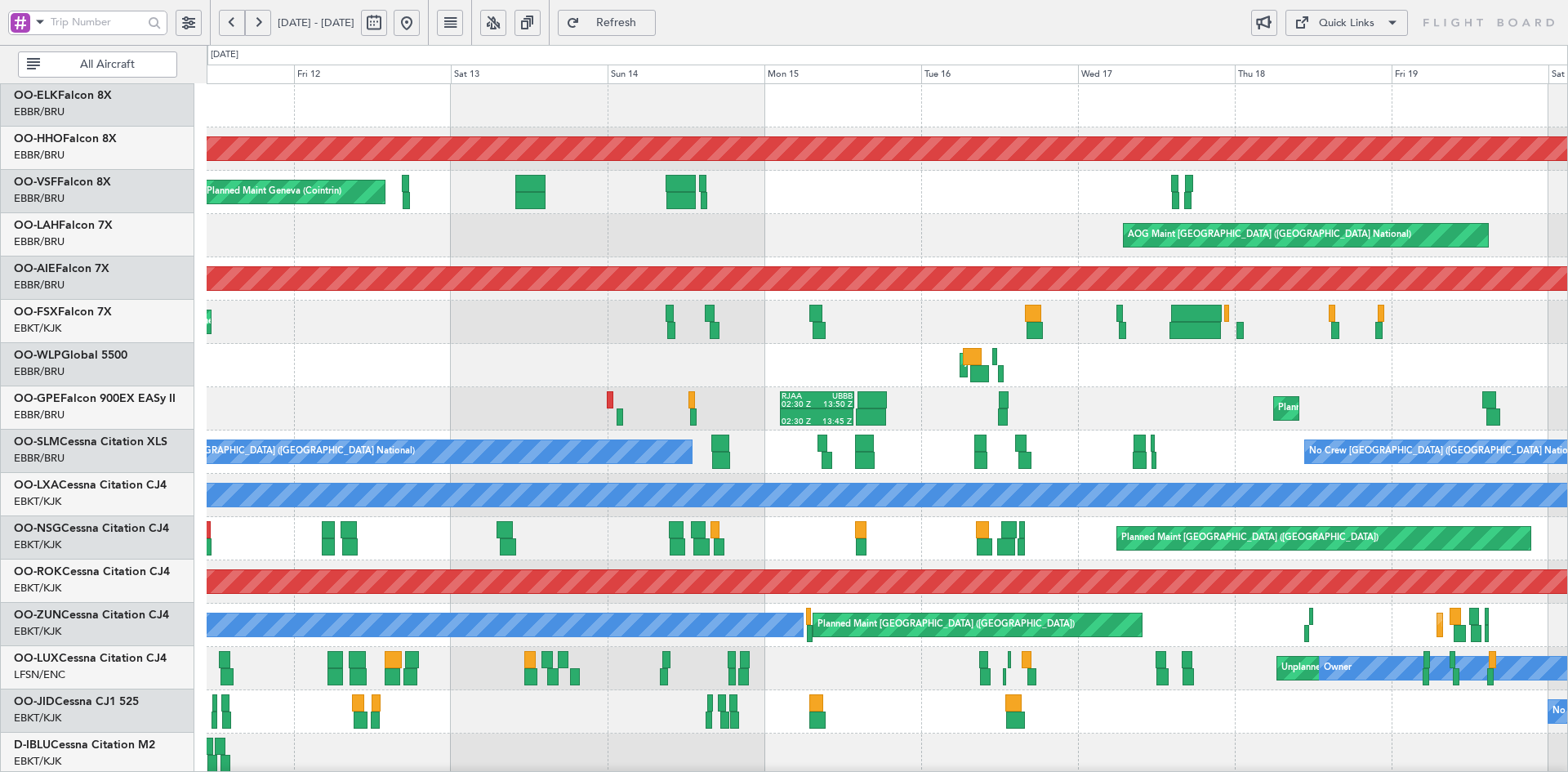
scroll to position [0, 0]
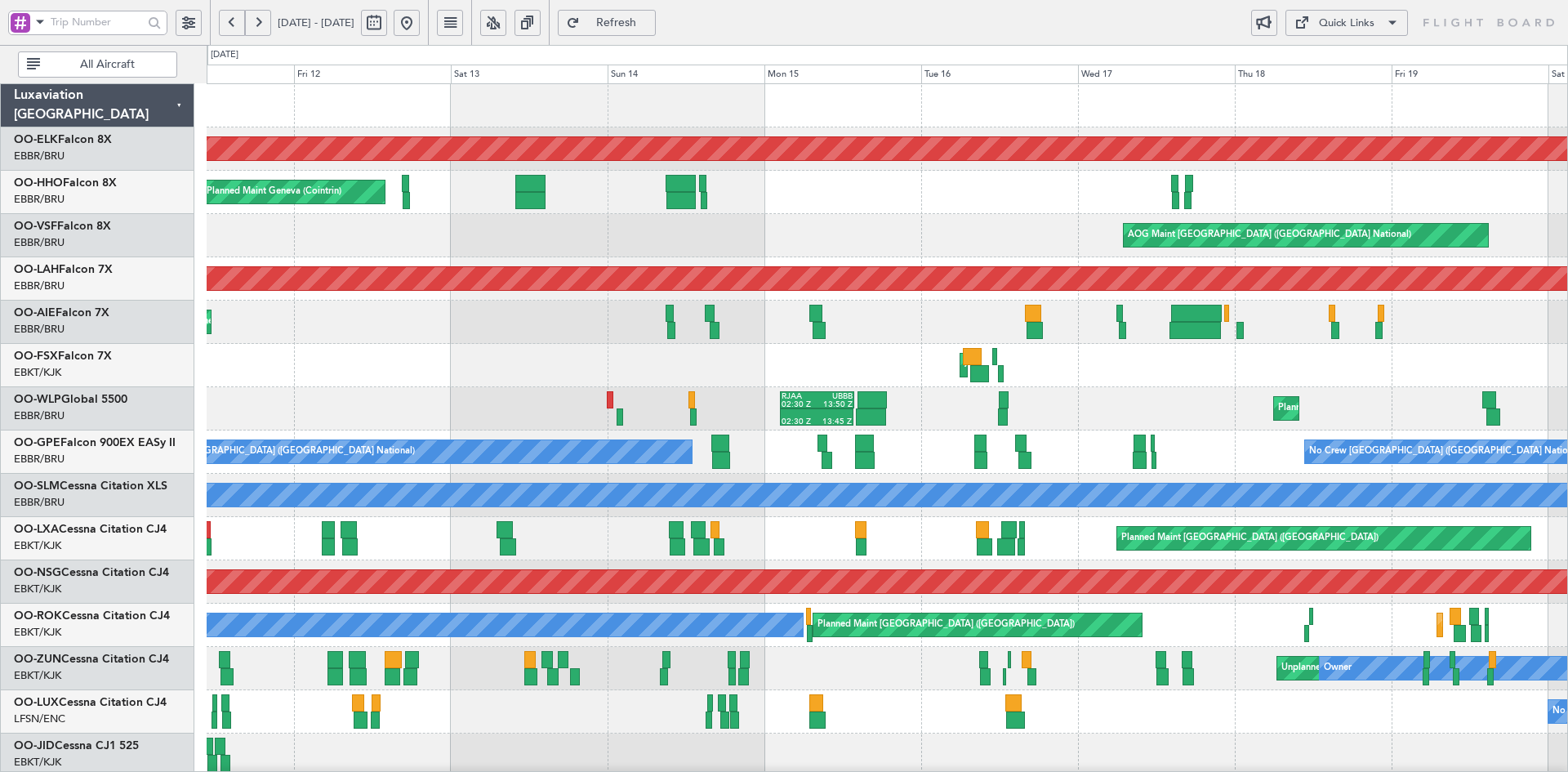
click at [978, 237] on div "Planned Maint Kortrijk-Wevelgem Planned Maint Geneva (Cointrin) AOG Maint New Y…" at bounding box center [887, 516] width 1361 height 866
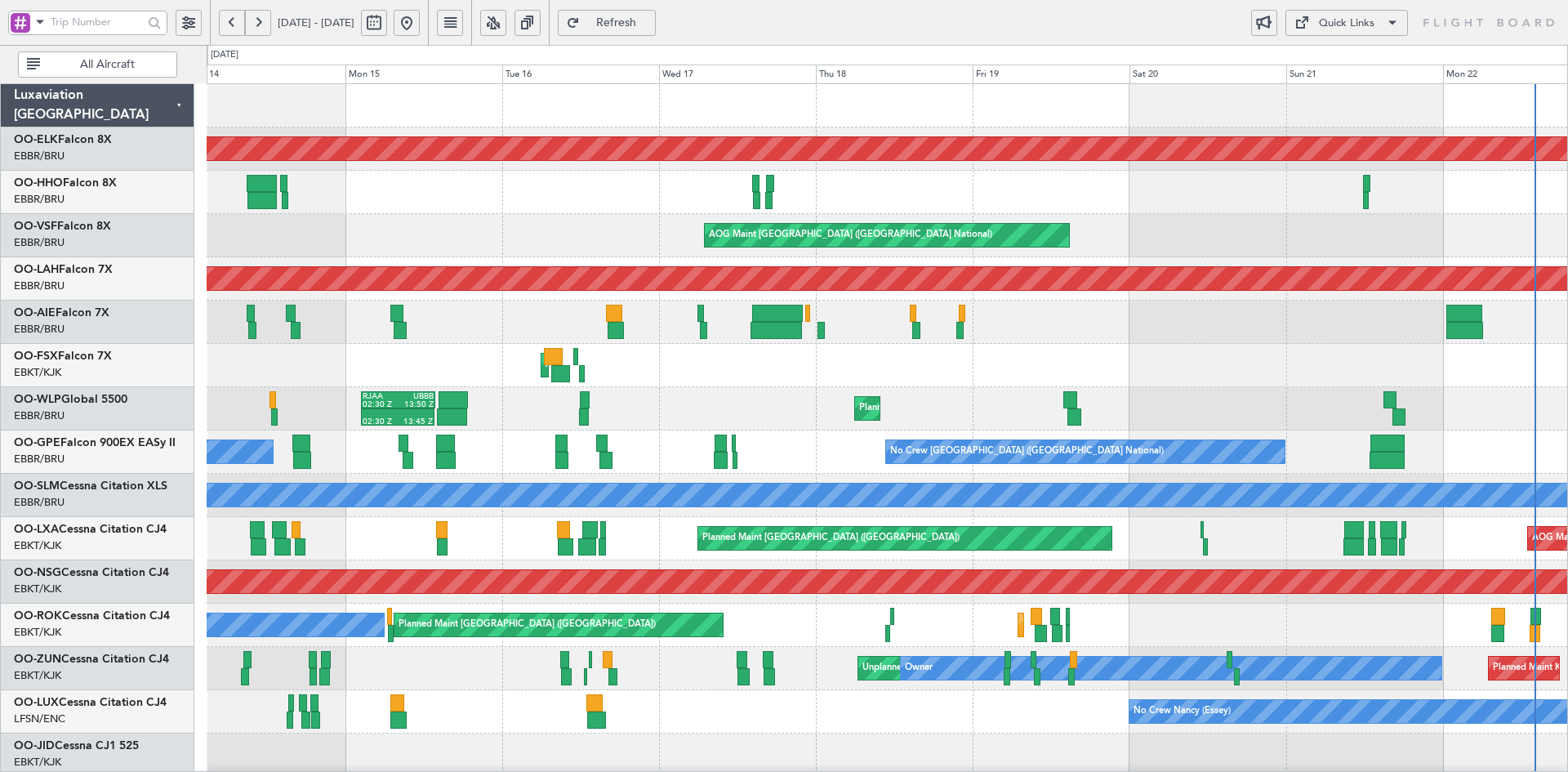
click at [420, 17] on button at bounding box center [407, 23] width 26 height 26
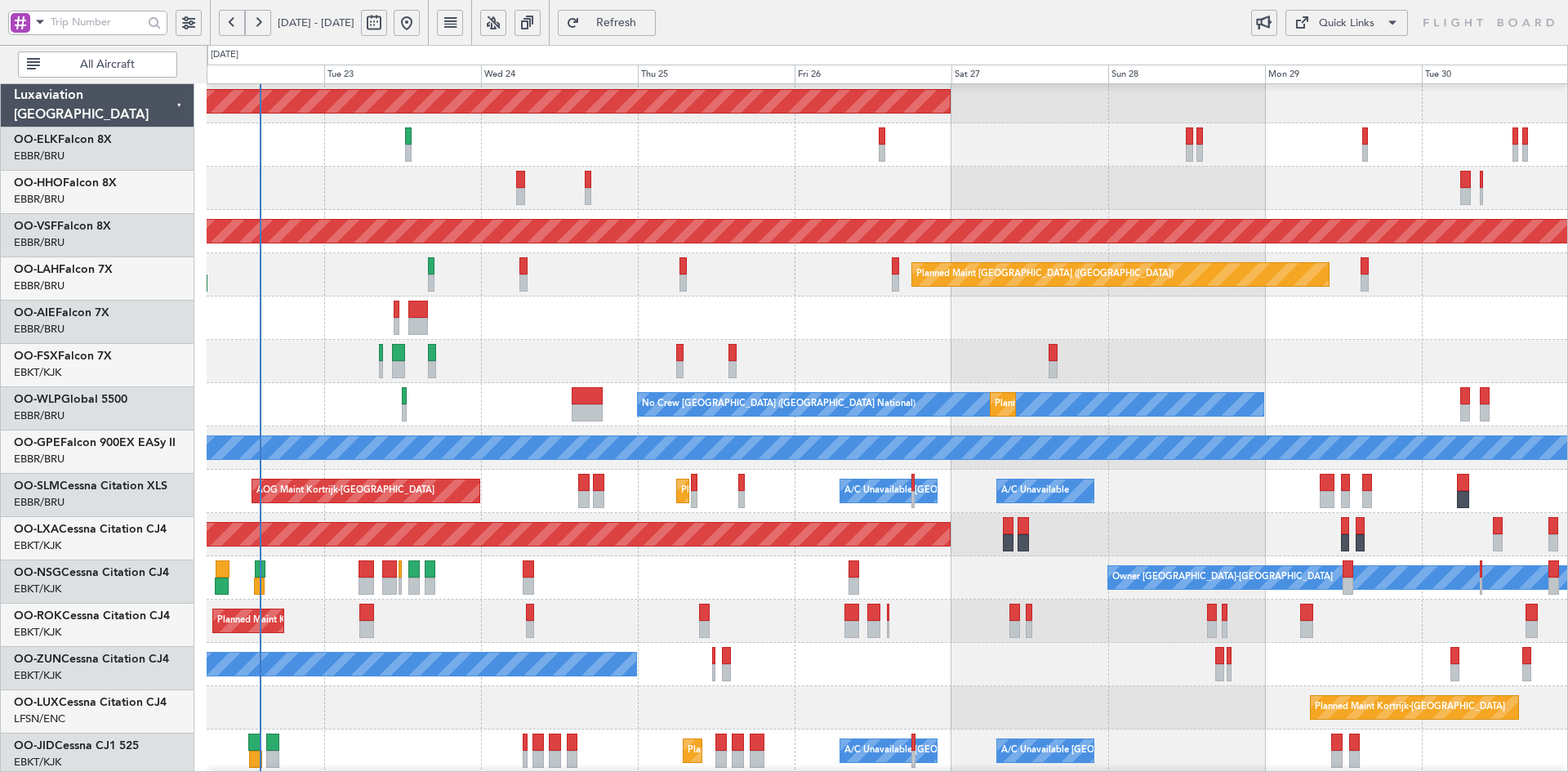
scroll to position [47, 0]
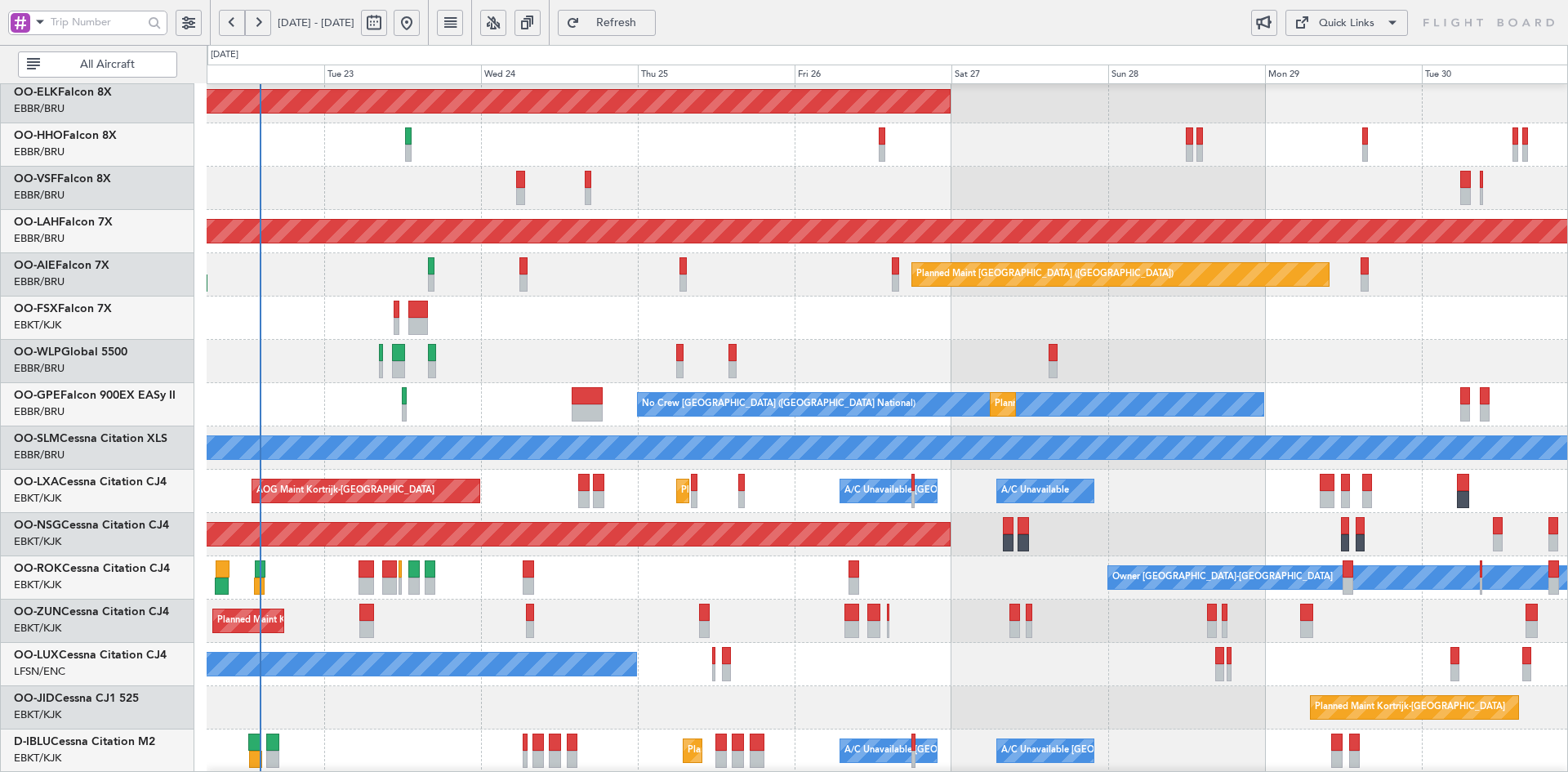
click at [709, 300] on div at bounding box center [887, 317] width 1361 height 43
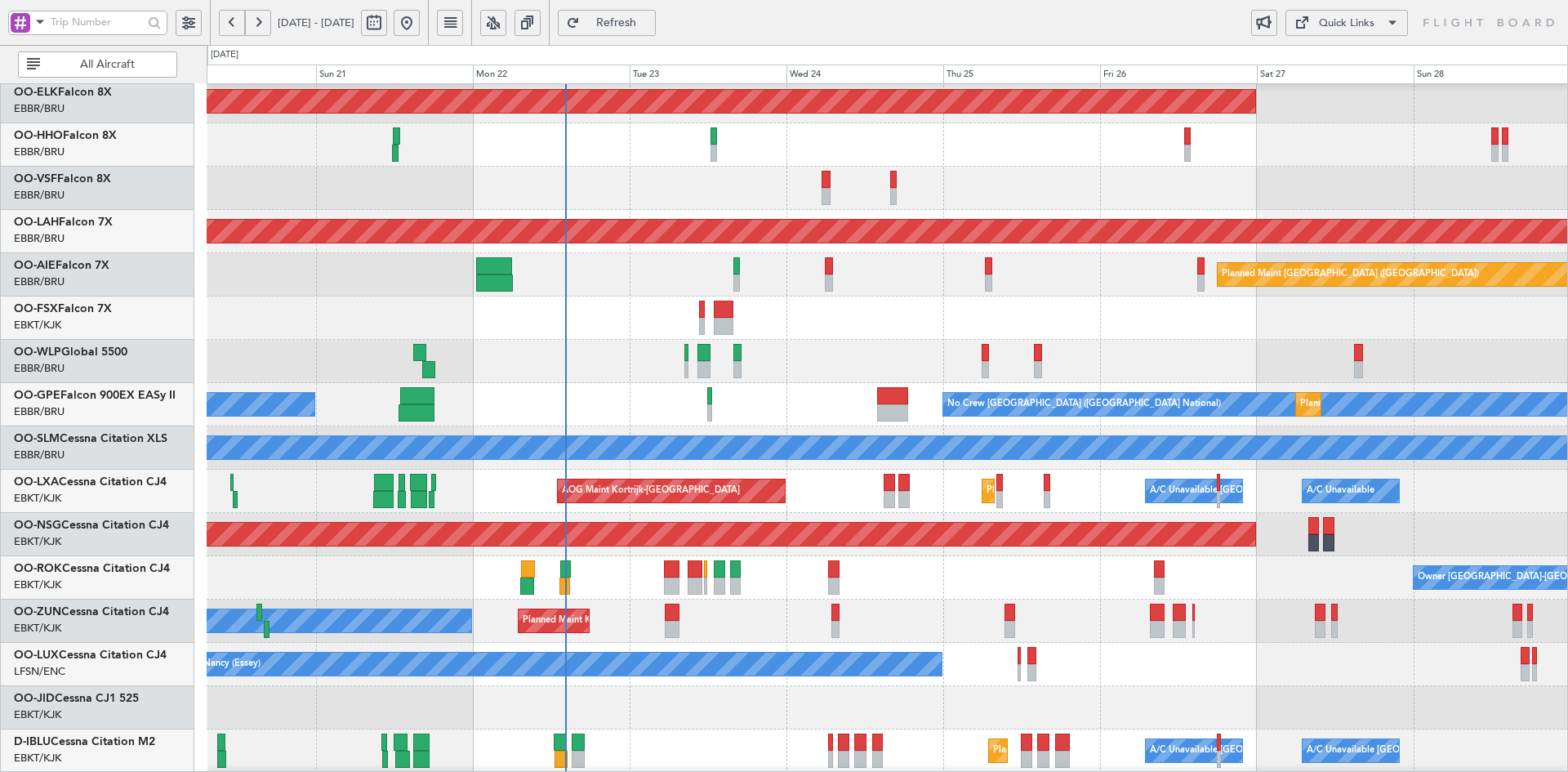
click at [871, 360] on div "Planned Maint Liege" at bounding box center [887, 361] width 1361 height 43
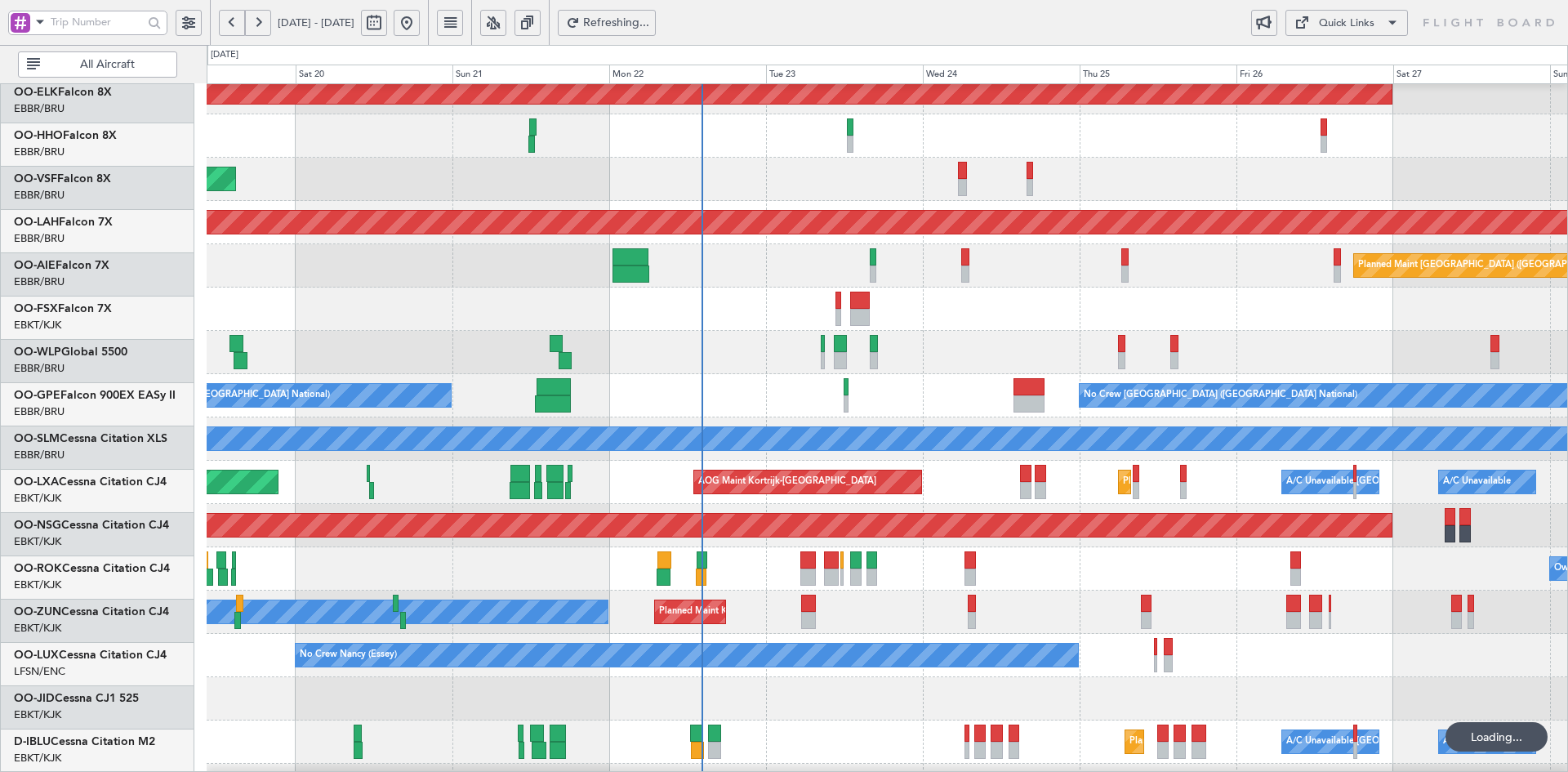
click at [961, 382] on div "No Crew Brussels (Brussels National) Planned Maint Brussels (Brussels National)…" at bounding box center [887, 396] width 1361 height 43
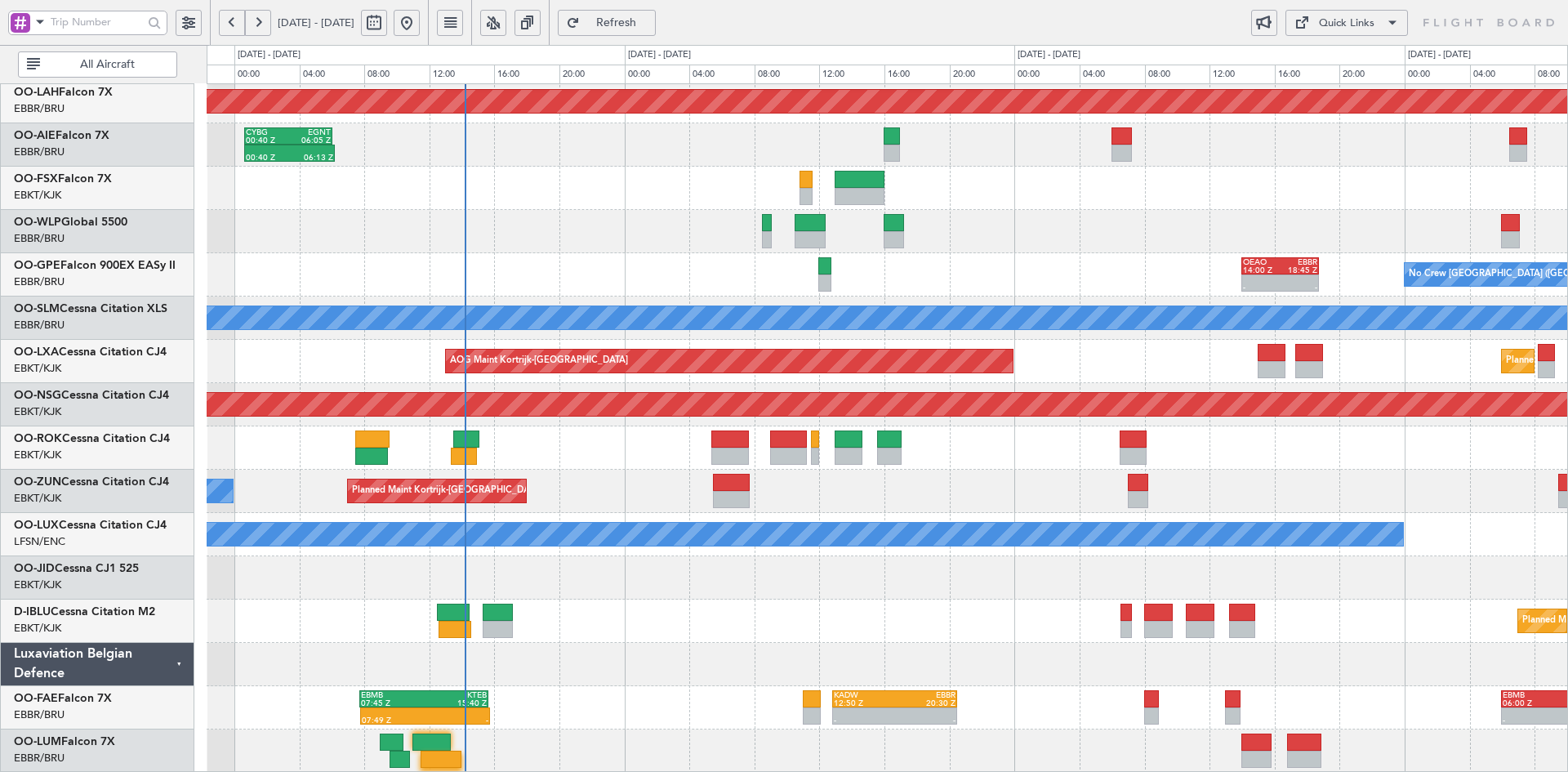
scroll to position [178, 0]
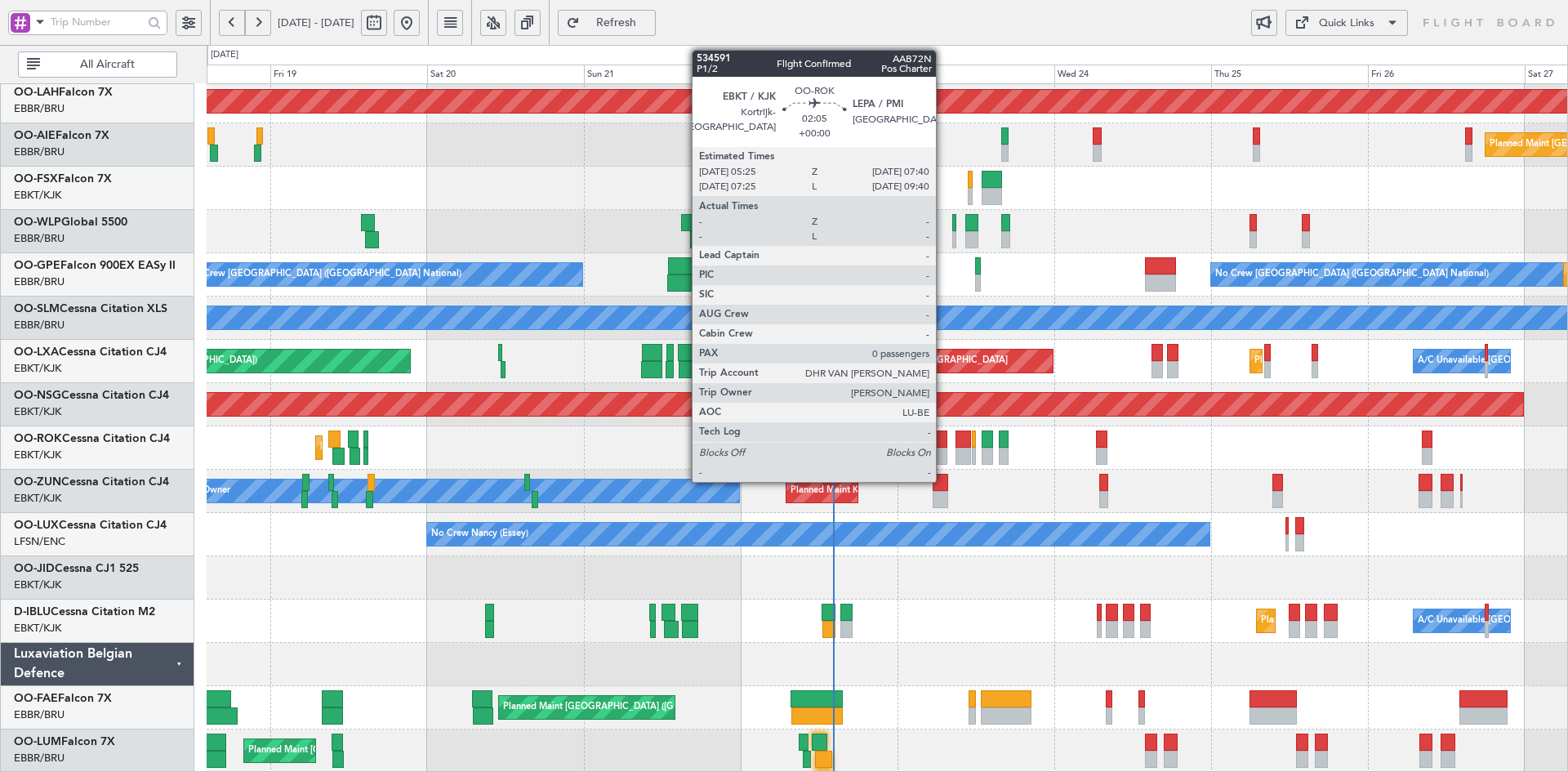
click at [943, 455] on div at bounding box center [940, 455] width 15 height 17
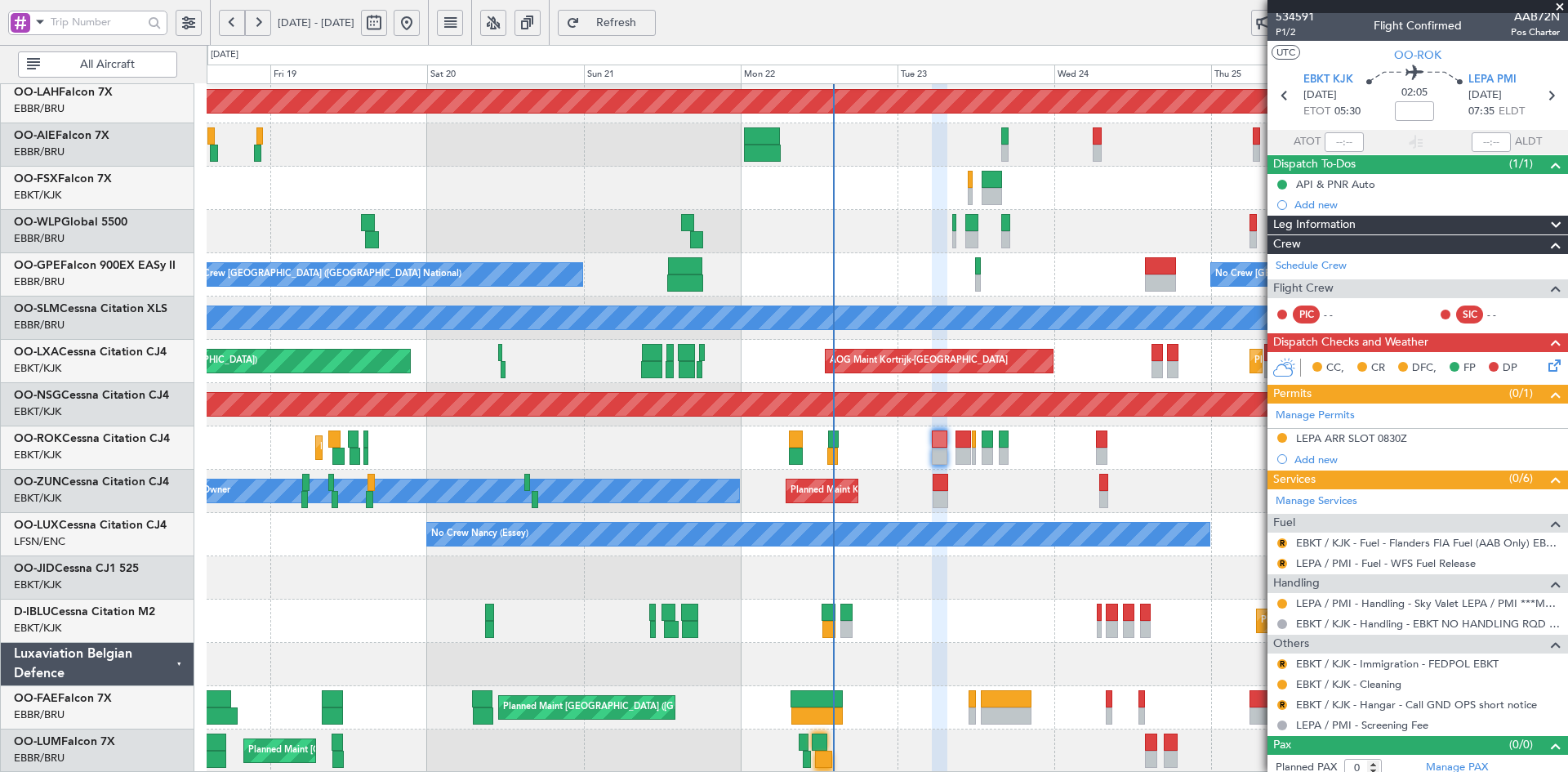
scroll to position [0, 0]
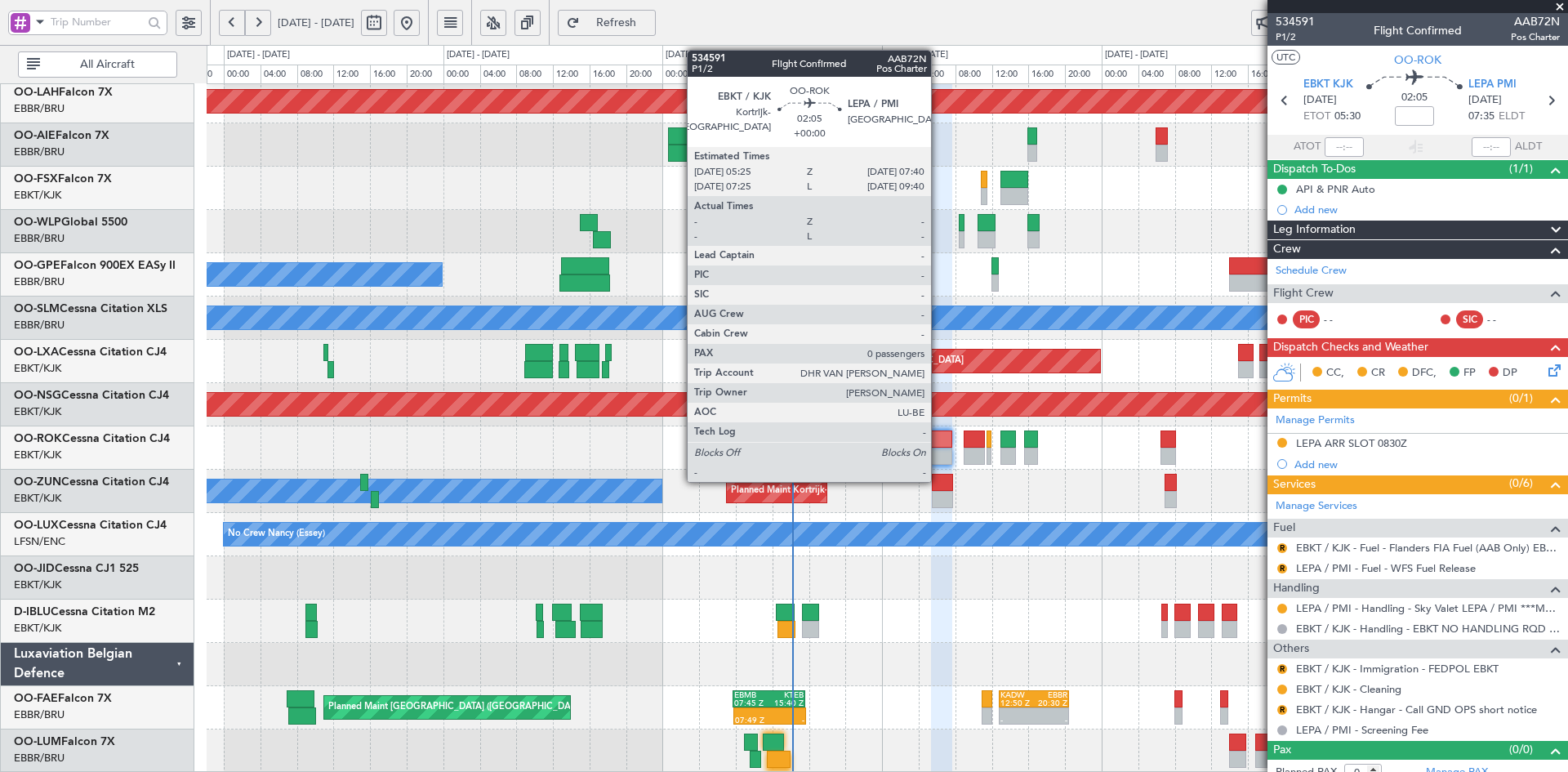
click at [939, 451] on div at bounding box center [941, 455] width 21 height 17
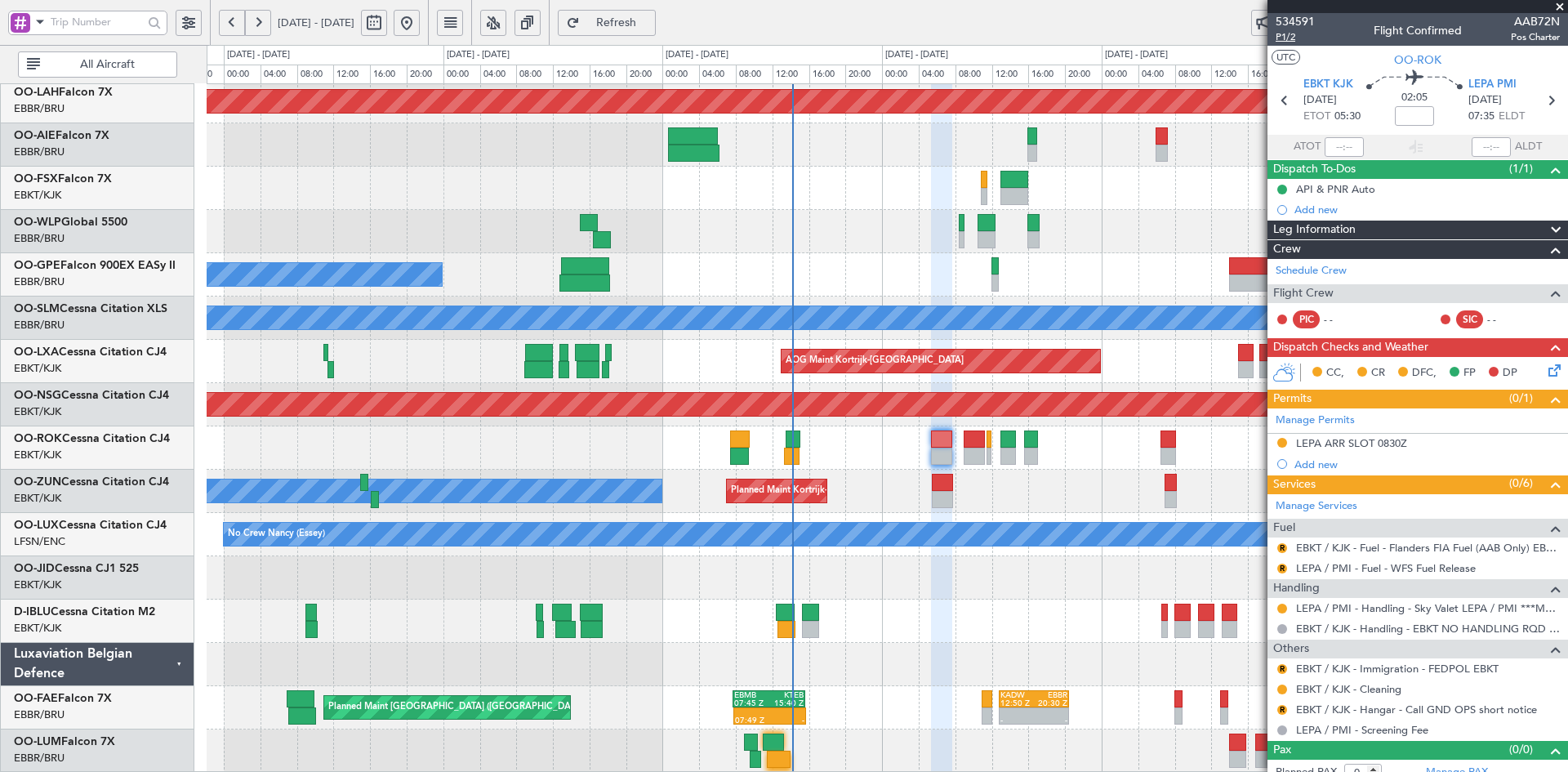
click at [1286, 33] on span "P1/2" at bounding box center [1296, 37] width 40 height 14
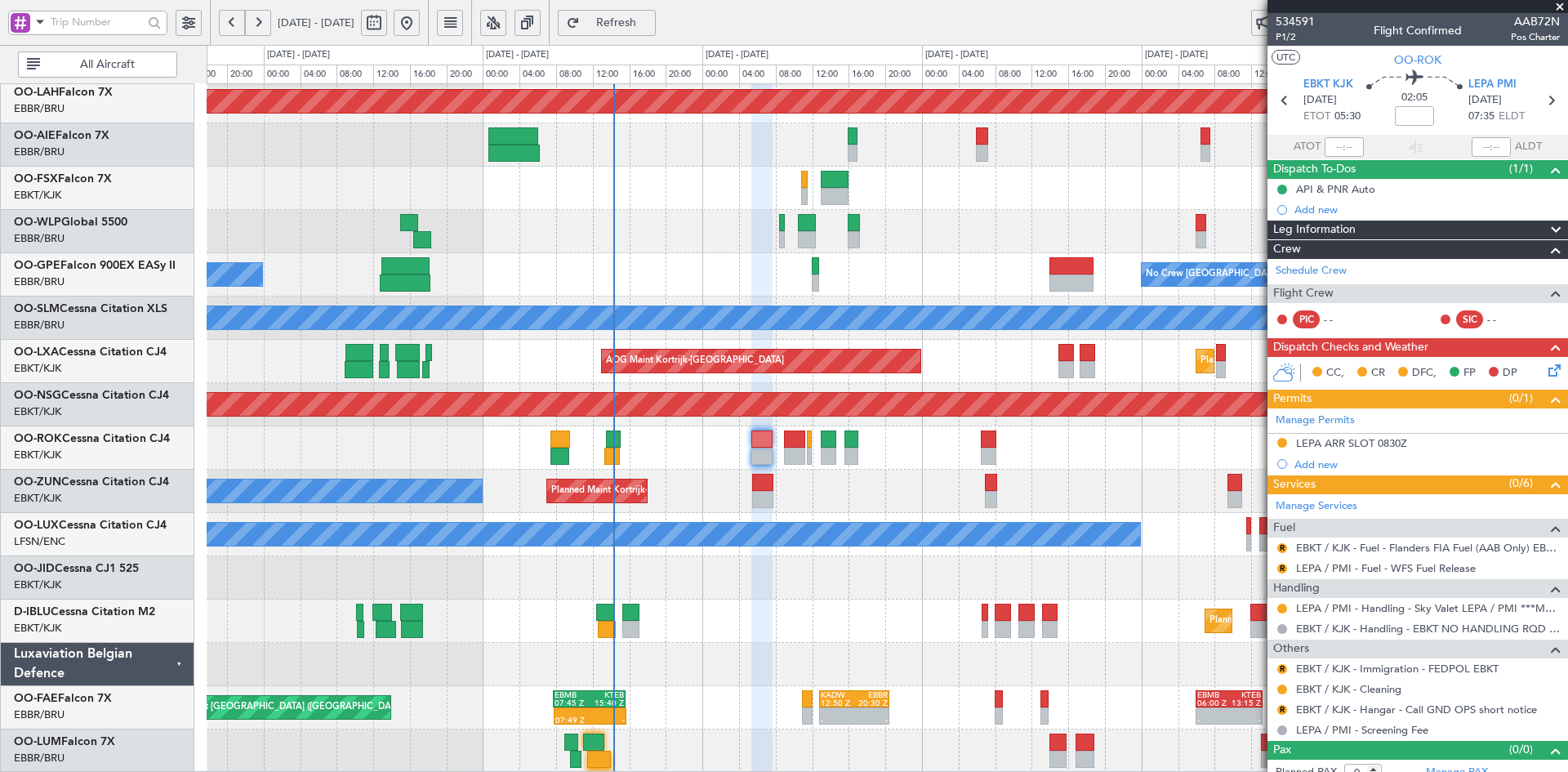
click at [893, 488] on div "Owner Planned Maint Kortrijk-Wevelgem" at bounding box center [887, 490] width 1361 height 43
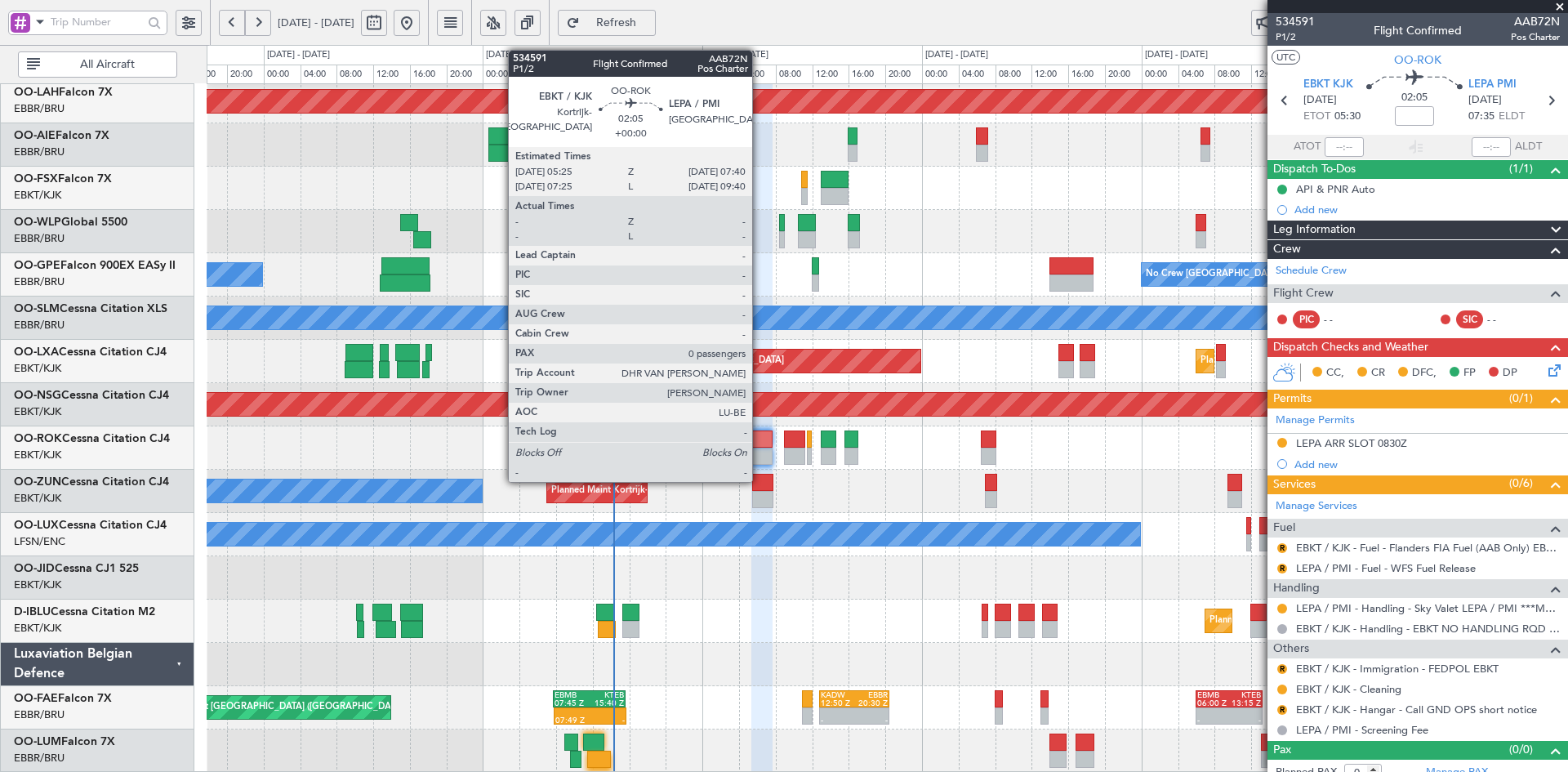
click at [760, 450] on div at bounding box center [762, 455] width 21 height 17
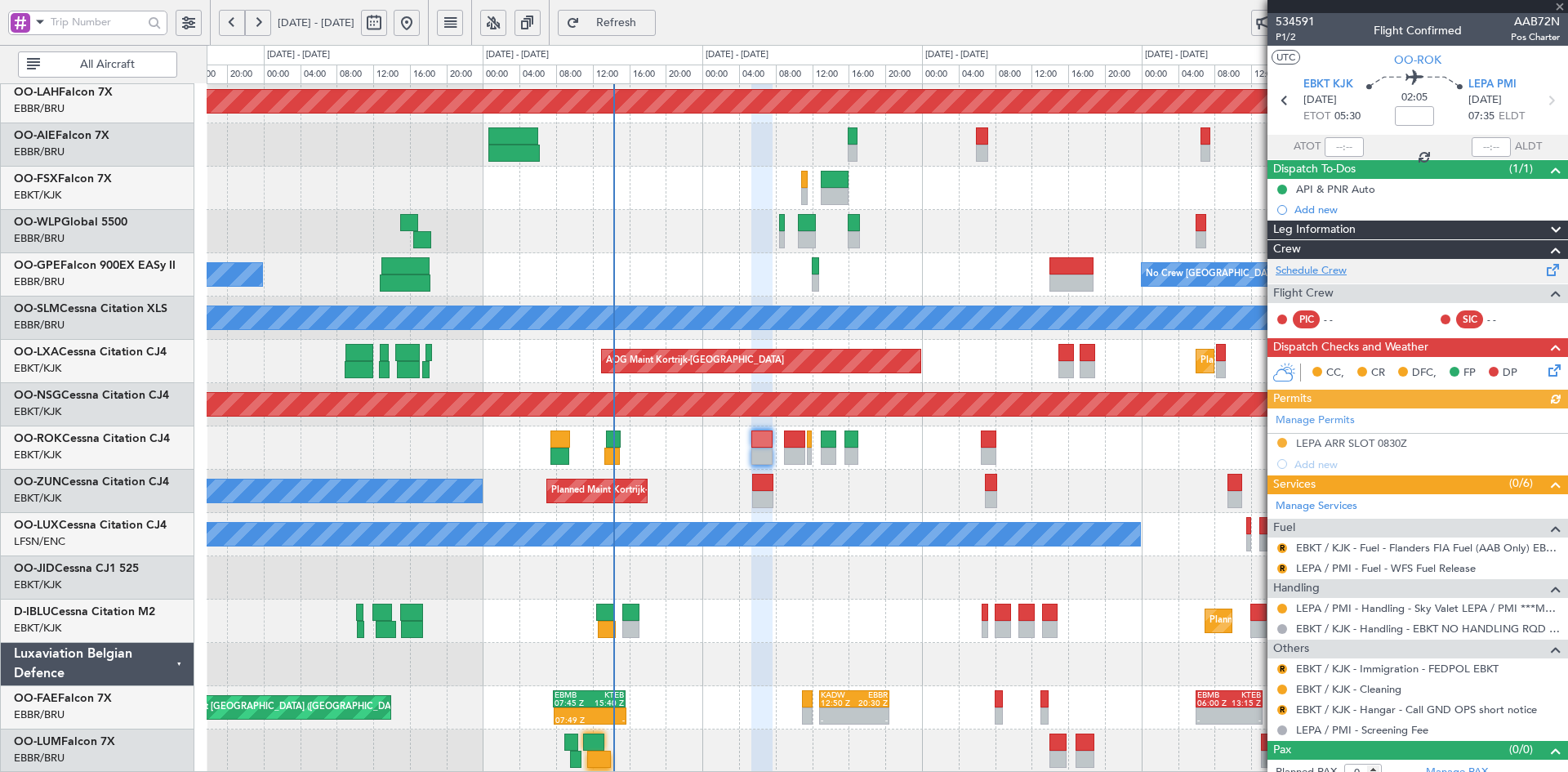
click at [1345, 273] on link "Schedule Crew" at bounding box center [1311, 271] width 71 height 17
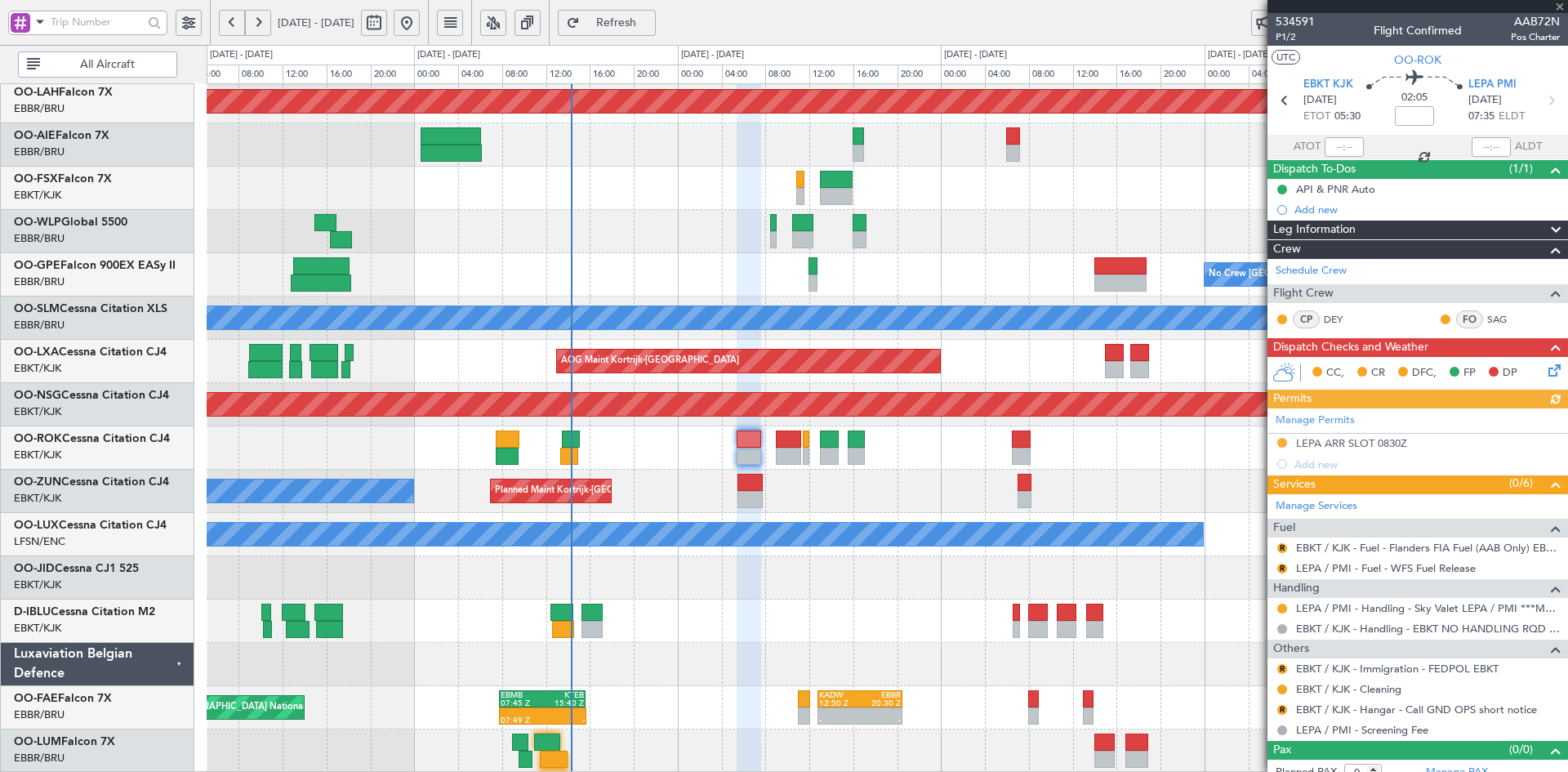
click at [1558, 7] on div at bounding box center [1418, 6] width 301 height 13
click at [1557, 6] on div at bounding box center [1418, 6] width 301 height 13
click at [1557, 7] on span at bounding box center [1561, 7] width 17 height 15
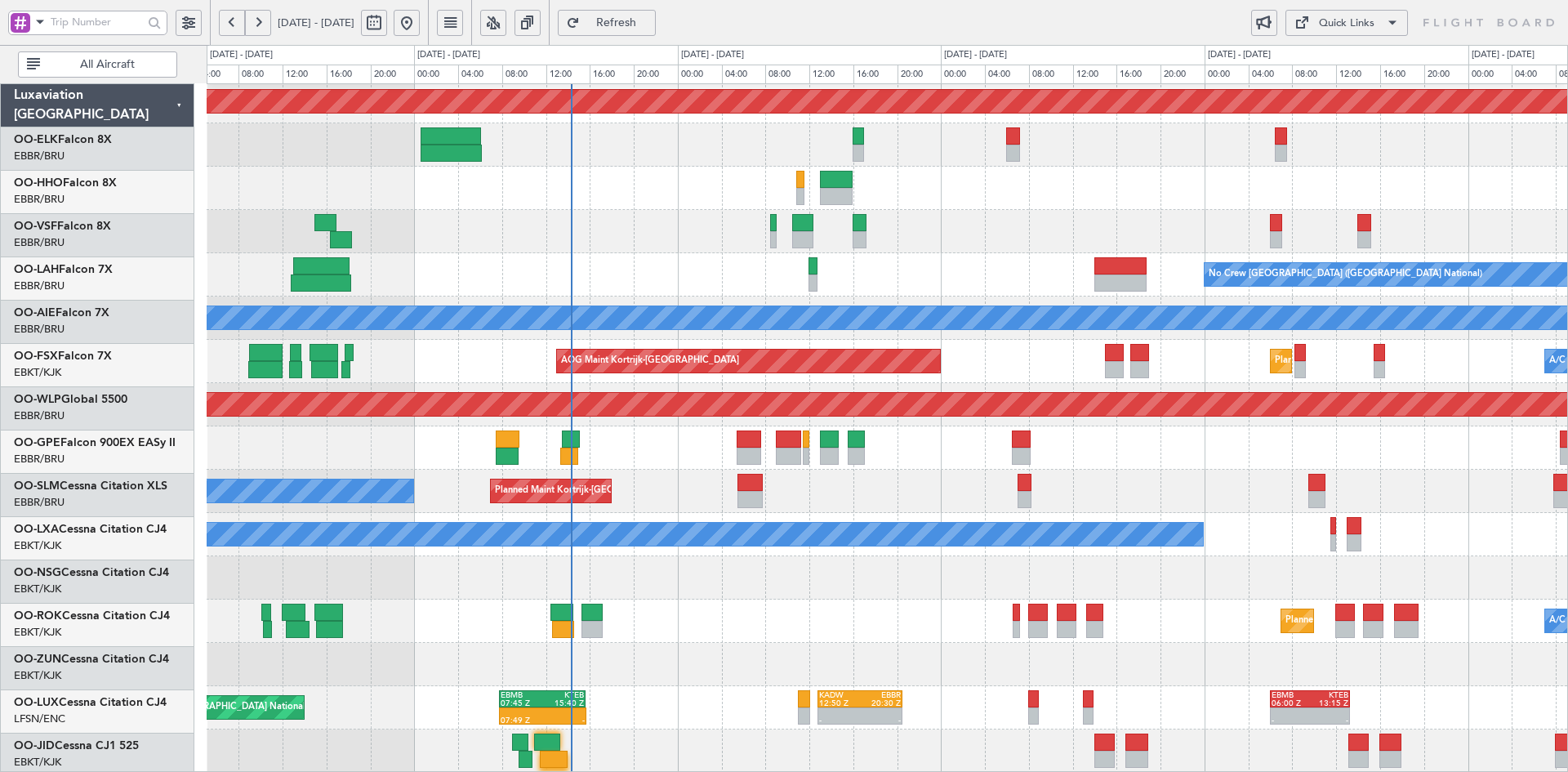
click at [692, 498] on div "Planned Maint Alton-st Louis (St Louis Regl) Planned Maint London (Farnborough)…" at bounding box center [887, 340] width 1361 height 866
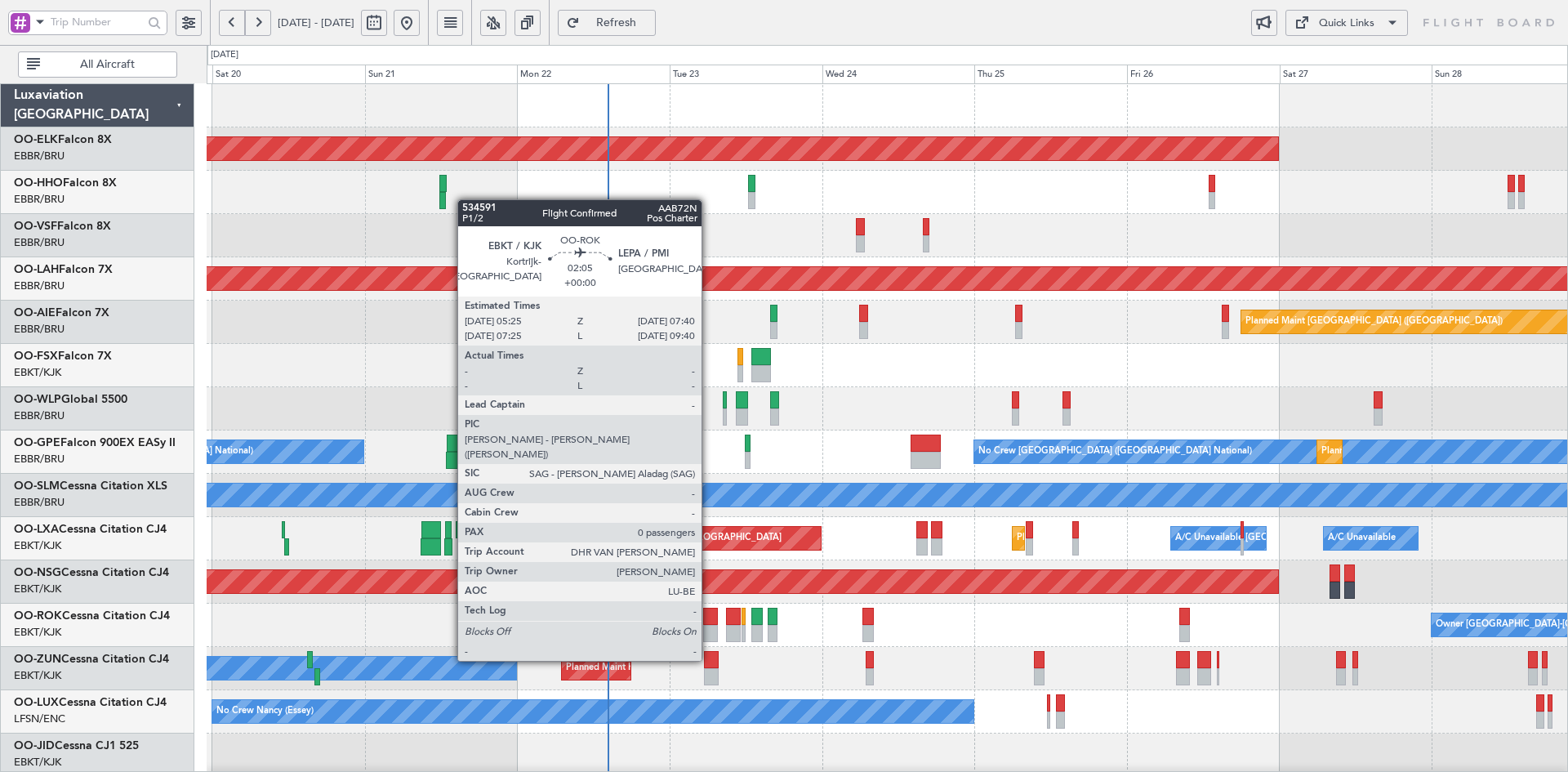
click at [709, 629] on div at bounding box center [710, 633] width 15 height 17
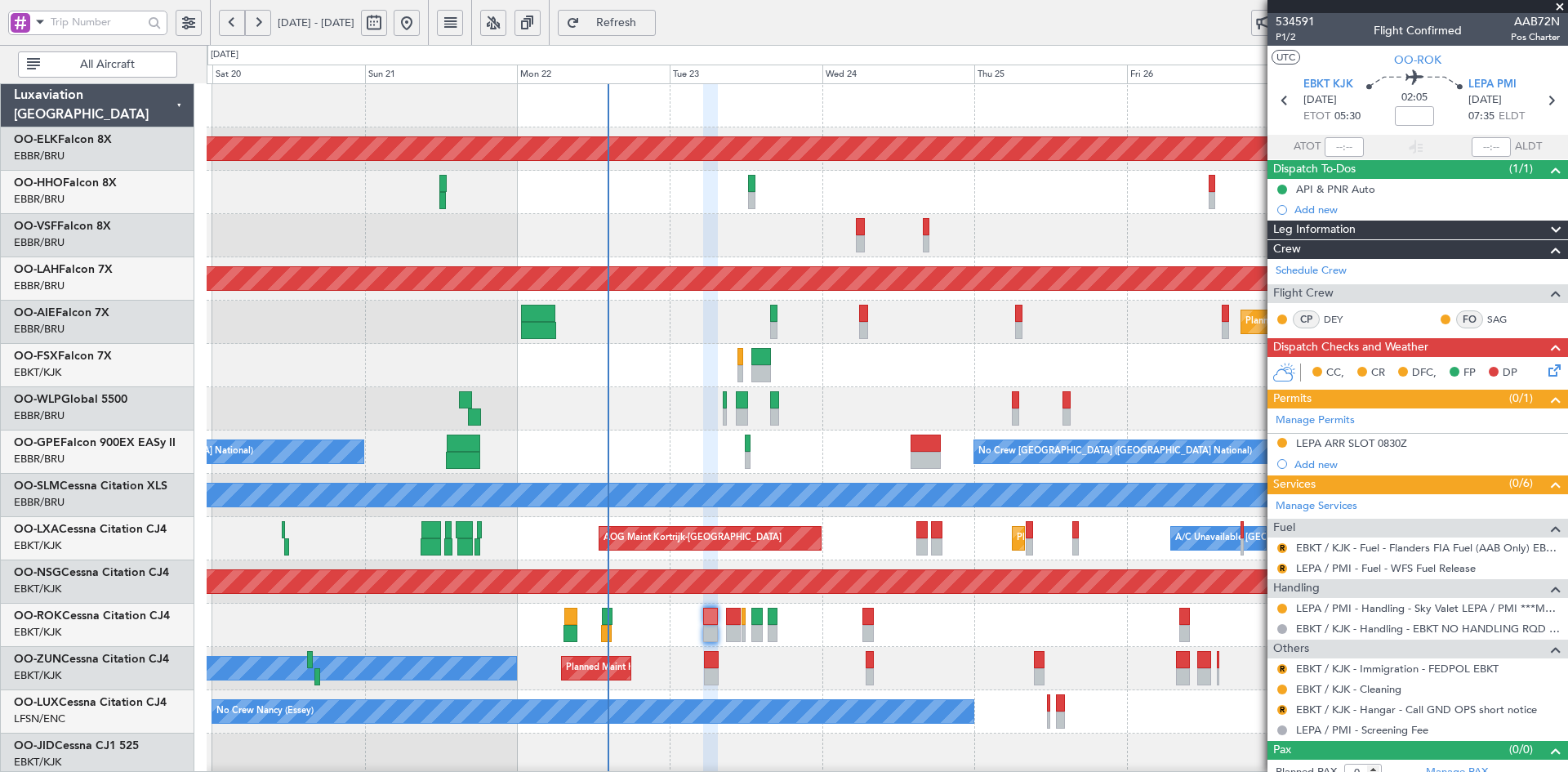
click at [1563, 1] on span at bounding box center [1561, 7] width 17 height 15
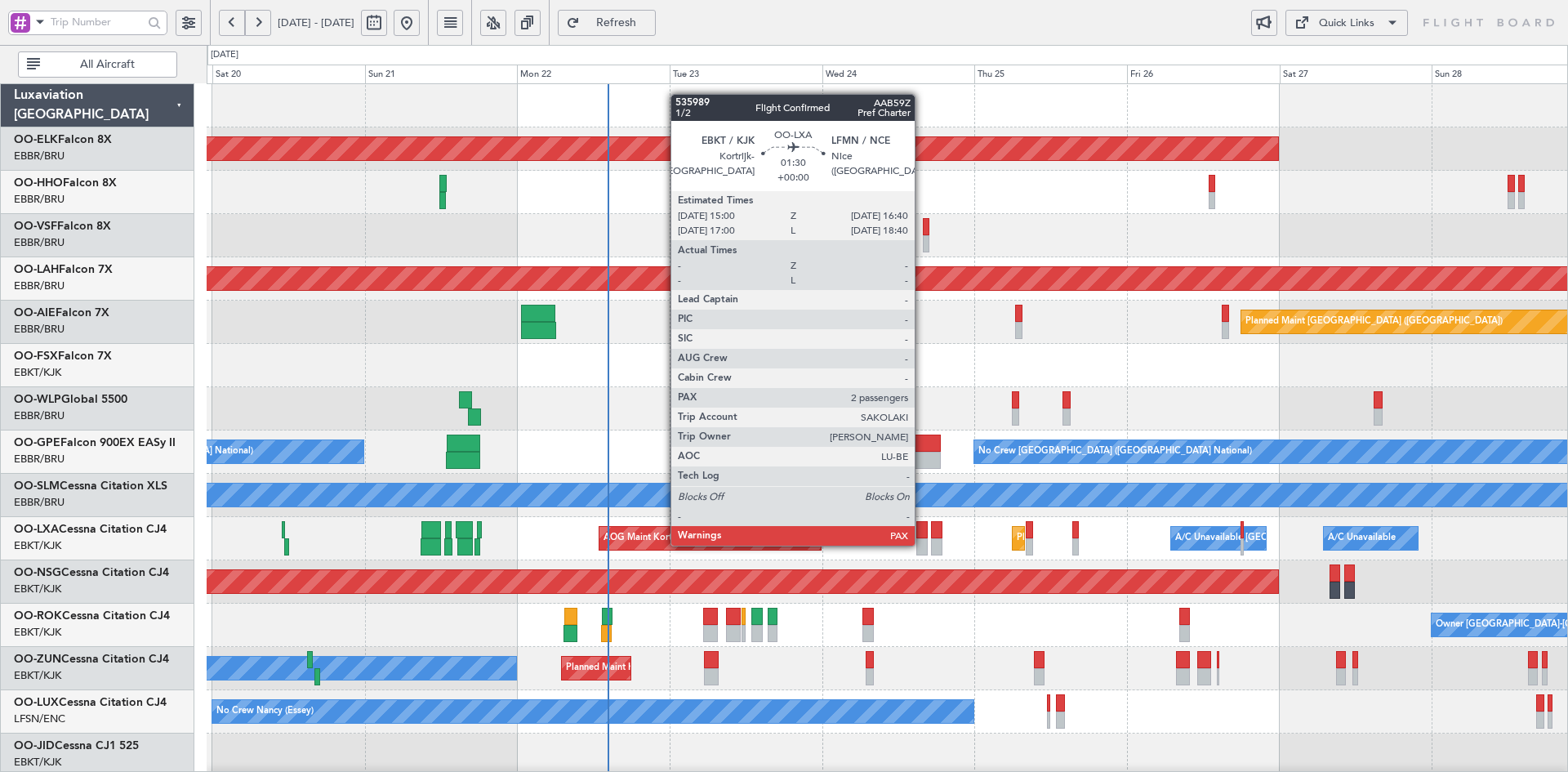
click at [922, 544] on div at bounding box center [922, 547] width 11 height 17
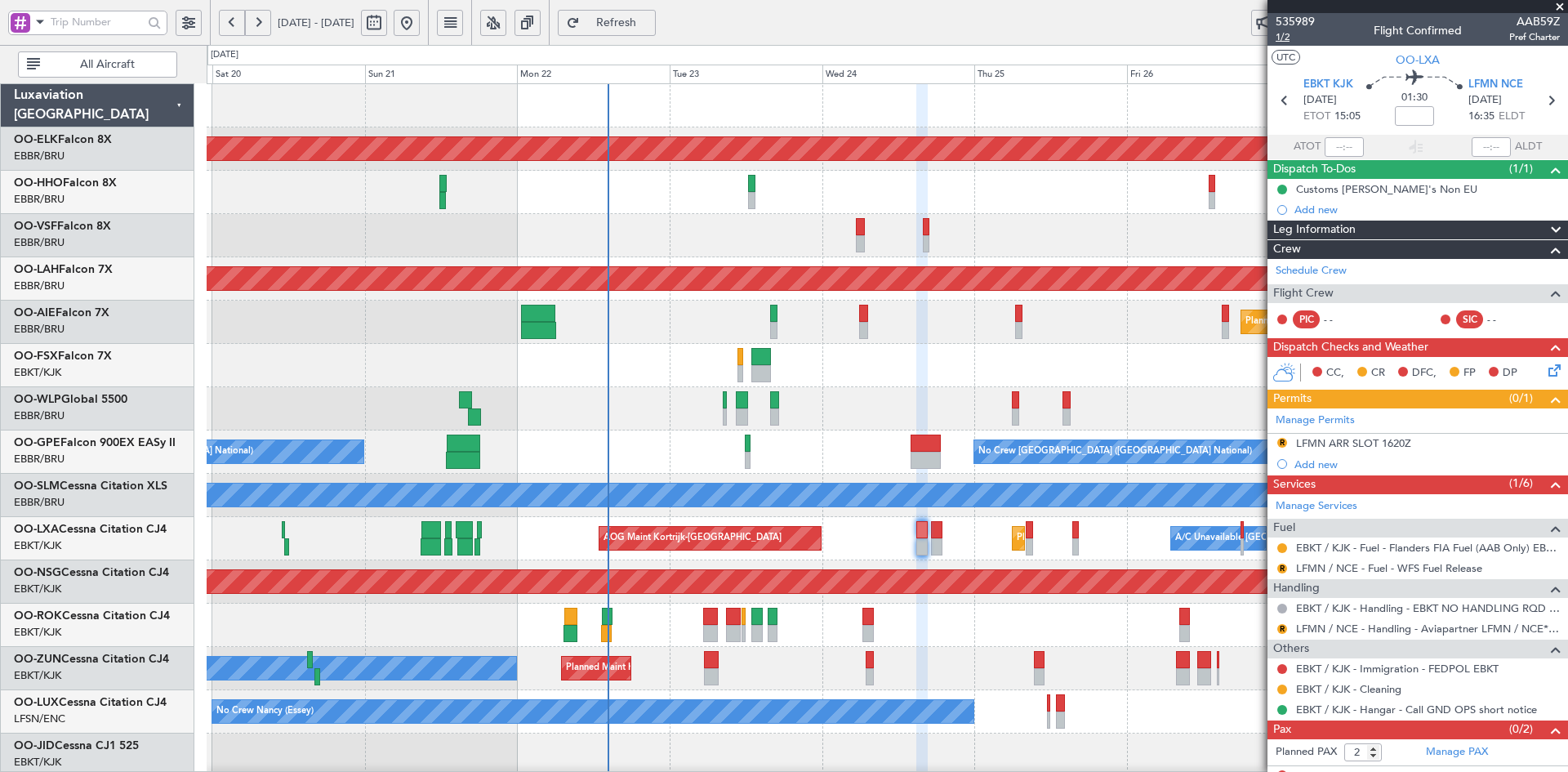
click at [1279, 41] on span "1/2" at bounding box center [1296, 37] width 40 height 14
click at [1566, 11] on span at bounding box center [1561, 7] width 17 height 15
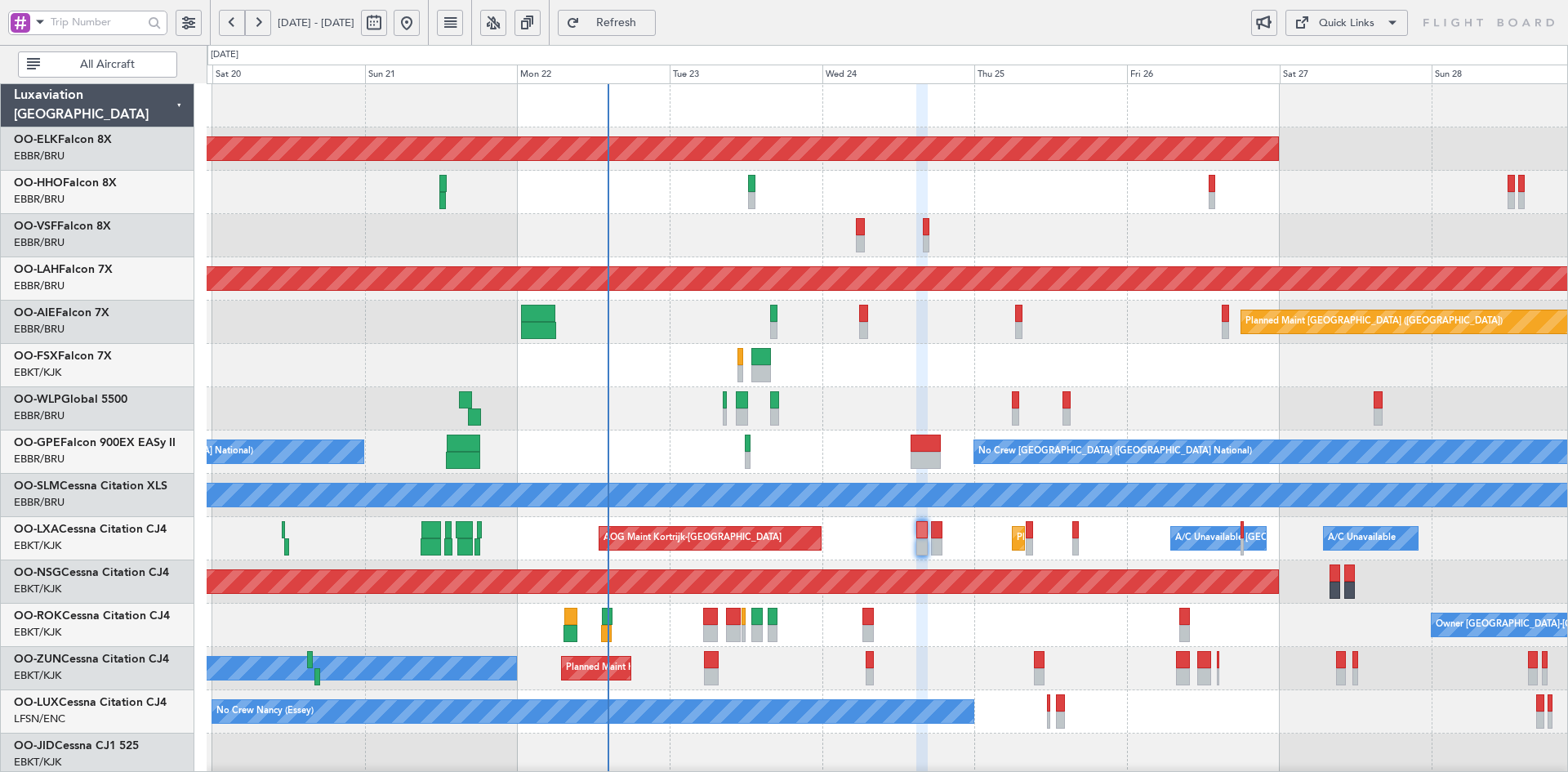
type input "0"
click at [949, 291] on div "Planned Maint Kortrijk-Wevelgem AOG Maint Brussels (Brussels National) Planned …" at bounding box center [887, 516] width 1361 height 866
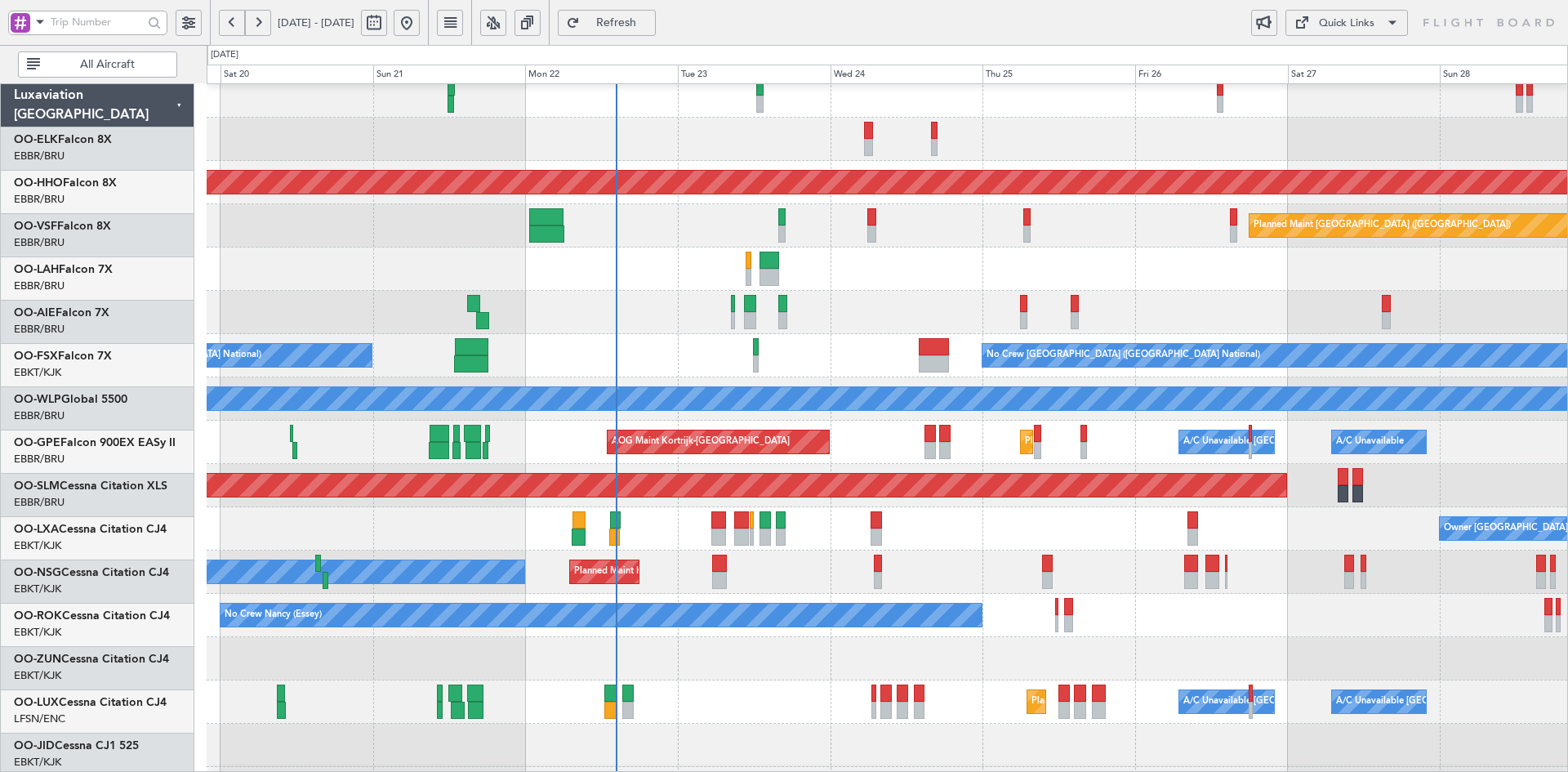
scroll to position [97, 0]
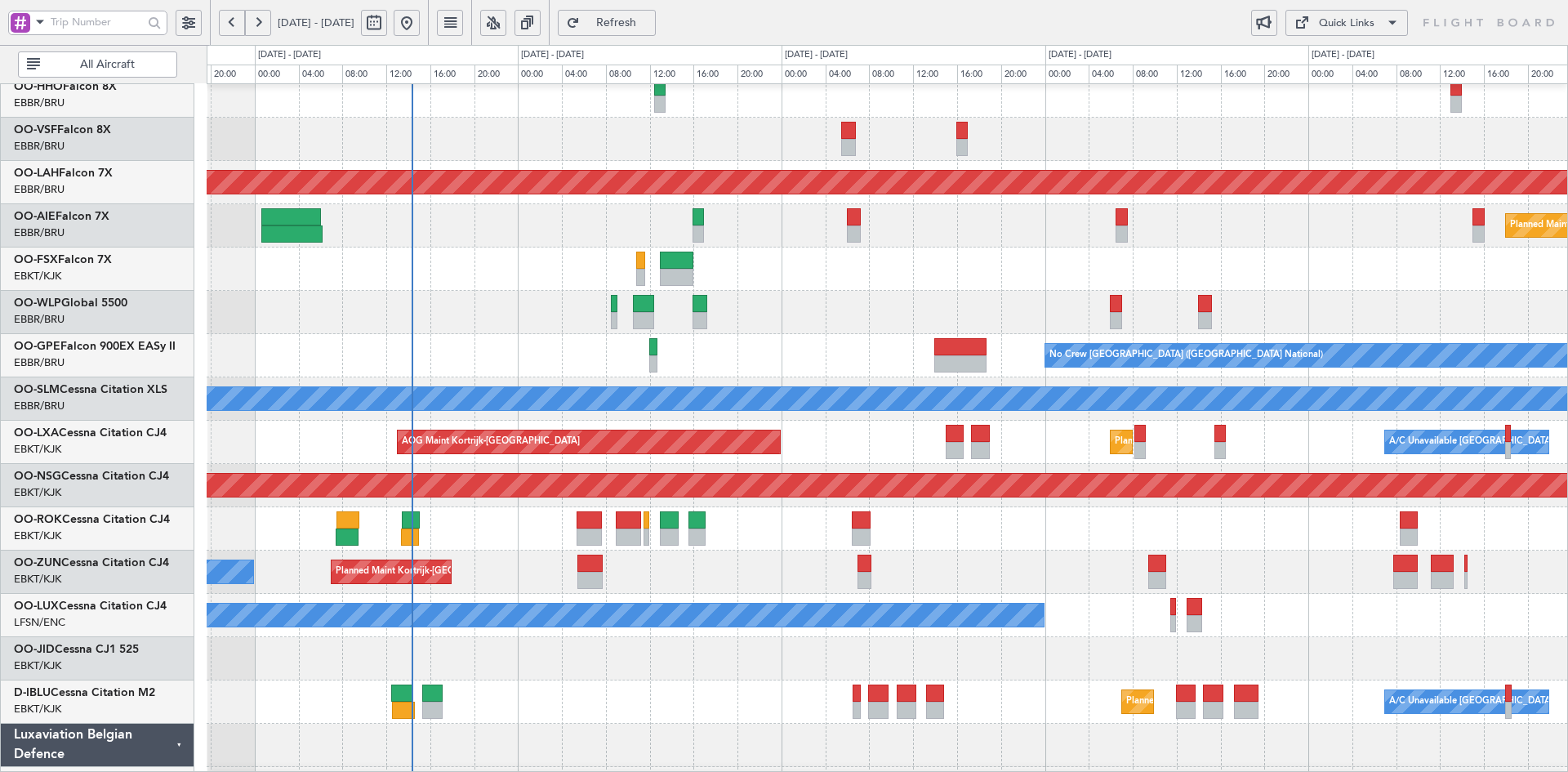
click at [1086, 315] on div at bounding box center [887, 312] width 1361 height 43
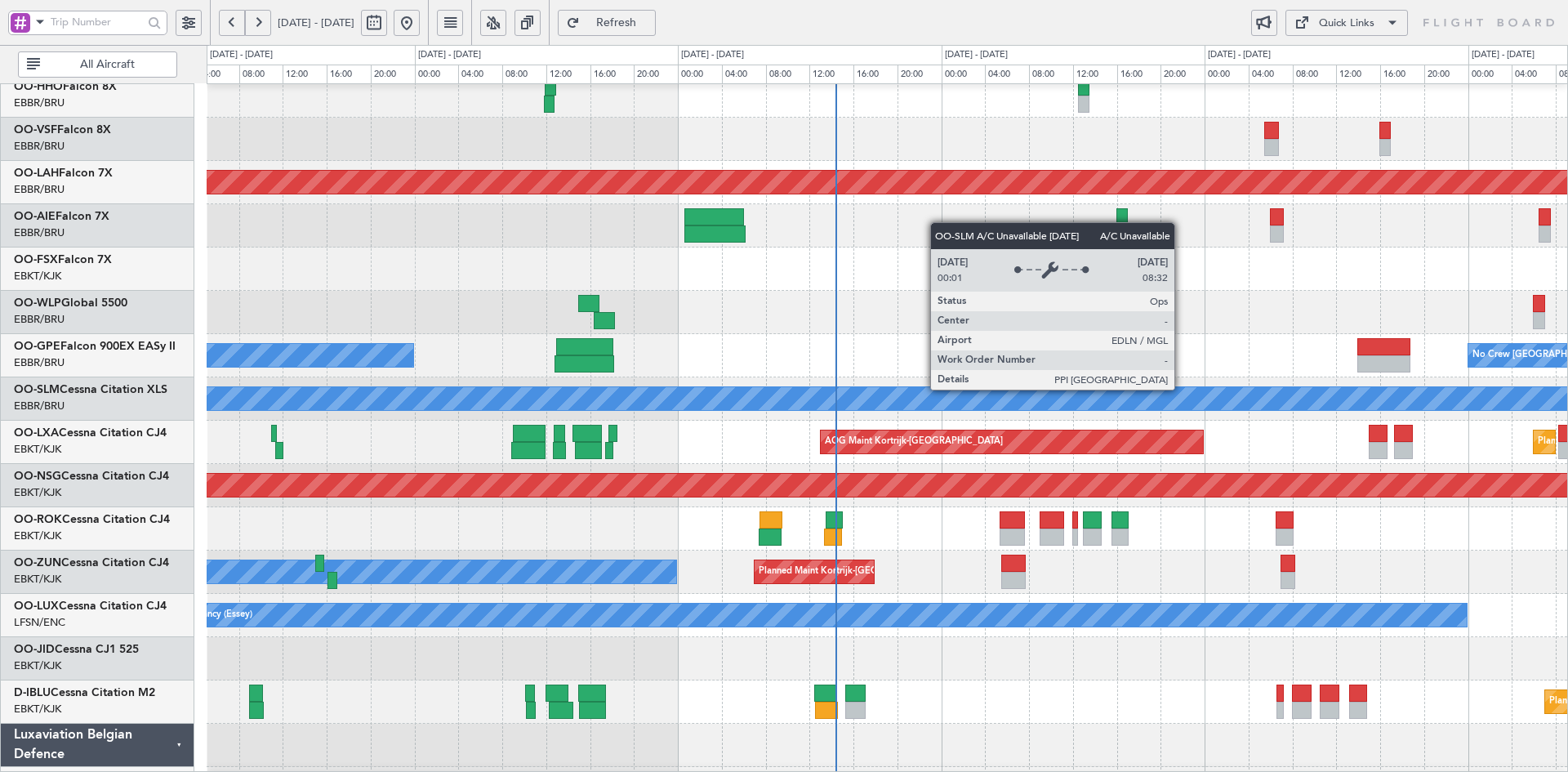
click at [950, 396] on div "A/C Unavailable [GEOGRAPHIC_DATA]" at bounding box center [888, 398] width 4082 height 23
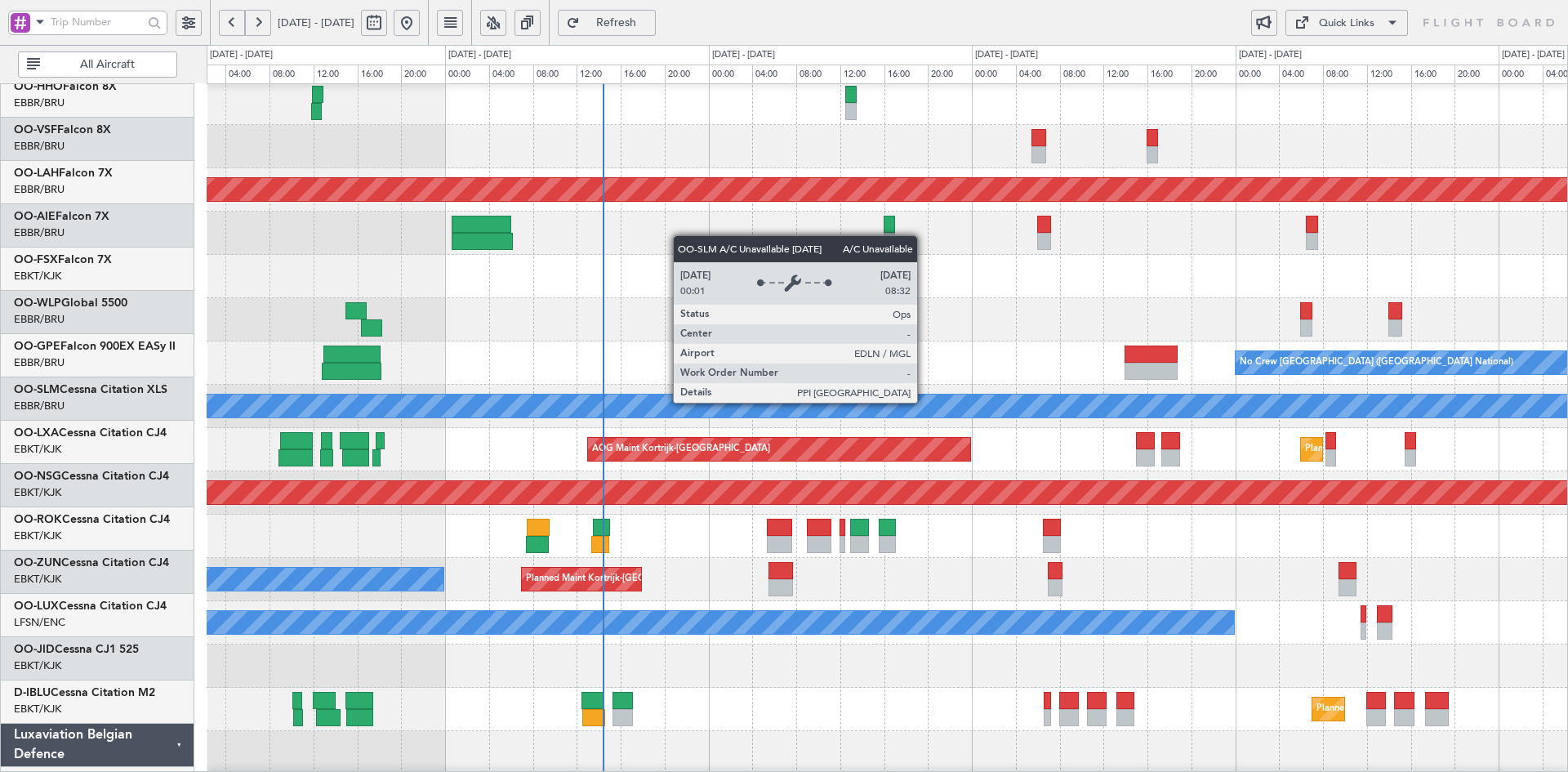
scroll to position [89, 0]
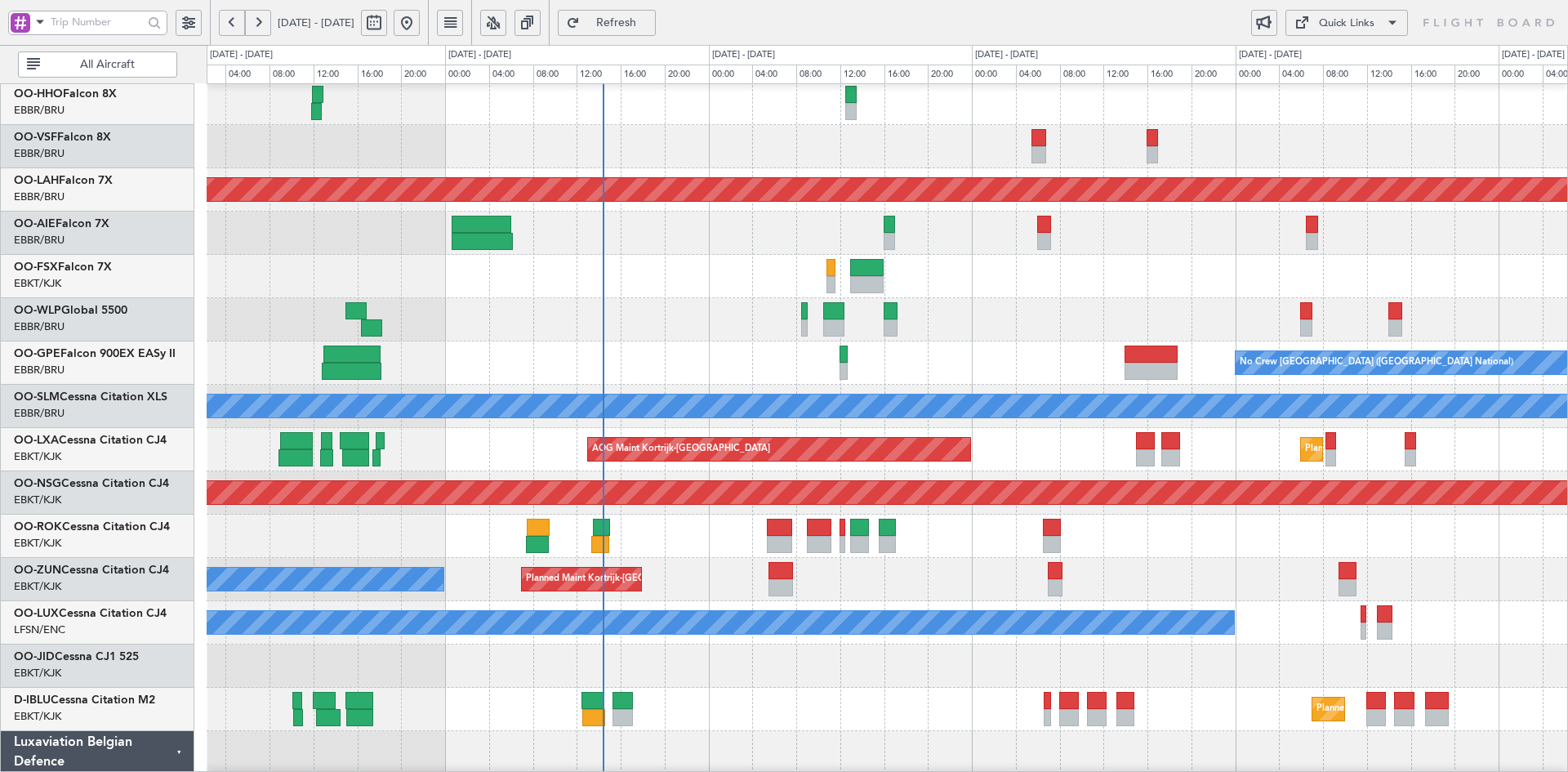
click at [1100, 558] on div "Planned Maint Kortrijk-Wevelgem Owner" at bounding box center [887, 579] width 1361 height 43
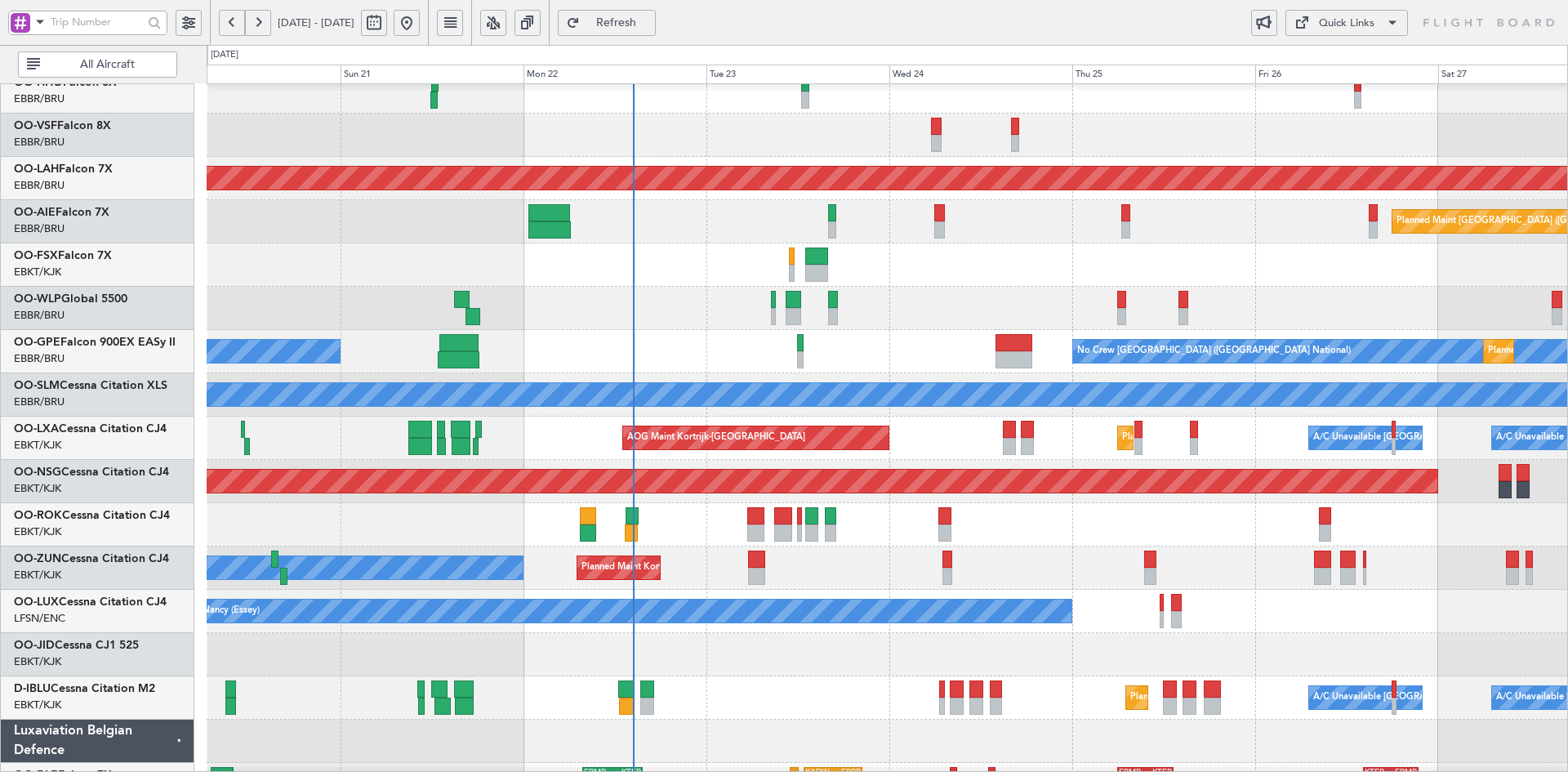
click at [1137, 330] on div "Planned Maint Liege" at bounding box center [887, 308] width 1361 height 43
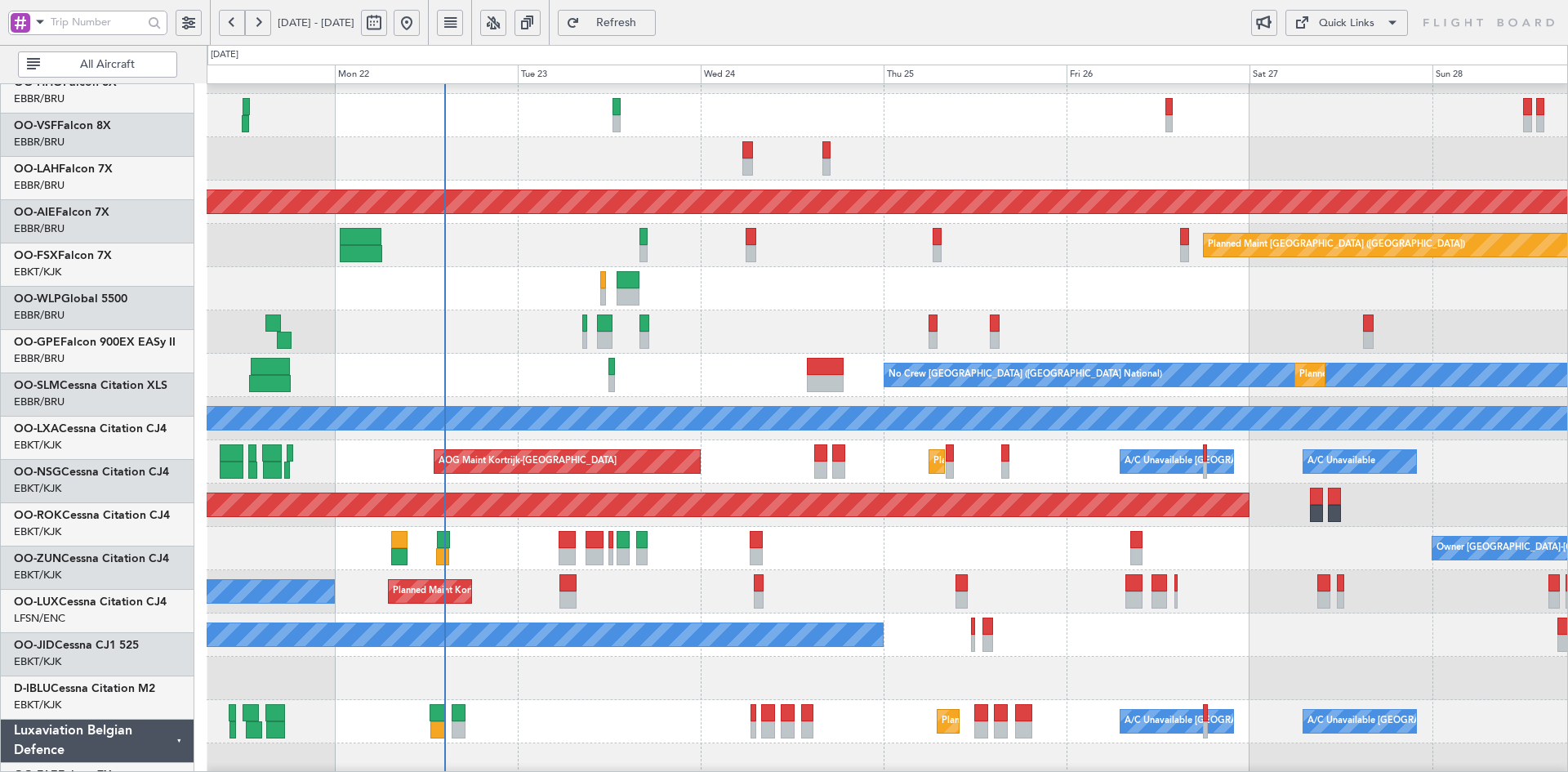
scroll to position [76, 0]
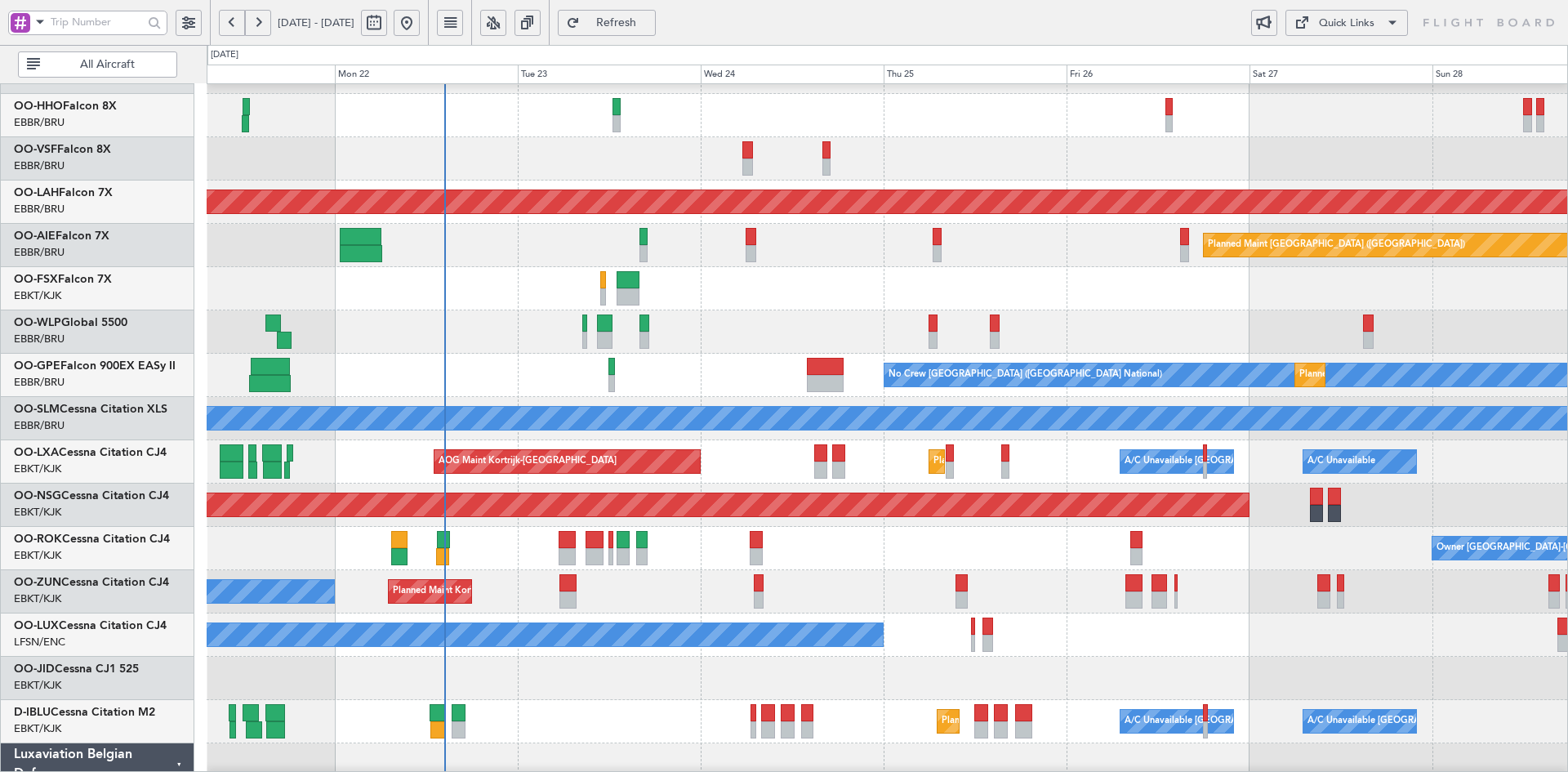
click at [1007, 329] on div at bounding box center [887, 331] width 1361 height 43
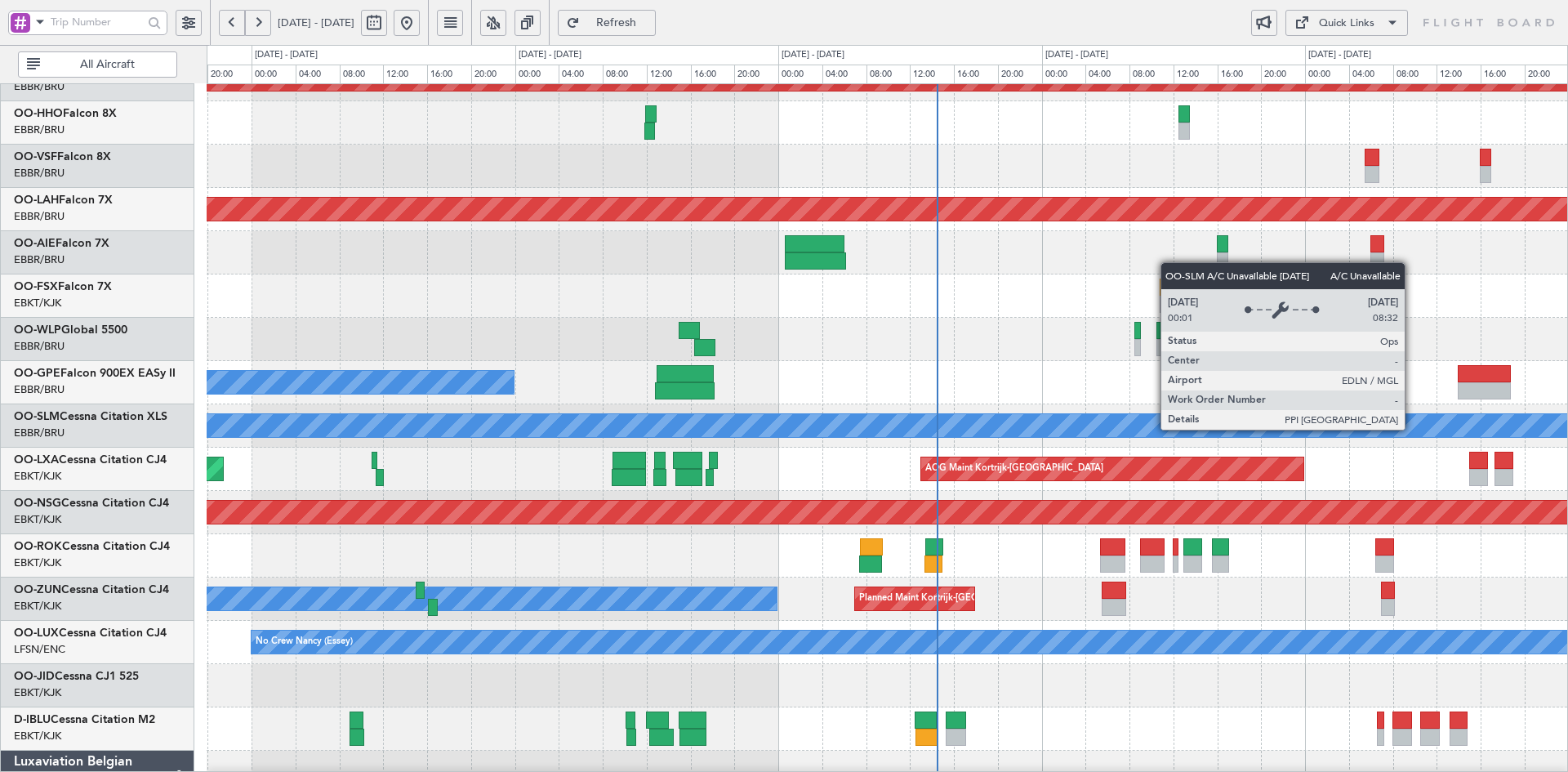
click at [1297, 431] on div "A/C Unavailable [GEOGRAPHIC_DATA]" at bounding box center [888, 425] width 4082 height 23
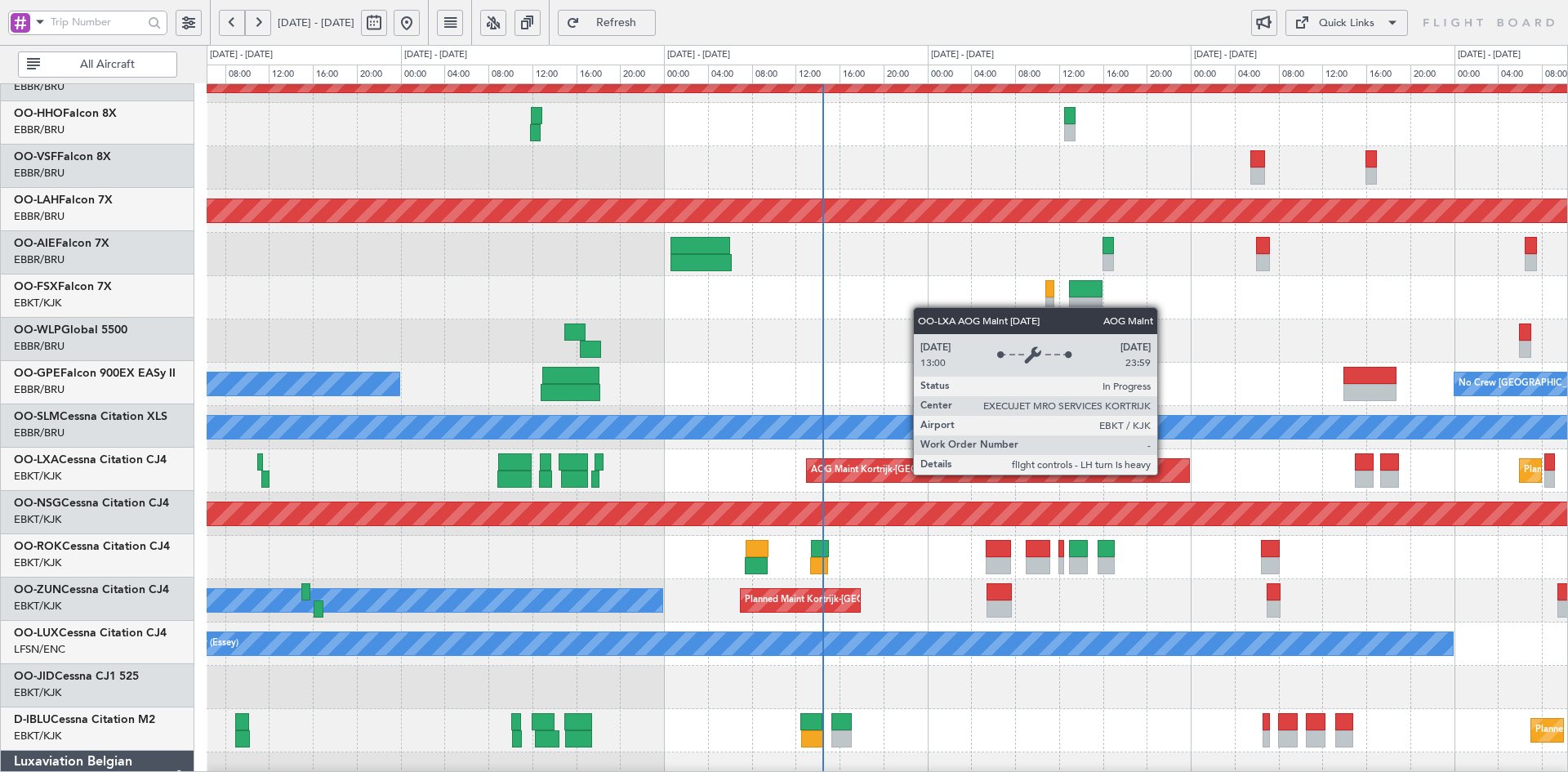
scroll to position [68, 0]
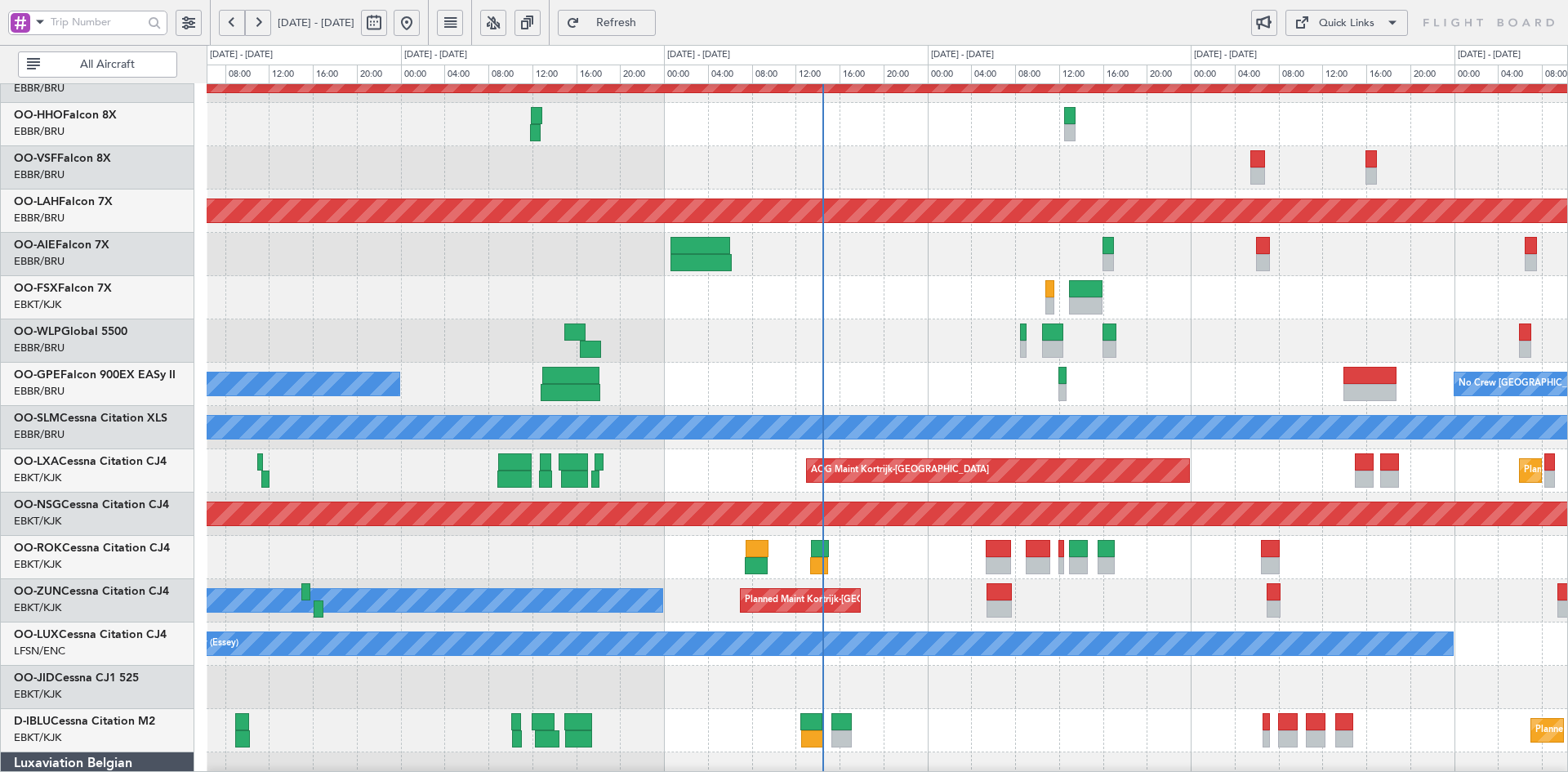
click at [1111, 410] on div "Planned Maint Kortrijk-Wevelgem AOG Maint Brussels (Brussels National) Planned …" at bounding box center [887, 449] width 1361 height 866
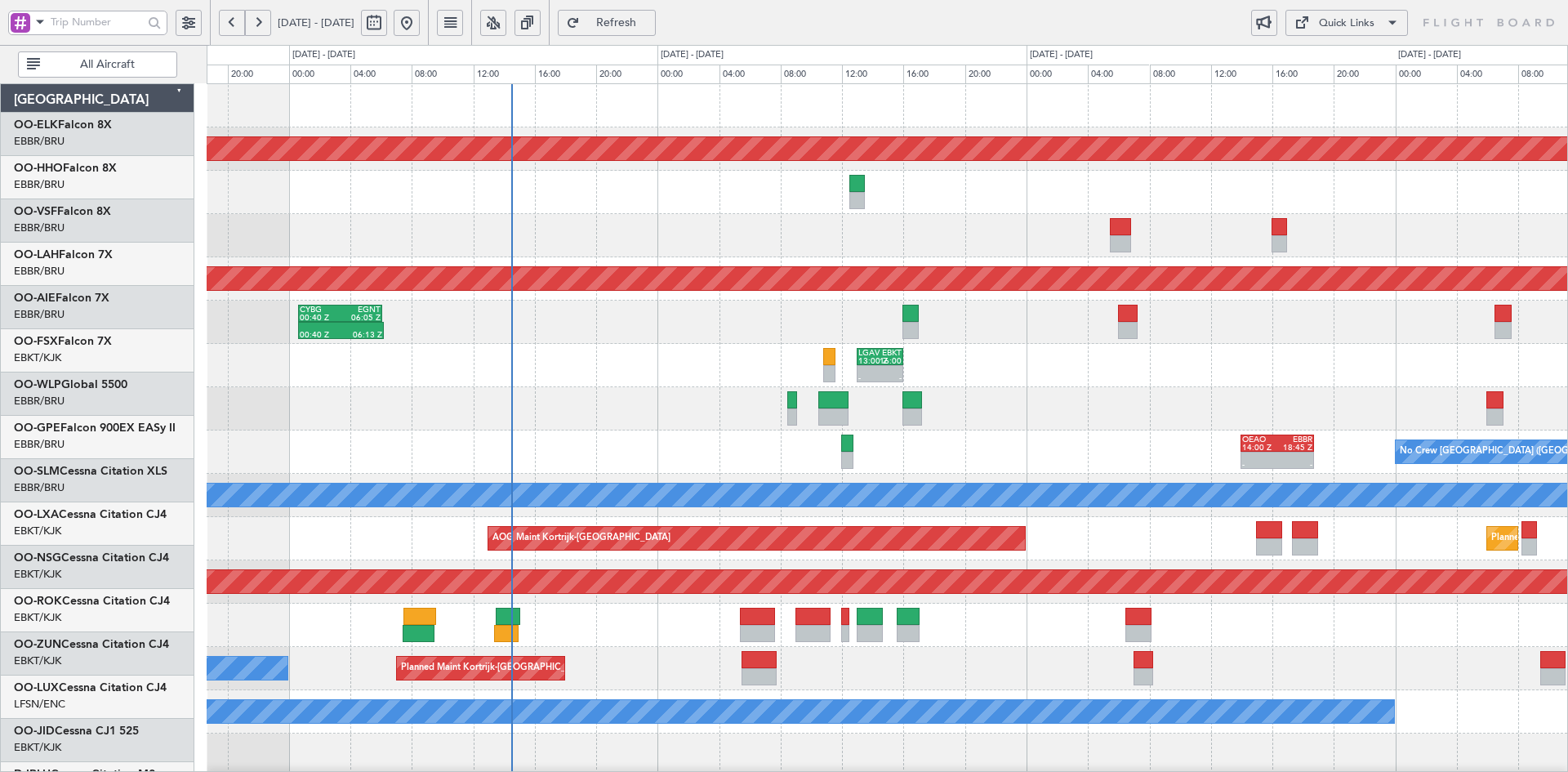
scroll to position [0, 0]
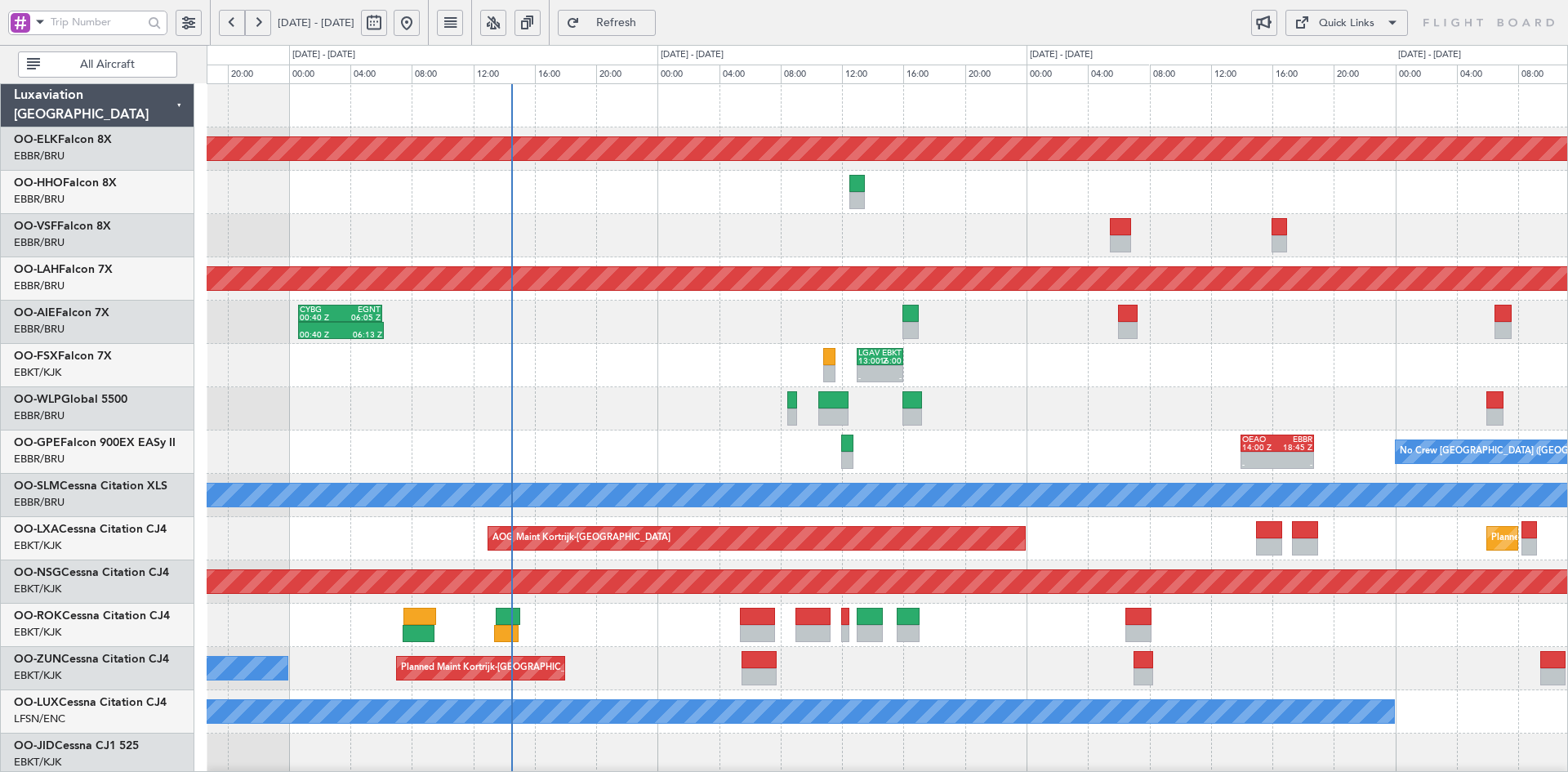
click at [1088, 422] on div at bounding box center [887, 409] width 1361 height 43
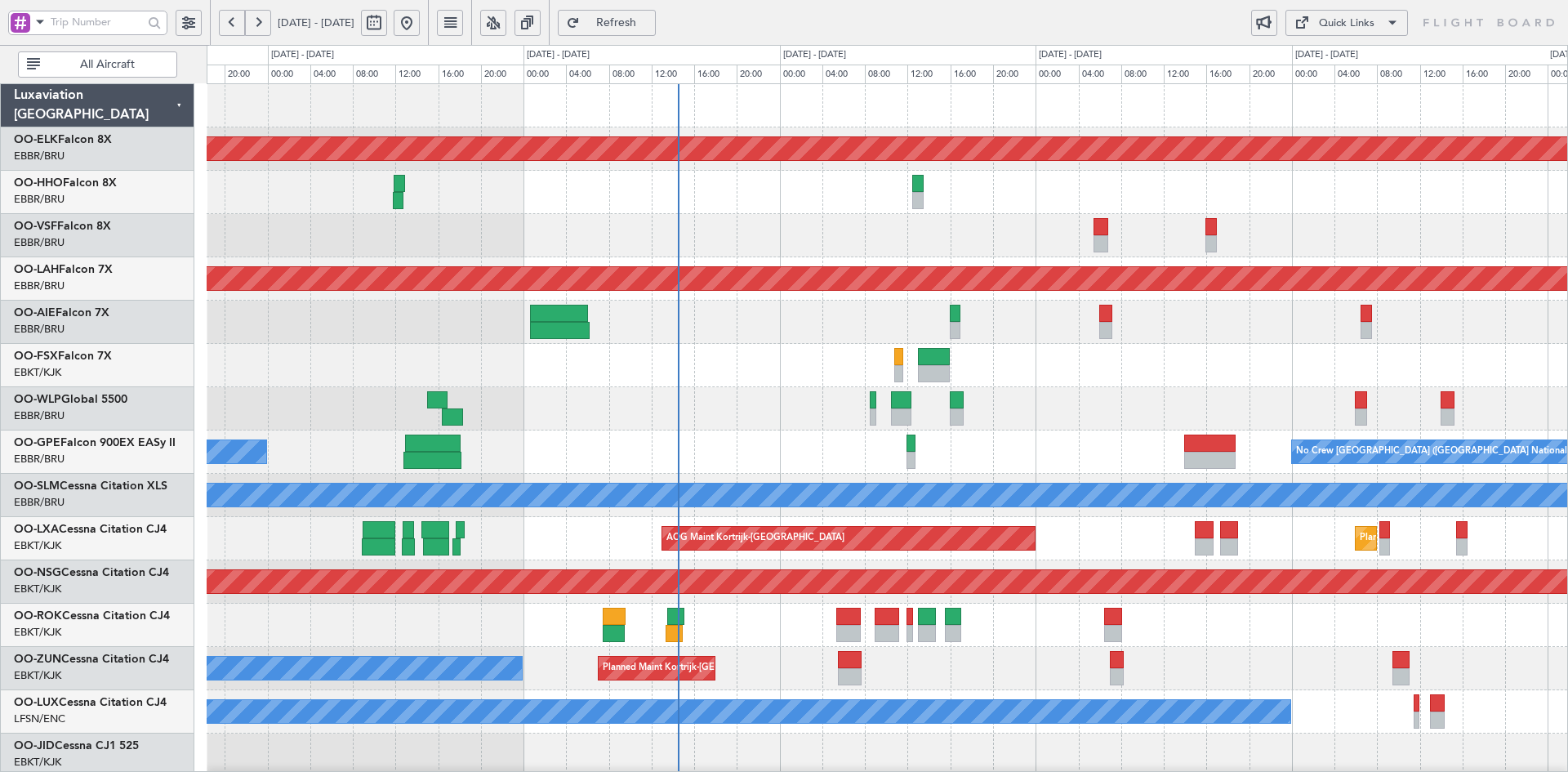
click at [871, 387] on div at bounding box center [887, 409] width 1361 height 43
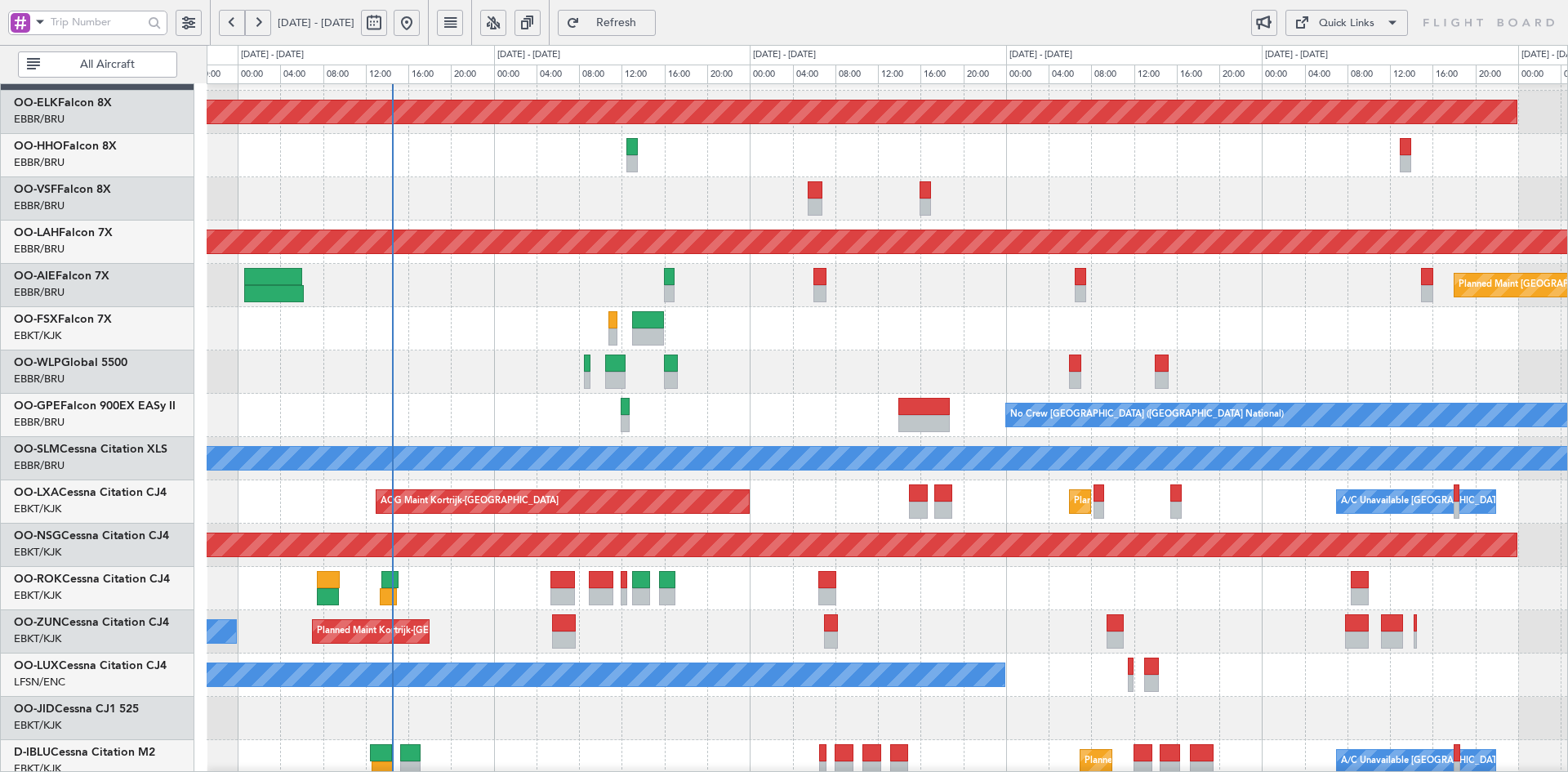
click at [834, 666] on div "No Crew Nancy (Essey)" at bounding box center [887, 674] width 1361 height 43
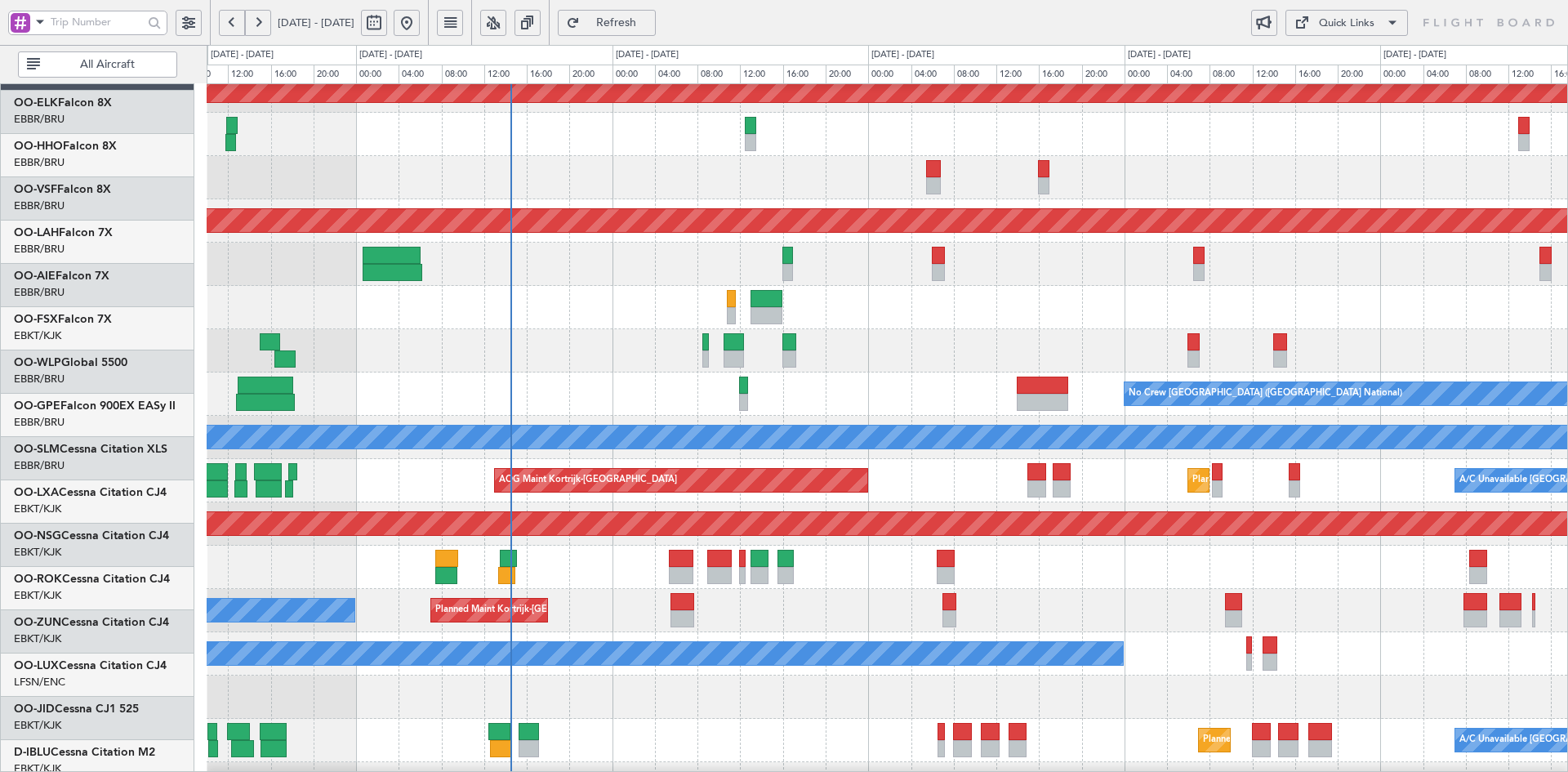
scroll to position [58, 0]
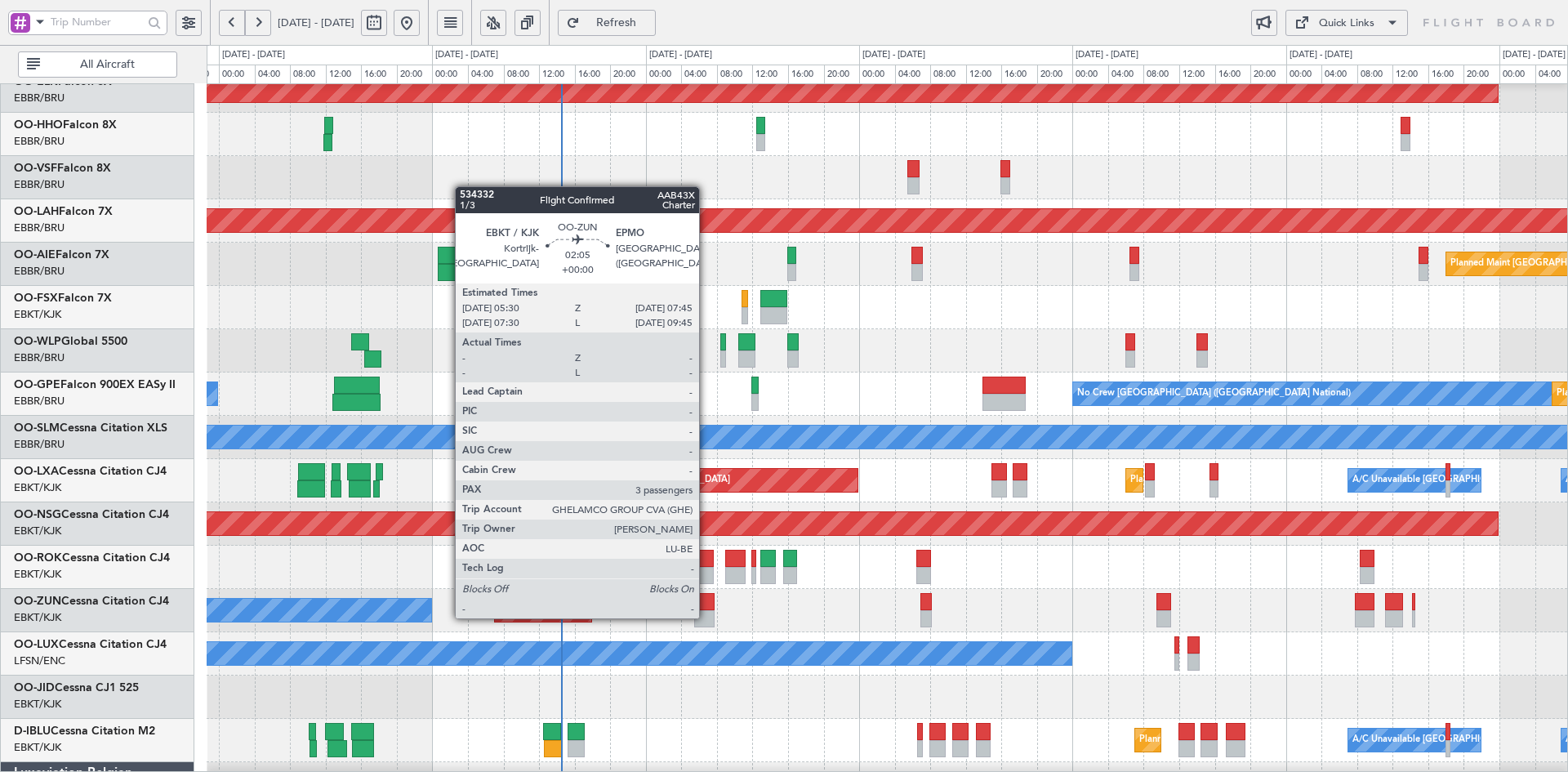
click at [707, 616] on div at bounding box center [705, 618] width 20 height 17
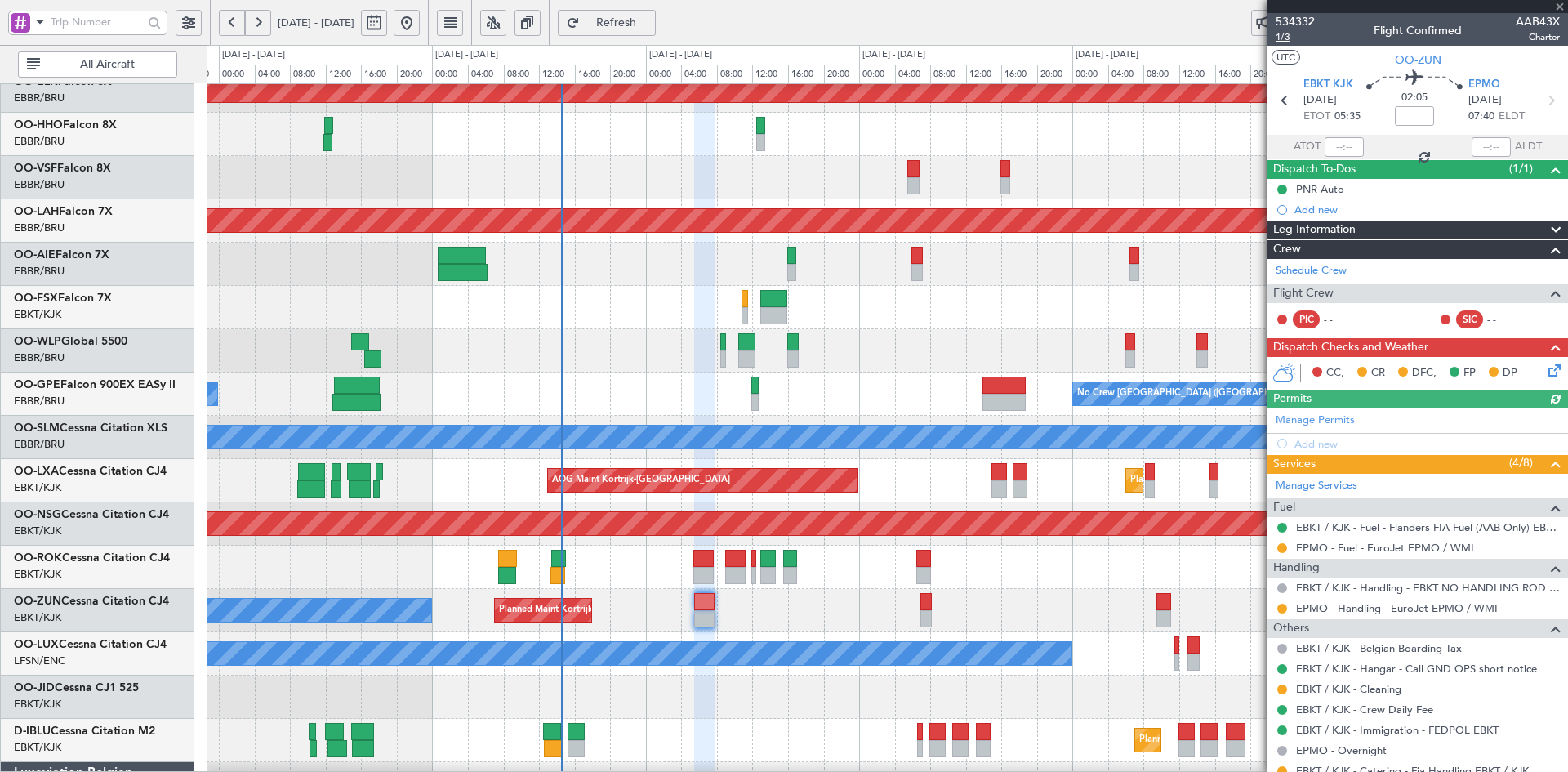
click at [1287, 33] on span "1/3" at bounding box center [1296, 37] width 40 height 14
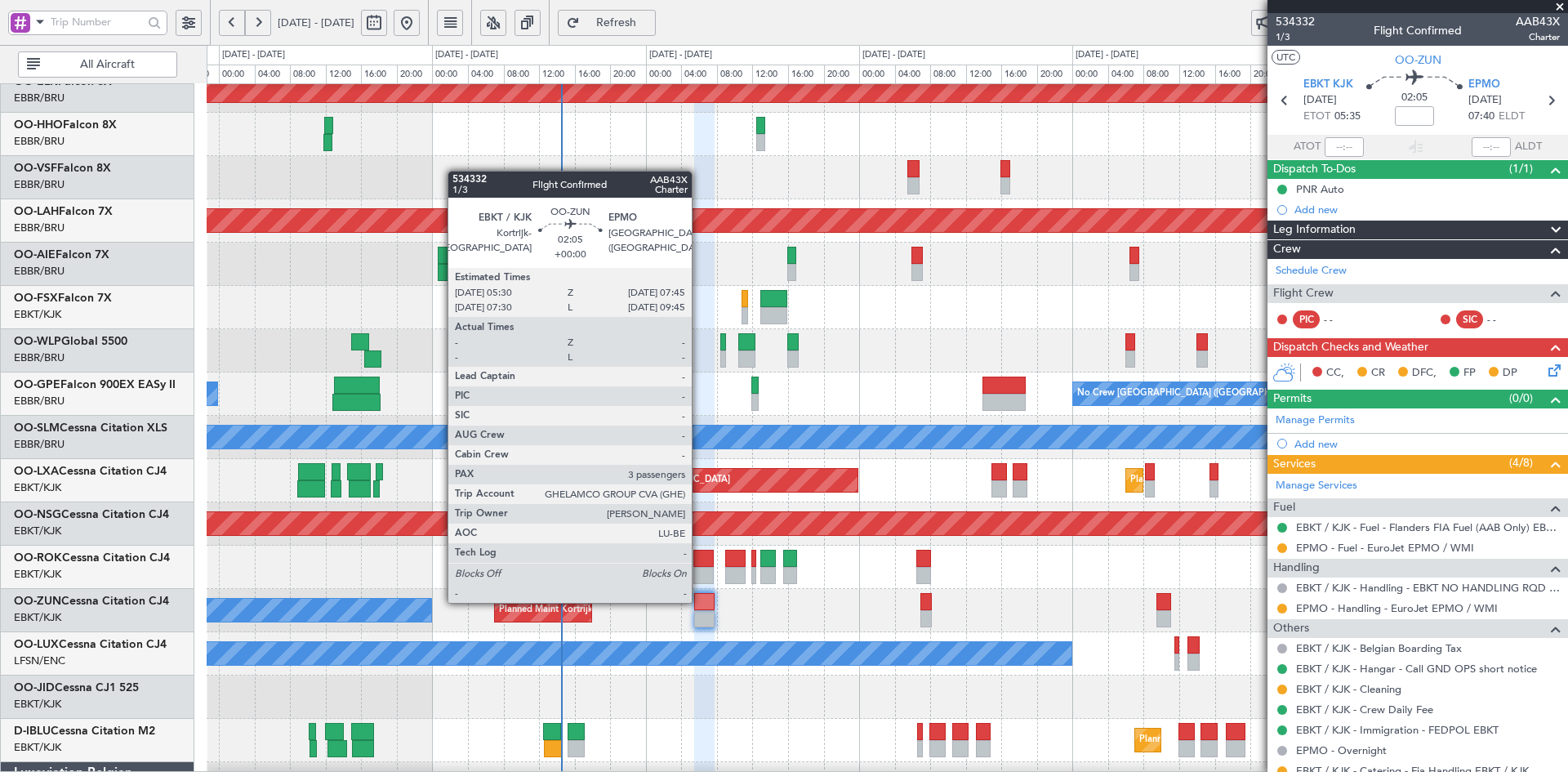
click at [699, 601] on div at bounding box center [705, 601] width 20 height 17
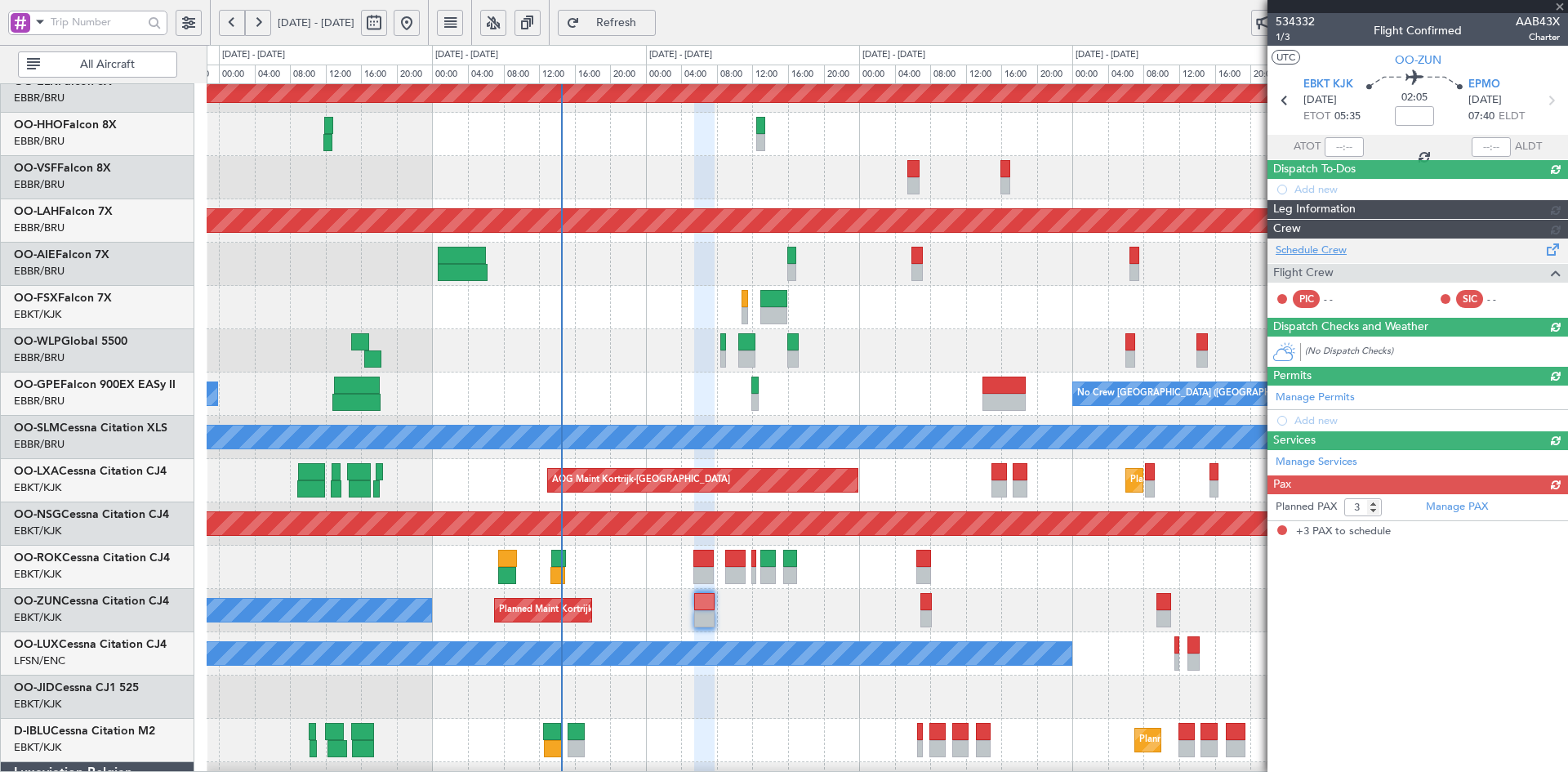
click at [1329, 271] on div "Schedule Crew Flight Crew PIC - - SIC - -" at bounding box center [1418, 277] width 301 height 78
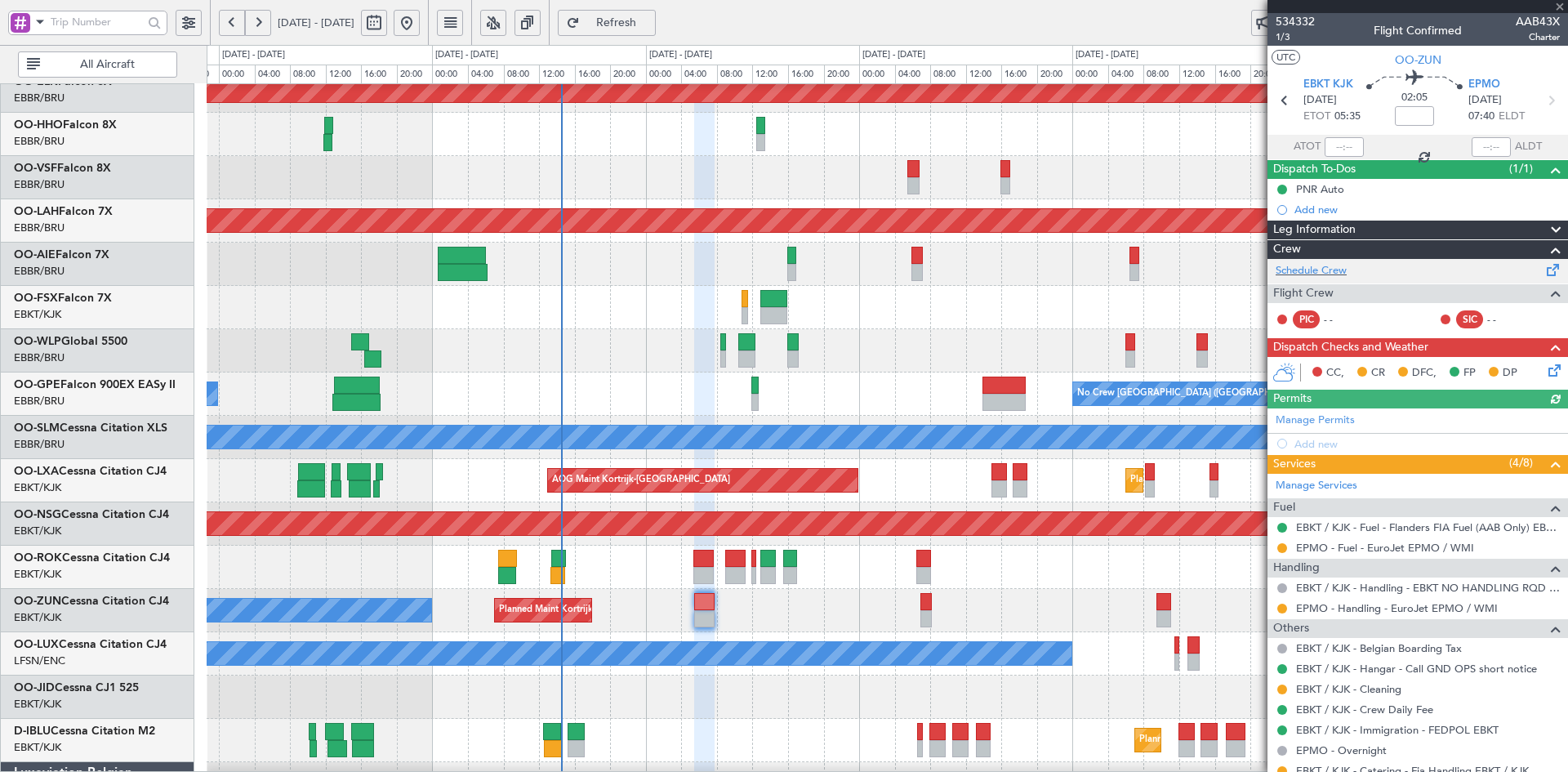
click at [1327, 260] on div "Schedule Crew" at bounding box center [1418, 271] width 301 height 25
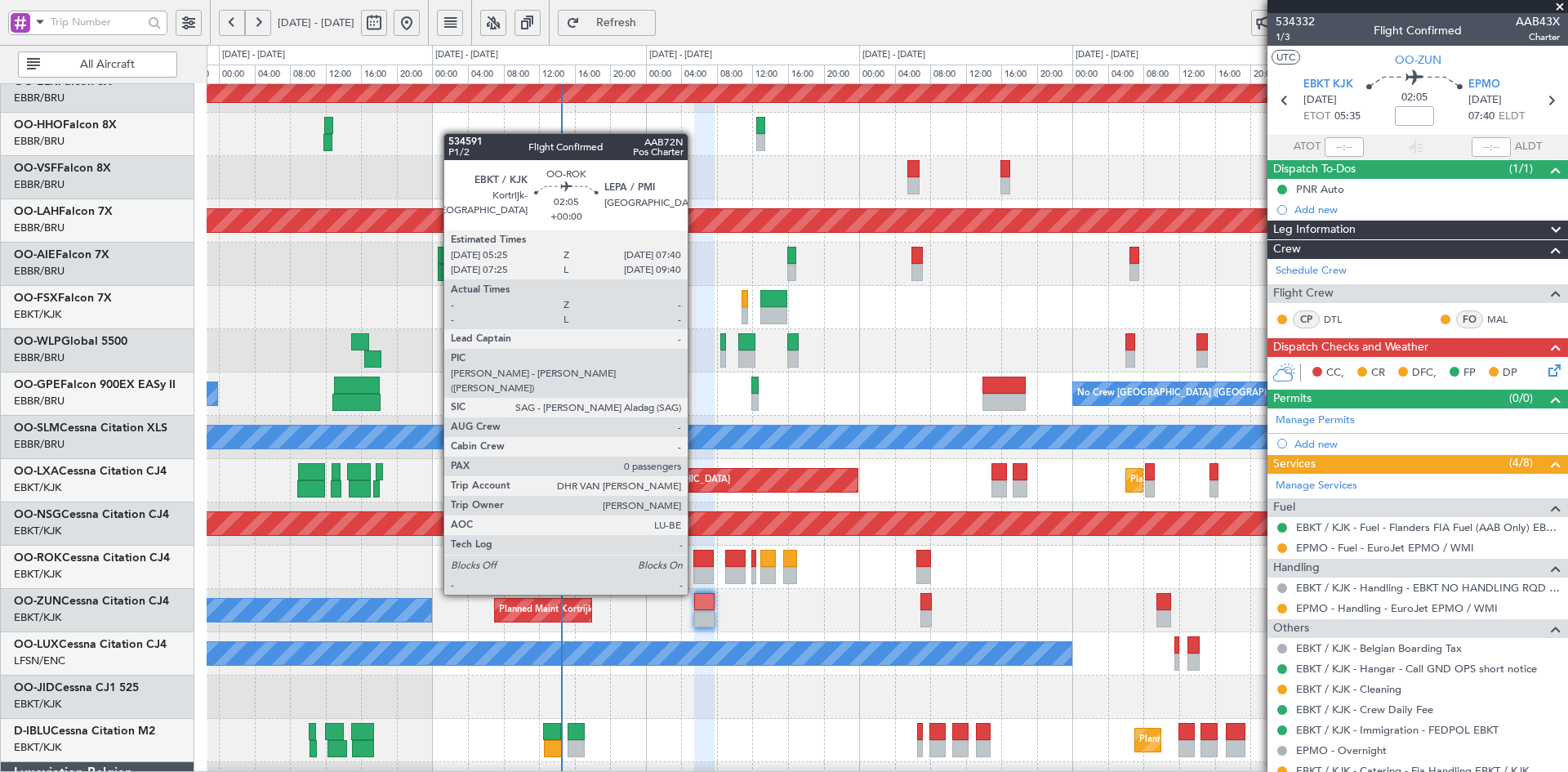
click at [695, 563] on div at bounding box center [704, 558] width 20 height 17
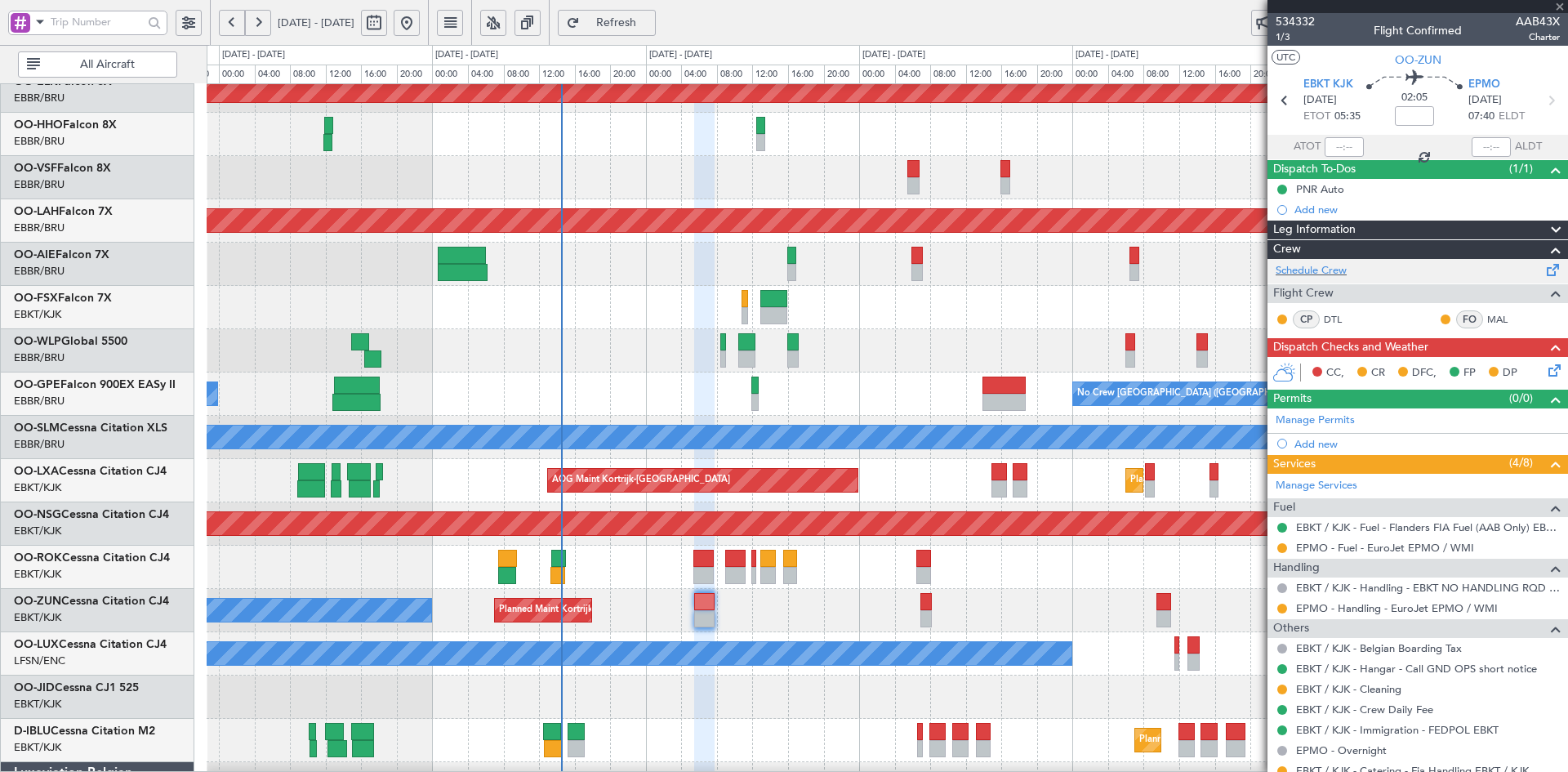
type input "0"
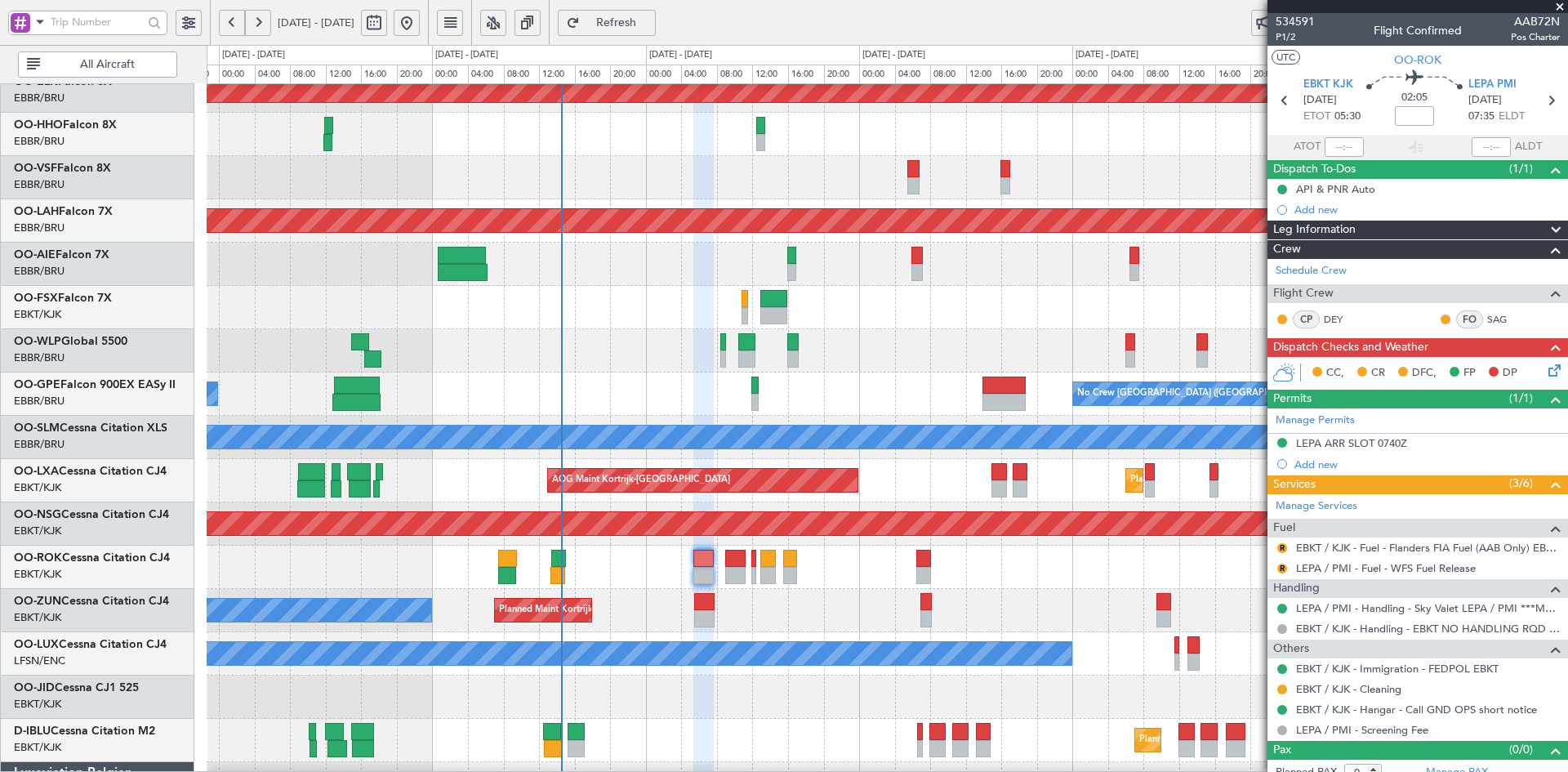
click at [1557, 8] on span at bounding box center [1561, 7] width 17 height 15
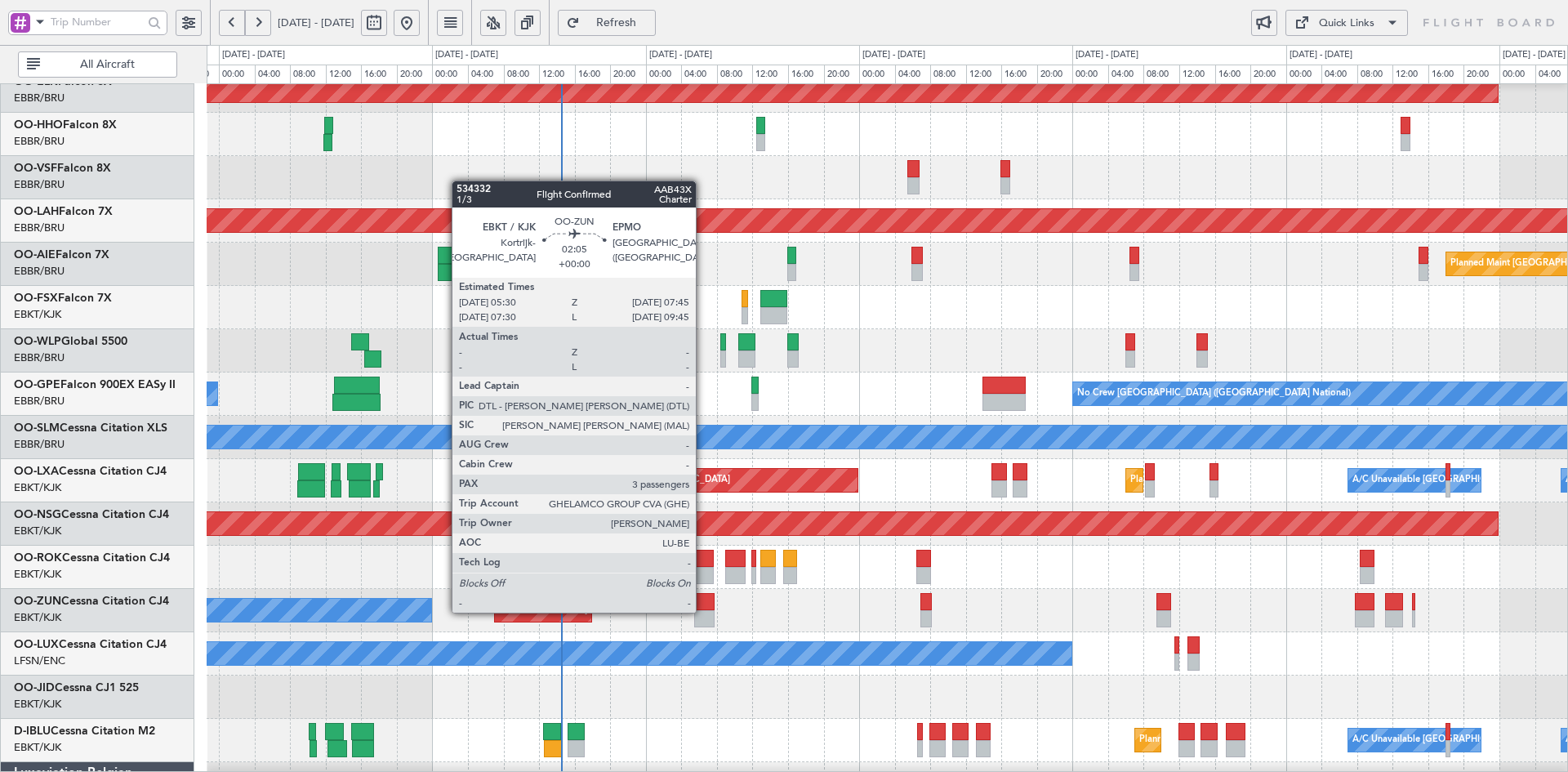
click at [703, 611] on div at bounding box center [705, 618] width 20 height 17
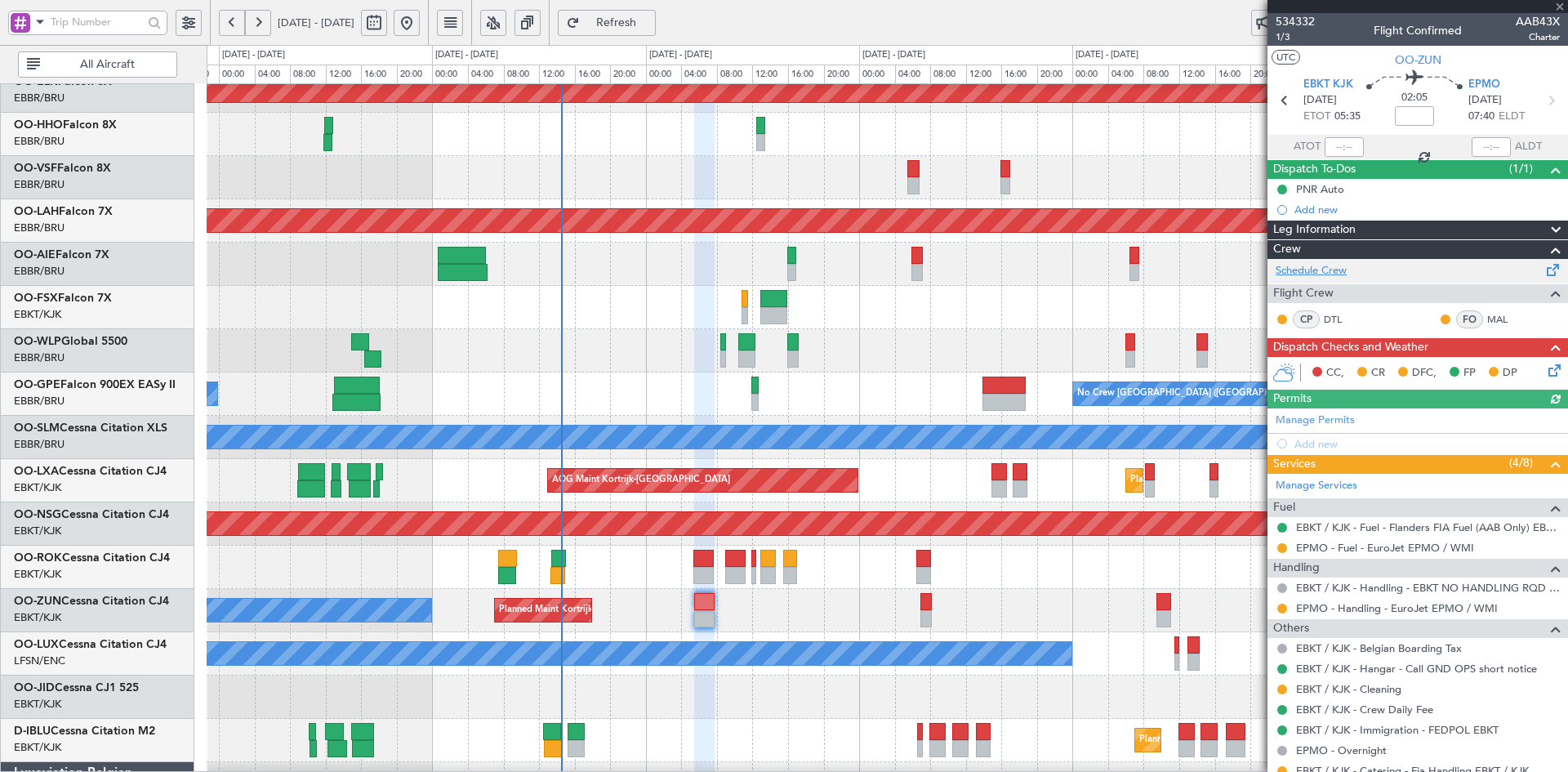
click at [1315, 271] on link "Schedule Crew" at bounding box center [1311, 271] width 71 height 17
click at [774, 607] on div "Planned Maint Kortrijk-Wevelgem Owner" at bounding box center [887, 610] width 1361 height 43
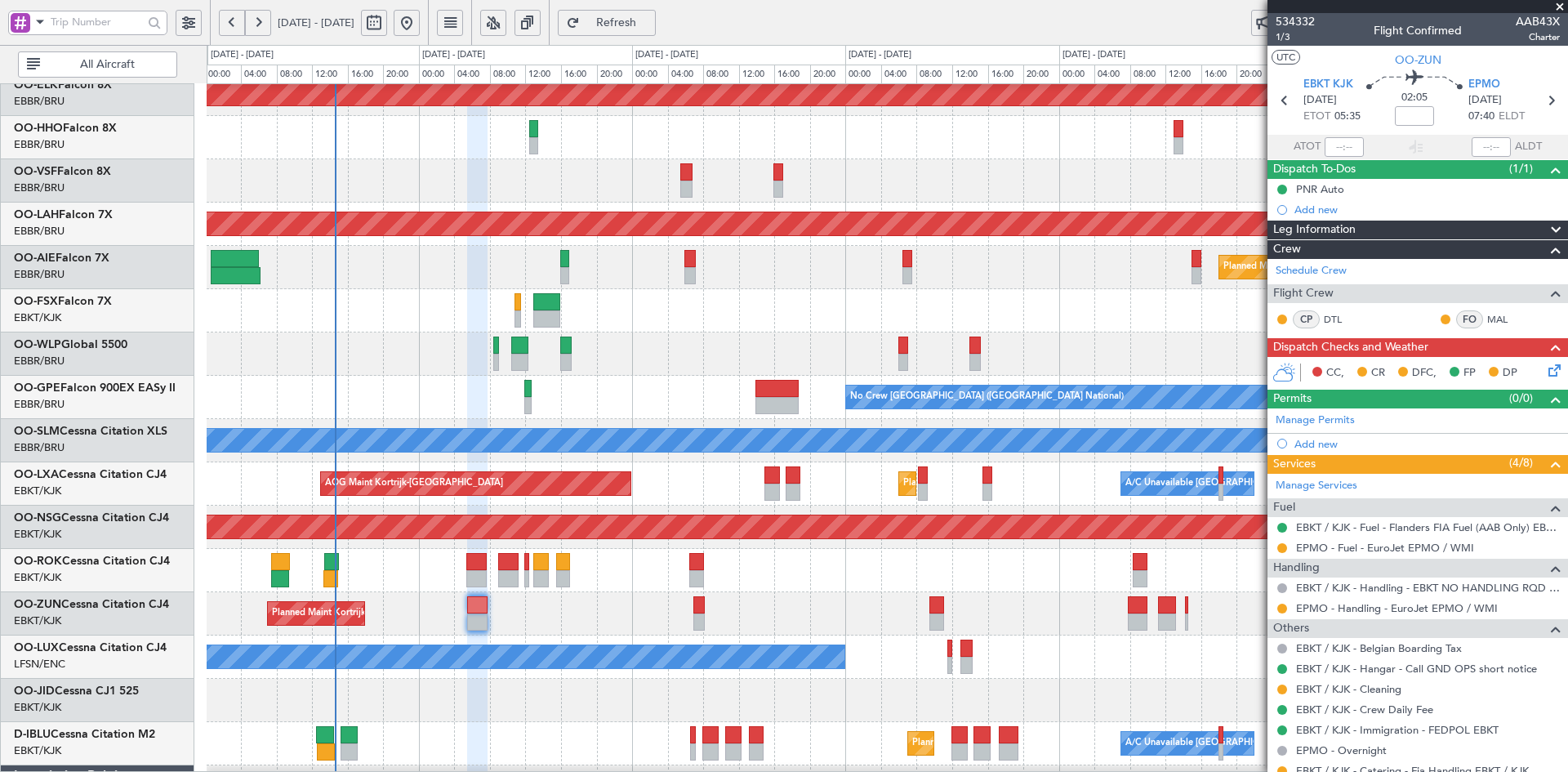
click at [593, 375] on div "Planned Maint Brussels (Brussels National) No Crew Brussels (Brussels National)…" at bounding box center [887, 397] width 1361 height 43
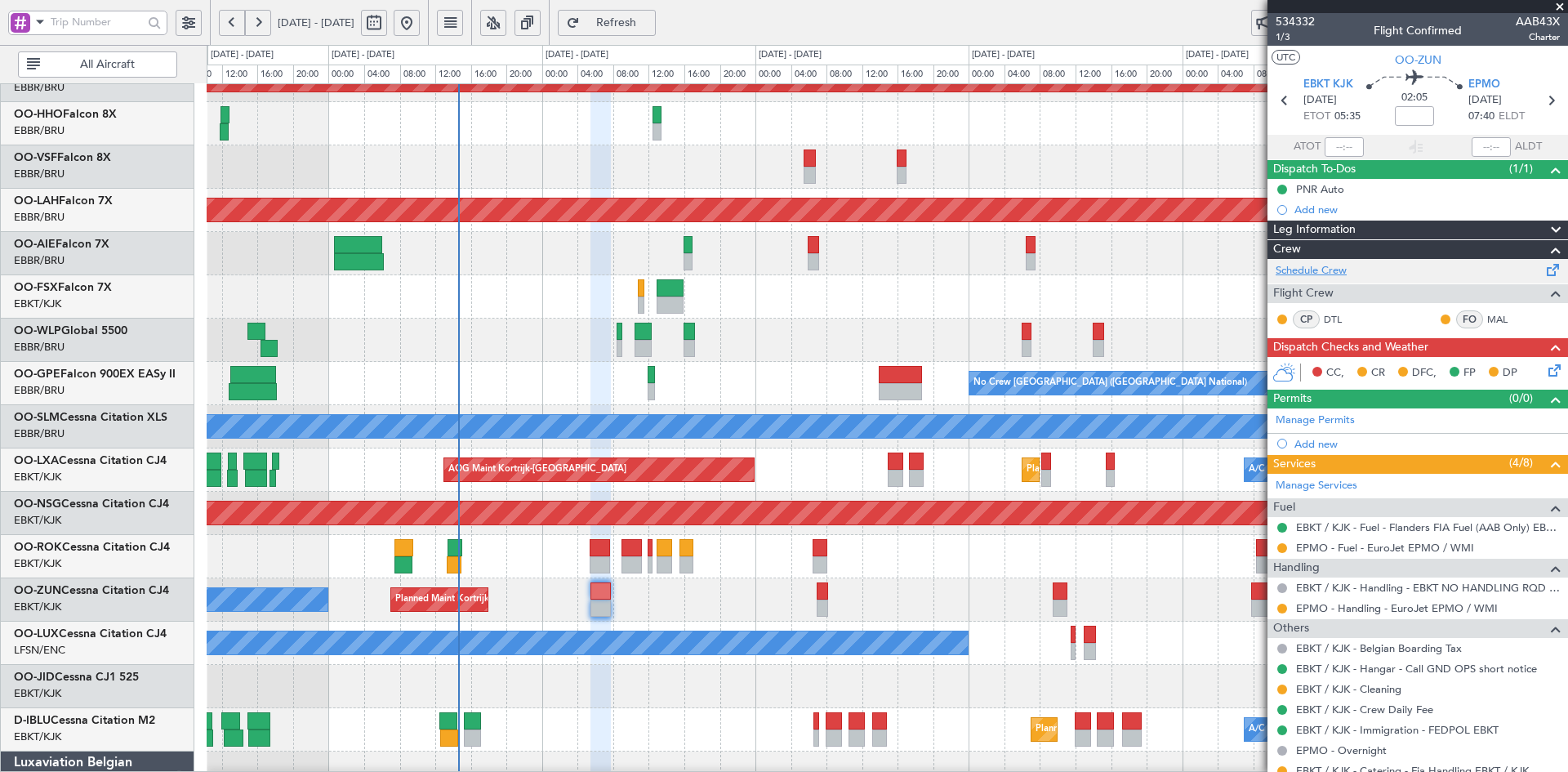
click at [1290, 274] on link "Schedule Crew" at bounding box center [1311, 271] width 71 height 17
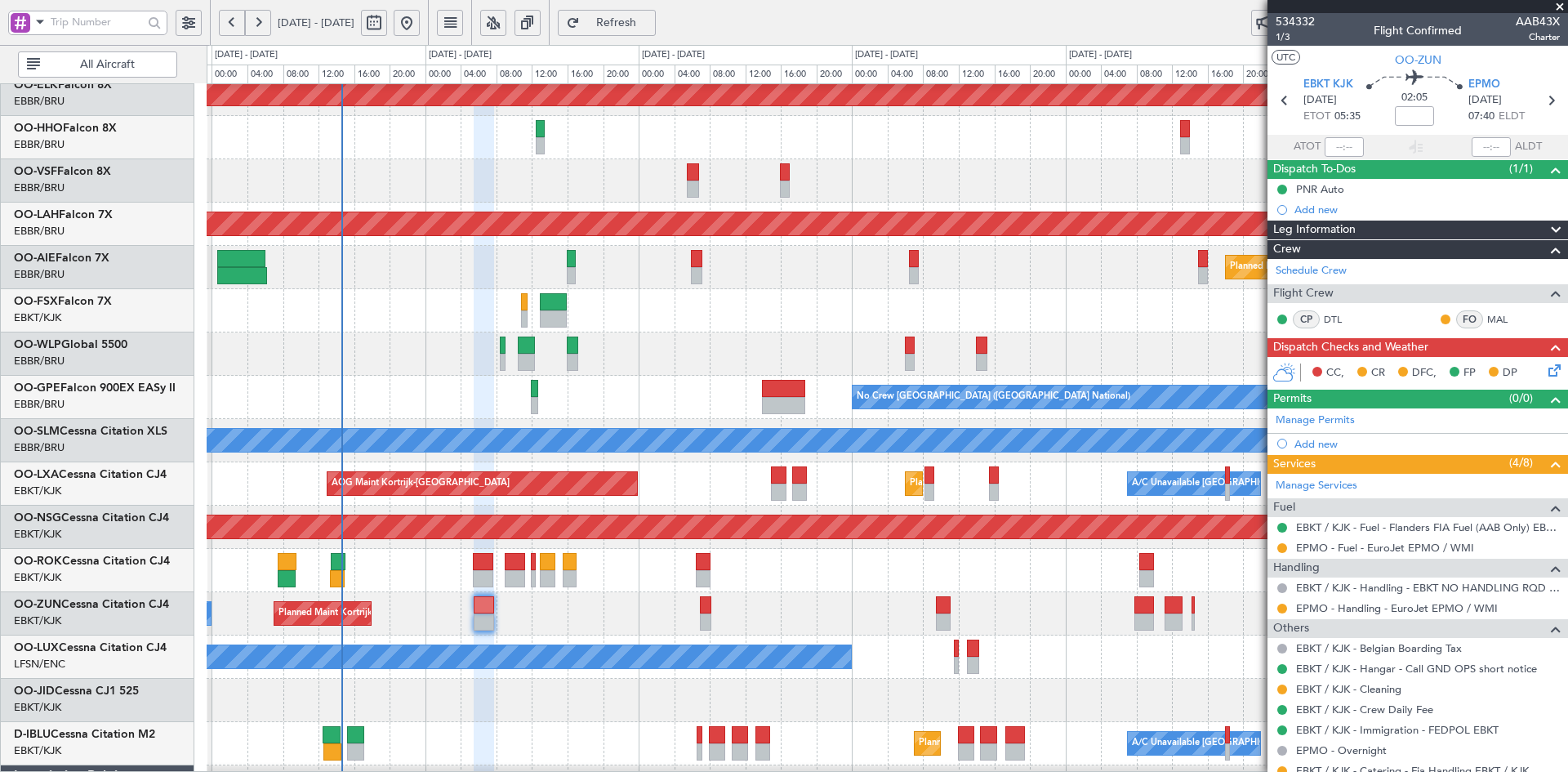
click at [706, 568] on div "Owner [GEOGRAPHIC_DATA]-[GEOGRAPHIC_DATA]" at bounding box center [887, 570] width 1361 height 43
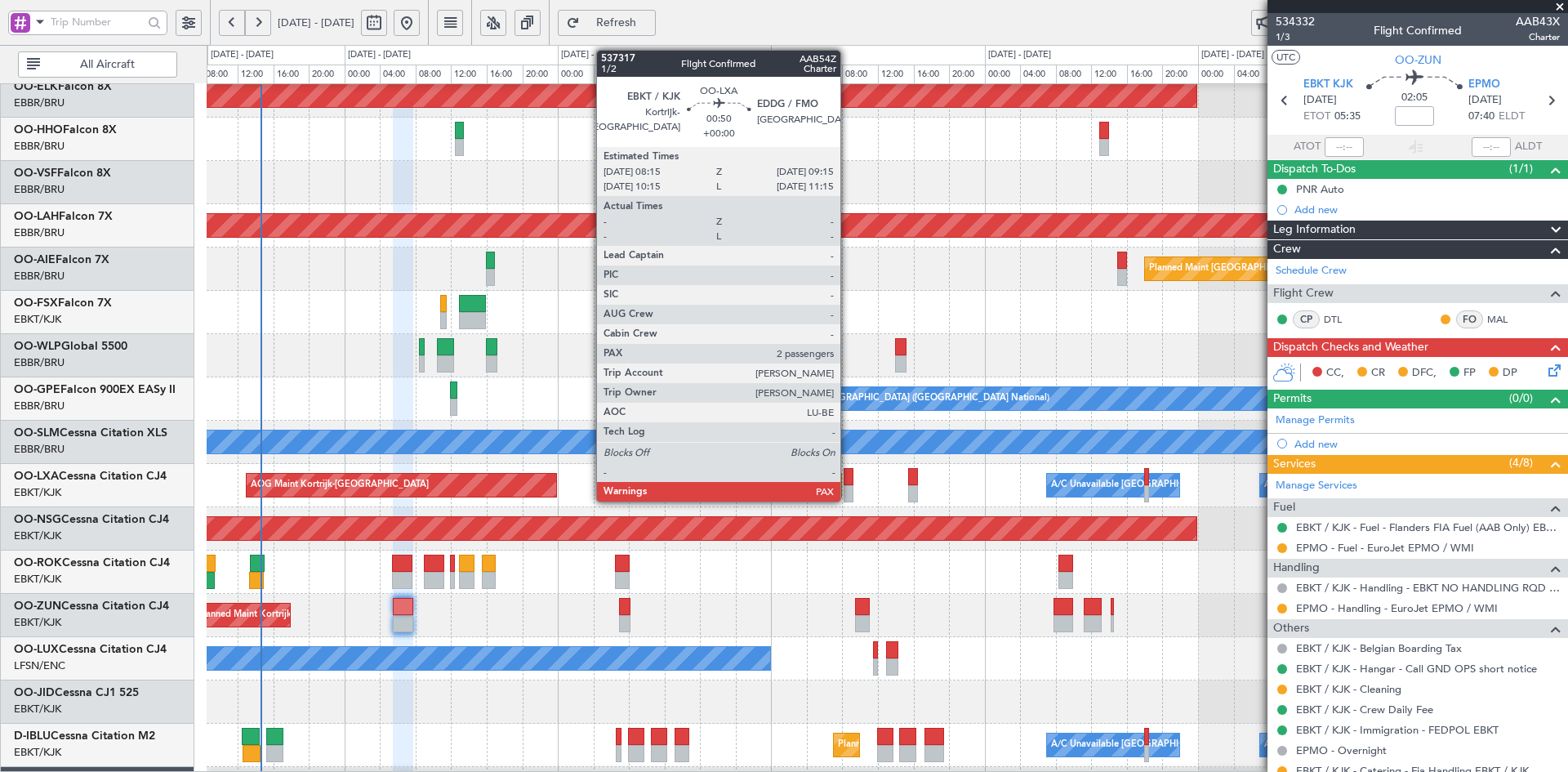
click at [847, 490] on div at bounding box center [848, 493] width 9 height 17
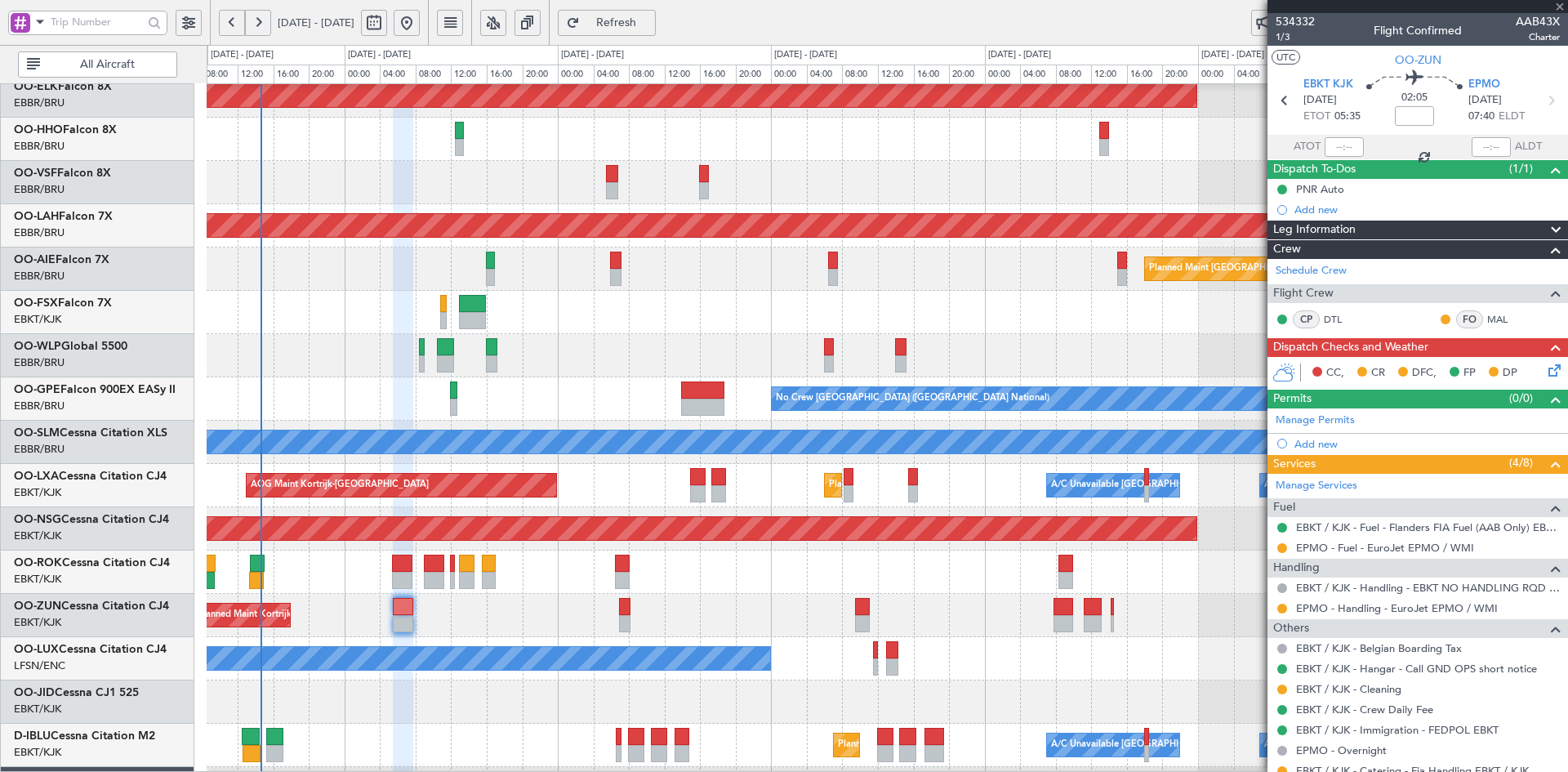
type input "2"
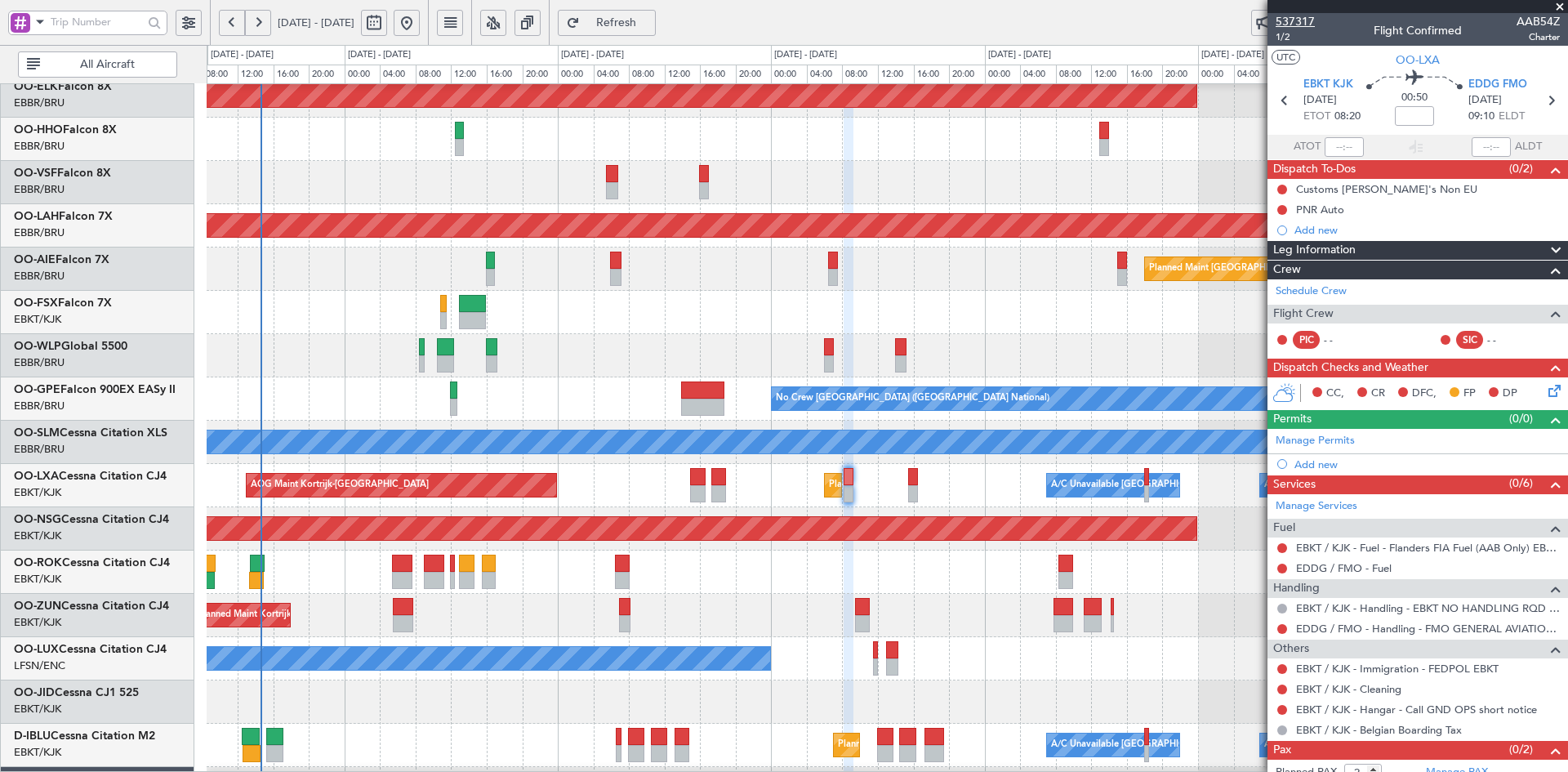
click at [1287, 21] on span "537317" at bounding box center [1296, 21] width 40 height 17
click at [1282, 43] on span "1/2" at bounding box center [1296, 37] width 40 height 14
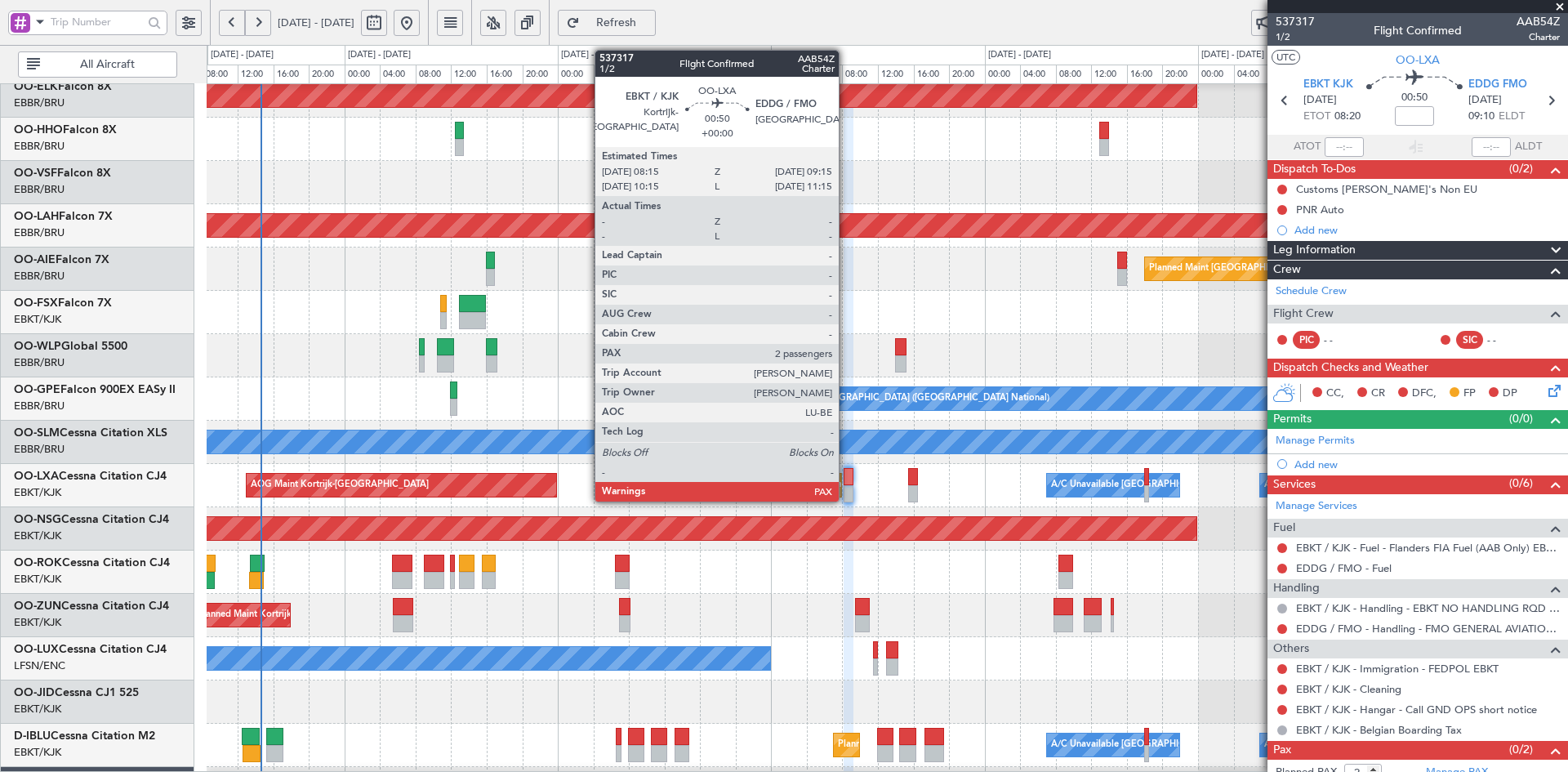
click at [847, 498] on div at bounding box center [848, 493] width 9 height 17
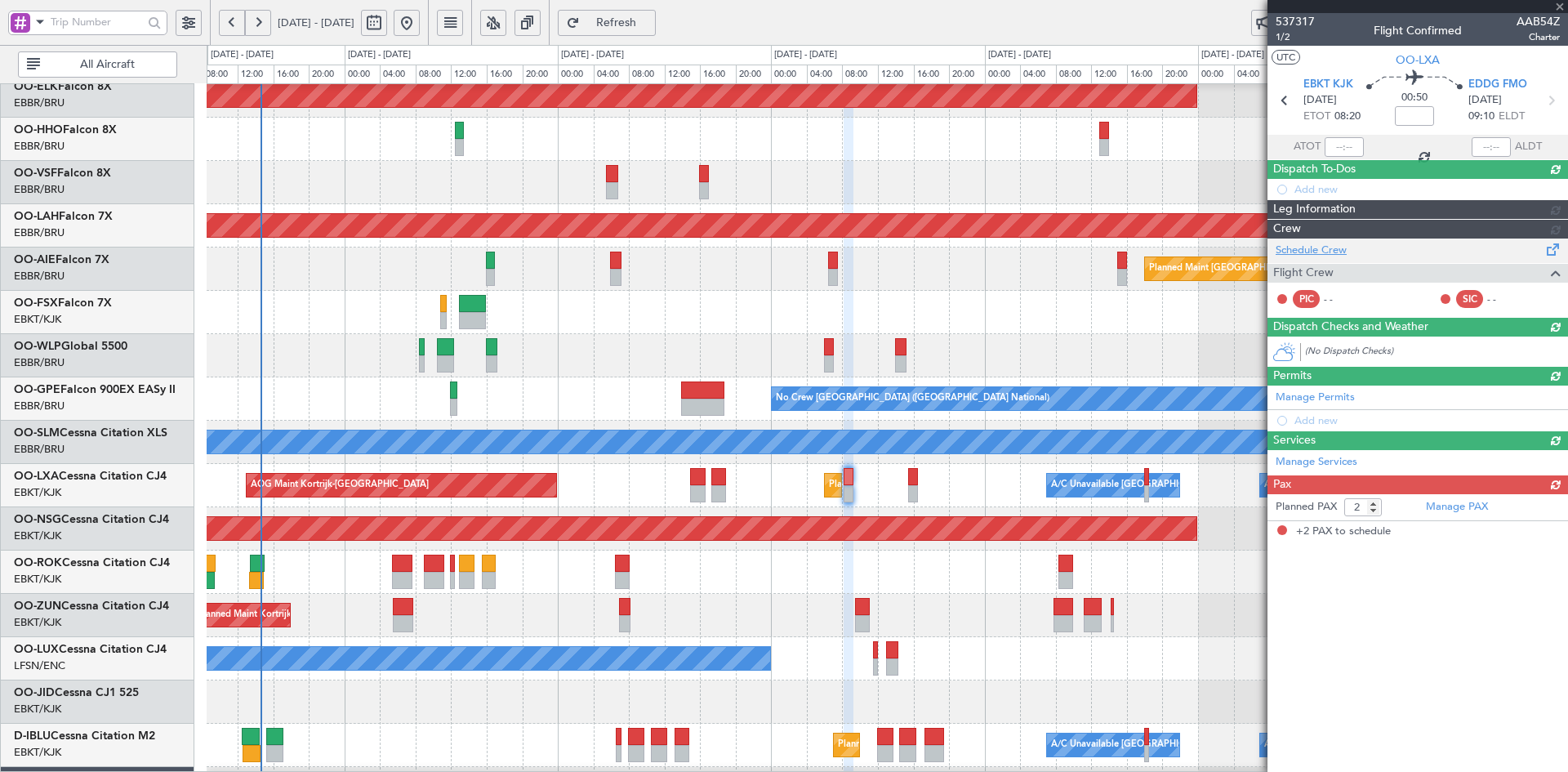
click at [1328, 294] on div "Schedule Crew Flight Crew PIC - - SIC - -" at bounding box center [1418, 277] width 301 height 78
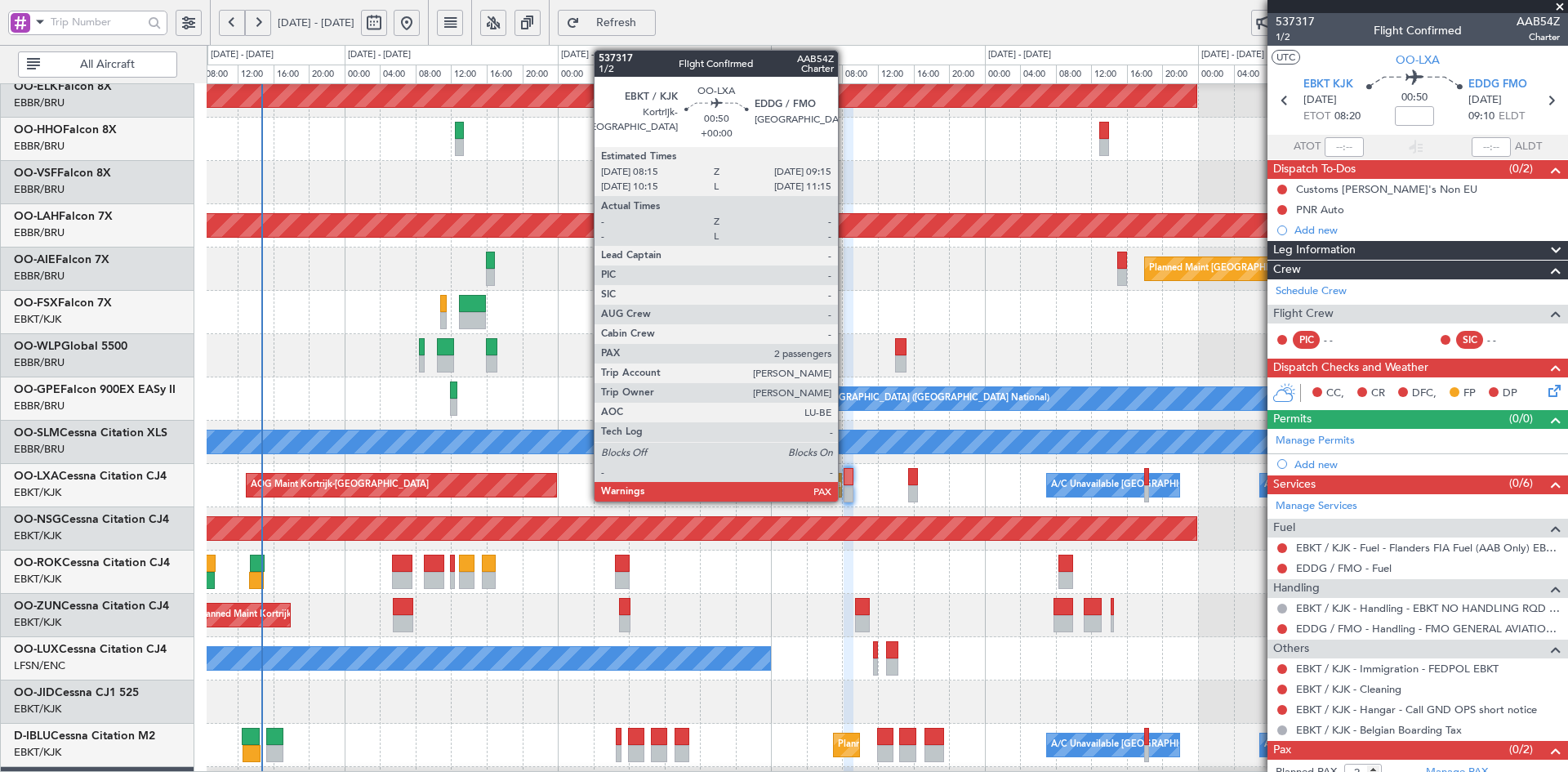
click at [846, 485] on div at bounding box center [848, 493] width 9 height 17
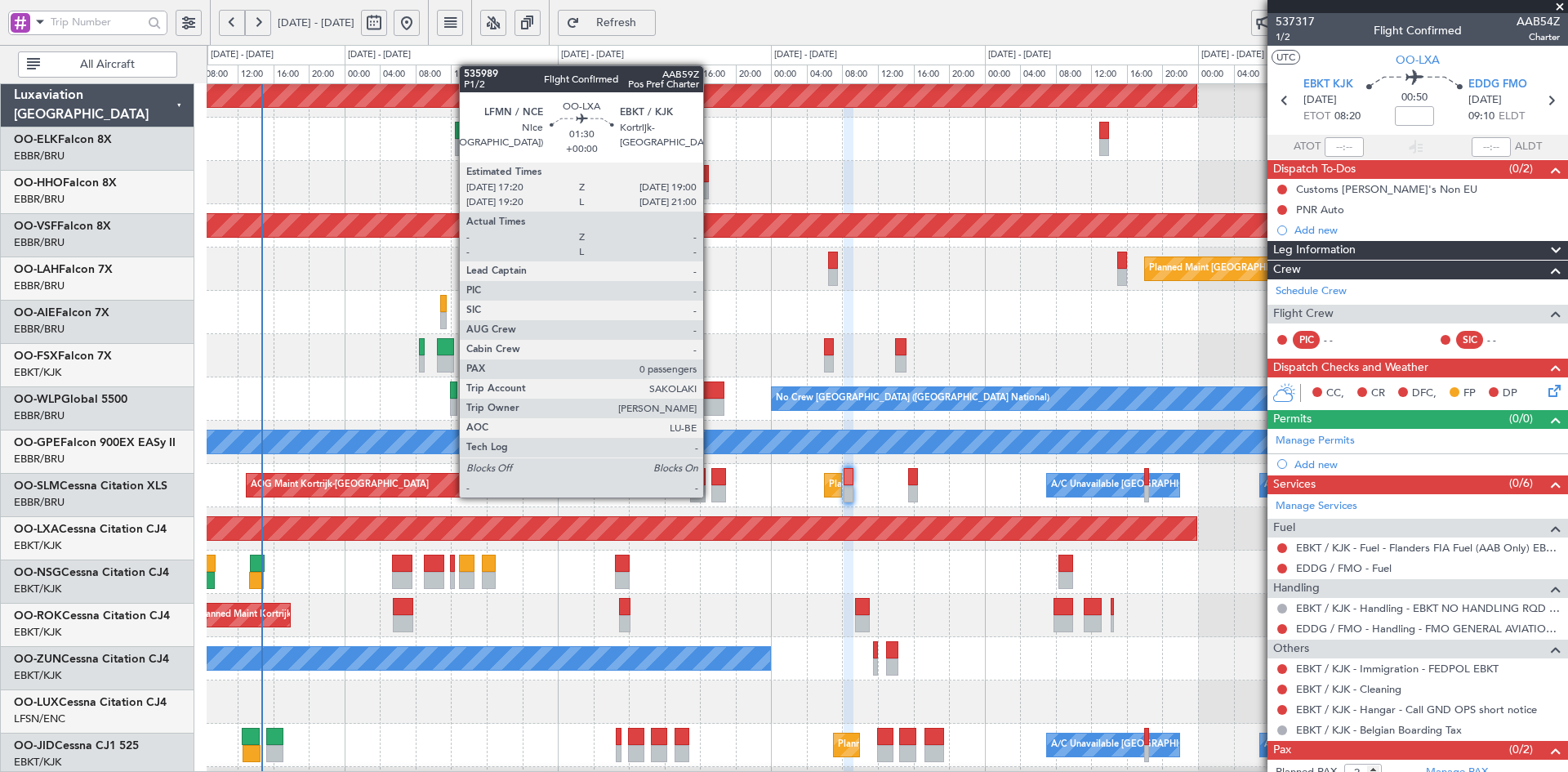
scroll to position [53, 0]
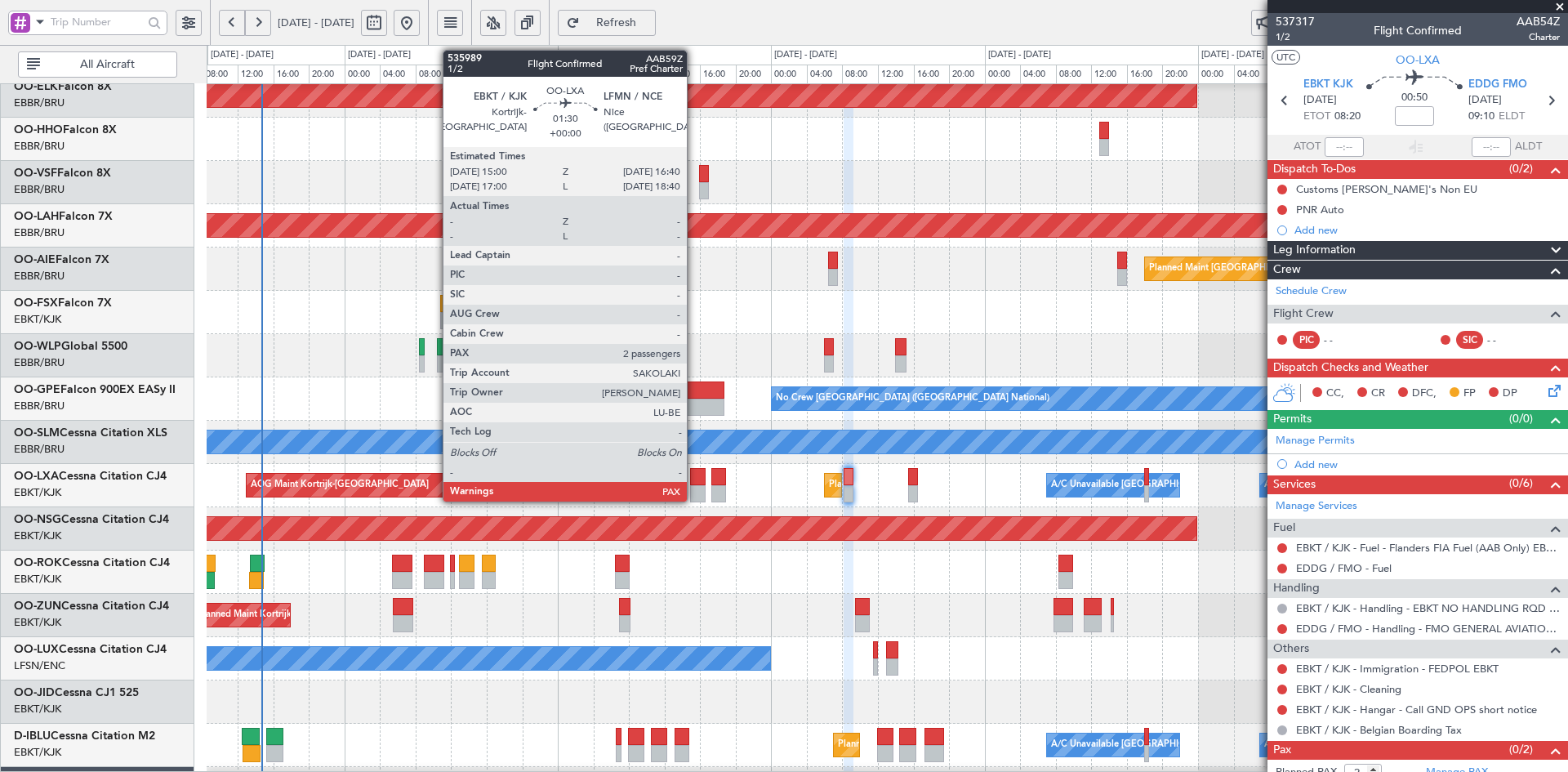
click at [695, 485] on div at bounding box center [698, 493] width 16 height 17
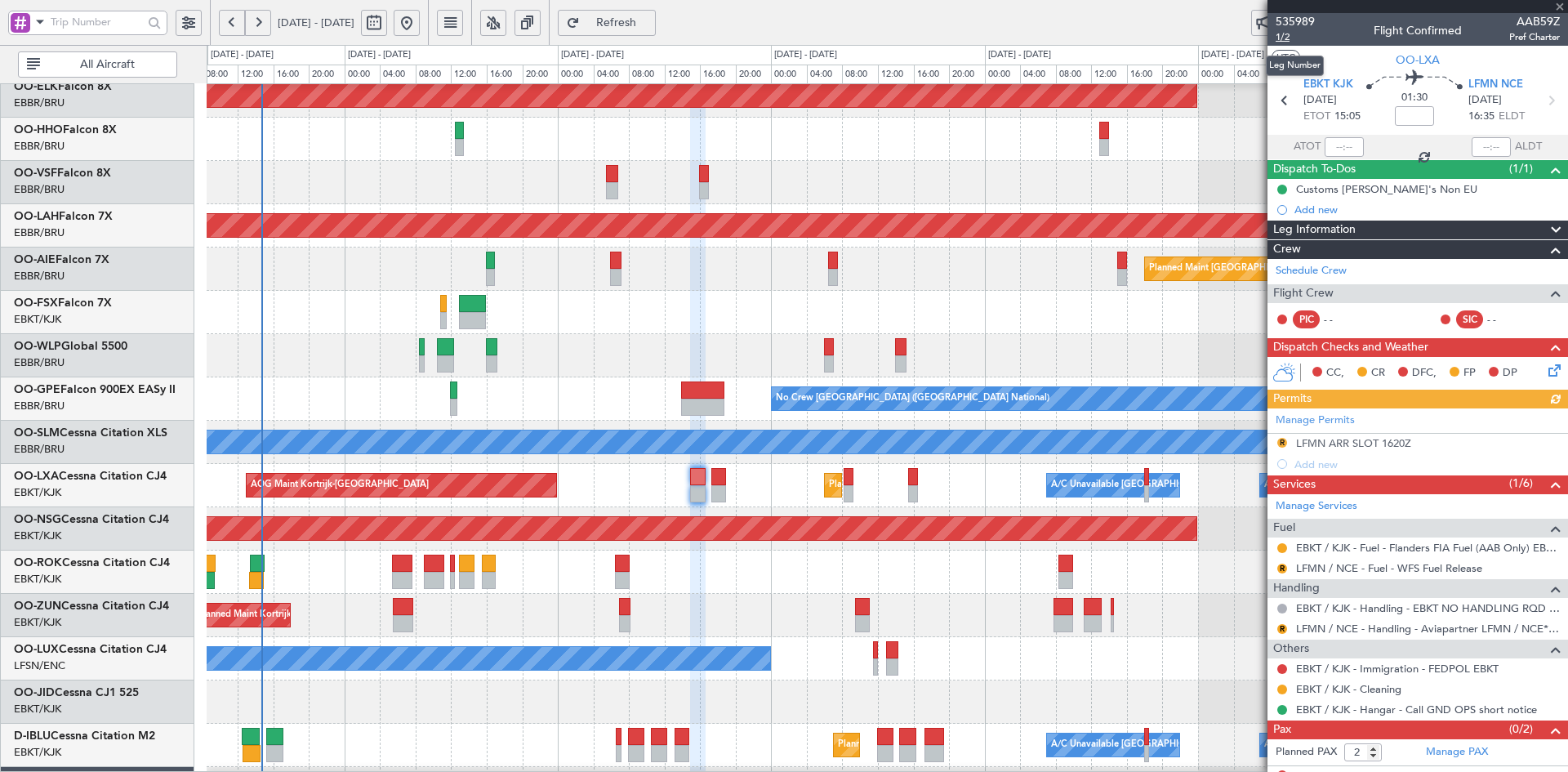
click at [1294, 36] on span "1/2" at bounding box center [1296, 37] width 40 height 14
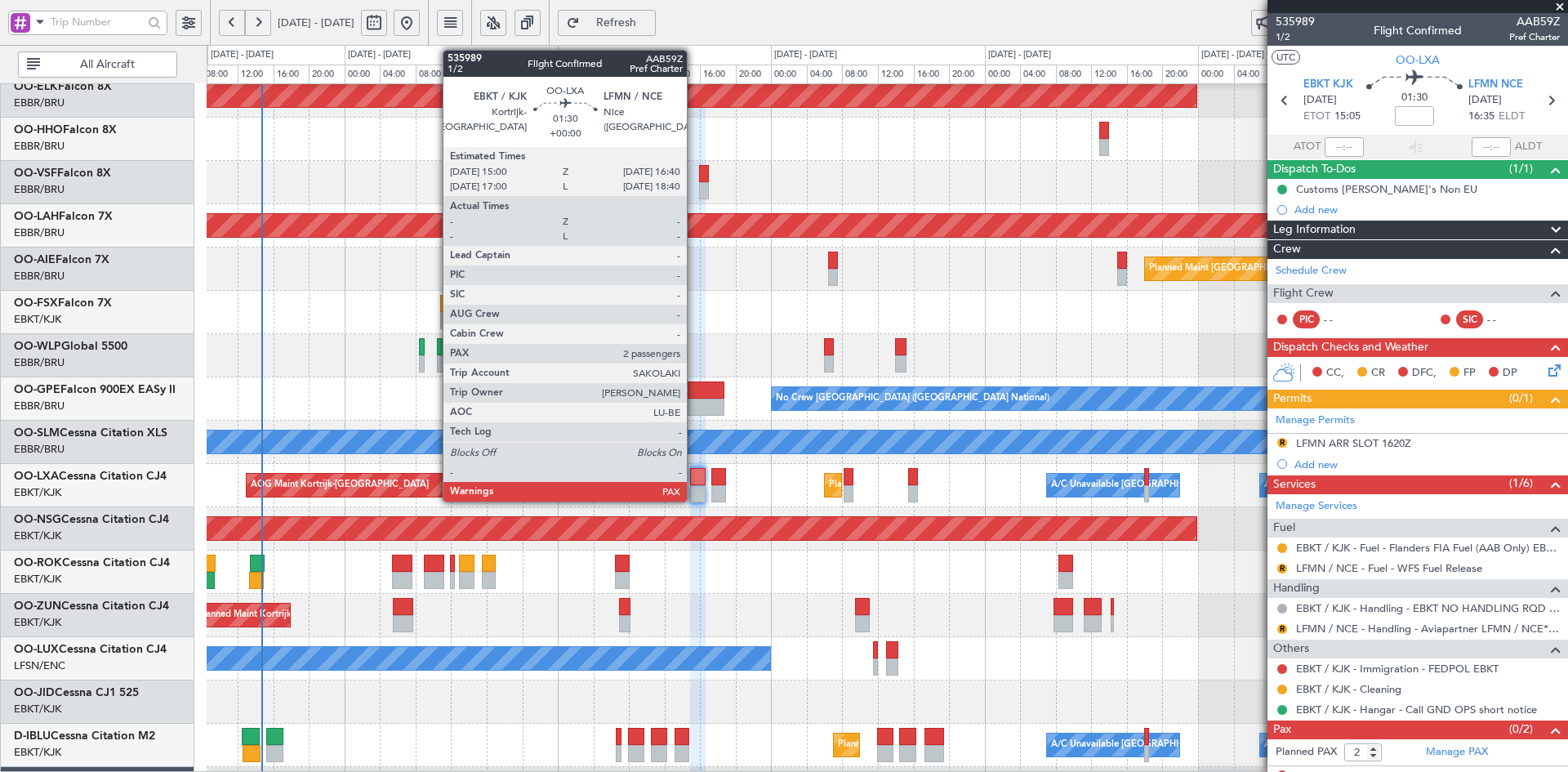
click at [695, 490] on div at bounding box center [698, 493] width 16 height 17
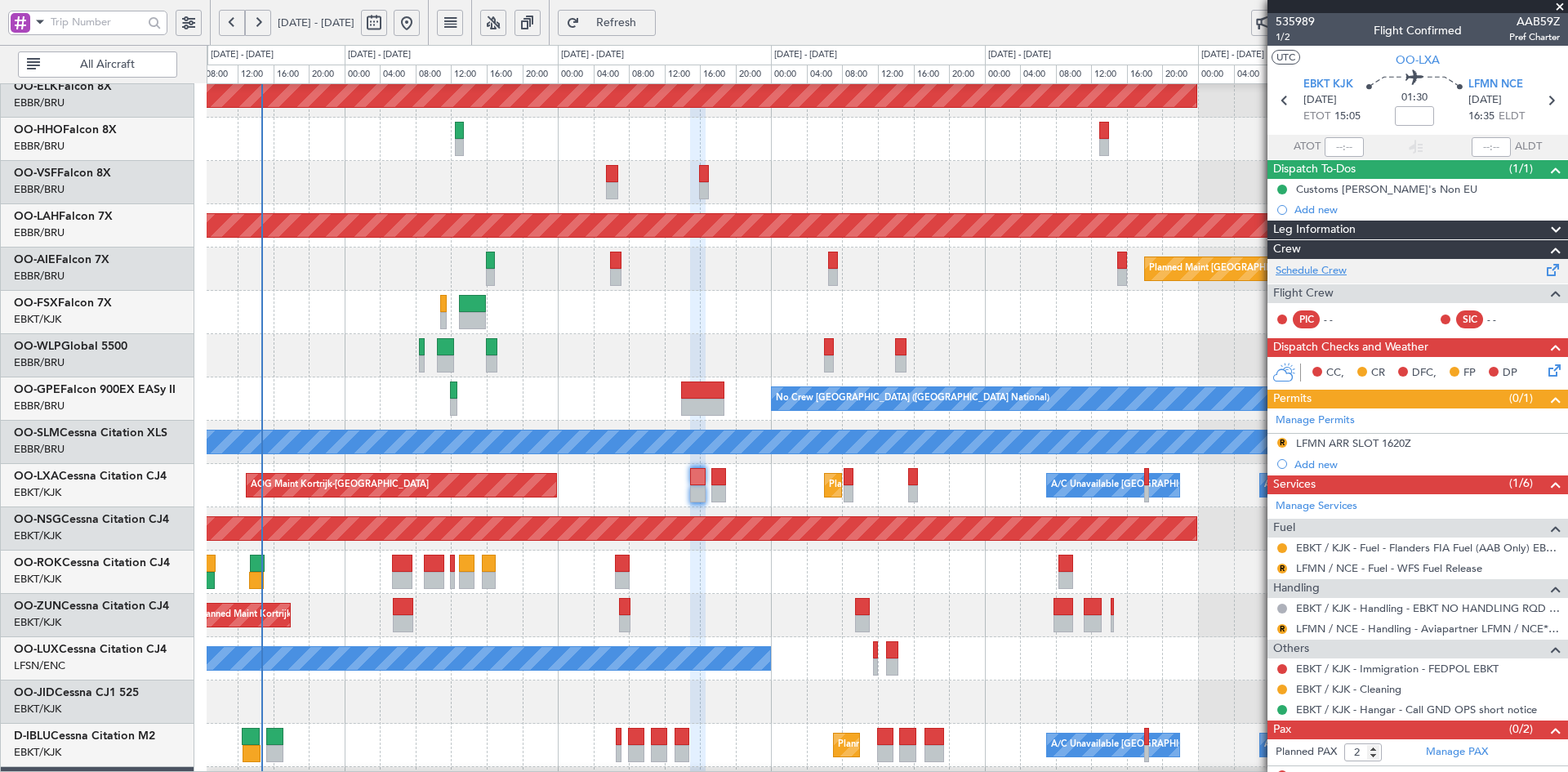
click at [1335, 272] on link "Schedule Crew" at bounding box center [1311, 271] width 71 height 17
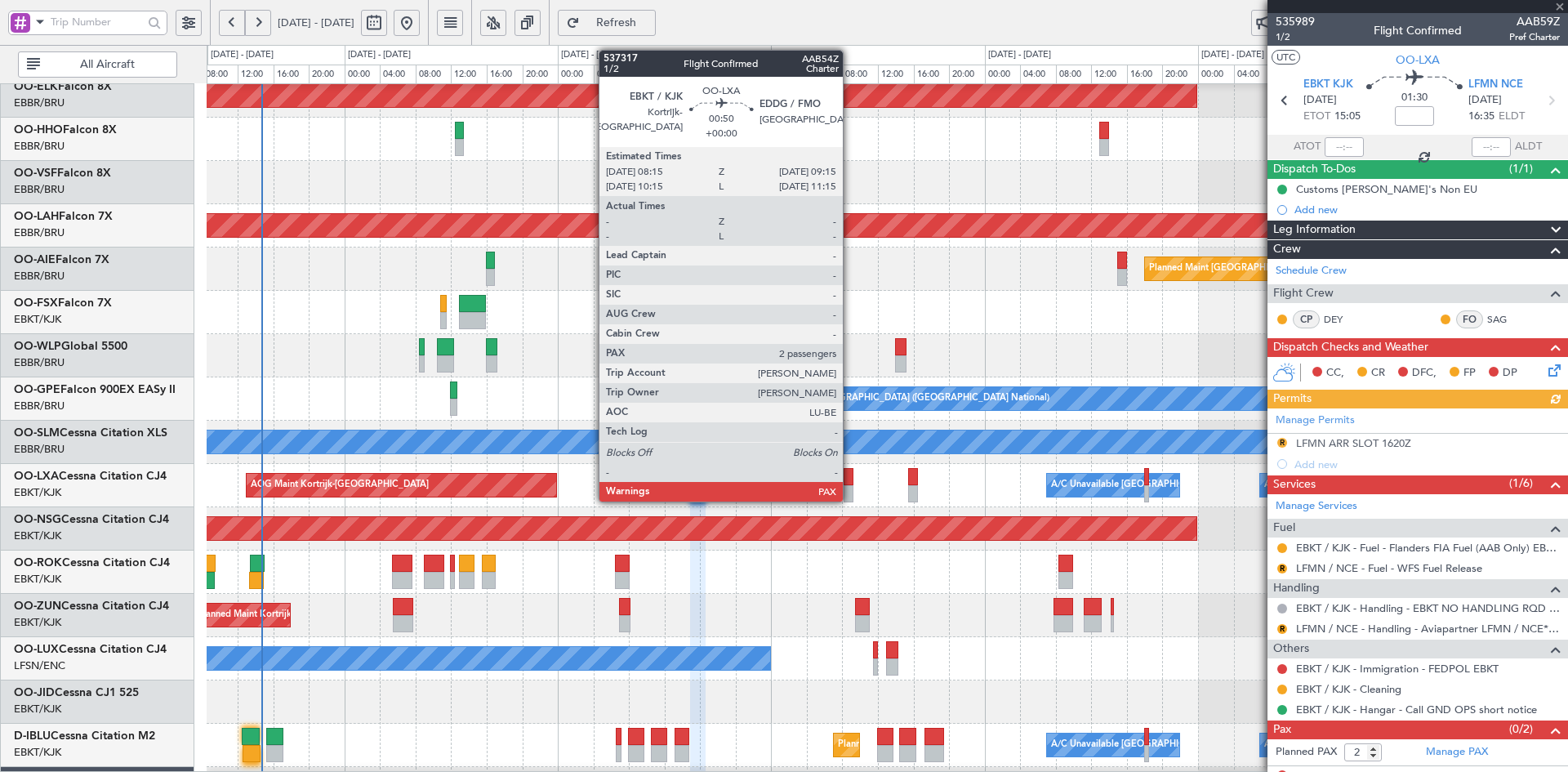
click at [850, 490] on div at bounding box center [848, 493] width 9 height 17
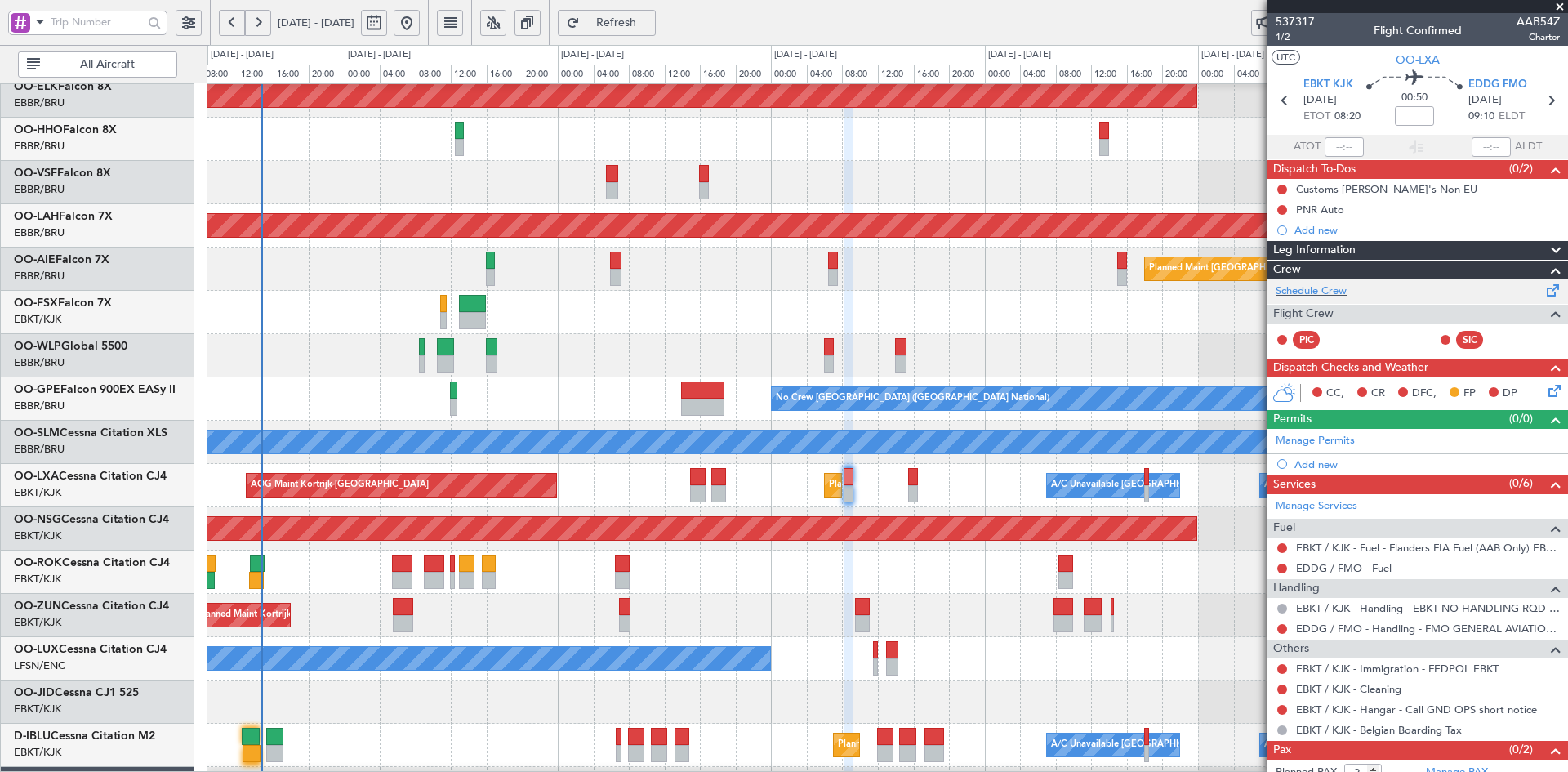
click at [1348, 282] on div "Schedule Crew" at bounding box center [1418, 292] width 301 height 25
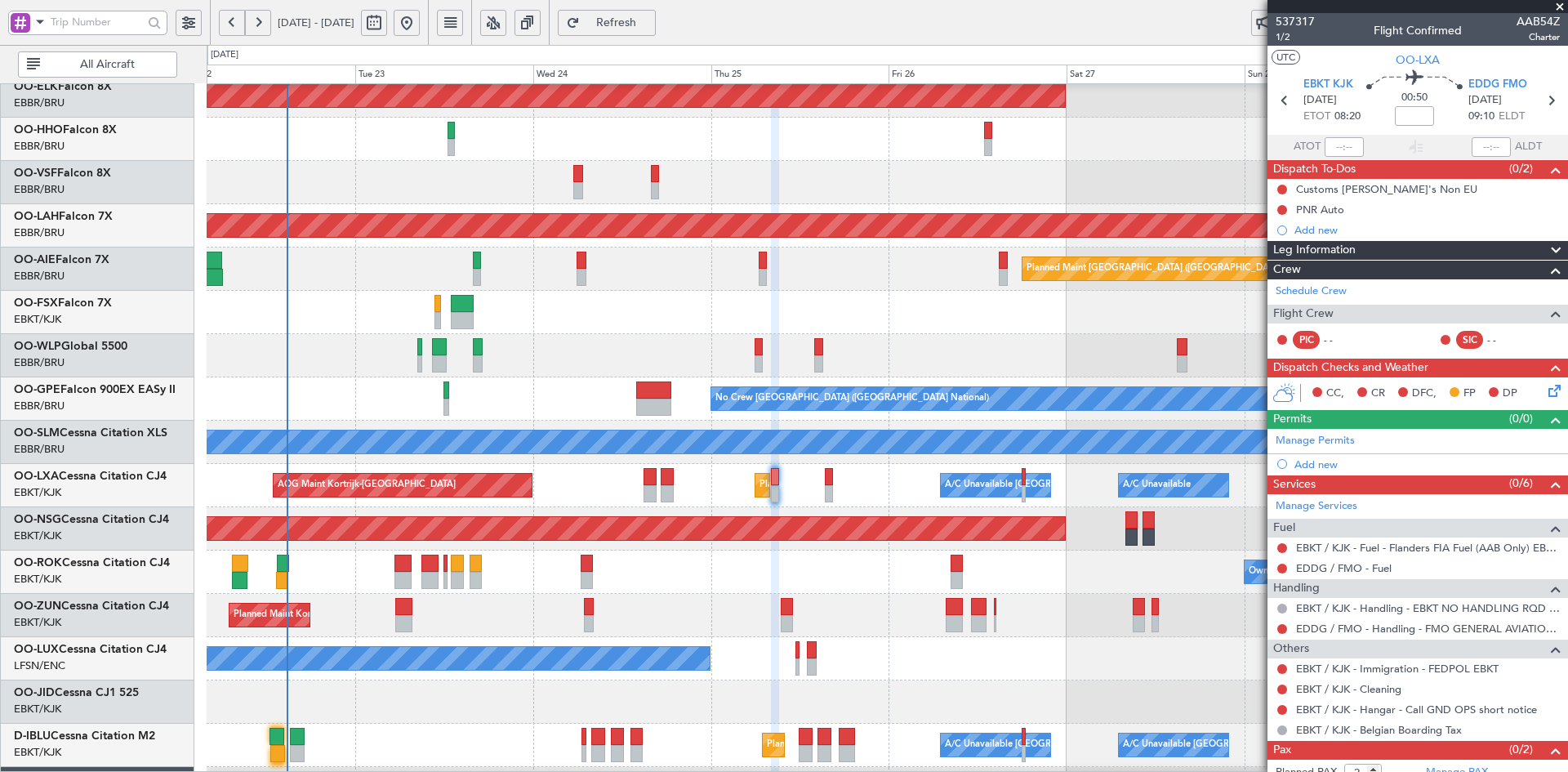
click at [832, 357] on div "Planned Maint Kortrijk-Wevelgem Planned Maint Alton-st Louis (St Louis Regl) Pl…" at bounding box center [887, 464] width 1361 height 866
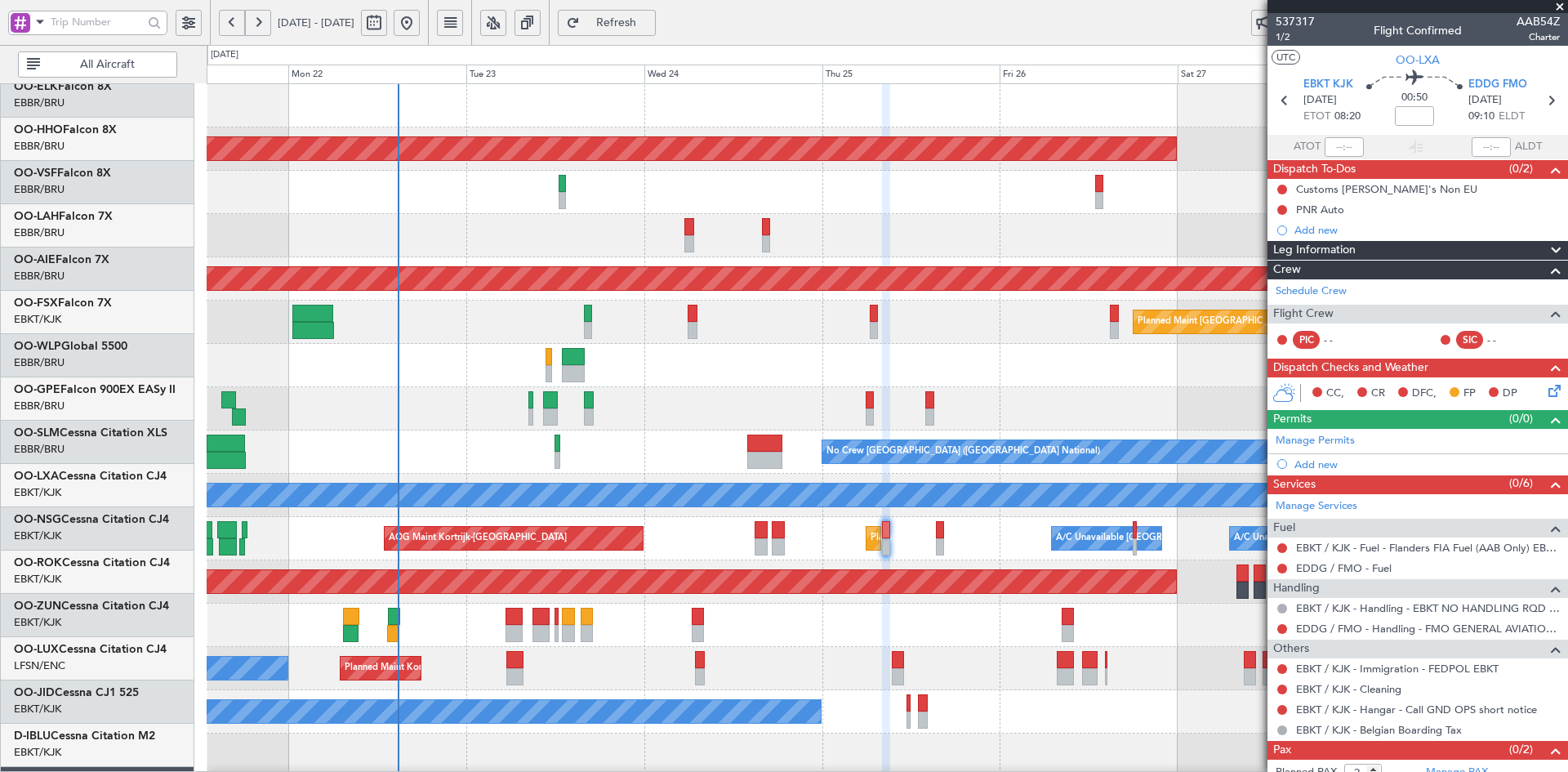
scroll to position [0, 0]
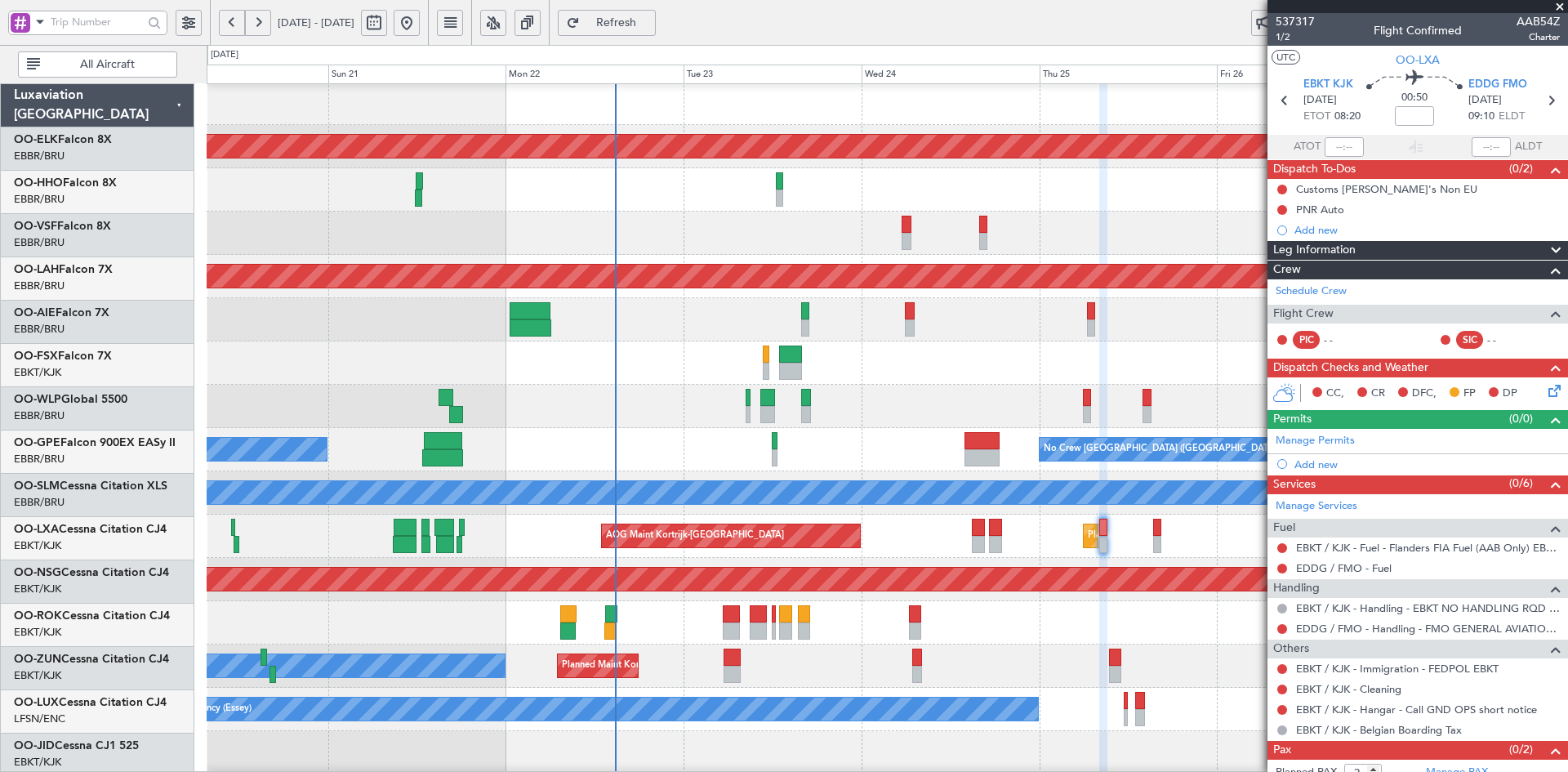
click at [698, 209] on div at bounding box center [887, 190] width 1361 height 43
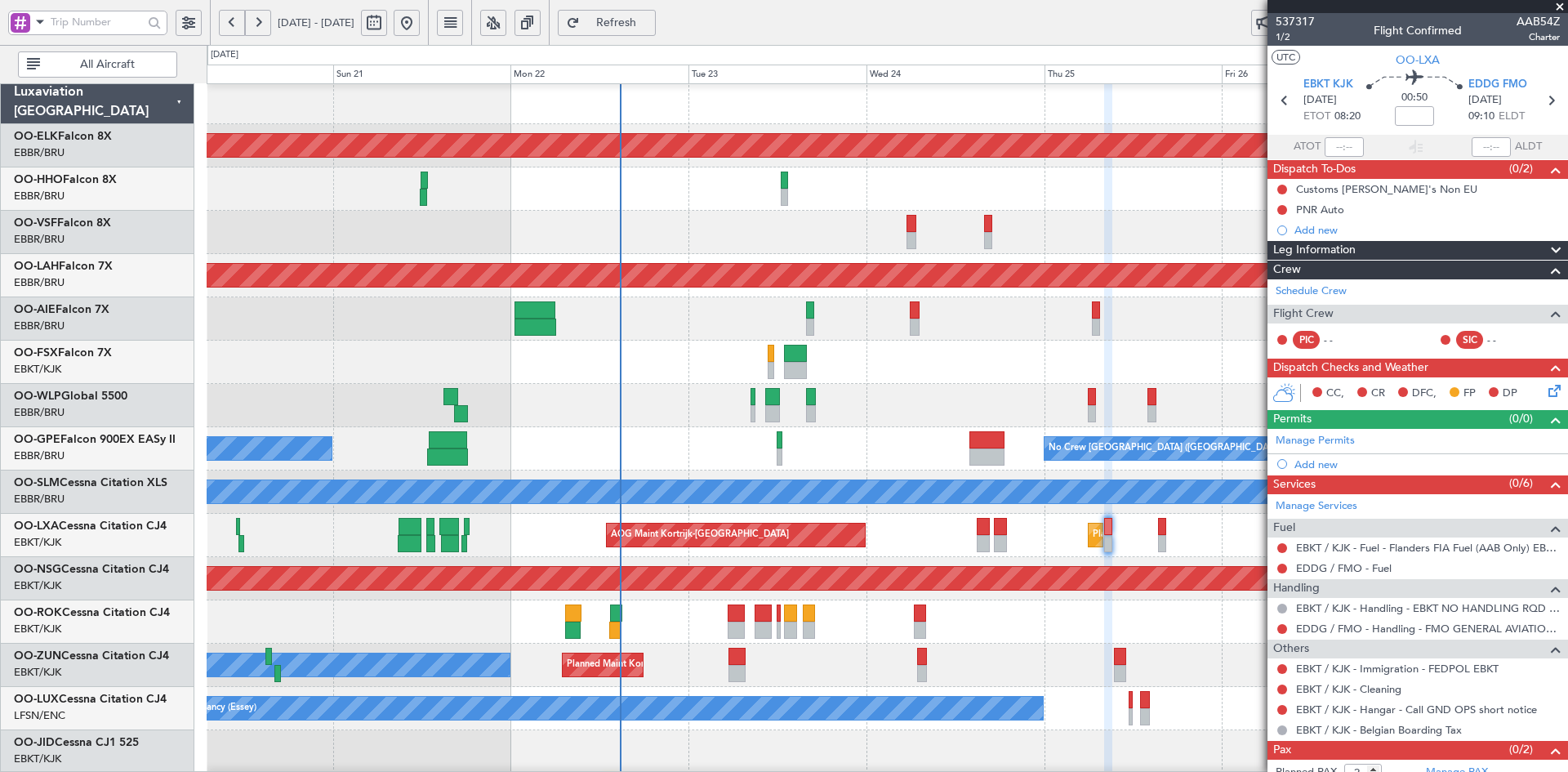
click at [1094, 208] on div at bounding box center [887, 189] width 1361 height 43
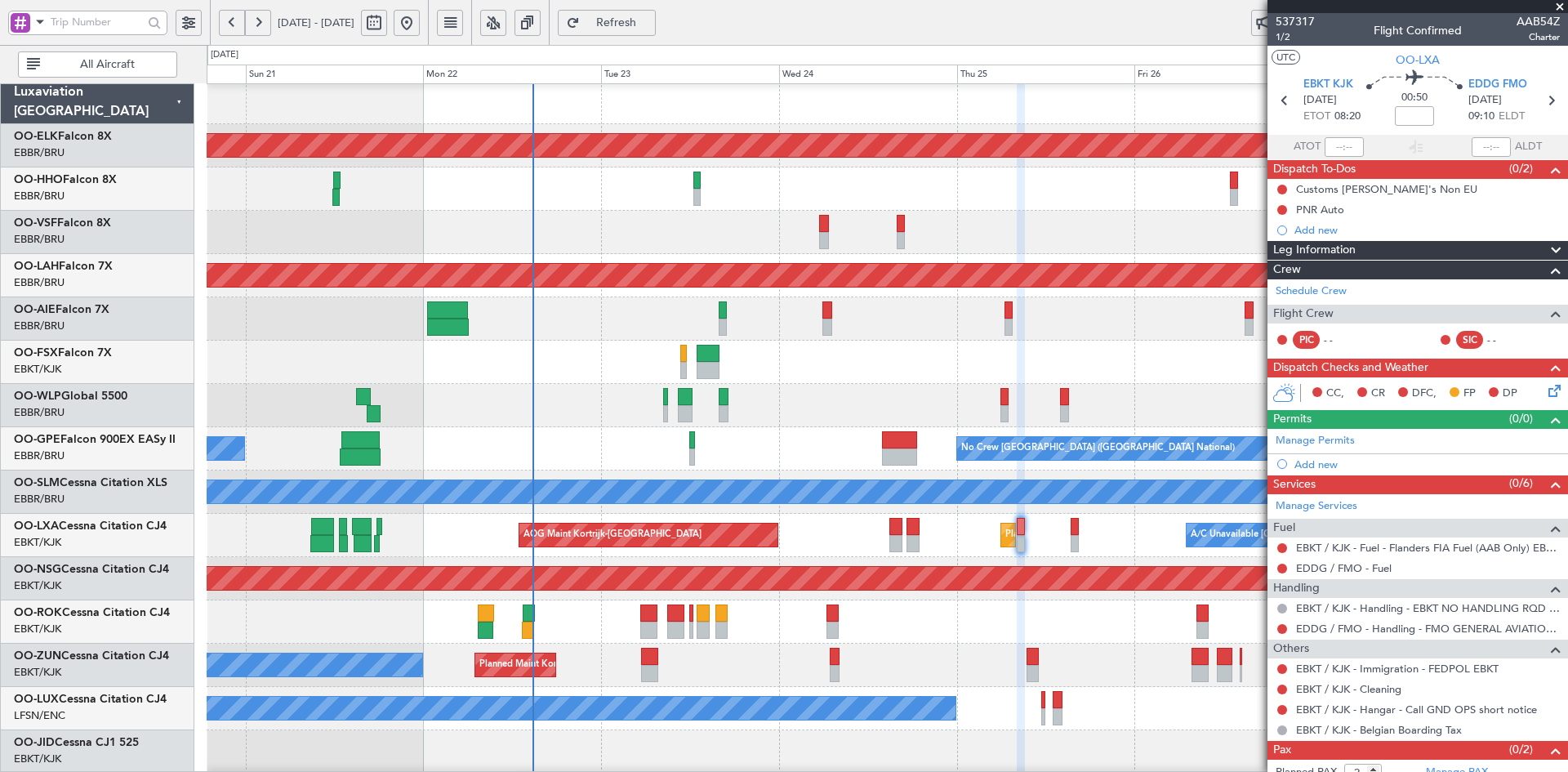
click at [1228, 216] on div "Planned Maint Kortrijk-Wevelgem AOG Maint Brussels (Brussels National) Planned …" at bounding box center [887, 513] width 1361 height 866
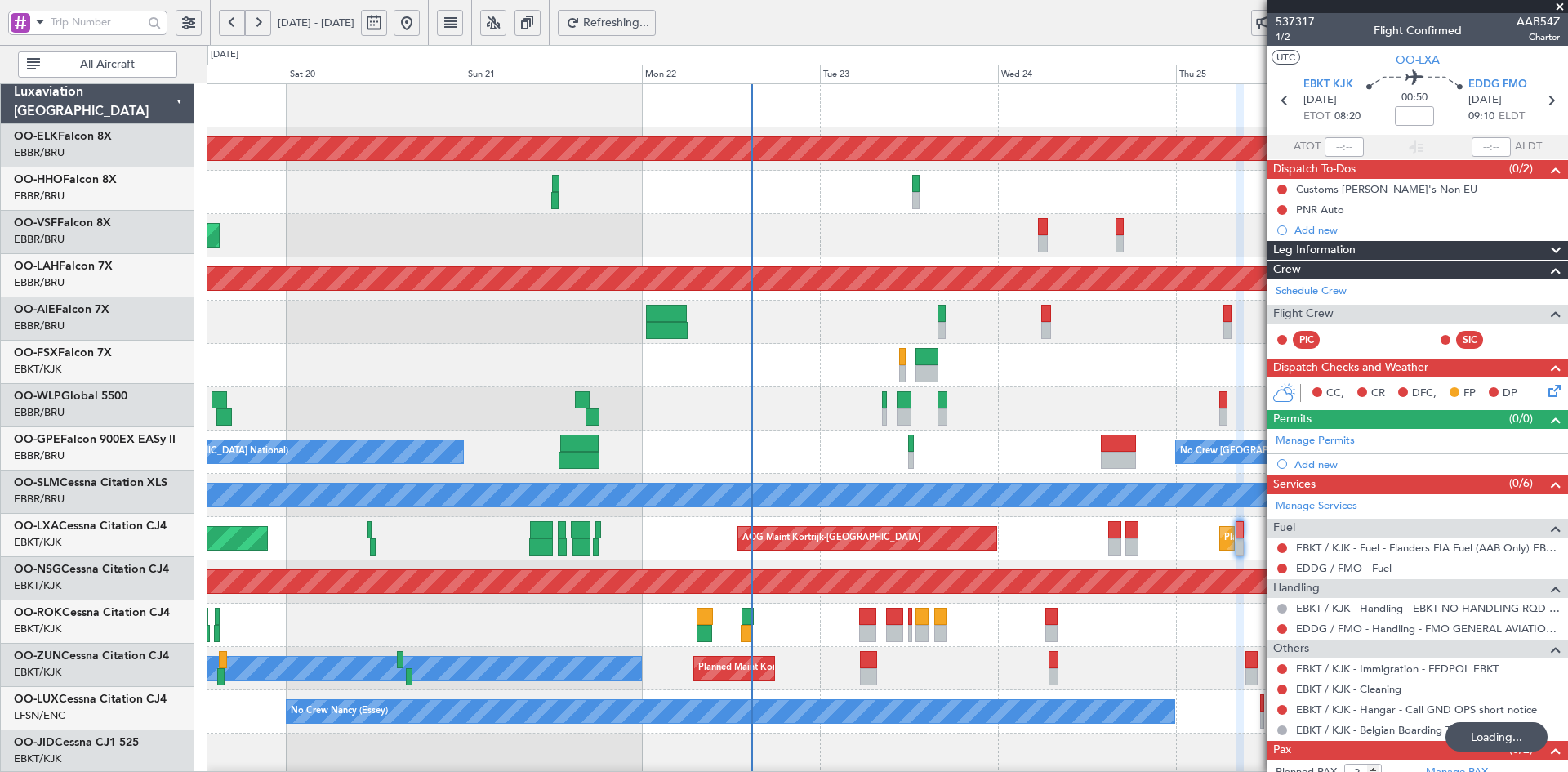
scroll to position [0, 0]
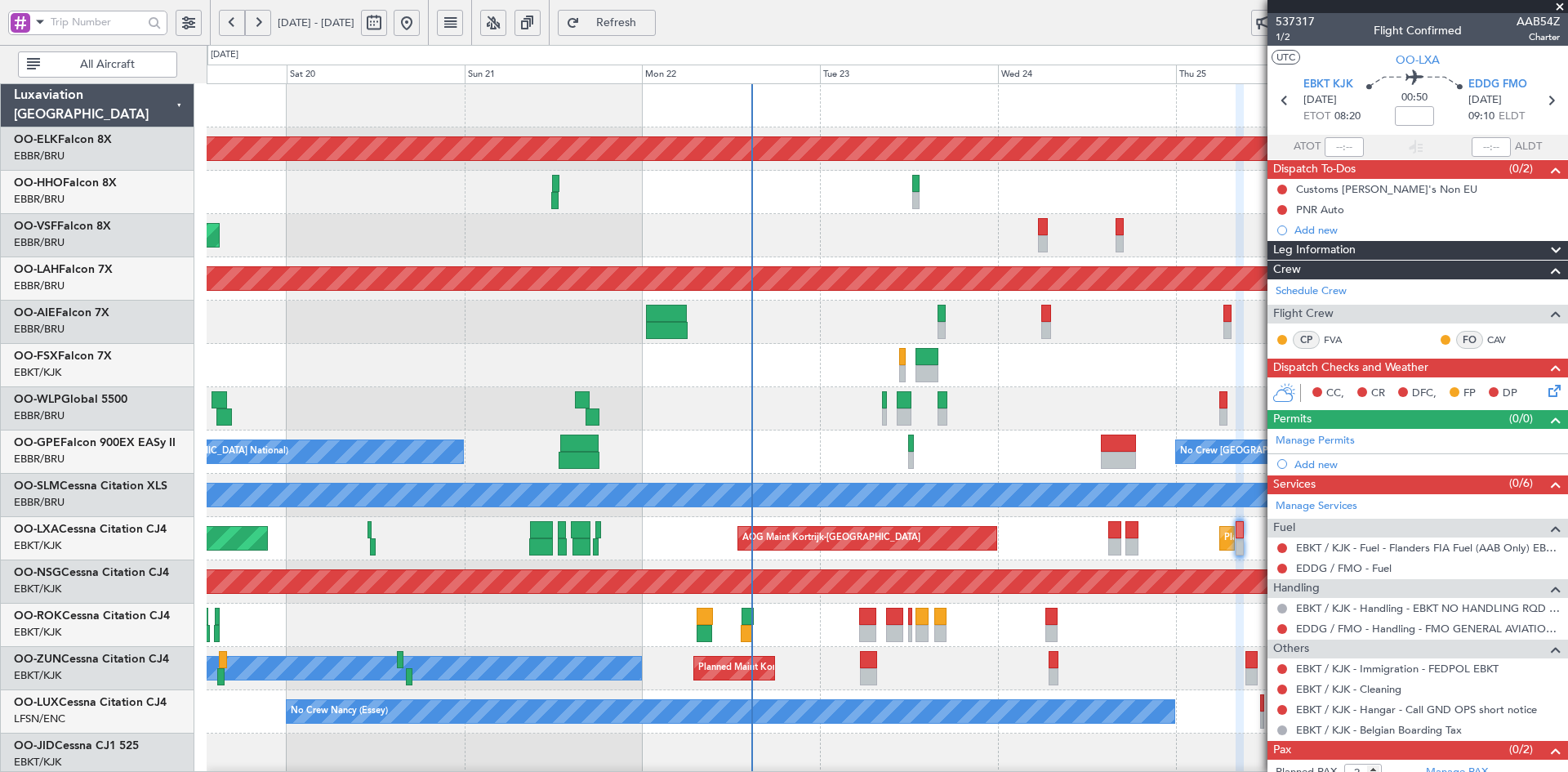
click at [1567, 9] on span at bounding box center [1561, 7] width 17 height 15
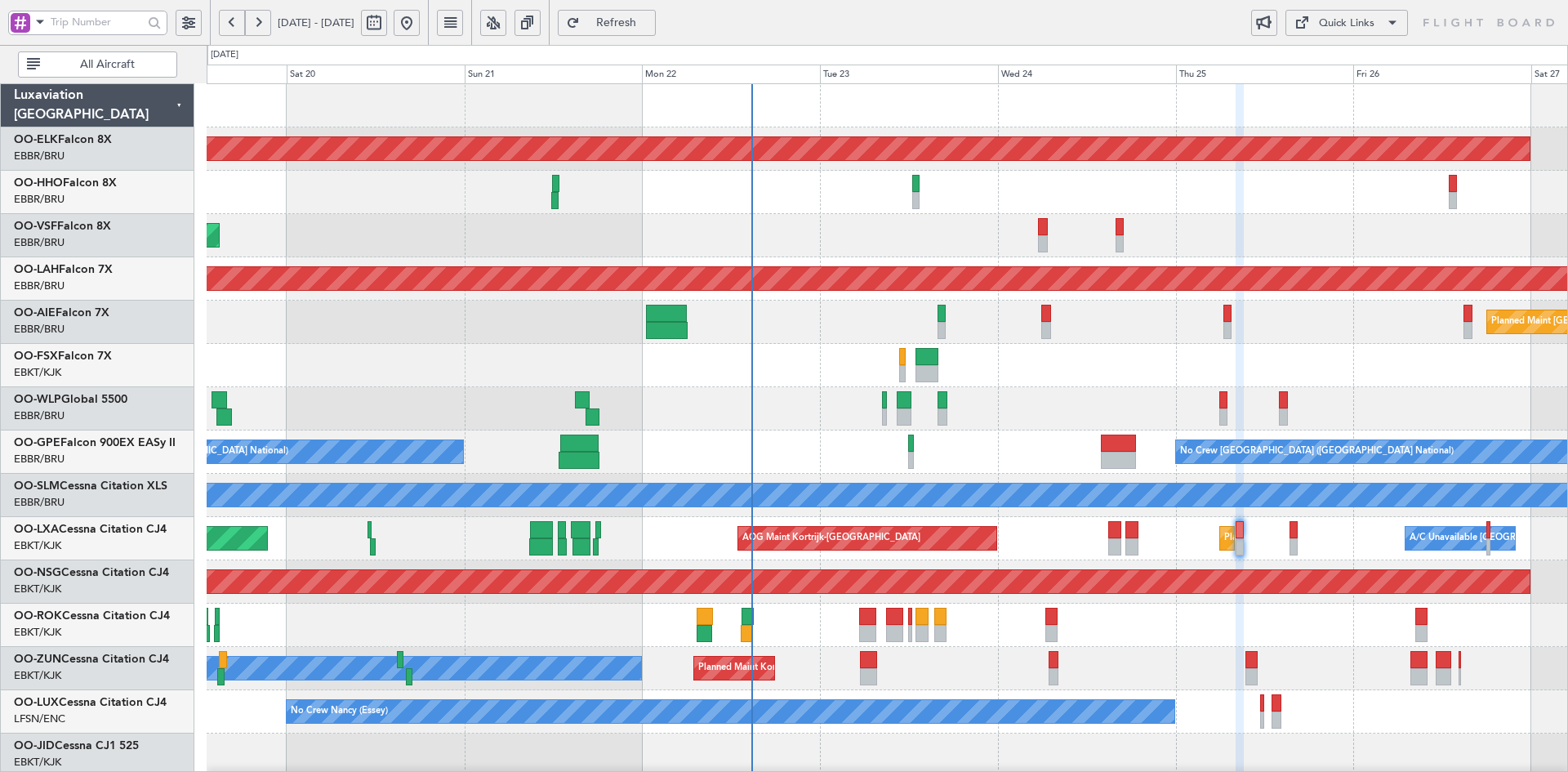
type input "0"
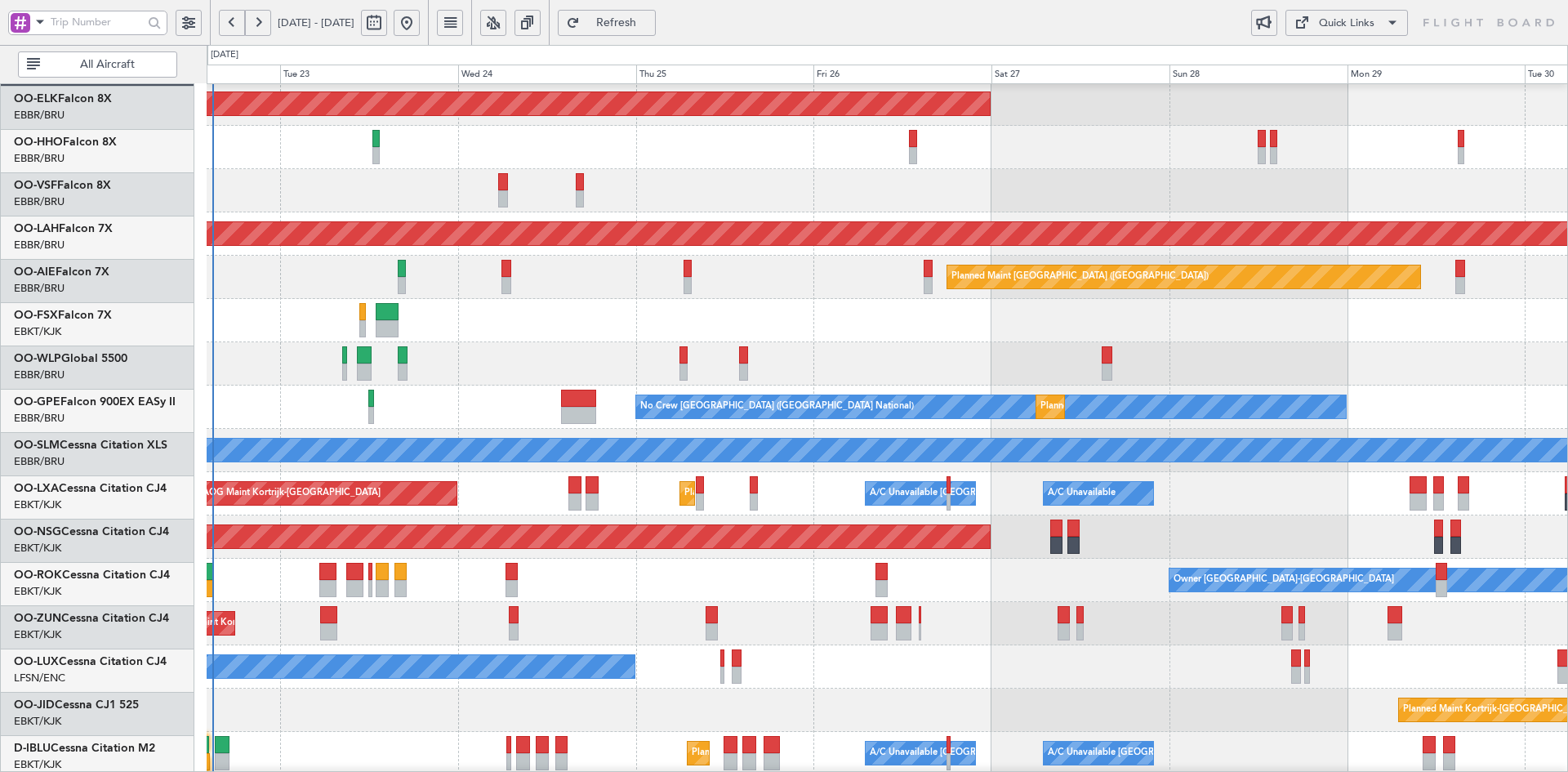
scroll to position [46, 0]
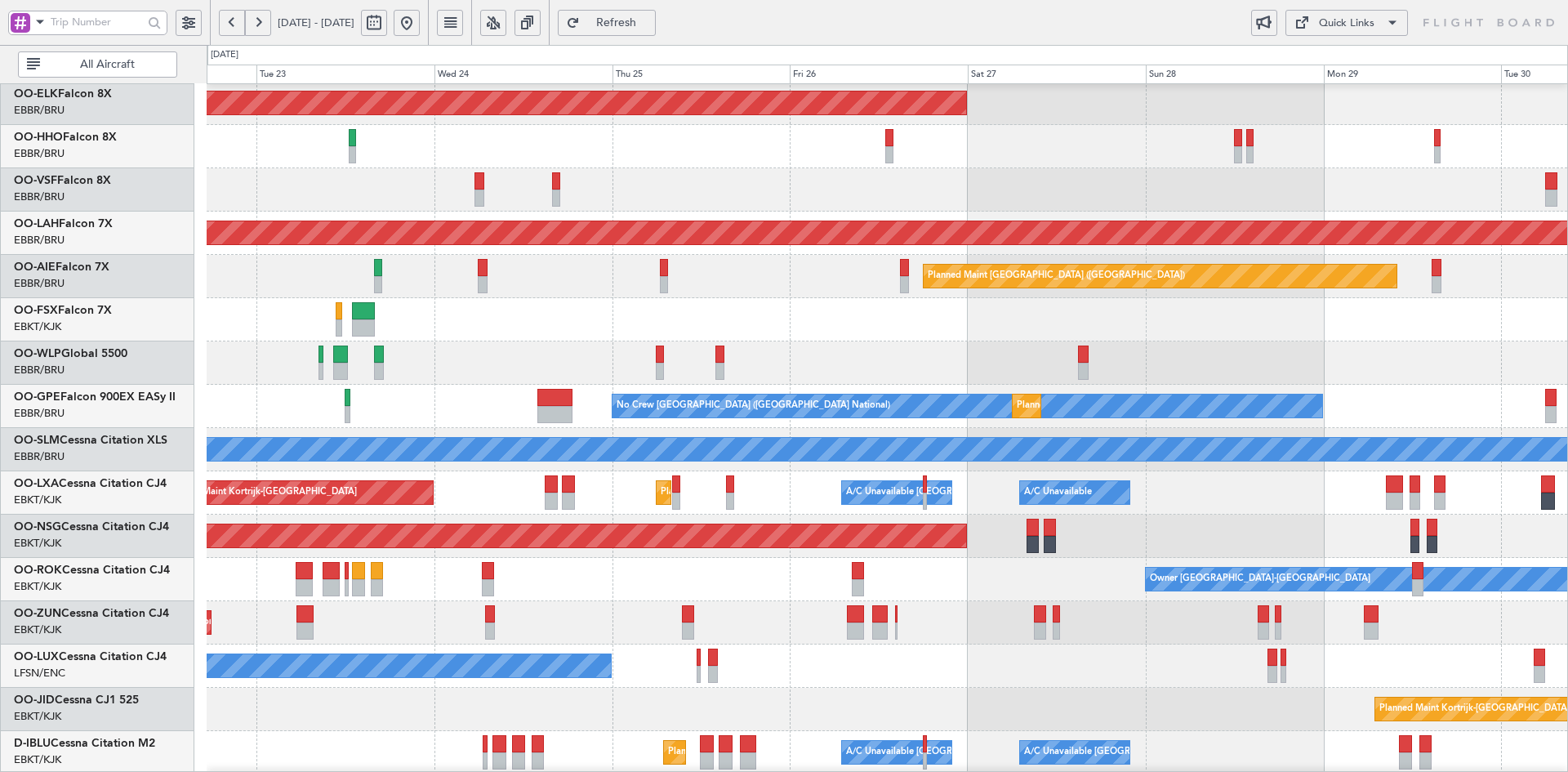
click at [853, 339] on div at bounding box center [887, 319] width 1361 height 43
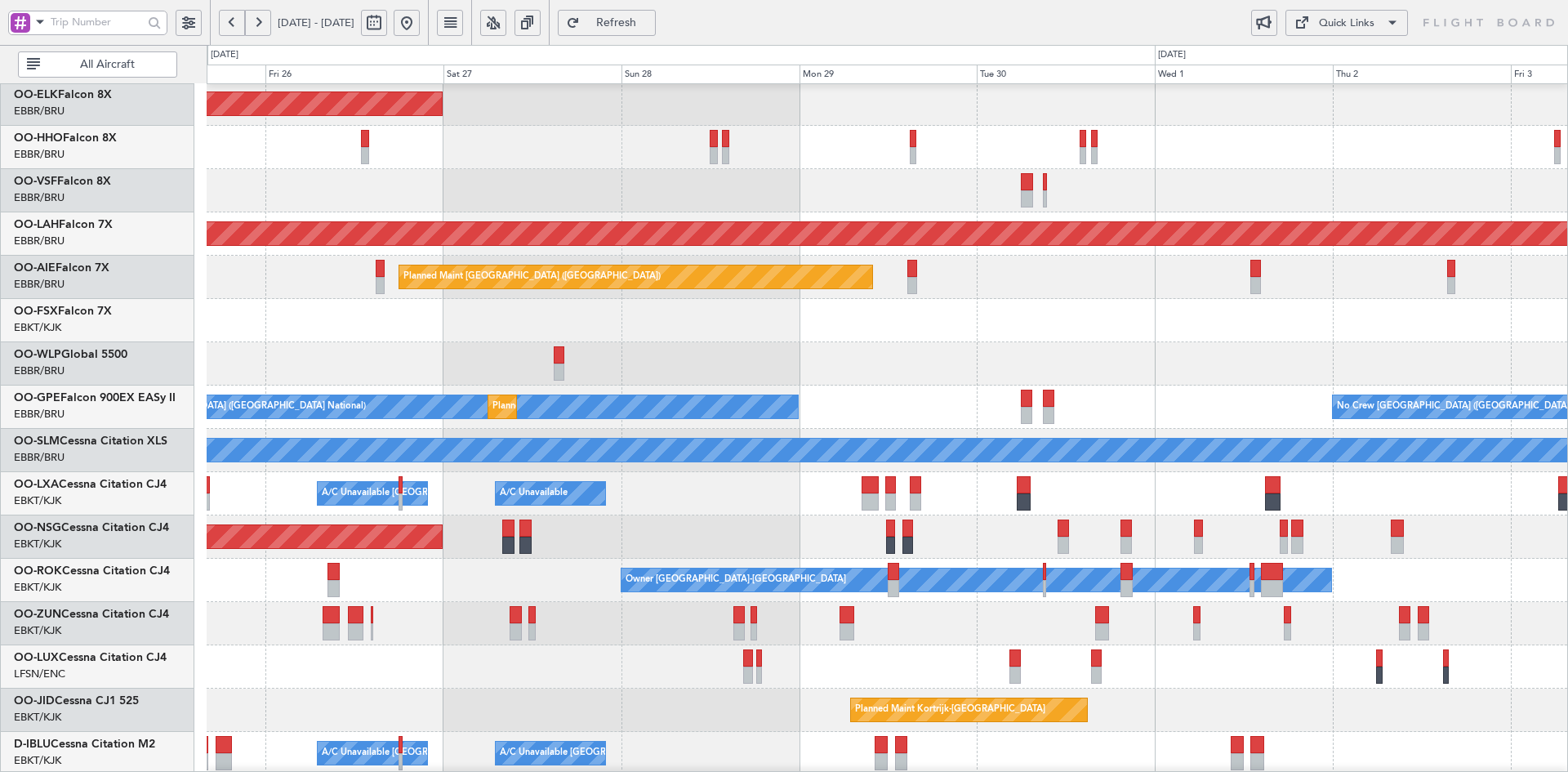
click at [910, 384] on div at bounding box center [887, 363] width 1361 height 43
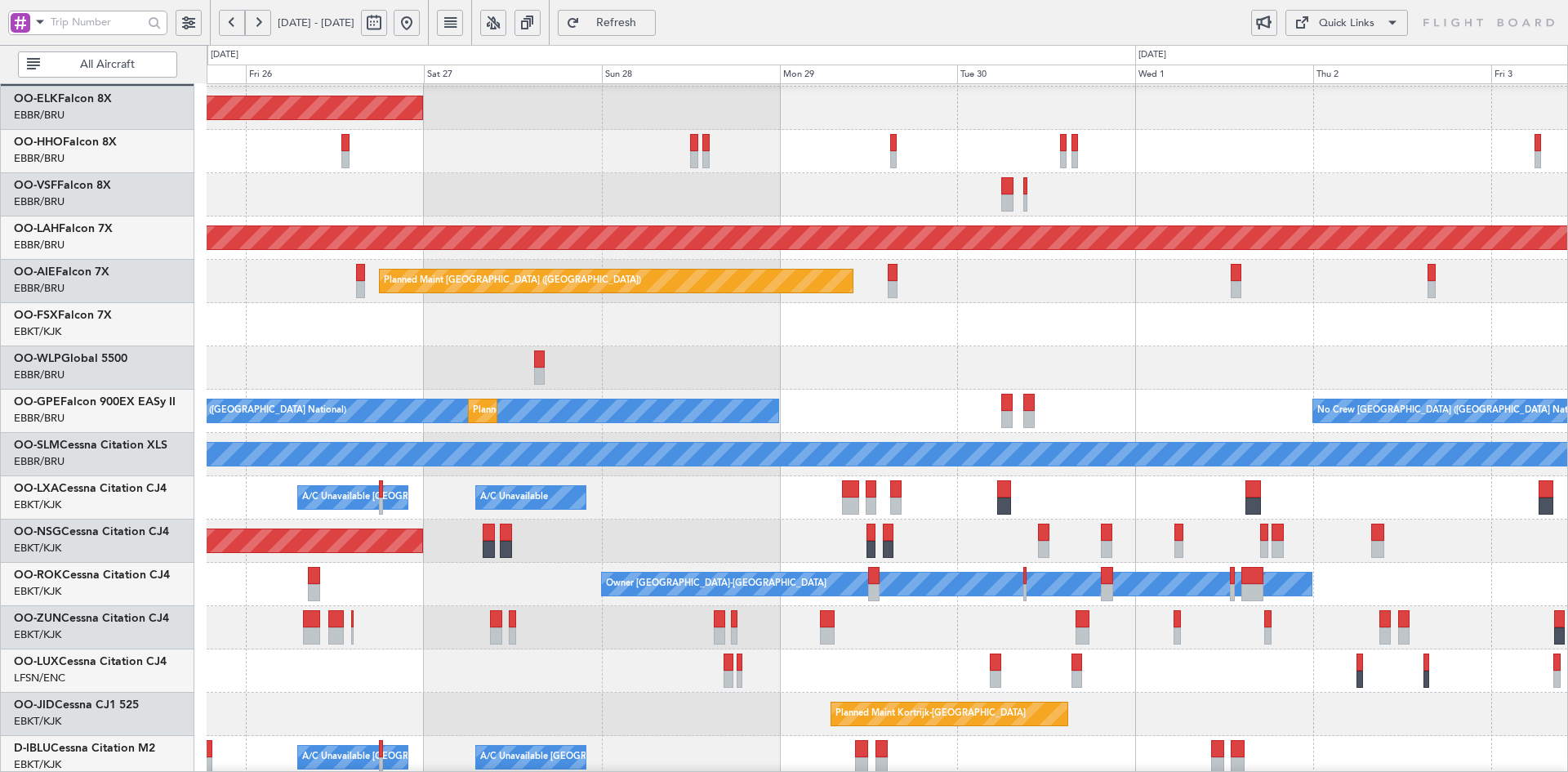
click at [1149, 389] on div "No Crew Brussels (Brussels National) Planned Maint Brussels (Brussels National)…" at bounding box center [887, 410] width 1361 height 43
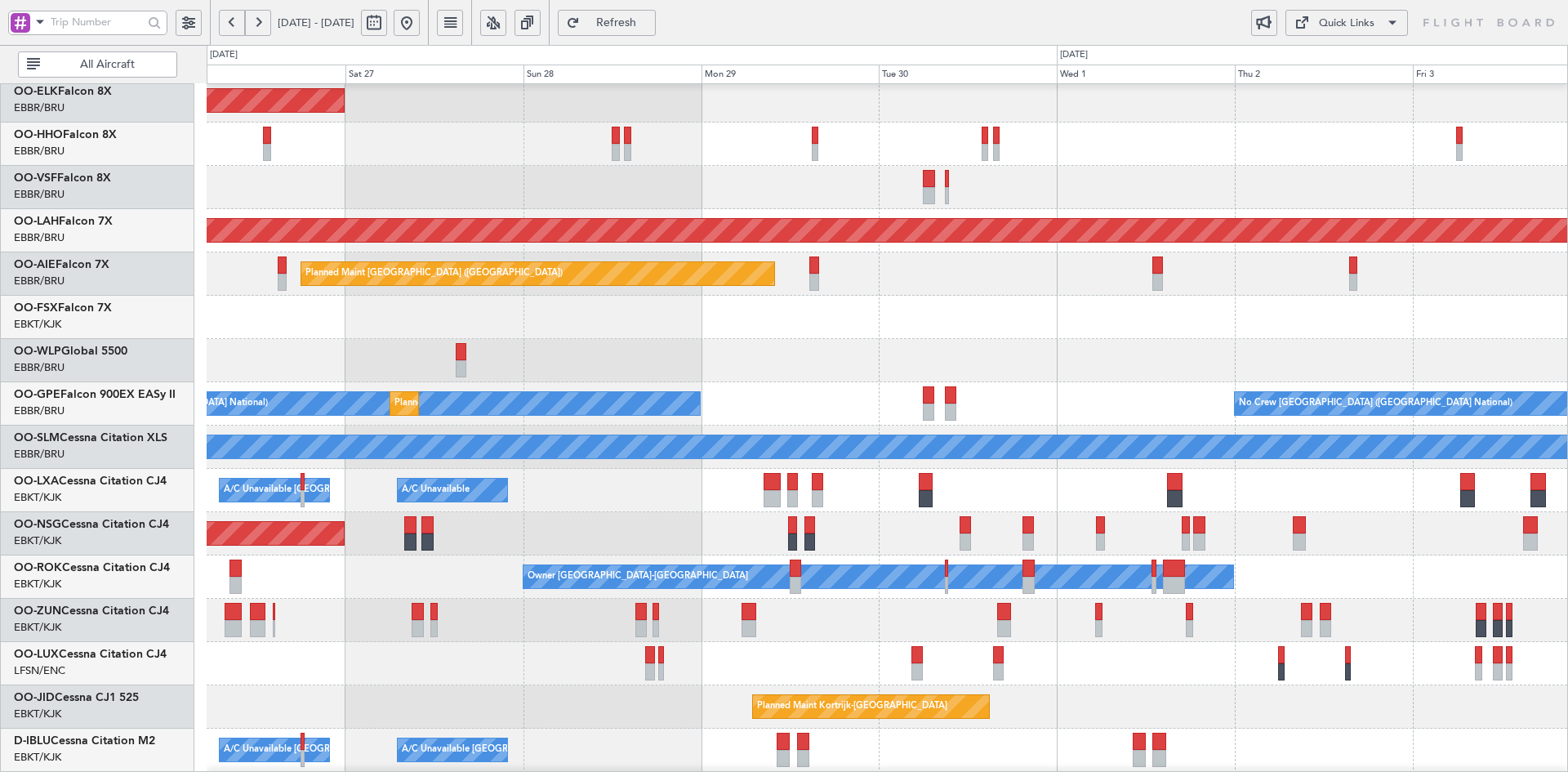
click at [1566, 356] on div at bounding box center [887, 360] width 1361 height 43
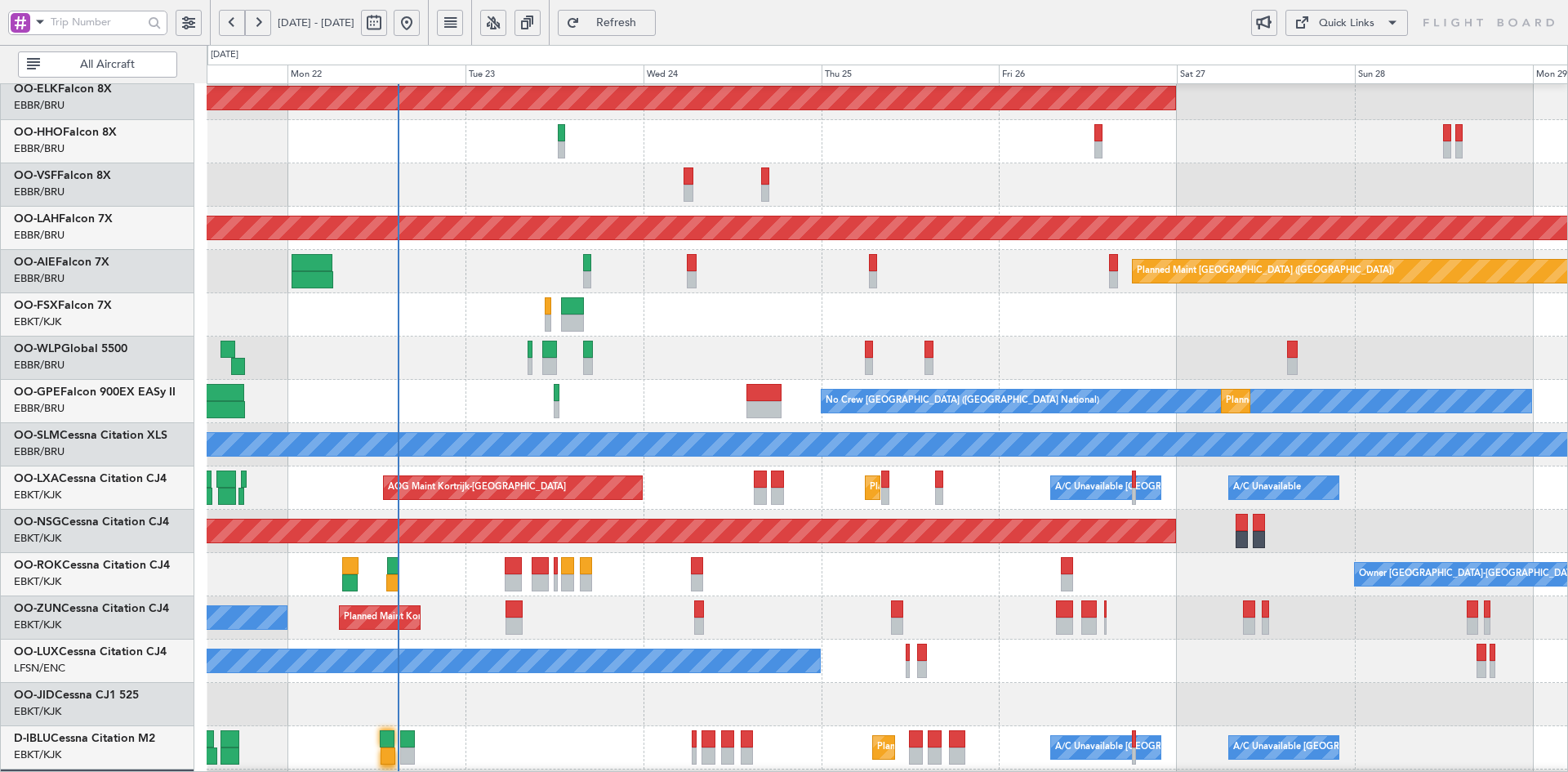
click at [1089, 339] on div at bounding box center [887, 358] width 1361 height 43
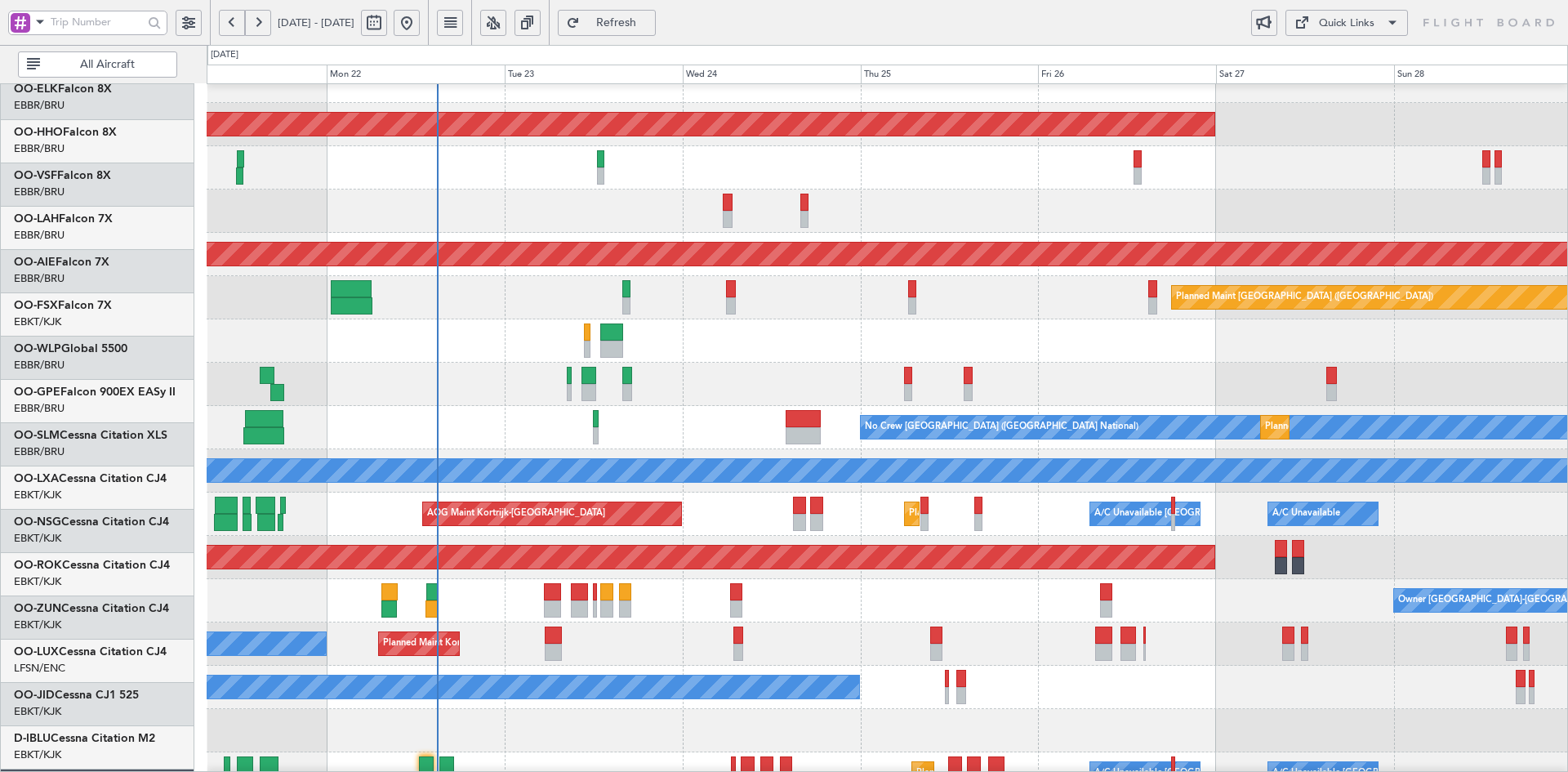
click at [1193, 327] on div at bounding box center [887, 340] width 1361 height 43
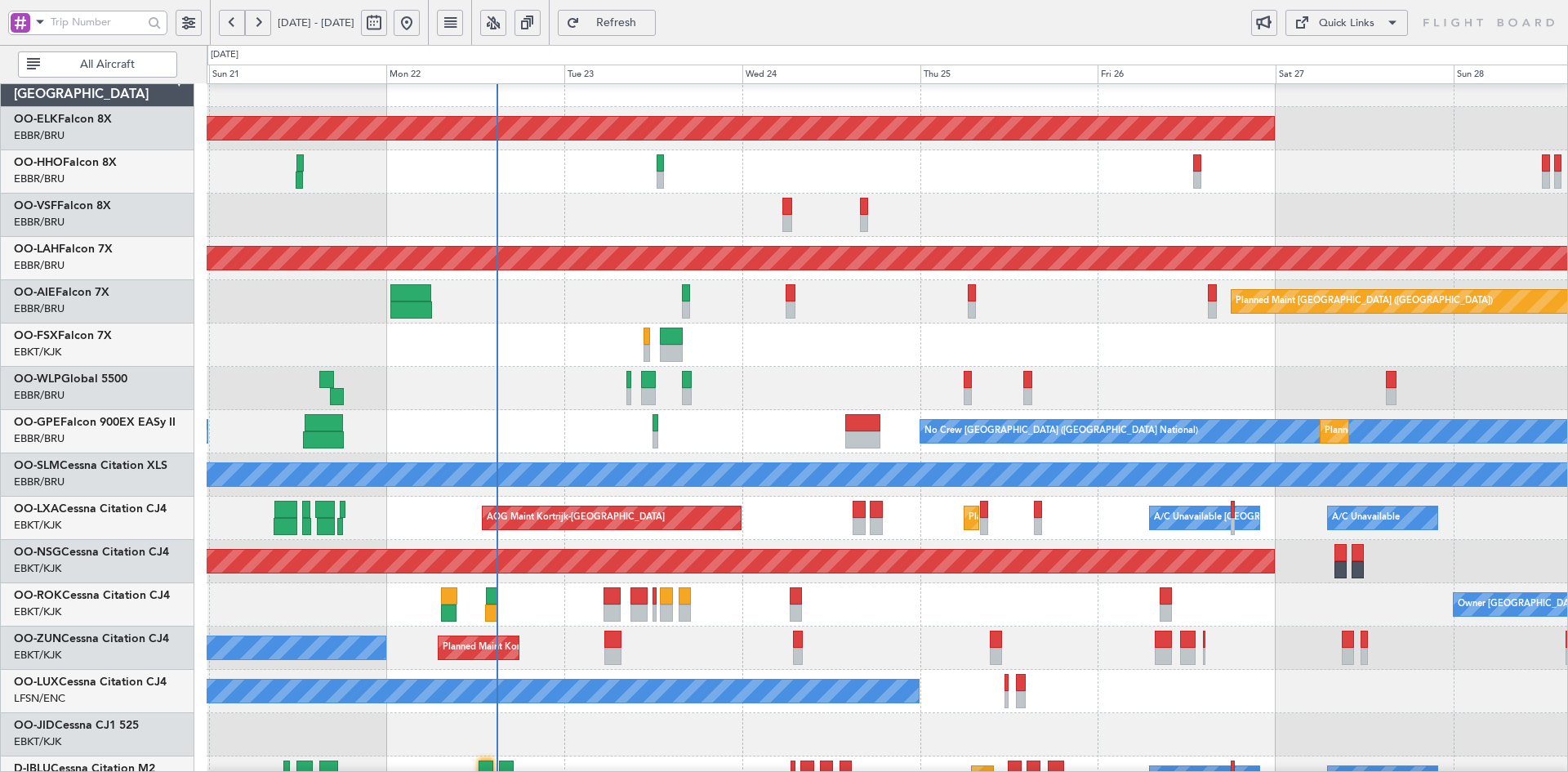
click at [1148, 367] on div at bounding box center [887, 388] width 1361 height 43
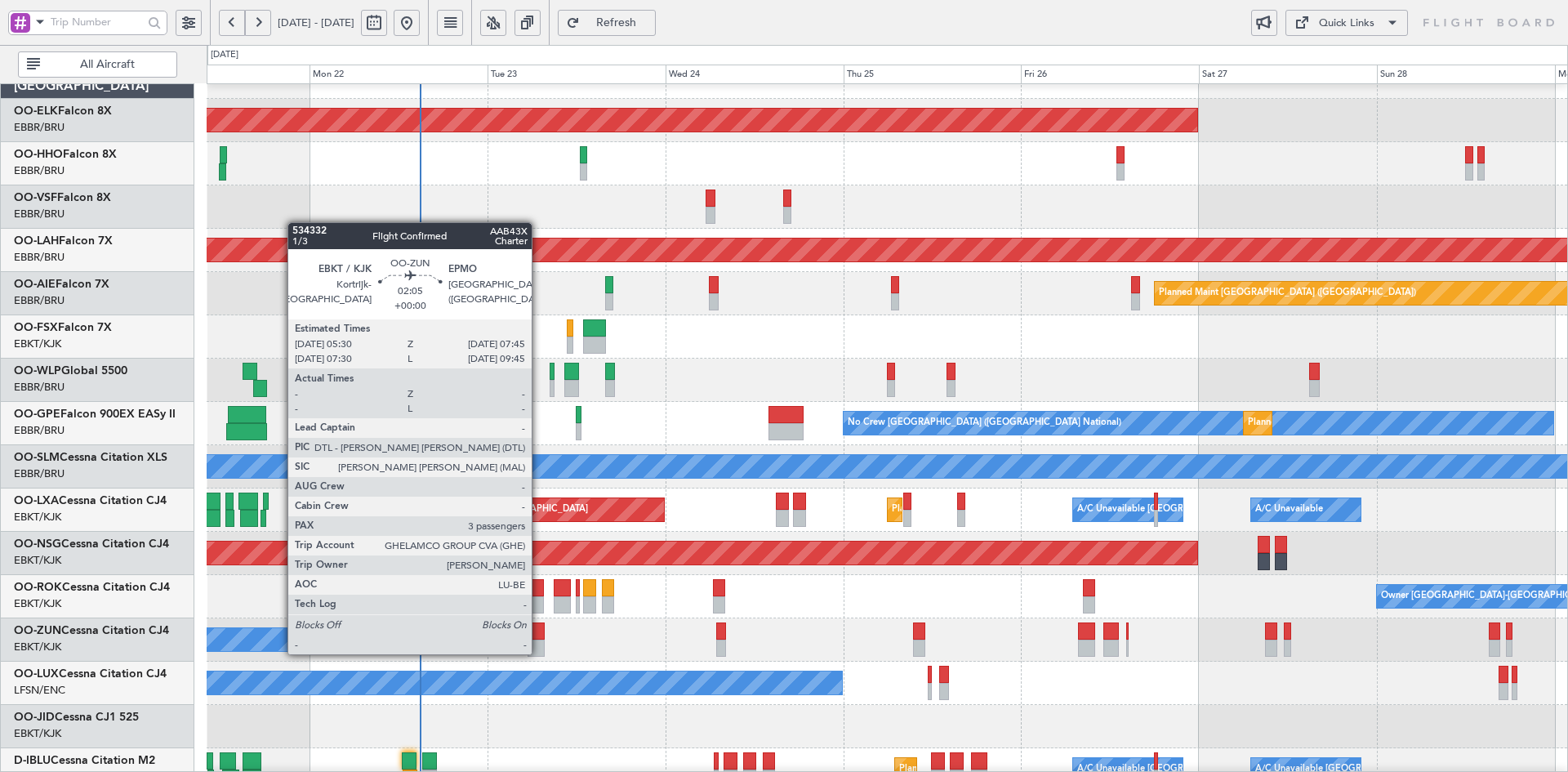
click at [539, 652] on div at bounding box center [536, 648] width 17 height 17
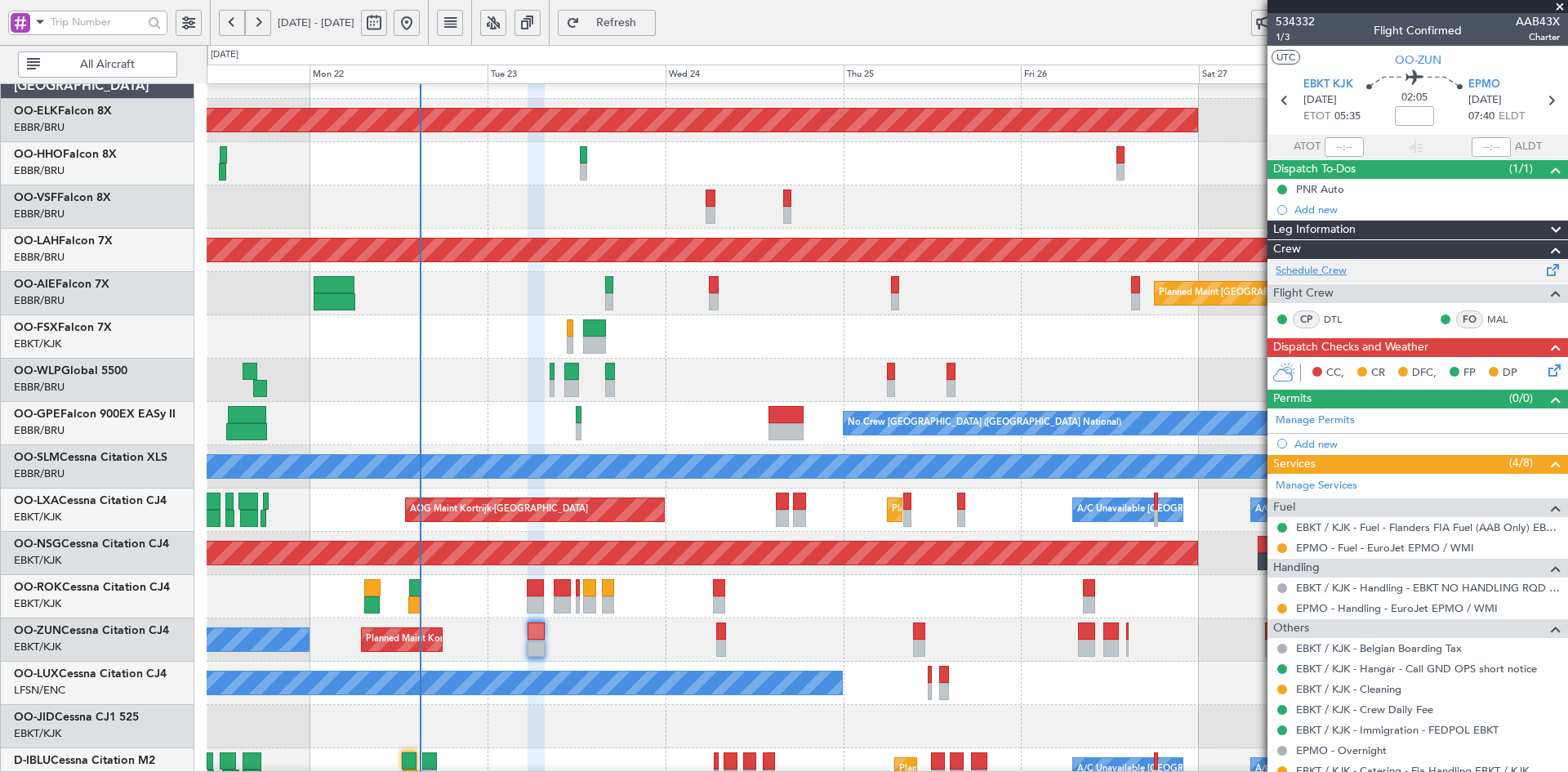
click at [1312, 269] on link "Schedule Crew" at bounding box center [1311, 271] width 71 height 17
click at [1562, 6] on span at bounding box center [1561, 7] width 17 height 15
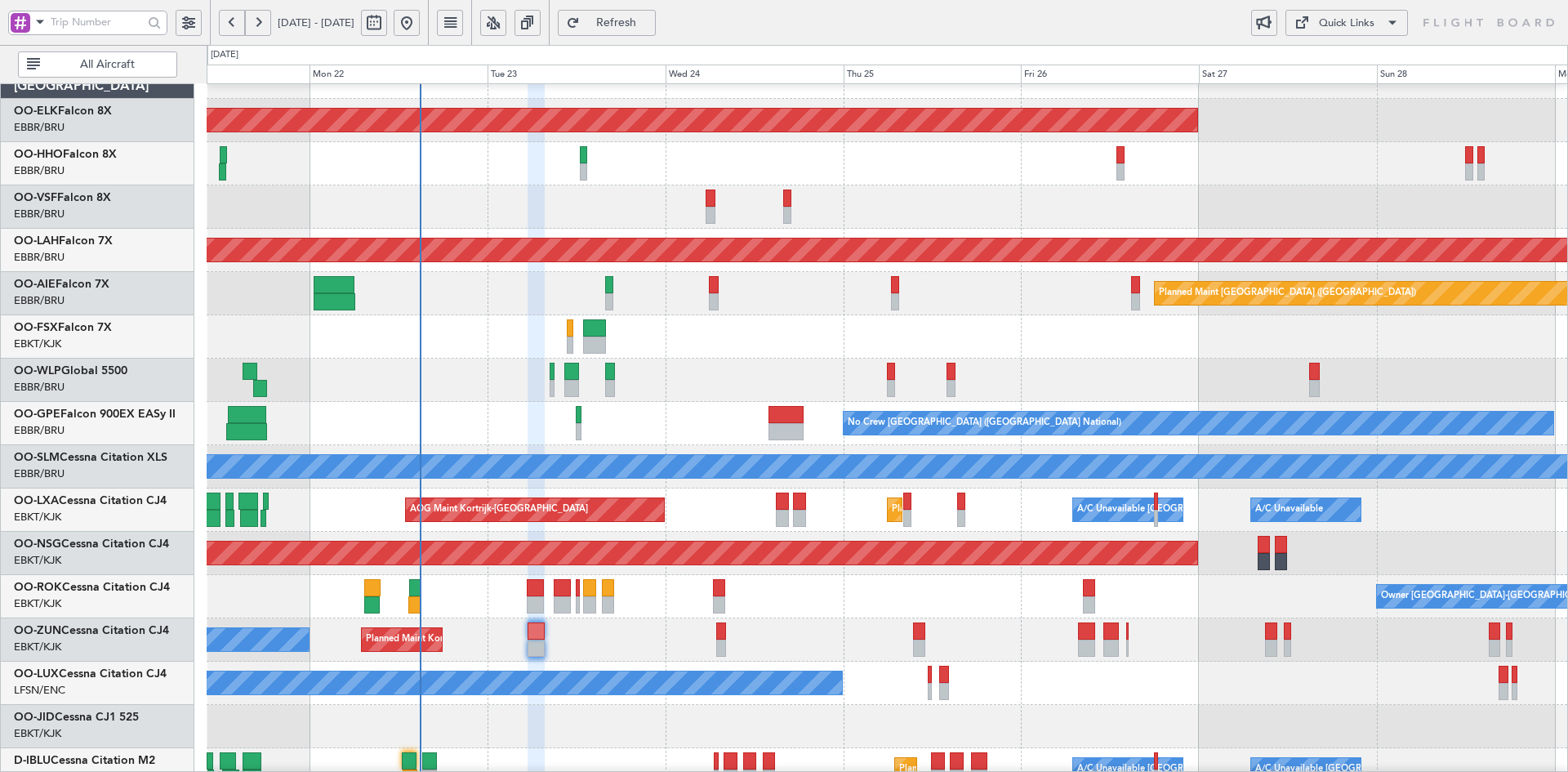
type input "0"
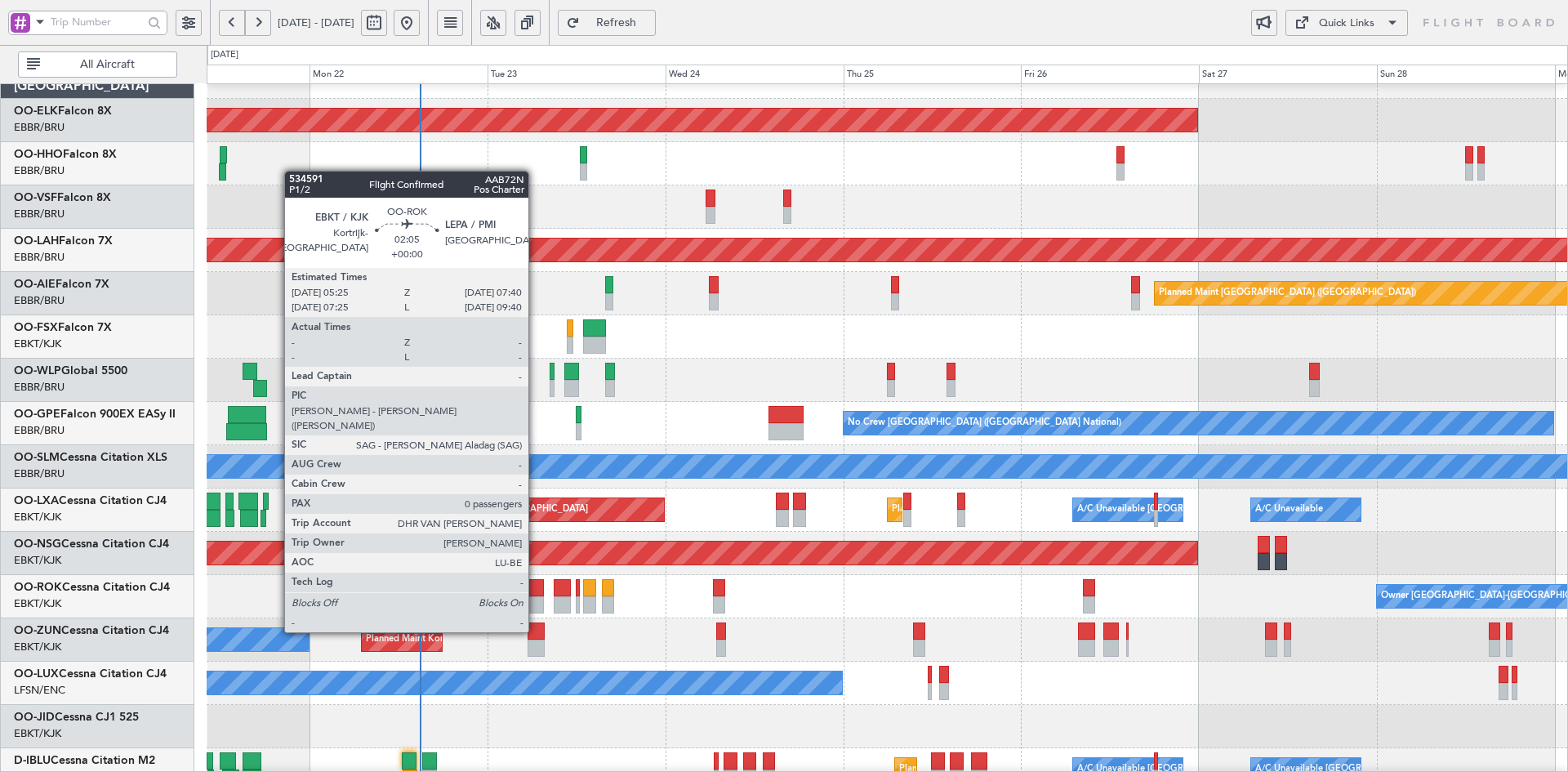
click at [536, 601] on div at bounding box center [536, 605] width 17 height 17
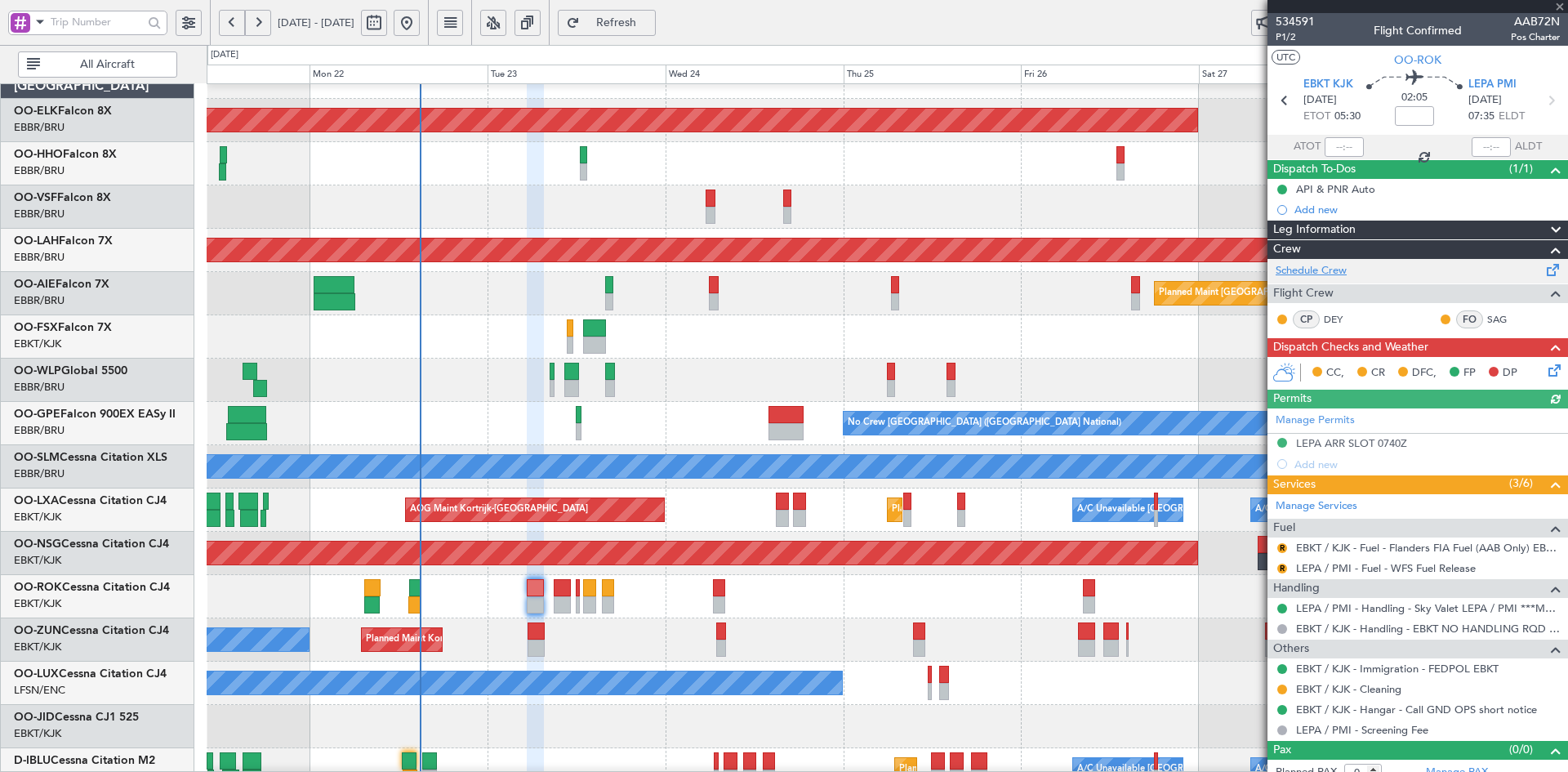
click at [1310, 263] on link "Schedule Crew" at bounding box center [1311, 271] width 71 height 17
click at [972, 378] on div at bounding box center [887, 380] width 1361 height 43
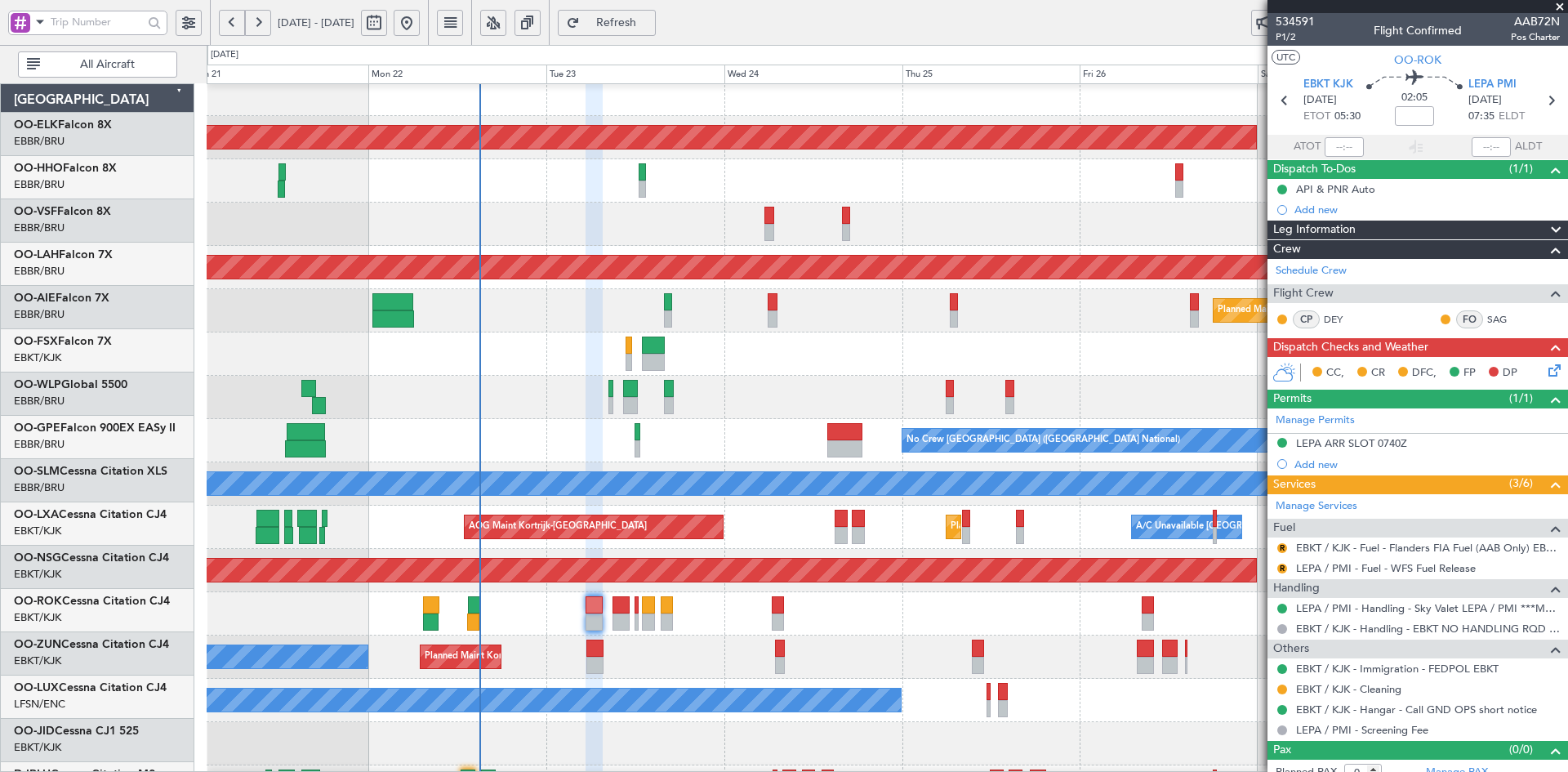
click at [766, 433] on div "Planned Maint Brussels (Brussels National) No Crew Brussels (Brussels National)…" at bounding box center [887, 440] width 1361 height 43
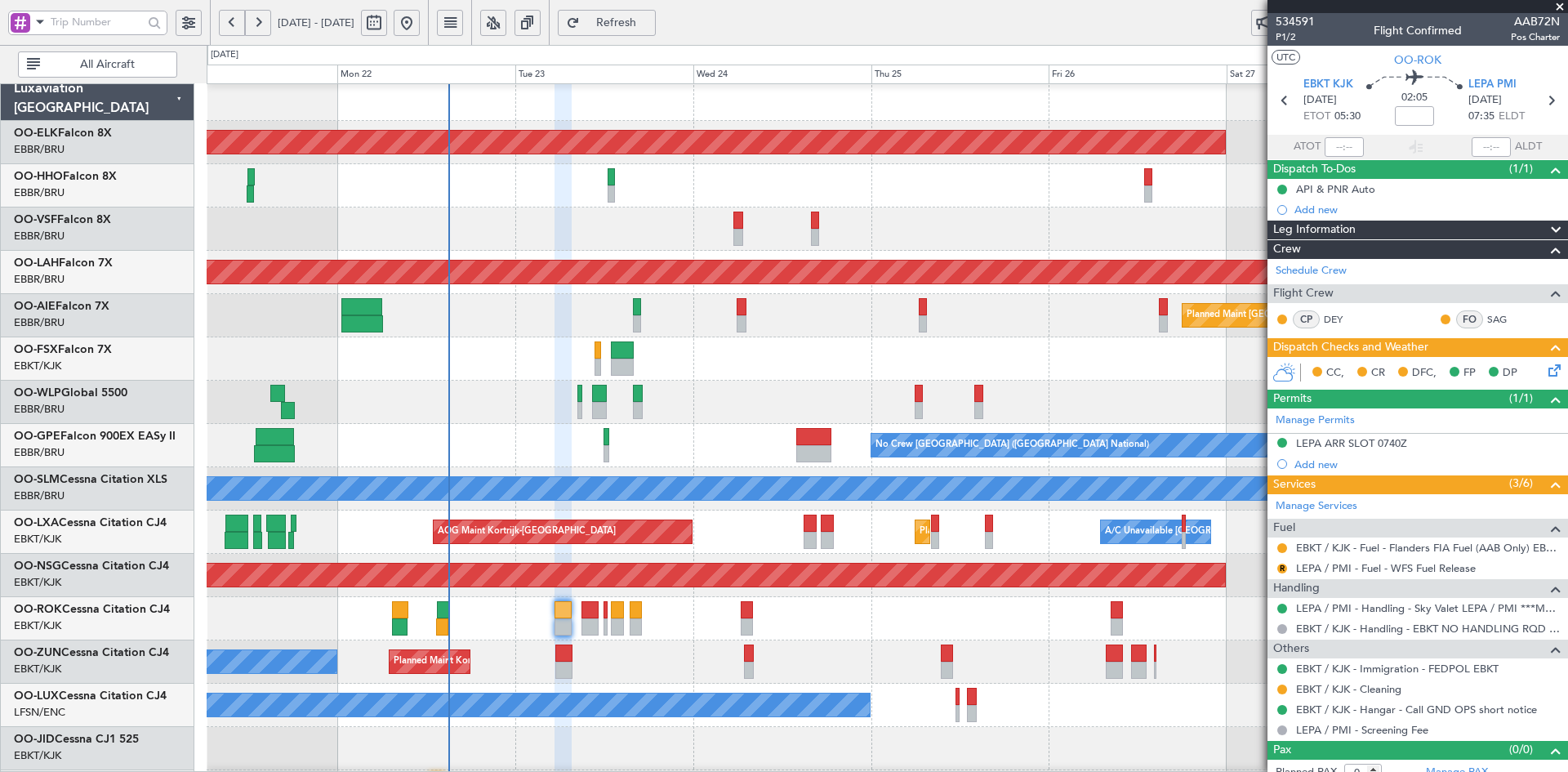
click at [1563, 4] on span at bounding box center [1561, 7] width 17 height 15
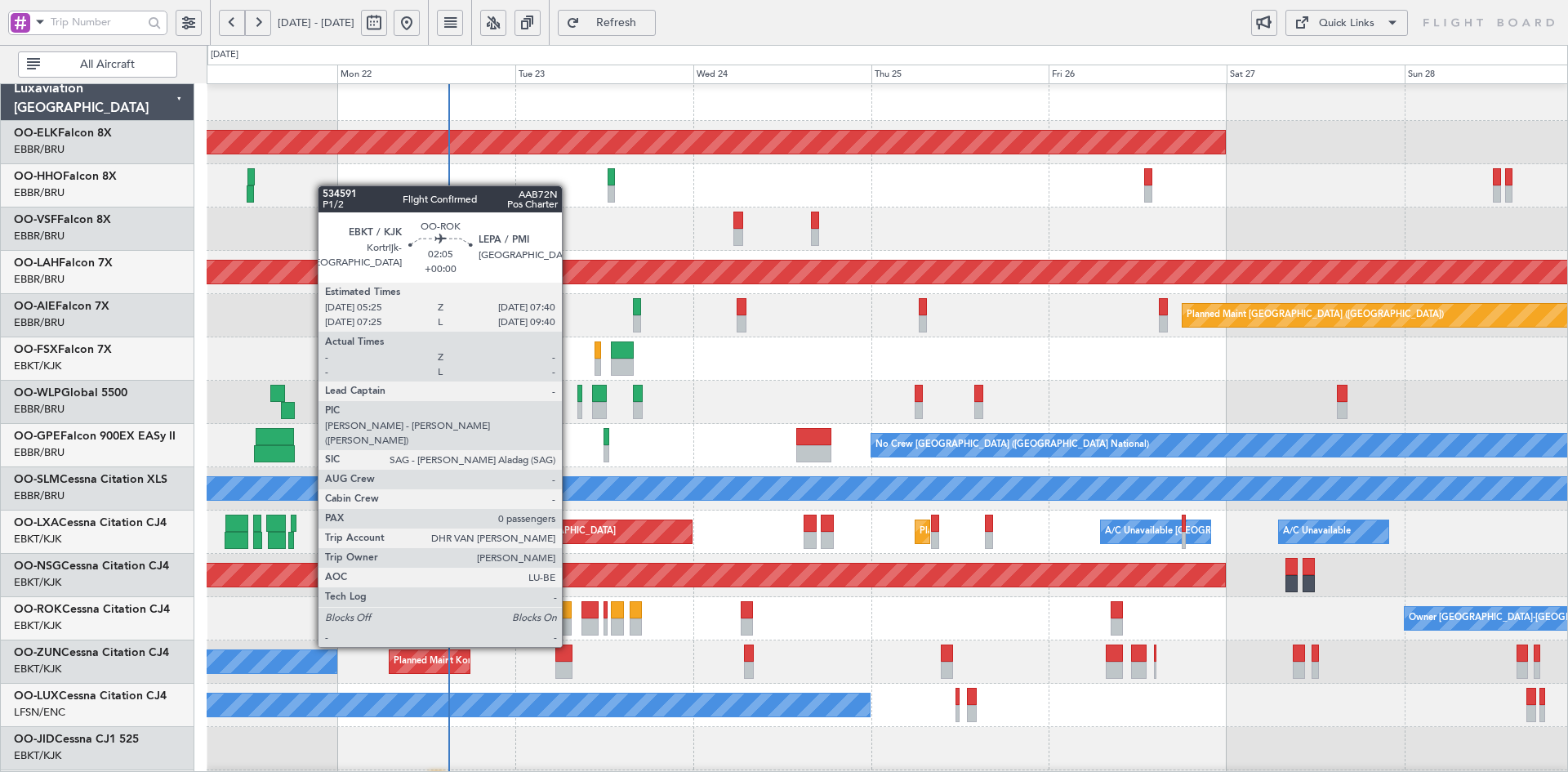
click at [570, 616] on div at bounding box center [563, 609] width 17 height 17
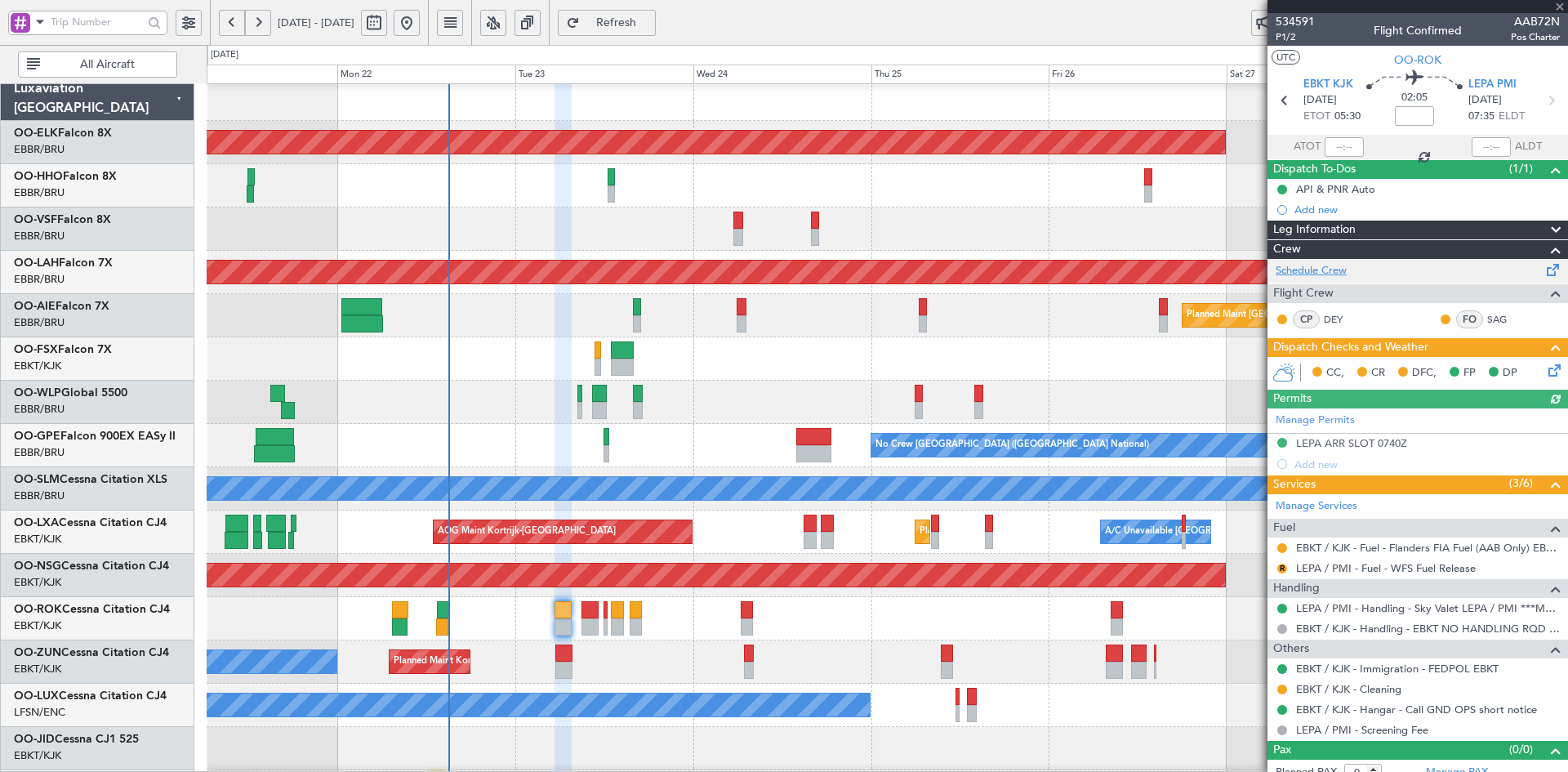
click at [1344, 270] on link "Schedule Crew" at bounding box center [1311, 271] width 71 height 17
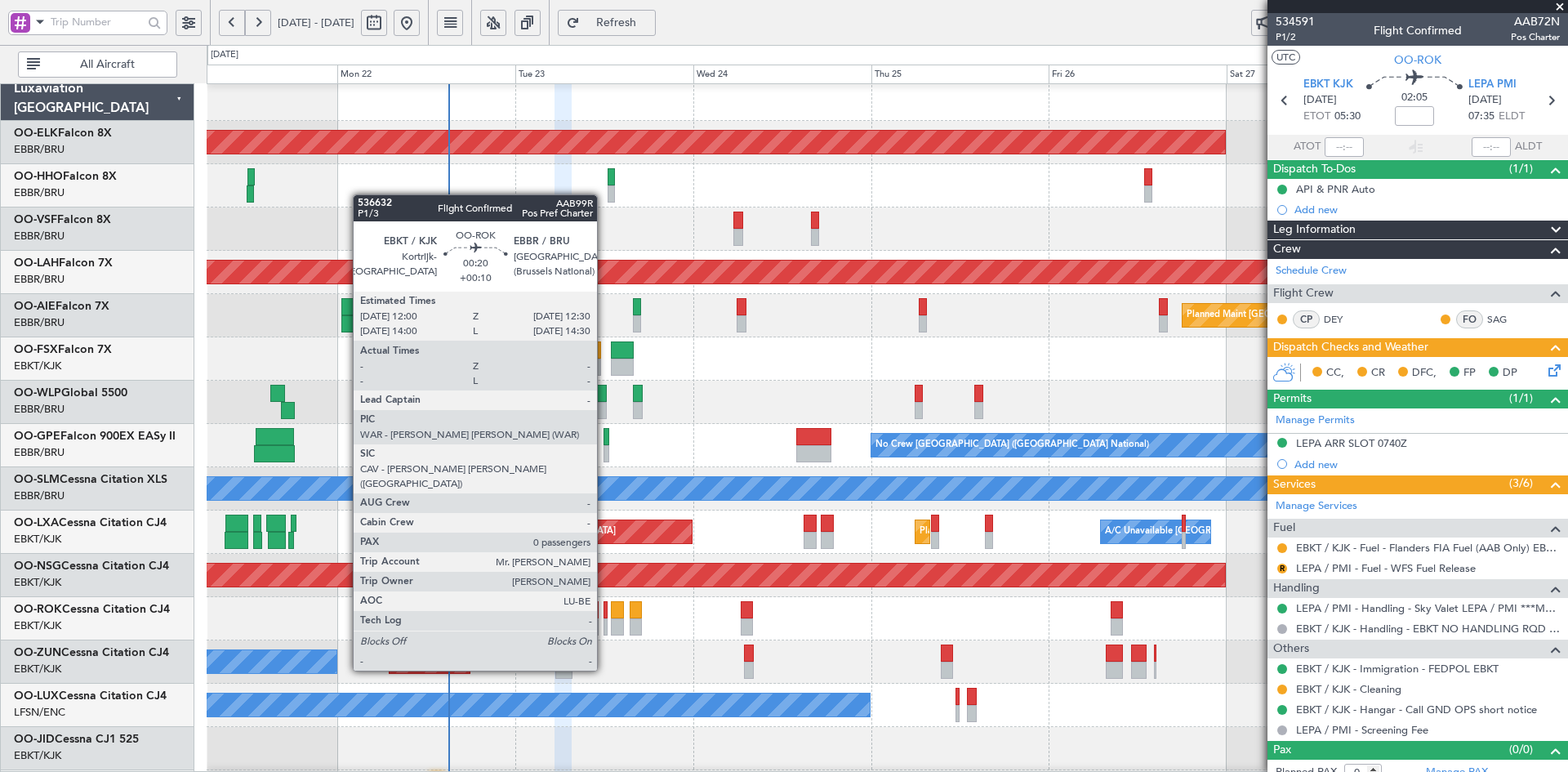
click at [605, 627] on div at bounding box center [605, 627] width 4 height 17
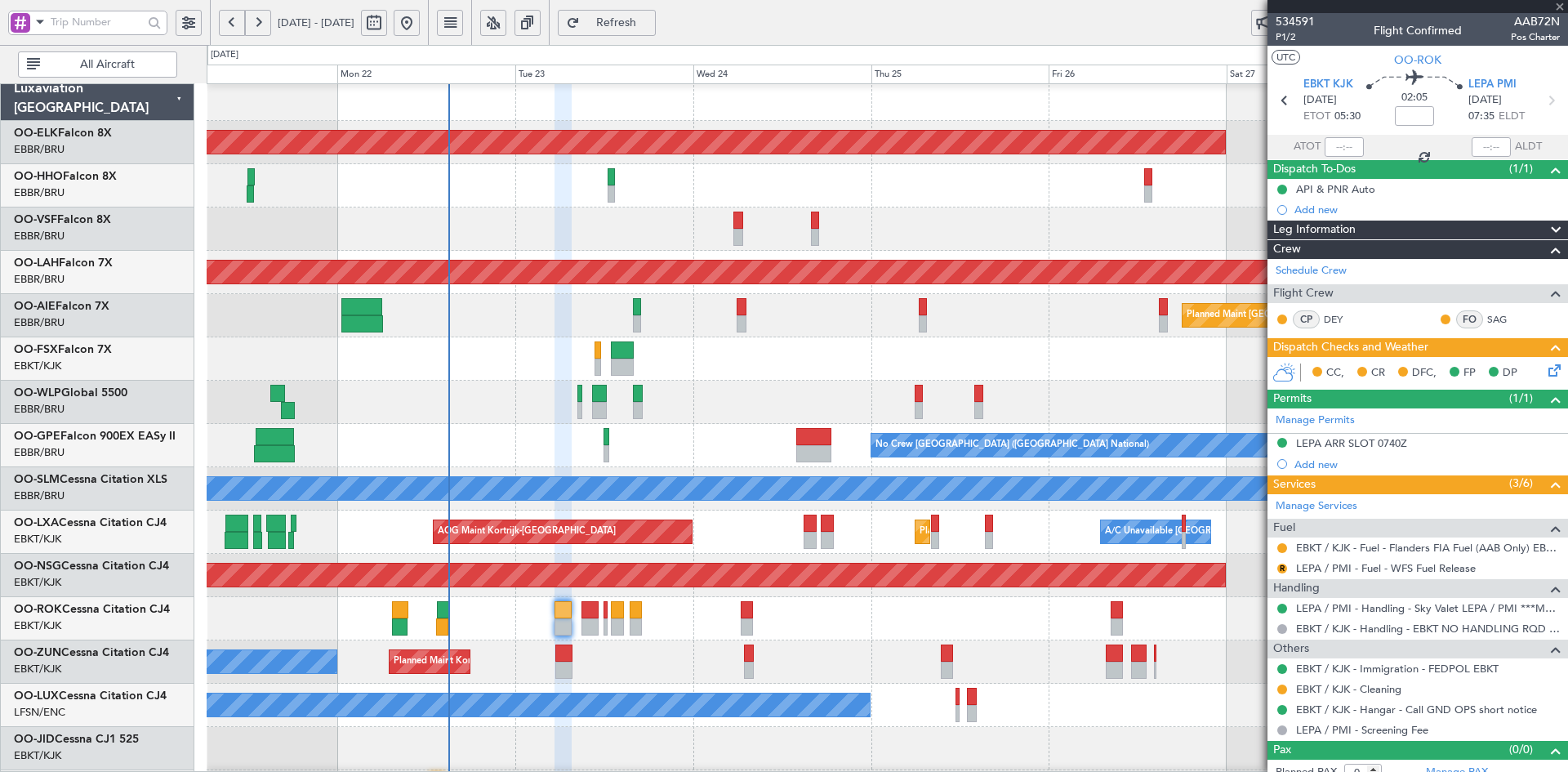
type input "+00:10"
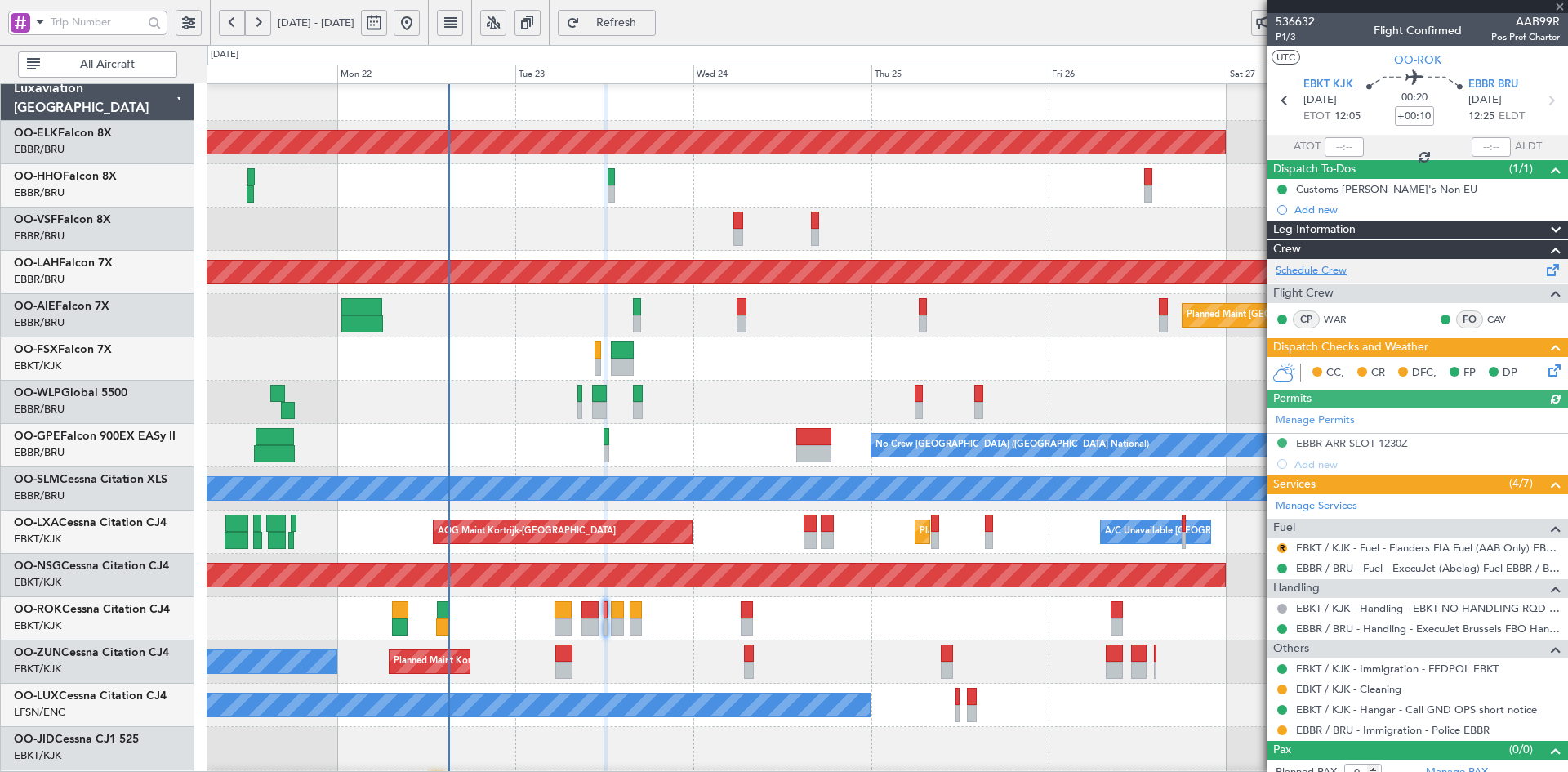
click at [1337, 267] on link "Schedule Crew" at bounding box center [1311, 271] width 71 height 17
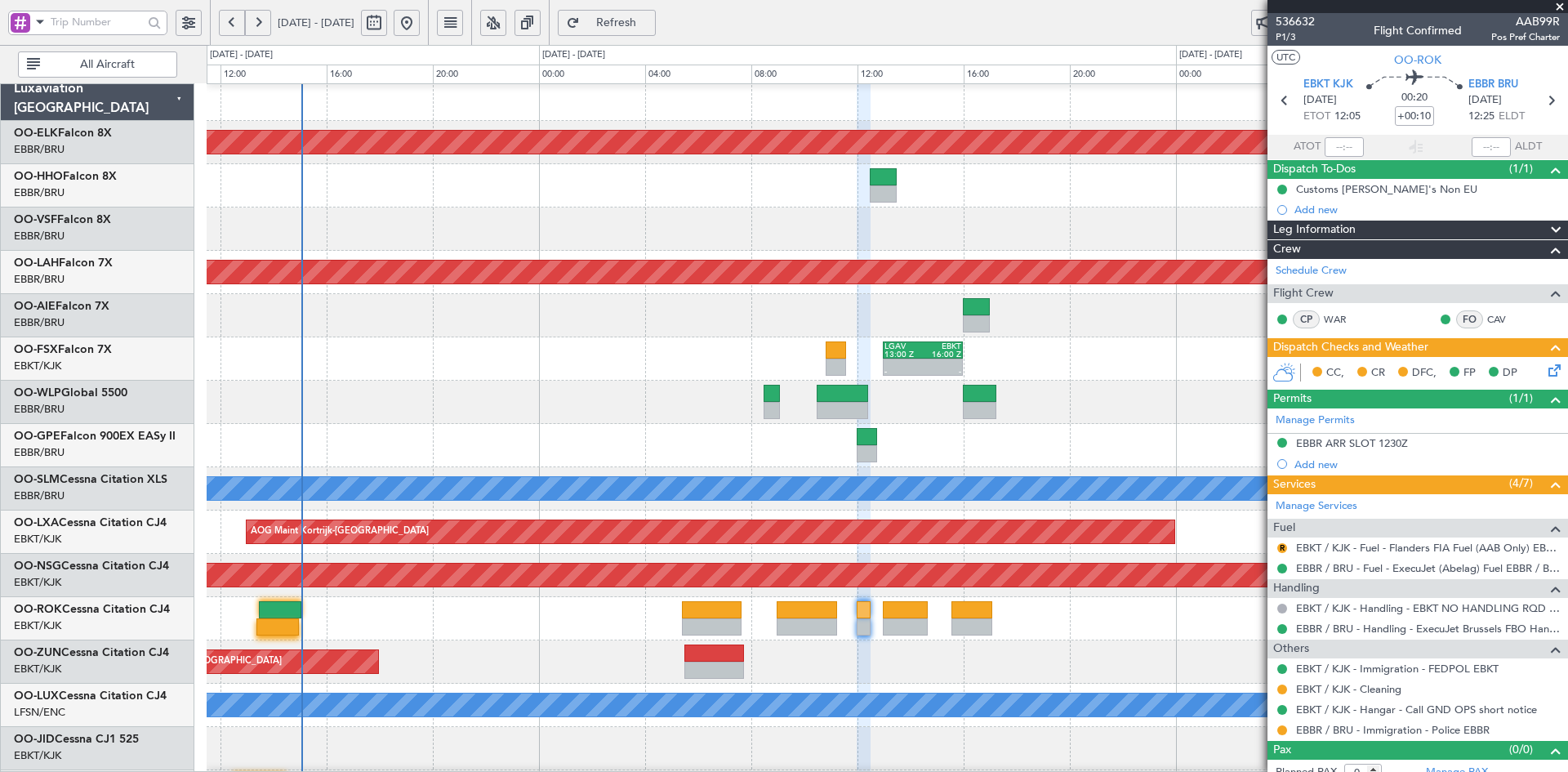
click at [1562, 6] on span at bounding box center [1561, 7] width 17 height 15
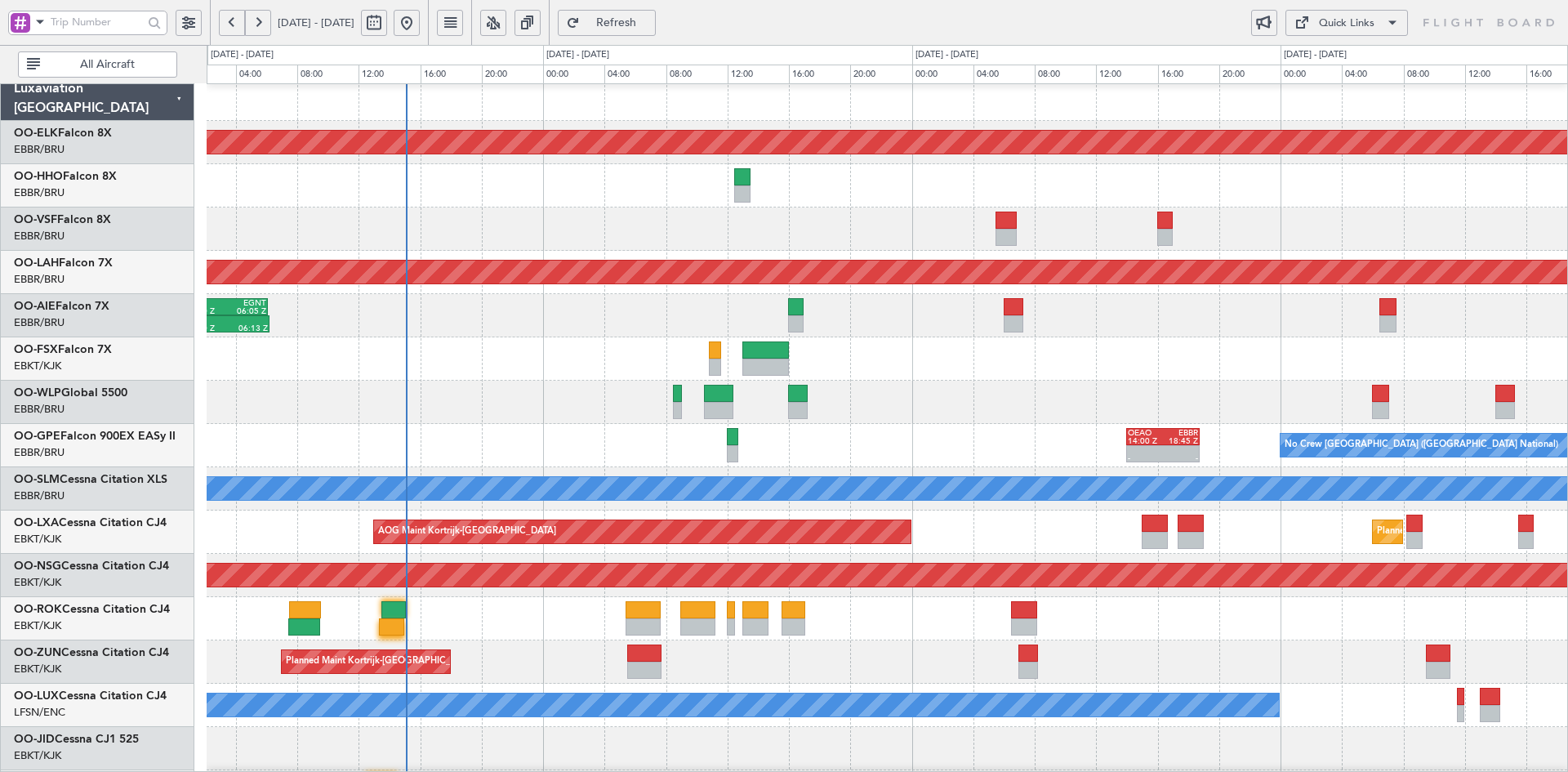
click at [1088, 346] on div at bounding box center [887, 359] width 1361 height 43
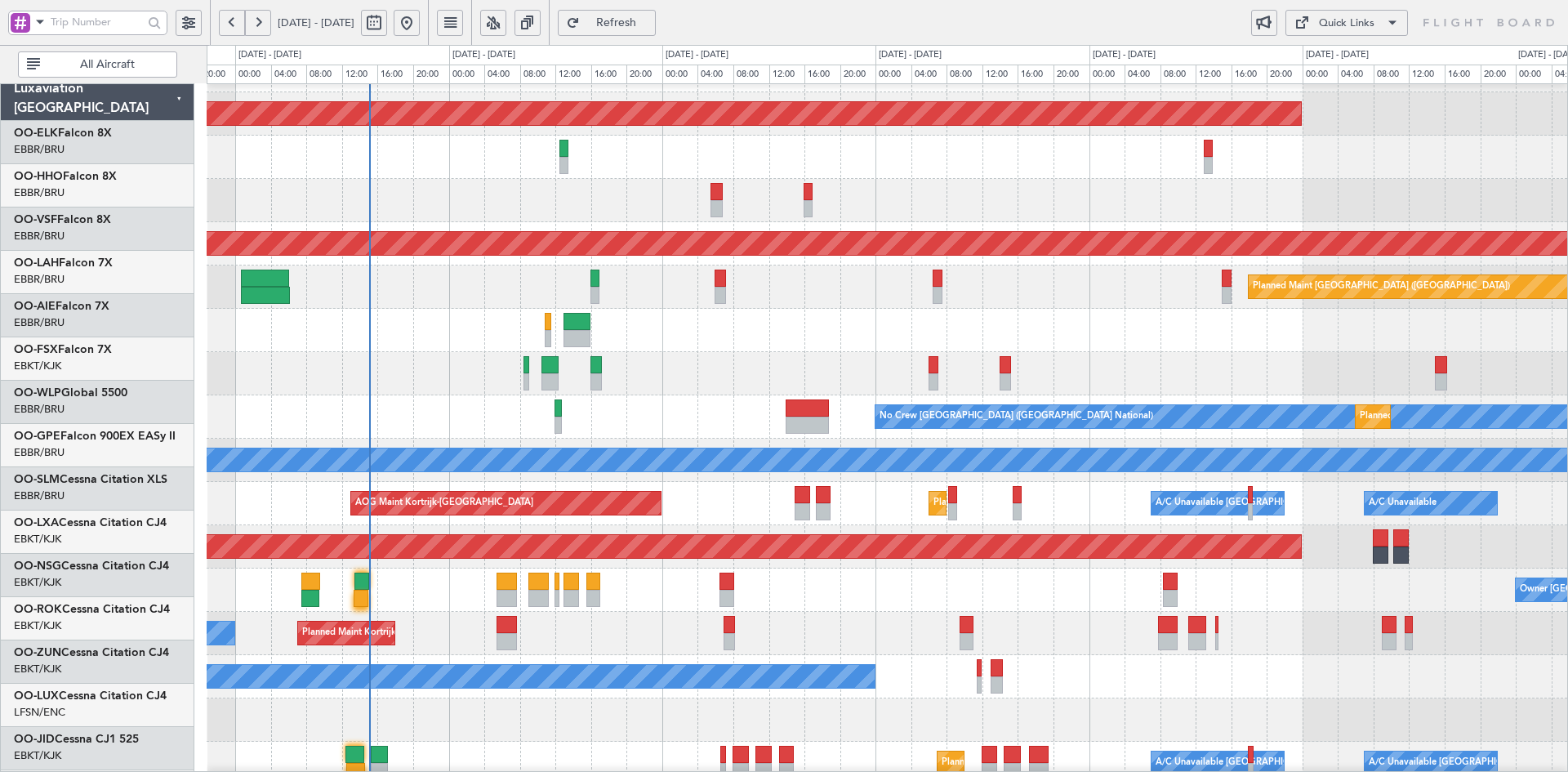
click at [749, 326] on div at bounding box center [887, 330] width 1361 height 43
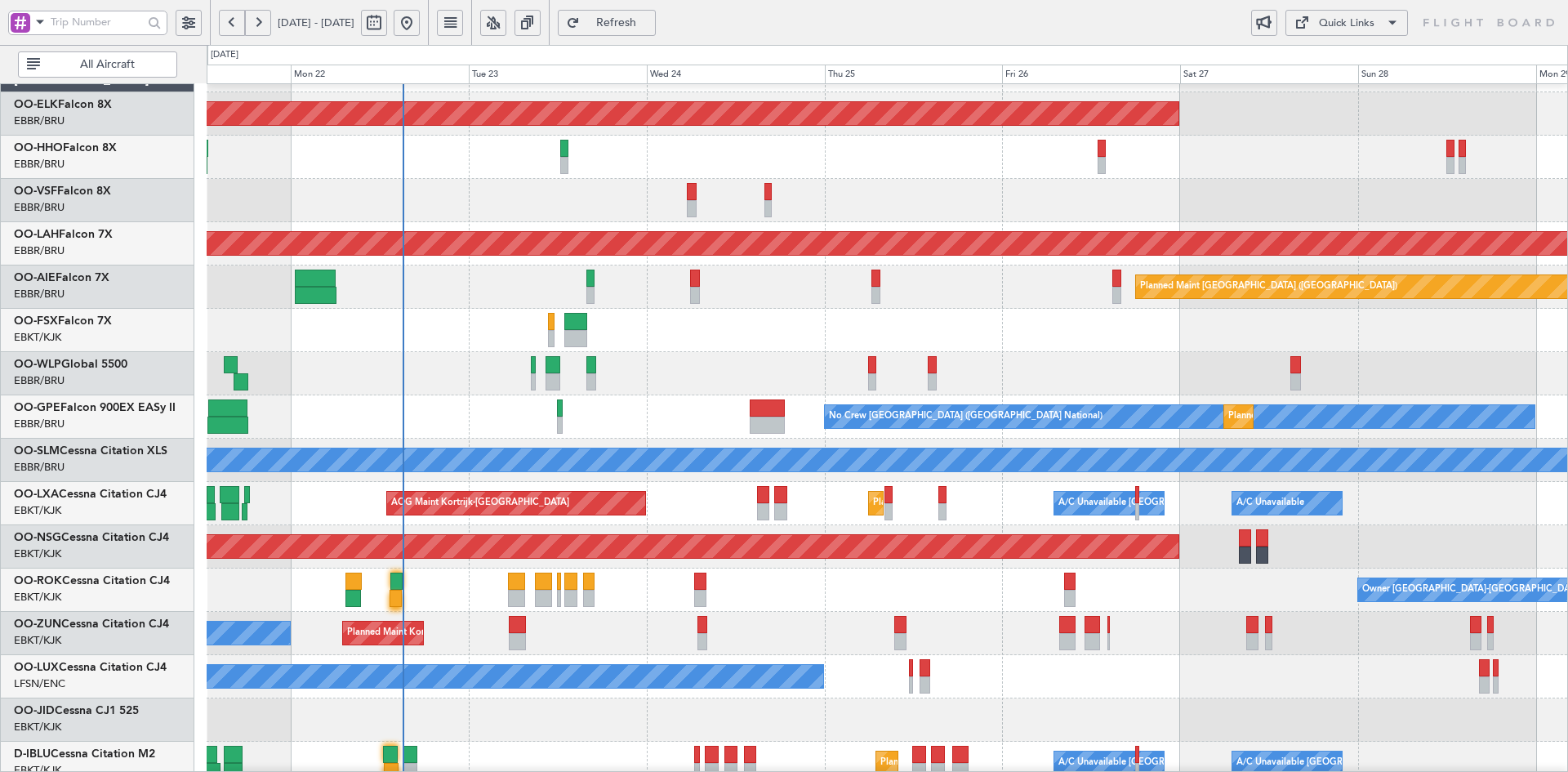
click at [833, 513] on div "Planned Maint Kortrijk-Wevelgem AOG Maint Brussels (Brussels National) Planned …" at bounding box center [887, 481] width 1361 height 866
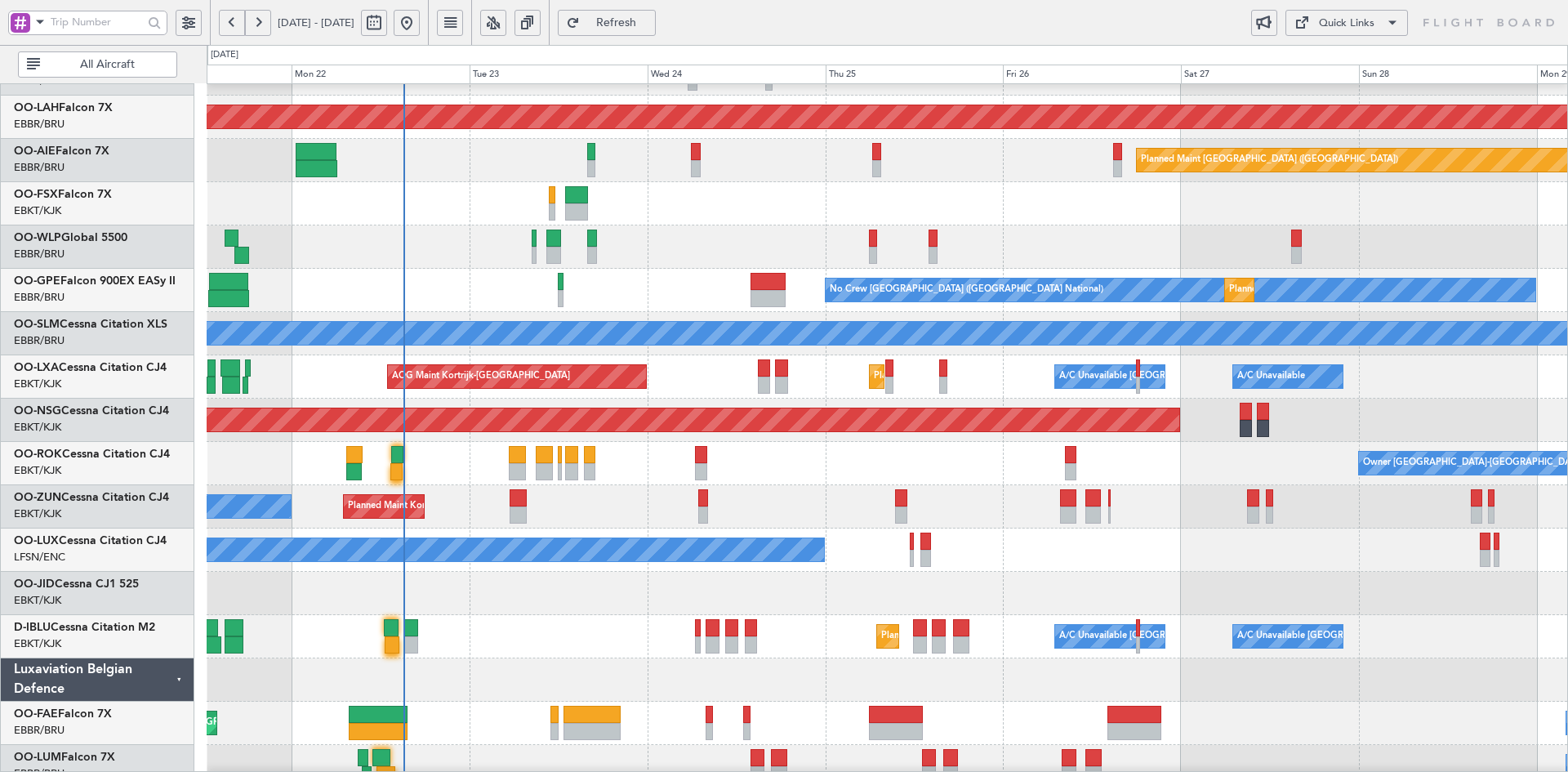
click at [1186, 513] on div "AOG Maint Brussels (Brussels National) Planned Maint Alton-st Louis (St Louis R…" at bounding box center [887, 355] width 1361 height 866
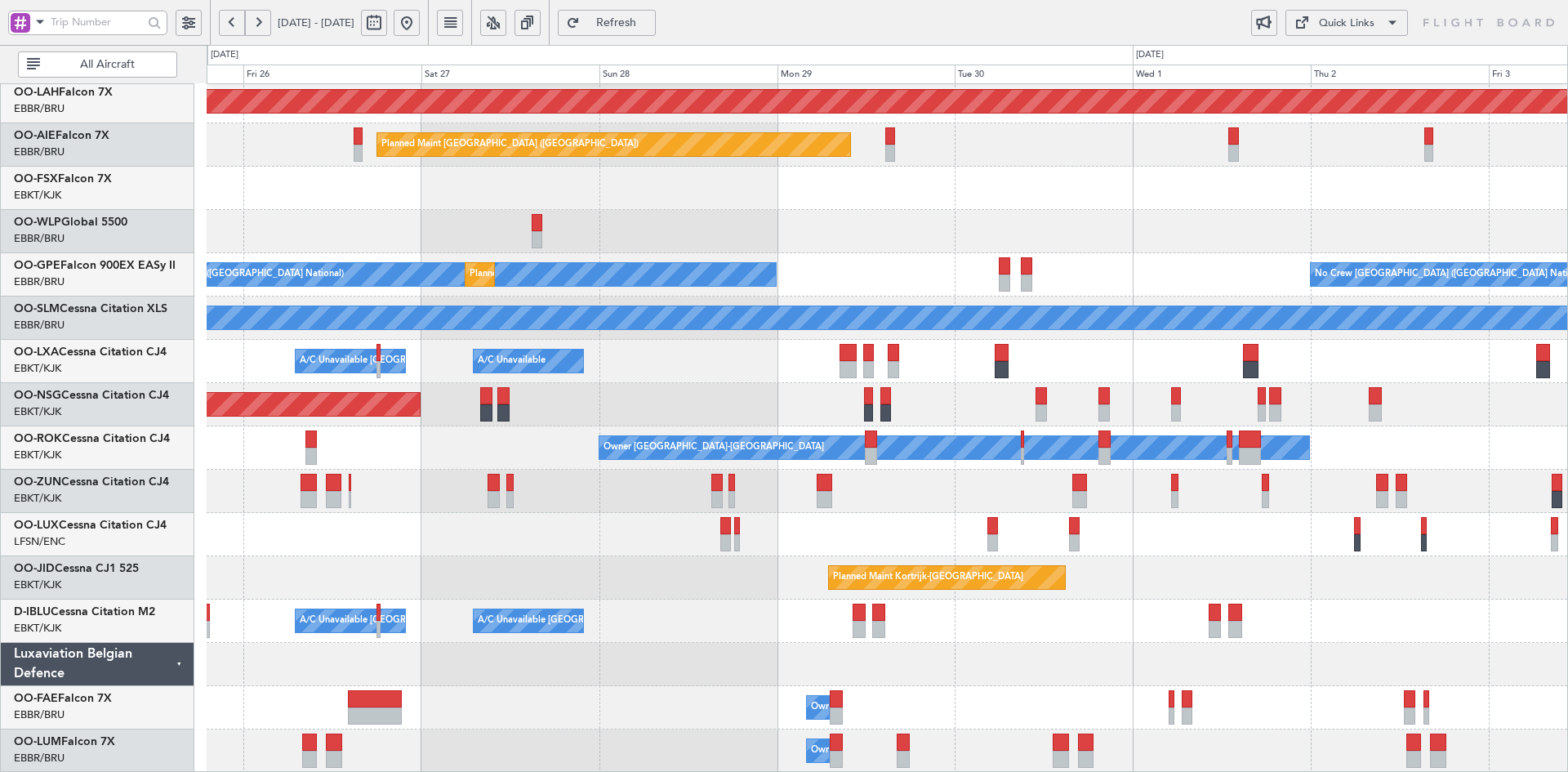
click at [586, 641] on div "Planned Maint Alton-st Louis (St Louis Regl) Planned Maint London (Farnborough)…" at bounding box center [887, 340] width 1361 height 866
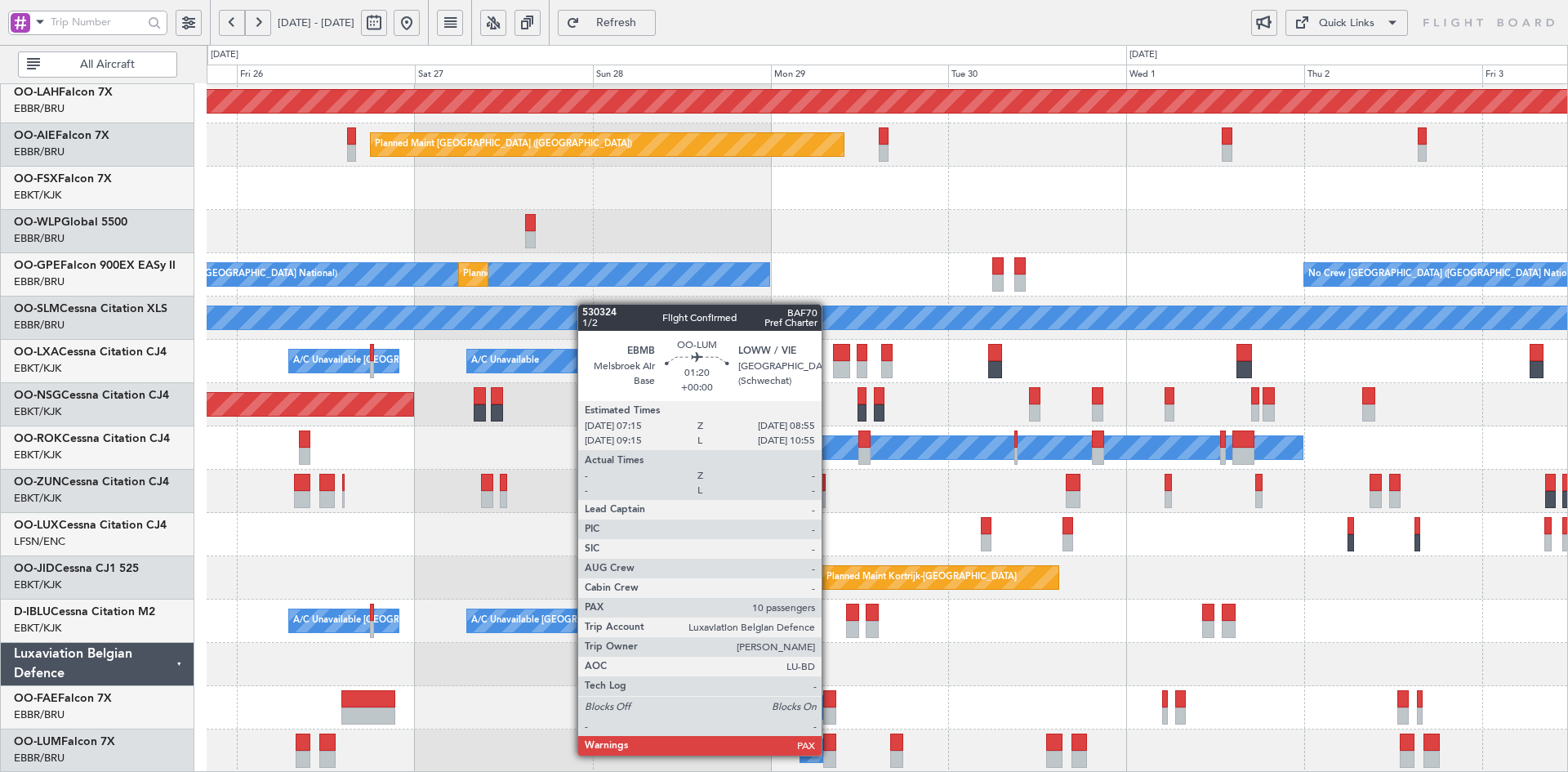
click at [829, 754] on div at bounding box center [830, 759] width 13 height 17
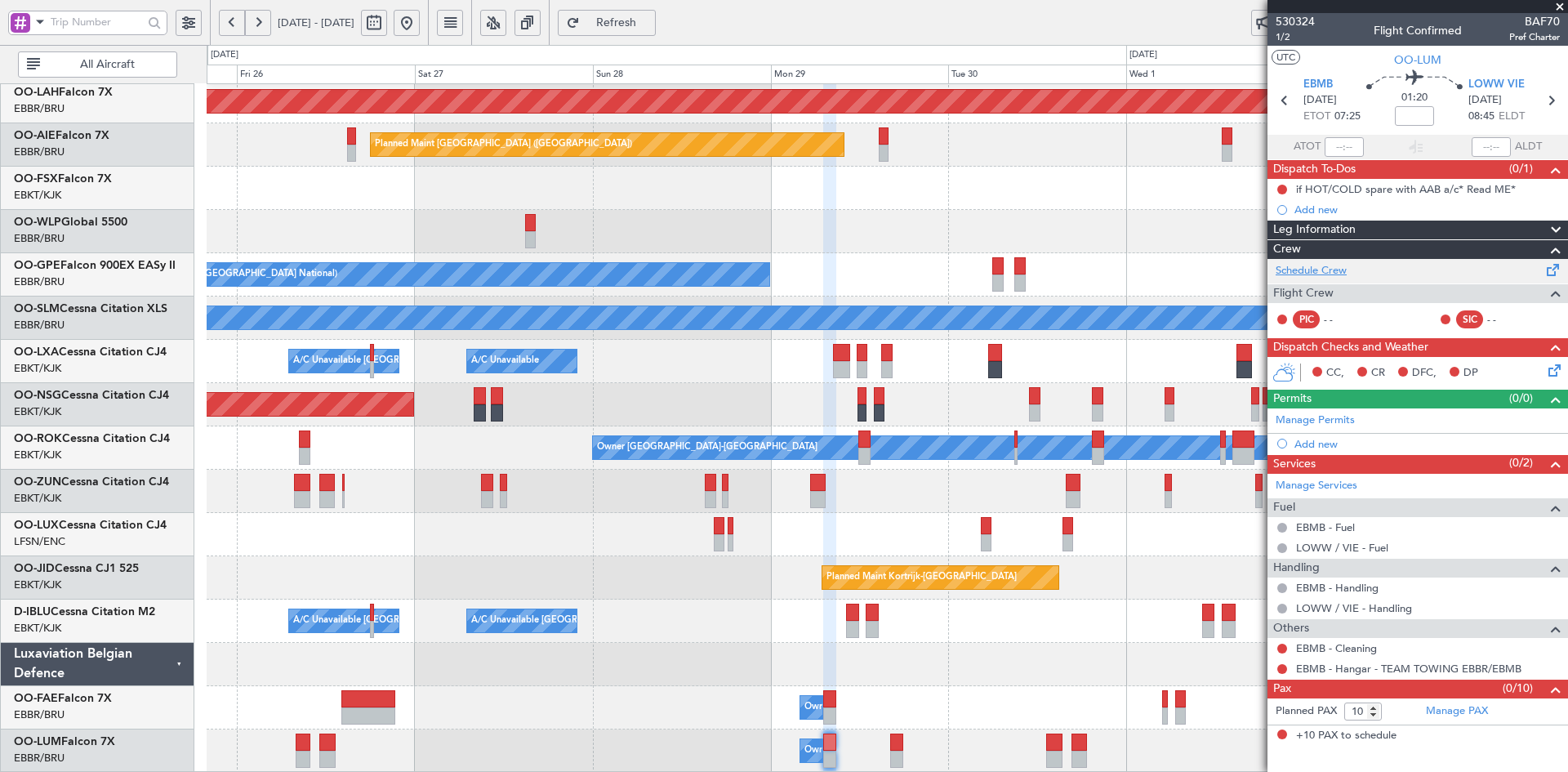
click at [1303, 271] on link "Schedule Crew" at bounding box center [1311, 271] width 71 height 17
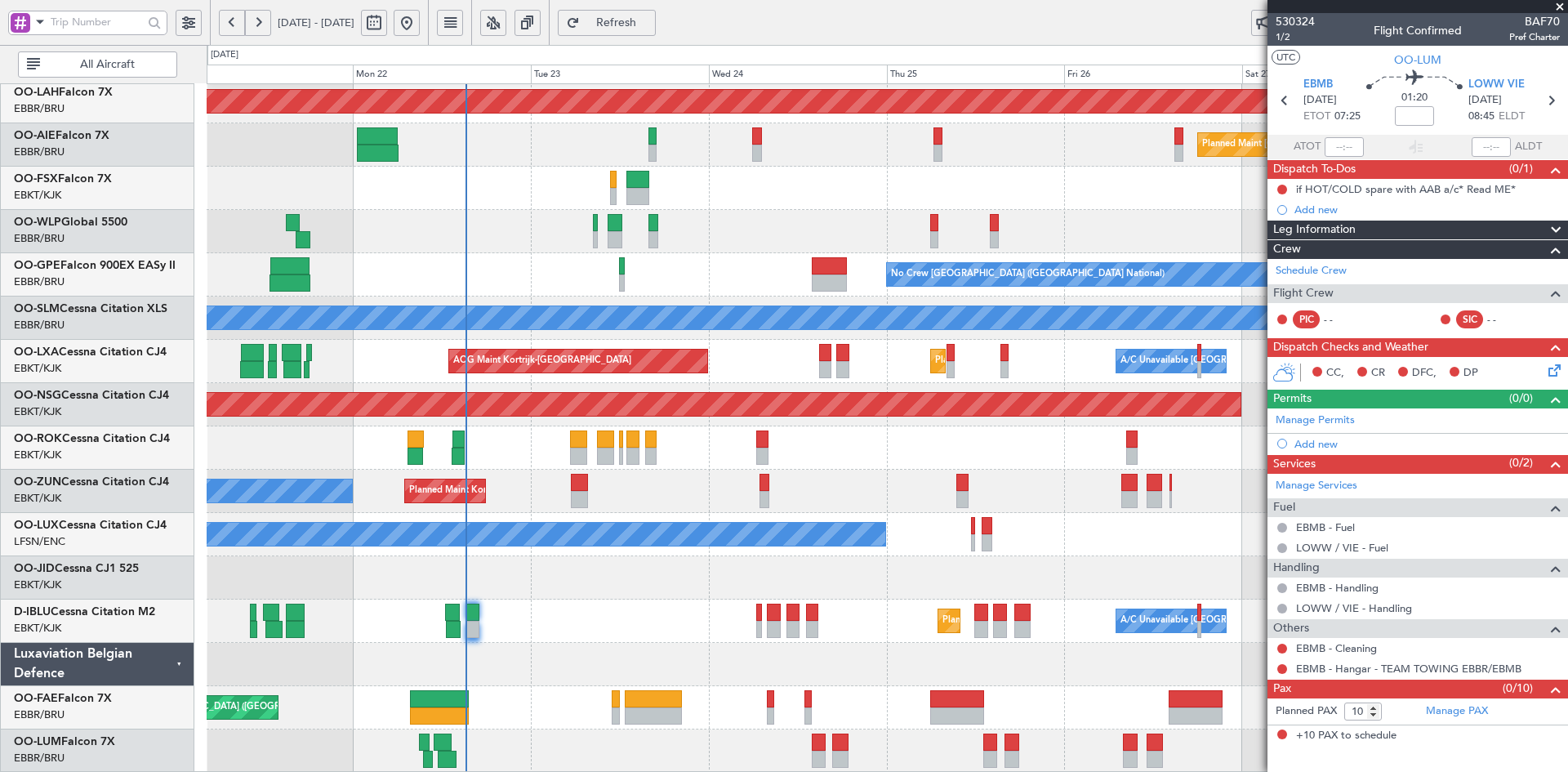
click at [1277, 526] on fb-app "25 Sep 2025 - 03 Oct 2025 Refresh Quick Links All Aircraft AOG Maint Brussels (…" at bounding box center [784, 397] width 1568 height 753
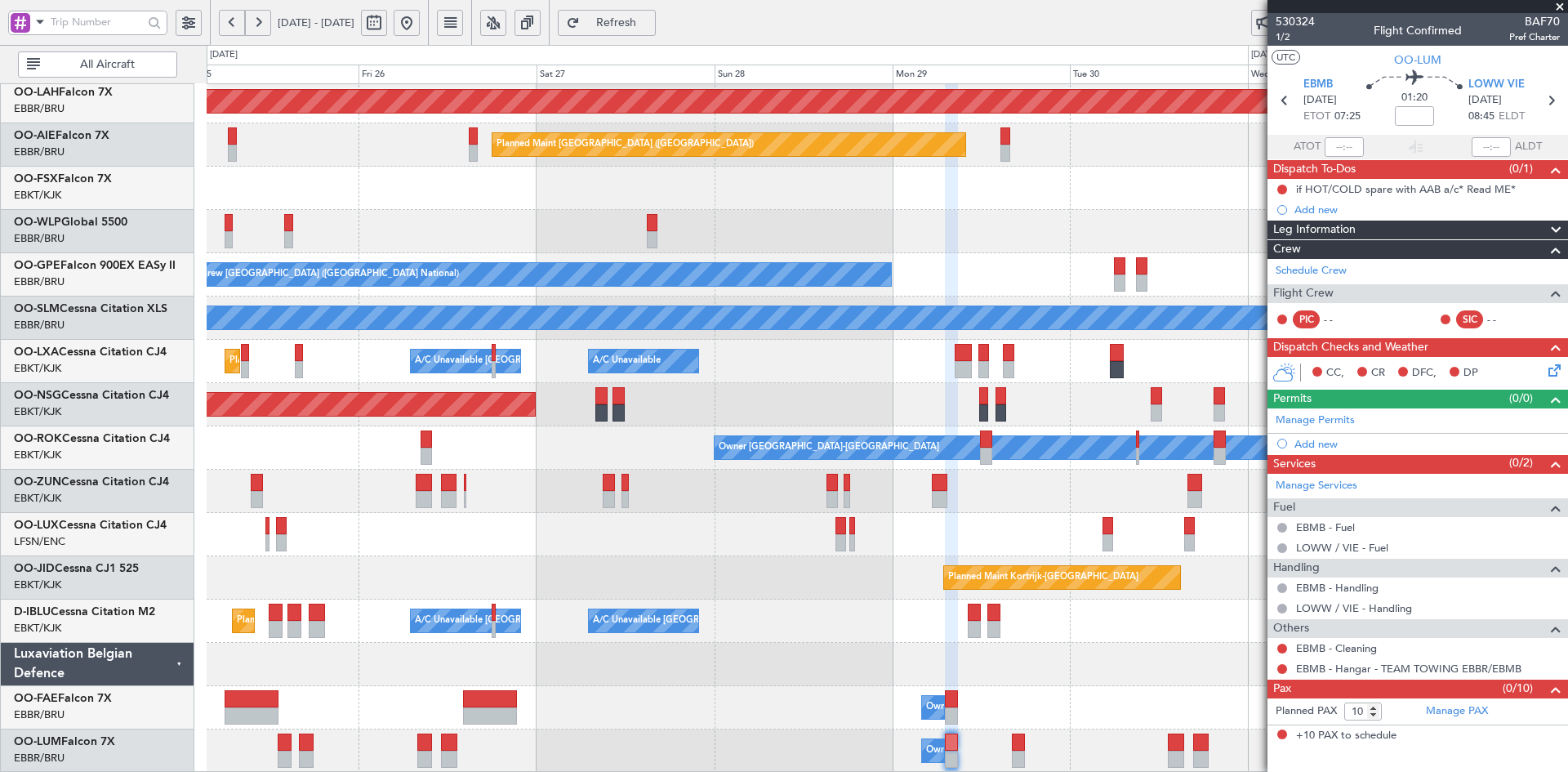
click at [367, 453] on div "Planned Maint Alton-st Louis (St Louis Regl) Planned Maint London (Farnborough)…" at bounding box center [887, 340] width 1361 height 866
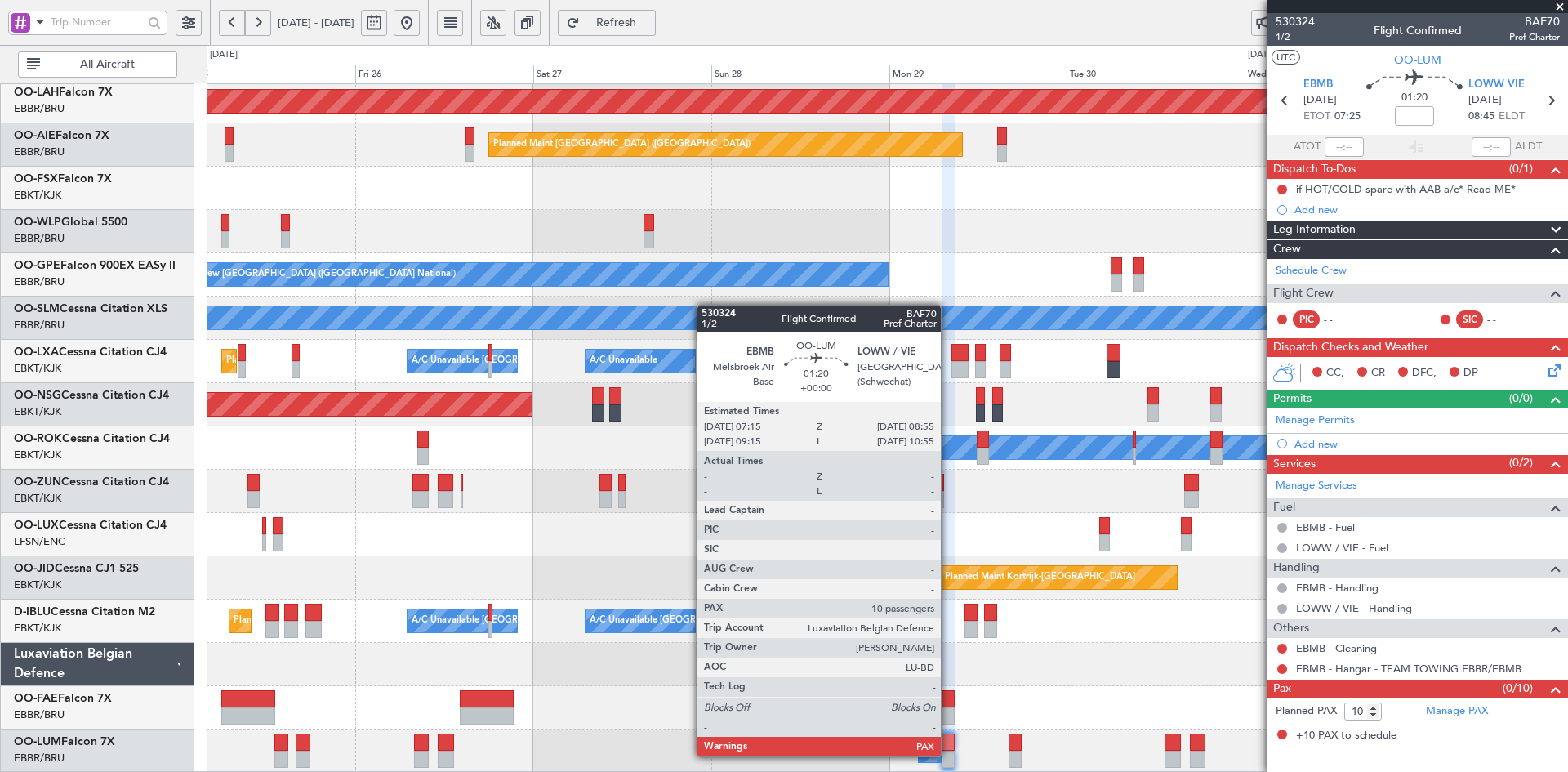
click at [949, 755] on div at bounding box center [948, 759] width 13 height 17
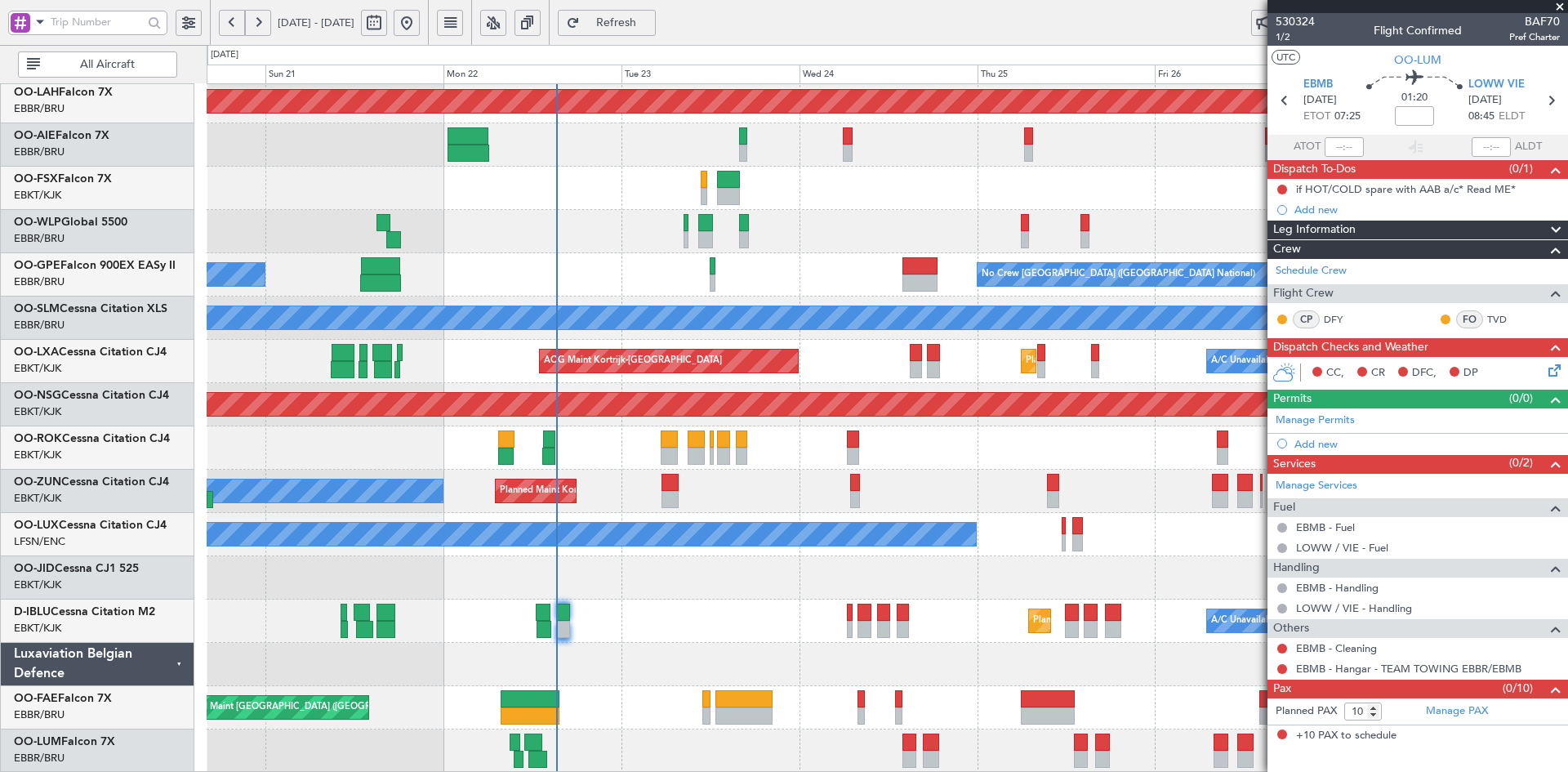
click at [1239, 540] on div "AOG Maint Brussels (Brussels National) Planned Maint Alton-st Louis (St Louis R…" at bounding box center [887, 340] width 1361 height 866
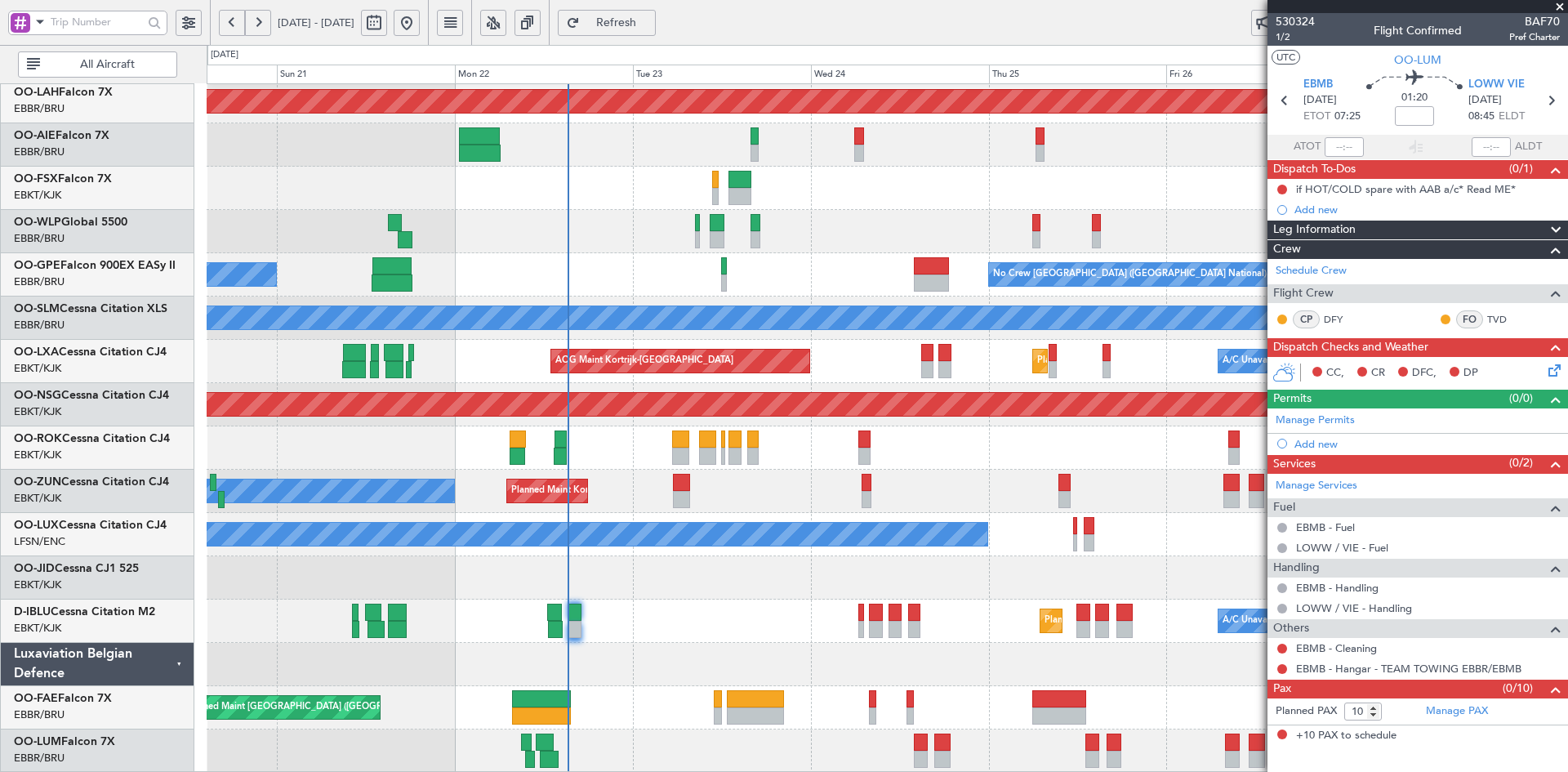
click at [699, 575] on div "AOG Maint Brussels (Brussels National) Planned Maint Alton-st Louis (St Louis R…" at bounding box center [887, 340] width 1361 height 866
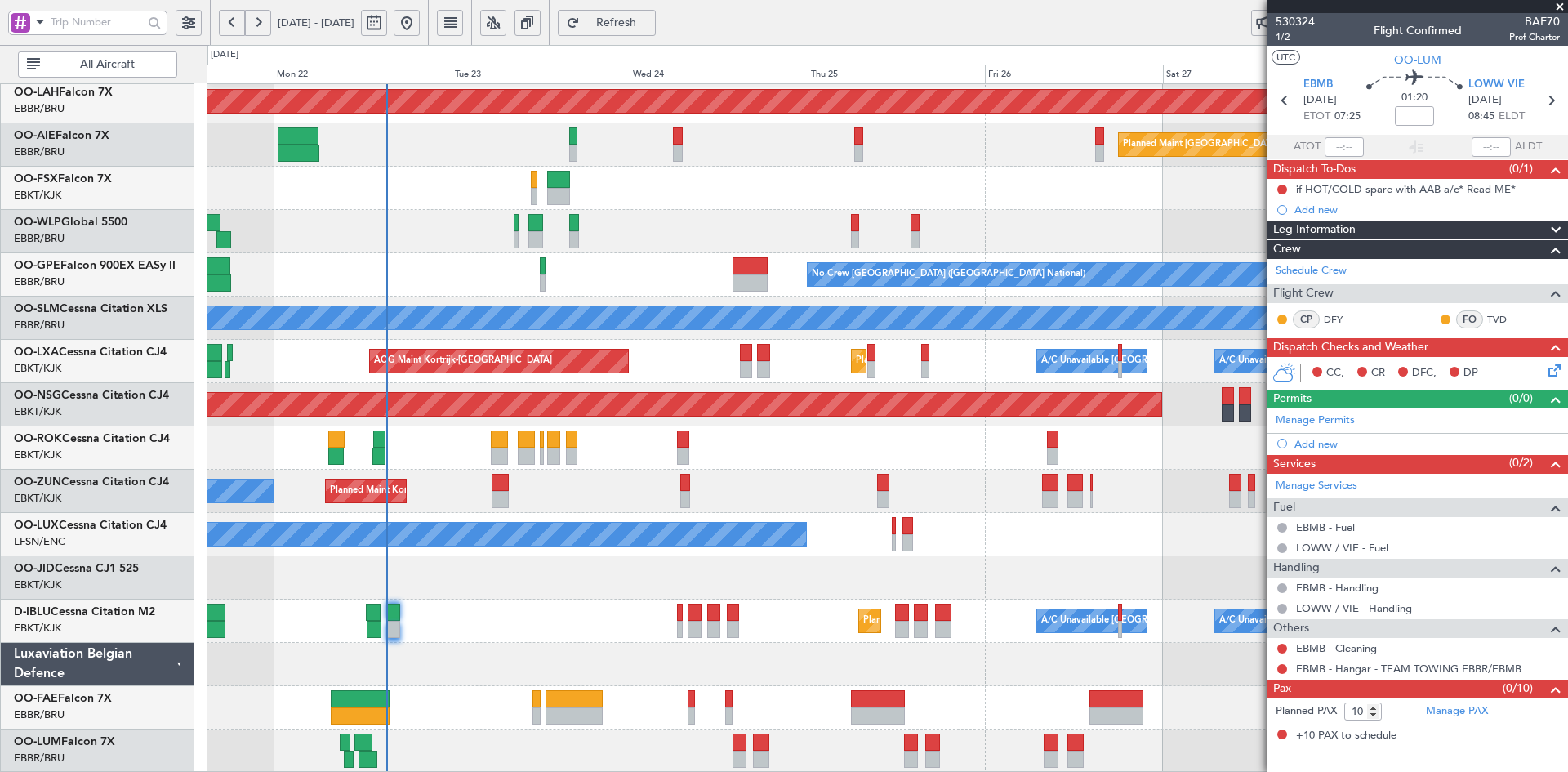
click at [676, 573] on div "Planned Maint Kortrijk-[GEOGRAPHIC_DATA]" at bounding box center [887, 577] width 1361 height 43
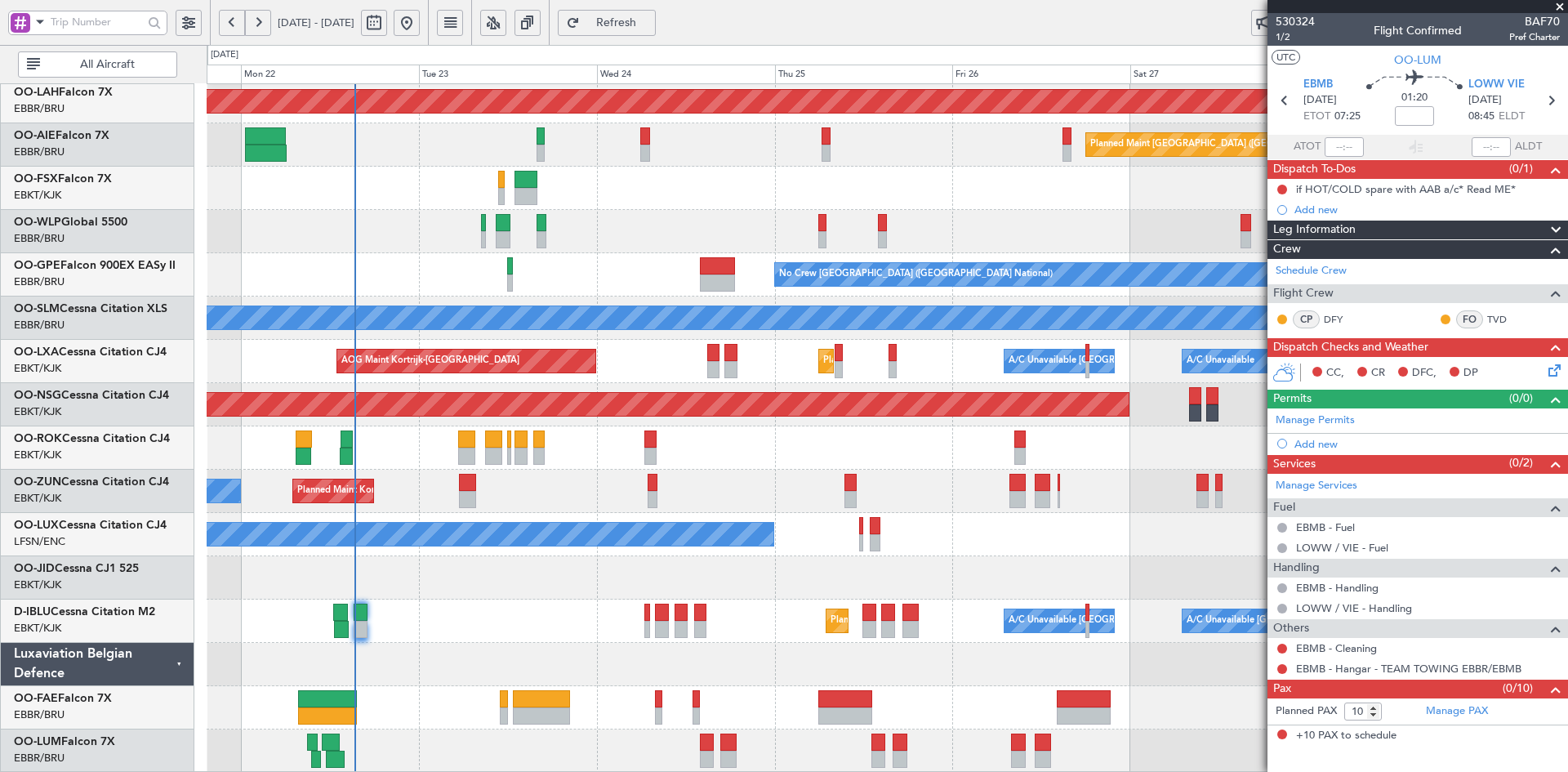
click at [1560, 4] on span at bounding box center [1561, 7] width 17 height 15
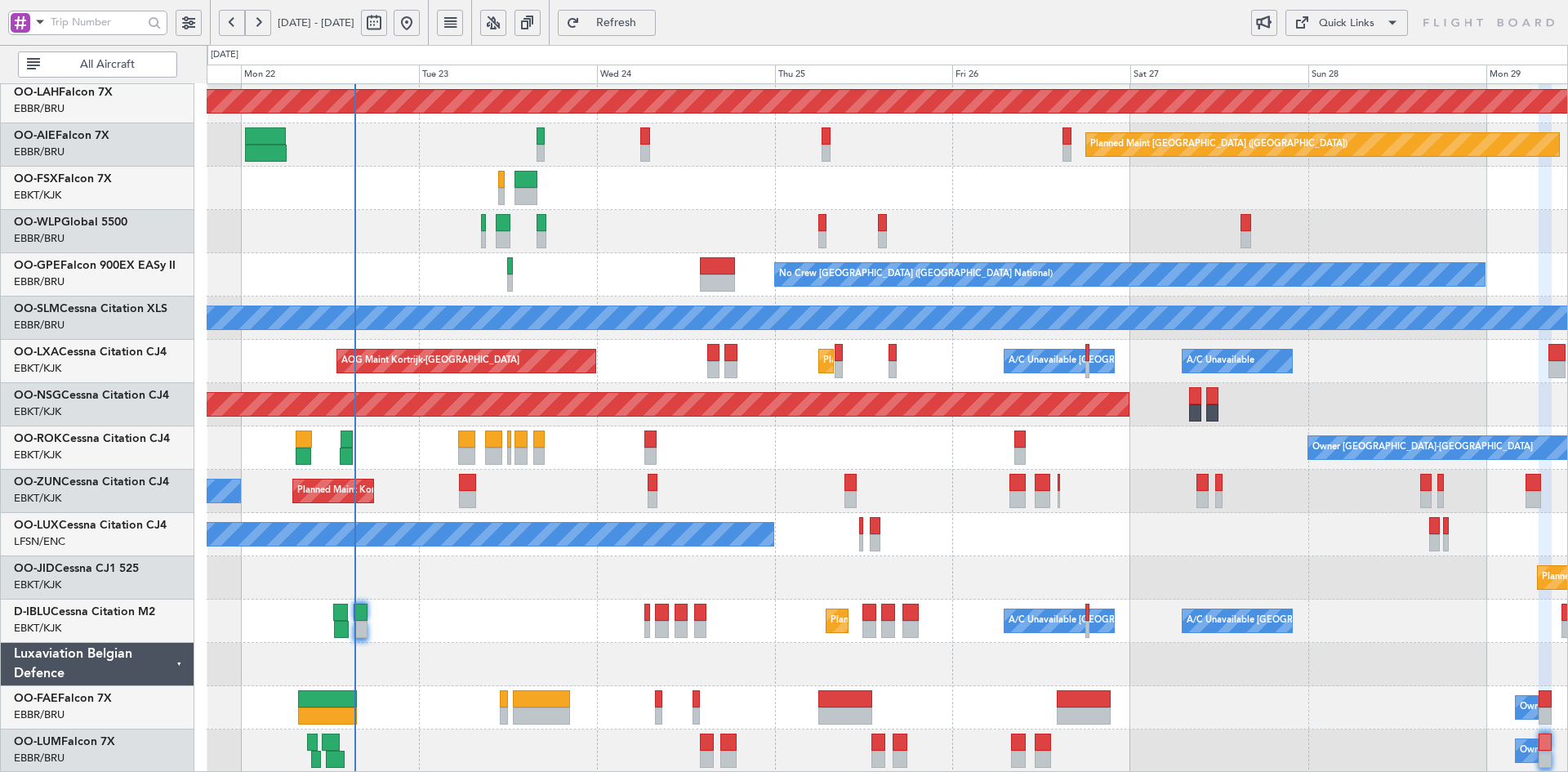
type input "0"
click at [817, 601] on div "Planned Maint Alton-st Louis (St Louis Regl) Planned Maint London (Farnborough)…" at bounding box center [887, 340] width 1361 height 866
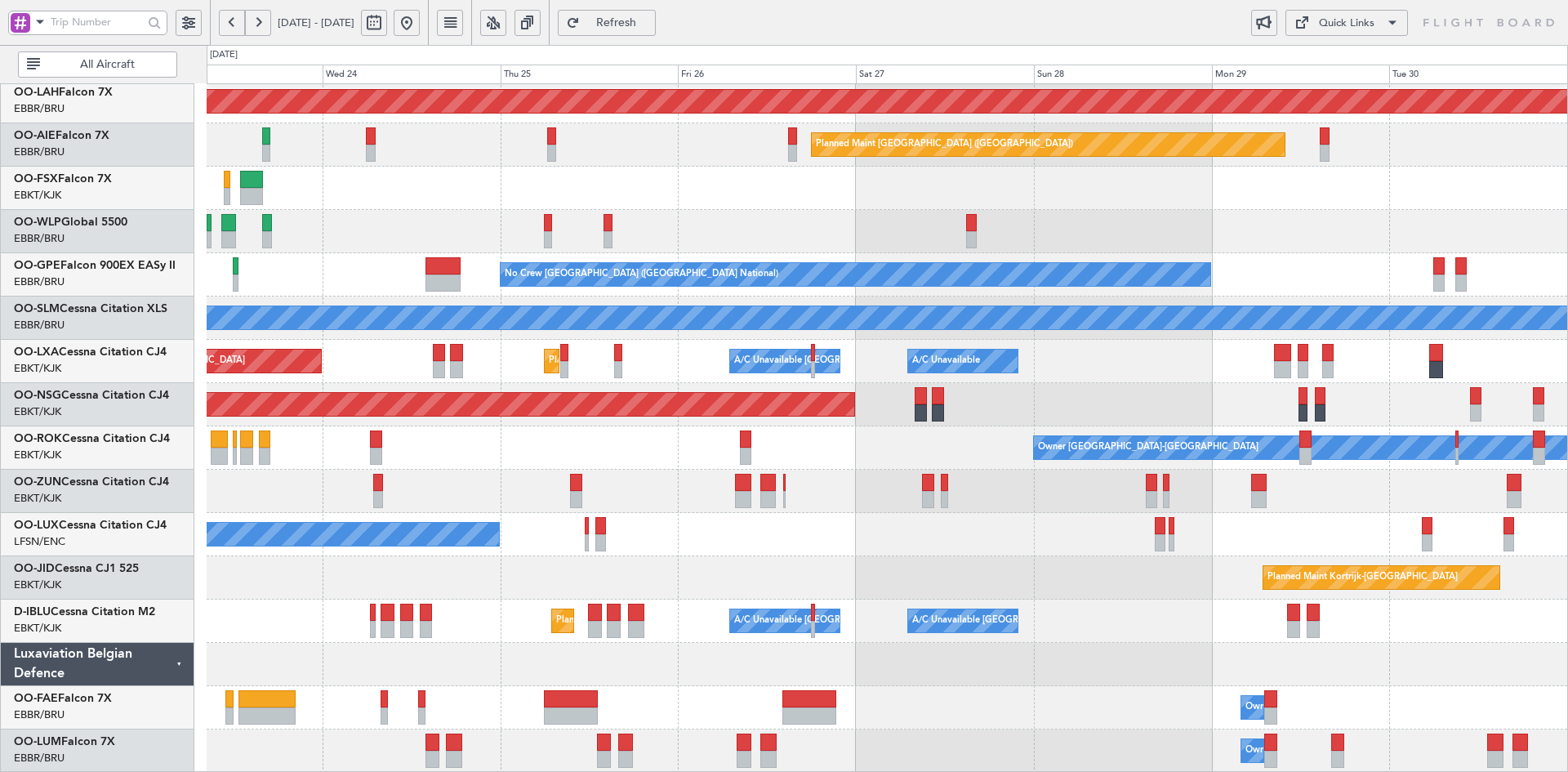
click at [746, 646] on div at bounding box center [887, 664] width 1361 height 43
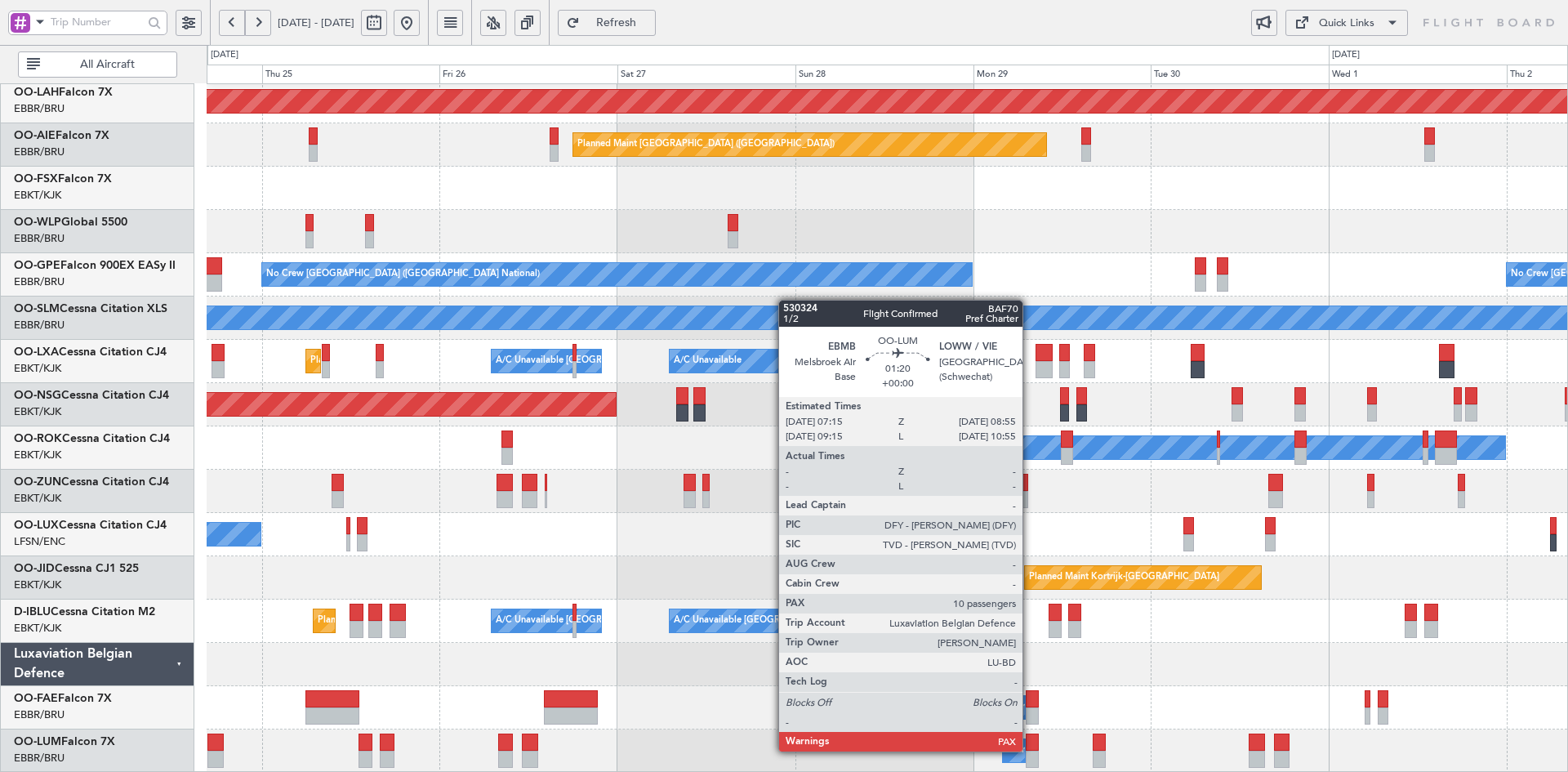
click at [1030, 751] on div "Owner Melsbroek Air Base" at bounding box center [887, 751] width 1361 height 43
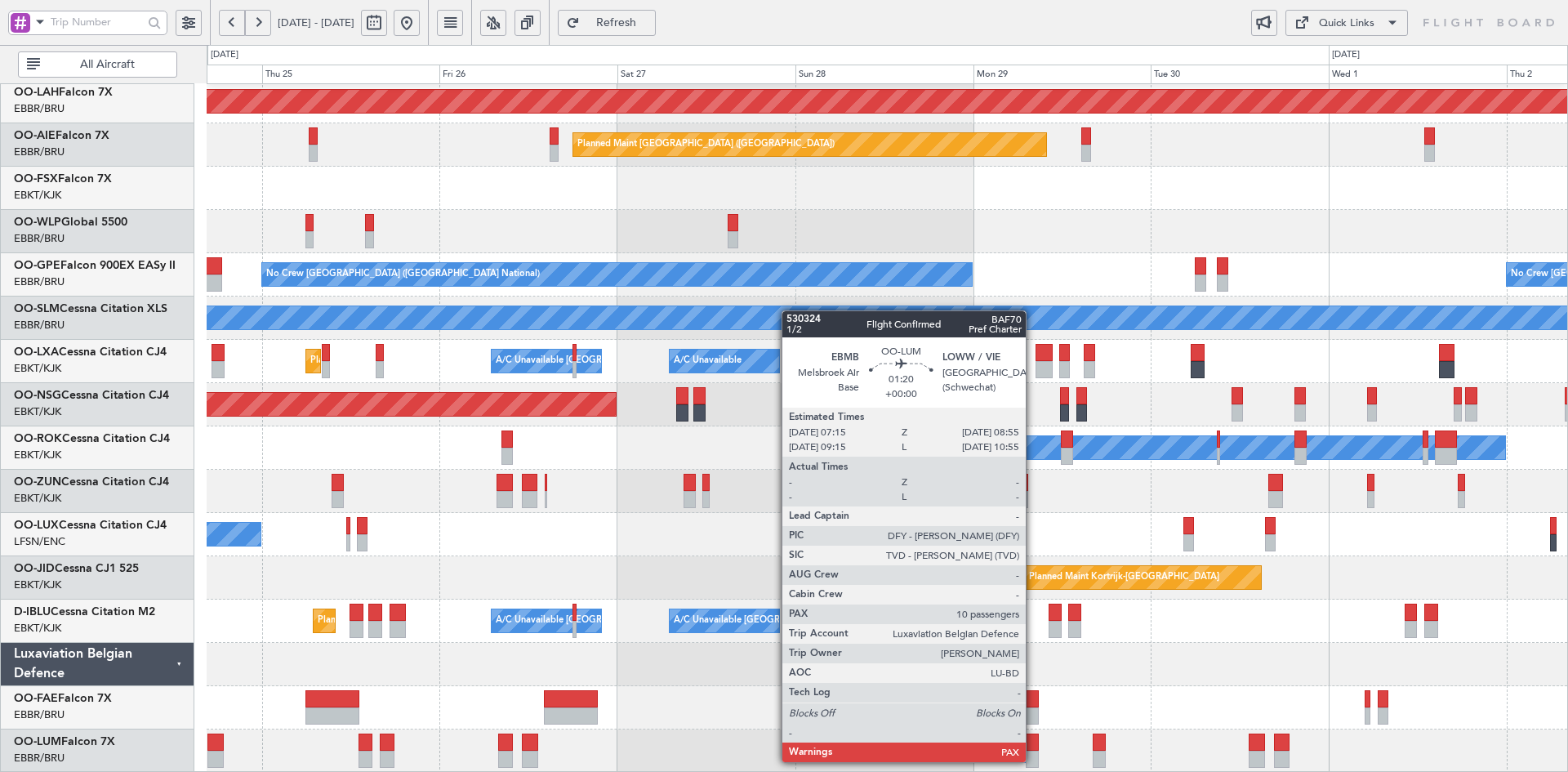
click at [1033, 760] on div at bounding box center [1032, 759] width 13 height 17
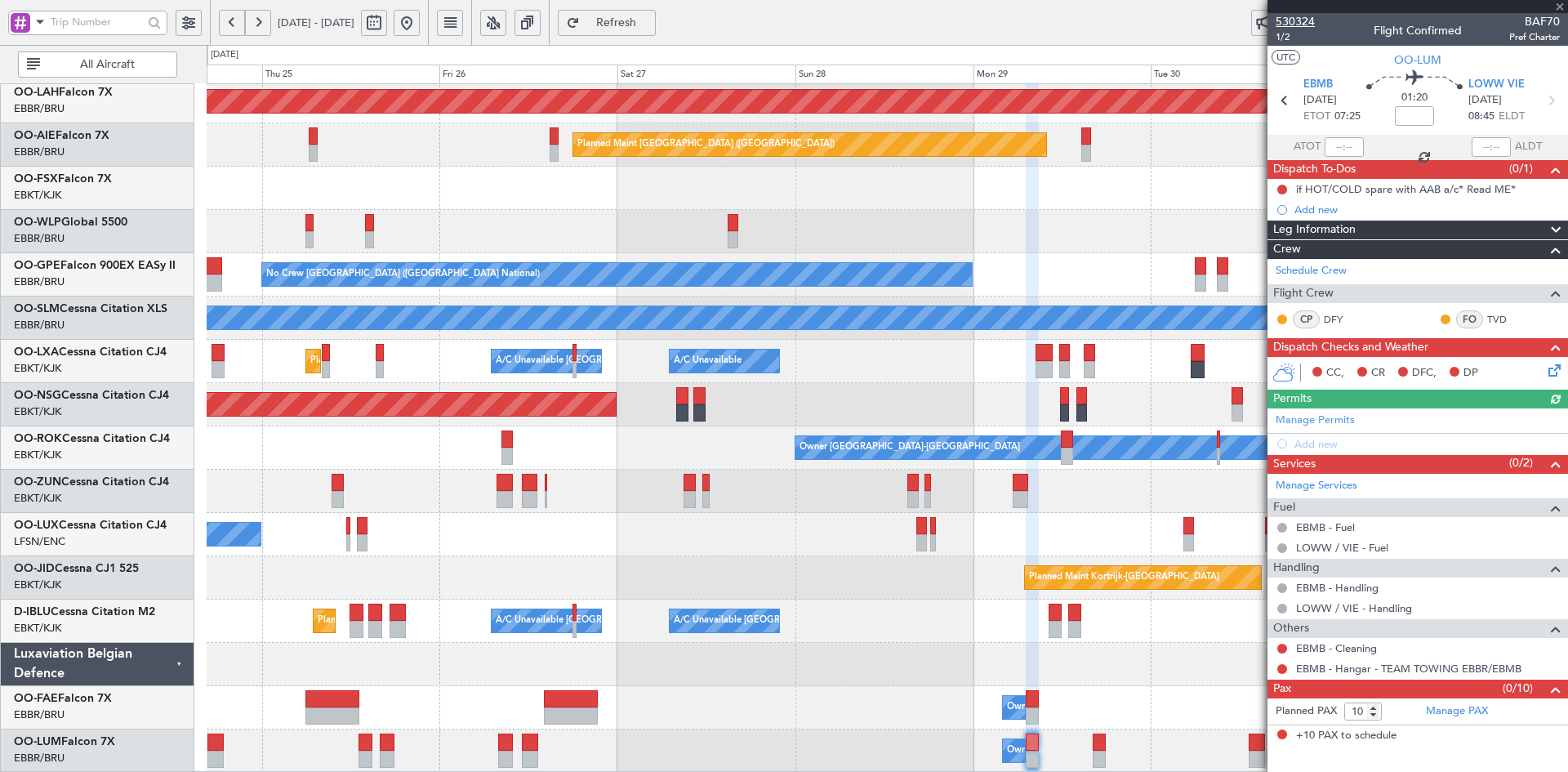
click at [1290, 21] on span "530324" at bounding box center [1296, 21] width 40 height 17
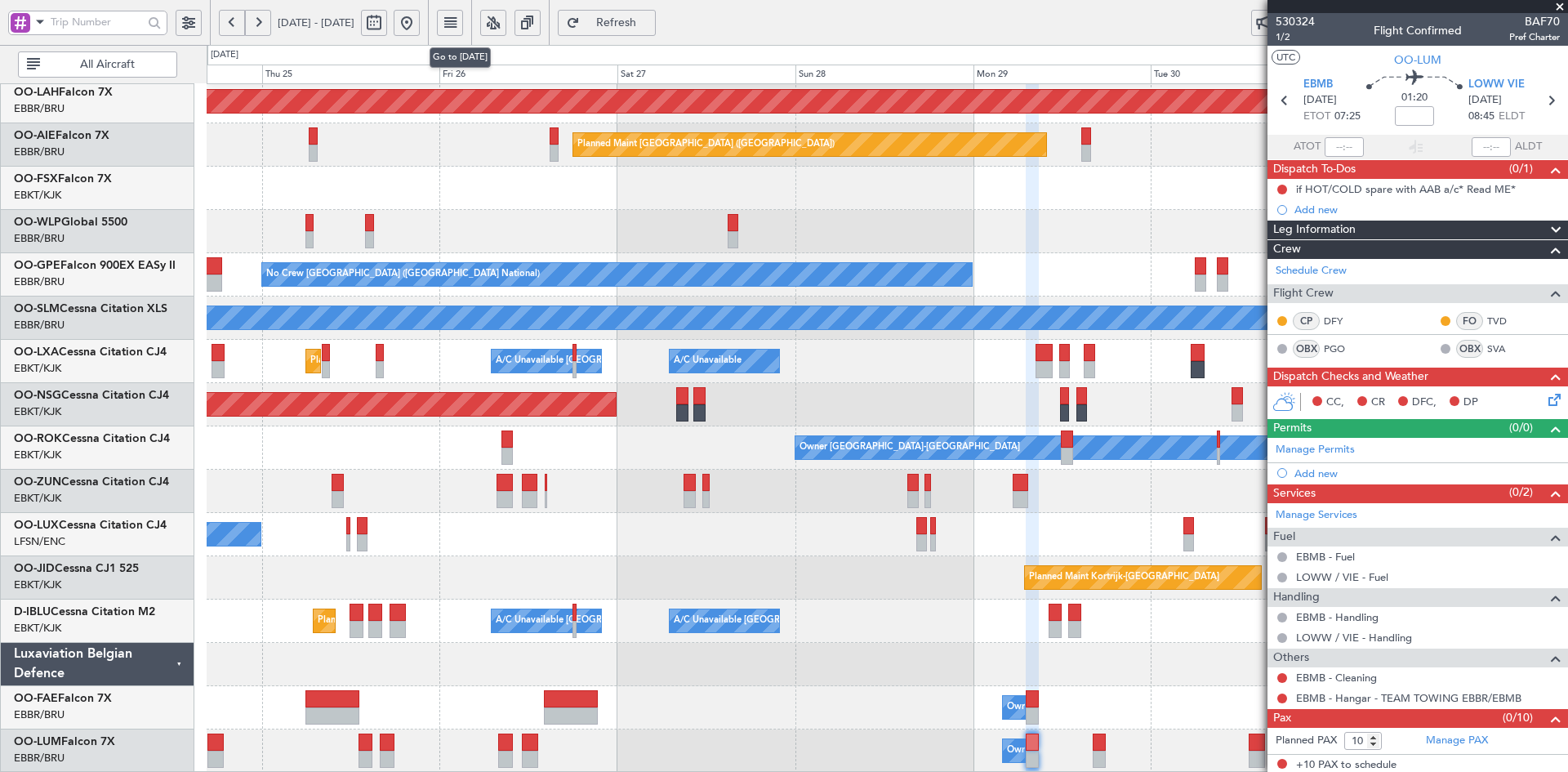
click at [420, 20] on button at bounding box center [407, 23] width 26 height 26
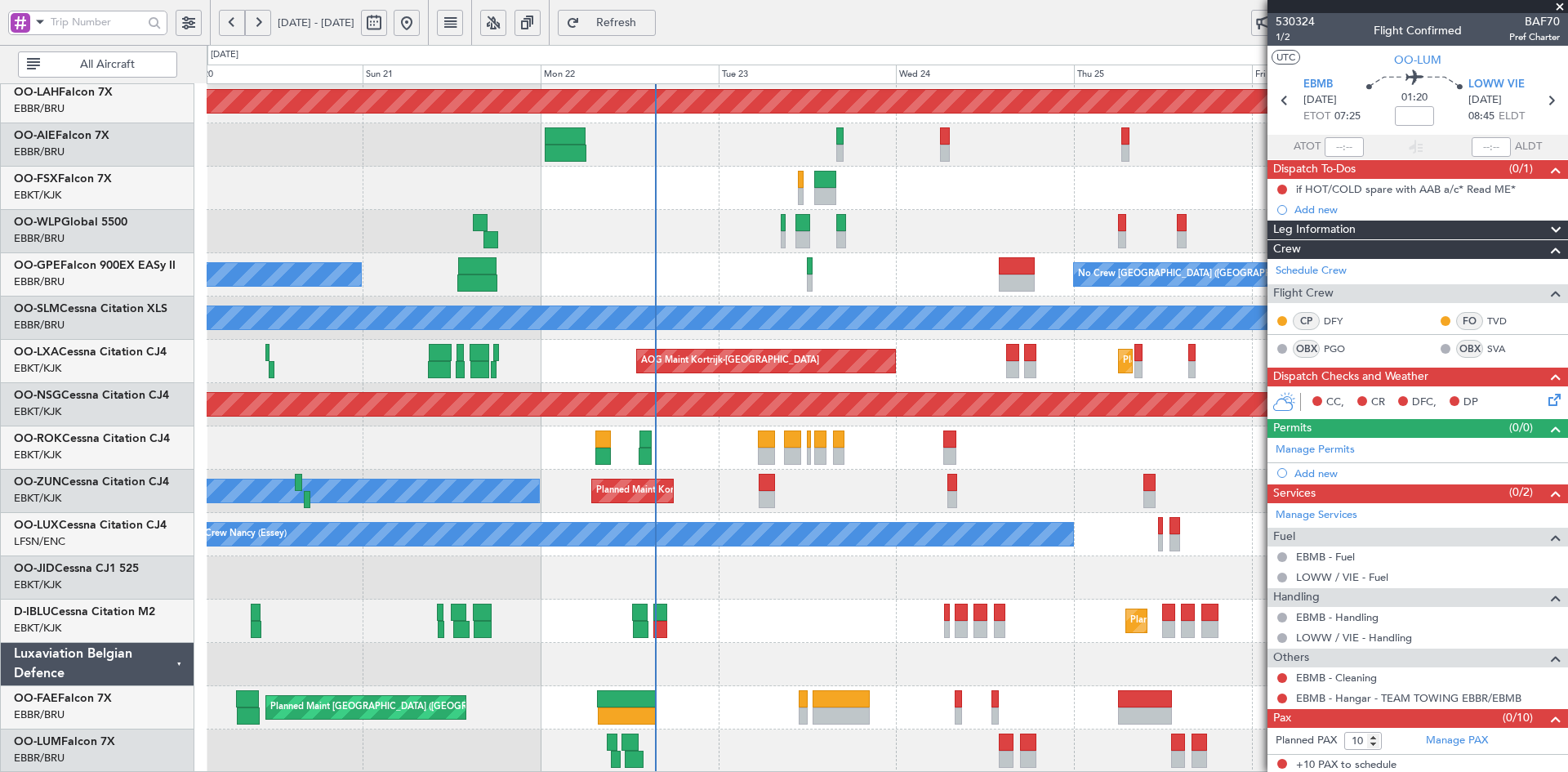
click at [840, 519] on div "No Crew Nancy (Essey)" at bounding box center [887, 534] width 1361 height 43
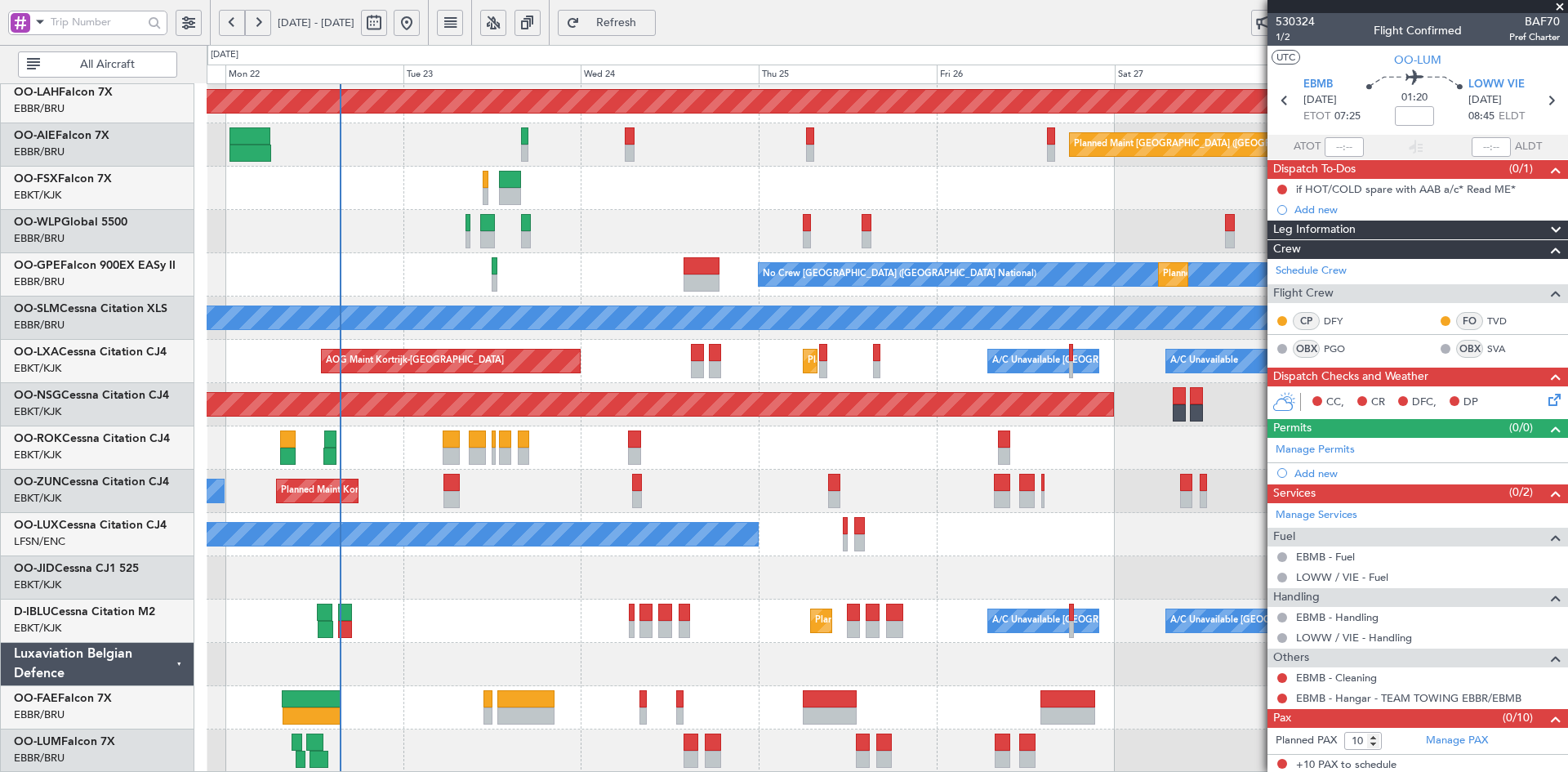
click at [761, 441] on div "Owner [GEOGRAPHIC_DATA]-[GEOGRAPHIC_DATA]" at bounding box center [887, 447] width 1361 height 43
click at [893, 364] on div "Planned Maint Alton-st Louis (St Louis Regl) Planned Maint London (Farnborough)…" at bounding box center [887, 340] width 1361 height 866
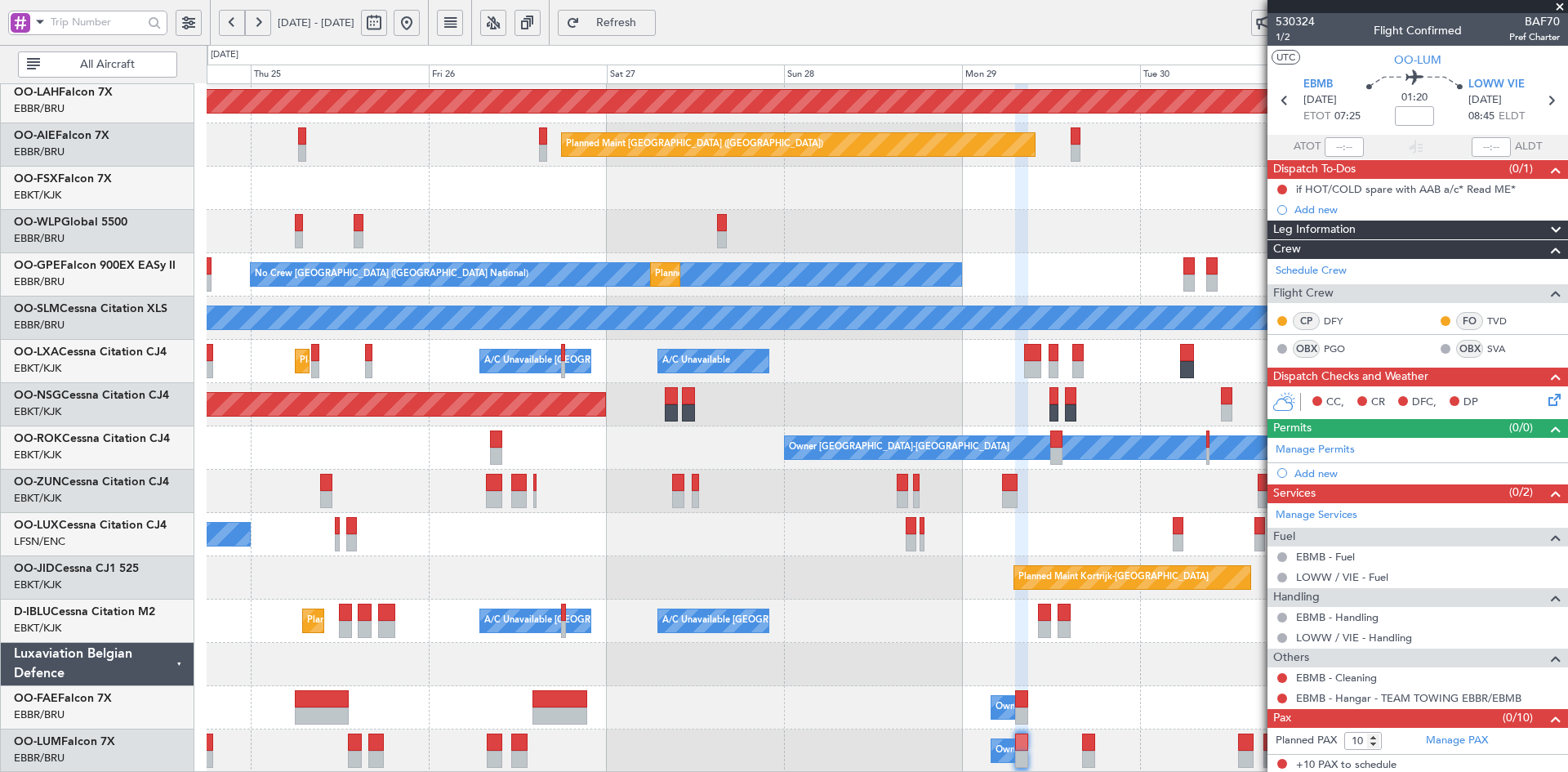
click at [617, 556] on div "Planned Maint Kortrijk-[GEOGRAPHIC_DATA]" at bounding box center [887, 577] width 1361 height 43
click at [754, 570] on div "Planned Maint Kortrijk-[GEOGRAPHIC_DATA]" at bounding box center [887, 577] width 1361 height 43
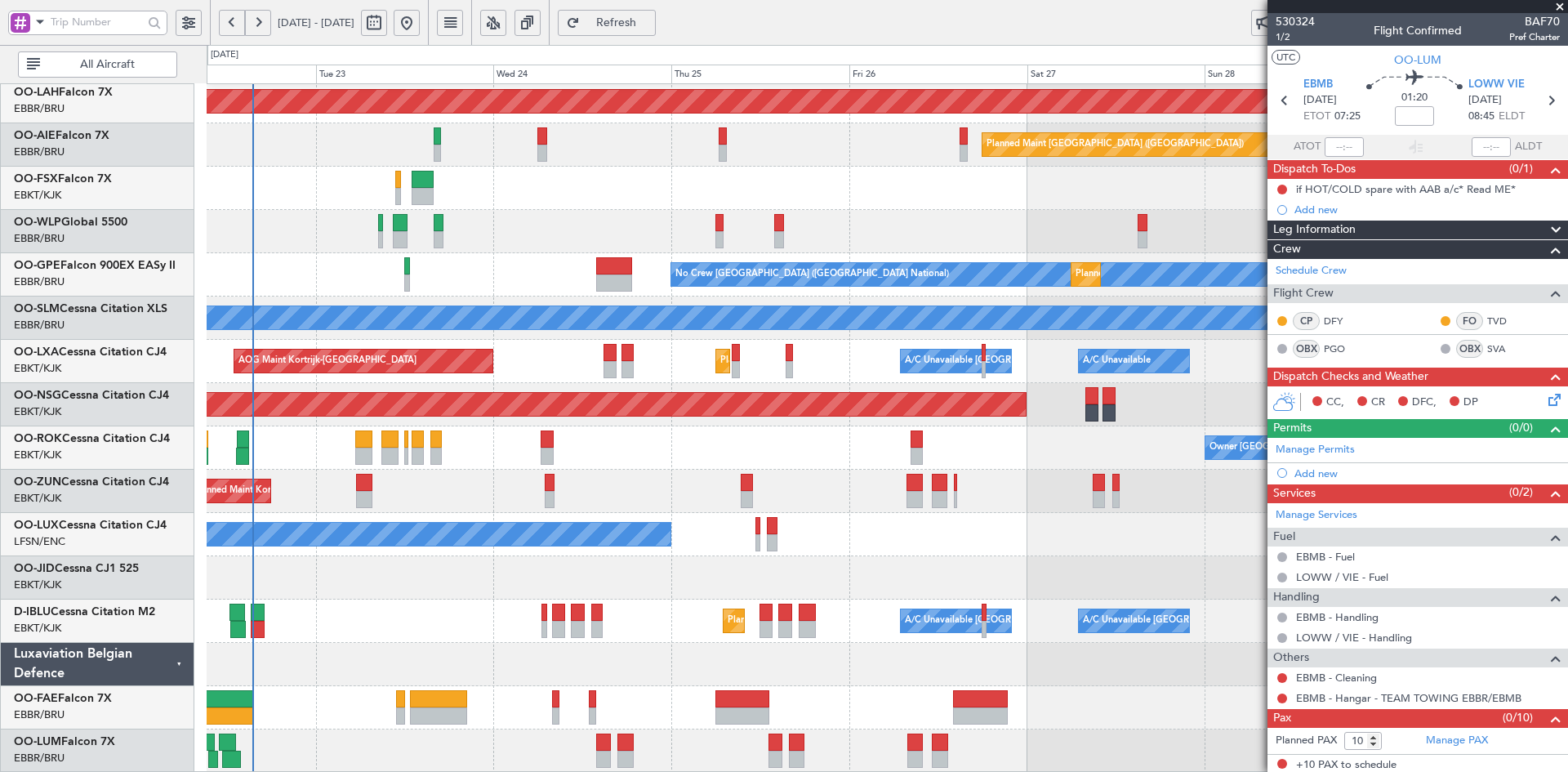
click at [545, 626] on div "Planned Maint Nice (Côte d'Azur Airport) A/C Unavailable Brussels (Brussels Nat…" at bounding box center [887, 621] width 1361 height 43
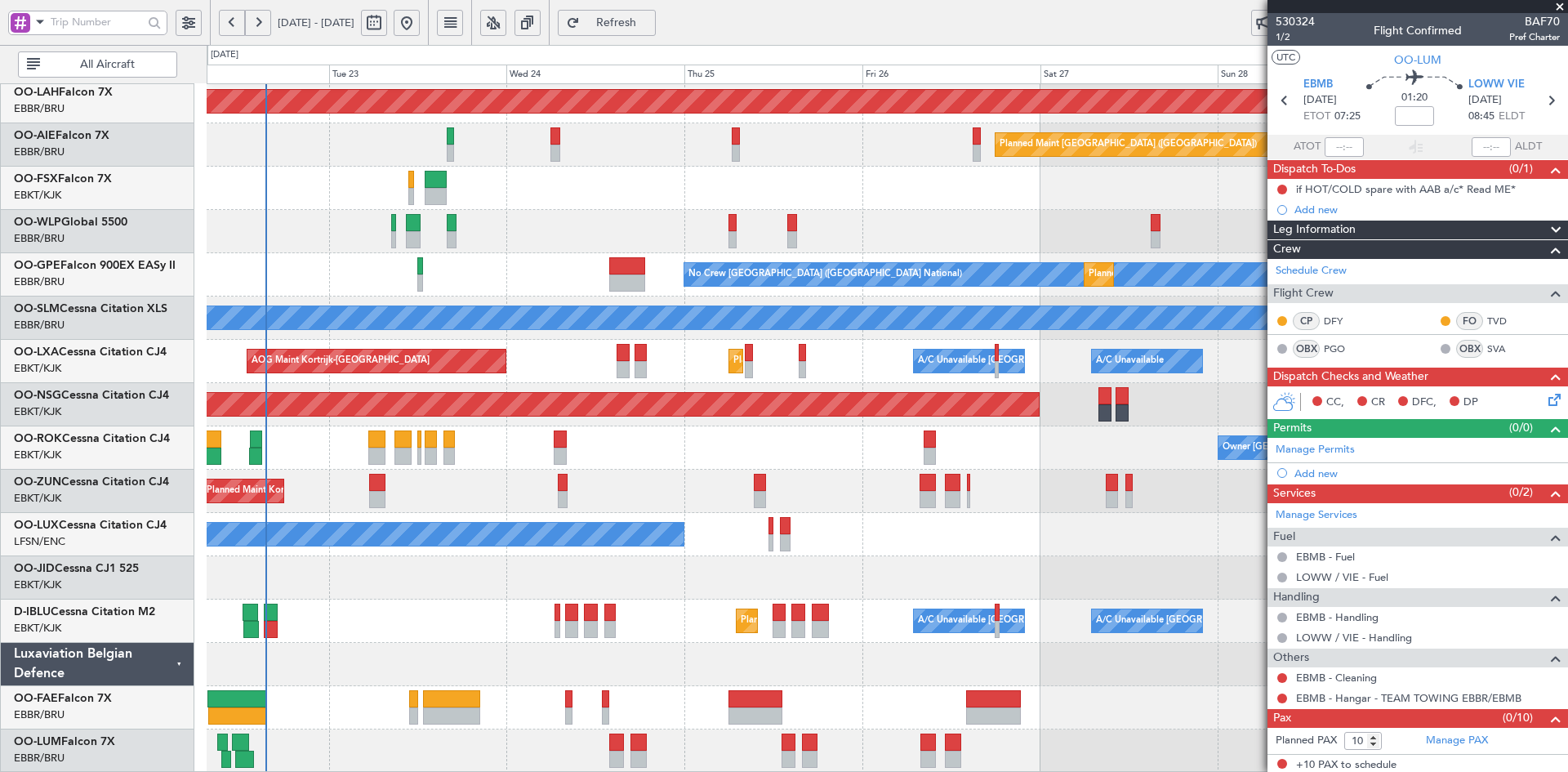
click at [974, 536] on div "No Crew Nancy (Essey)" at bounding box center [887, 534] width 1361 height 43
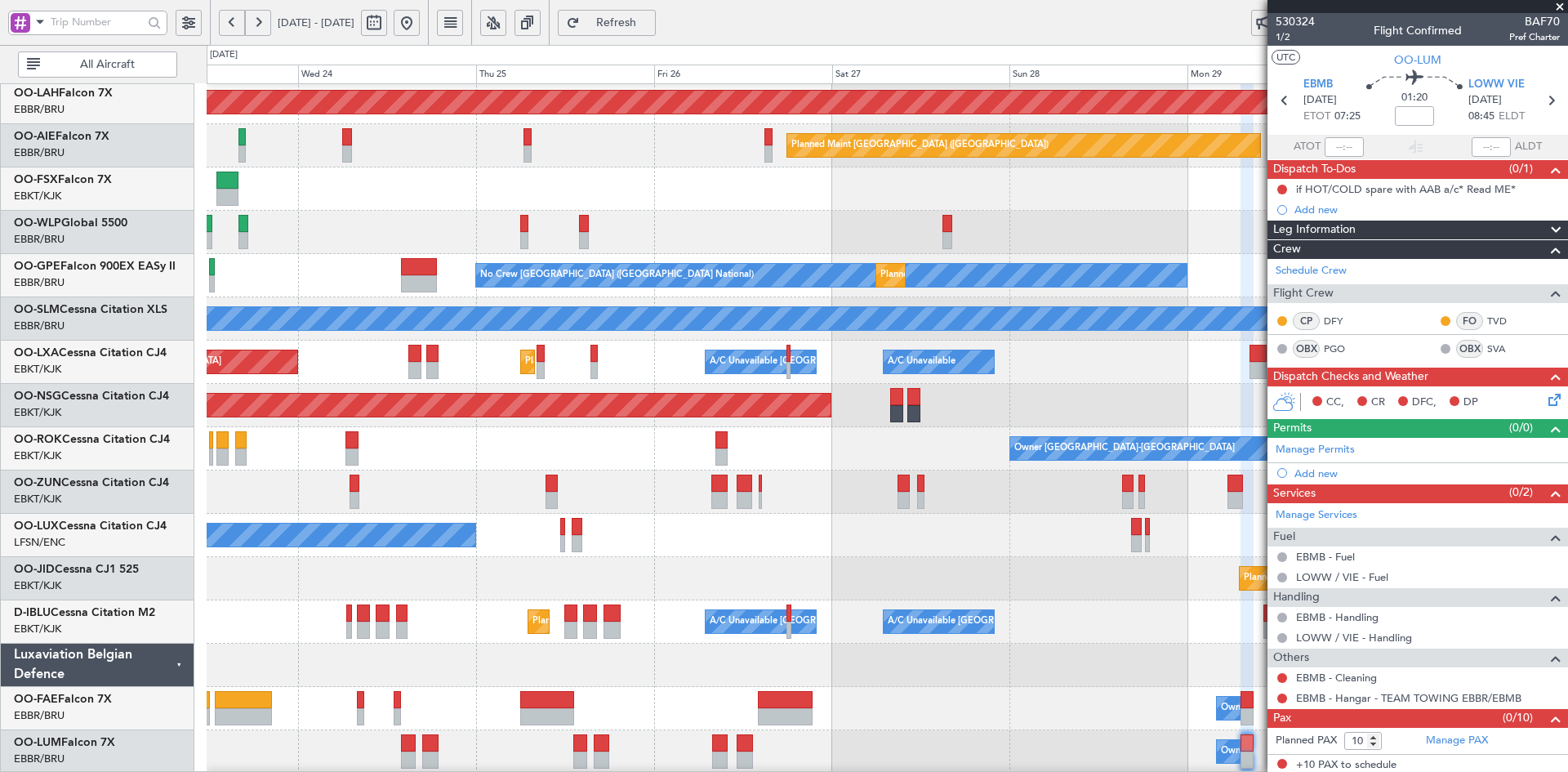
click at [1090, 546] on div "No Crew Nancy (Essey)" at bounding box center [887, 535] width 1361 height 43
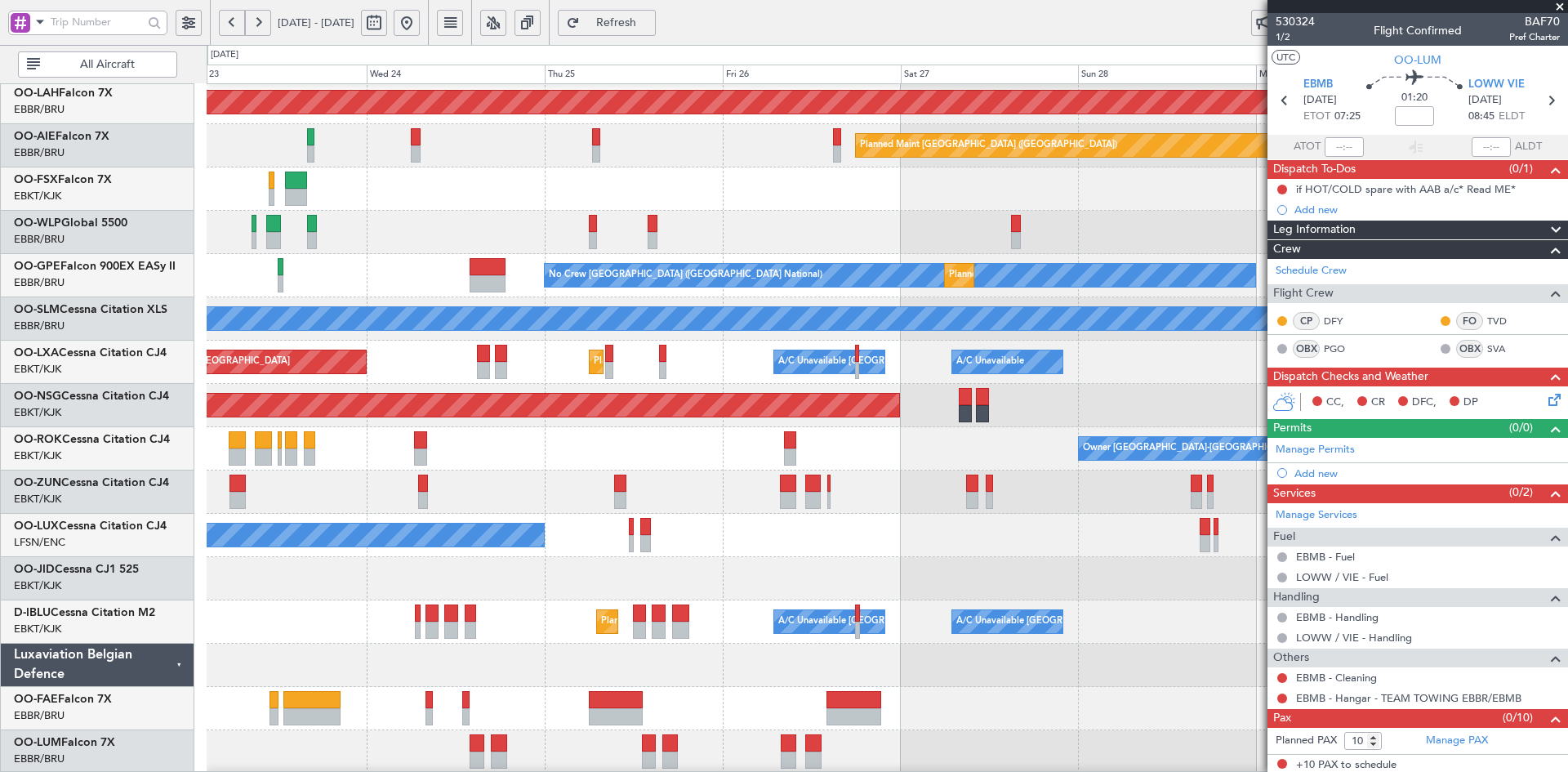
click at [617, 439] on div "Owner [GEOGRAPHIC_DATA]-[GEOGRAPHIC_DATA]" at bounding box center [887, 448] width 1361 height 43
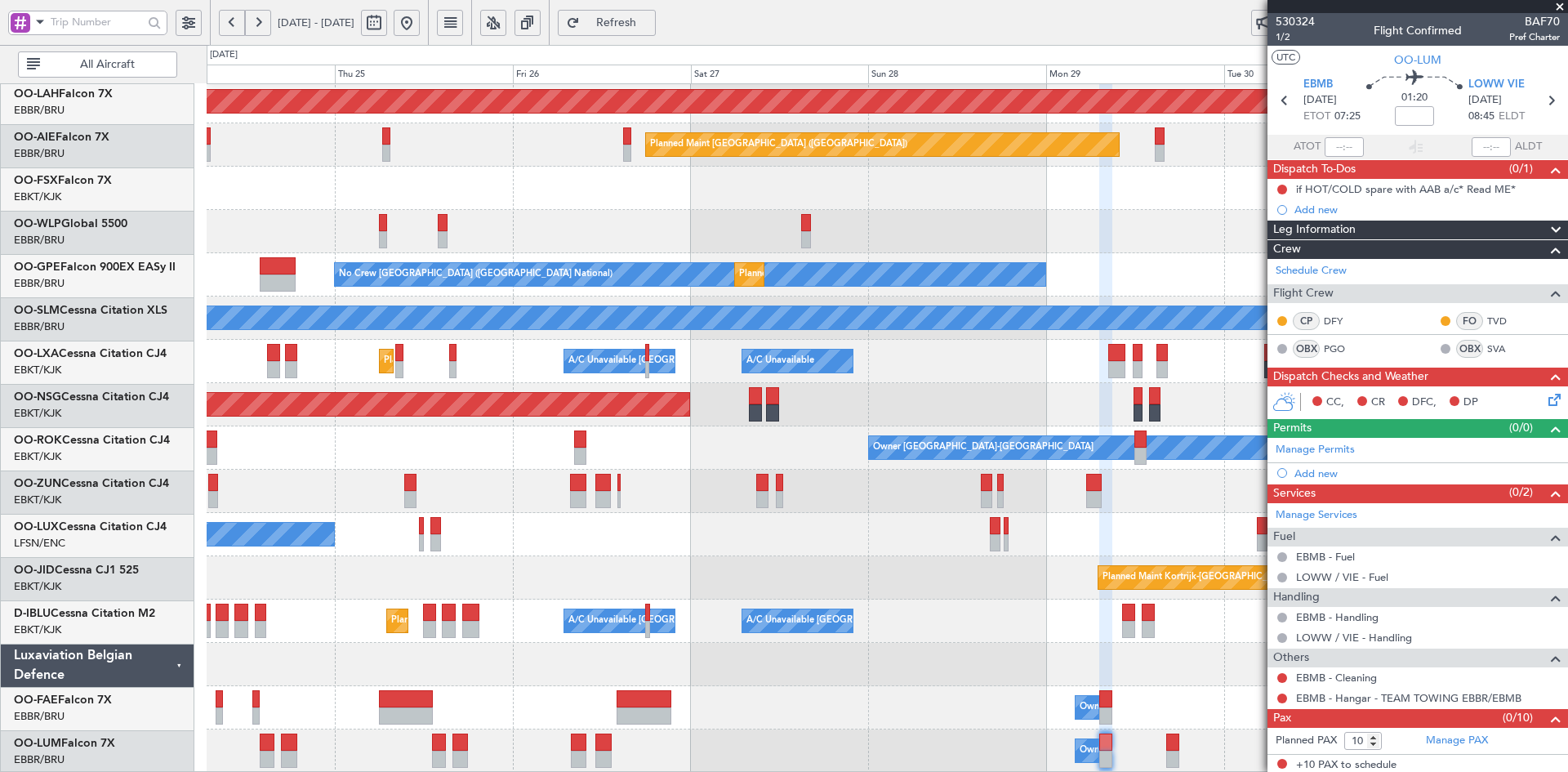
scroll to position [178, 0]
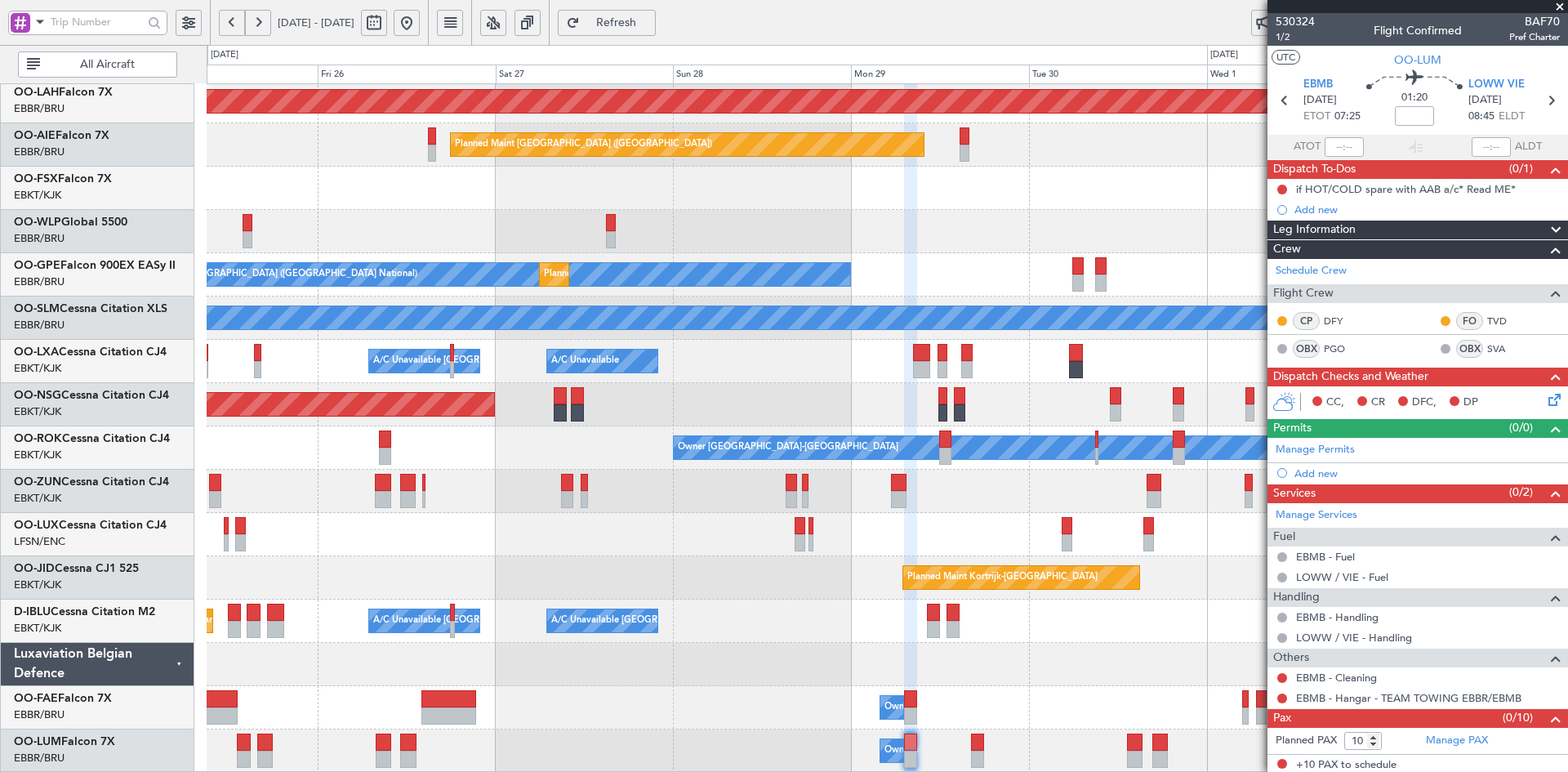
click at [331, 483] on div "Planned Maint Alton-st Louis (St Louis Regl) Planned Maint London (Farnborough)…" at bounding box center [887, 340] width 1361 height 866
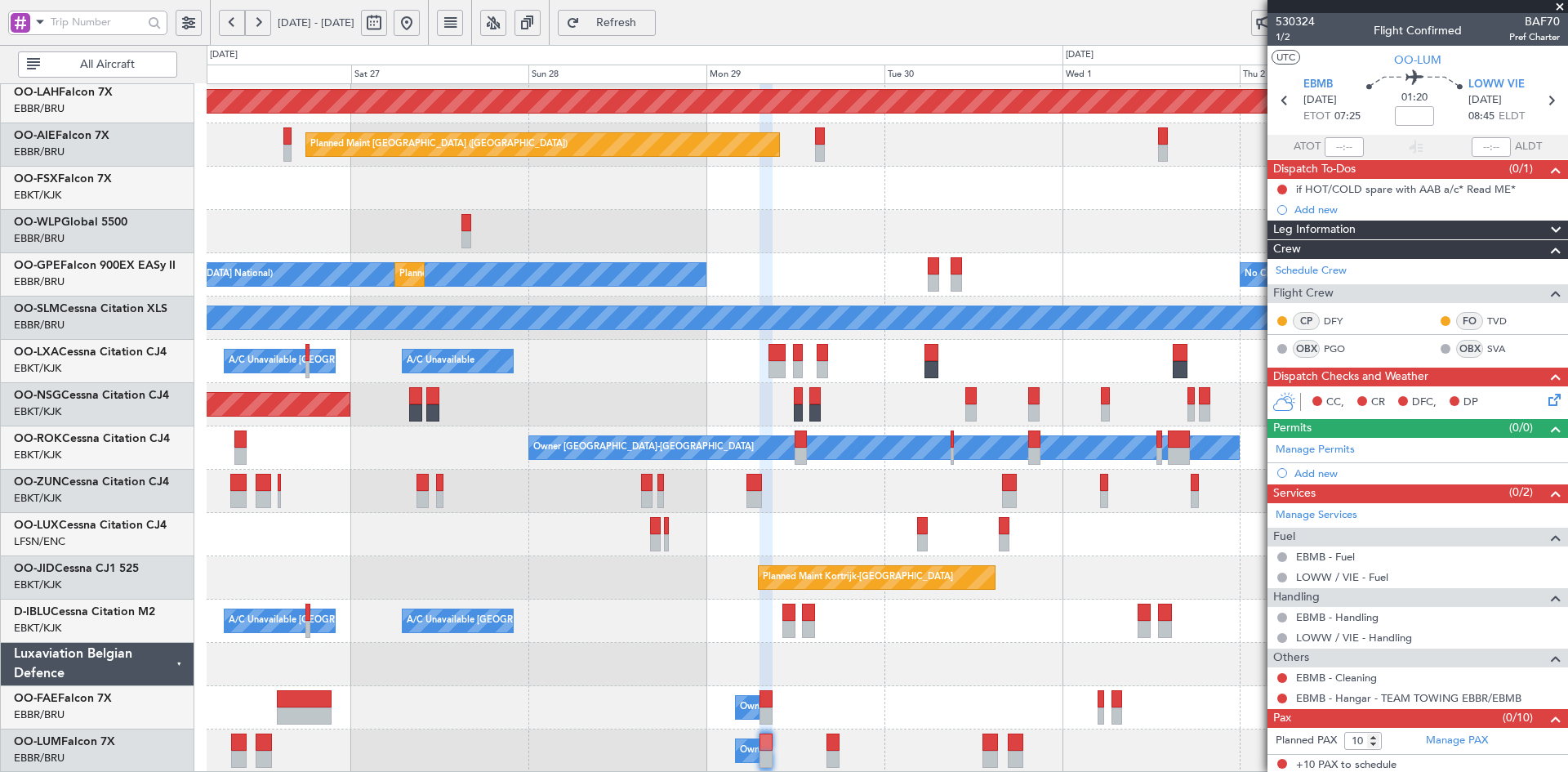
click at [769, 610] on div "A/C Unavailable Brussels (Brussels National) A/C Unavailable Kortrijk-Wevelgem …" at bounding box center [887, 621] width 1361 height 43
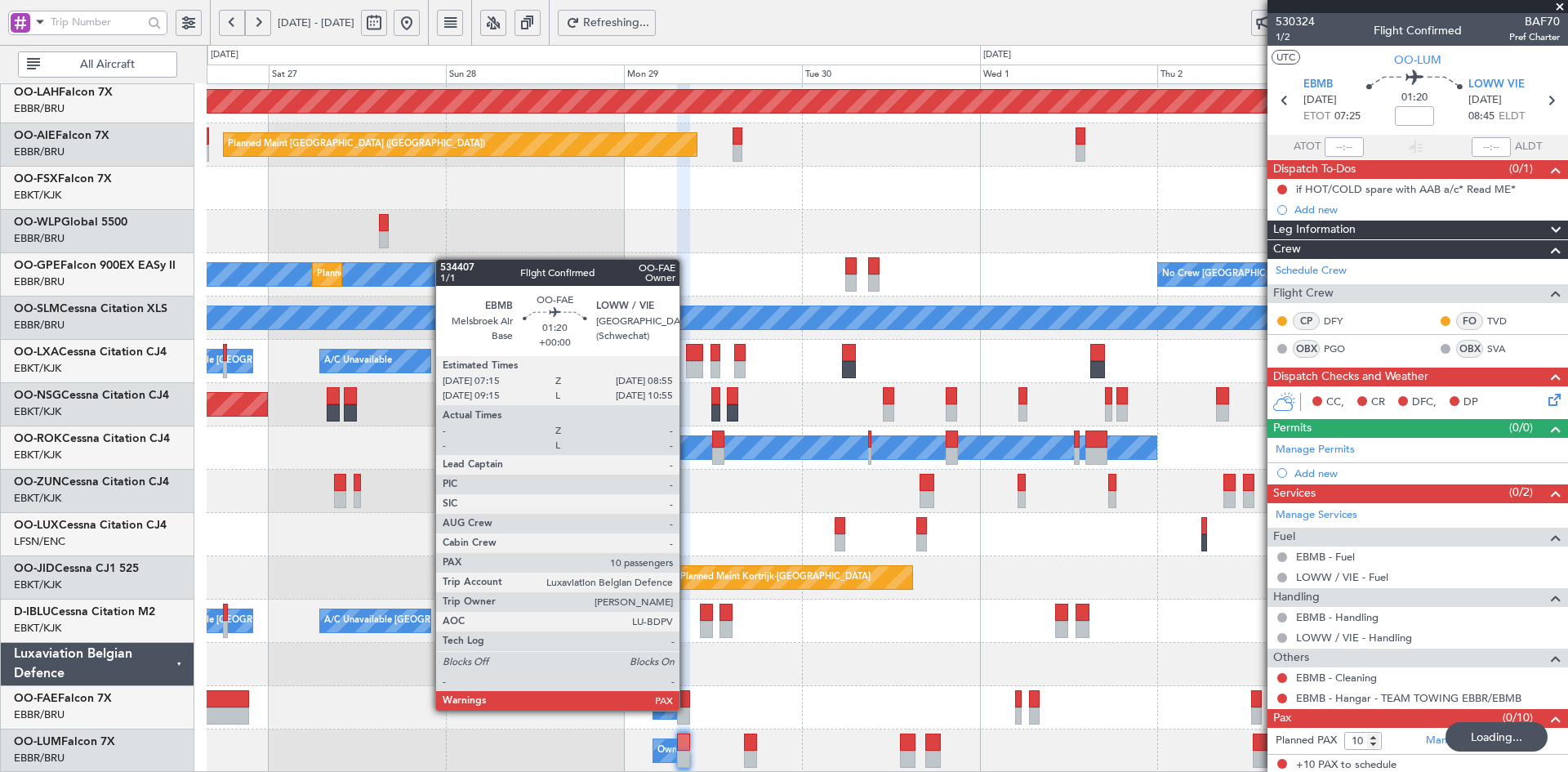
click at [687, 709] on div at bounding box center [684, 716] width 13 height 17
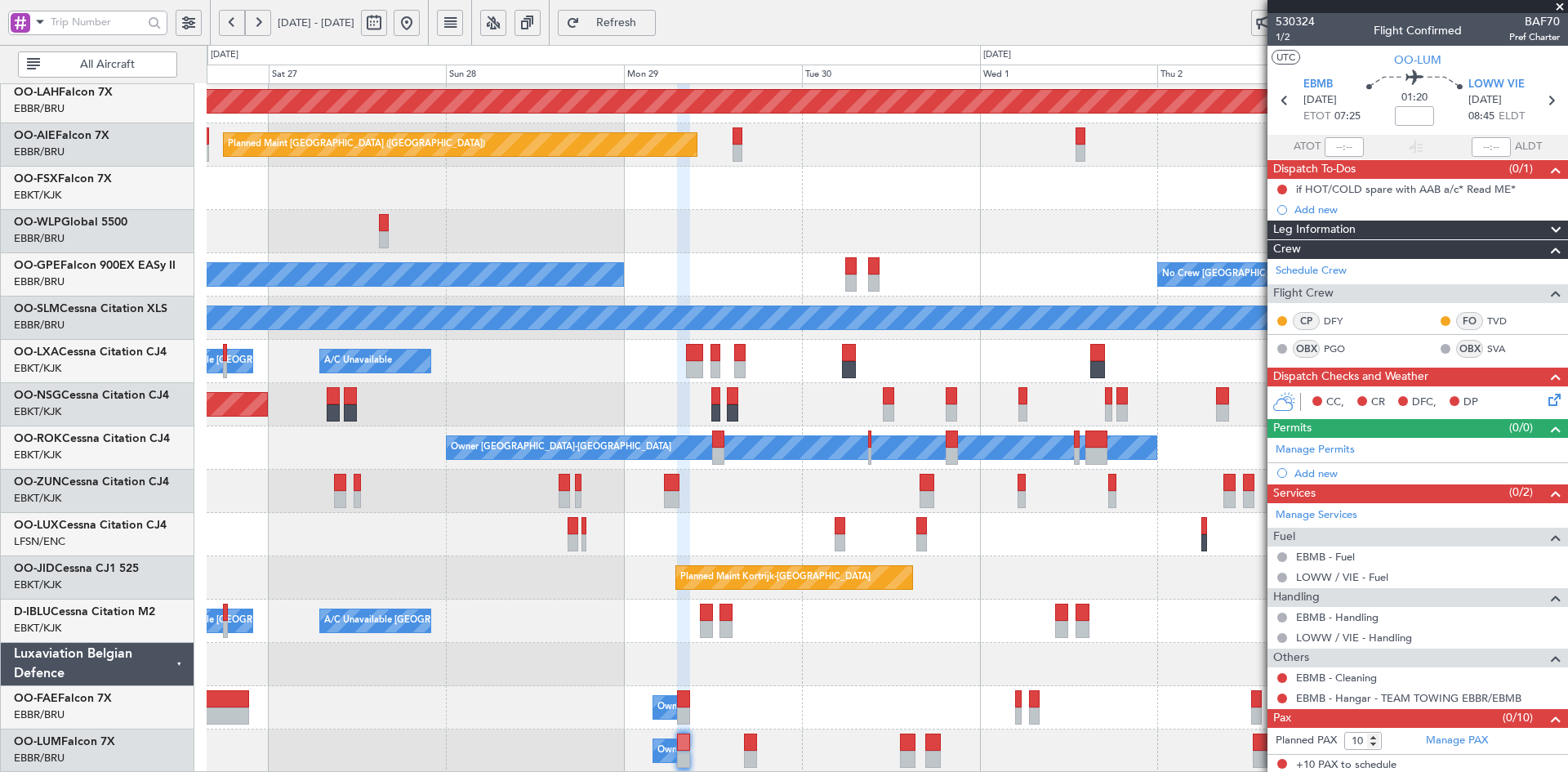
click at [722, 681] on div at bounding box center [887, 664] width 1361 height 43
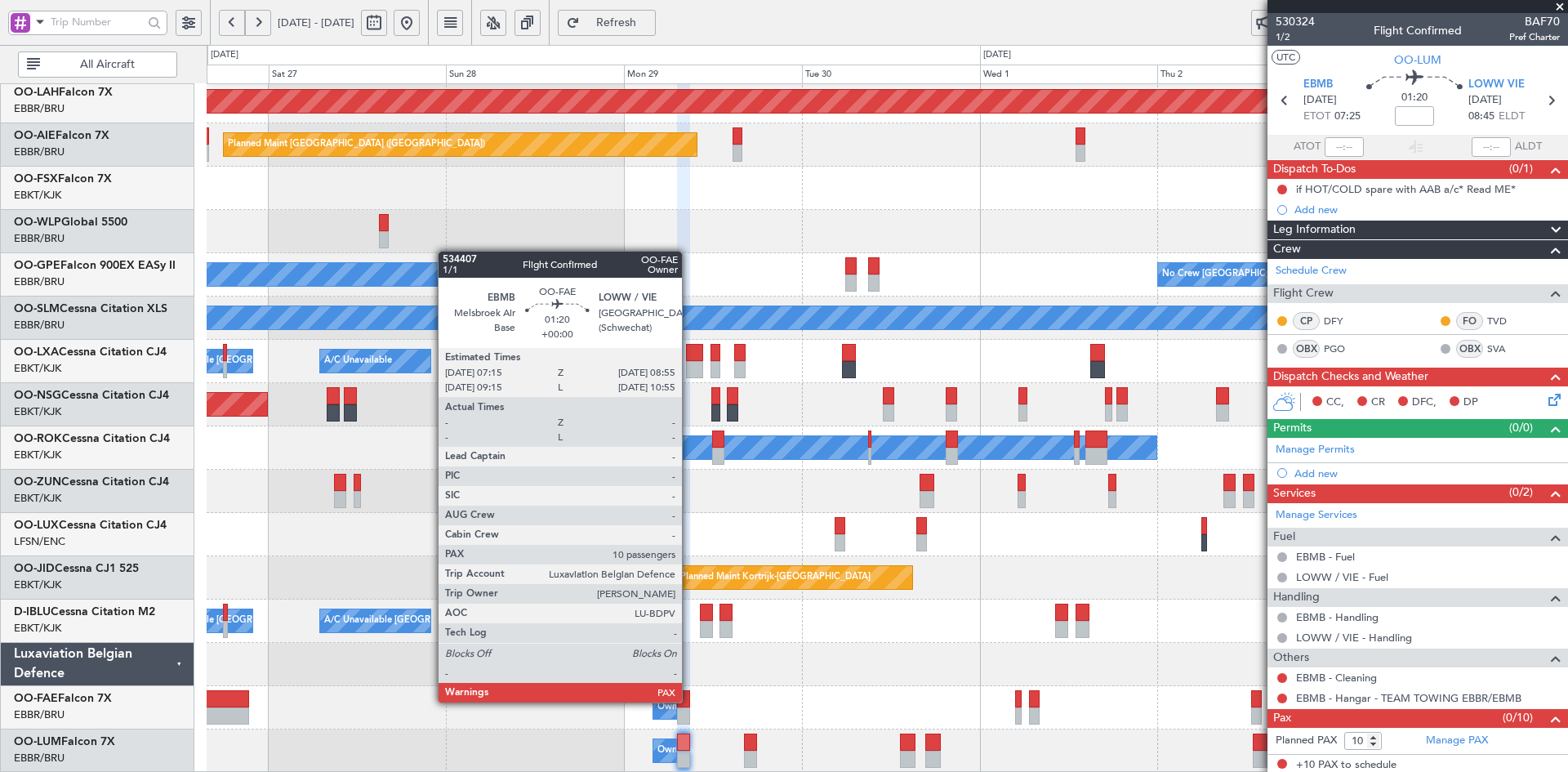
click at [689, 701] on div at bounding box center [684, 698] width 13 height 17
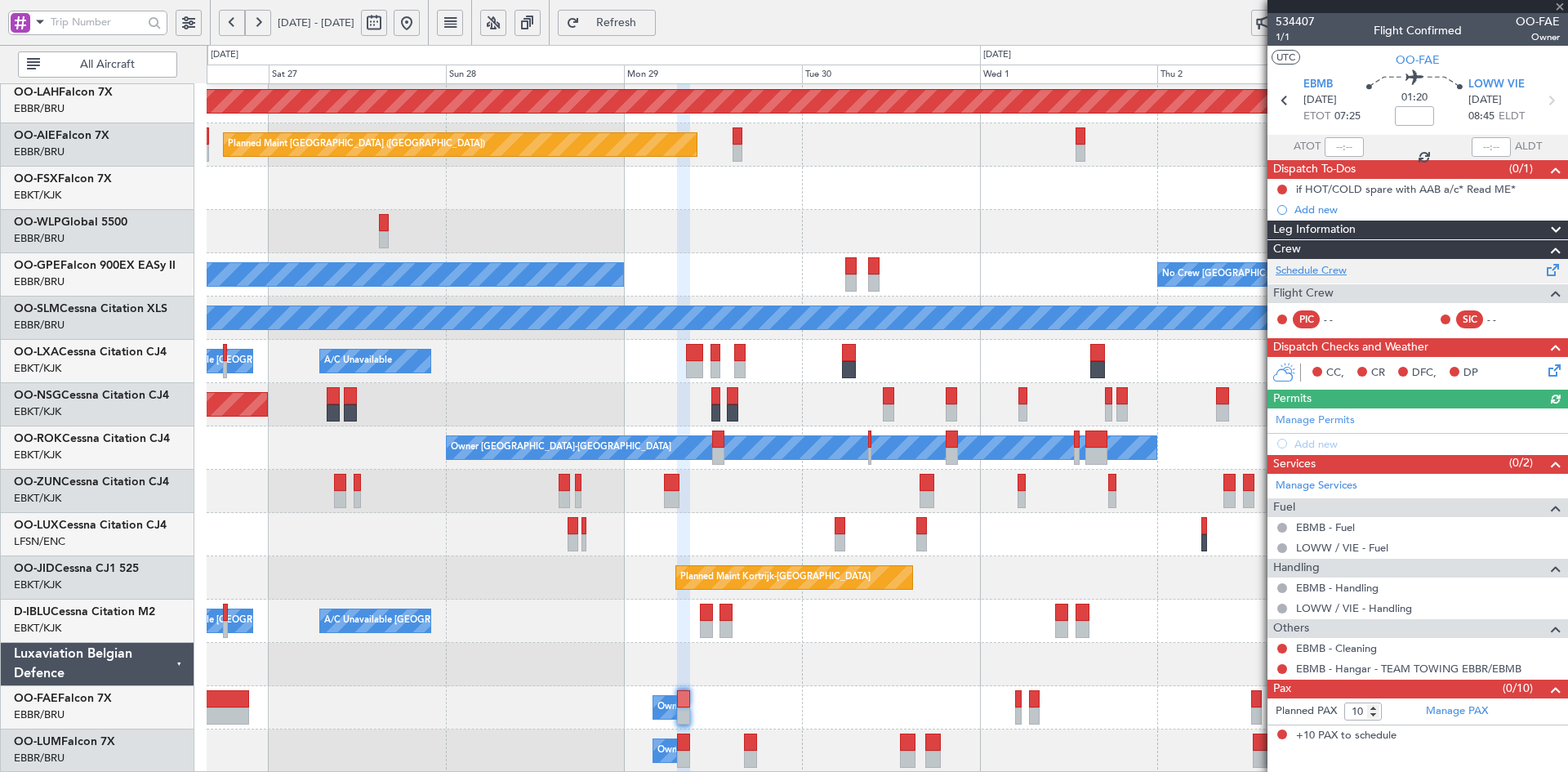
click at [1332, 272] on link "Schedule Crew" at bounding box center [1311, 271] width 71 height 17
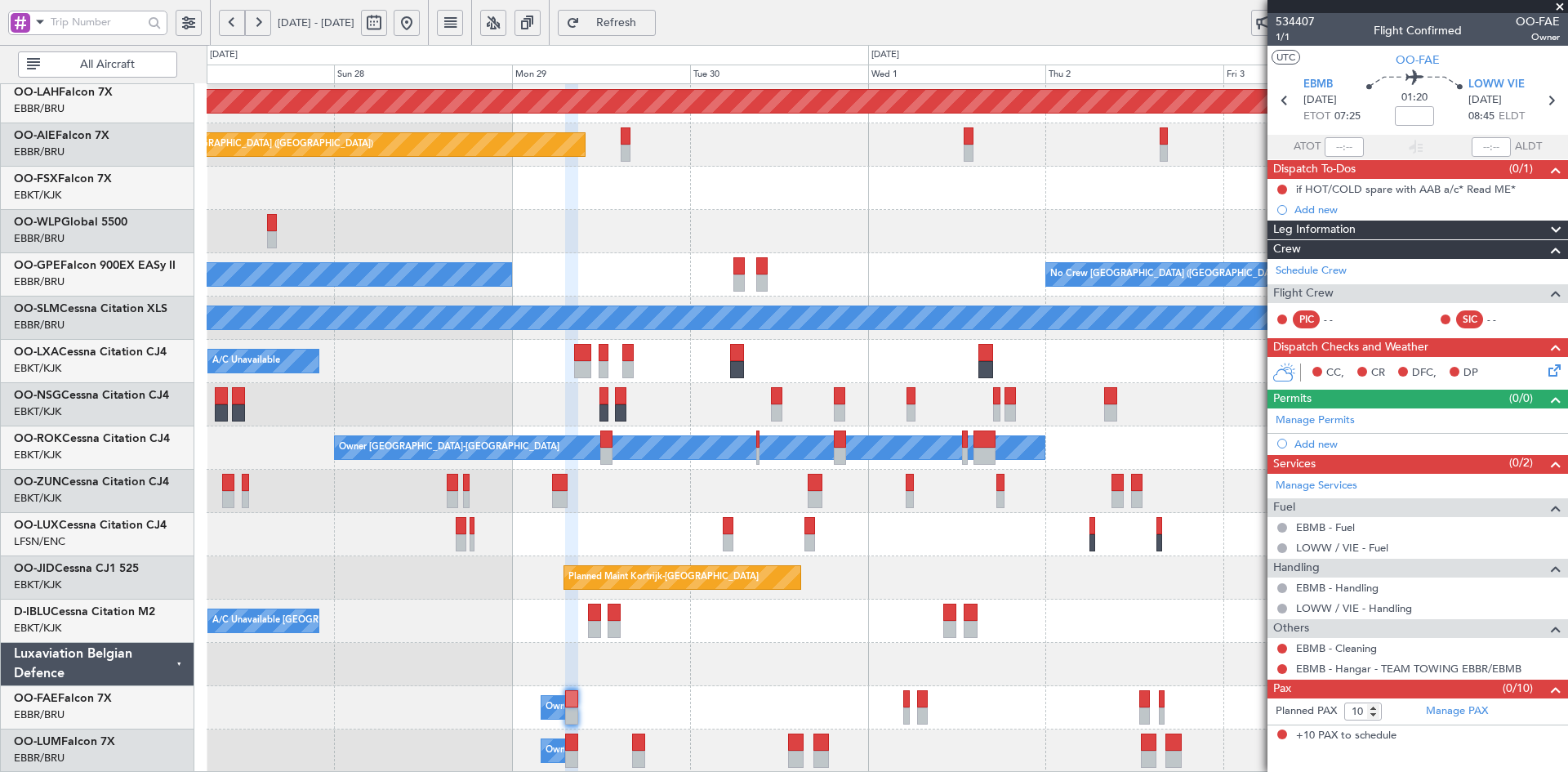
click at [771, 257] on div "Planned Maint Alton-st Louis (St Louis Regl) Planned Maint London (Farnborough)…" at bounding box center [887, 340] width 1361 height 866
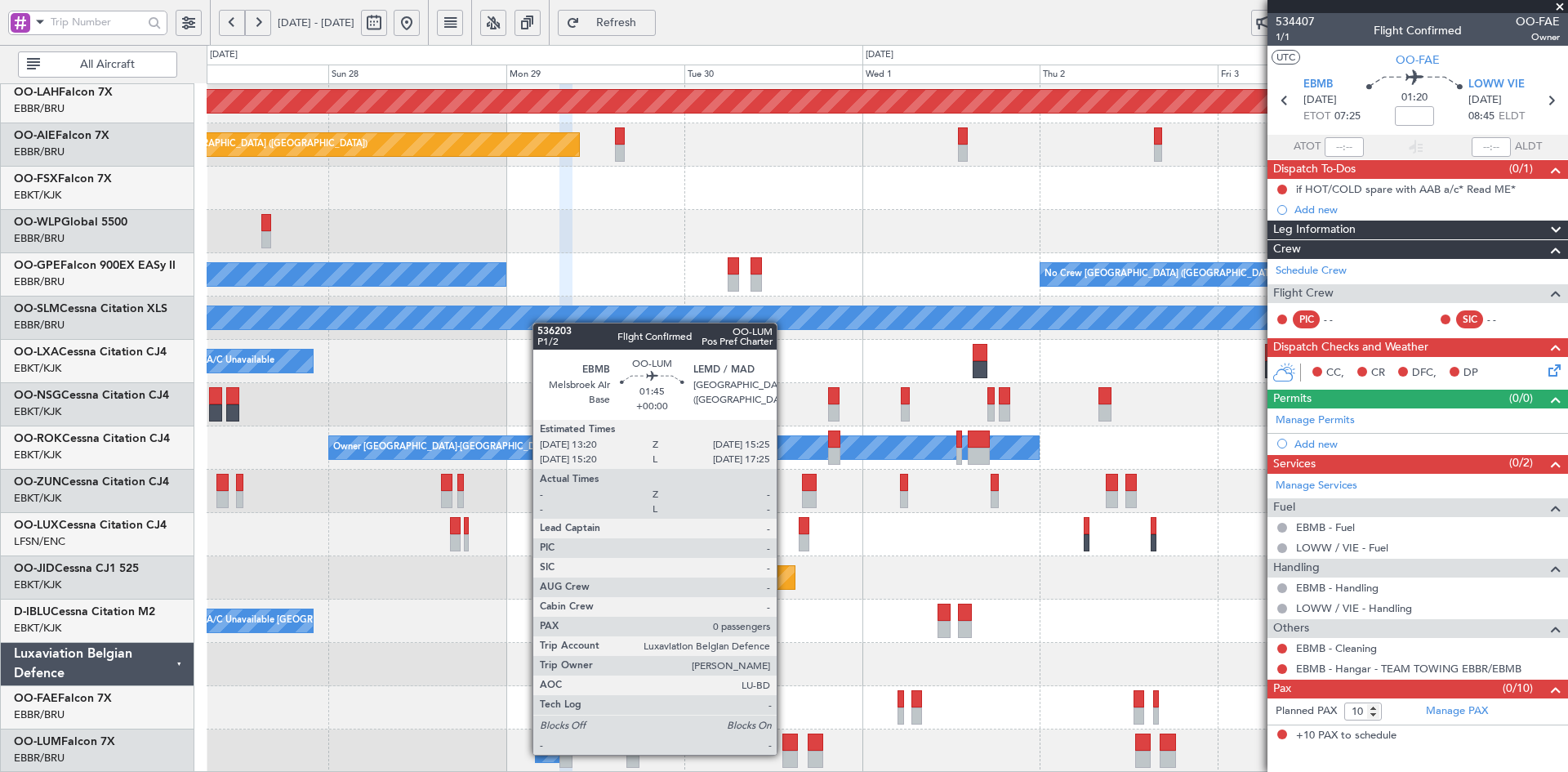
click at [784, 753] on div at bounding box center [790, 759] width 16 height 17
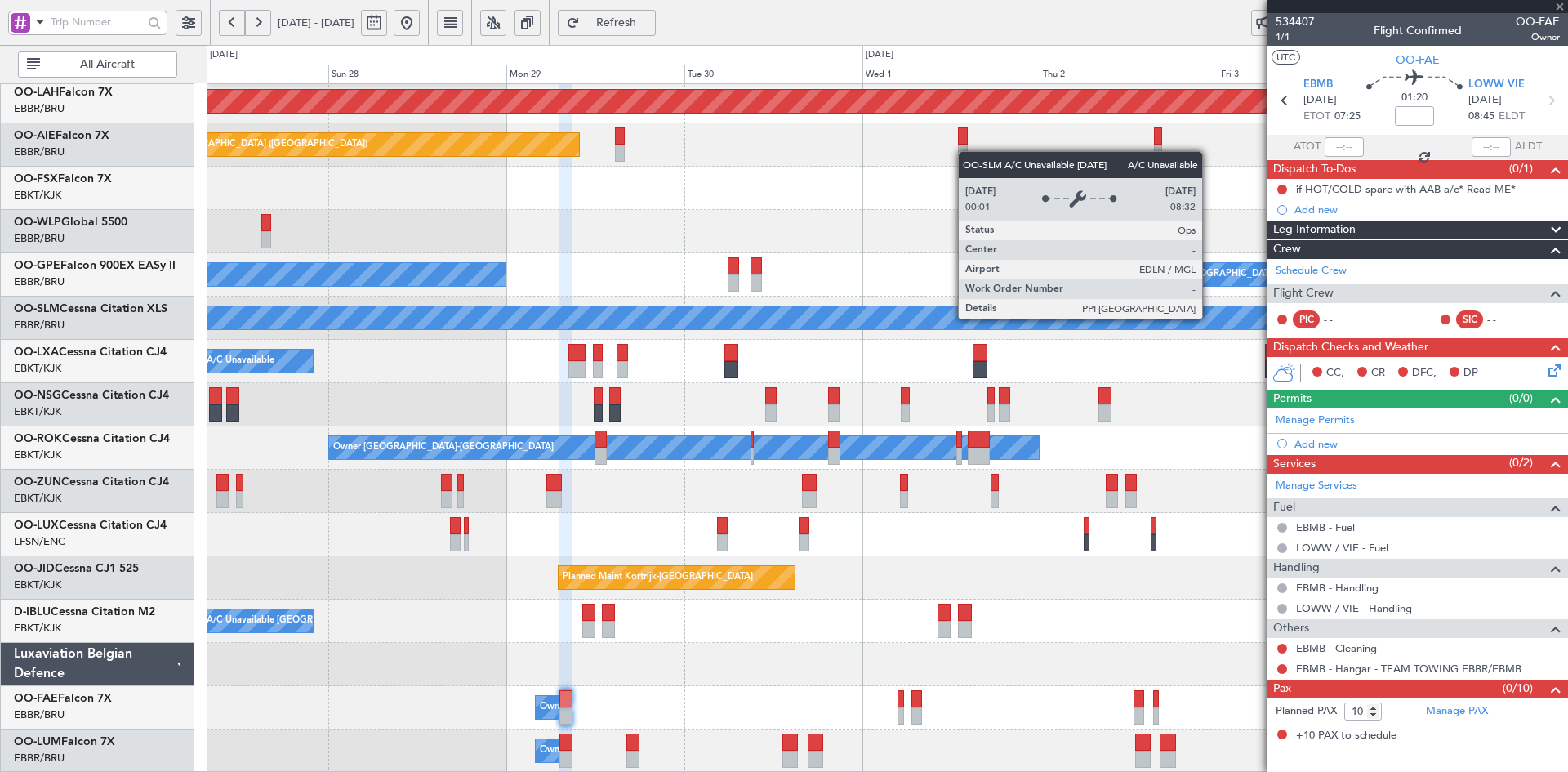
type input "0"
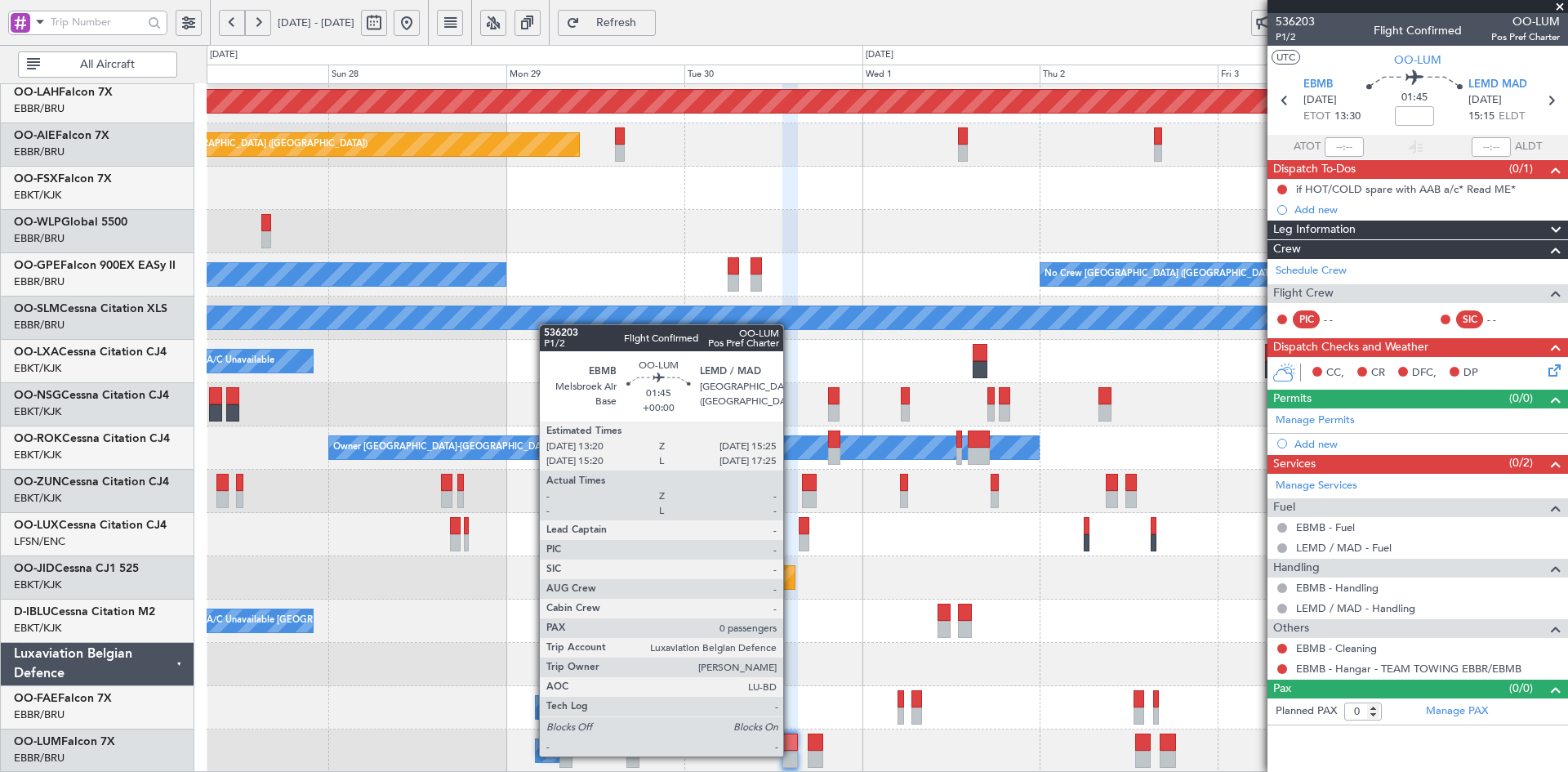
click at [790, 755] on div at bounding box center [790, 759] width 16 height 17
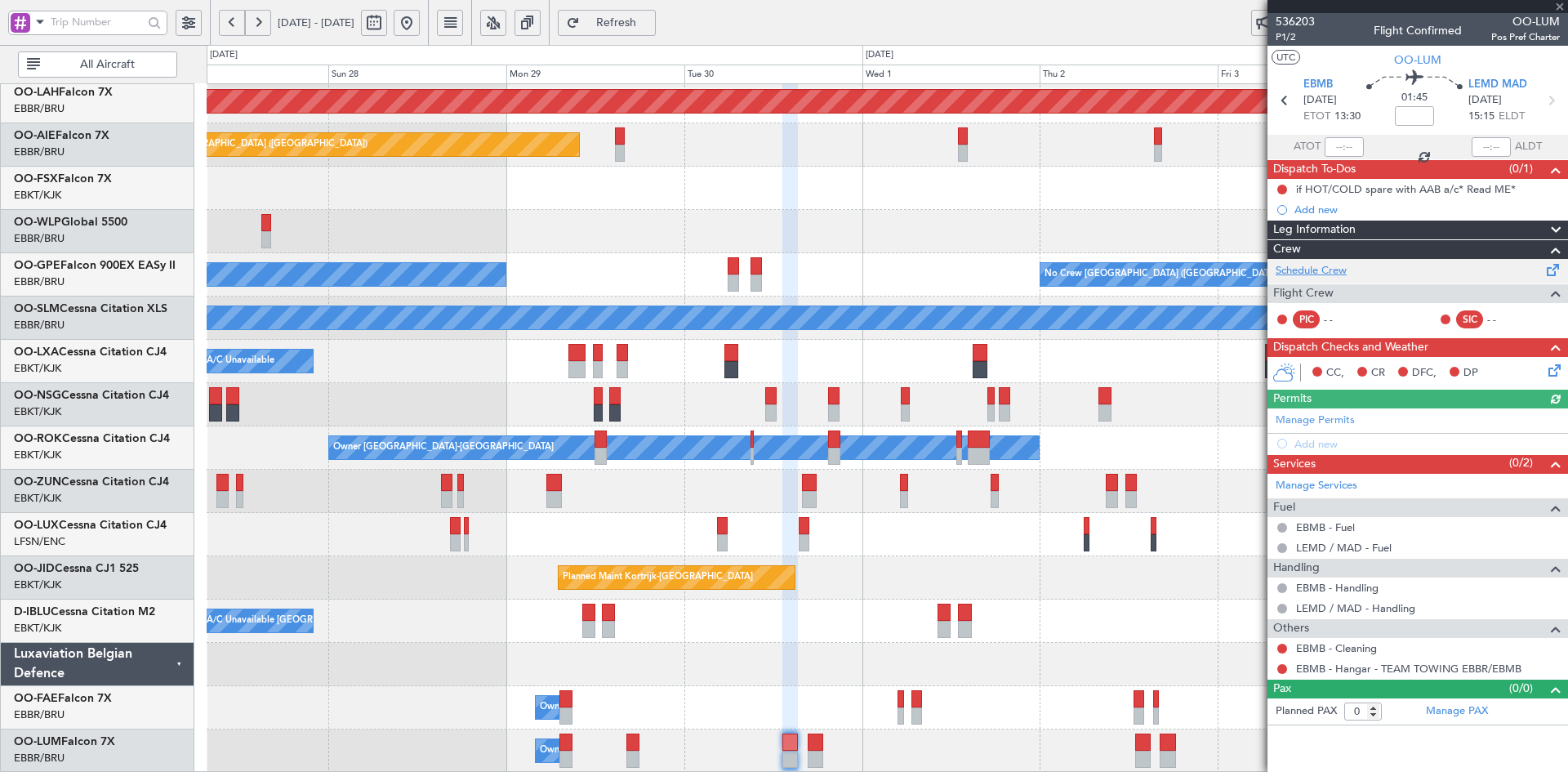
click at [1328, 264] on link "Schedule Crew" at bounding box center [1311, 271] width 71 height 17
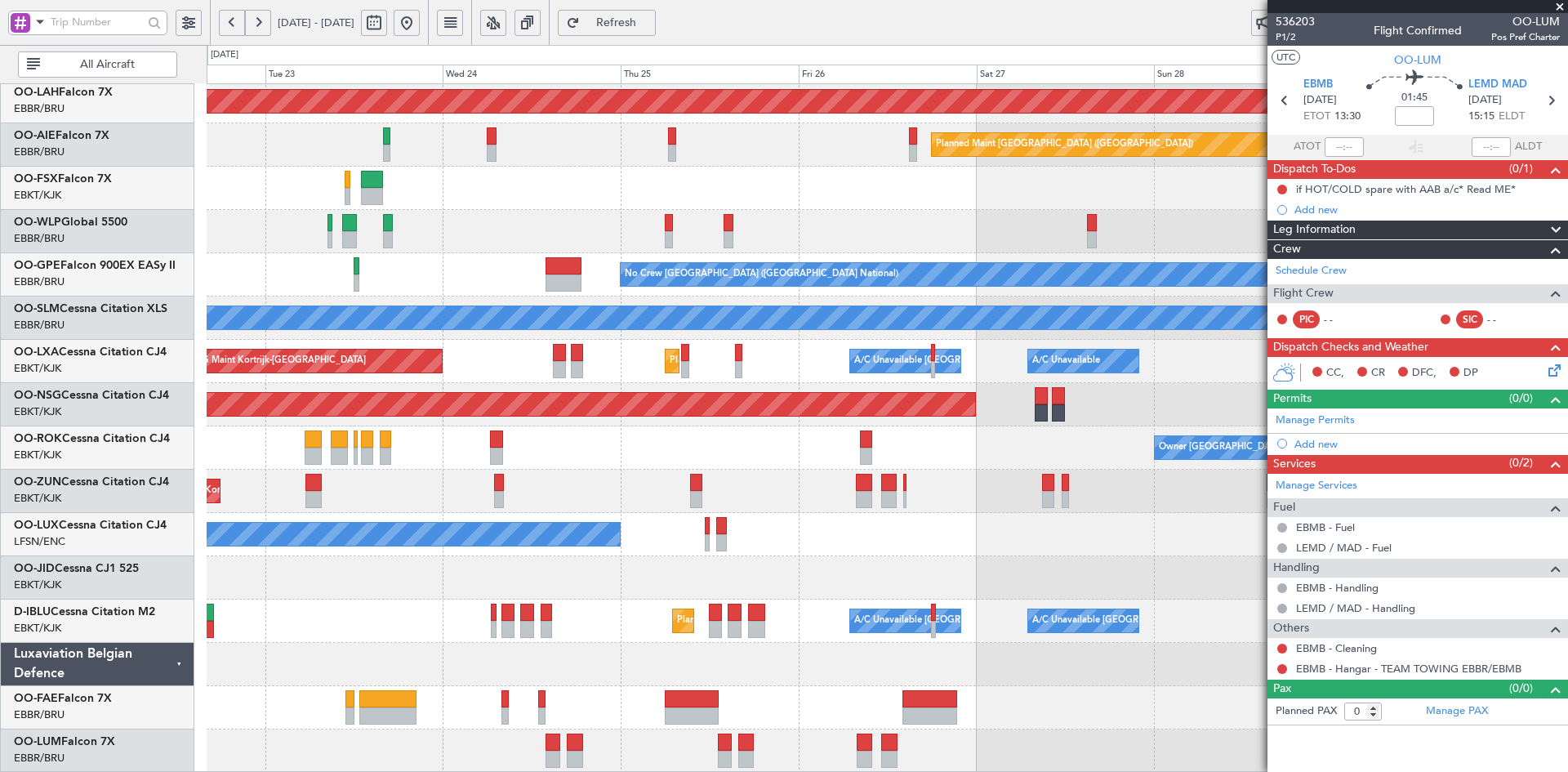
click at [1514, 388] on fb-app "27 Sep 2025 - 04 Oct 2025 Refresh Quick Links All Aircraft Planned Maint Alton-…" at bounding box center [784, 397] width 1568 height 753
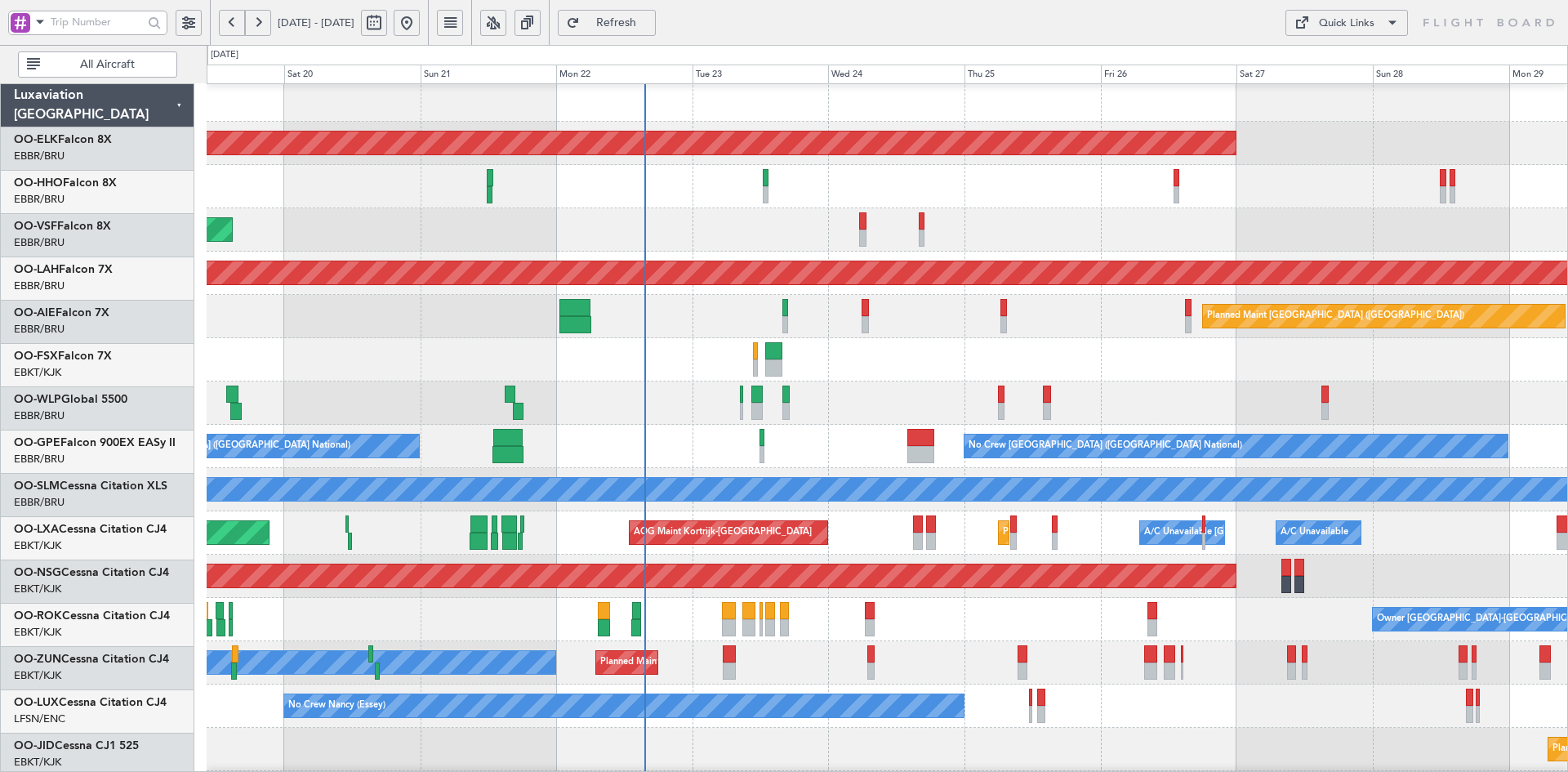
click at [1000, 343] on div at bounding box center [887, 359] width 1361 height 43
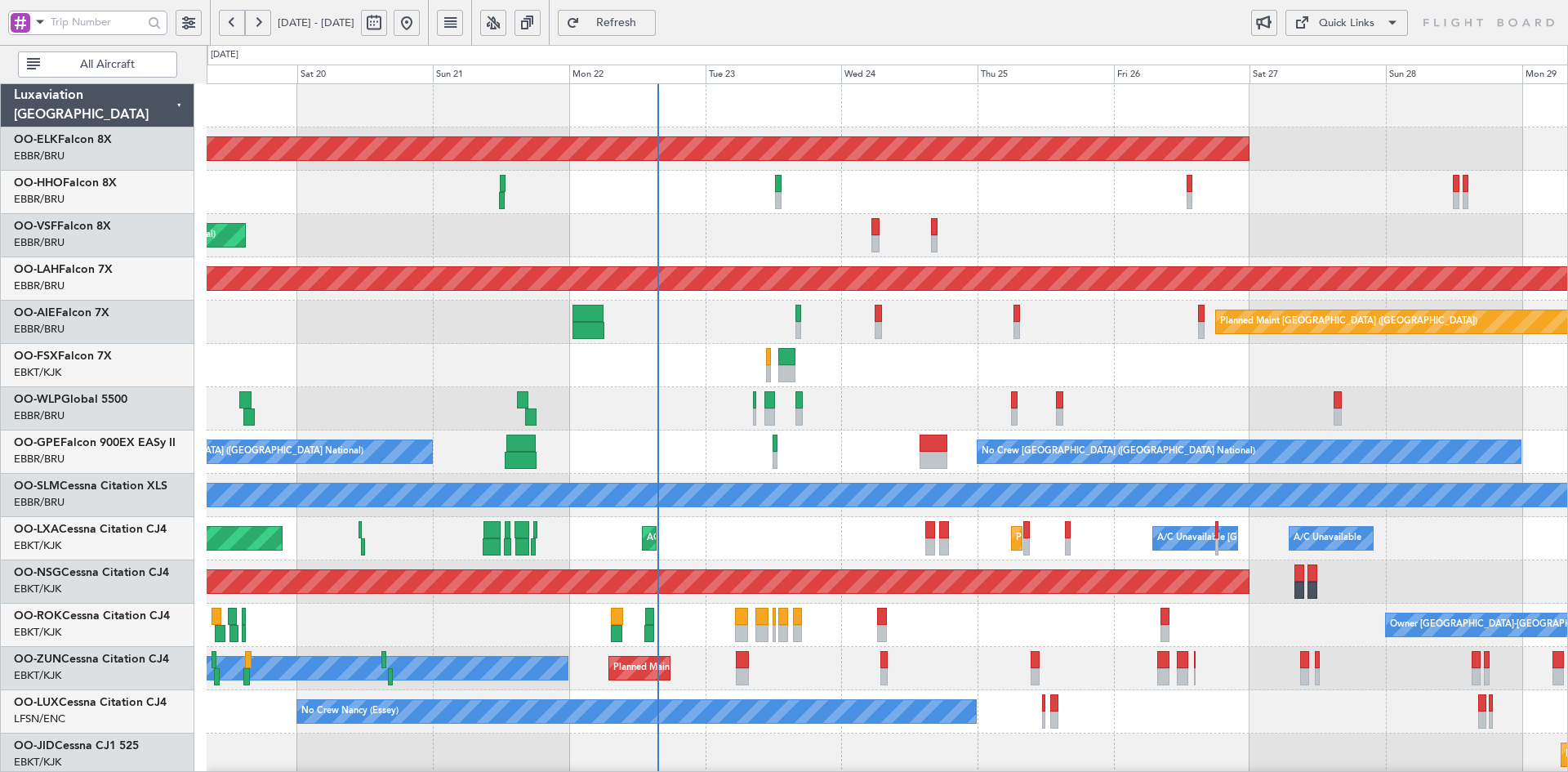
click at [793, 680] on div "Owner Planned Maint [GEOGRAPHIC_DATA]-[GEOGRAPHIC_DATA] Unplanned Maint [GEOGRA…" at bounding box center [887, 668] width 1361 height 43
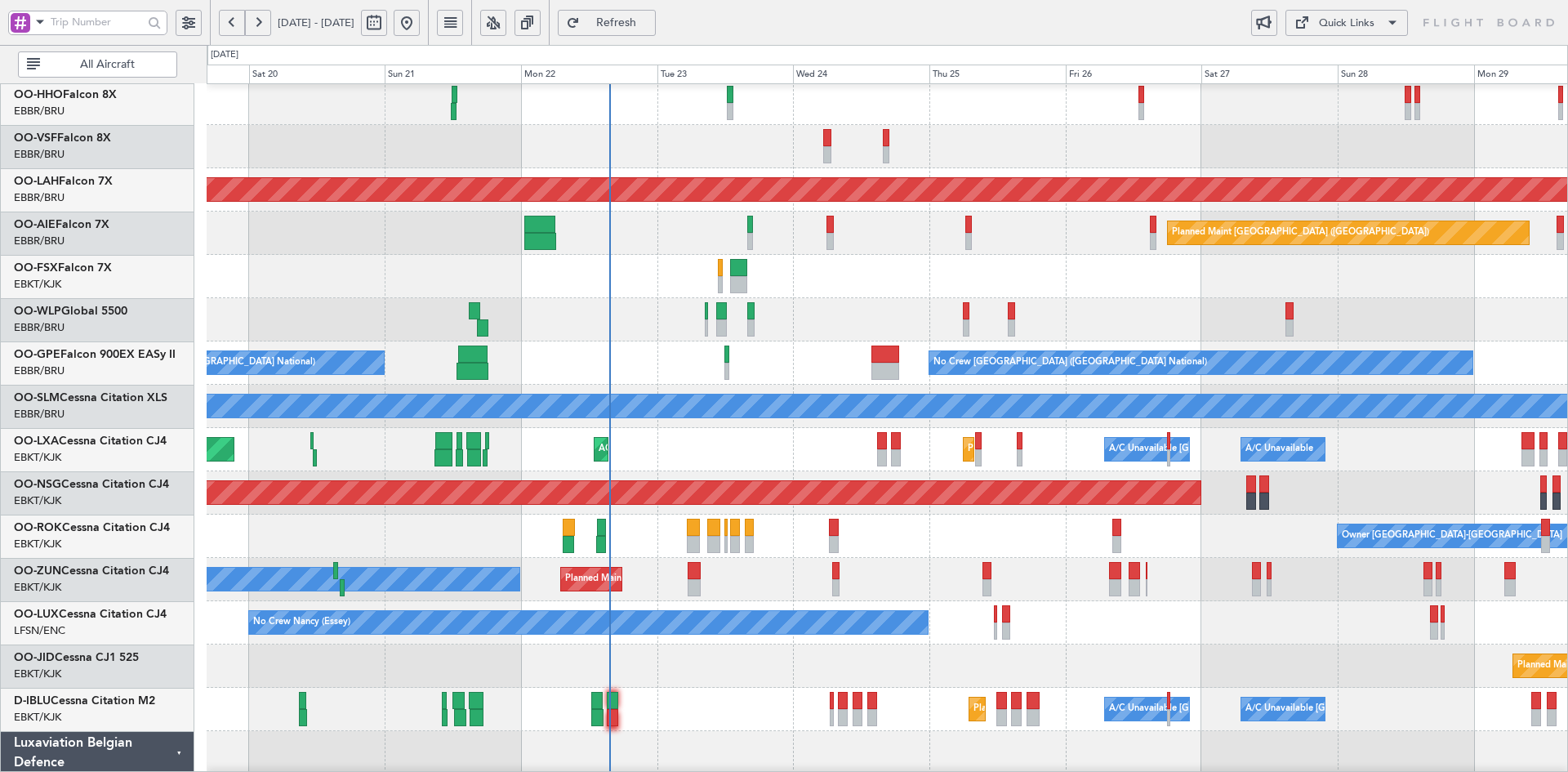
click at [710, 453] on div "Planned Maint Kortrijk-[GEOGRAPHIC_DATA] A/C Unavailable [GEOGRAPHIC_DATA] ([GE…" at bounding box center [887, 449] width 1361 height 43
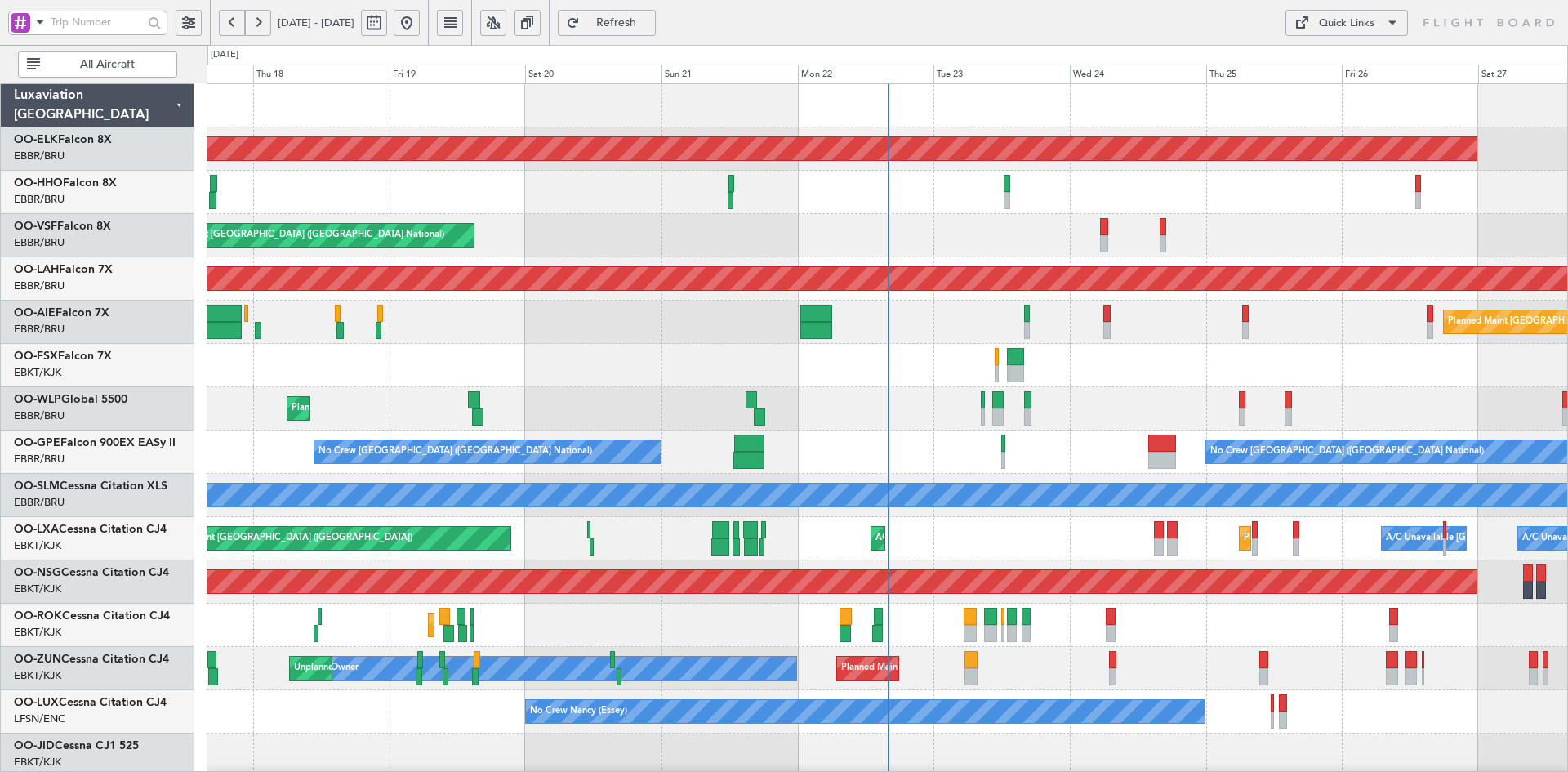
click at [940, 423] on div "Planned Maint Liege" at bounding box center [887, 409] width 1361 height 43
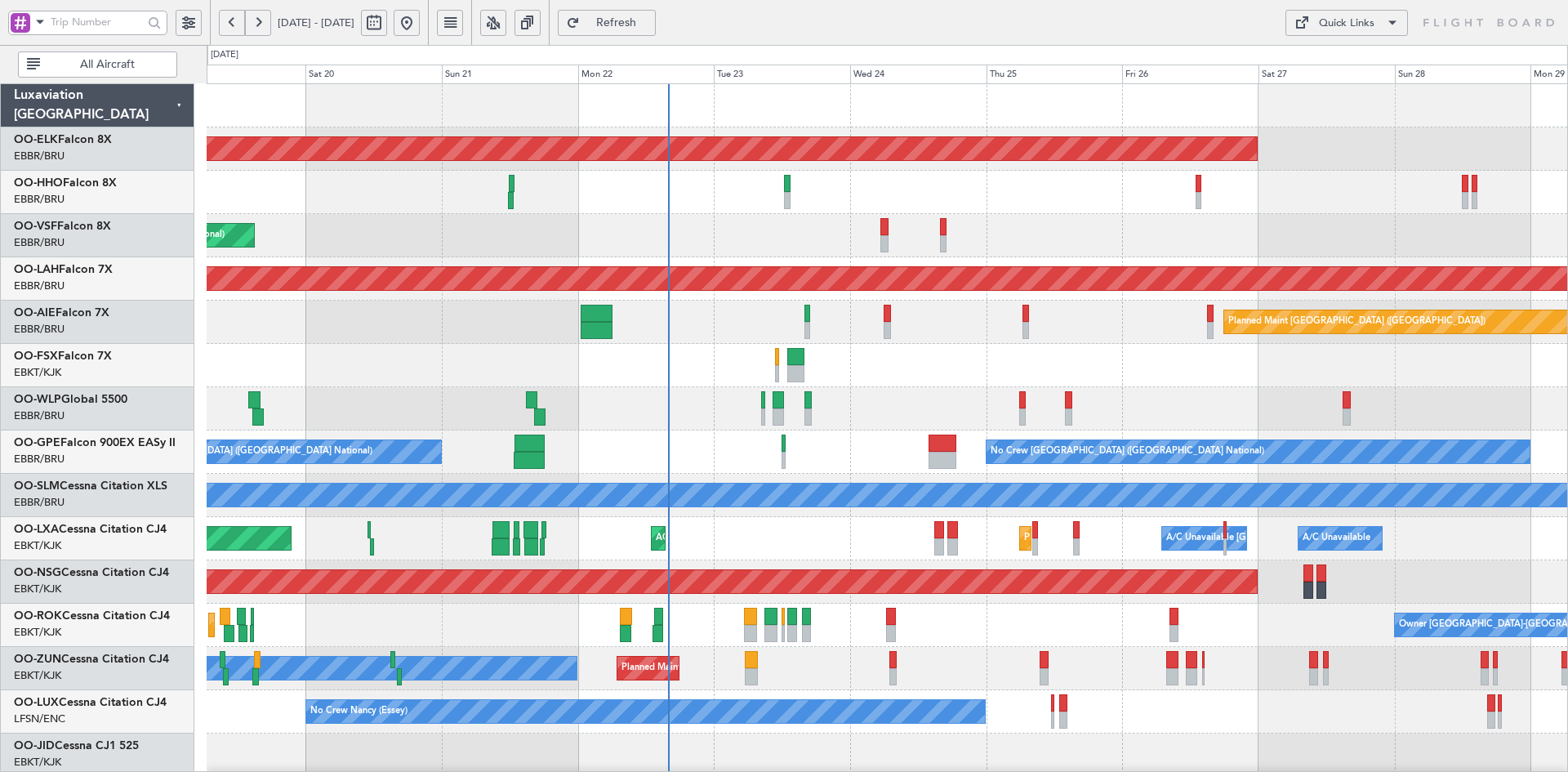
click at [868, 535] on div "Planned Maint [GEOGRAPHIC_DATA] ([GEOGRAPHIC_DATA]) AOG Maint [GEOGRAPHIC_DATA]…" at bounding box center [887, 538] width 1361 height 43
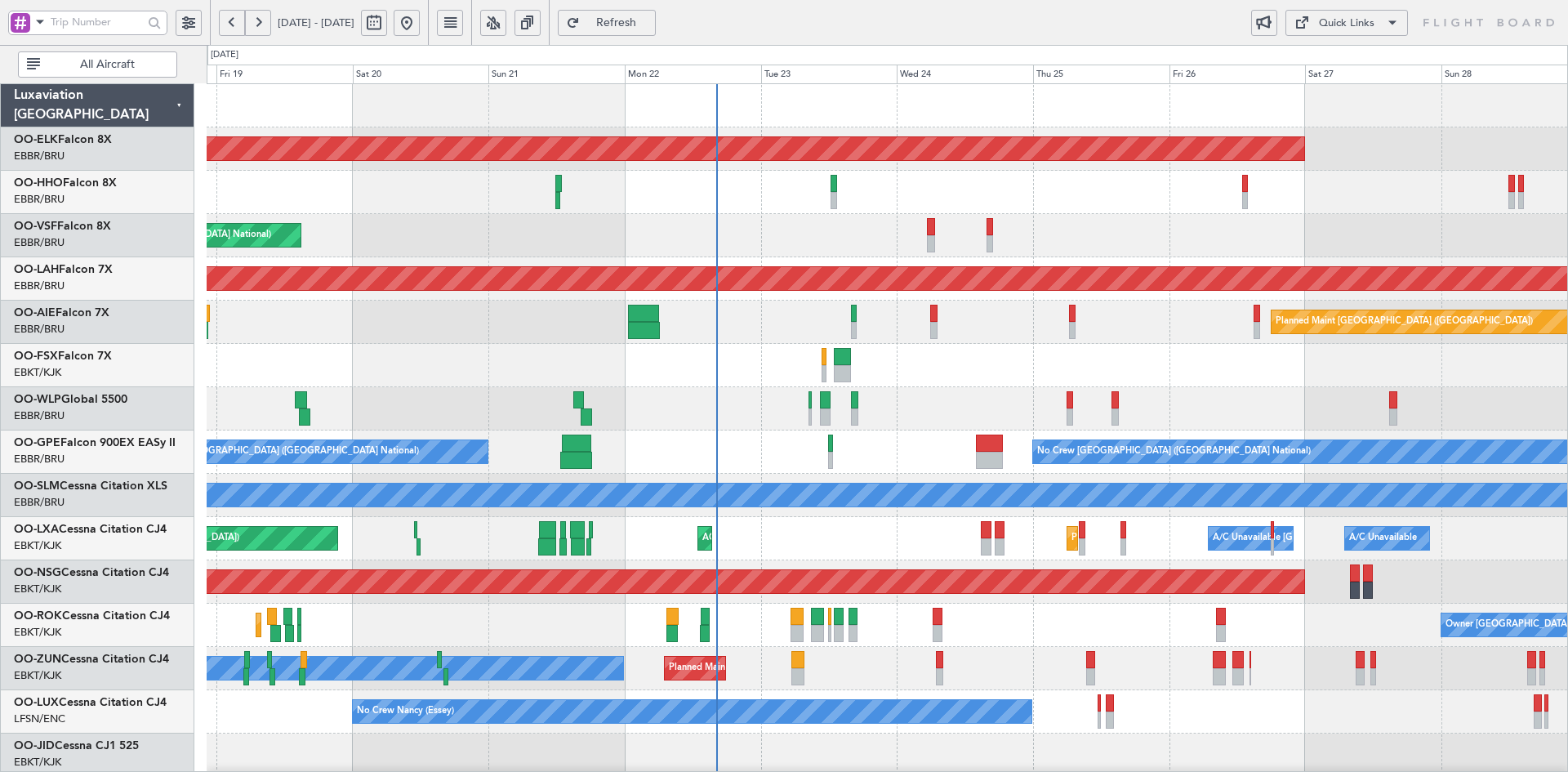
click at [1262, 383] on div at bounding box center [887, 365] width 1361 height 43
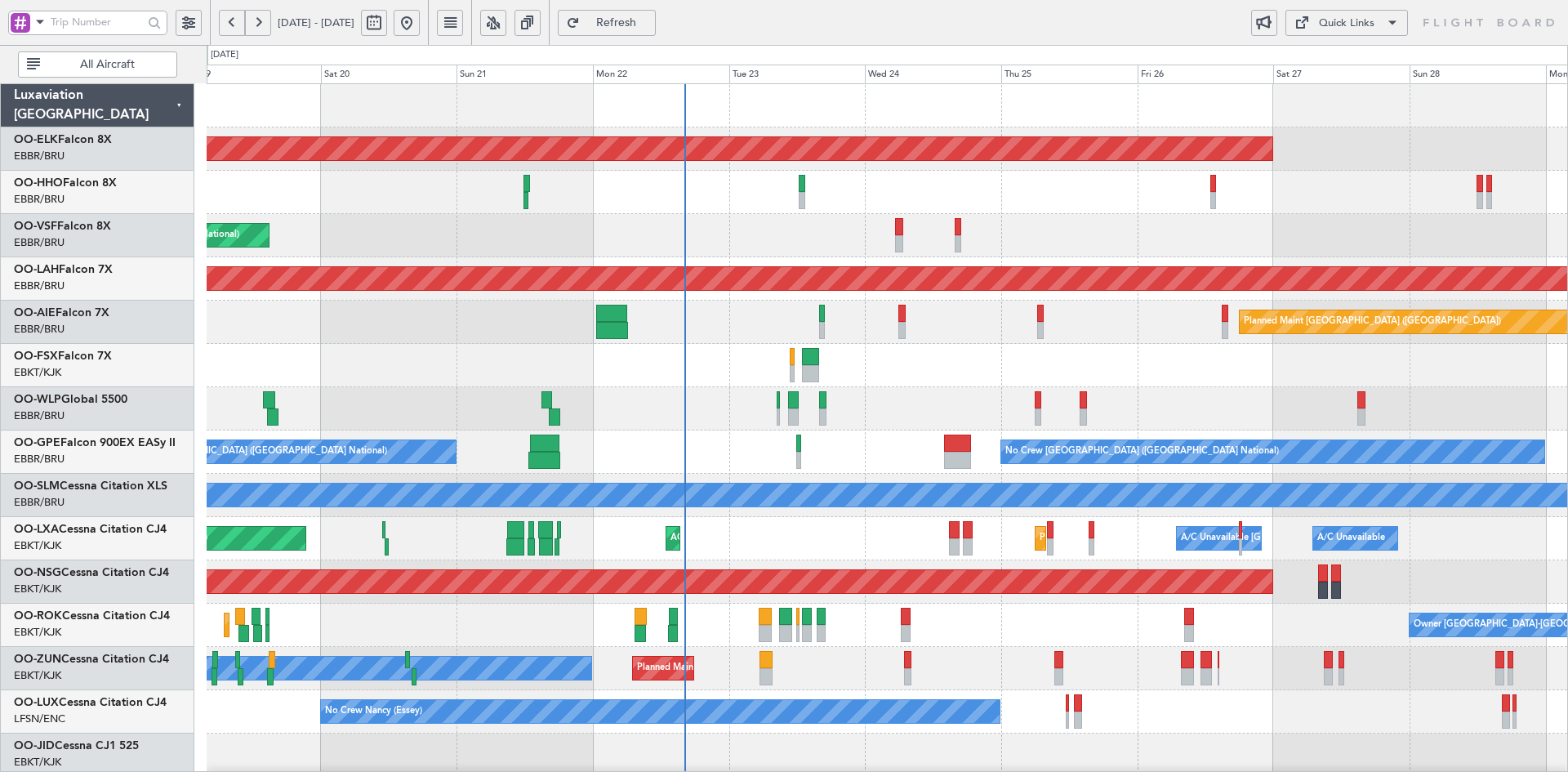
click at [713, 401] on div "Planned Maint Kortrijk-[GEOGRAPHIC_DATA] AOG Maint [GEOGRAPHIC_DATA] ([GEOGRAPH…" at bounding box center [887, 516] width 1361 height 866
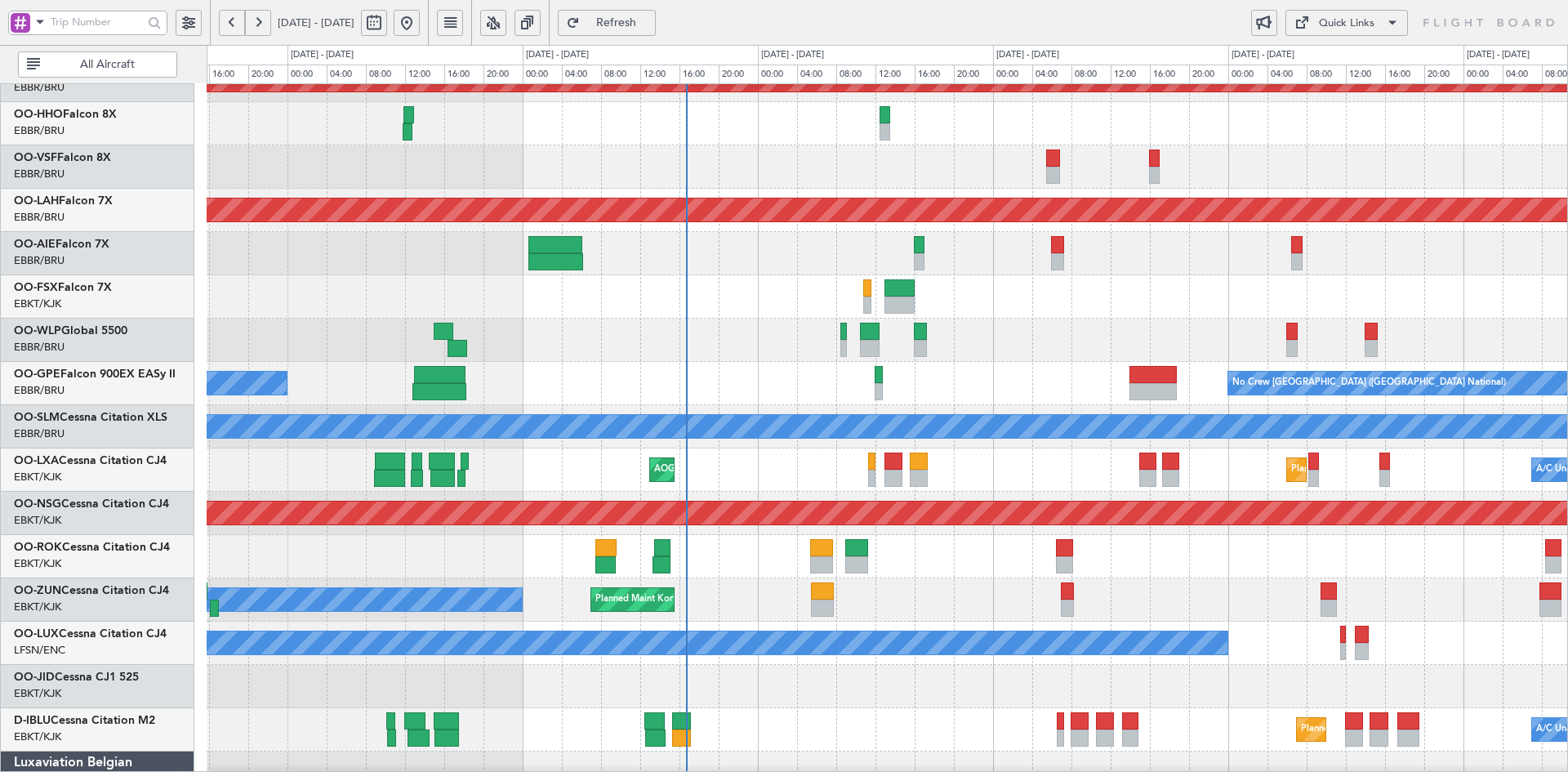
click at [1211, 307] on div at bounding box center [887, 296] width 1361 height 43
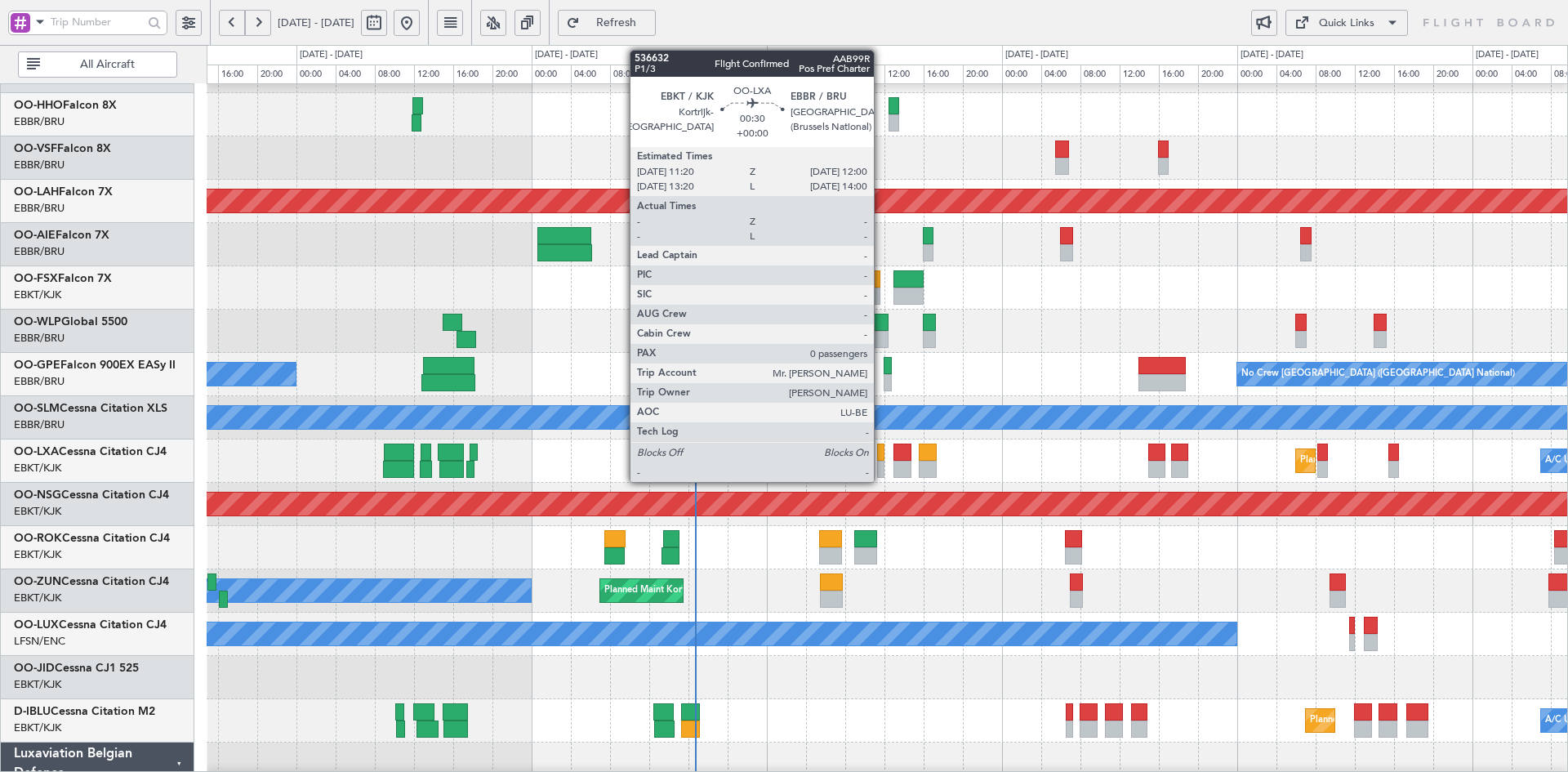
click at [882, 474] on div at bounding box center [880, 469] width 6 height 17
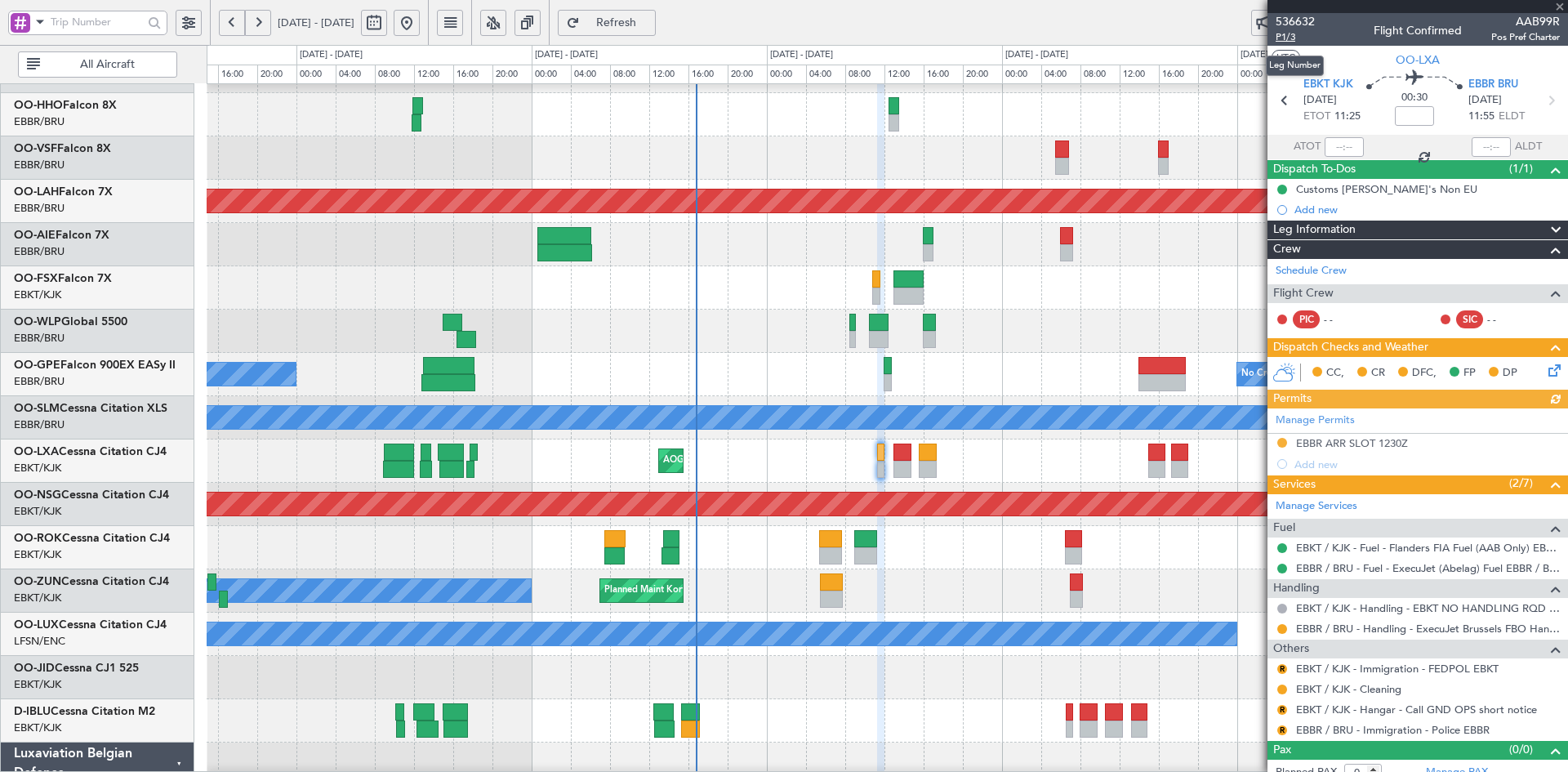
click at [1286, 31] on span "P1/3" at bounding box center [1296, 37] width 40 height 14
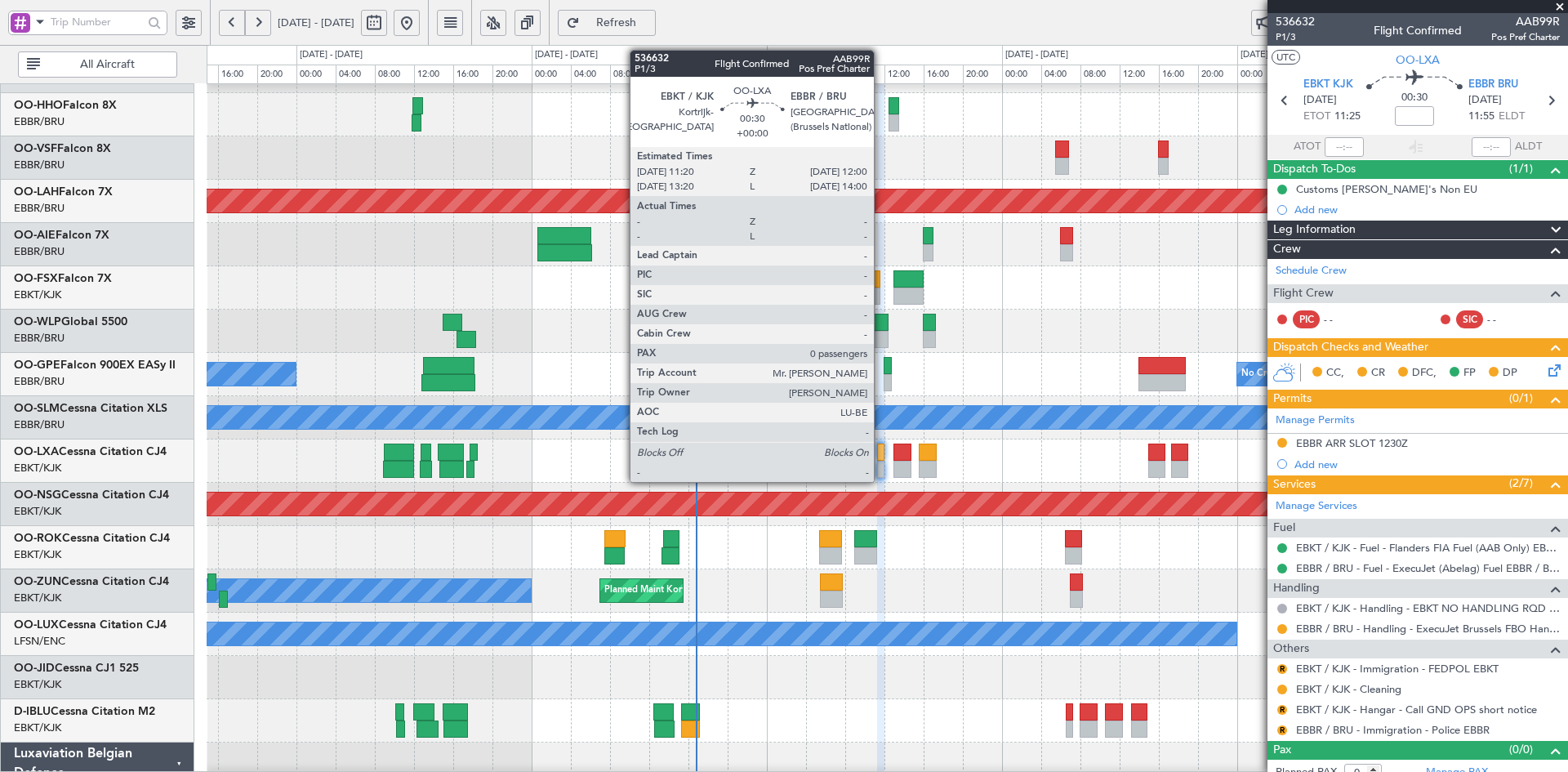
click at [882, 468] on div at bounding box center [880, 469] width 6 height 17
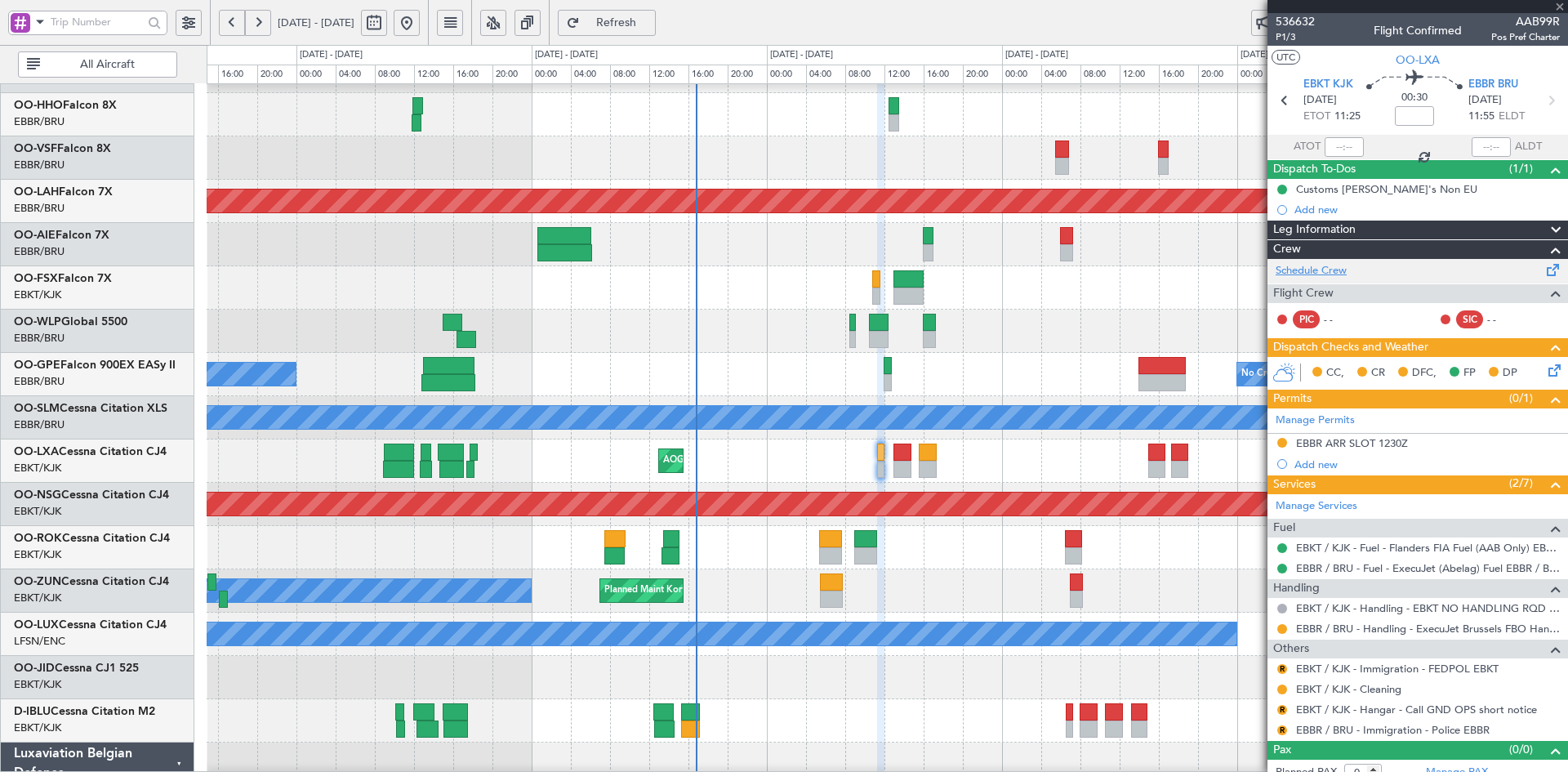
click at [1323, 272] on link "Schedule Crew" at bounding box center [1311, 271] width 71 height 17
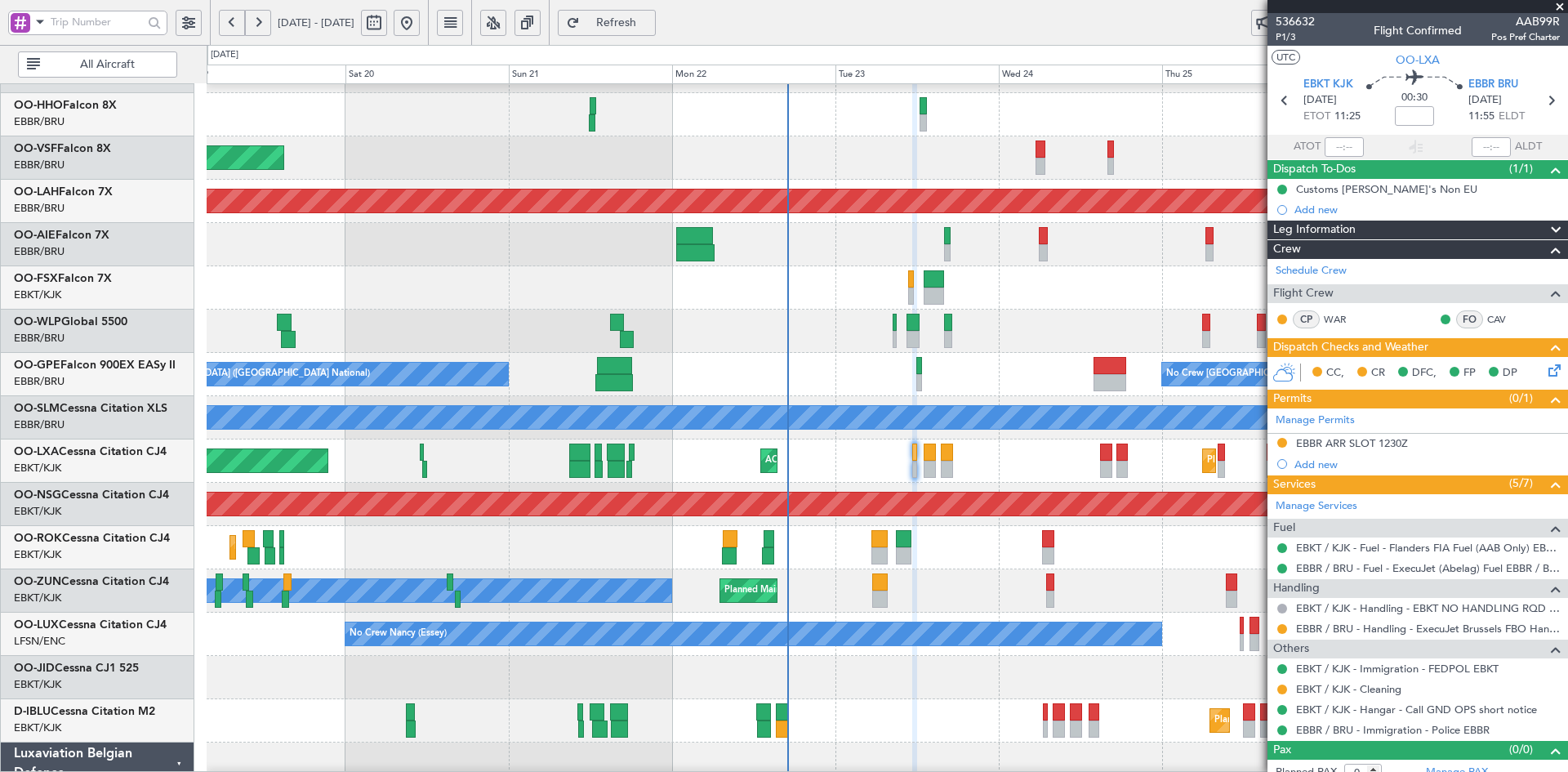
click at [891, 355] on div "No Crew [GEOGRAPHIC_DATA] ([GEOGRAPHIC_DATA] National) No Crew [GEOGRAPHIC_DATA…" at bounding box center [887, 374] width 1361 height 43
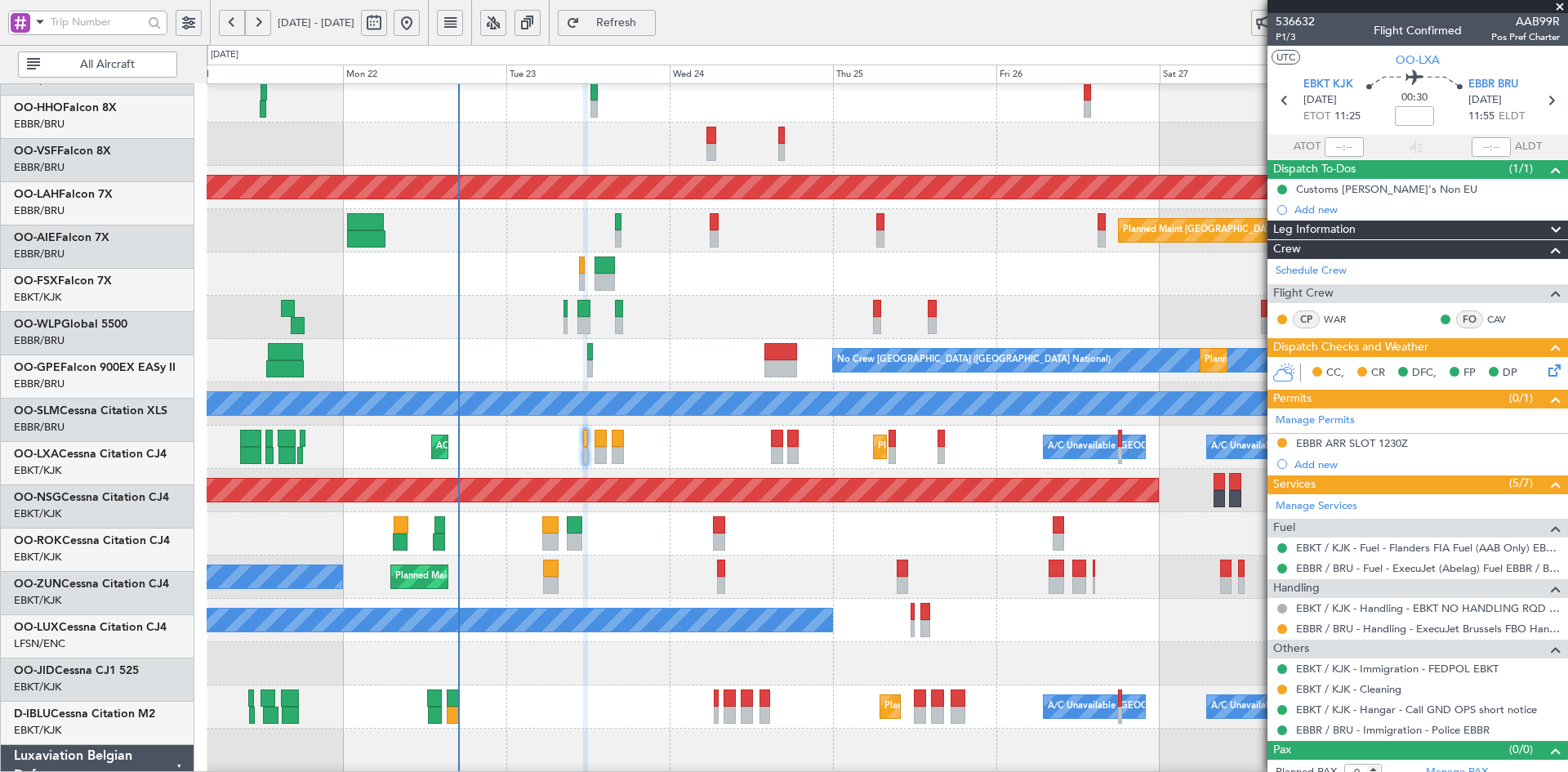
scroll to position [91, 0]
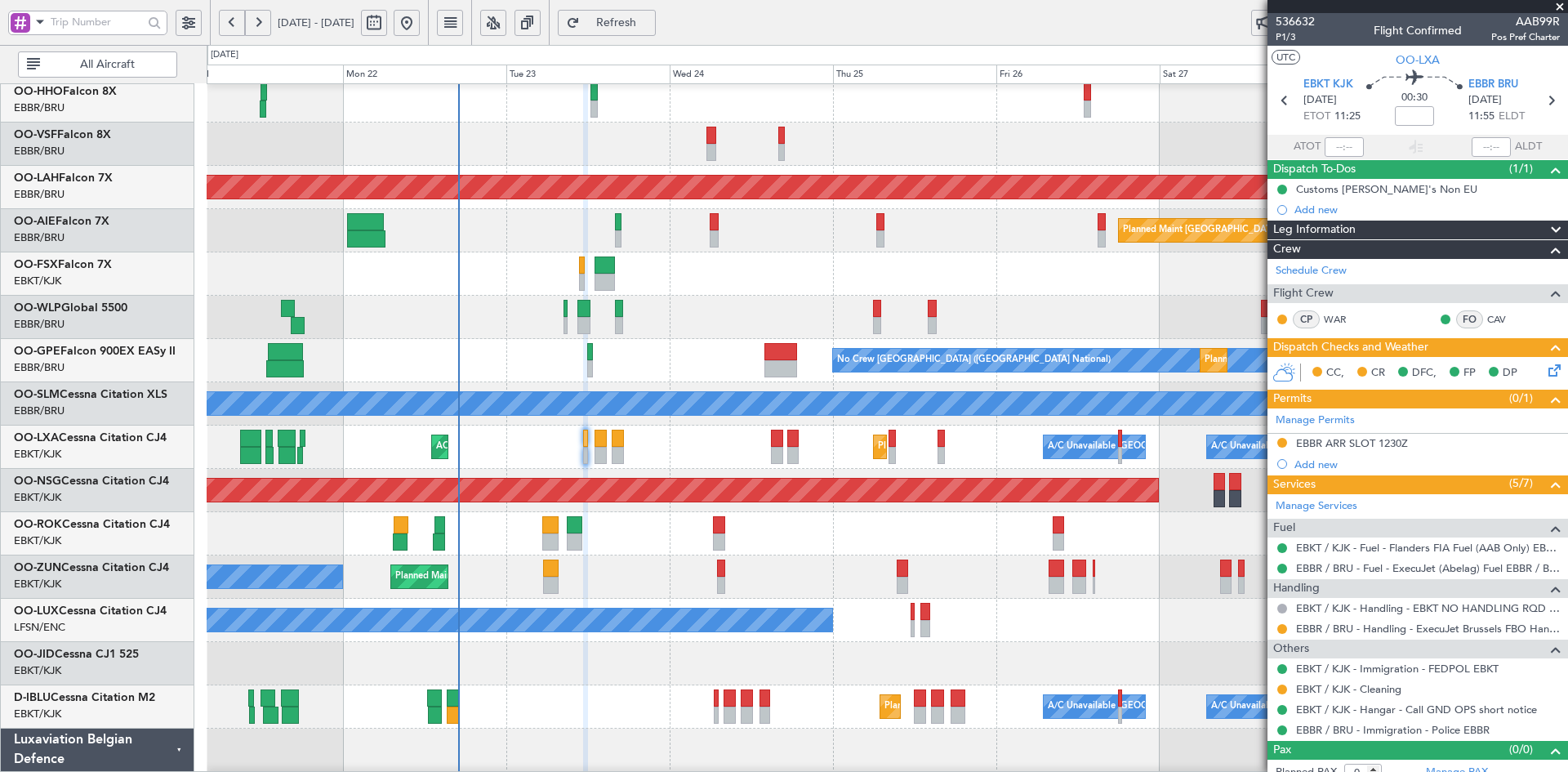
click at [787, 556] on div "Planned Maint Kortrijk-[GEOGRAPHIC_DATA] Owner" at bounding box center [887, 577] width 1361 height 43
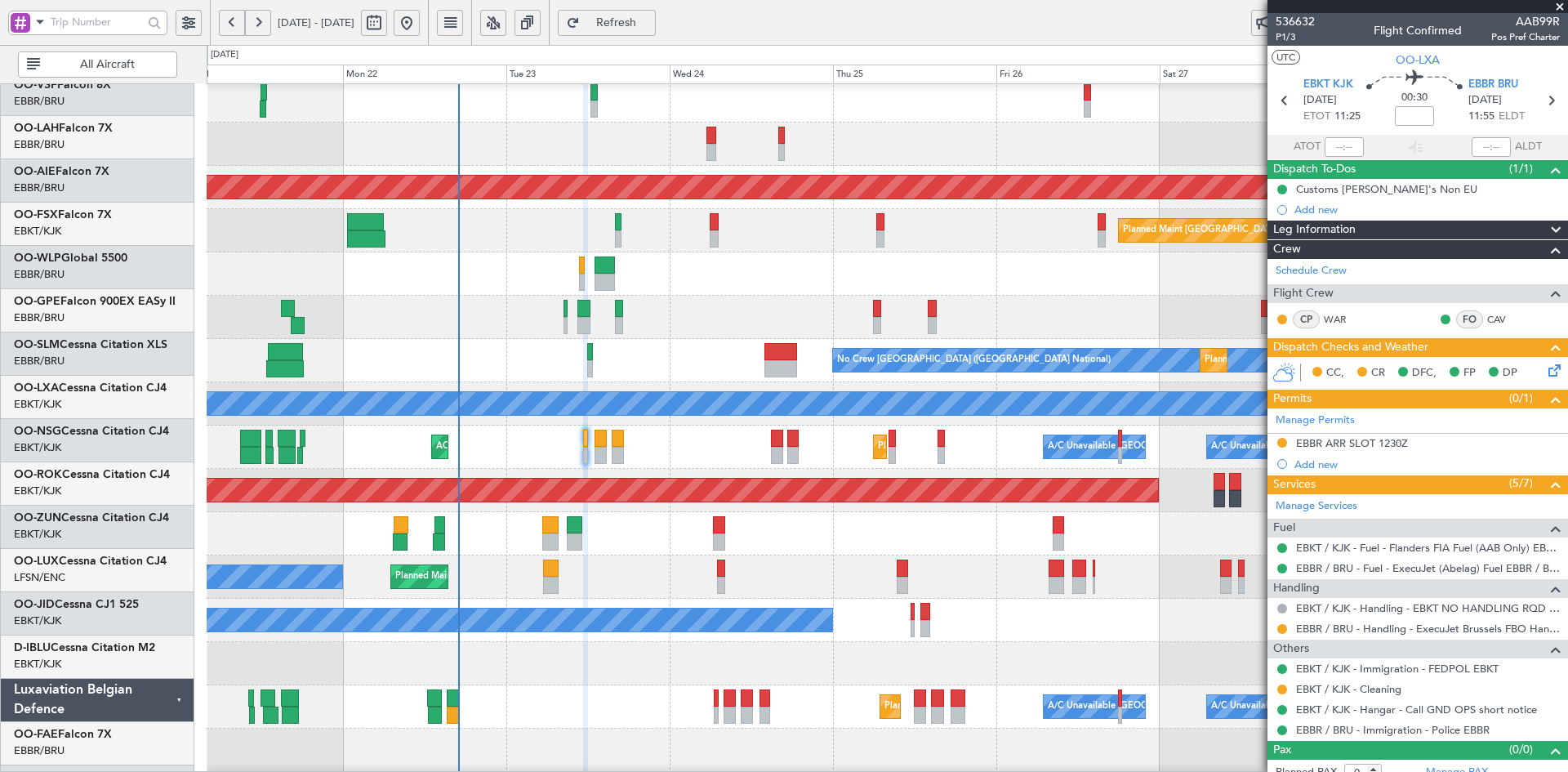
click at [601, 556] on div "Planned Maint Kortrijk-[GEOGRAPHIC_DATA] Owner" at bounding box center [887, 577] width 1361 height 43
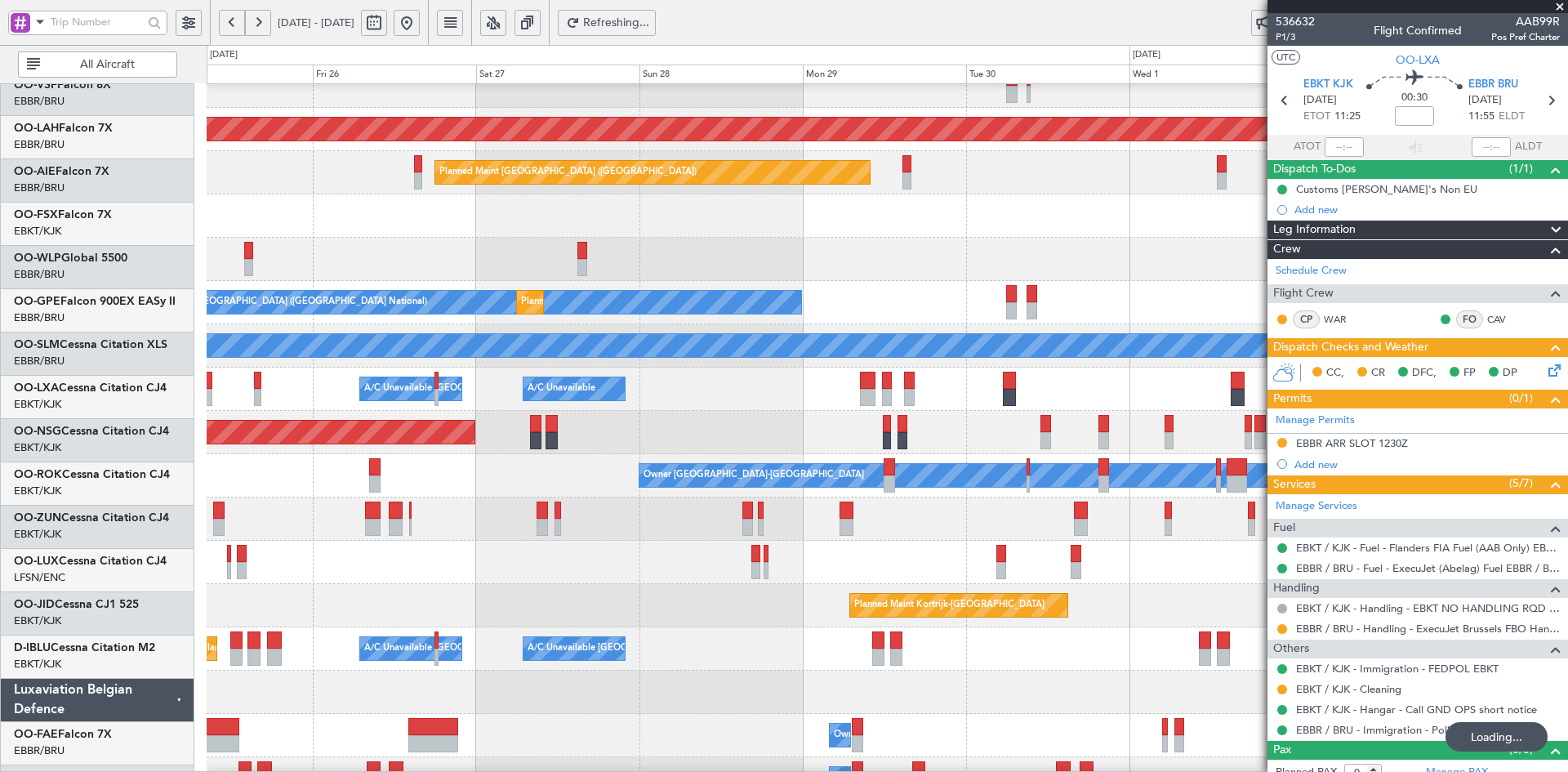
click at [709, 458] on div "Owner [GEOGRAPHIC_DATA]-[GEOGRAPHIC_DATA]" at bounding box center [887, 476] width 1361 height 43
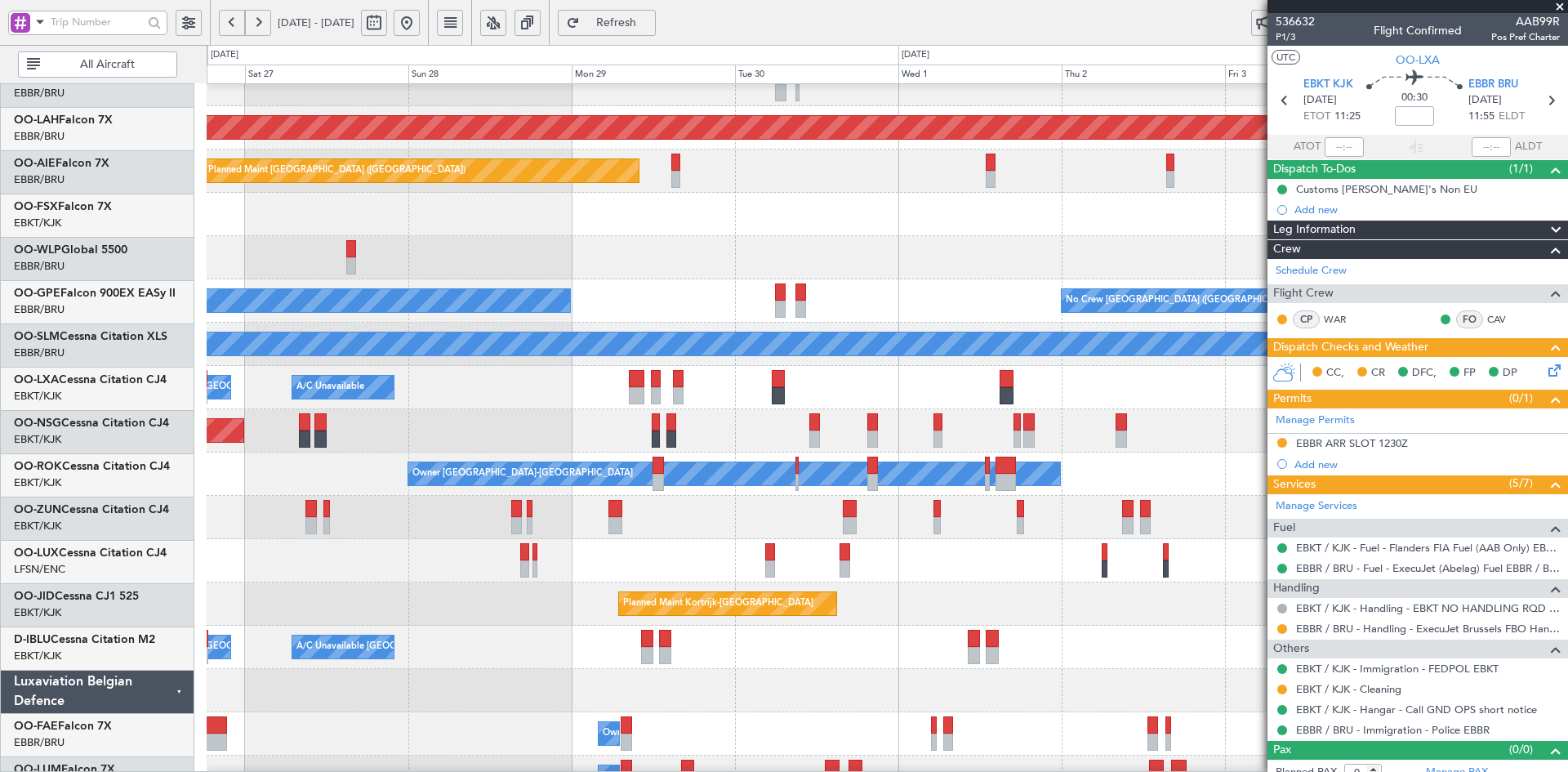
scroll to position [151, 0]
click at [838, 409] on div "Planned Maint [GEOGRAPHIC_DATA] ([GEOGRAPHIC_DATA])" at bounding box center [887, 431] width 1361 height 43
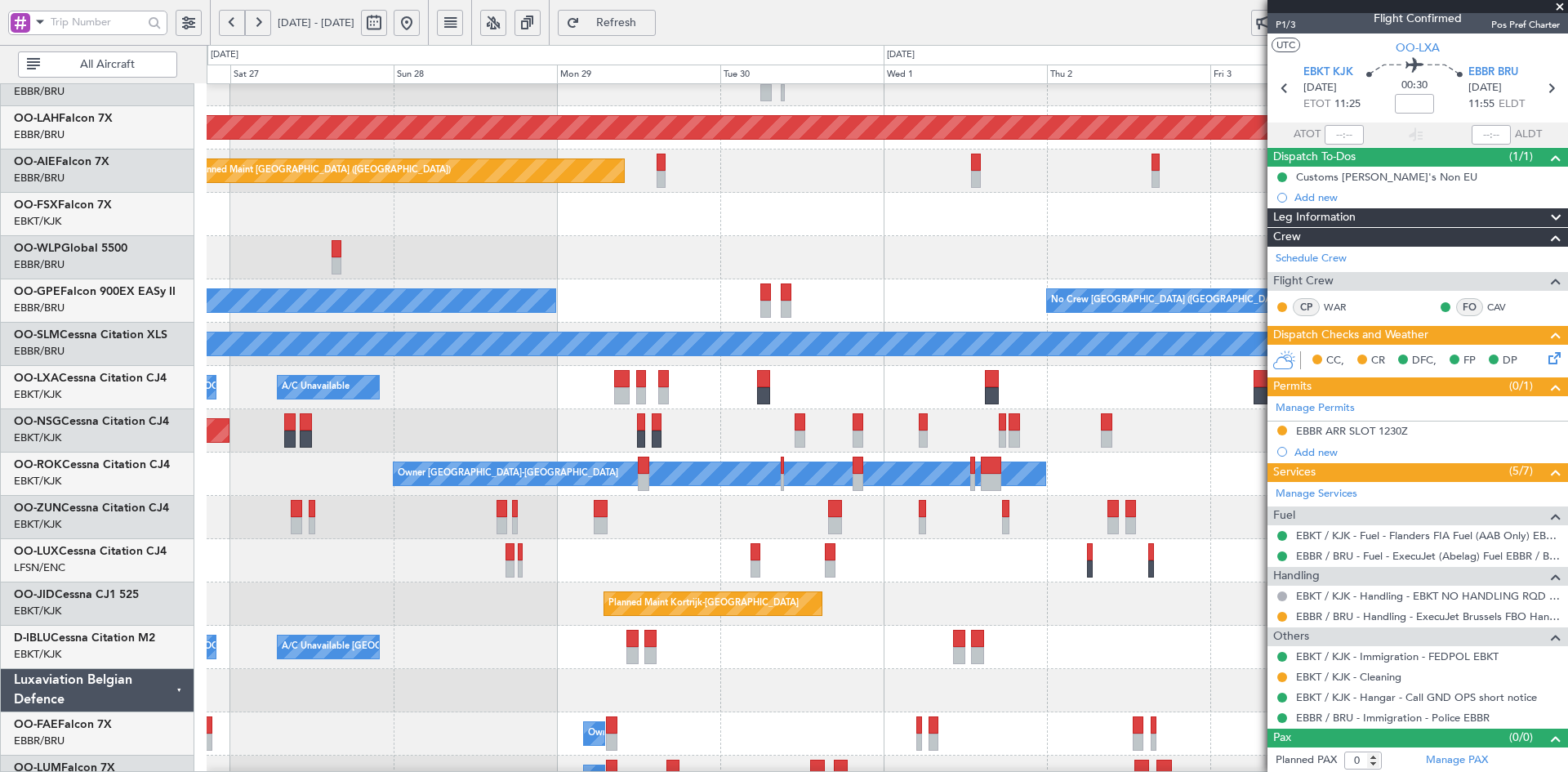
scroll to position [14, 0]
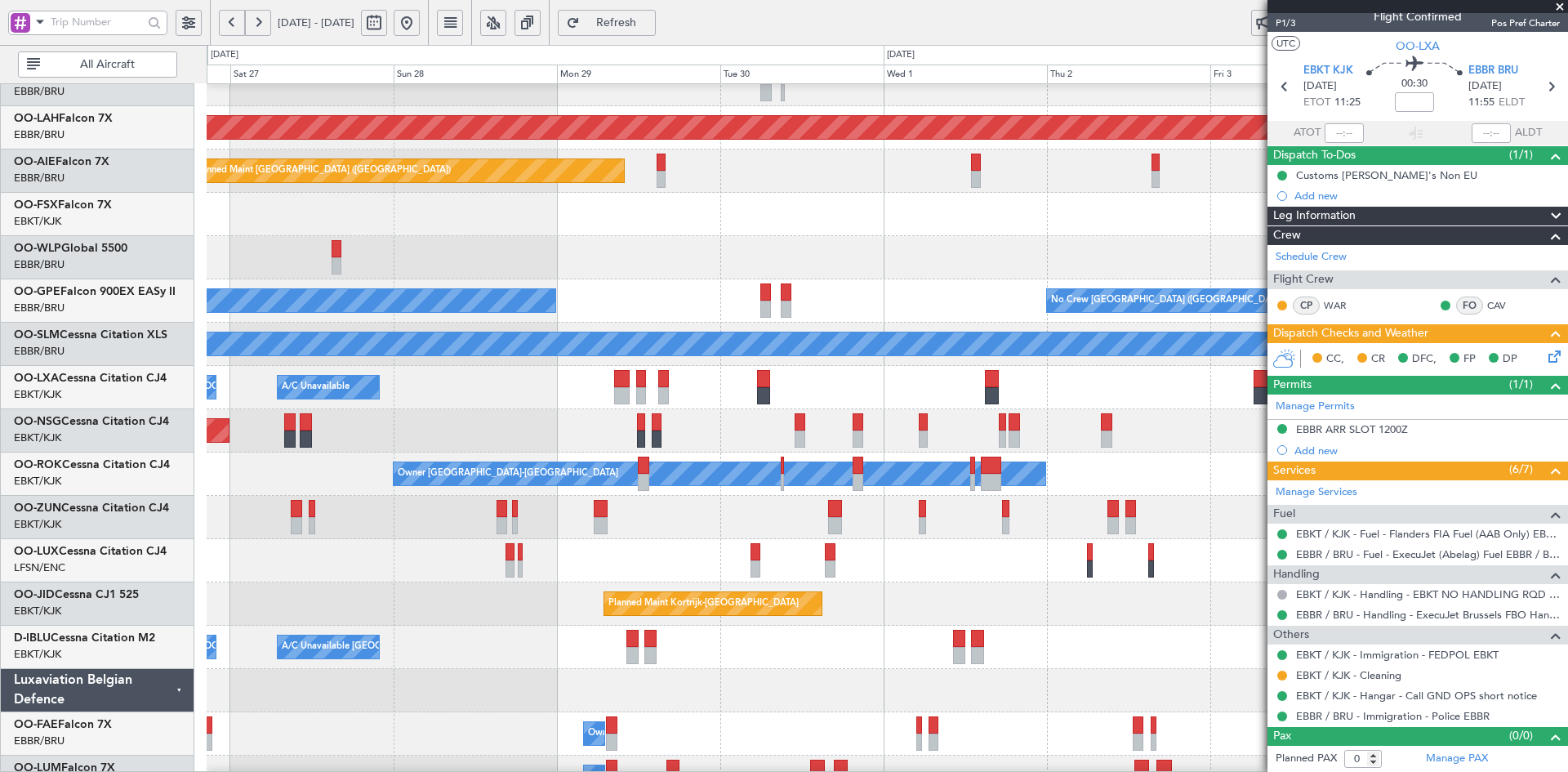
click at [420, 26] on button at bounding box center [407, 23] width 26 height 26
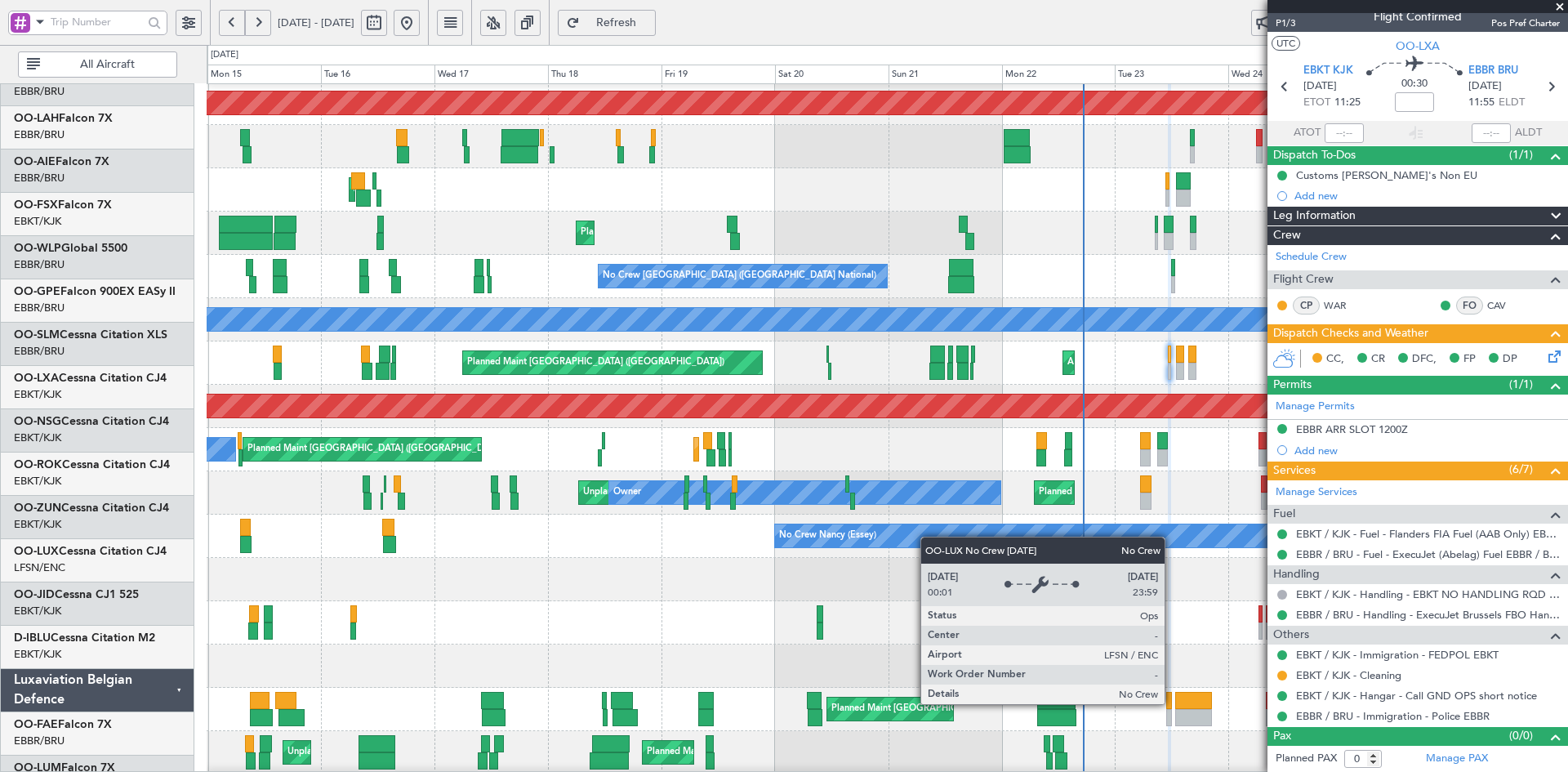
click at [929, 536] on div "No Crew Nancy (Essey)" at bounding box center [1057, 536] width 566 height 23
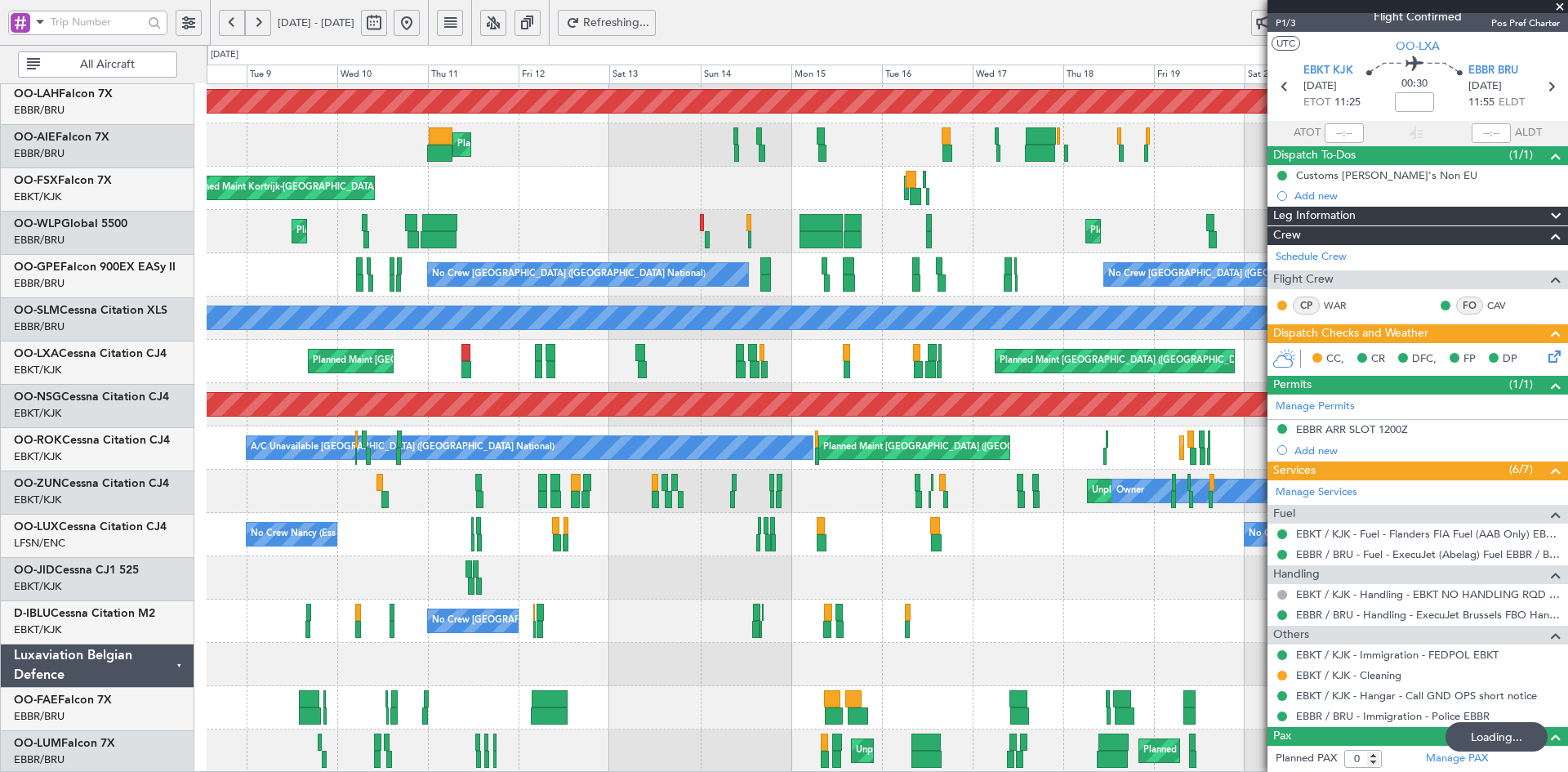
scroll to position [178, 0]
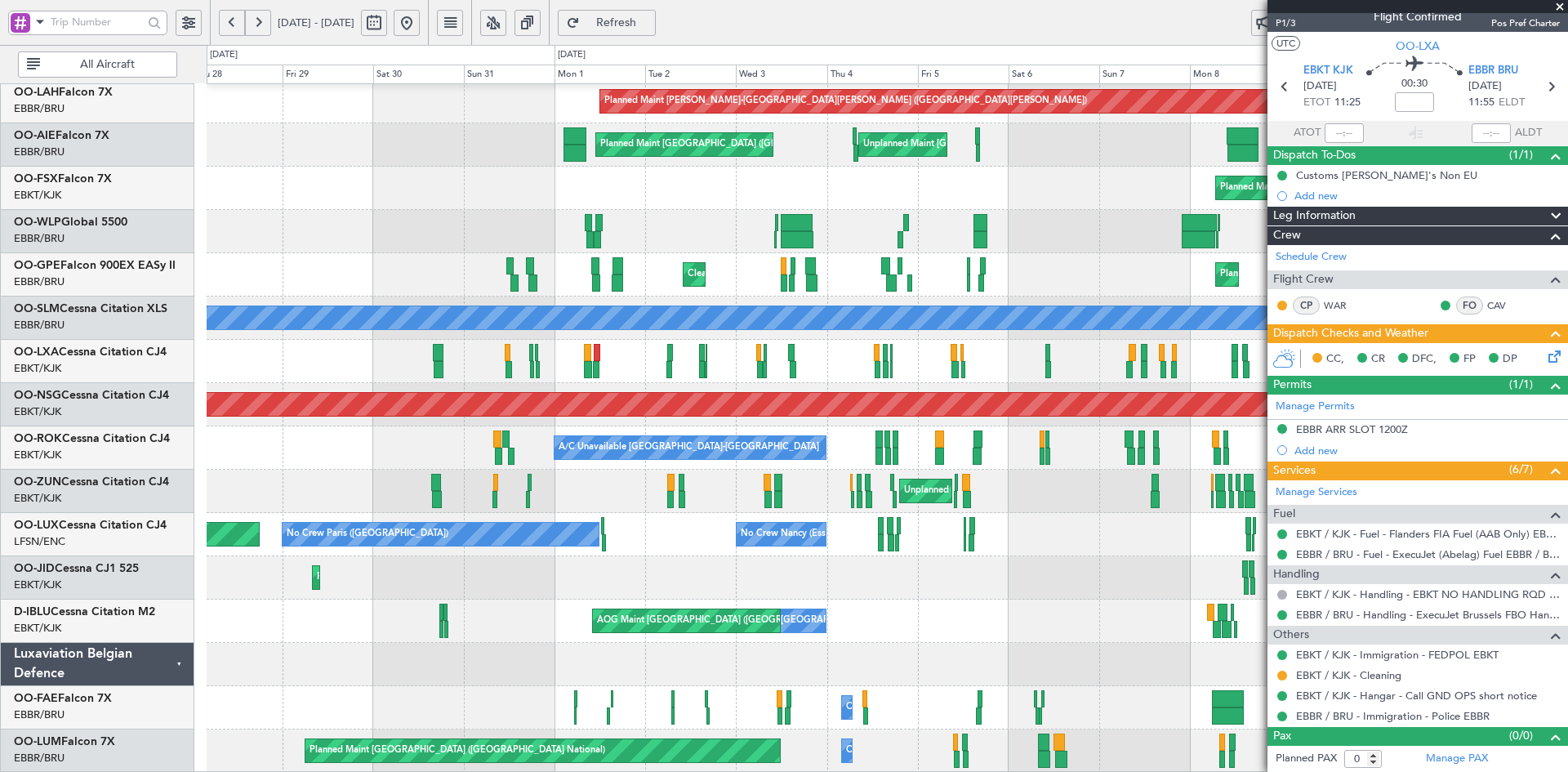
click at [1567, 553] on html "[DATE] - [DATE] Refresh Quick Links All Aircraft Planned [GEOGRAPHIC_DATA][PERS…" at bounding box center [784, 386] width 1568 height 772
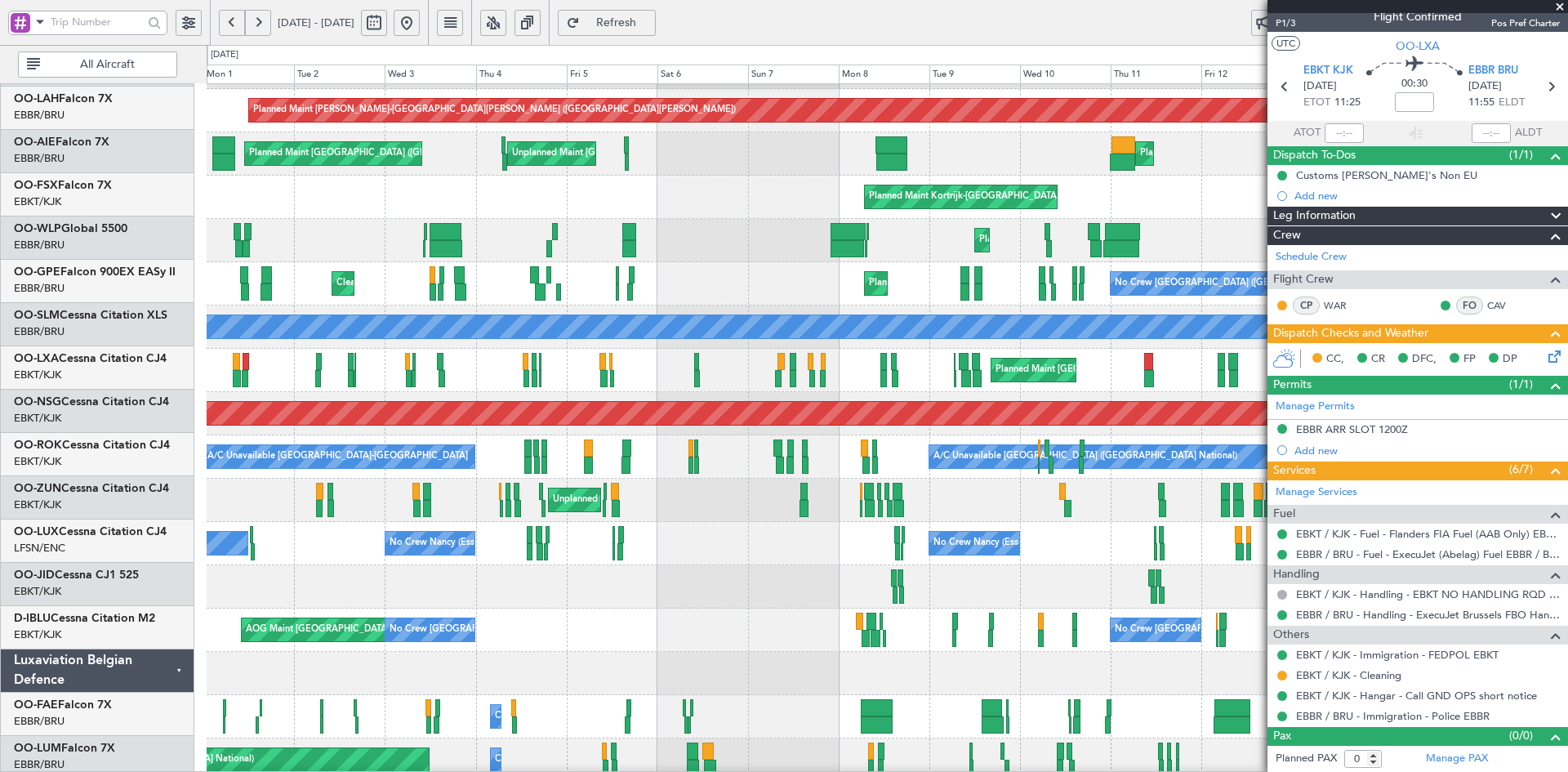
scroll to position [164, 0]
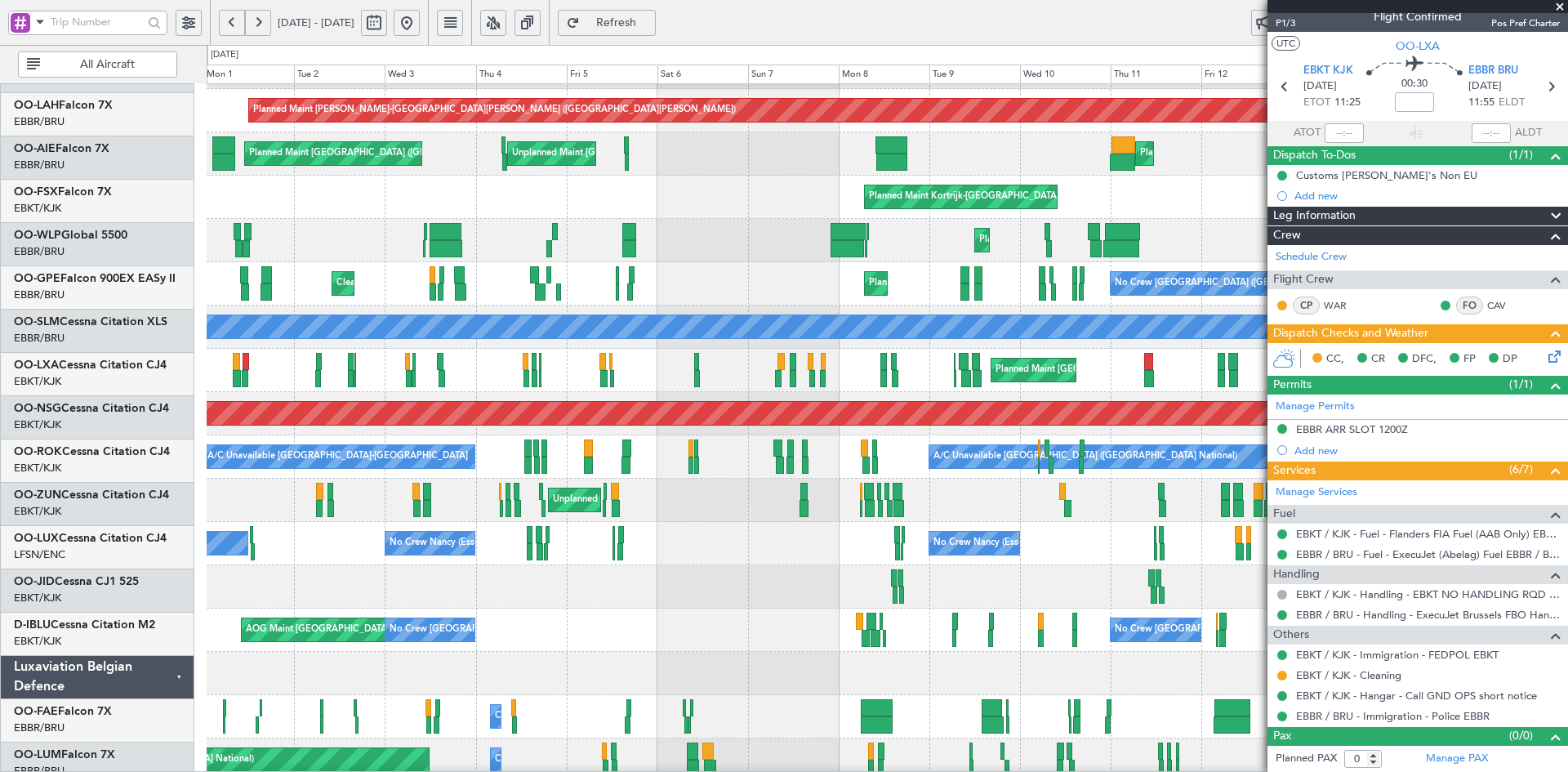
click at [774, 572] on div "Planned Maint Kortrijk-[GEOGRAPHIC_DATA] AOG Maint [GEOGRAPHIC_DATA]-[GEOGRAPHI…" at bounding box center [887, 586] width 1361 height 43
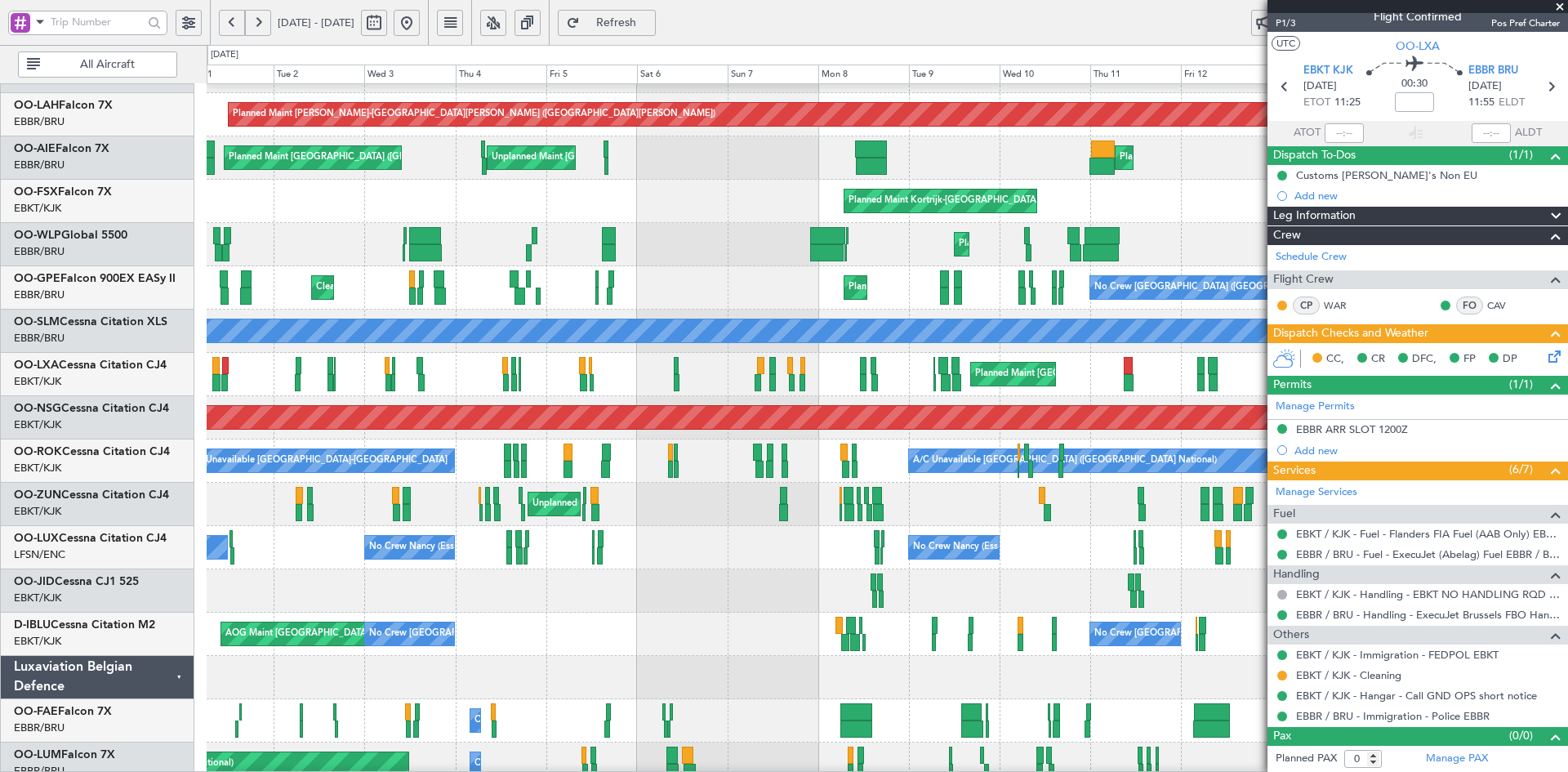
click at [1559, 0] on span at bounding box center [1561, 7] width 17 height 15
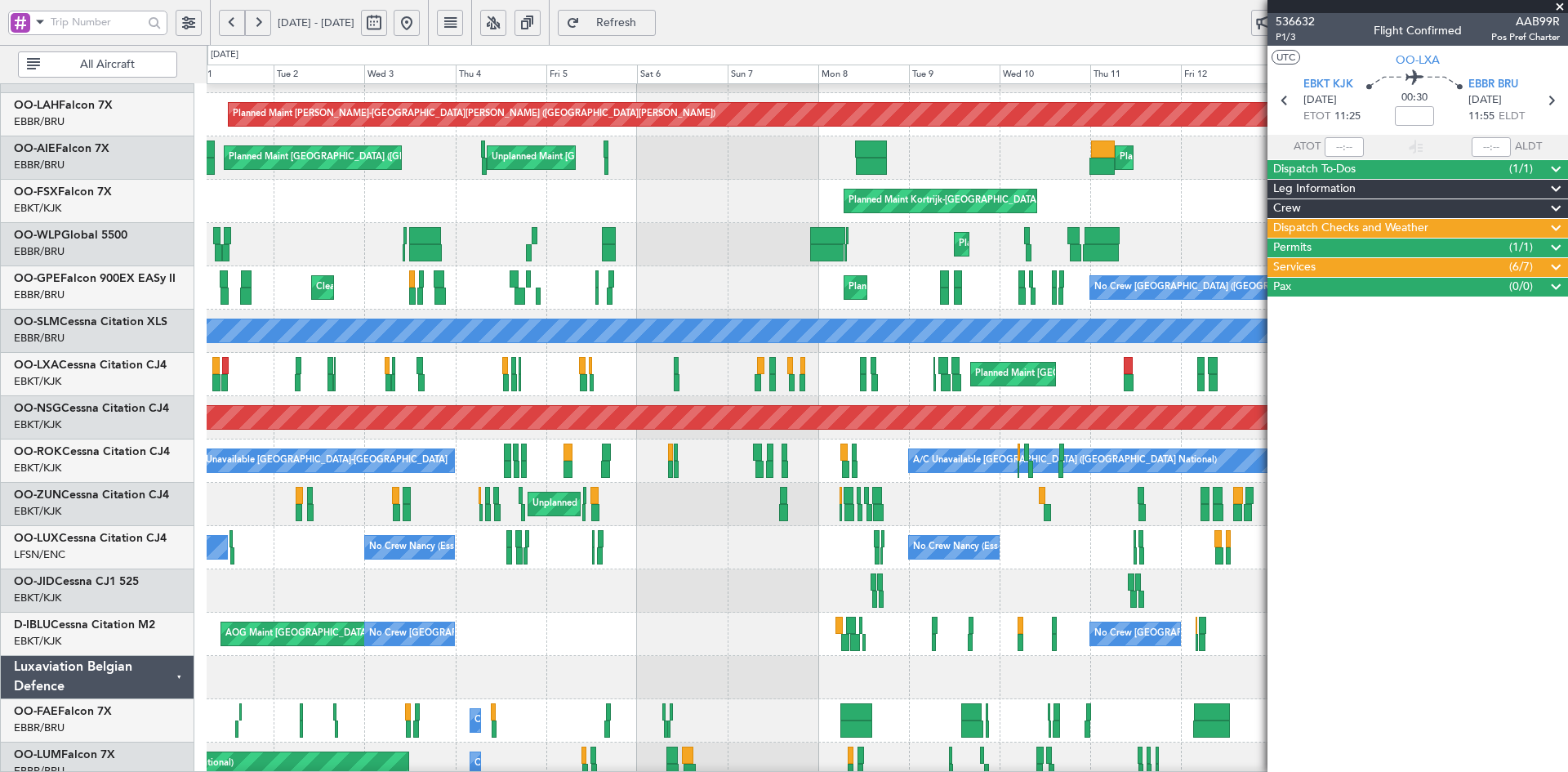
scroll to position [0, 0]
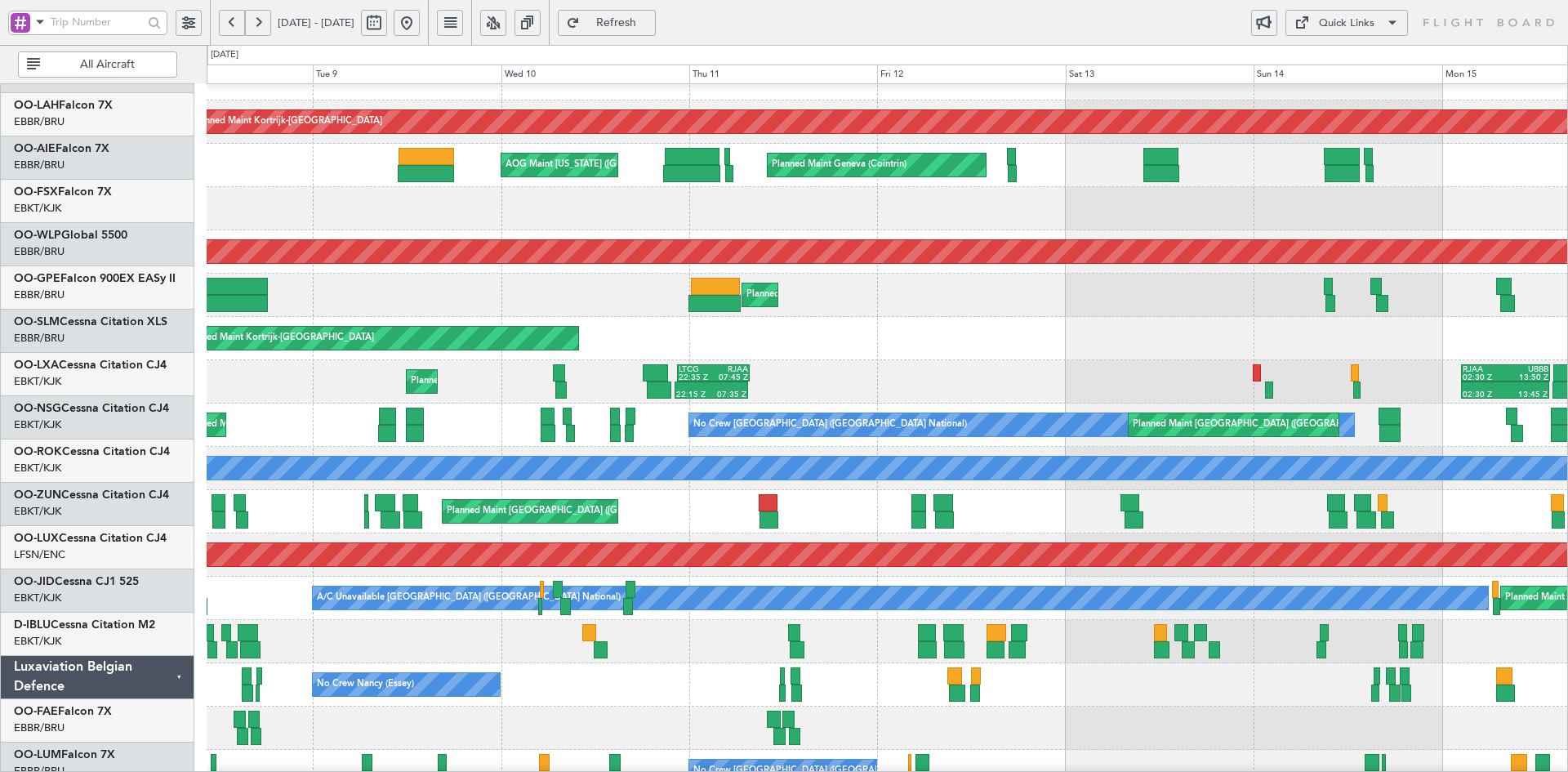
click at [949, 301] on div "Planned Maint Kortrijk-[GEOGRAPHIC_DATA] Planned Maint Geneva ([GEOGRAPHIC_DATA…" at bounding box center [887, 490] width 1361 height 866
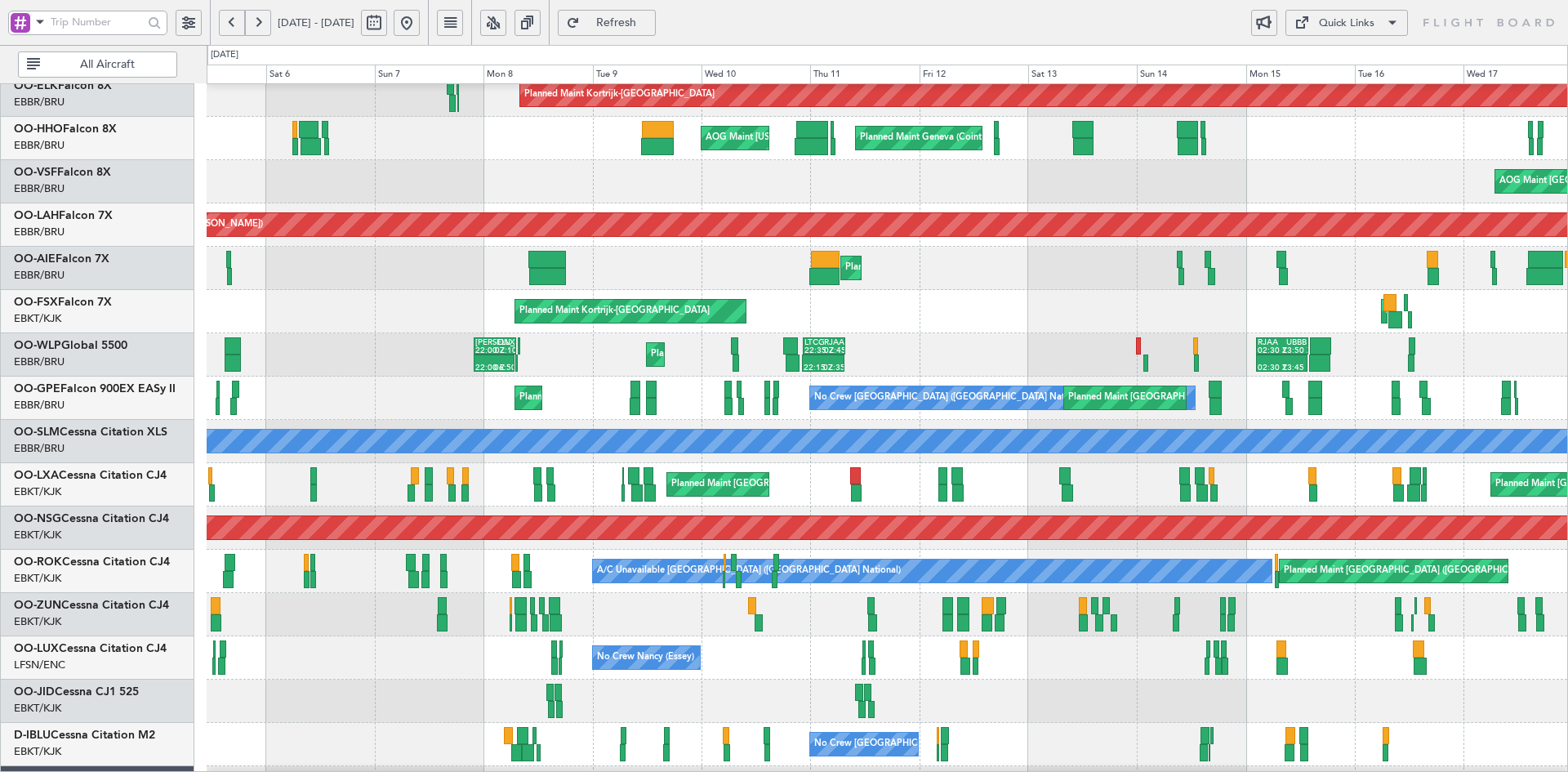
click at [883, 150] on div "Planned Maint Kortrijk-[GEOGRAPHIC_DATA] Planned Maint Geneva ([GEOGRAPHIC_DATA…" at bounding box center [887, 463] width 1361 height 866
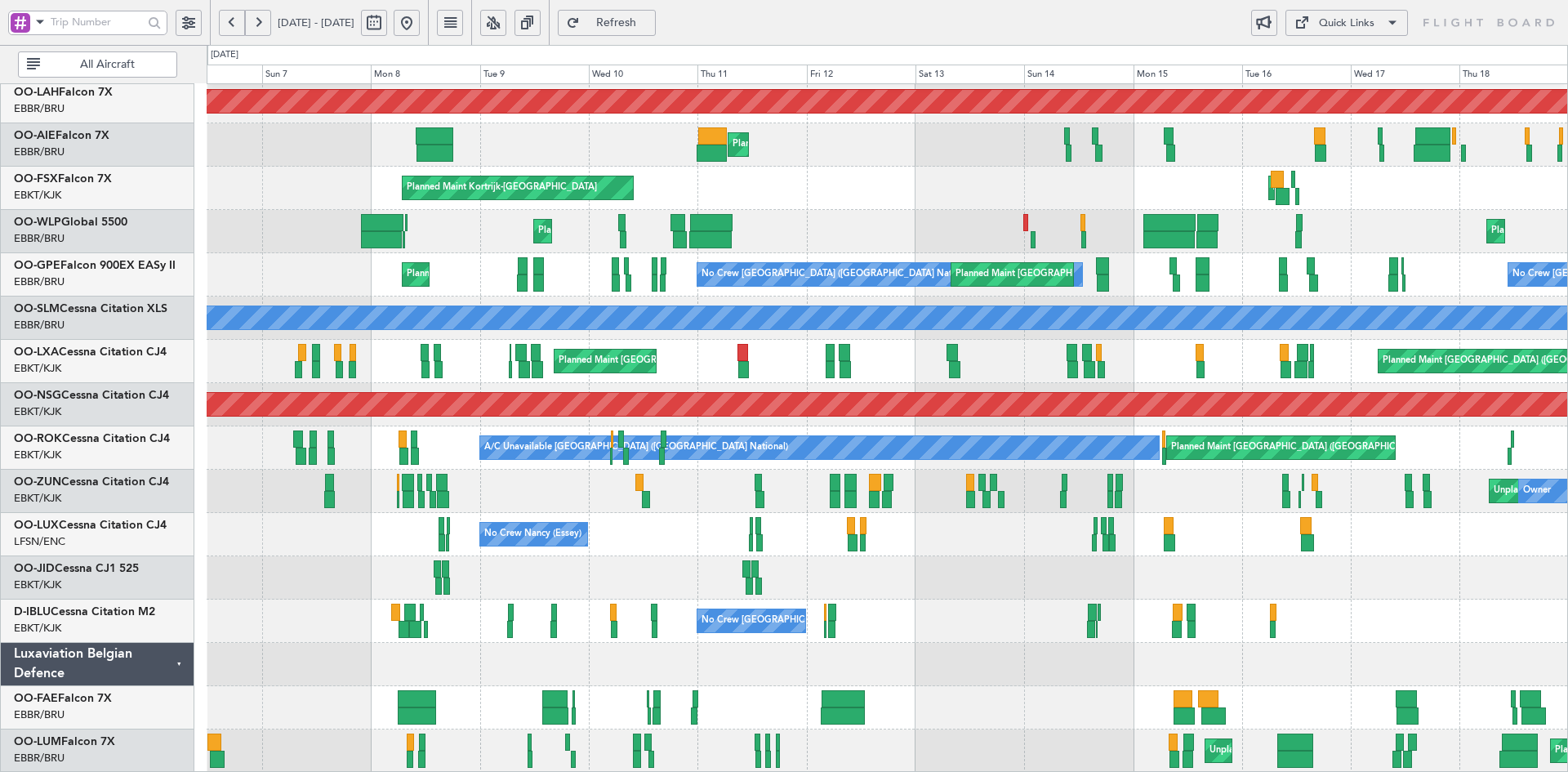
click at [420, 24] on button at bounding box center [407, 23] width 26 height 26
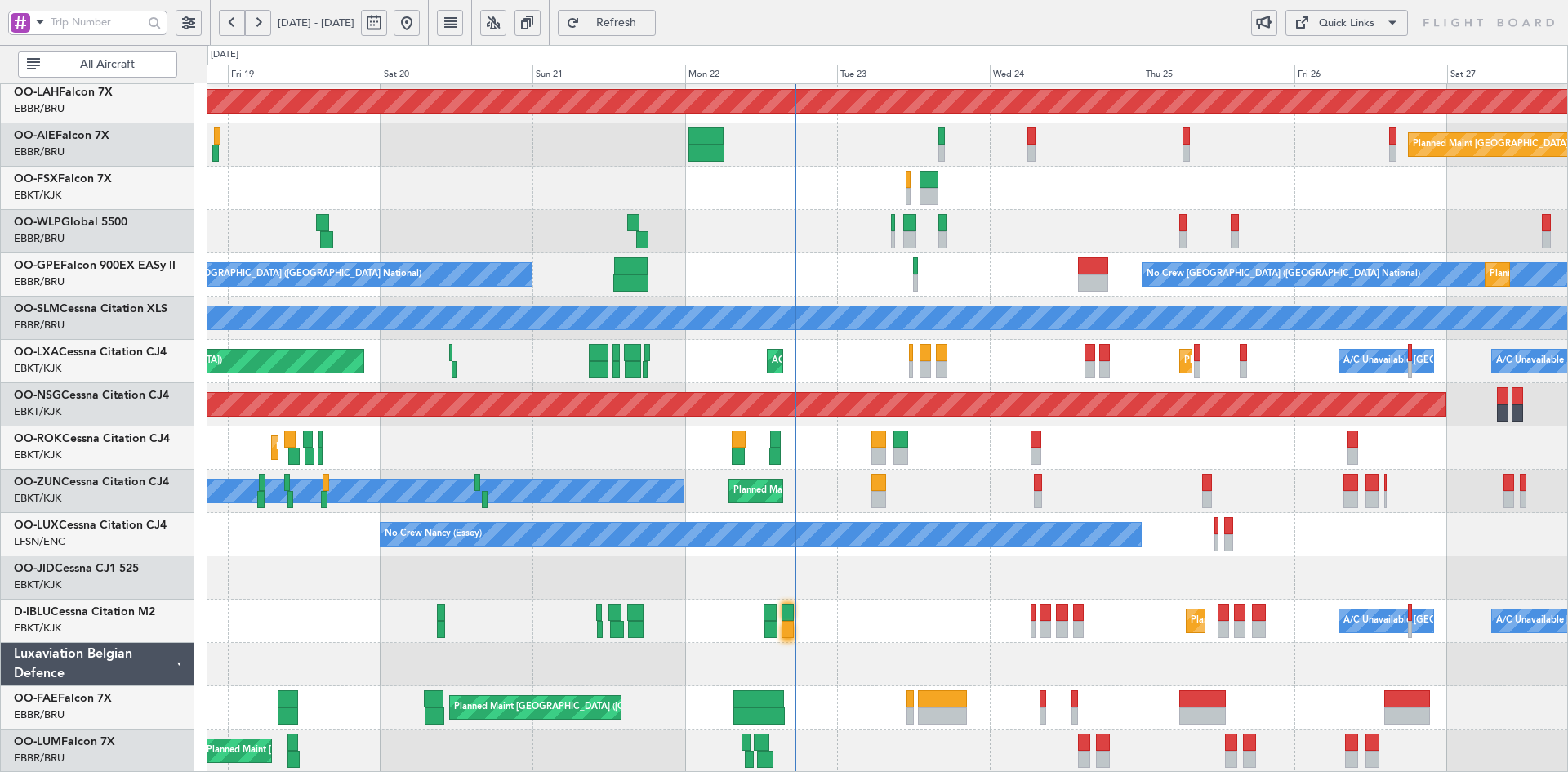
click at [853, 730] on div "Planned Maint [GEOGRAPHIC_DATA] ([GEOGRAPHIC_DATA] National) Owner [GEOGRAPHIC_…" at bounding box center [887, 751] width 1361 height 43
click at [1094, 229] on div "Planned Maint Liege" at bounding box center [887, 231] width 1361 height 43
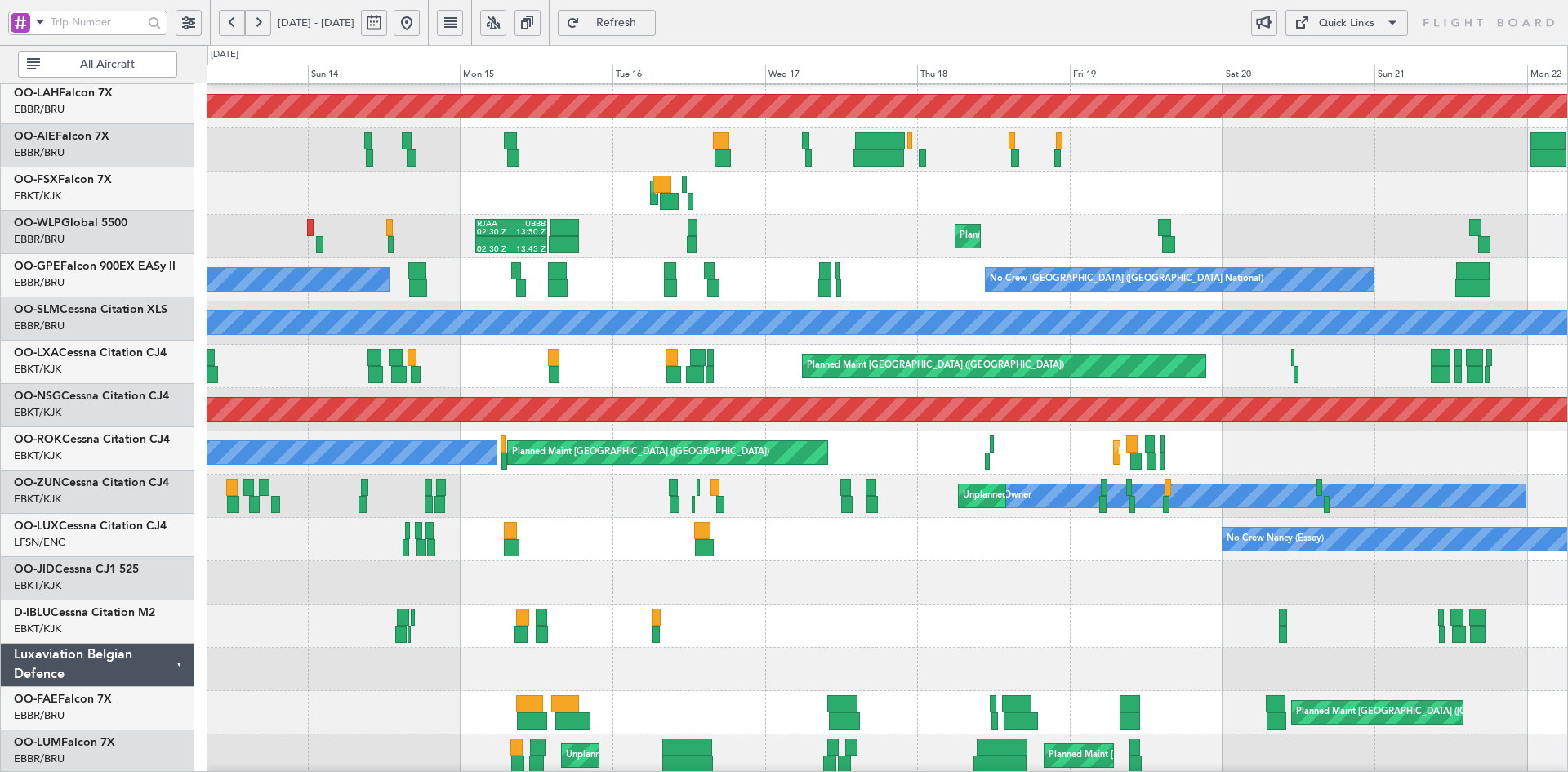
click at [1567, 556] on html "[DATE] - [DATE] Refresh Quick Links All Aircraft AOG Maint [GEOGRAPHIC_DATA] ([…" at bounding box center [784, 386] width 1568 height 772
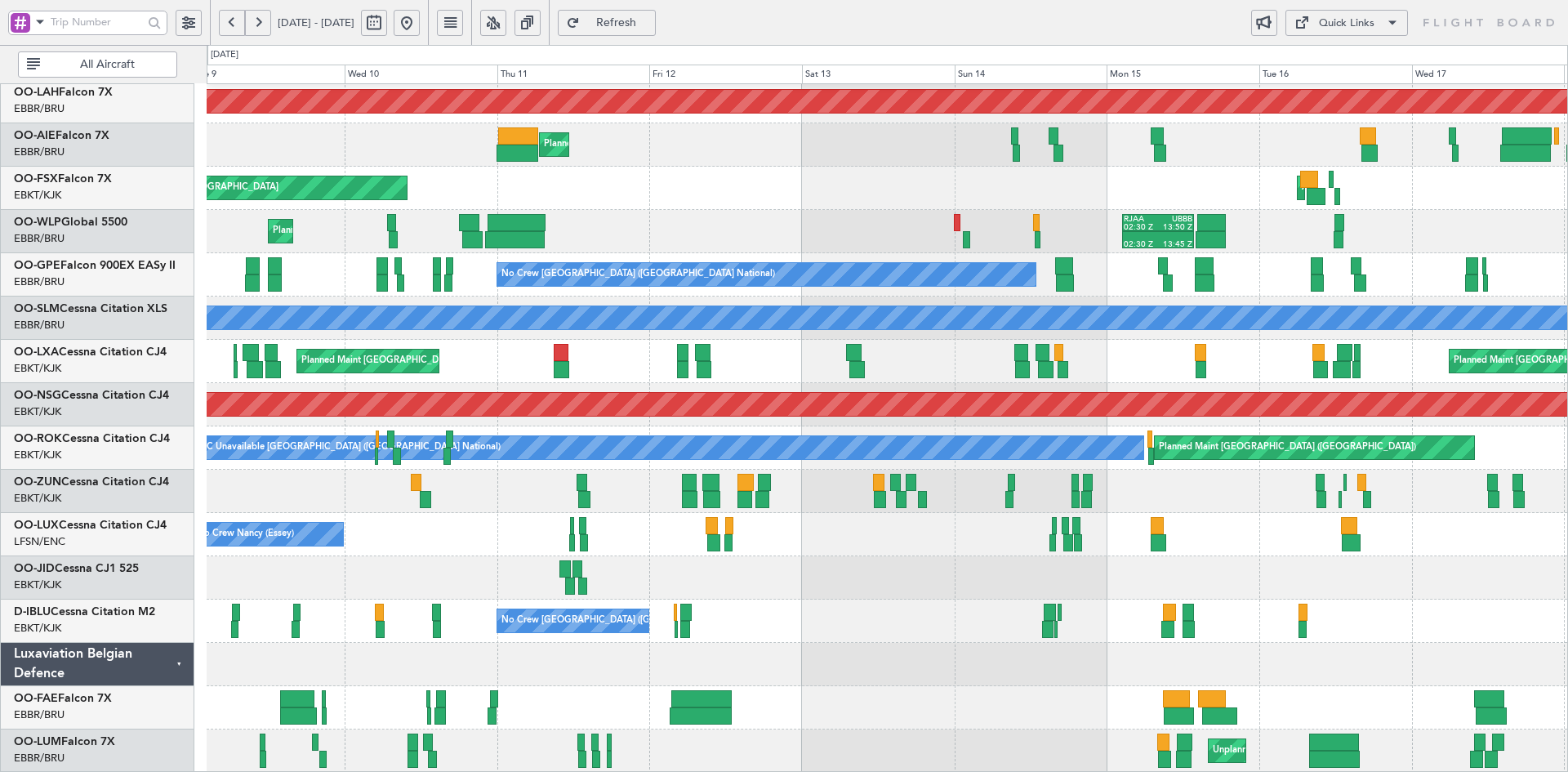
scroll to position [169, 0]
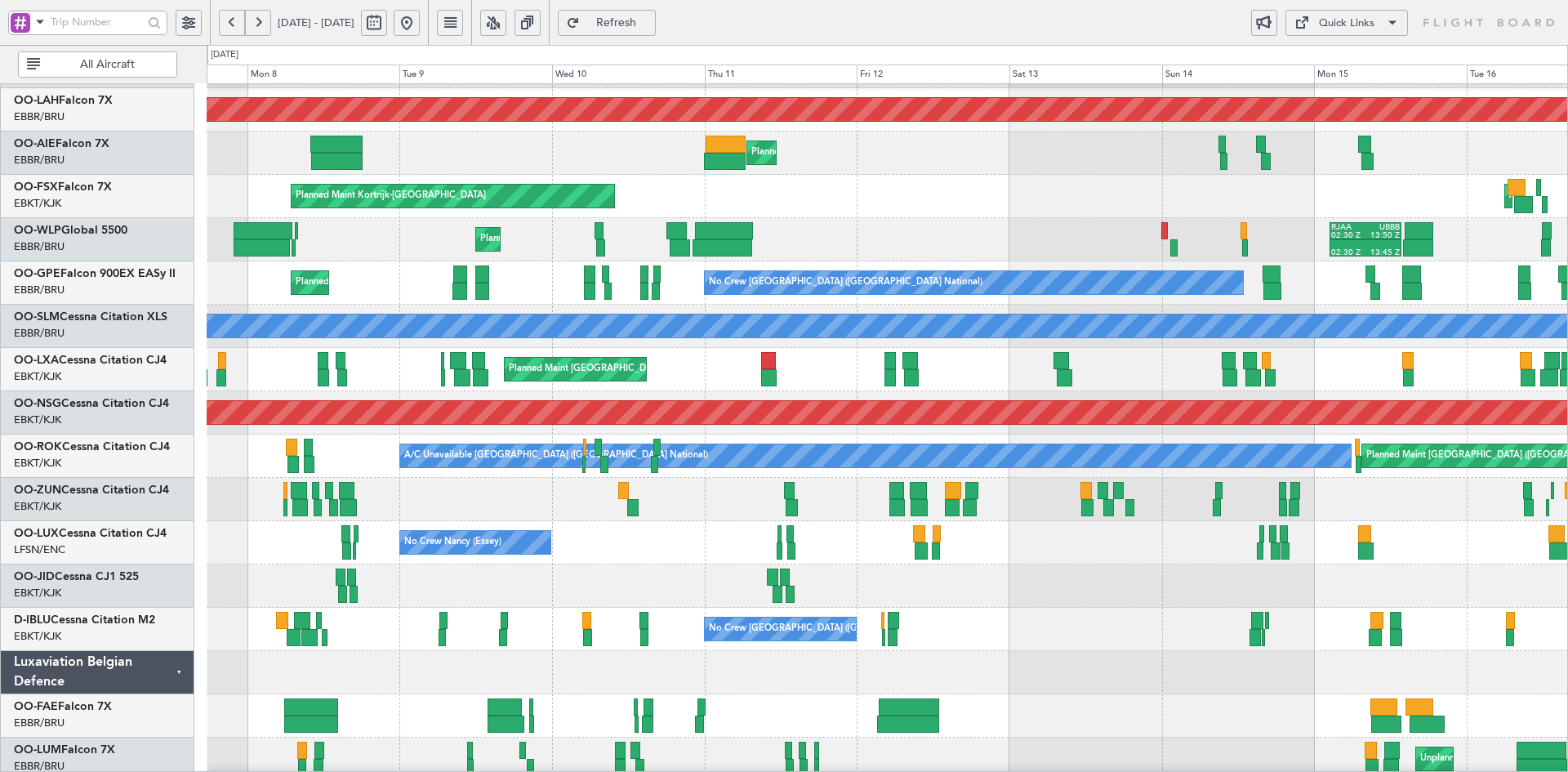
click at [642, 574] on div at bounding box center [887, 585] width 1361 height 43
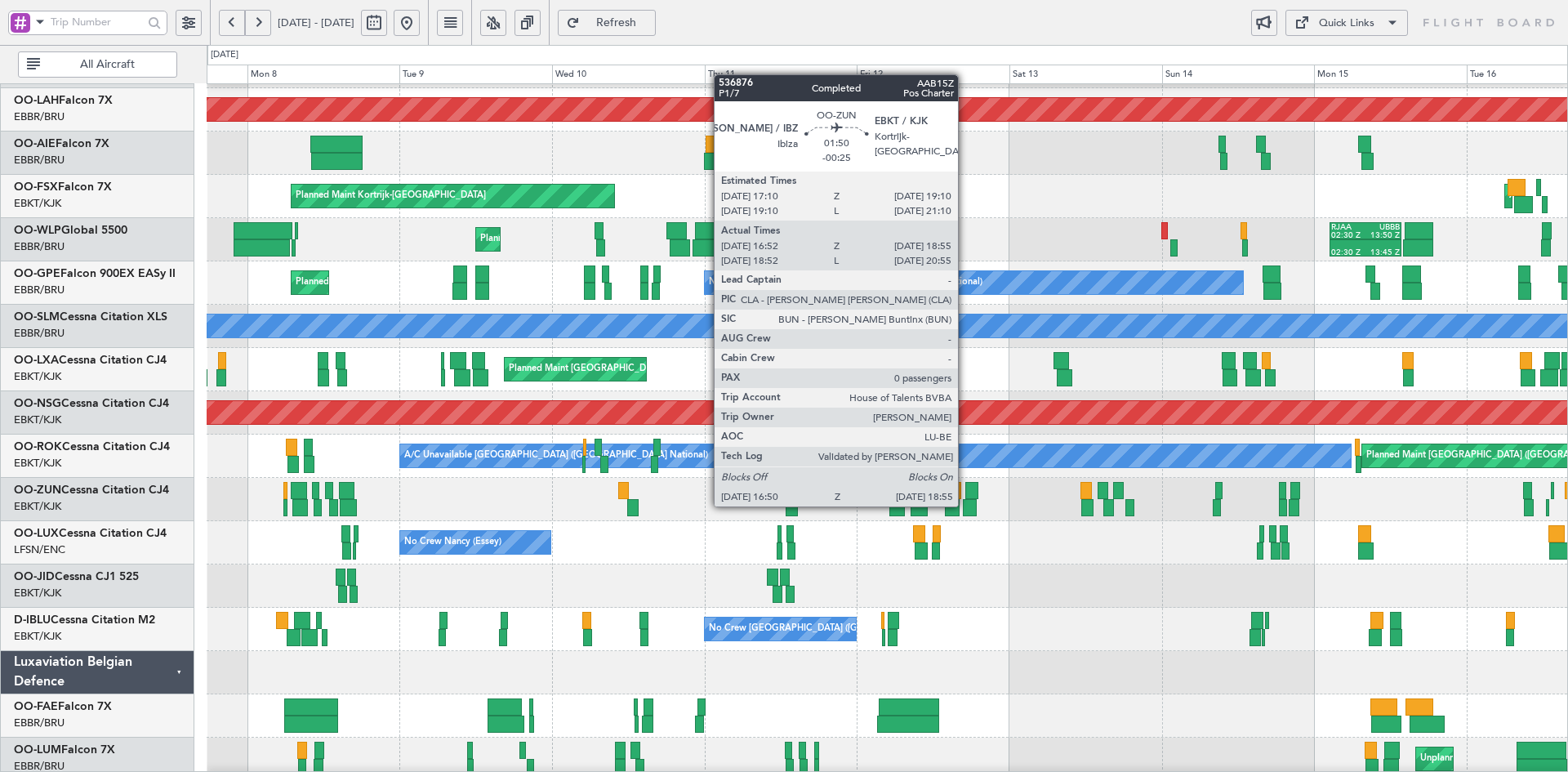
click at [965, 505] on div at bounding box center [970, 507] width 14 height 17
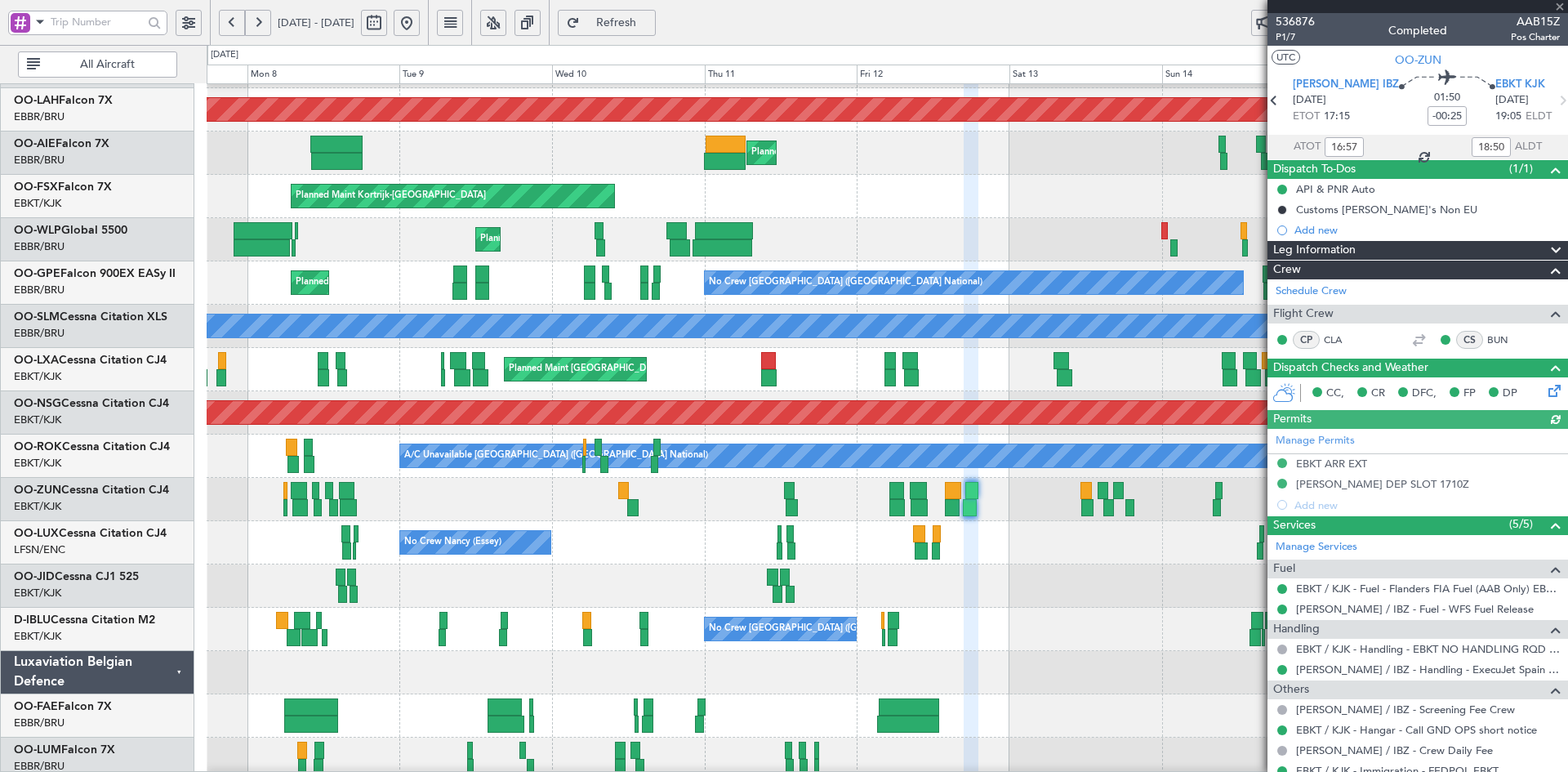
click at [941, 504] on div "Unplanned Maint [GEOGRAPHIC_DATA]-[GEOGRAPHIC_DATA] Owner" at bounding box center [887, 499] width 1361 height 43
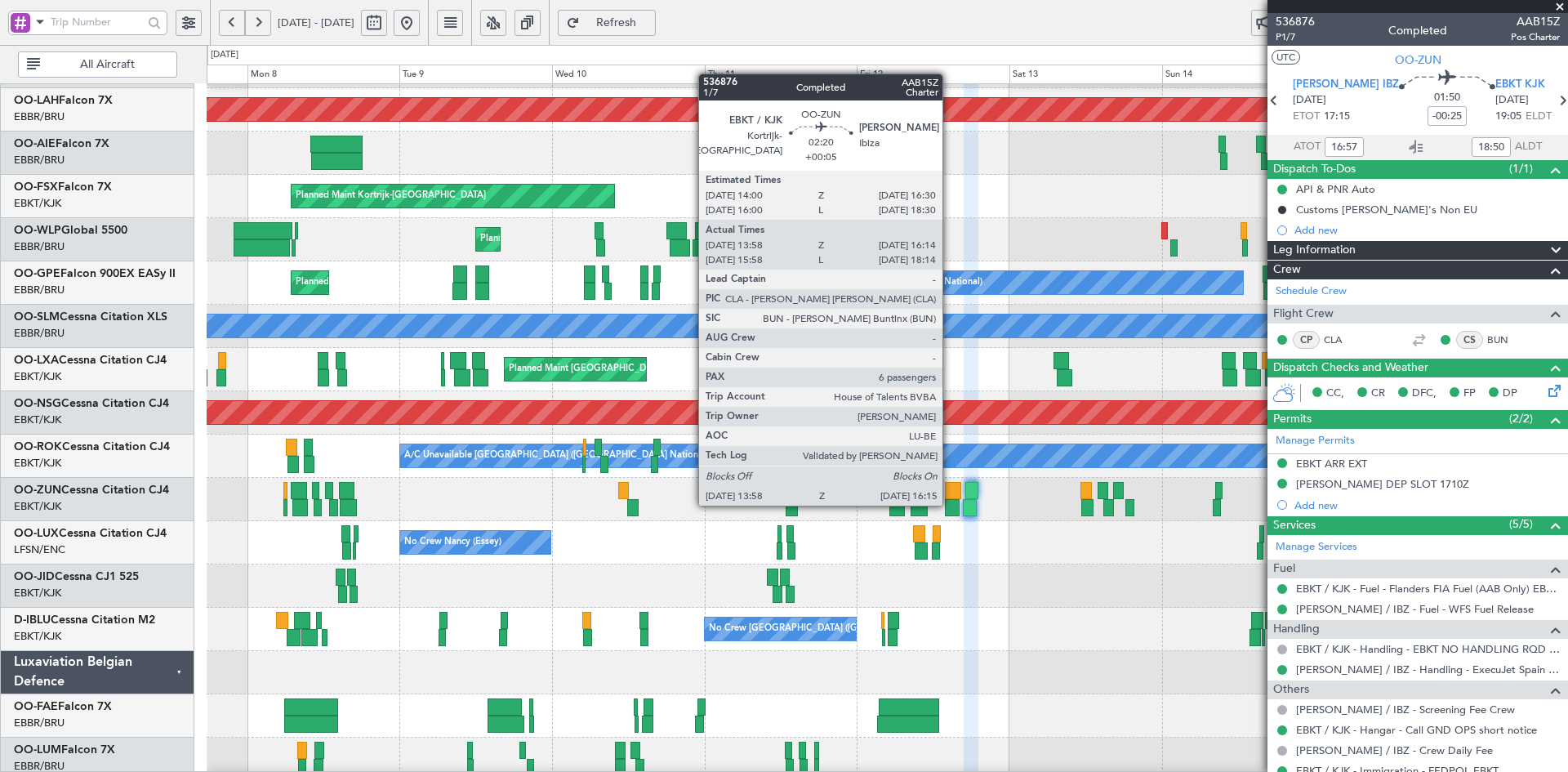
click at [950, 504] on div at bounding box center [952, 507] width 15 height 17
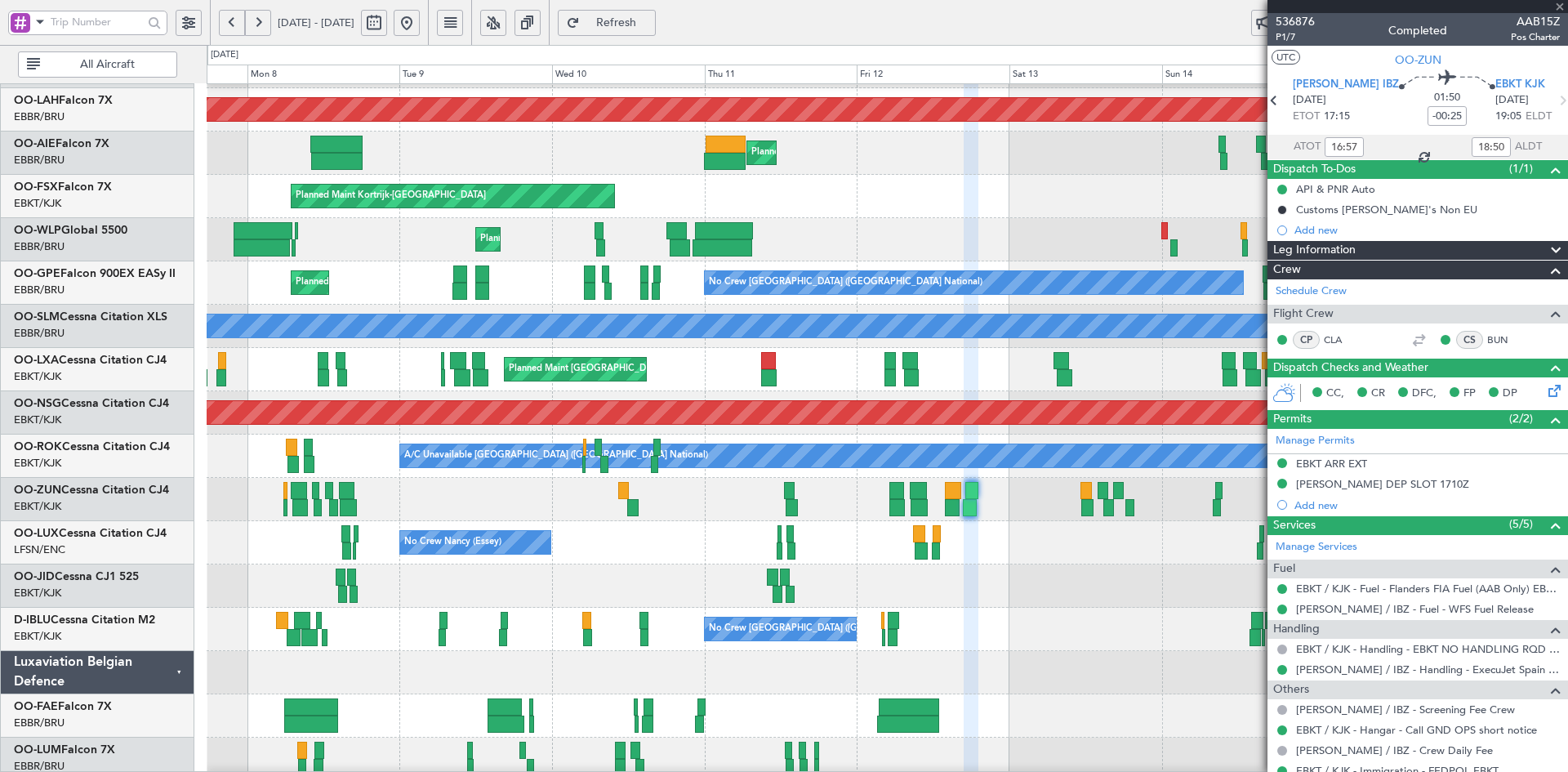
type input "+00:05"
type input "14:03"
type input "16:09"
type input "6"
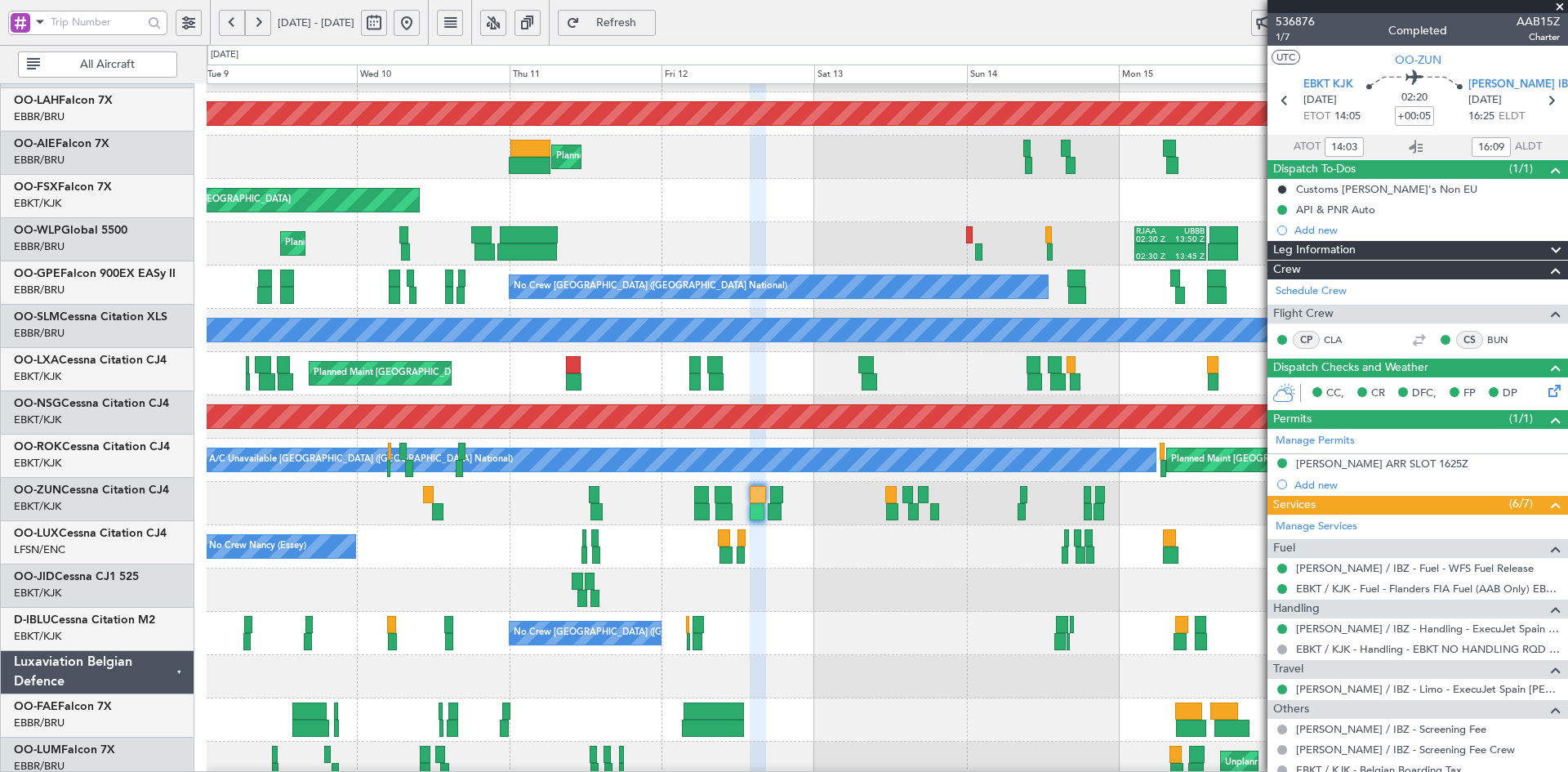
click at [888, 572] on div at bounding box center [887, 590] width 1361 height 43
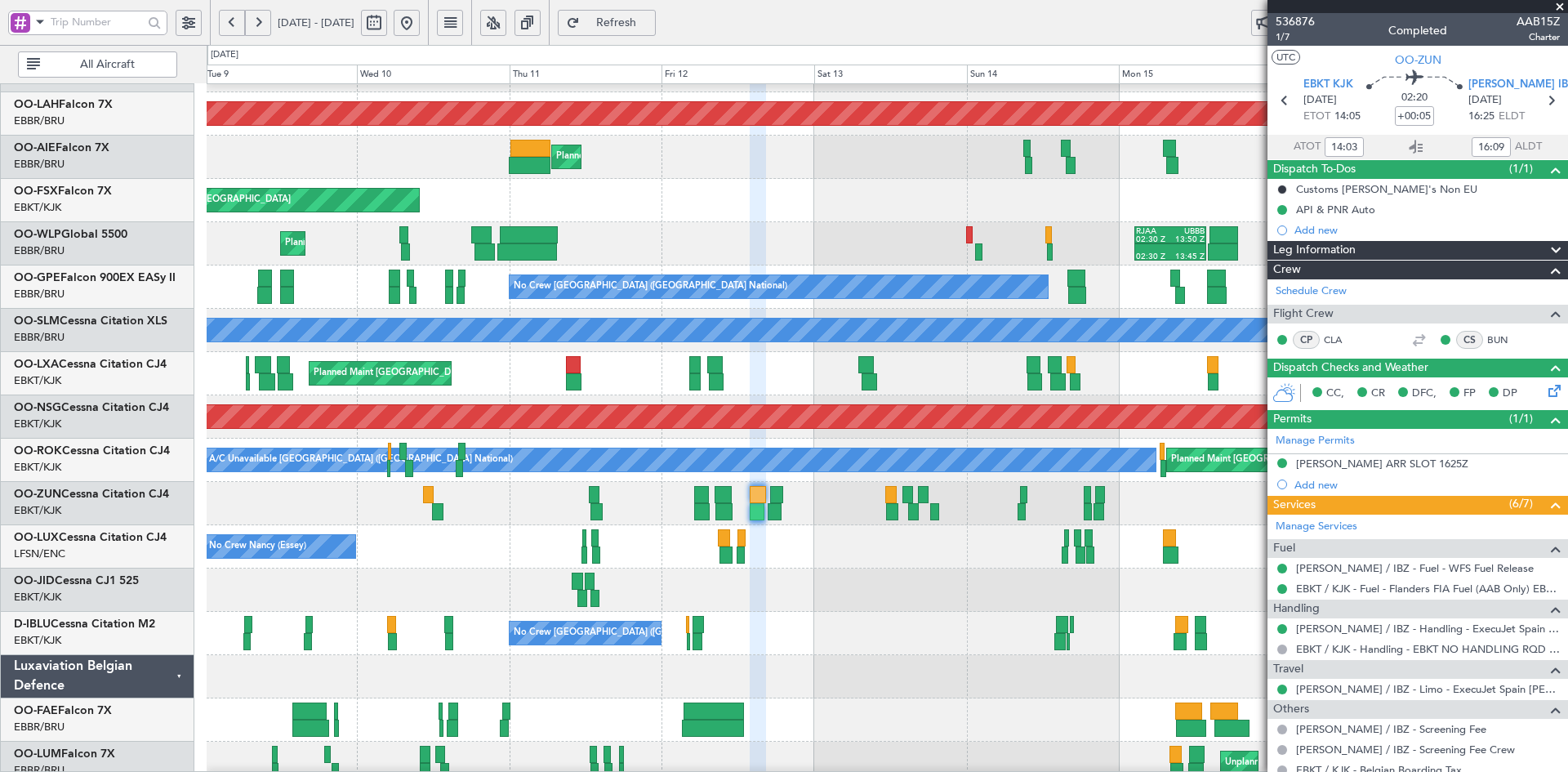
click at [799, 560] on div "No Crew Nancy (Essey) No Crew Nancy (Essey)" at bounding box center [887, 547] width 1361 height 43
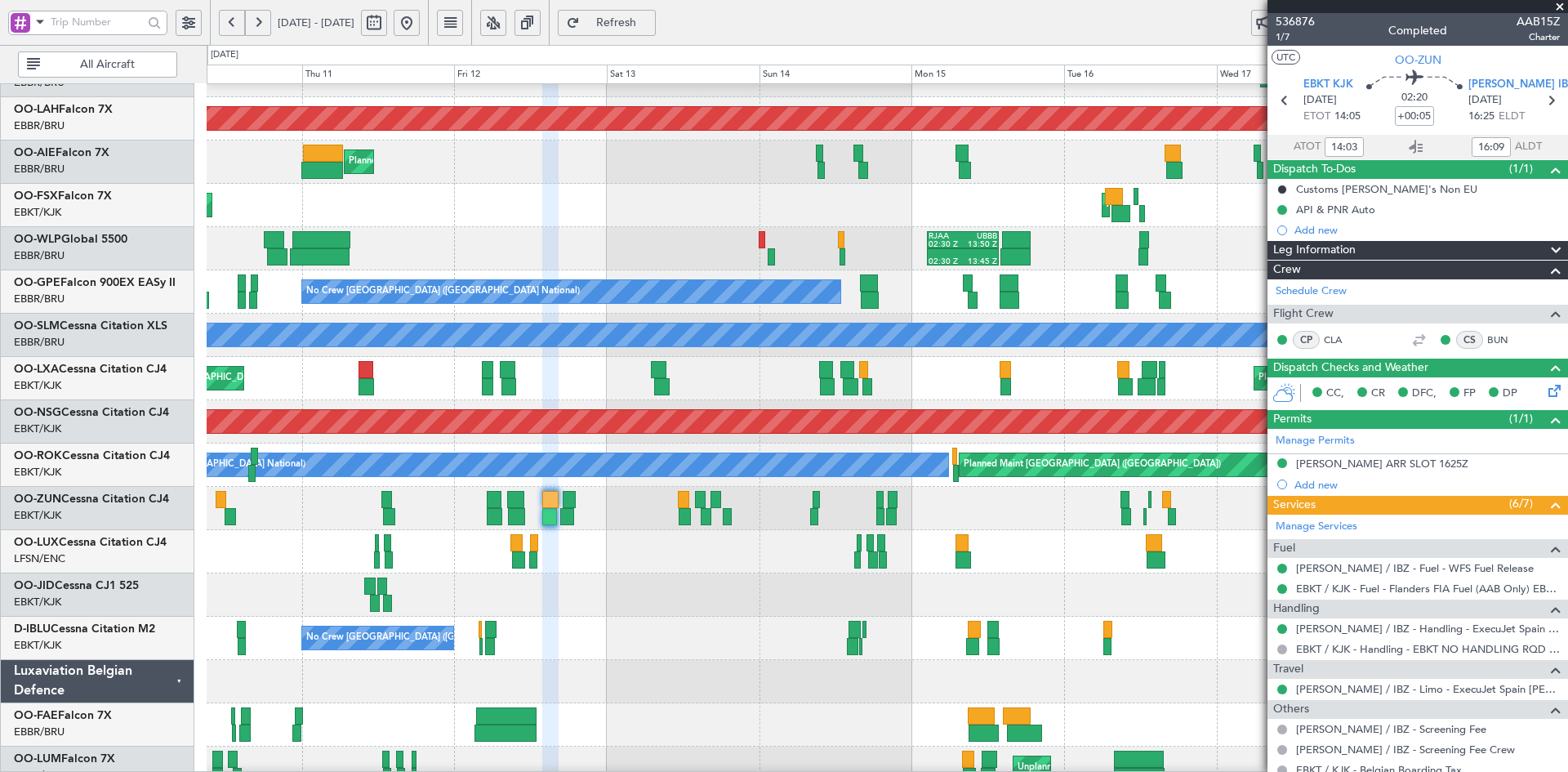
scroll to position [156, 0]
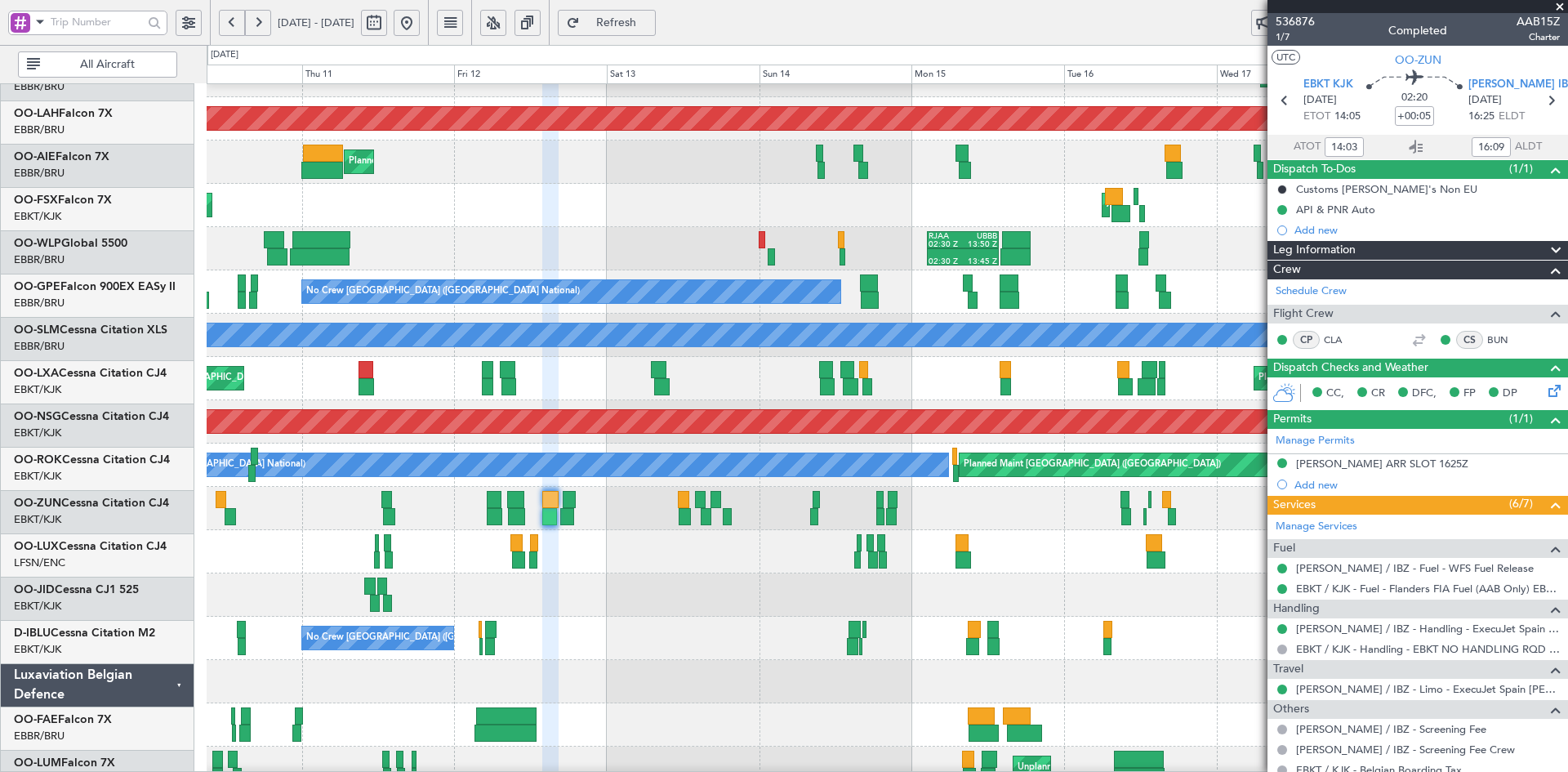
click at [832, 380] on div "Planned Maint Brussels (Brussels National) Planned Maint Paris (Le Bourget)" at bounding box center [887, 378] width 1361 height 43
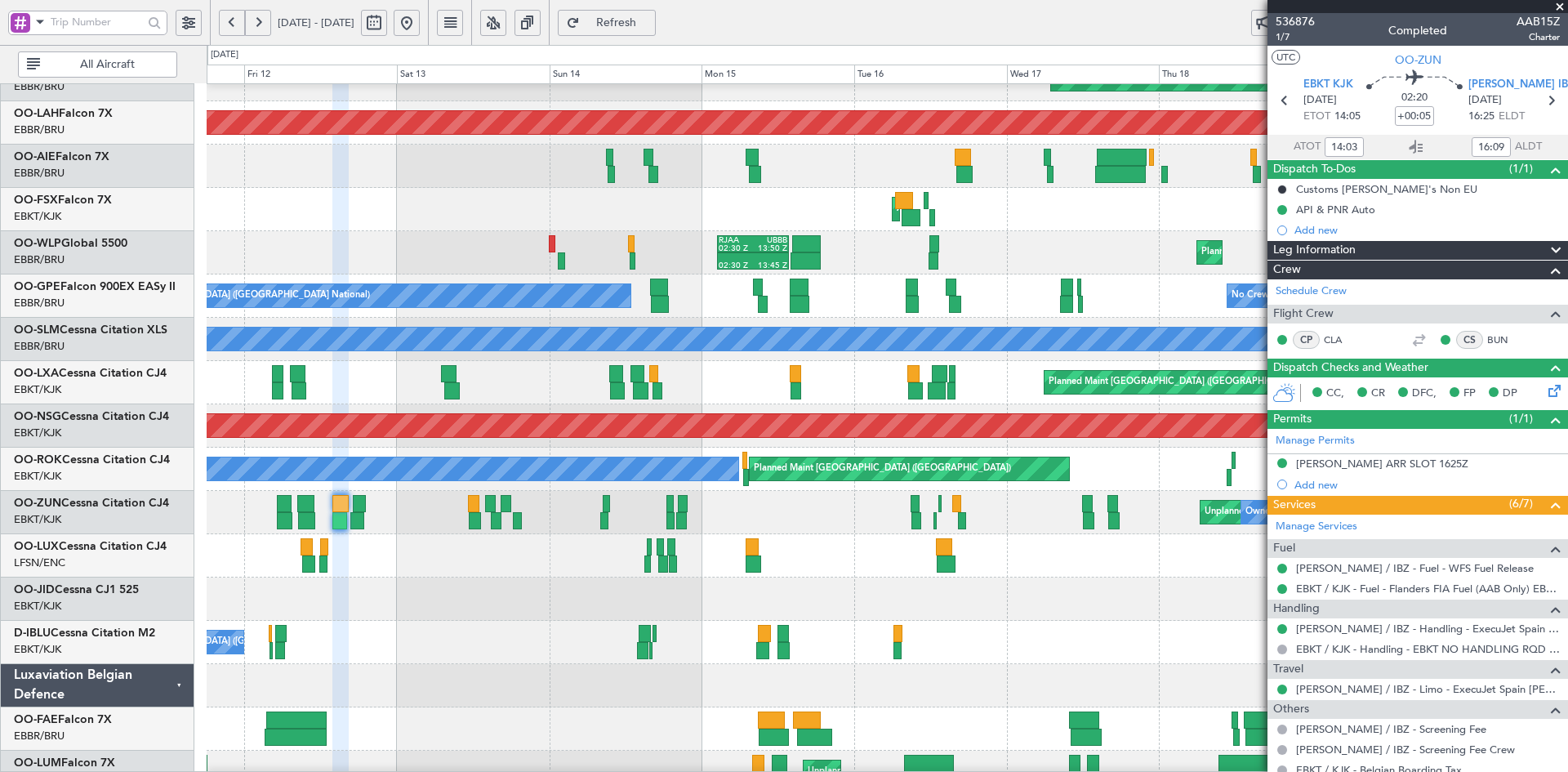
click at [859, 572] on div "No Crew Nancy (Essey) No Crew Nancy (Essey)" at bounding box center [887, 556] width 1361 height 43
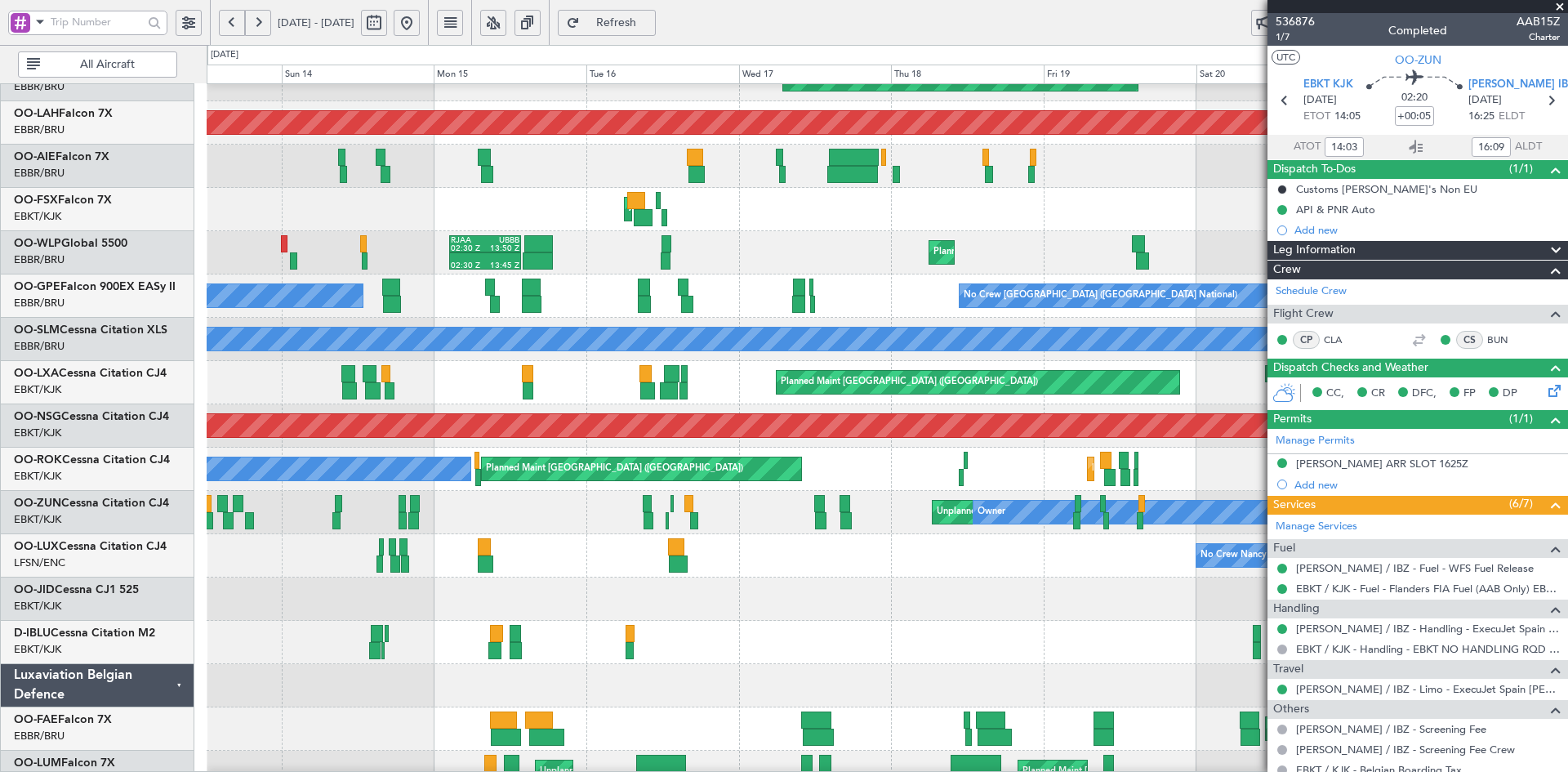
click at [881, 574] on div "No Crew Nancy (Essey)" at bounding box center [887, 556] width 1361 height 43
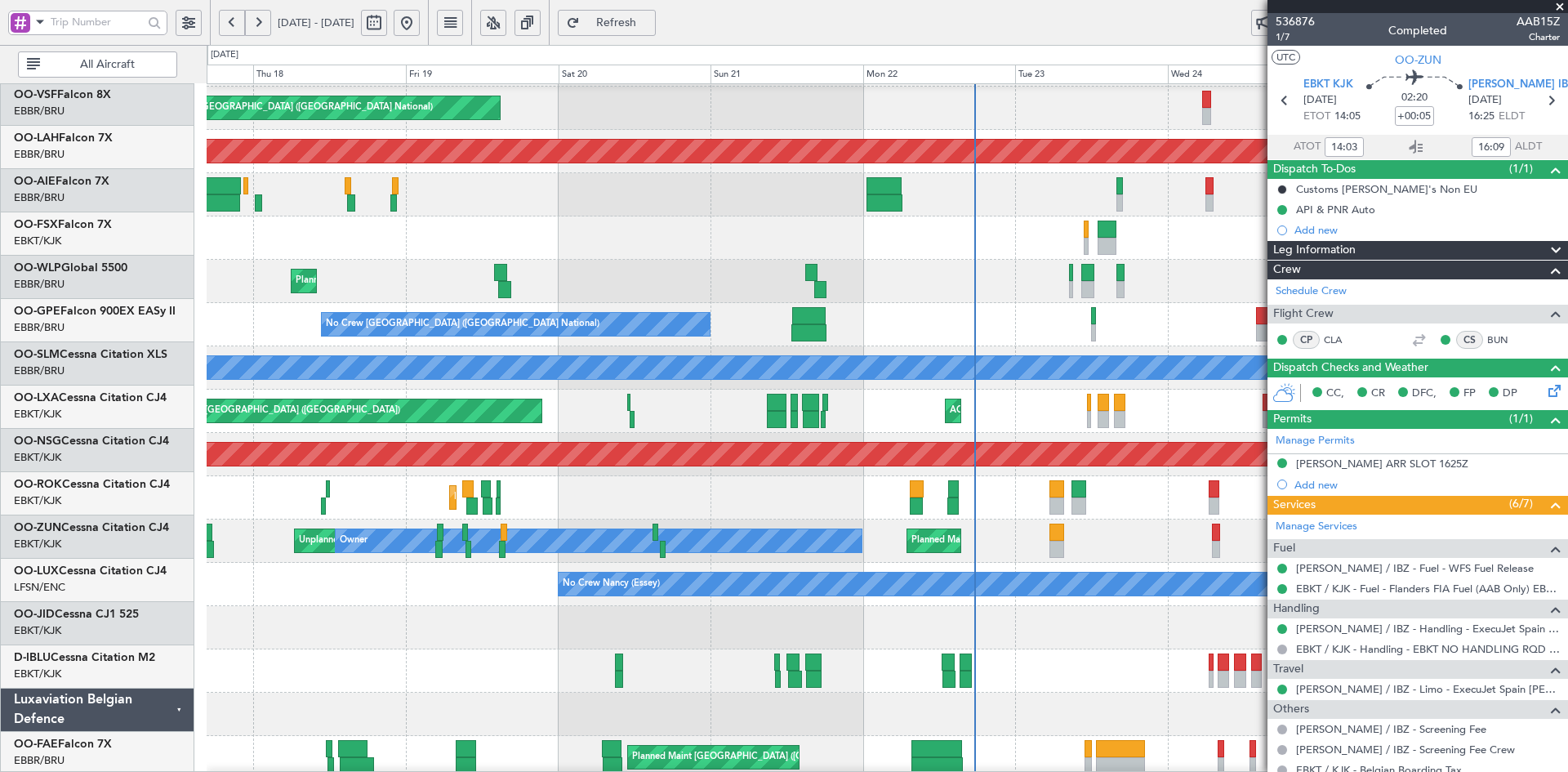
scroll to position [127, 0]
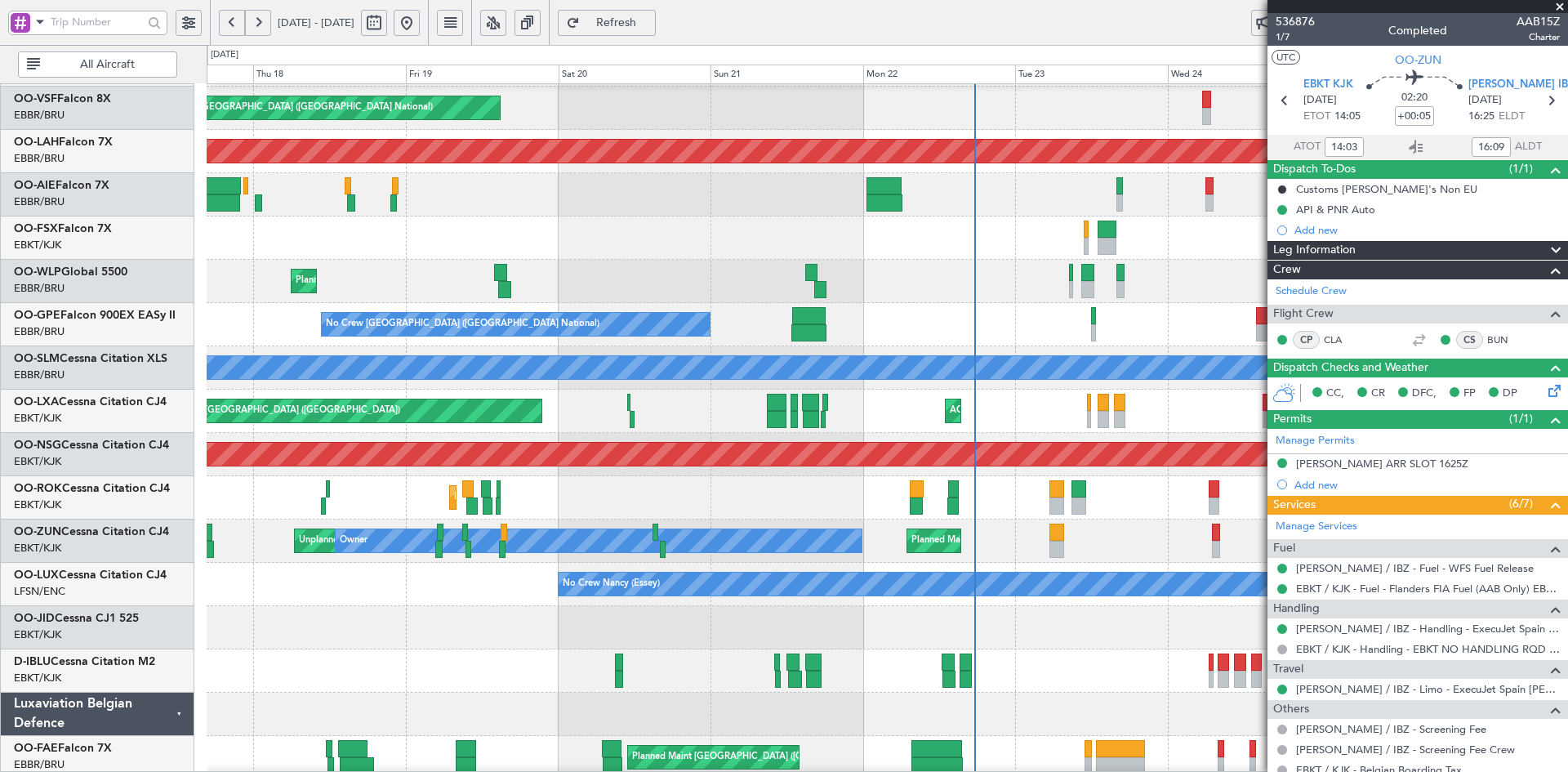
click at [560, 476] on div "Planned Maint [GEOGRAPHIC_DATA] ([GEOGRAPHIC_DATA])" at bounding box center [887, 454] width 1361 height 43
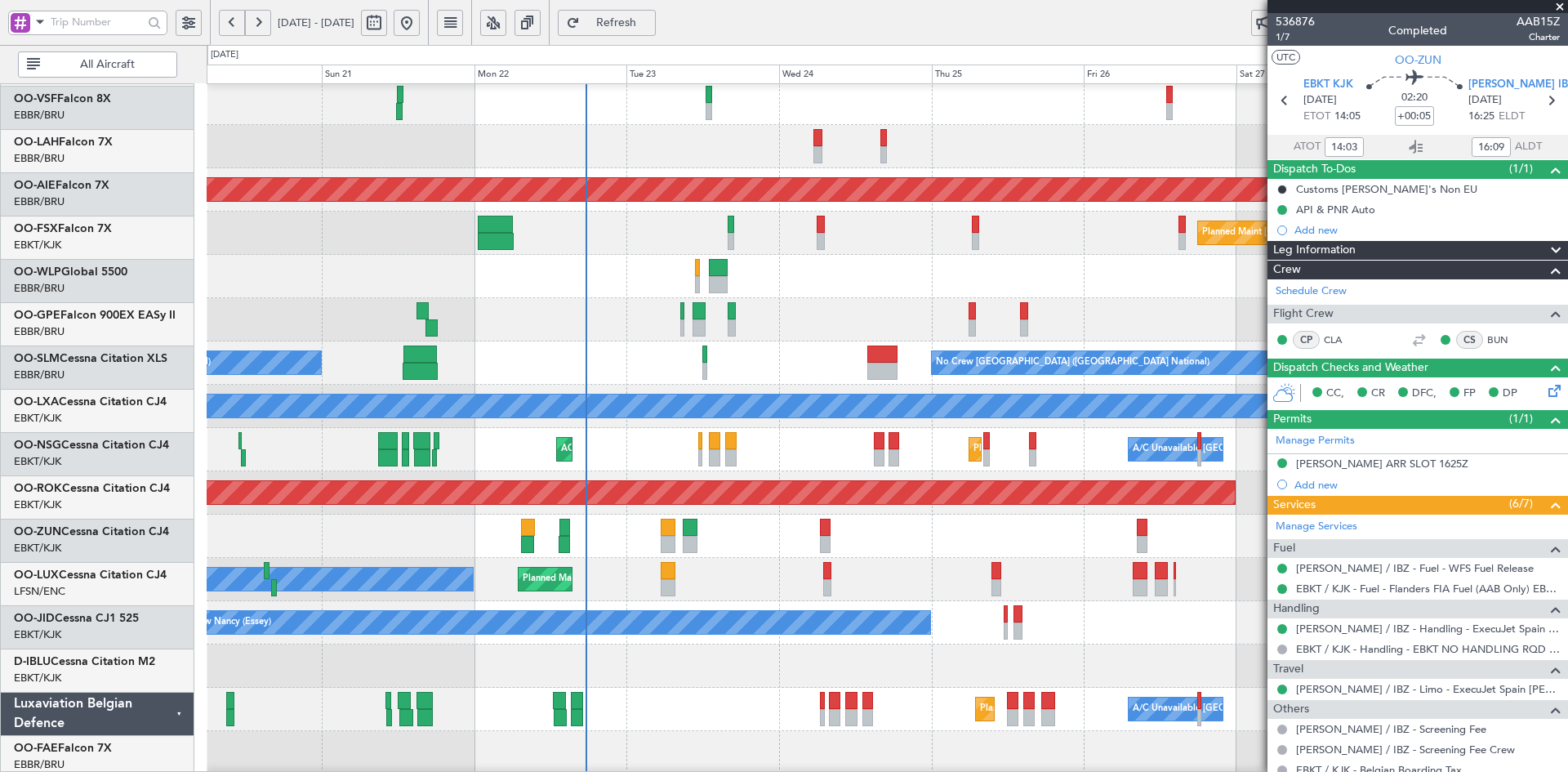
scroll to position [89, 0]
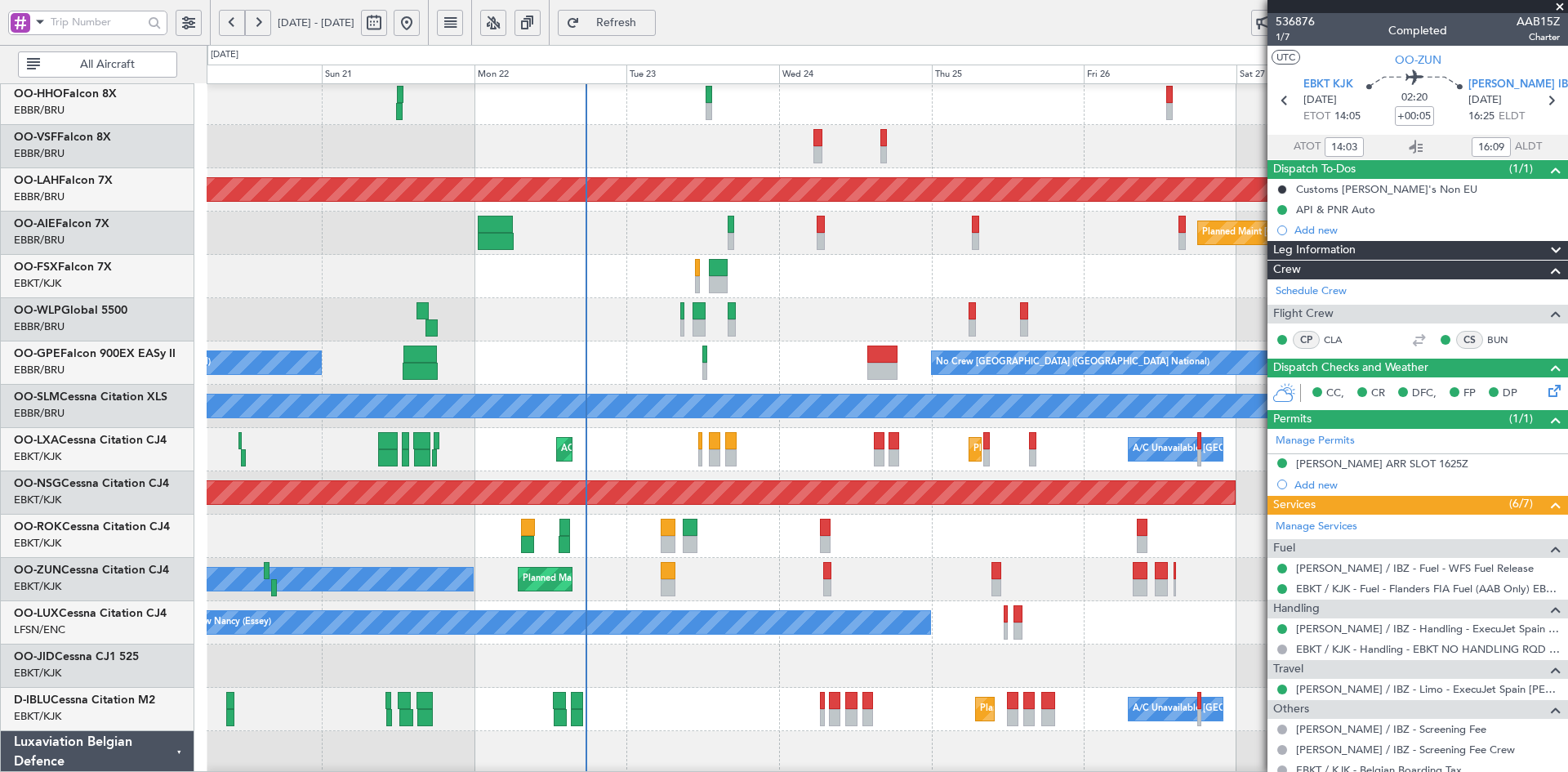
click at [854, 562] on div "Owner Planned Maint Kortrijk-Wevelgem Unplanned Maint Kortrijk-Wevelgem" at bounding box center [887, 579] width 1361 height 43
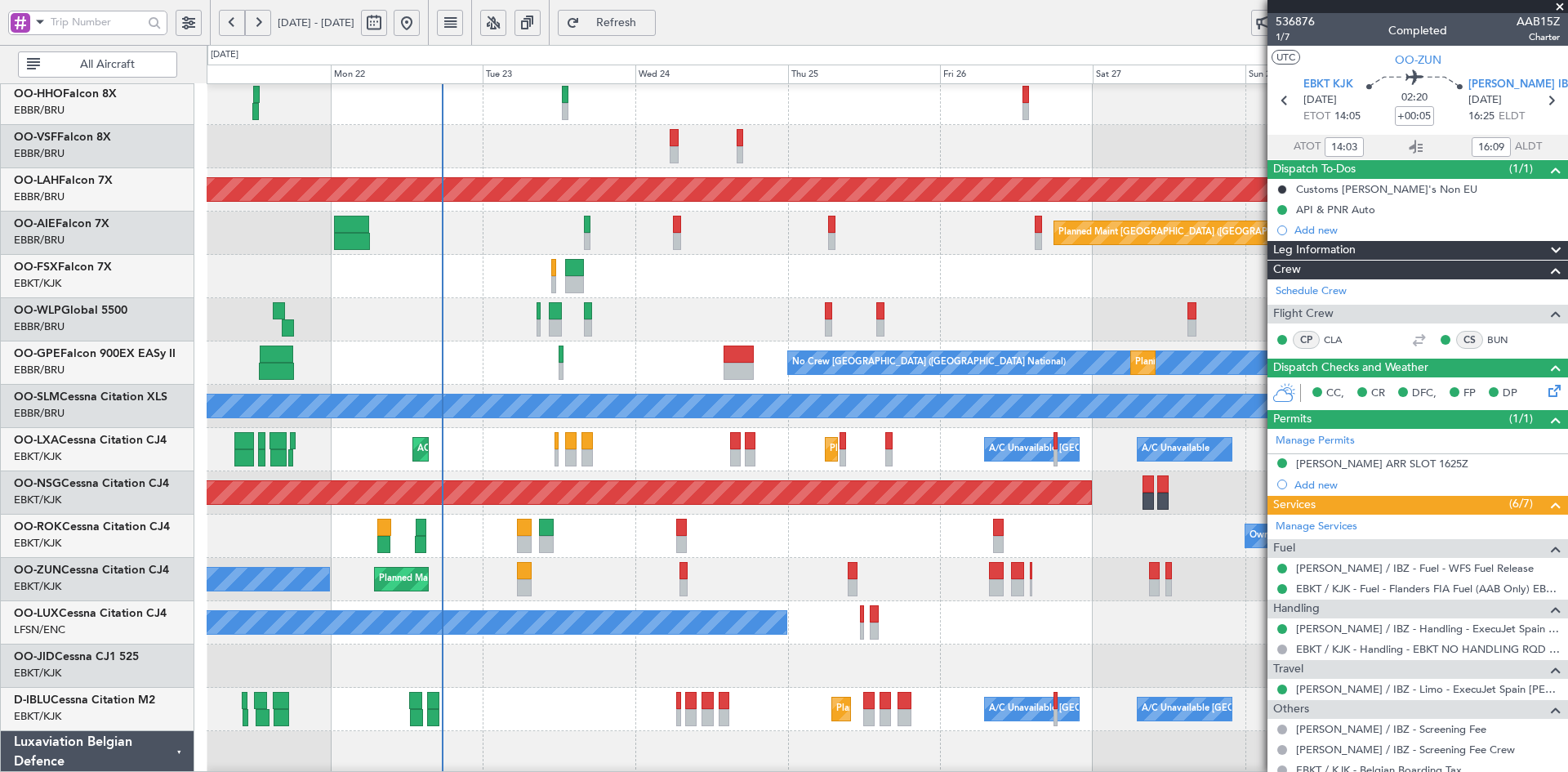
click at [894, 545] on div "Owner Kortrijk-Wevelgem Planned Maint Kortrijk-Wevelgem" at bounding box center [887, 536] width 1361 height 43
click at [890, 556] on div "Owner Kortrijk-Wevelgem Planned Maint Kortrijk-Wevelgem" at bounding box center [887, 536] width 1361 height 43
click at [840, 533] on div "Owner Kortrijk-Wevelgem Planned Maint Kortrijk-Wevelgem" at bounding box center [887, 536] width 1361 height 43
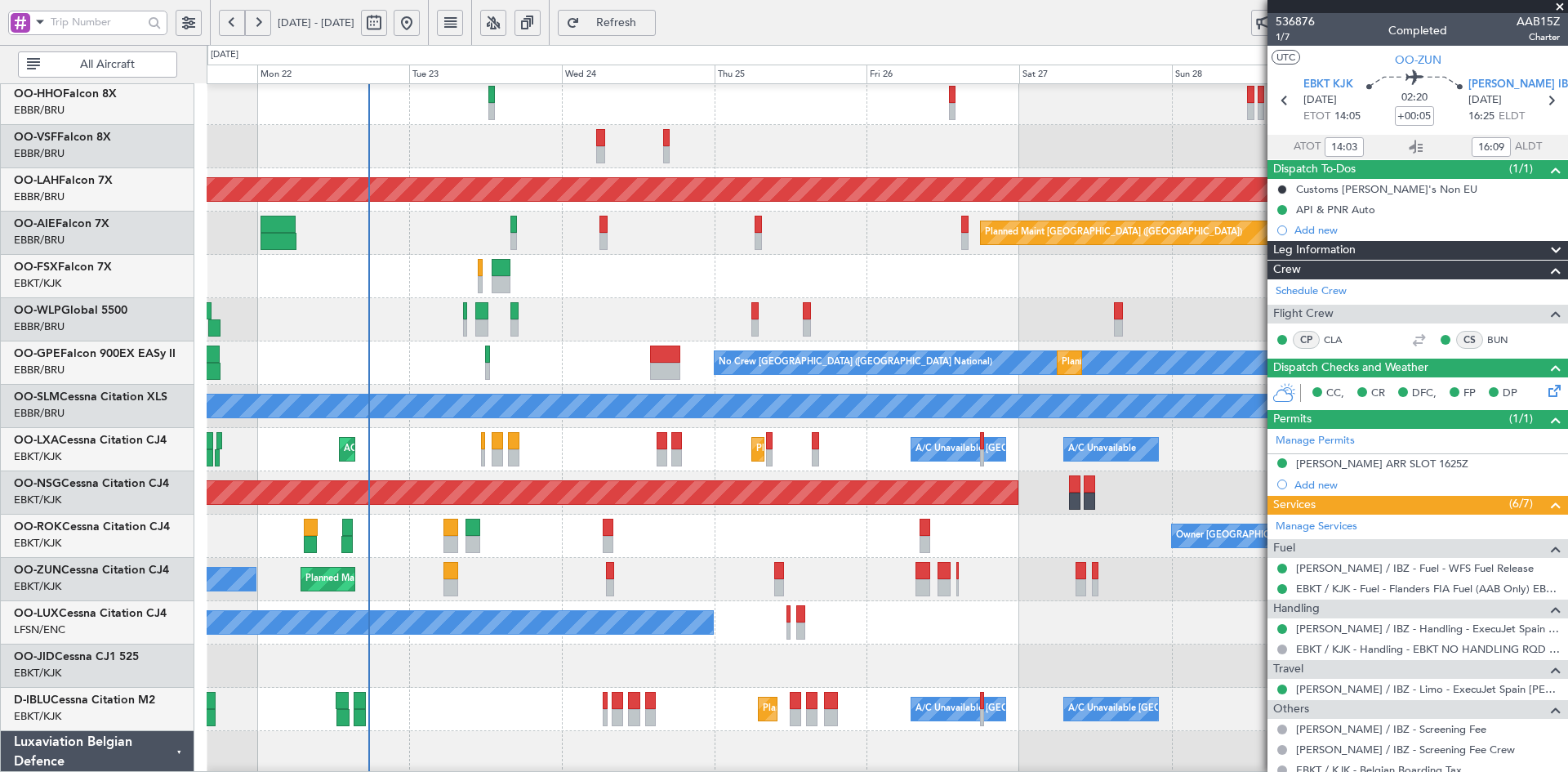
scroll to position [80, 0]
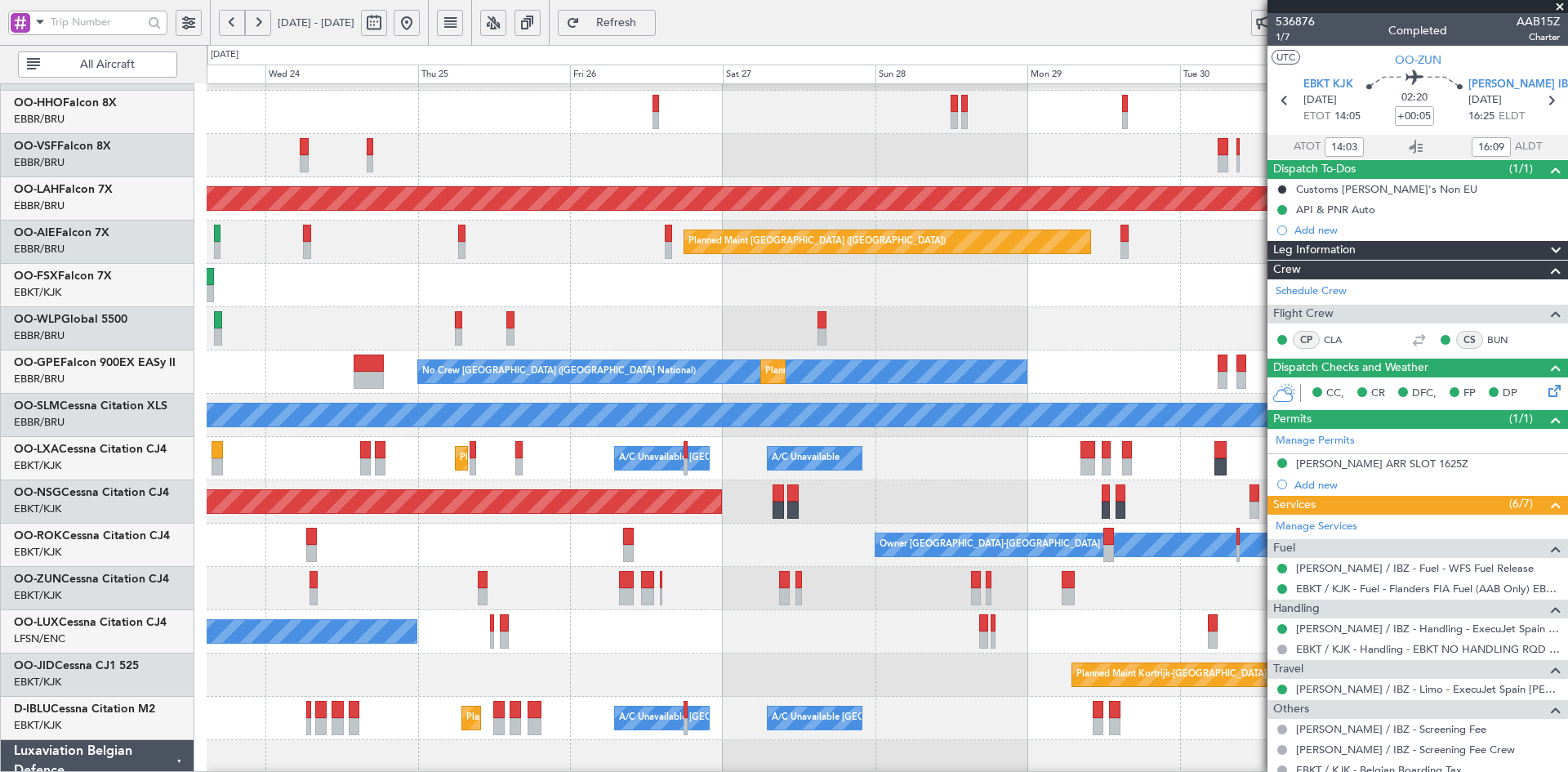
click at [876, 630] on div "No Crew Nancy (Essey)" at bounding box center [887, 631] width 1361 height 43
click at [1066, 374] on div "No Crew Brussels (Brussels National) Planned Maint Brussels (Brussels National)…" at bounding box center [887, 372] width 1361 height 43
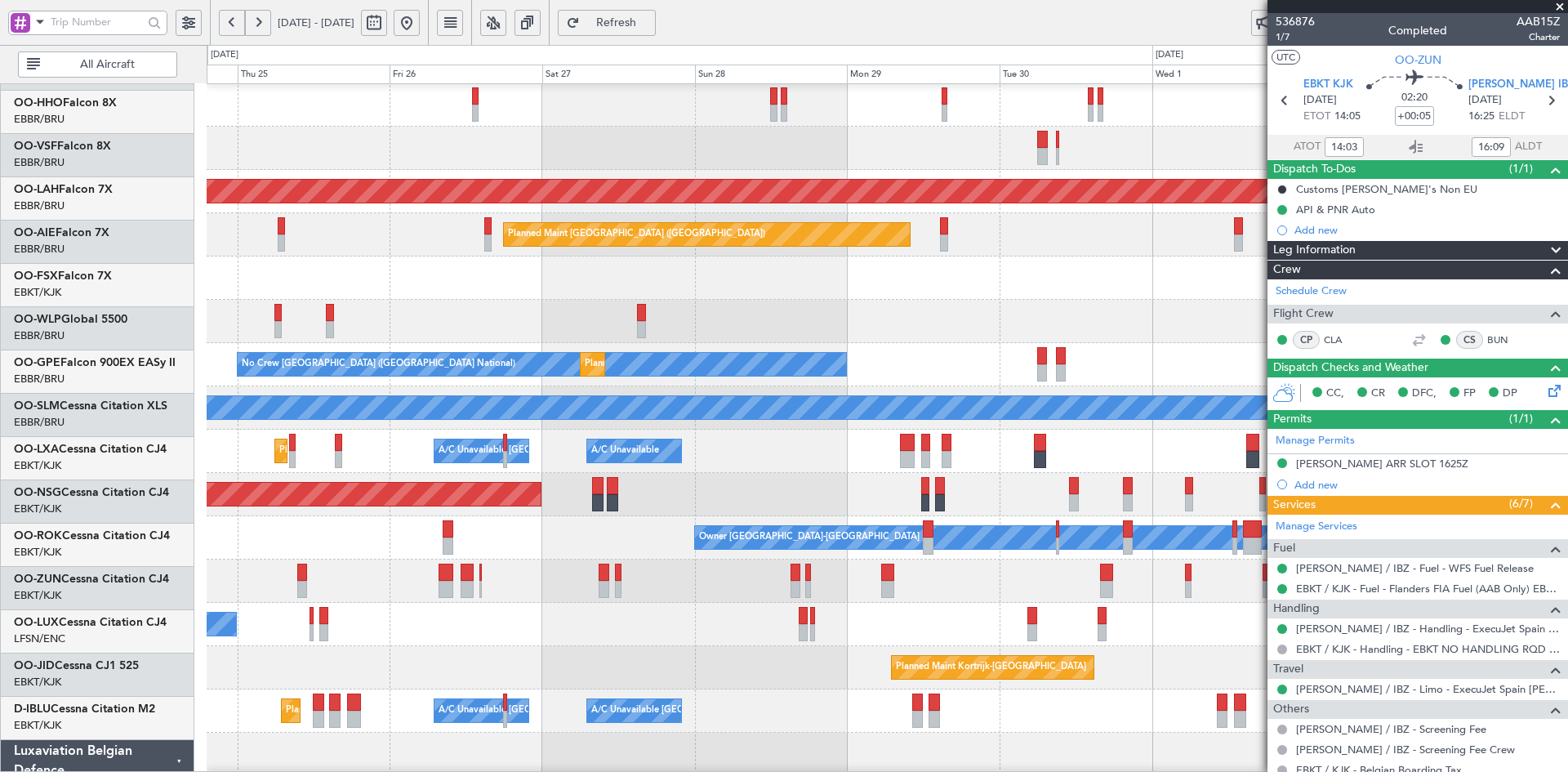
scroll to position [87, 0]
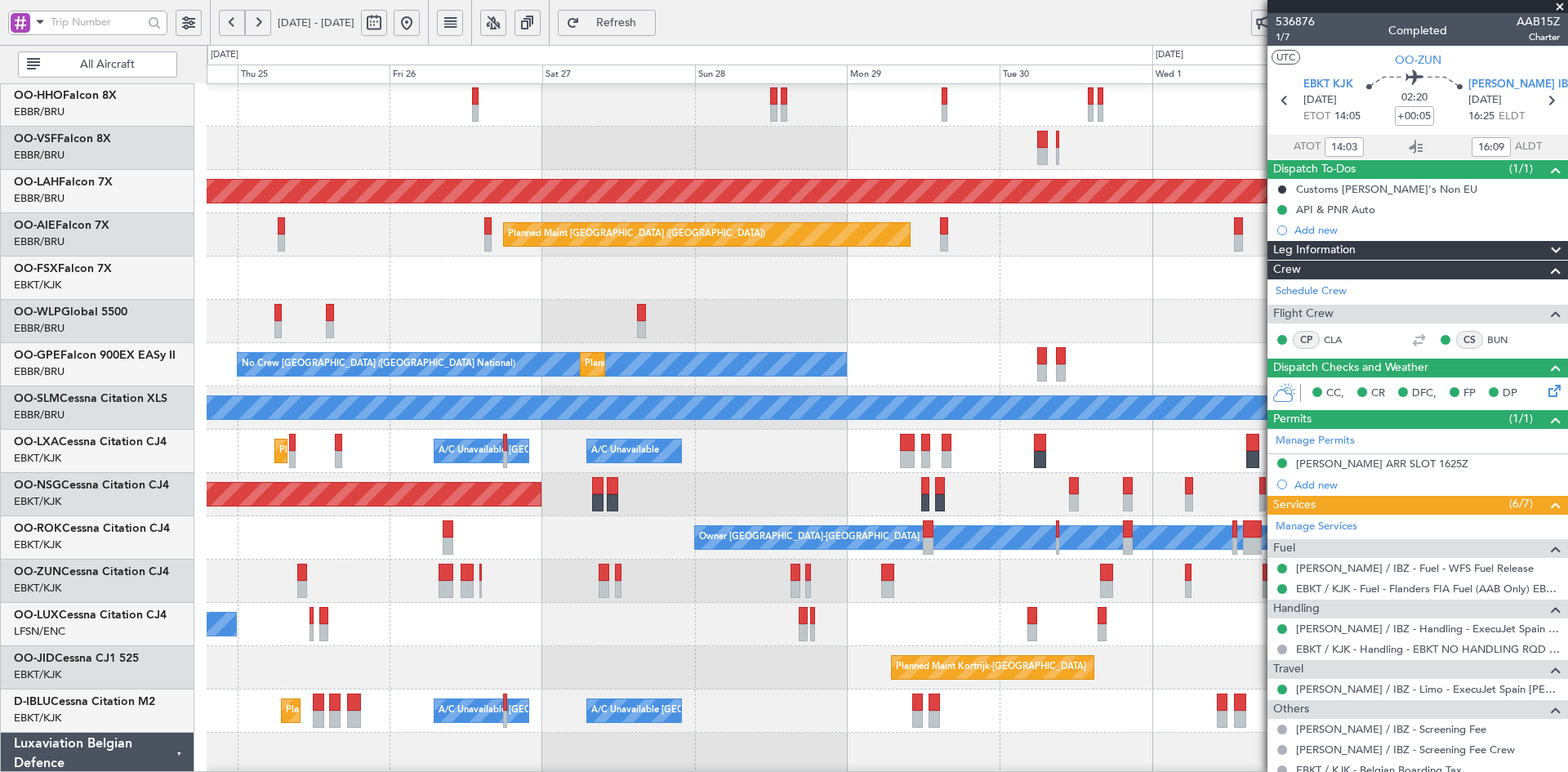
click at [968, 338] on div at bounding box center [887, 321] width 1361 height 43
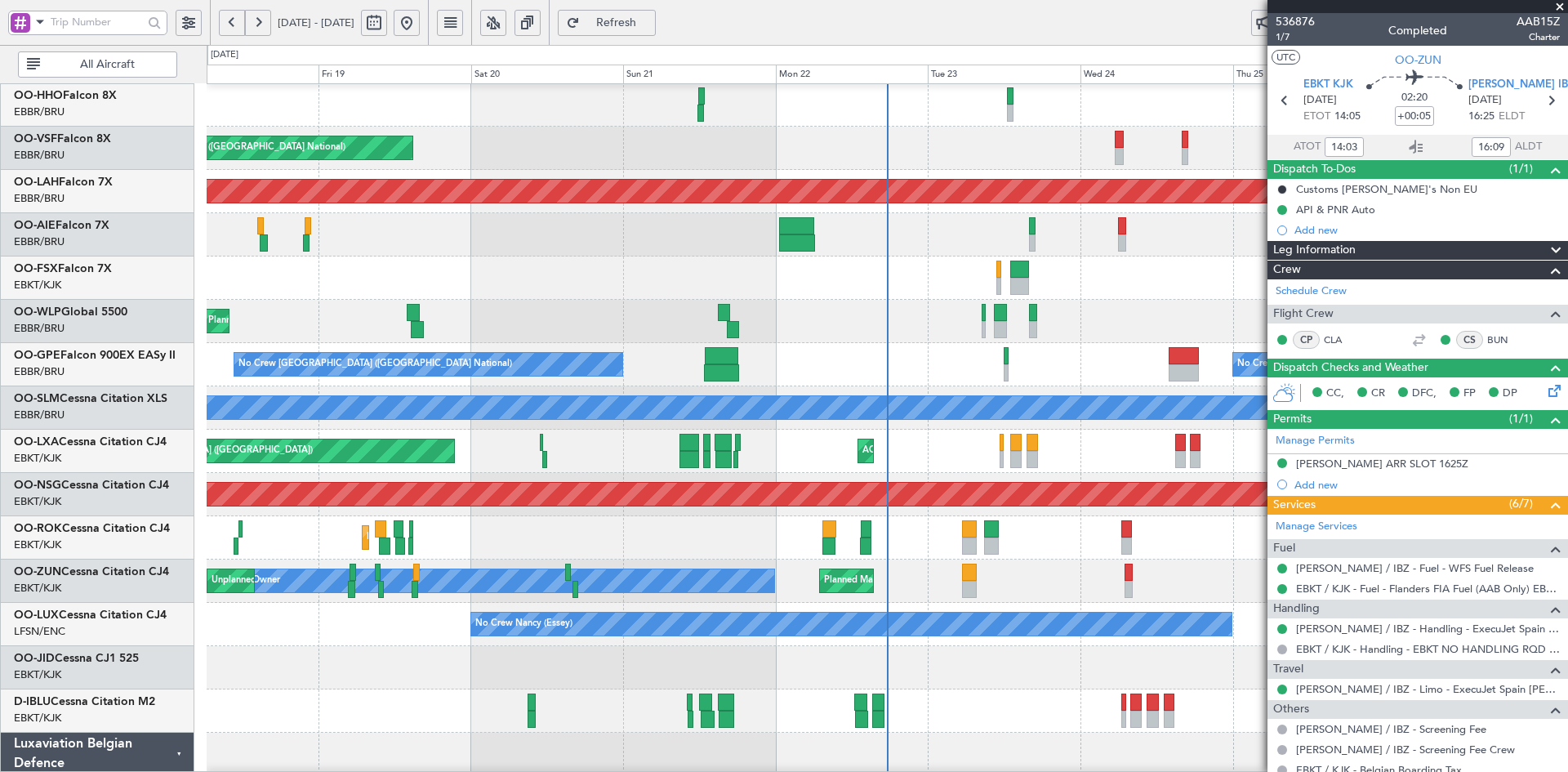
click at [1367, 295] on fb-app "24 Sep 2025 - 03 Oct 2025 Refresh Quick Links All Aircraft Planned Maint Kortri…" at bounding box center [784, 397] width 1568 height 753
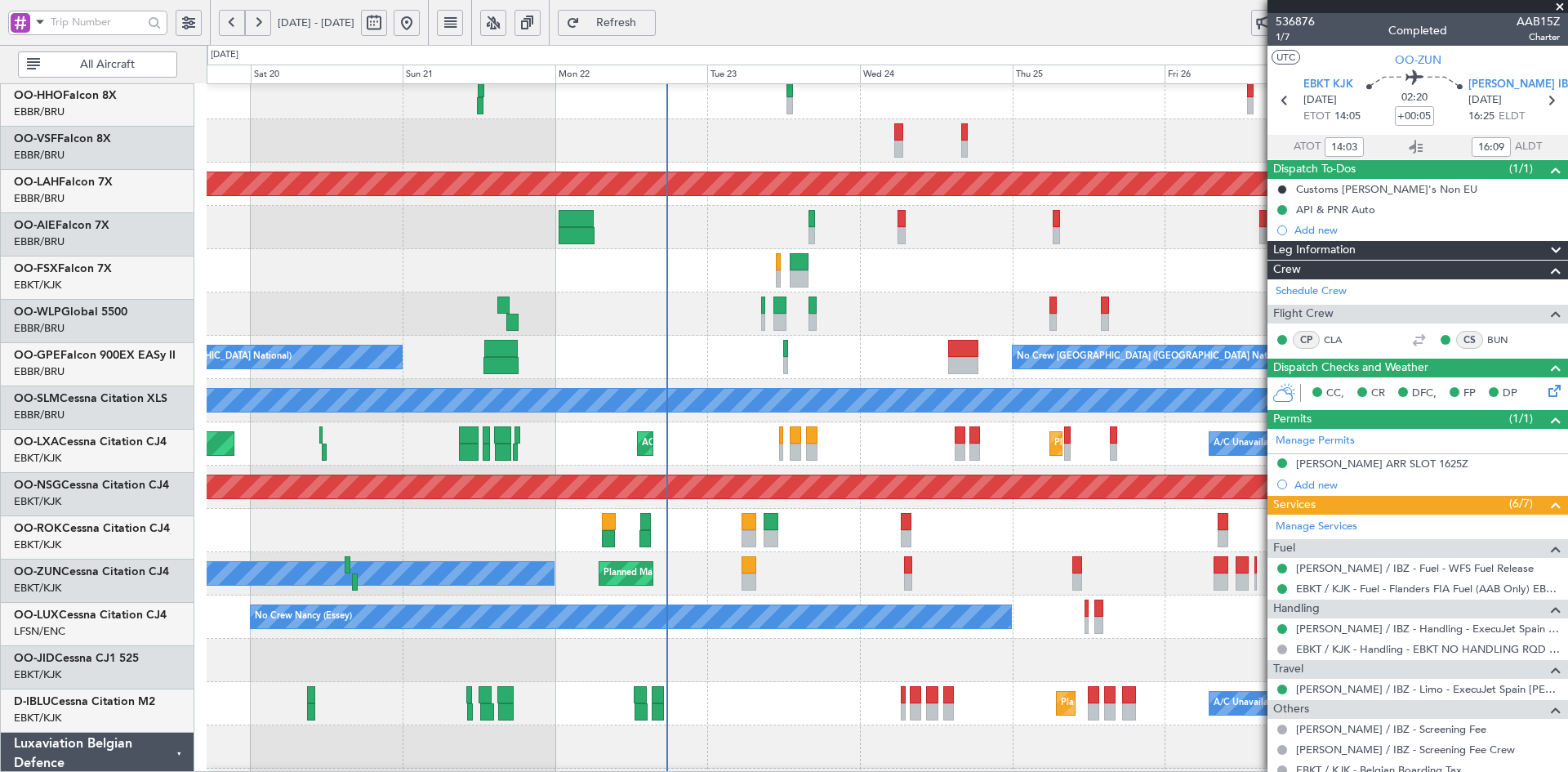
scroll to position [95, 0]
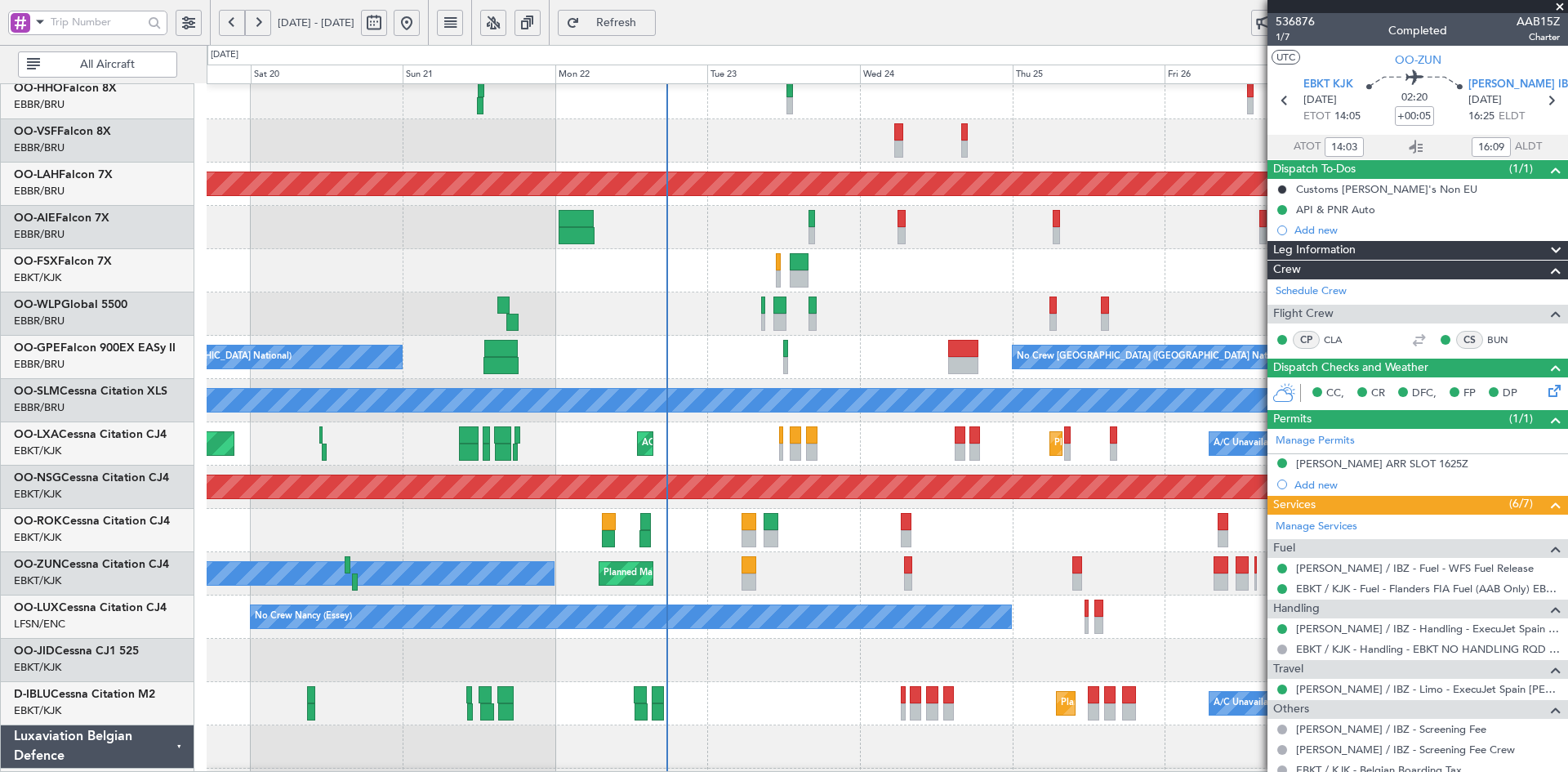
click at [865, 320] on div "Planned Maint Liege" at bounding box center [887, 314] width 1361 height 43
click at [1561, 4] on span at bounding box center [1561, 7] width 17 height 15
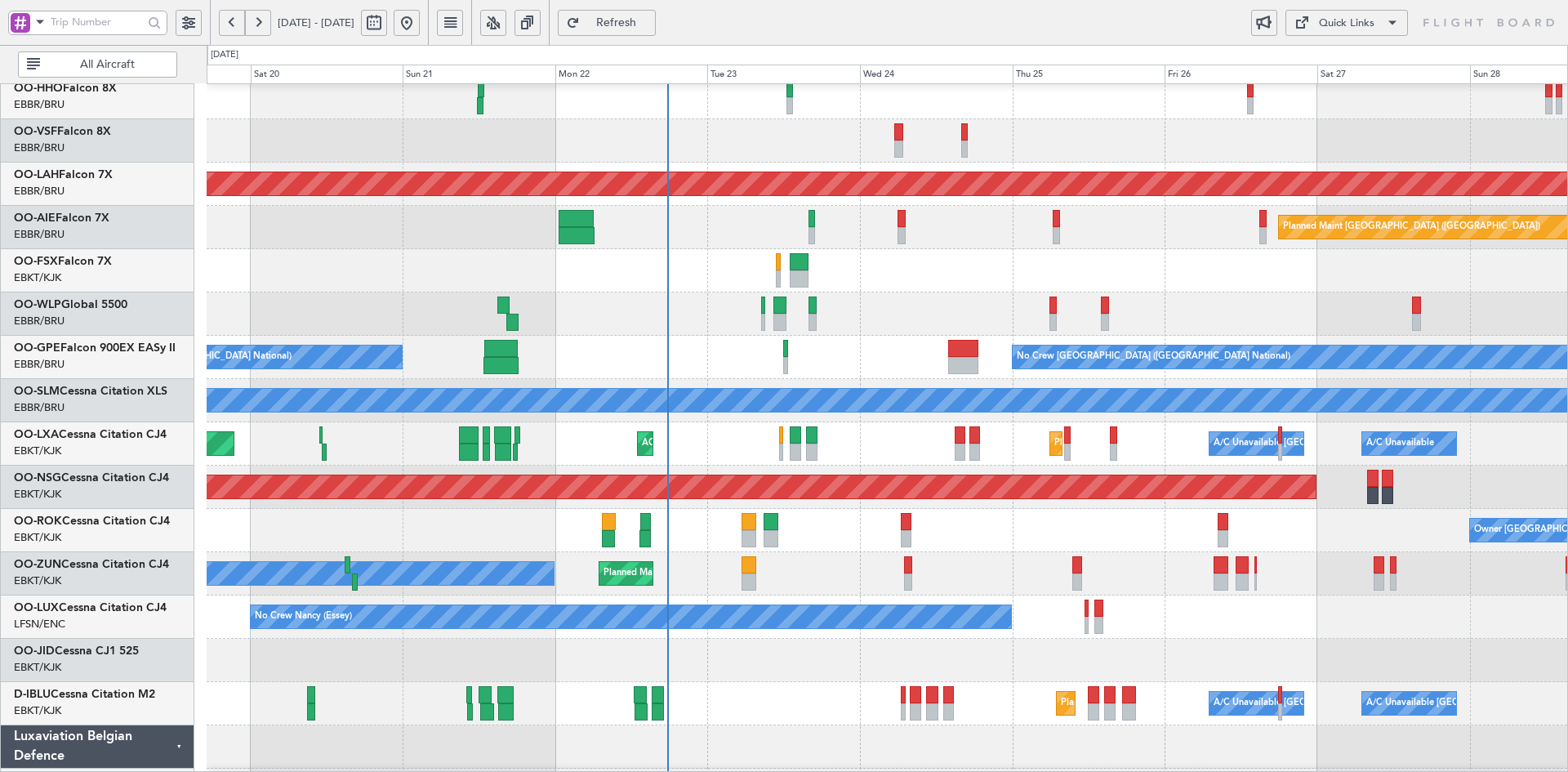
type input "0"
click at [968, 144] on div "AOG Maint [GEOGRAPHIC_DATA] ([GEOGRAPHIC_DATA] National)" at bounding box center [887, 141] width 1361 height 43
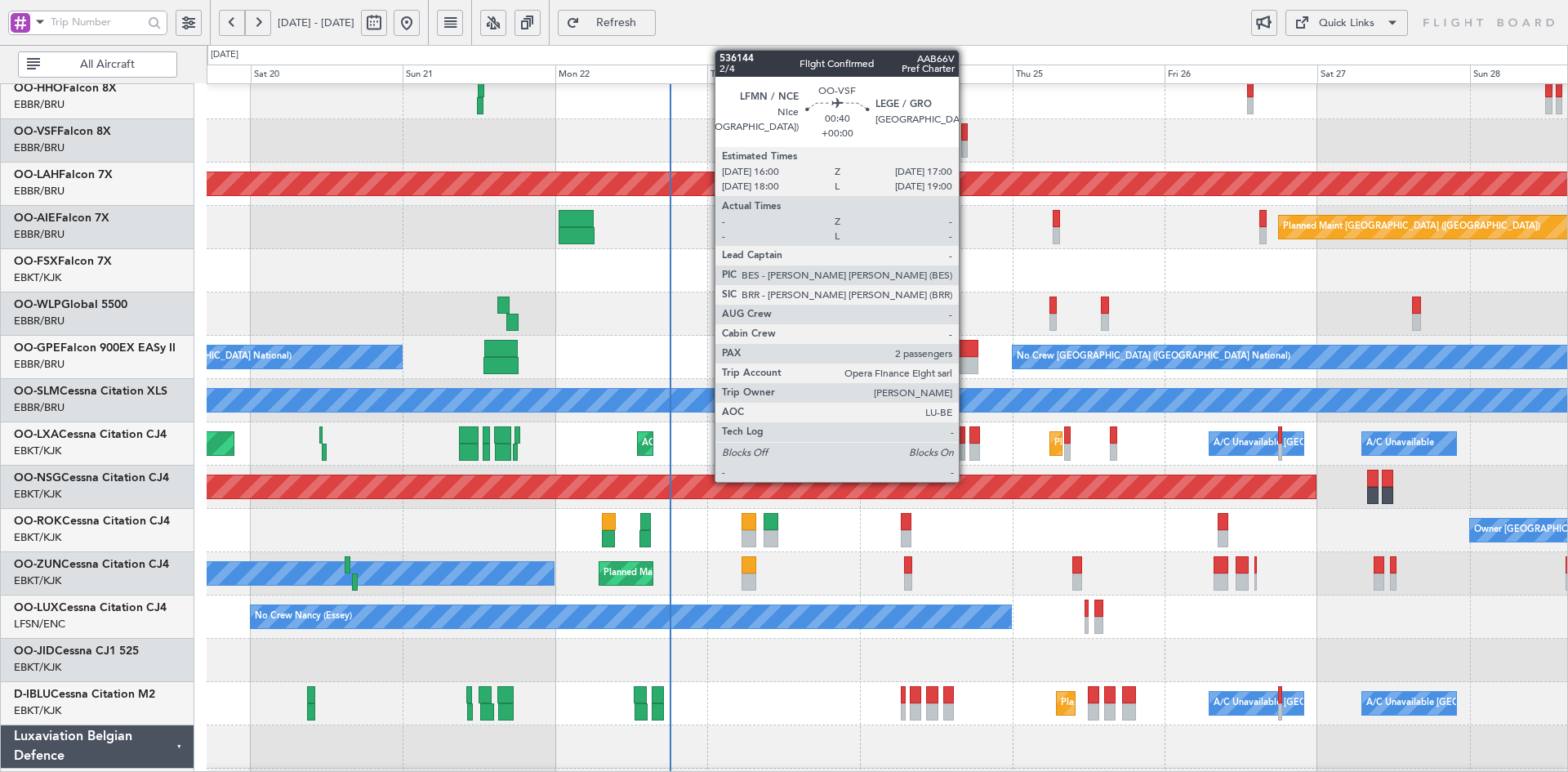
click at [965, 149] on div at bounding box center [964, 149] width 6 height 17
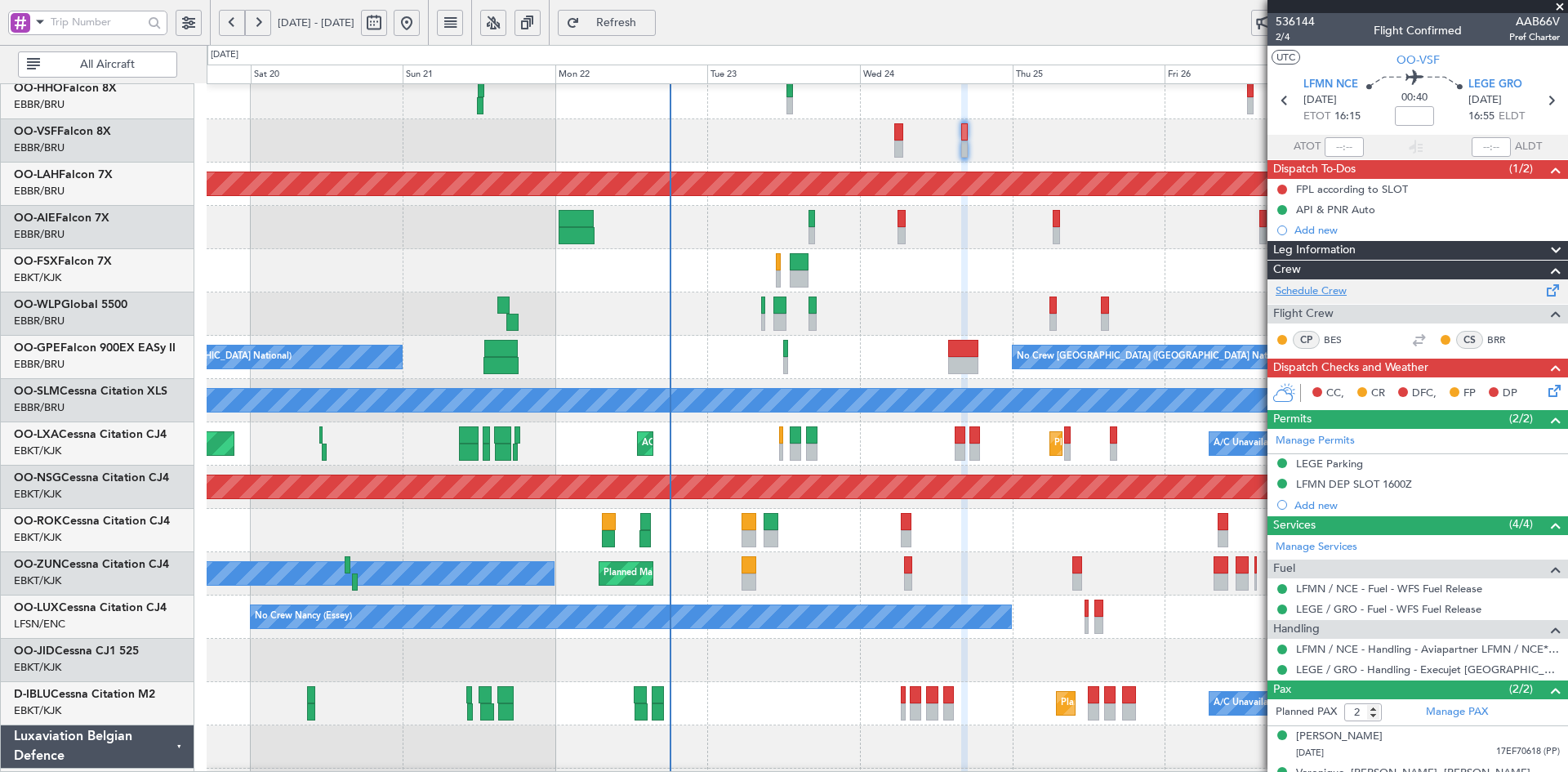
click at [1317, 285] on link "Schedule Crew" at bounding box center [1311, 292] width 71 height 17
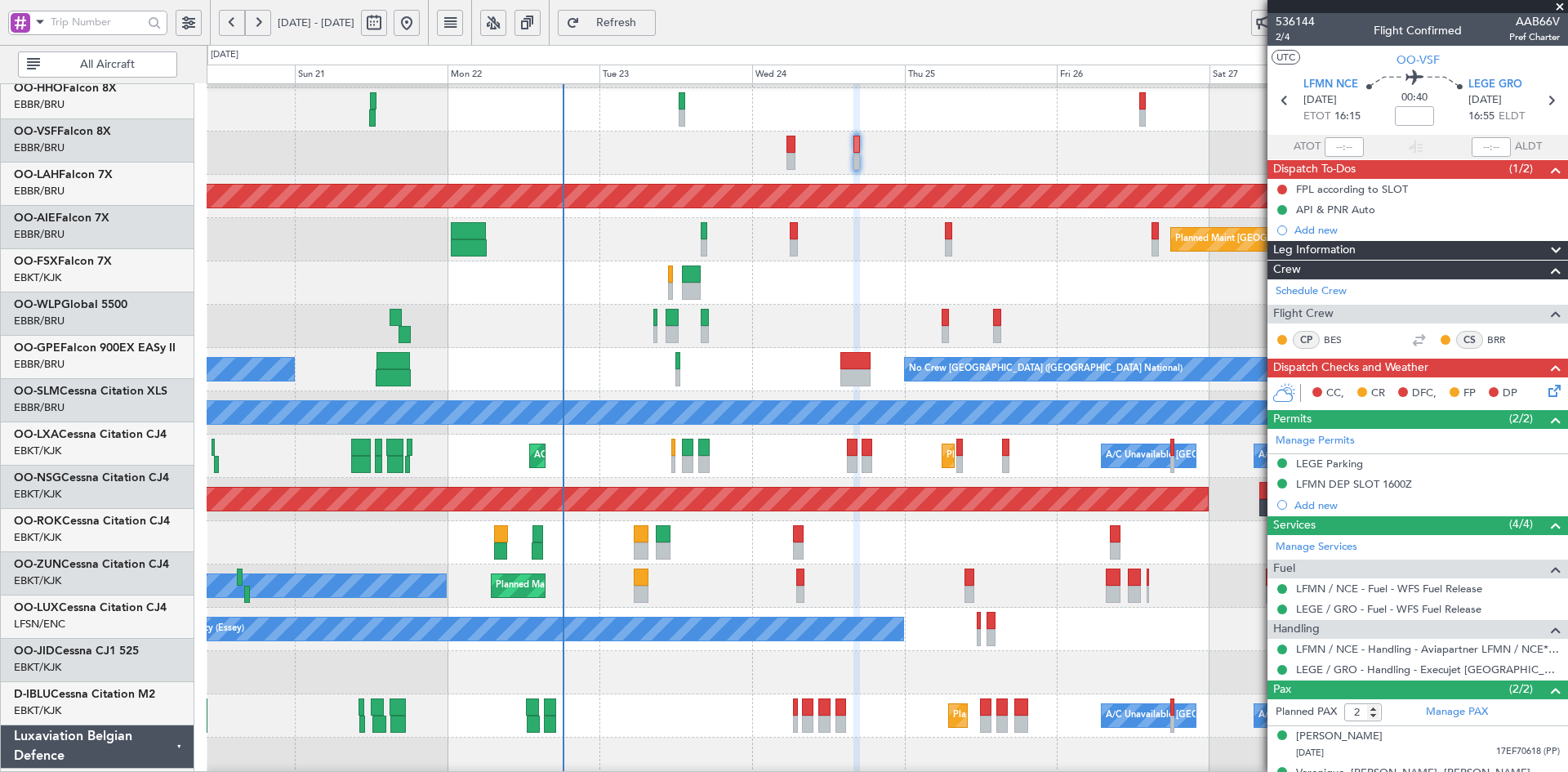
click at [883, 302] on div at bounding box center [887, 282] width 1361 height 43
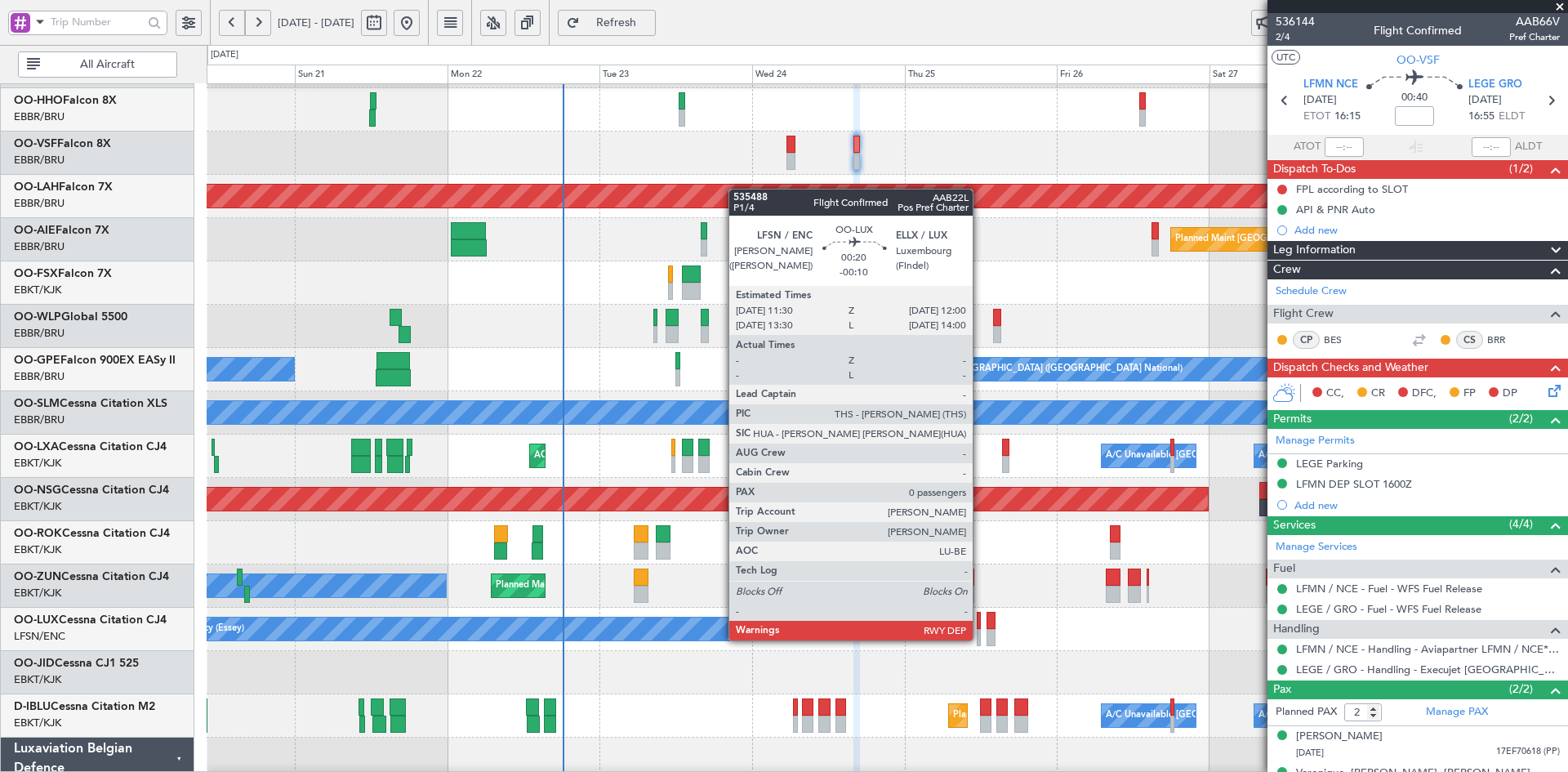
click at [980, 639] on div at bounding box center [979, 637] width 4 height 17
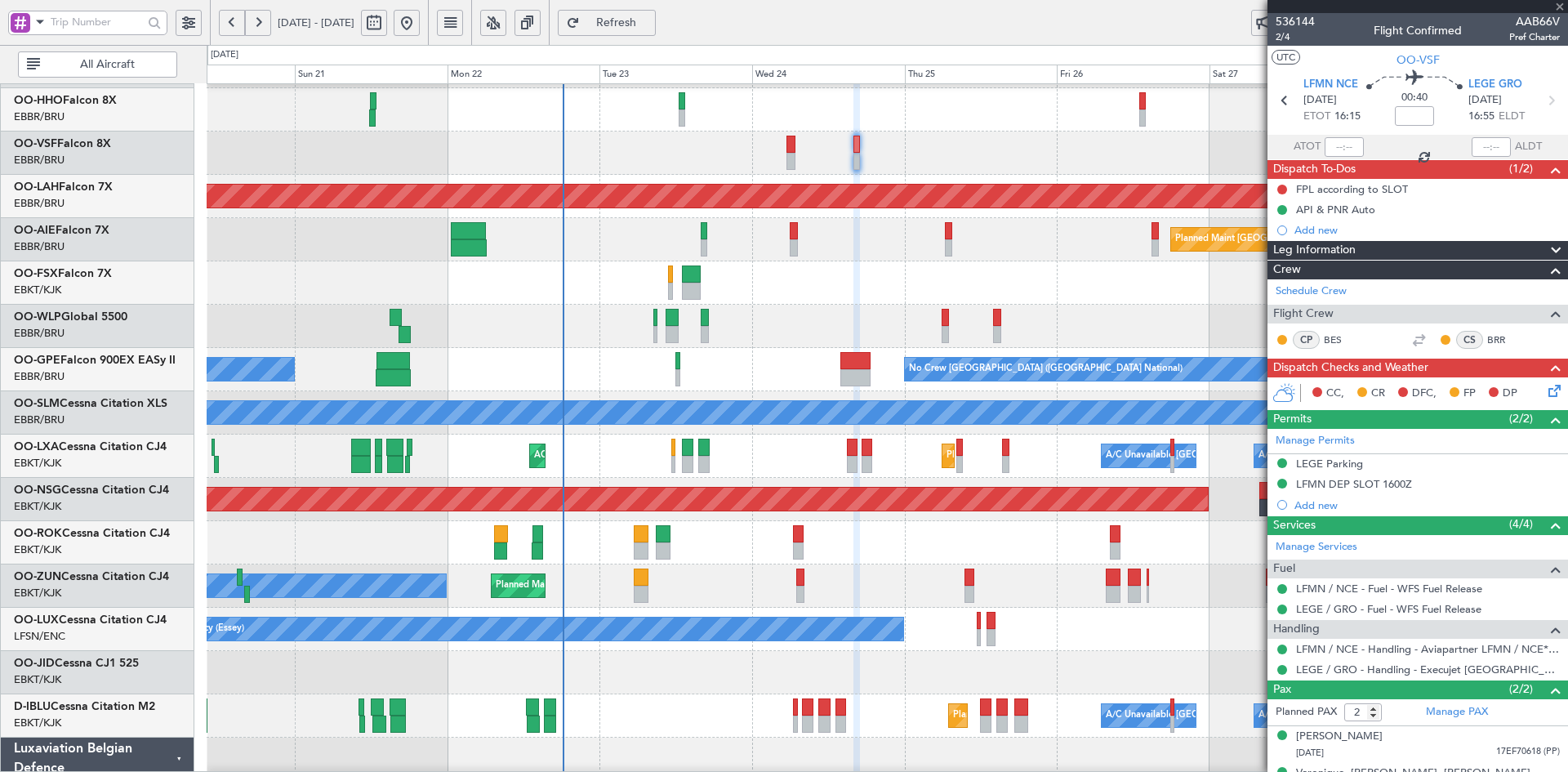
type input "-00:10"
type input "0"
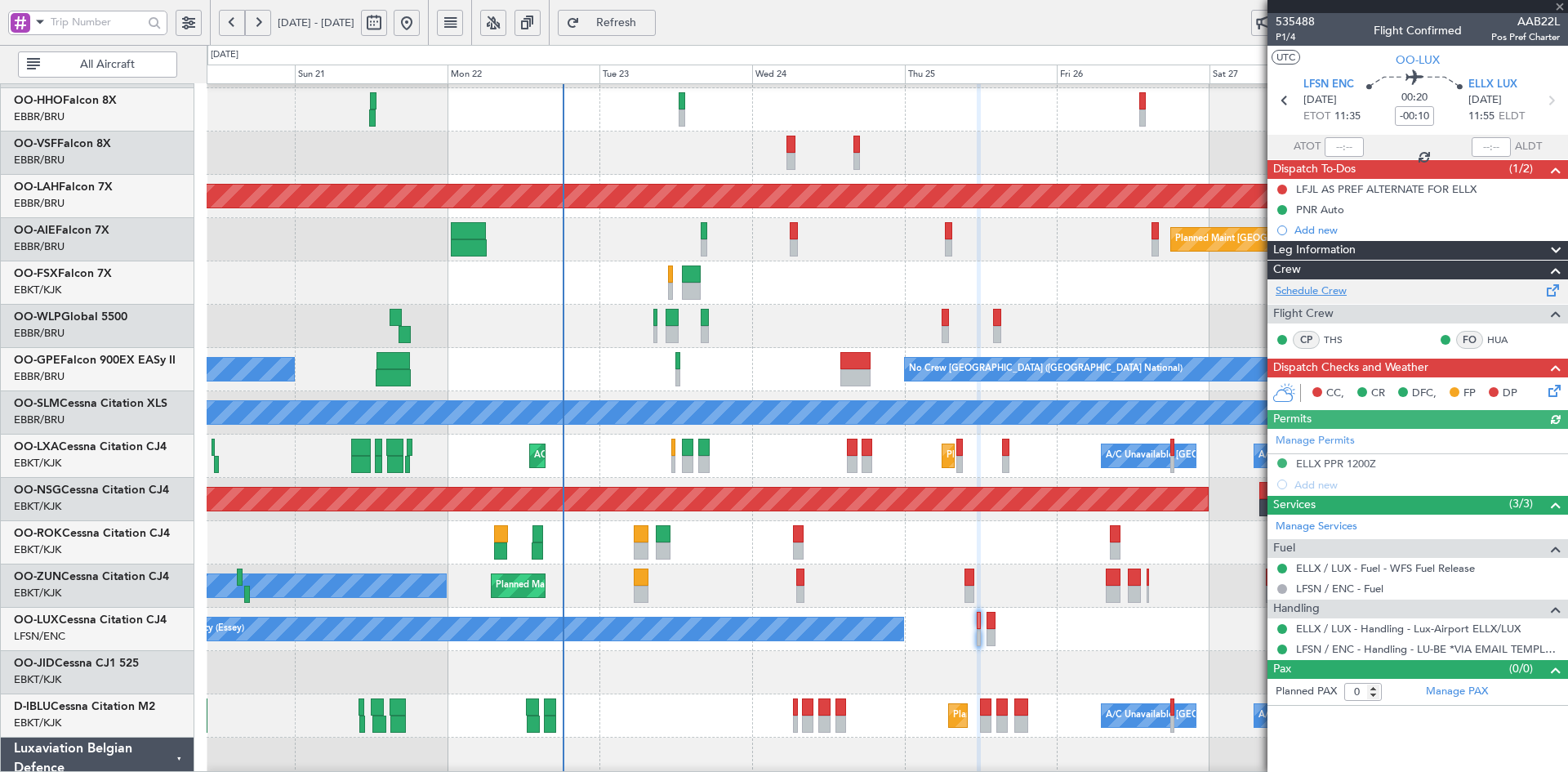
click at [1326, 288] on link "Schedule Crew" at bounding box center [1311, 292] width 71 height 17
click at [1555, 6] on span at bounding box center [1561, 7] width 17 height 15
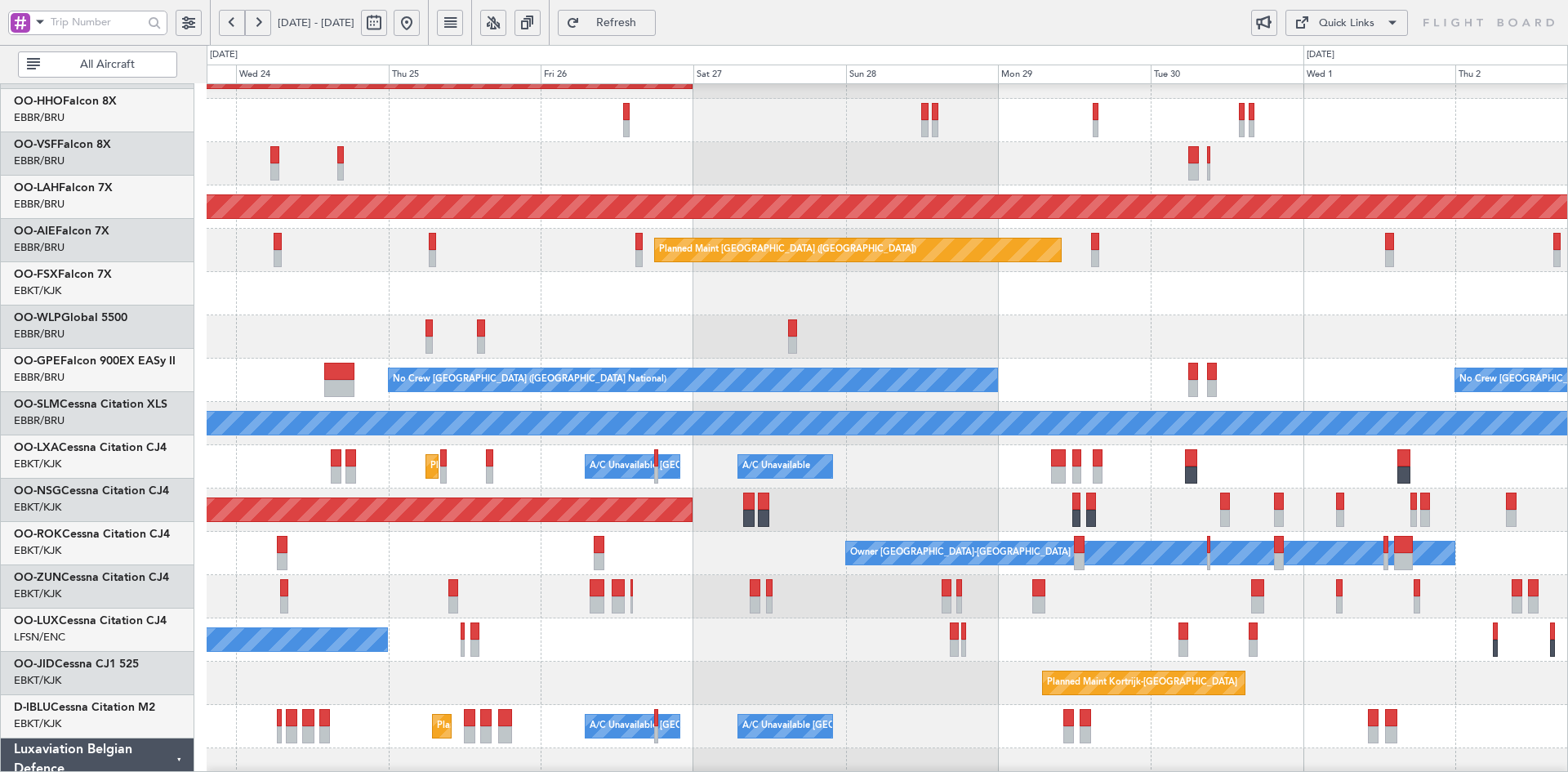
scroll to position [72, 0]
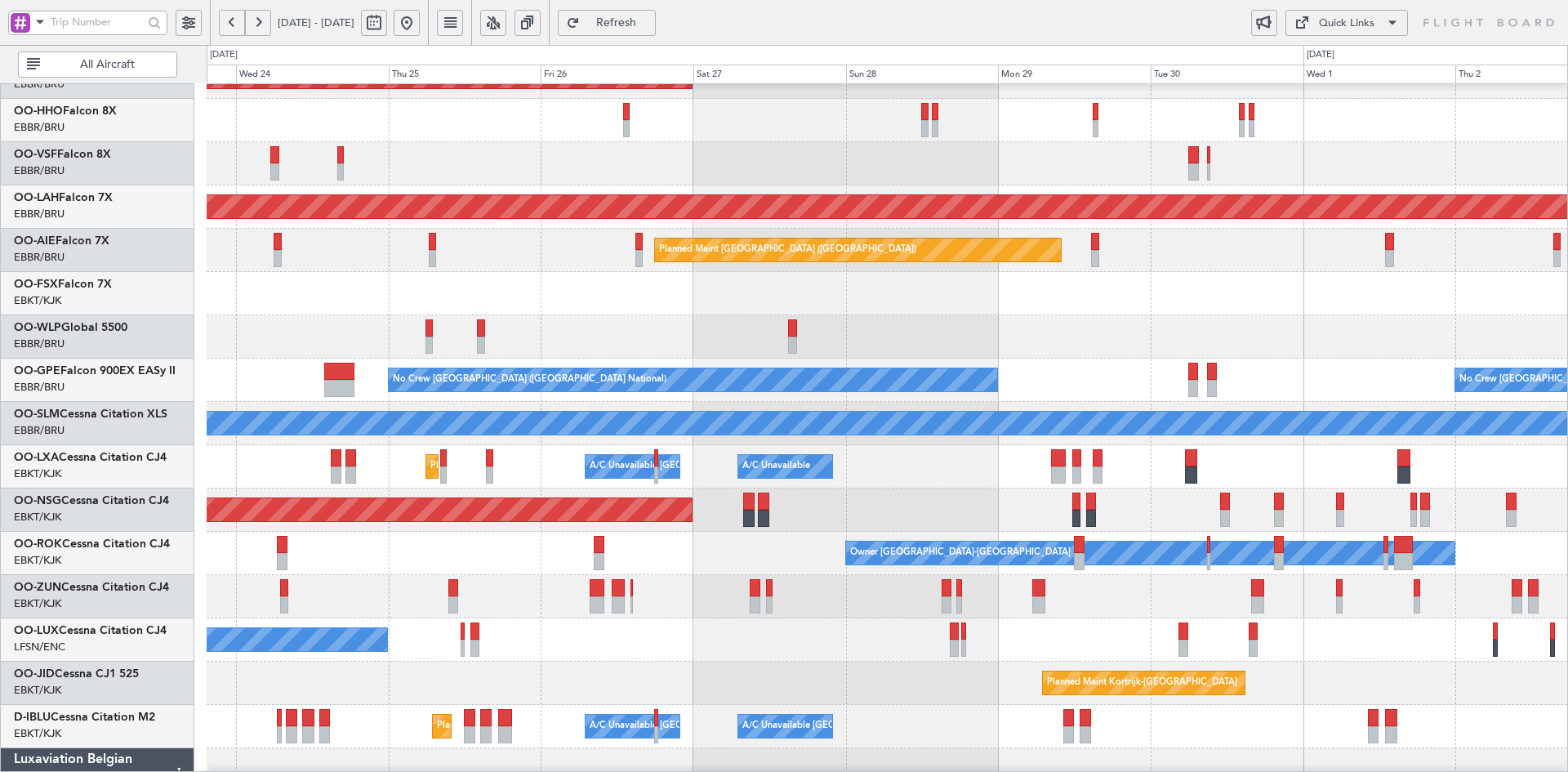
click at [688, 295] on div at bounding box center [887, 294] width 1361 height 43
click at [1088, 334] on div at bounding box center [887, 337] width 1361 height 43
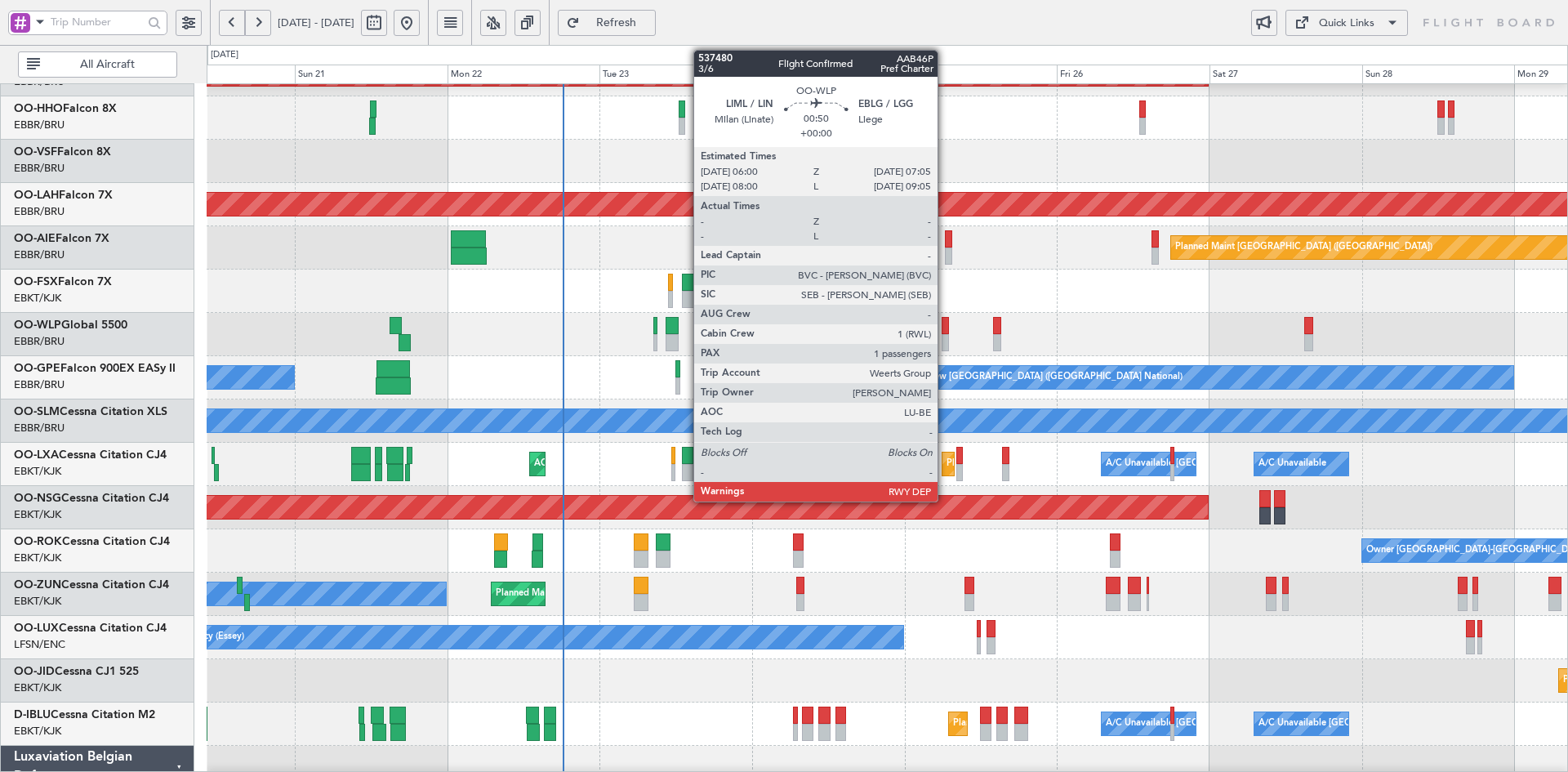
click at [945, 345] on div at bounding box center [945, 342] width 7 height 17
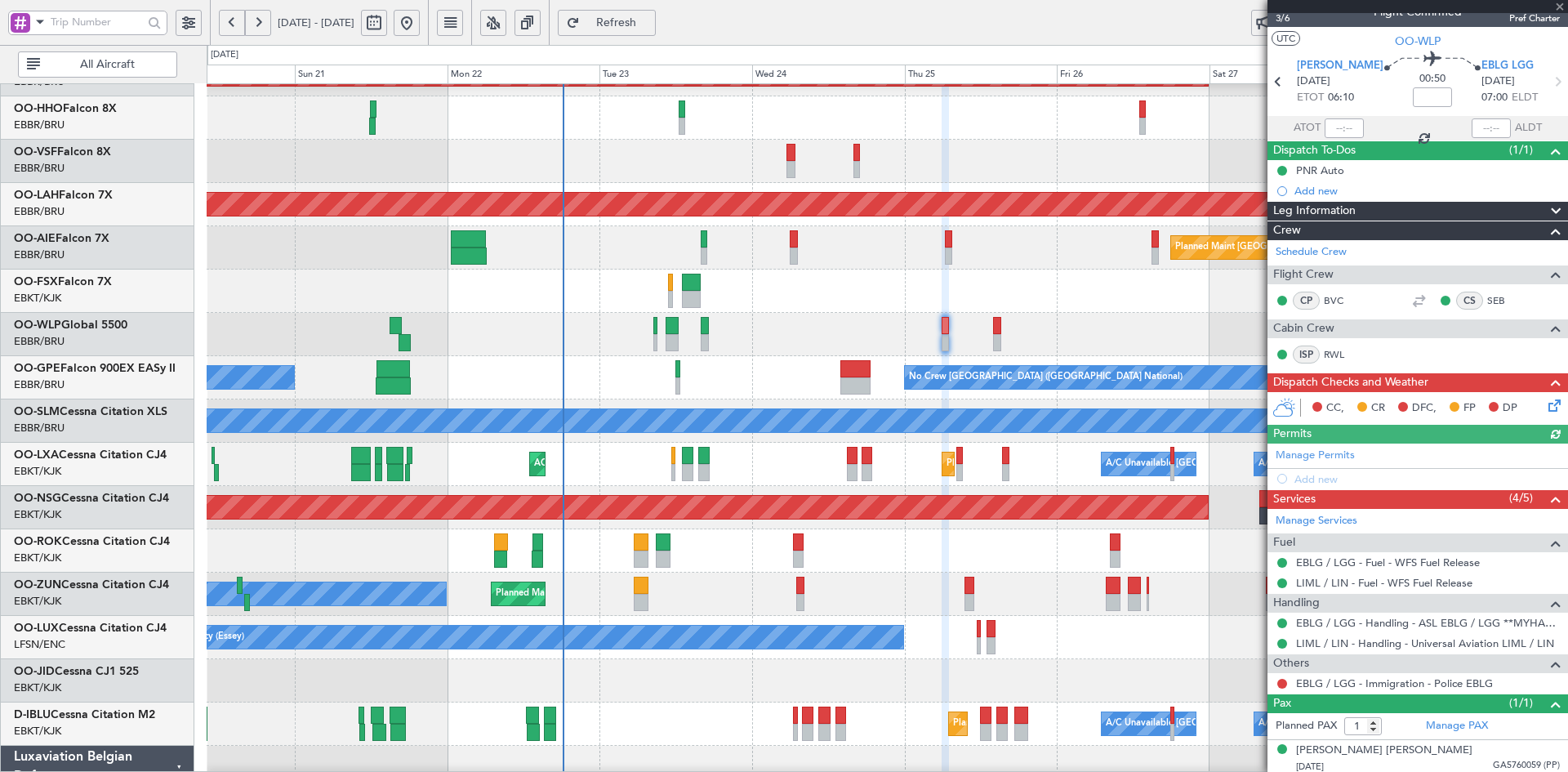
scroll to position [23, 0]
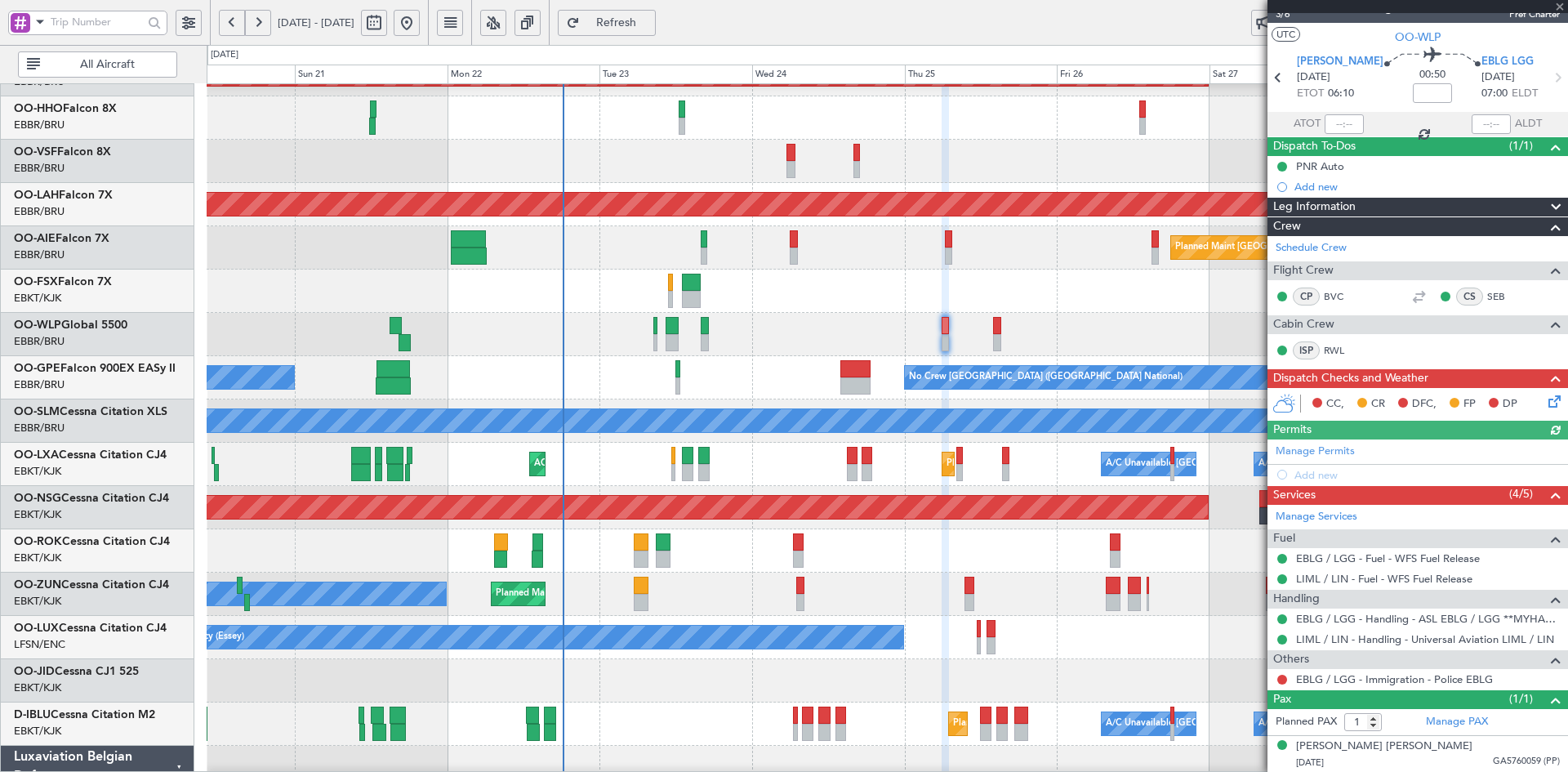
click at [1554, 7] on div at bounding box center [1418, 6] width 301 height 13
click at [1562, 5] on span at bounding box center [1561, 7] width 17 height 15
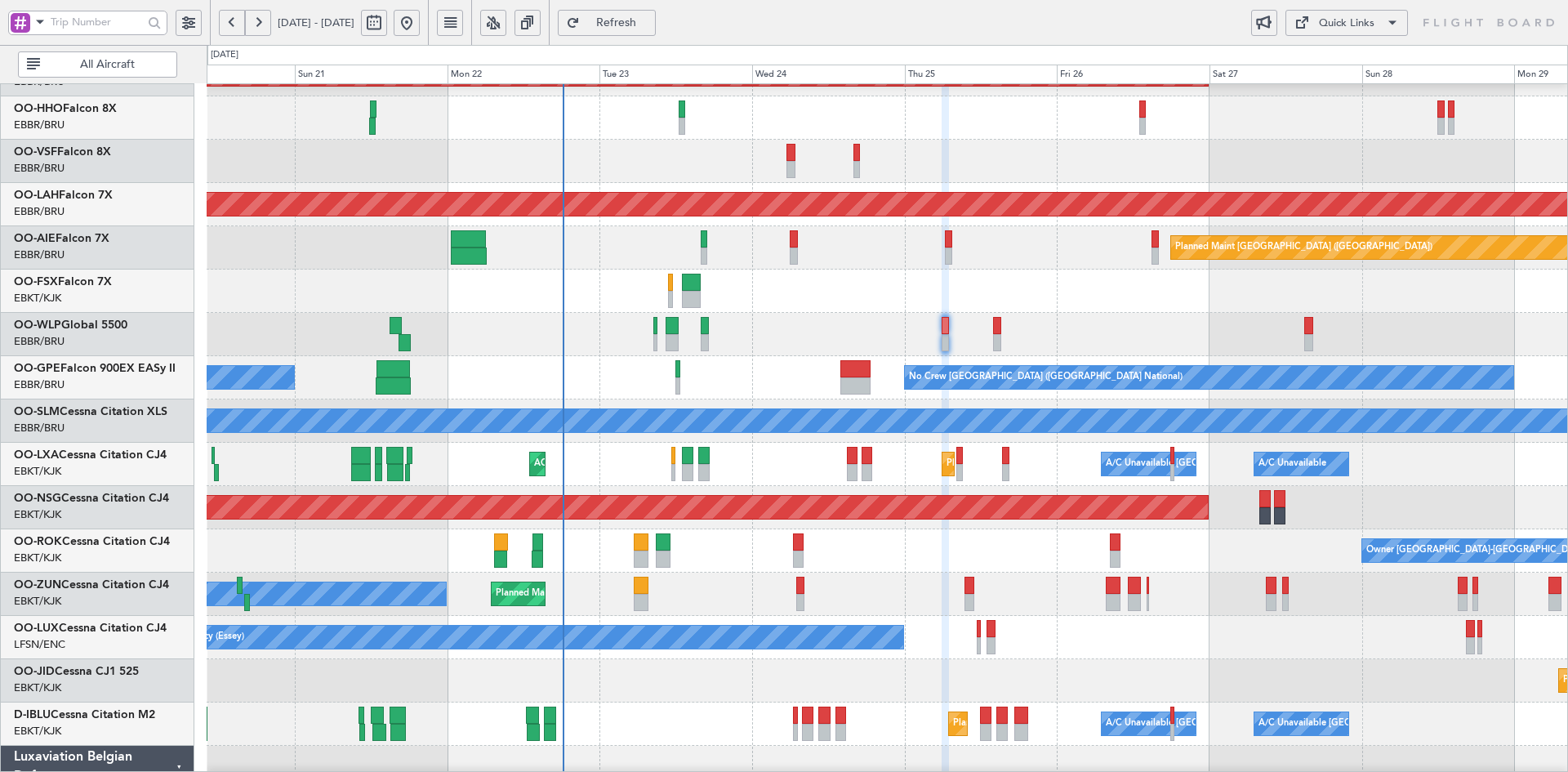
type input "0"
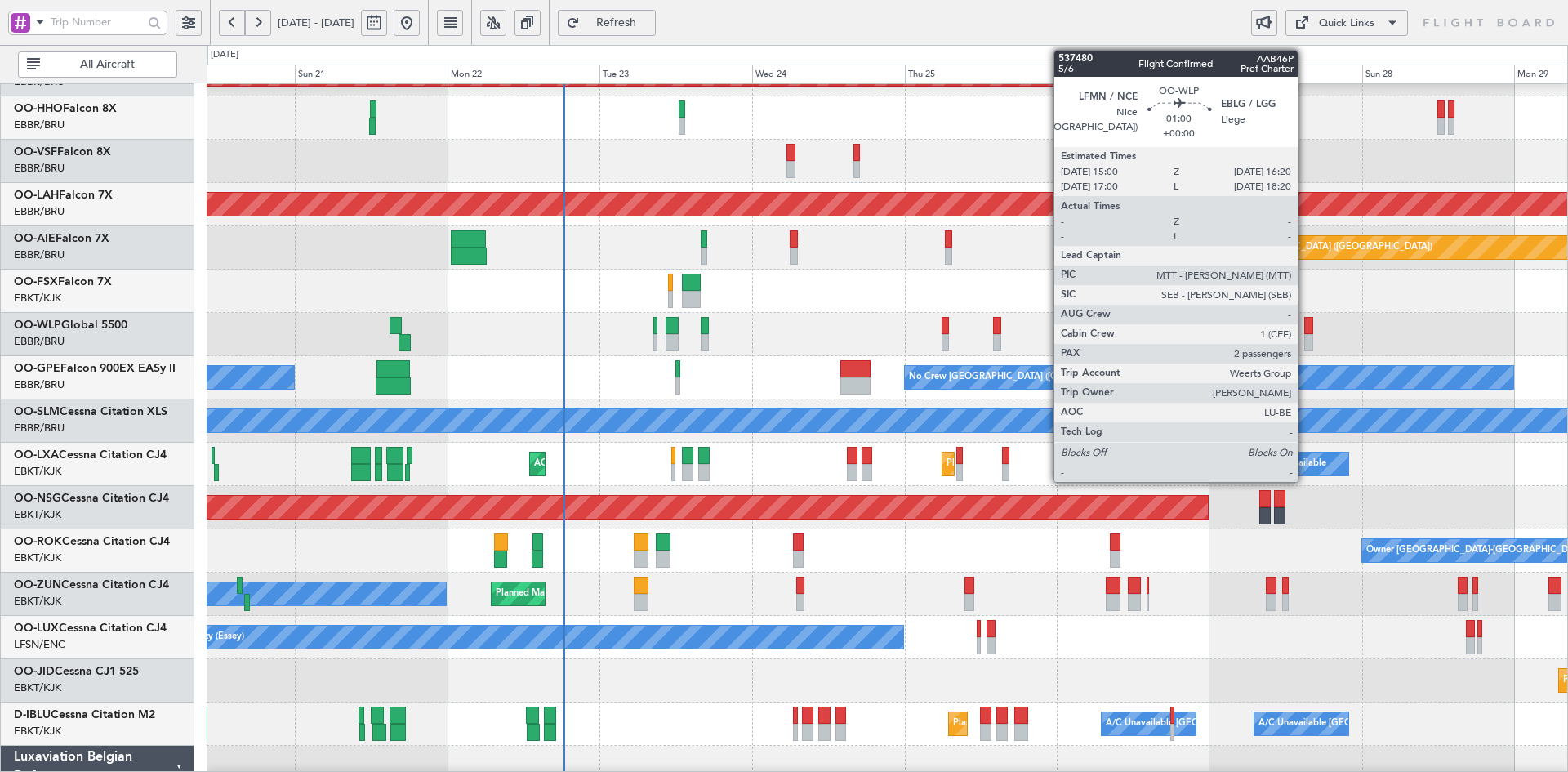
click at [1305, 334] on div at bounding box center [1309, 342] width 9 height 17
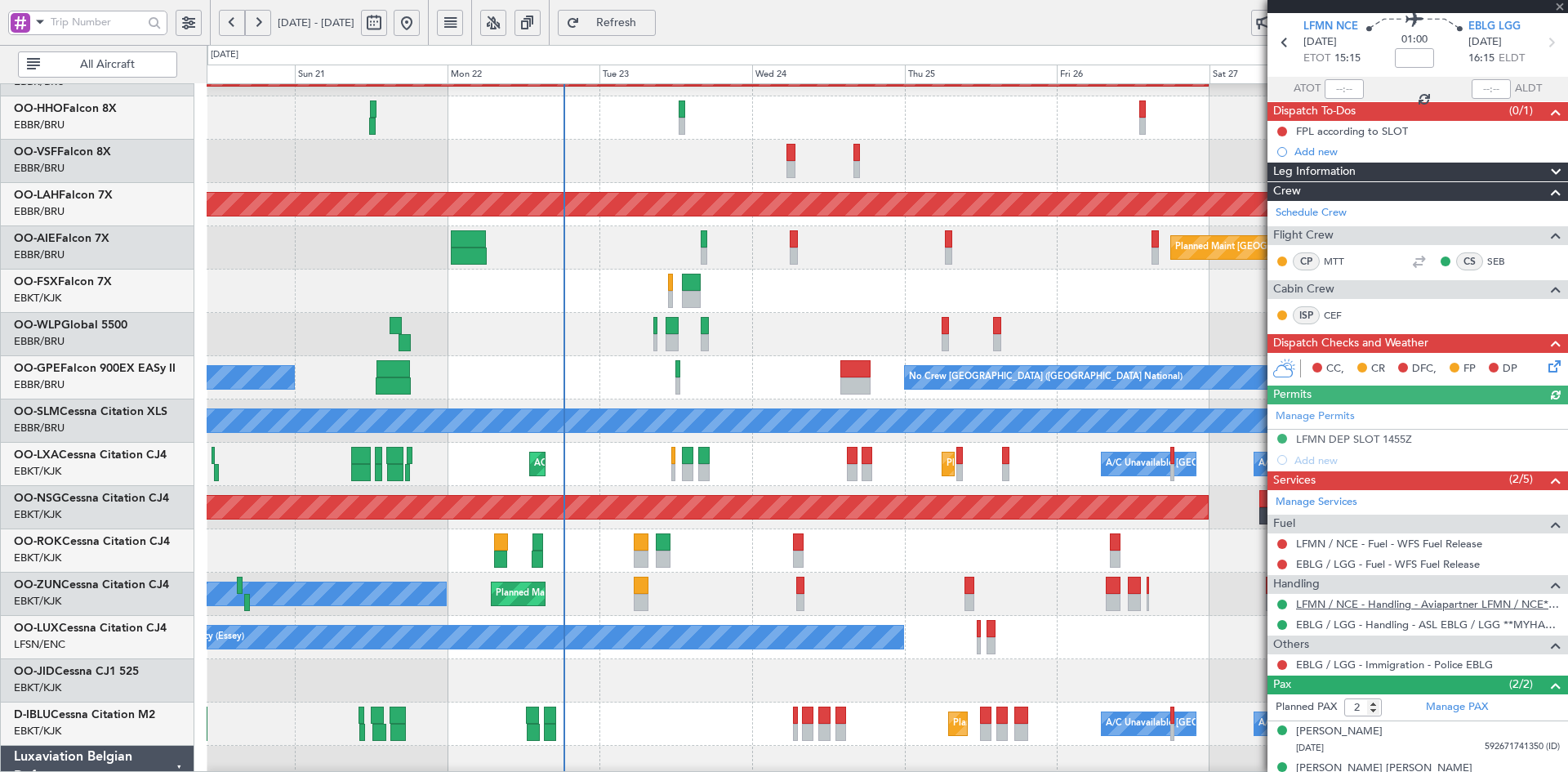
scroll to position [80, 0]
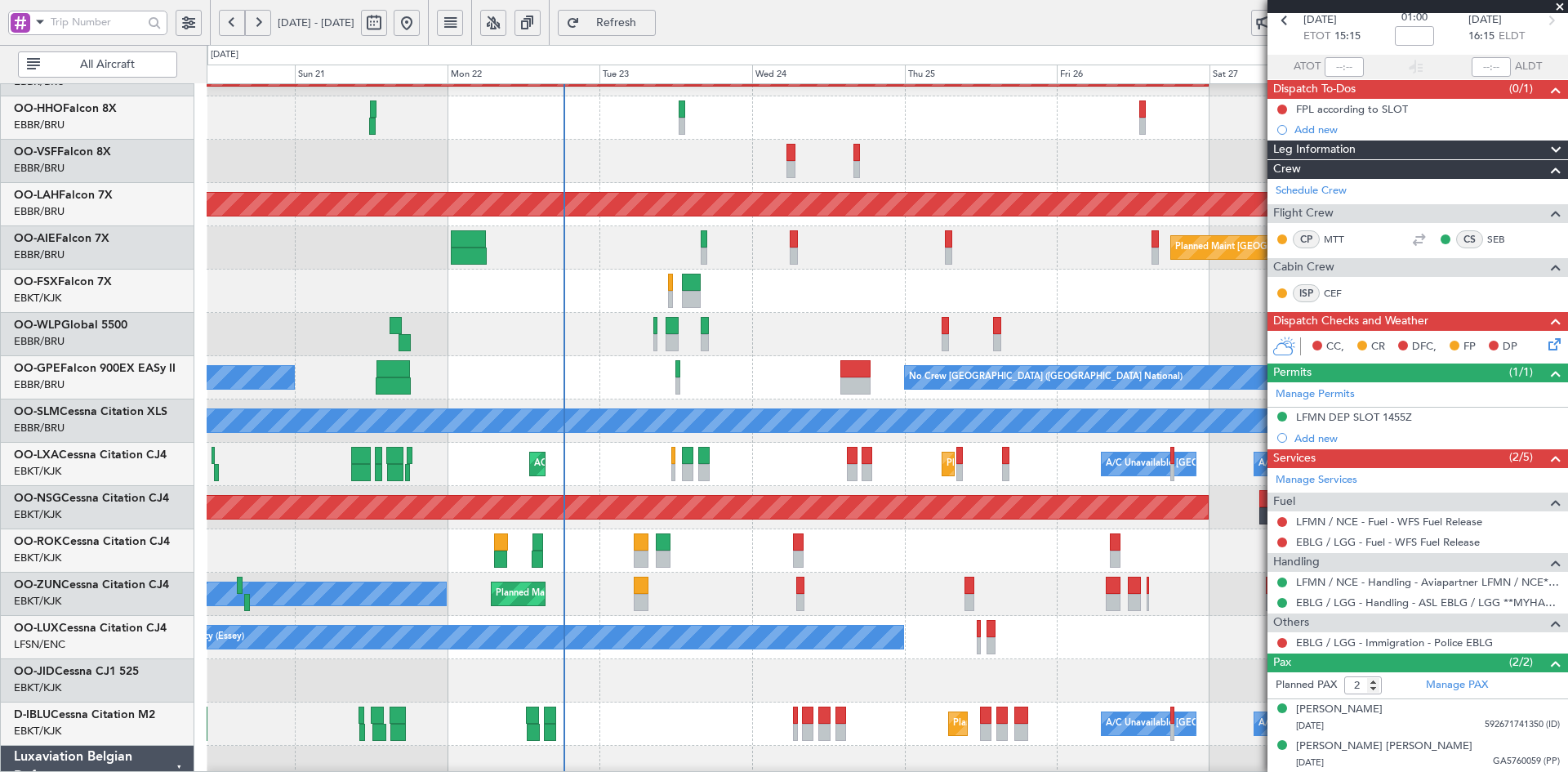
click at [1558, 4] on span at bounding box center [1561, 7] width 17 height 15
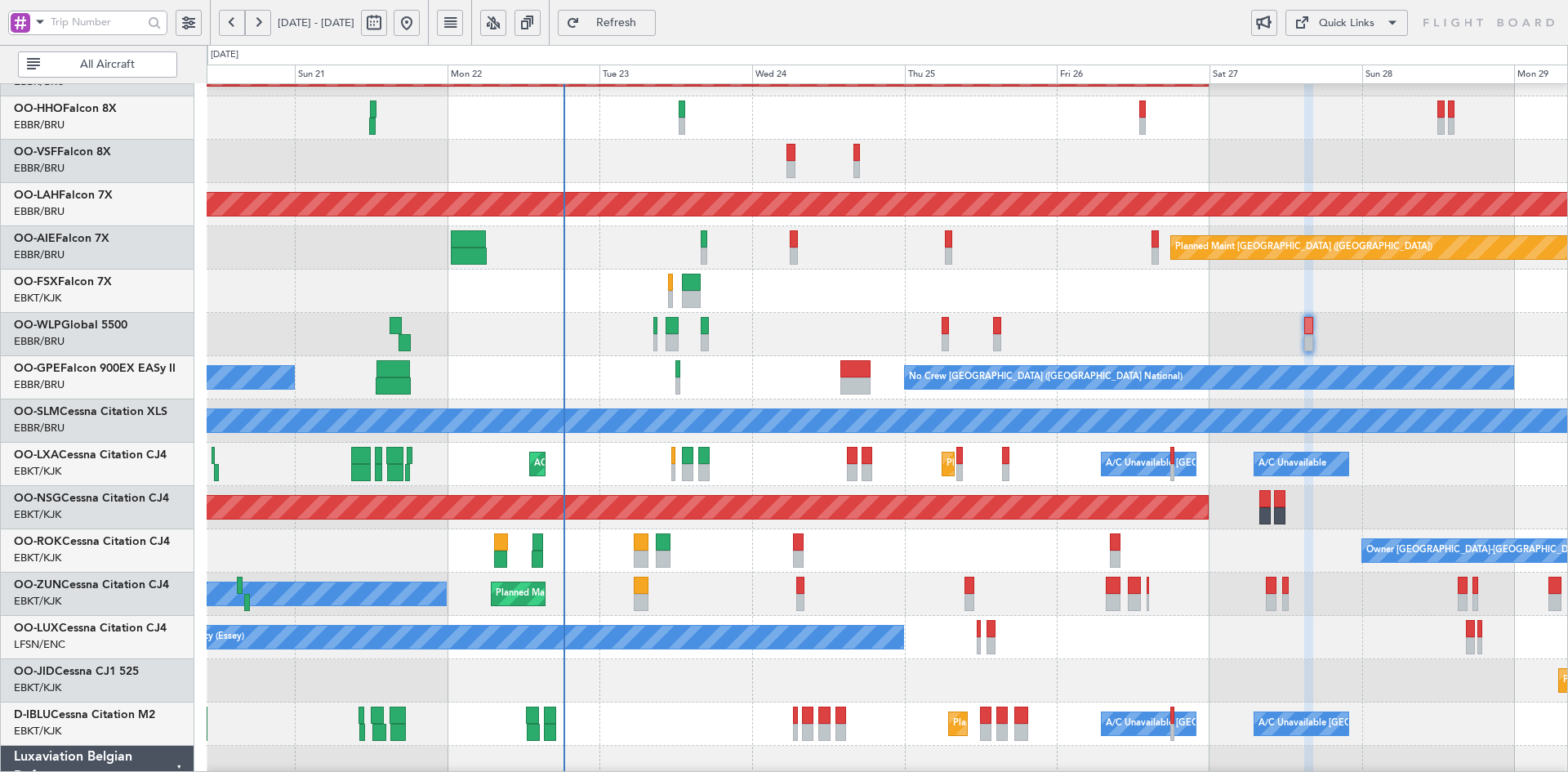
type input "0"
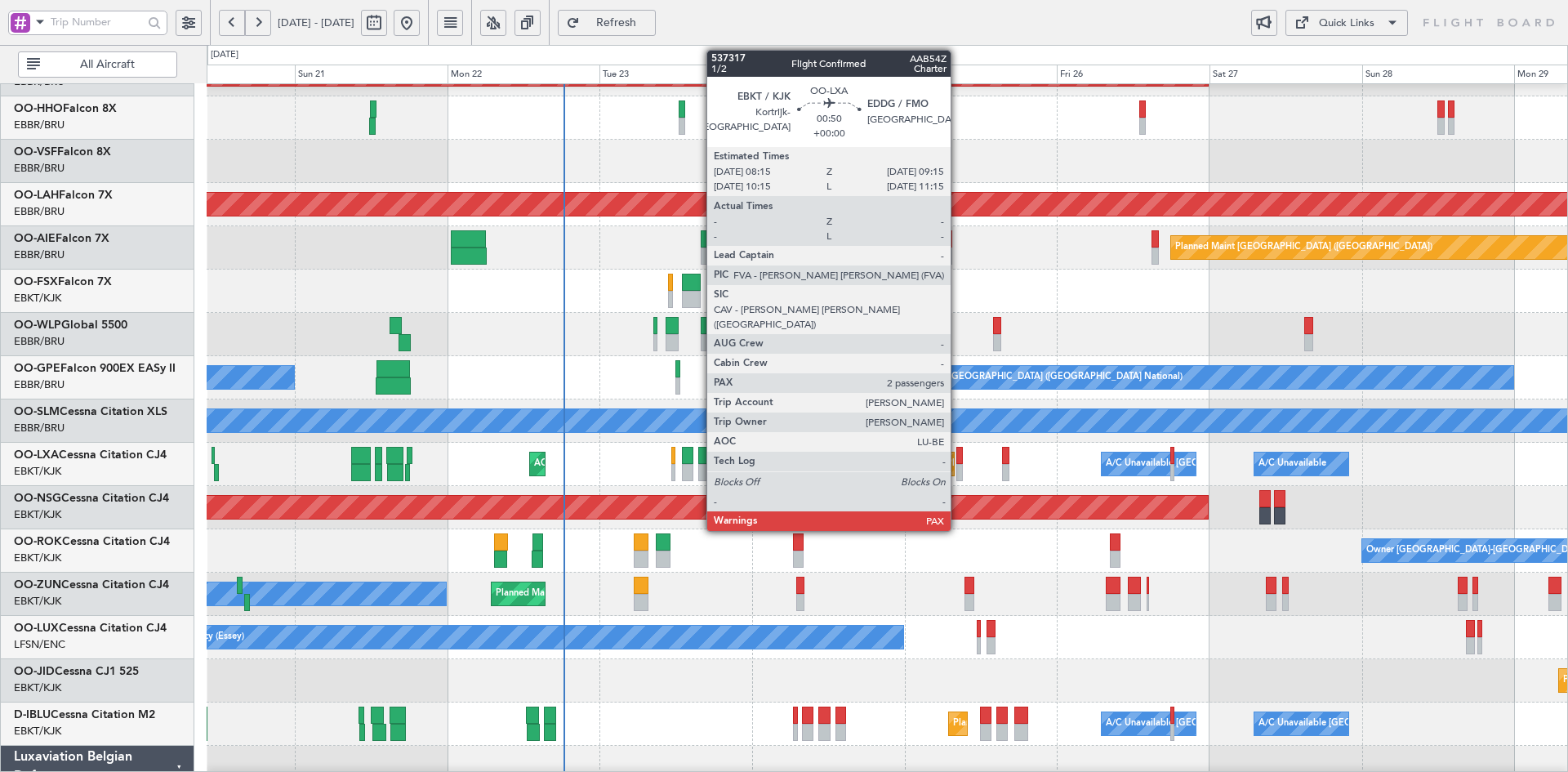
click at [958, 463] on div at bounding box center [959, 455] width 6 height 17
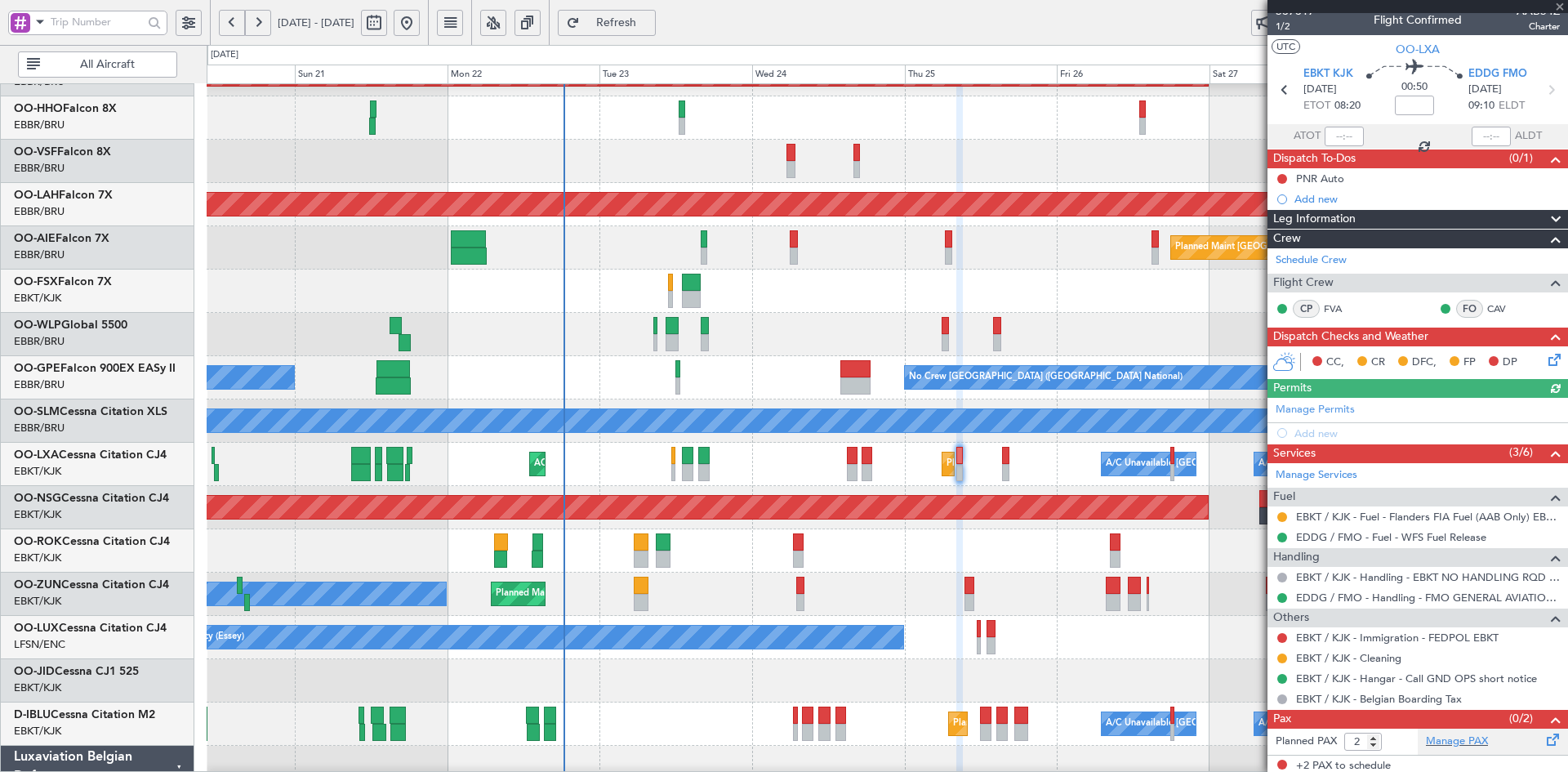
scroll to position [15, 0]
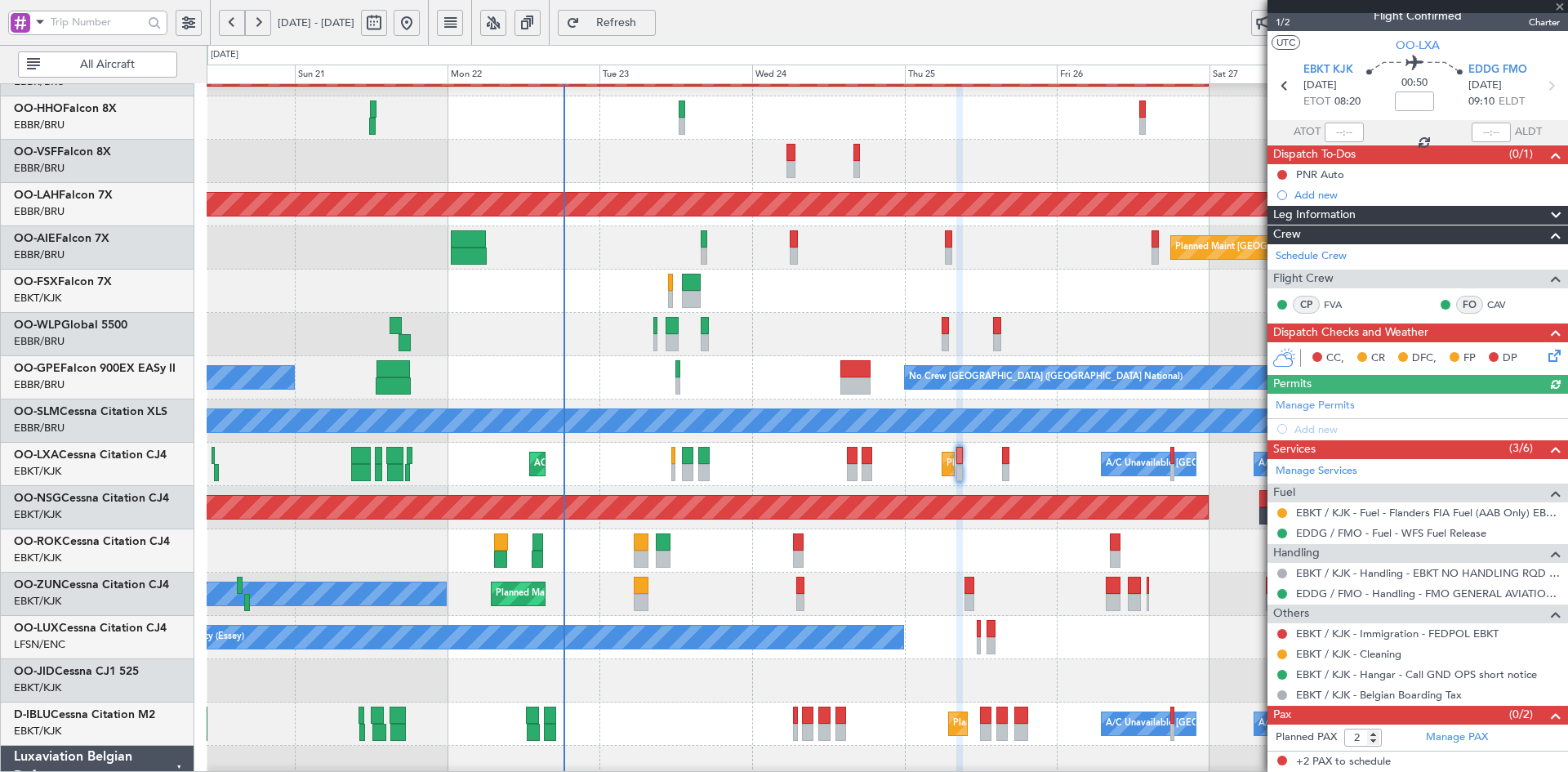
click at [1563, 6] on div at bounding box center [1418, 6] width 301 height 13
click at [1562, 4] on span at bounding box center [1561, 7] width 17 height 15
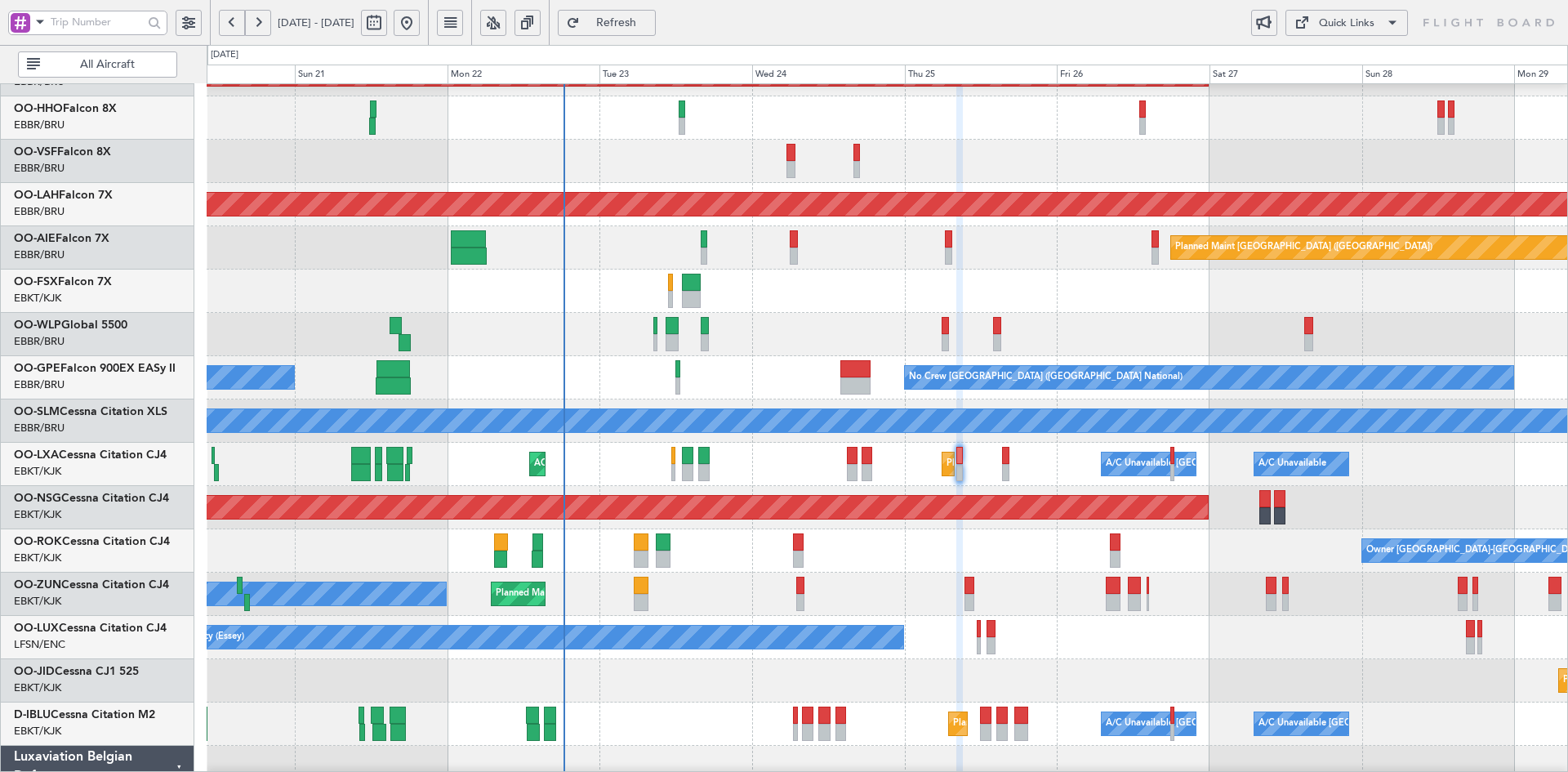
type input "0"
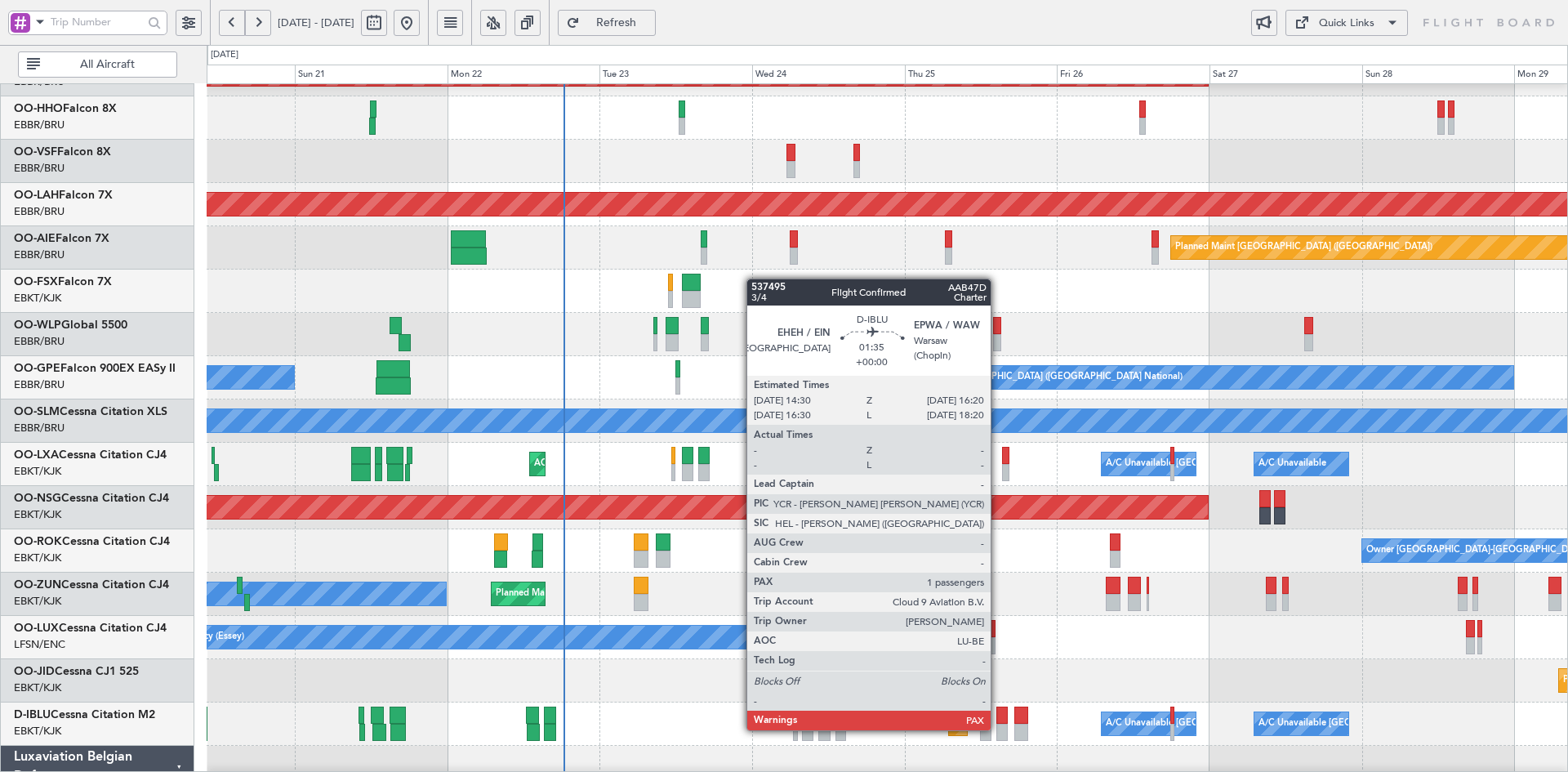
click at [998, 729] on div at bounding box center [1002, 732] width 12 height 17
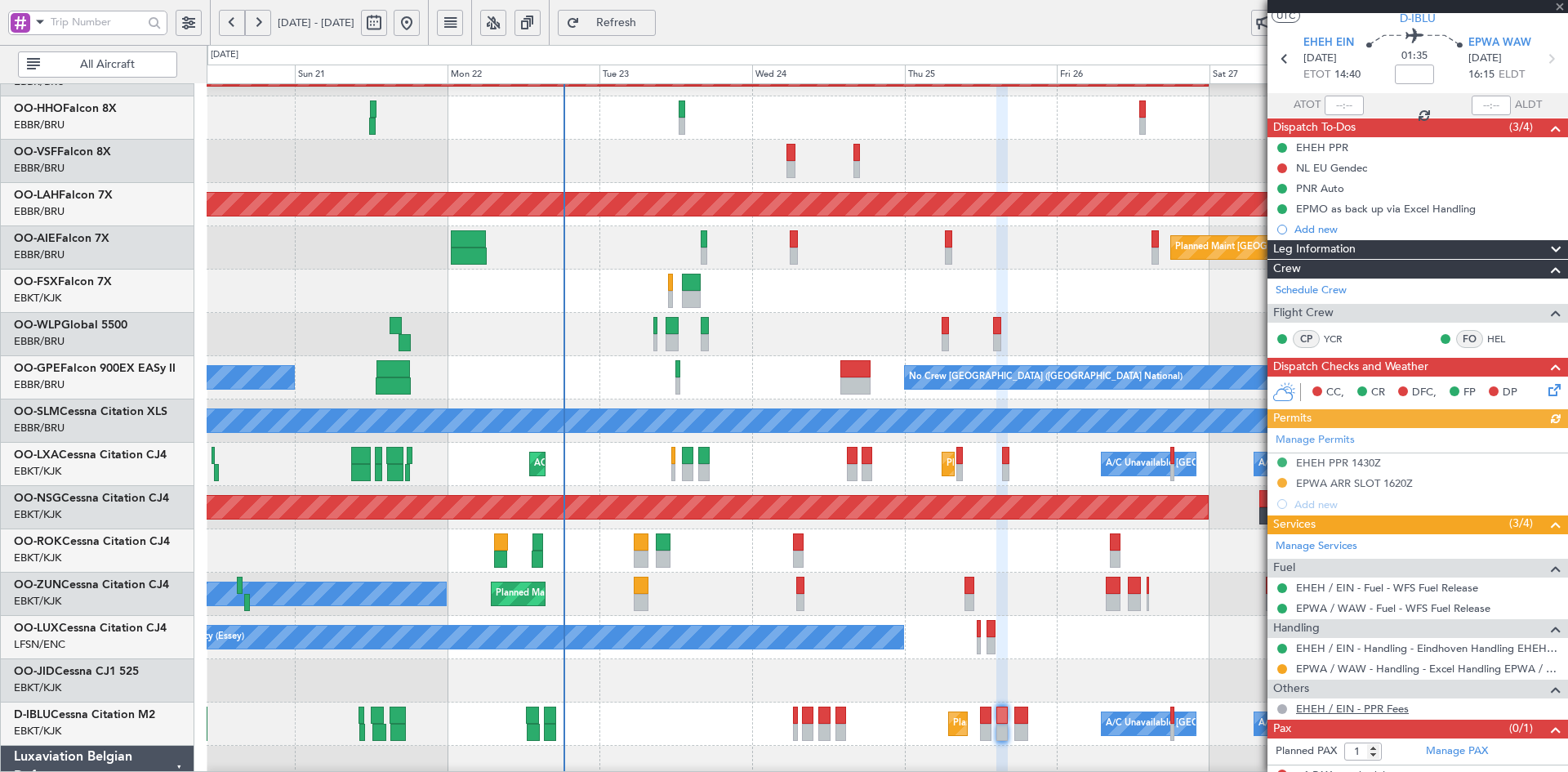
scroll to position [55, 0]
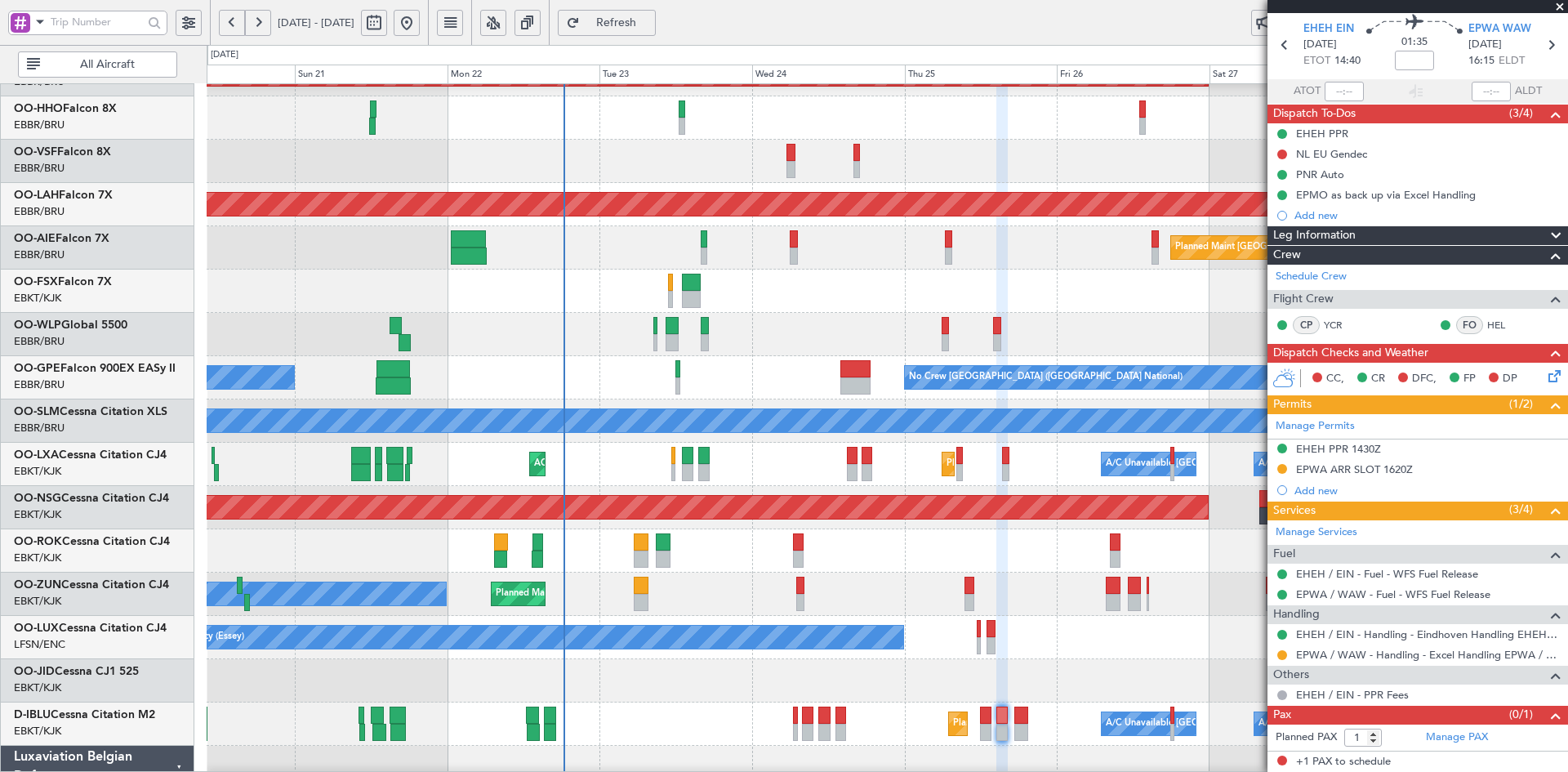
click at [1559, 11] on span at bounding box center [1561, 7] width 17 height 15
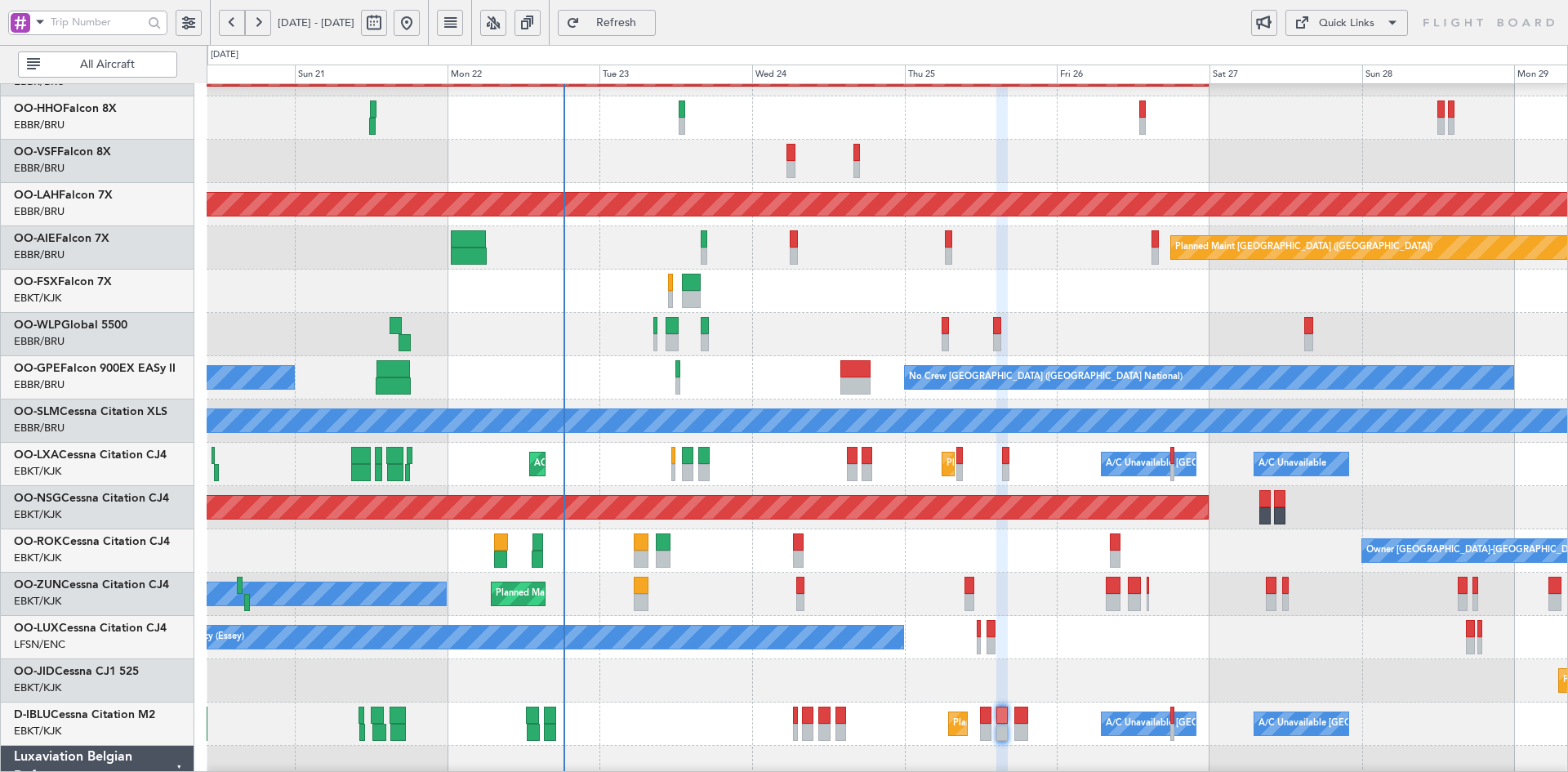
type input "0"
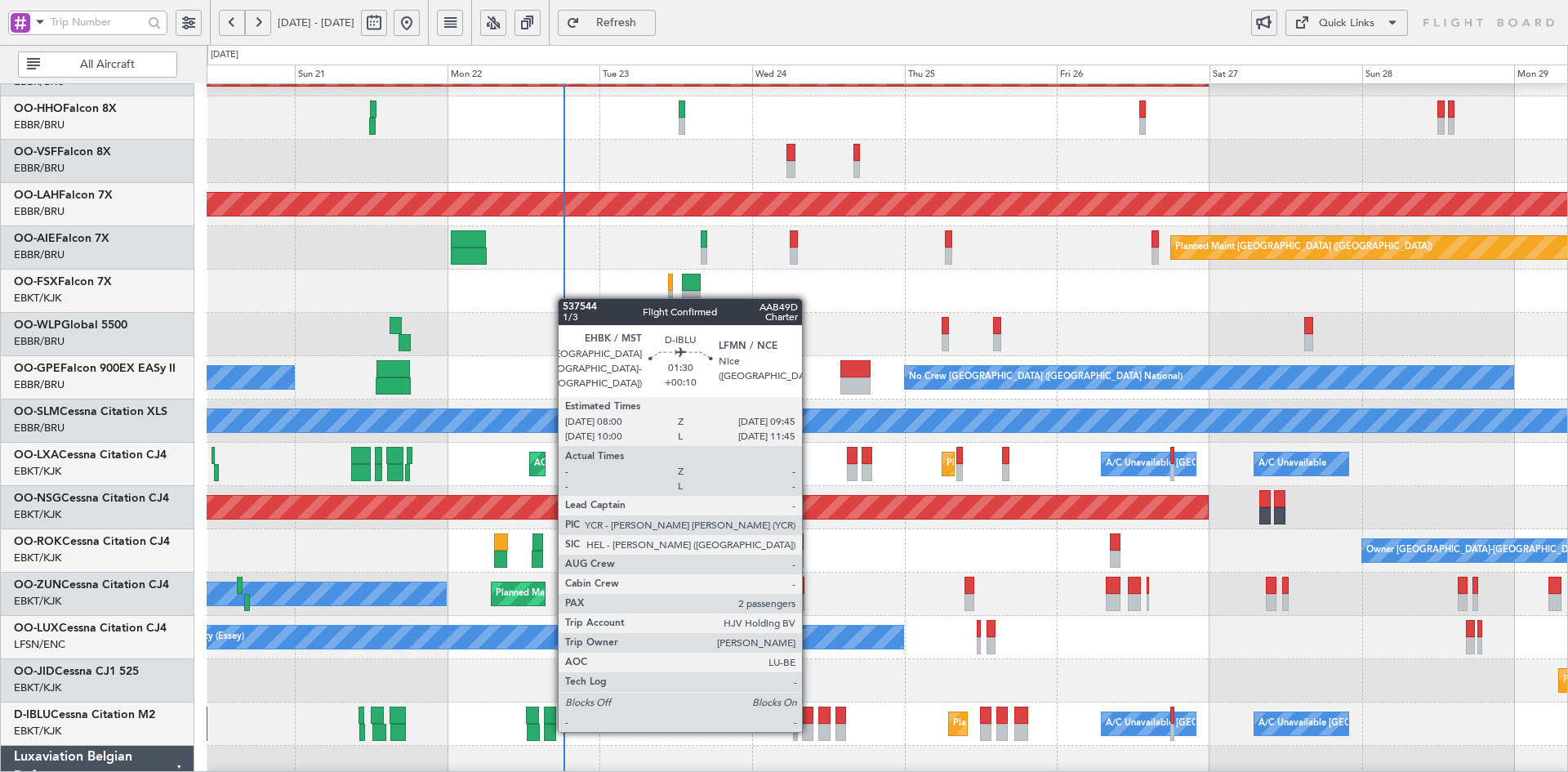
click at [810, 731] on div at bounding box center [808, 732] width 11 height 17
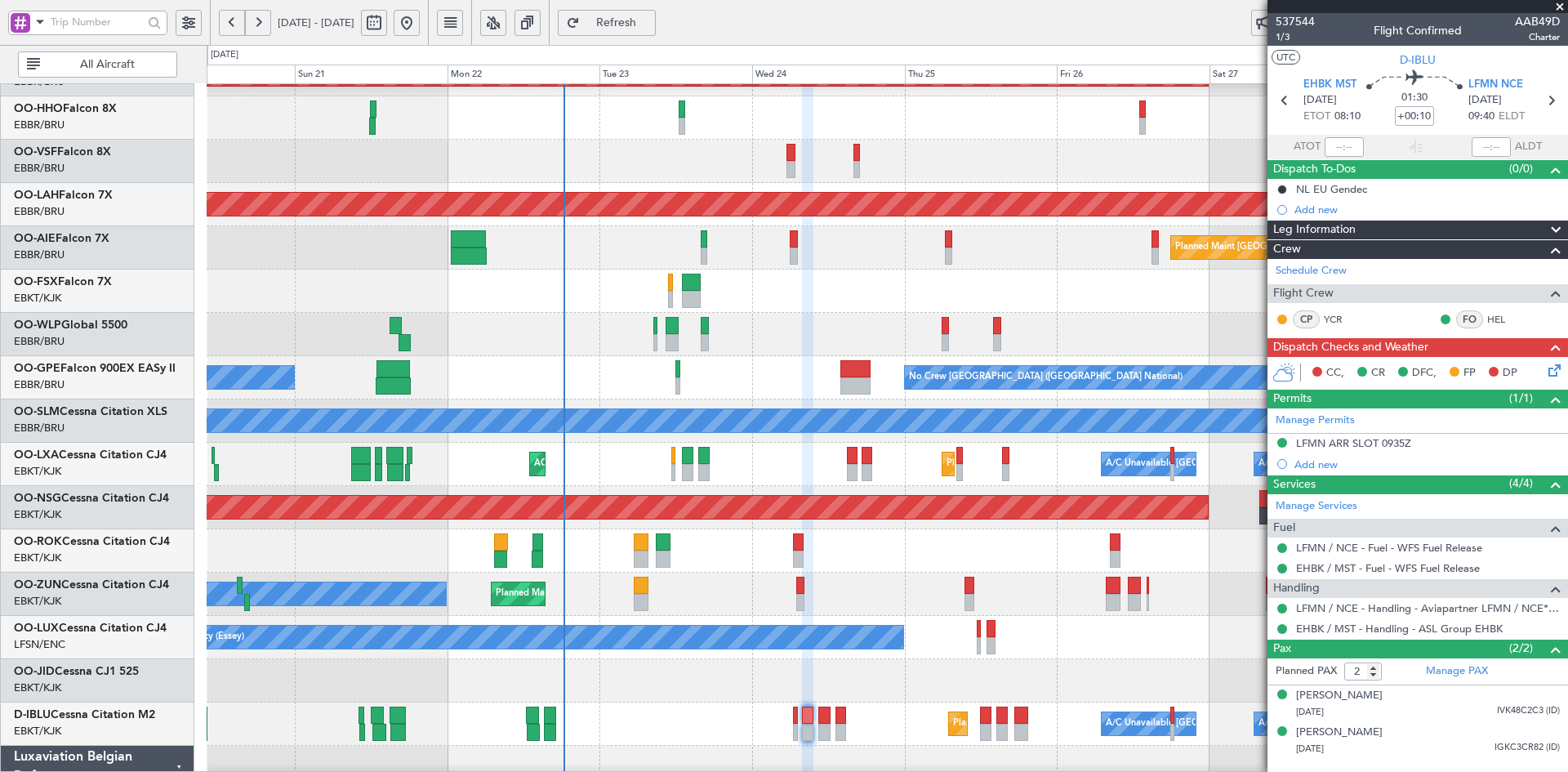
click at [1556, 4] on span at bounding box center [1561, 7] width 17 height 15
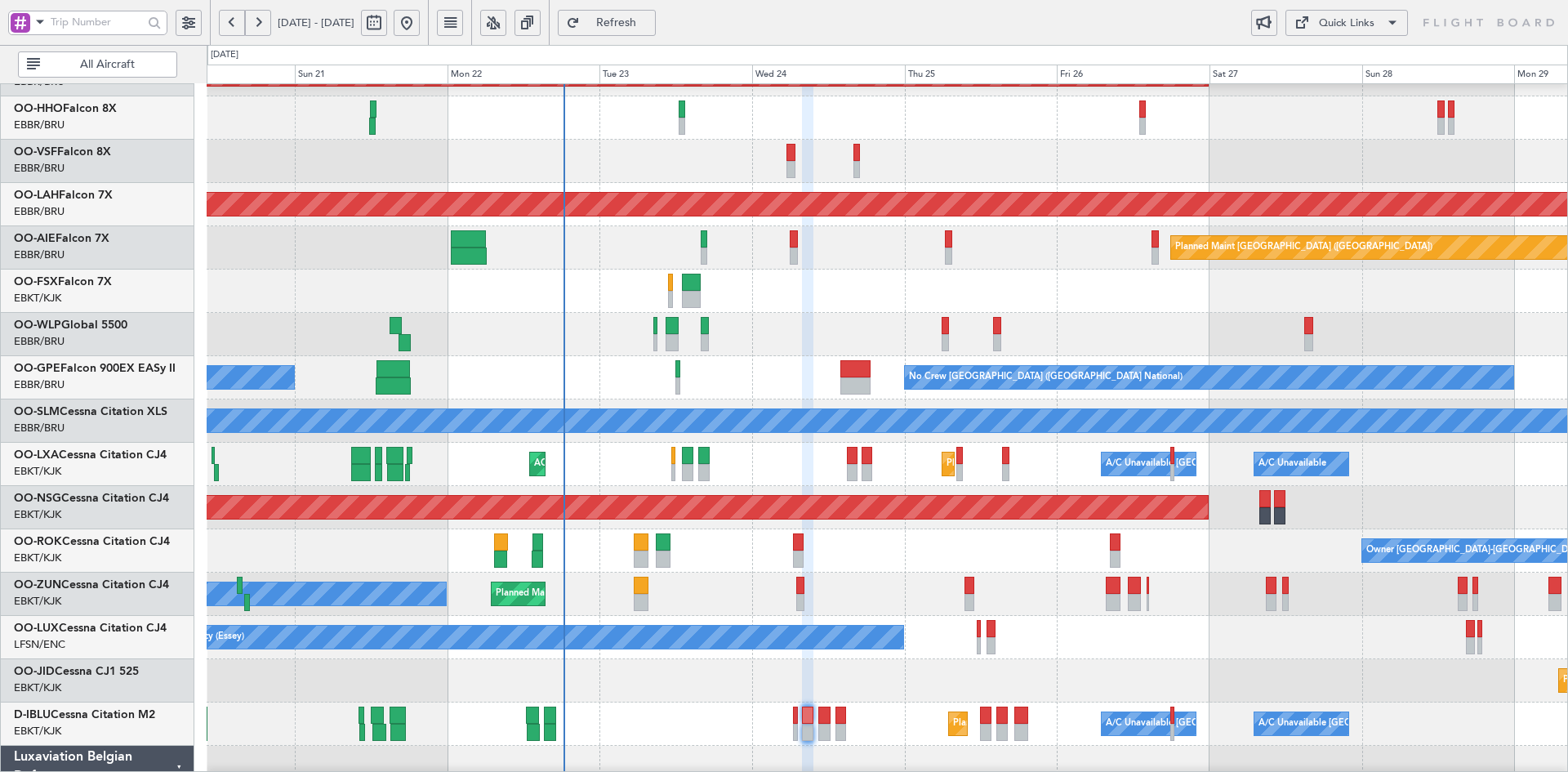
type input "0"
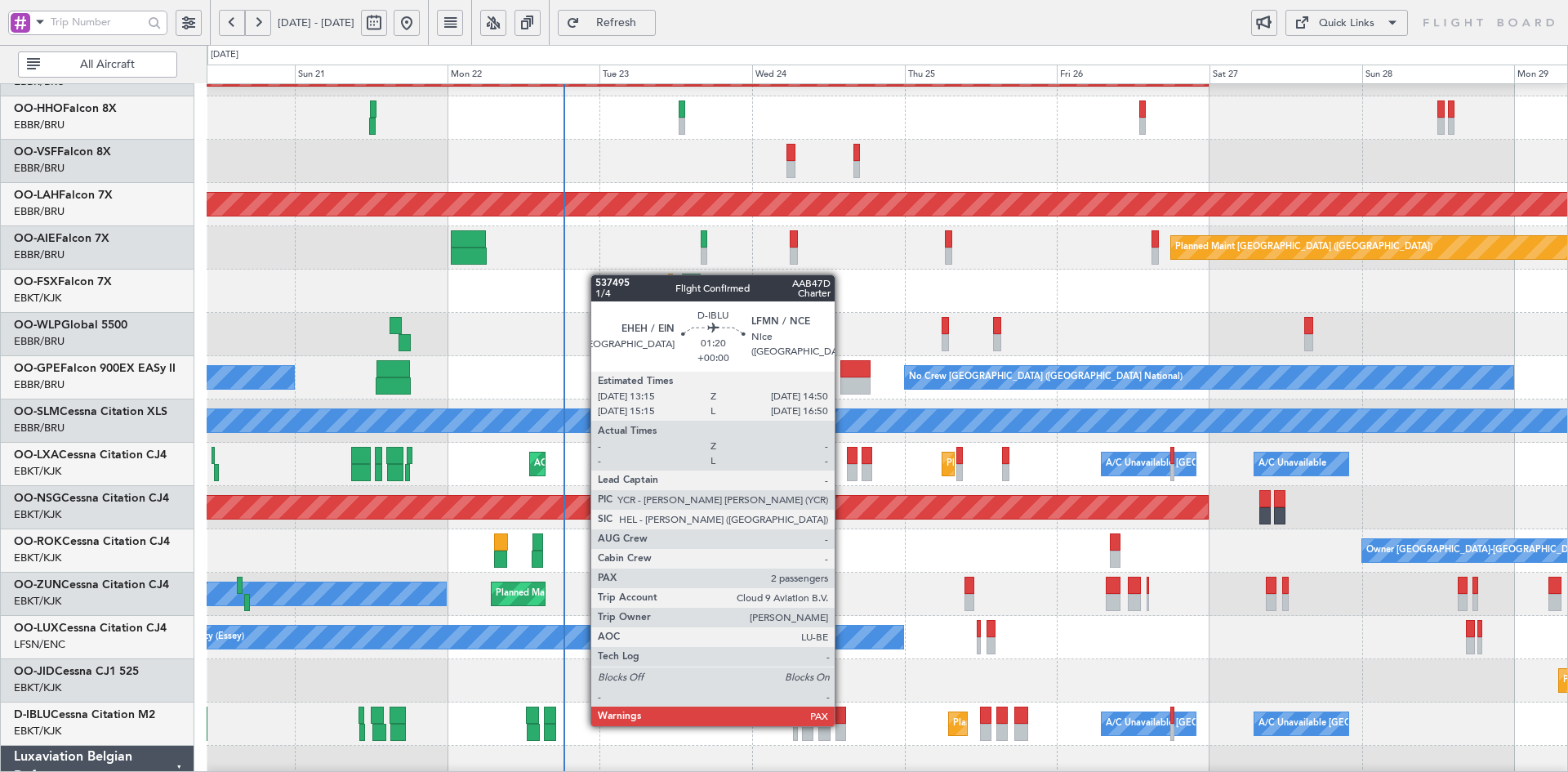
click at [842, 724] on div at bounding box center [841, 732] width 11 height 17
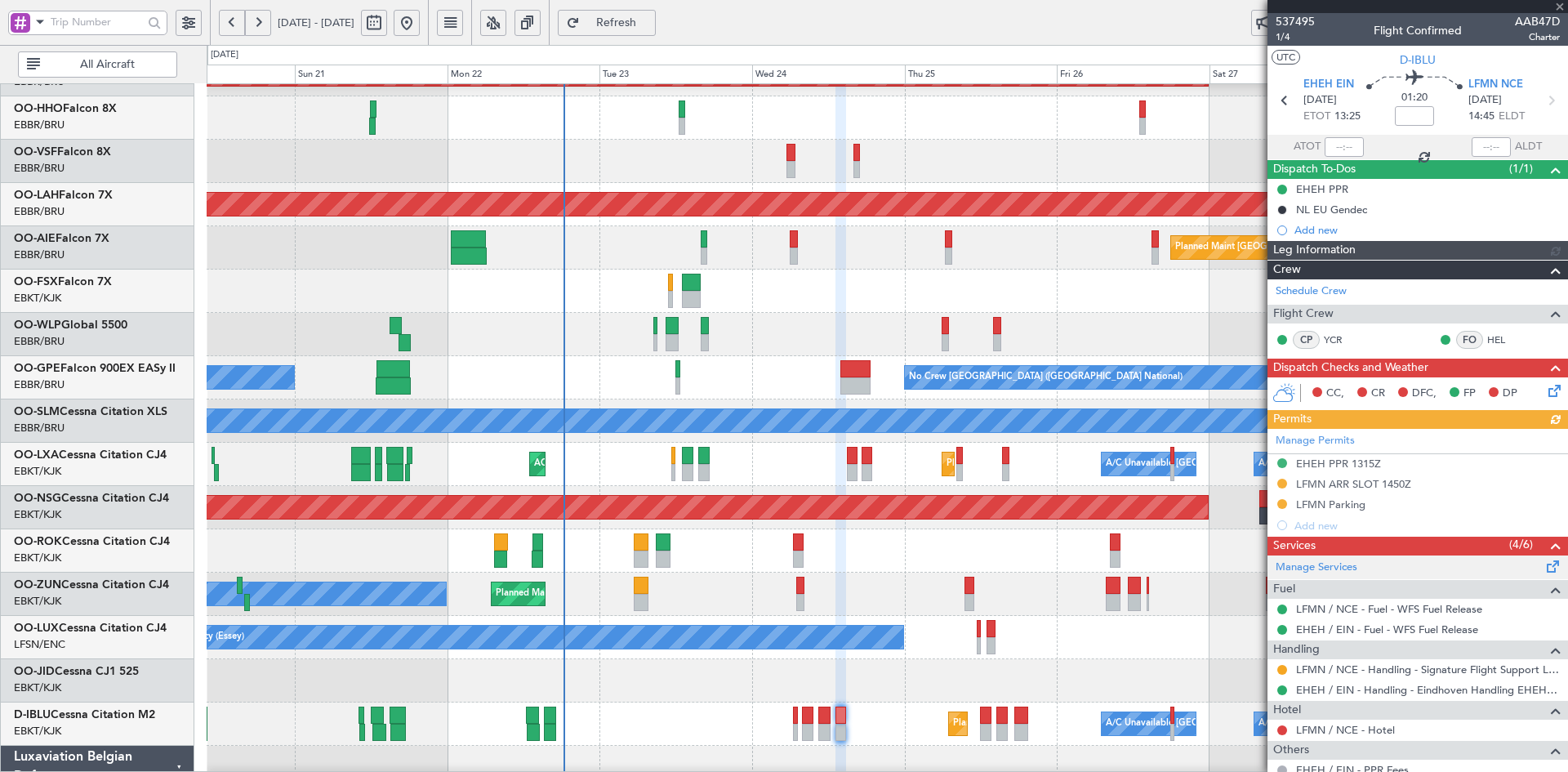
scroll to position [116, 0]
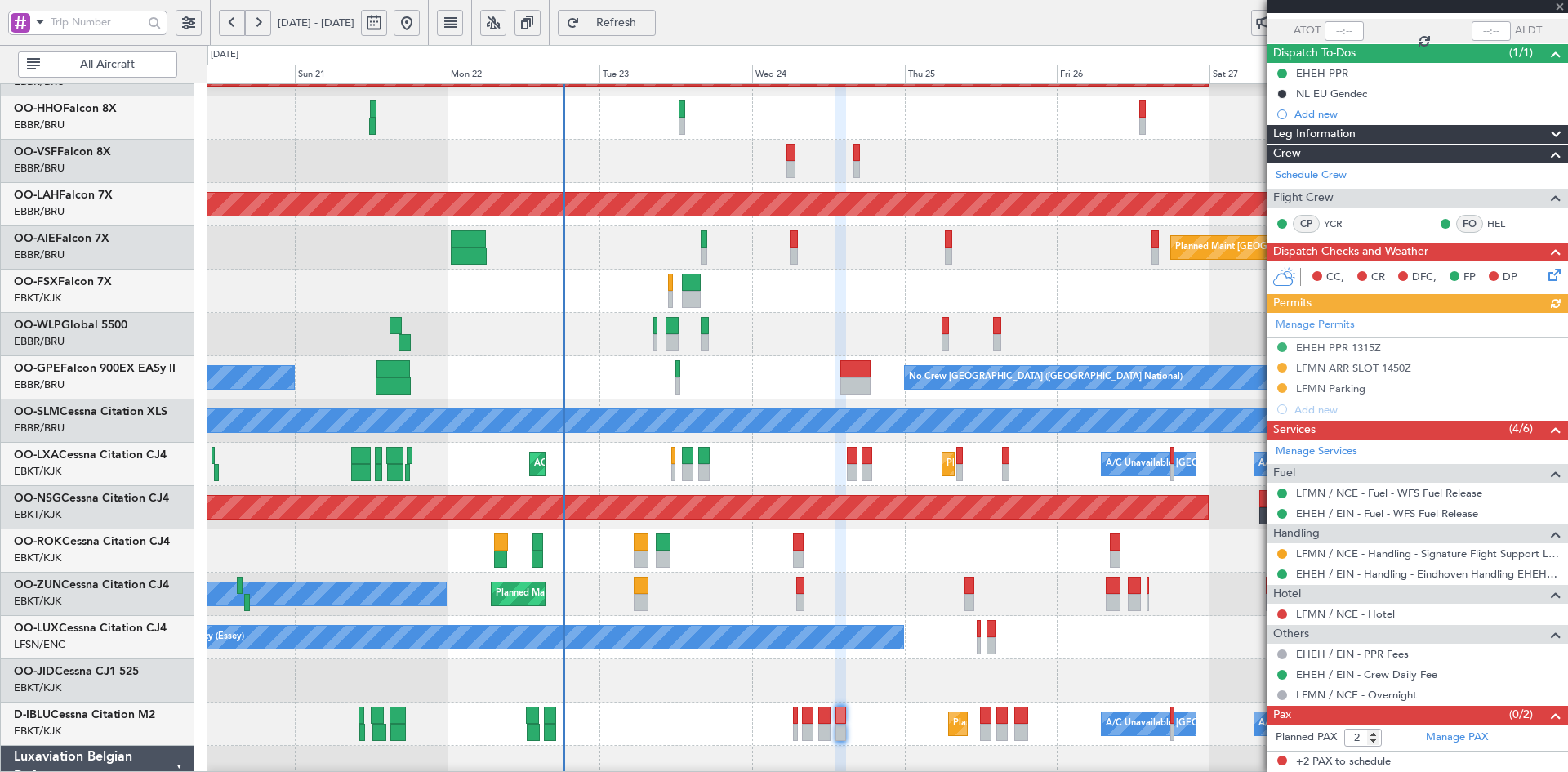
click at [1562, 8] on div at bounding box center [1418, 6] width 301 height 13
click at [1558, 4] on span at bounding box center [1561, 7] width 17 height 15
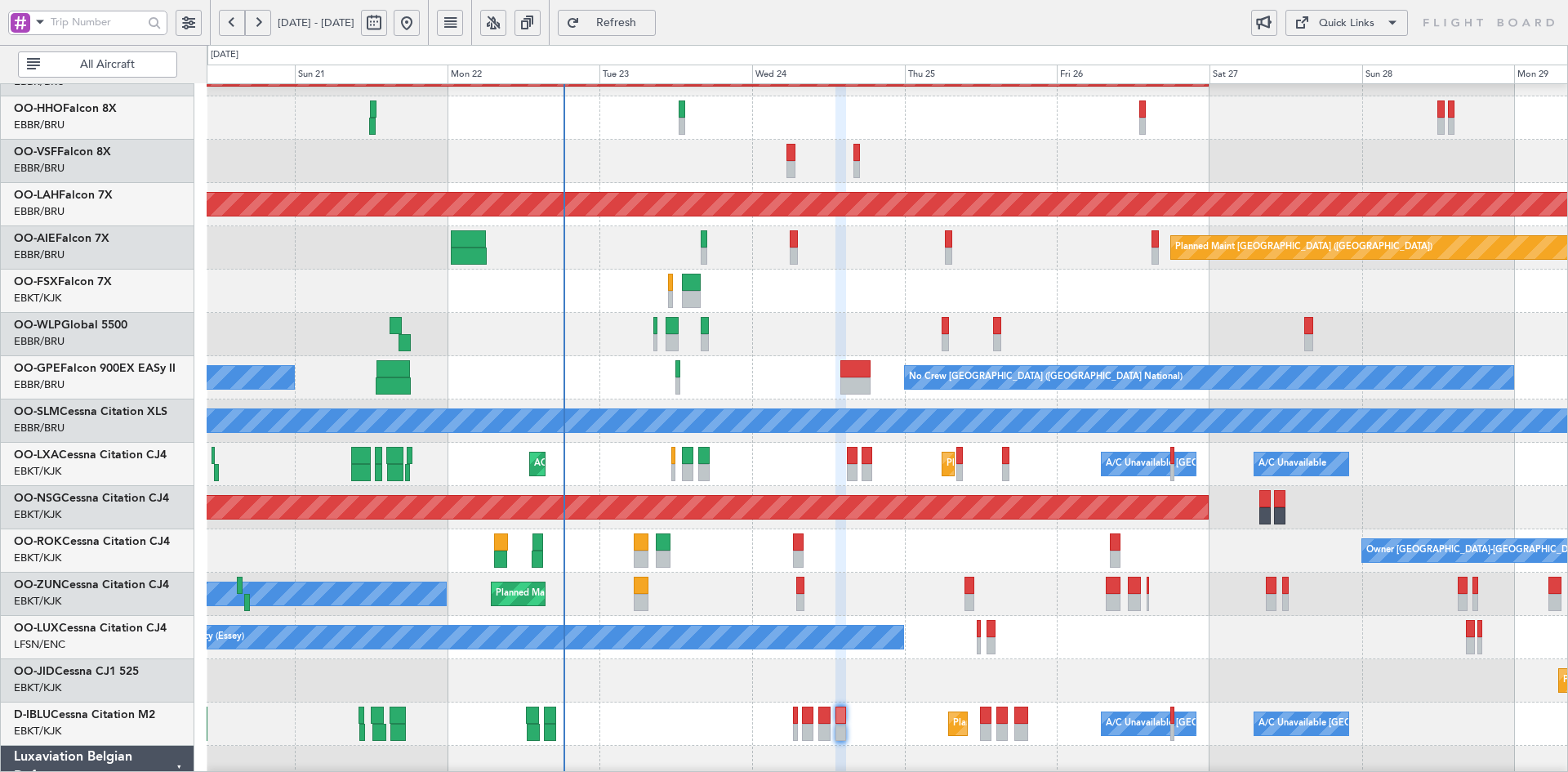
type input "0"
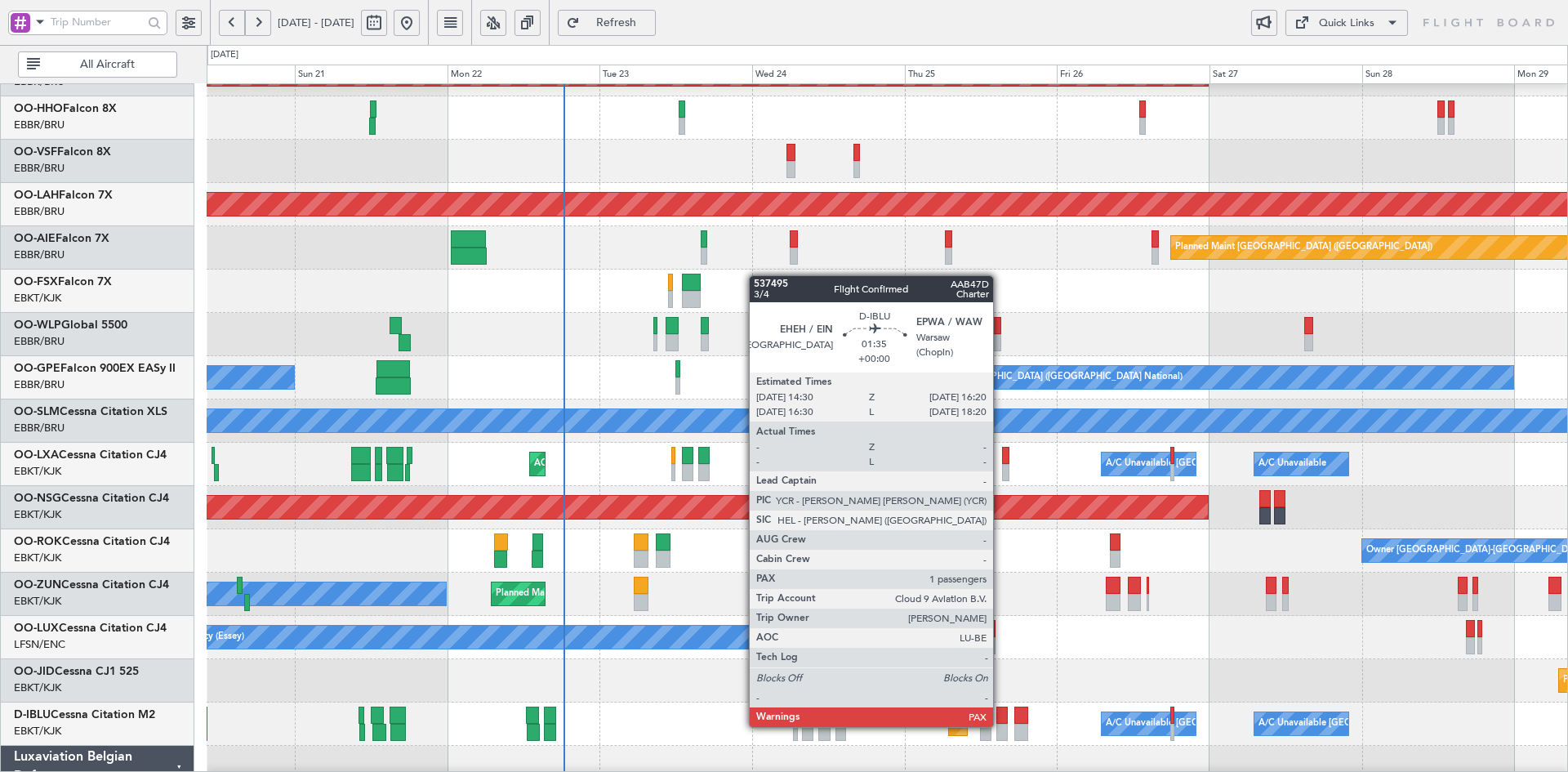
click at [1000, 725] on div at bounding box center [1002, 732] width 12 height 17
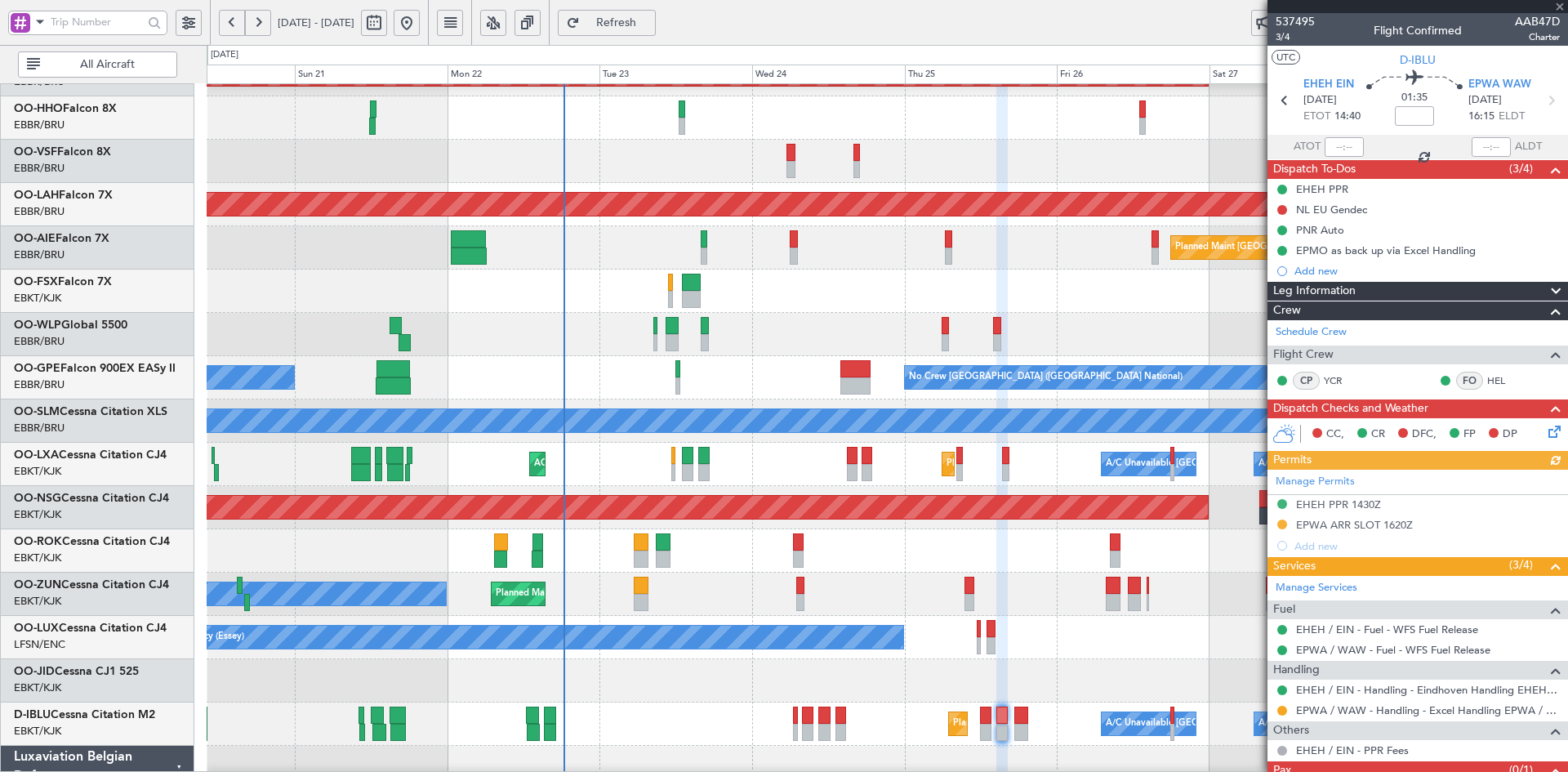
scroll to position [55, 0]
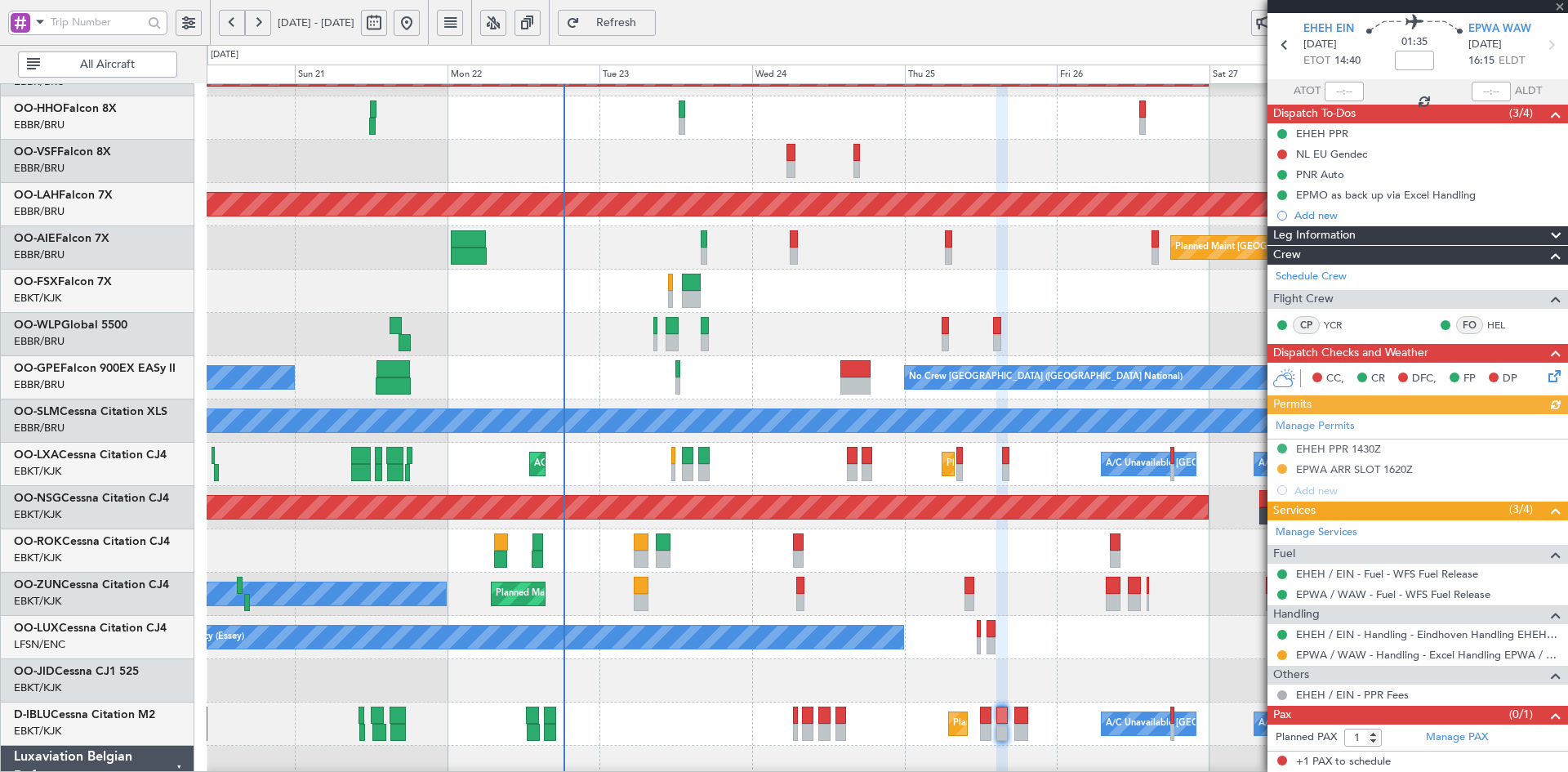
click at [1560, 10] on div at bounding box center [1418, 6] width 301 height 13
click at [1560, 6] on span at bounding box center [1561, 7] width 17 height 15
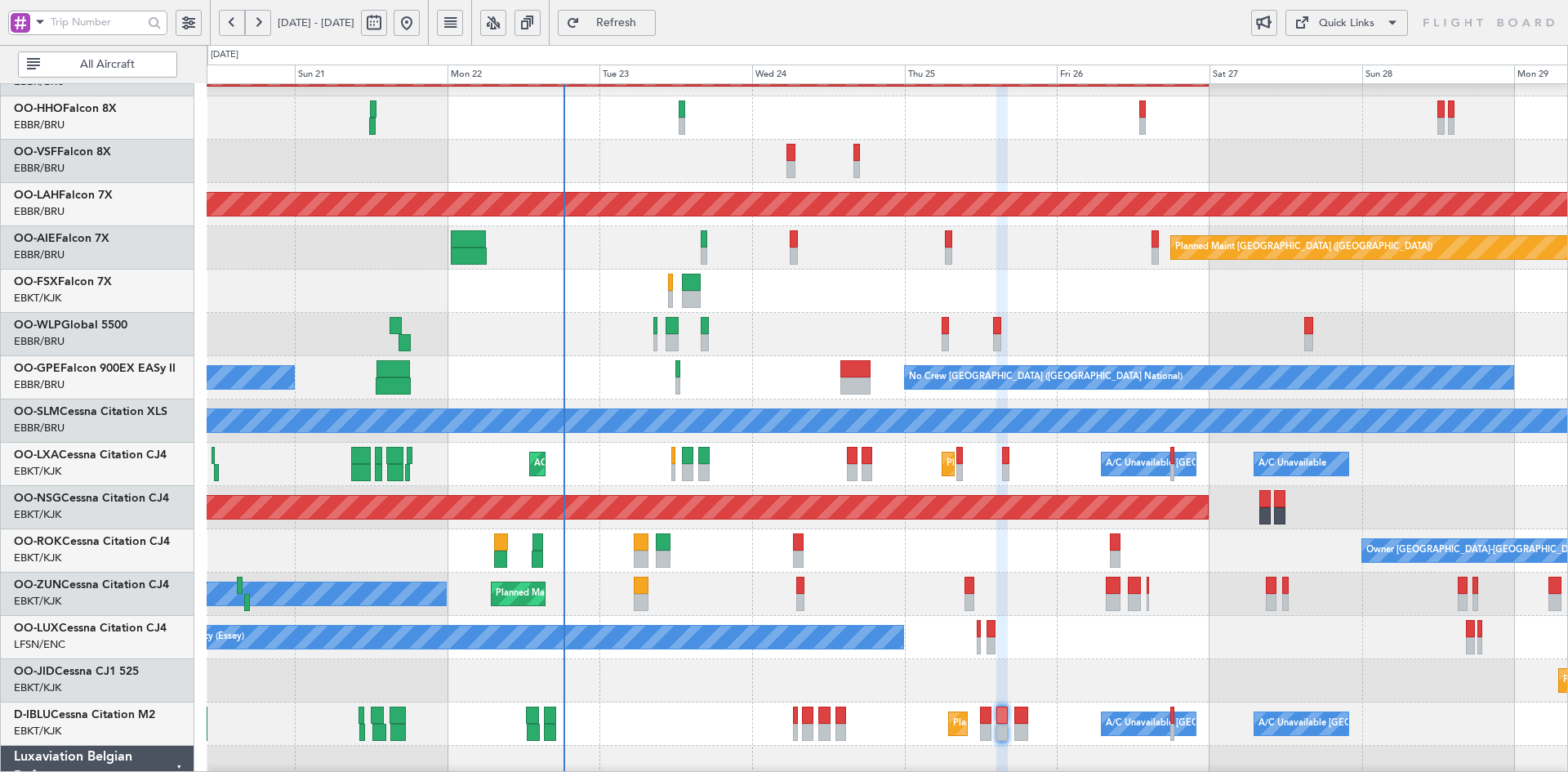
type input "0"
